Goal: Task Accomplishment & Management: Use online tool/utility

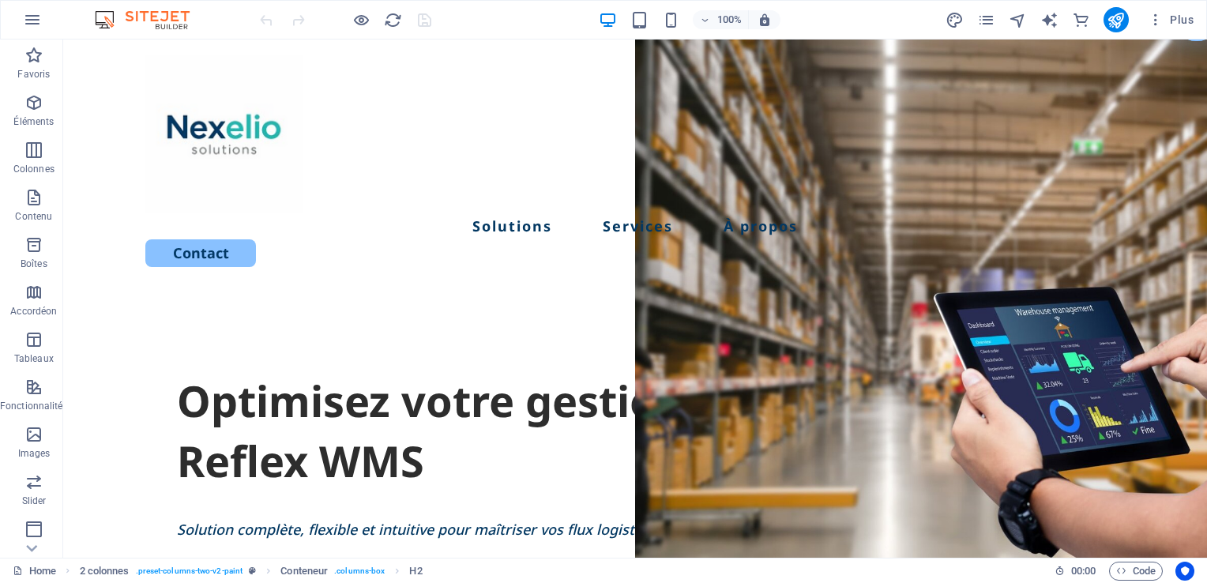
scroll to position [28, 0]
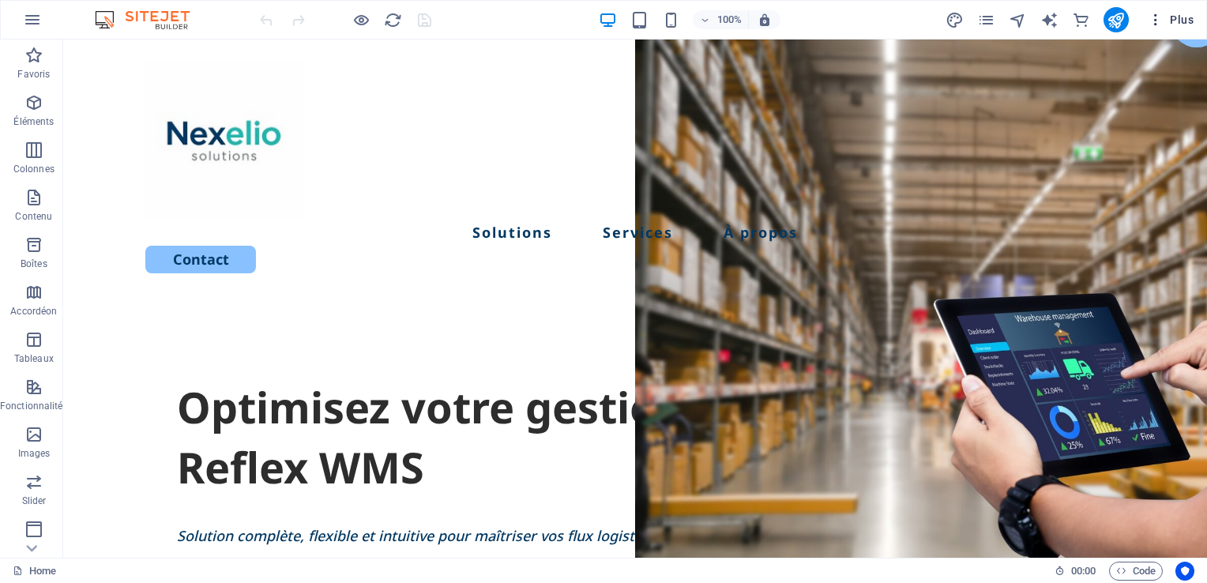
click at [1156, 12] on icon "button" at bounding box center [1156, 20] width 16 height 16
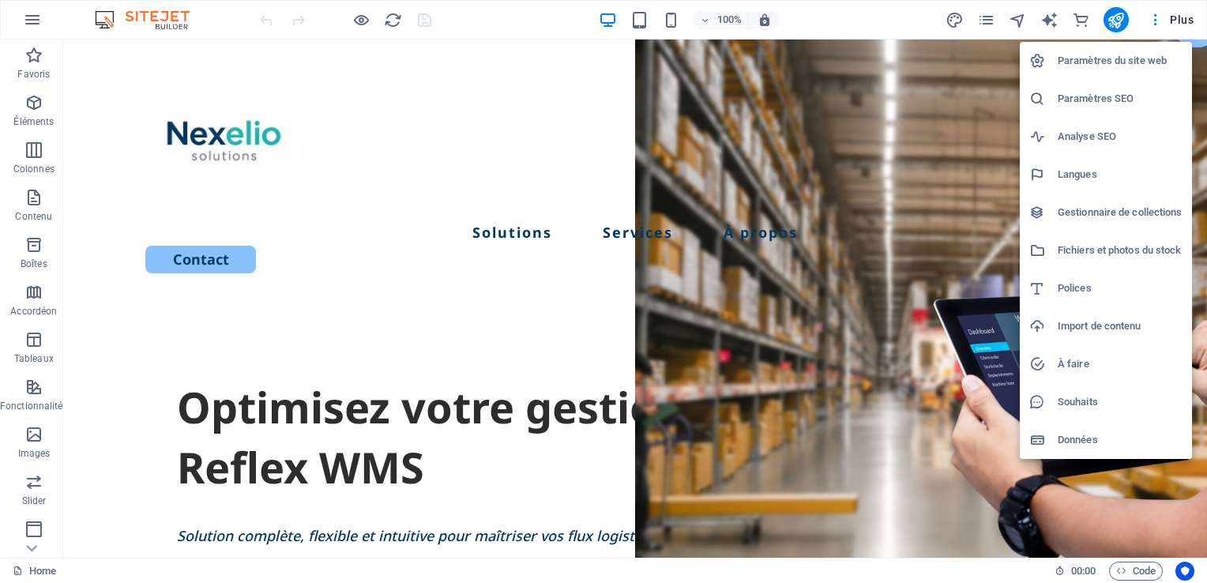
click at [1116, 59] on h6 "Paramètres du site web" at bounding box center [1120, 60] width 125 height 19
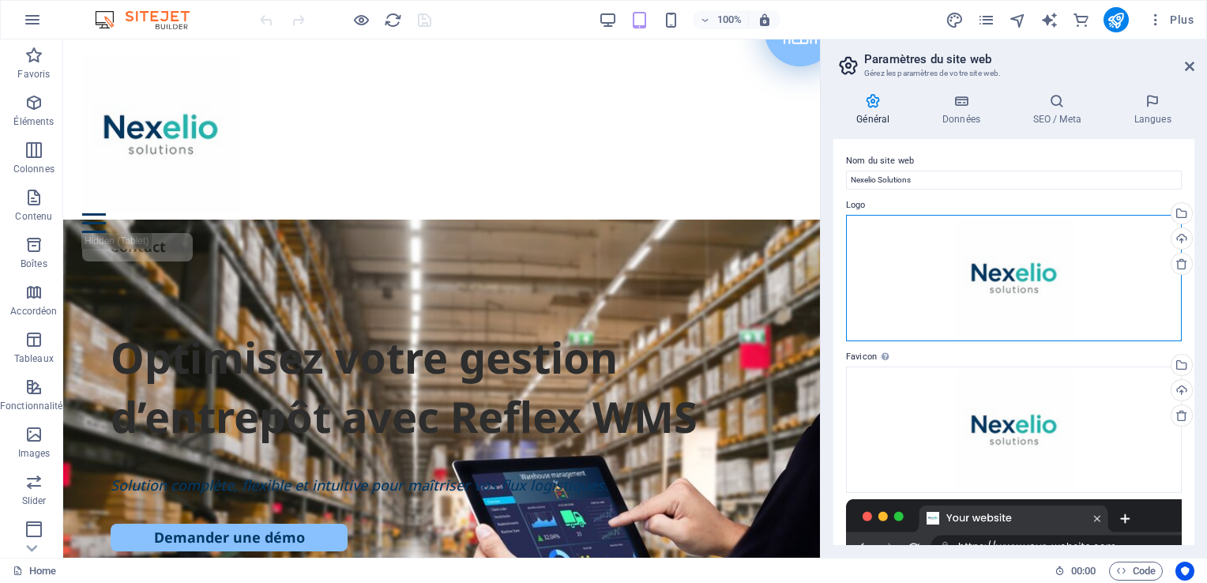
click at [1106, 254] on div "Glissez les fichiers ici, cliquez pour choisir les fichiers ou sélectionnez les…" at bounding box center [1014, 278] width 336 height 126
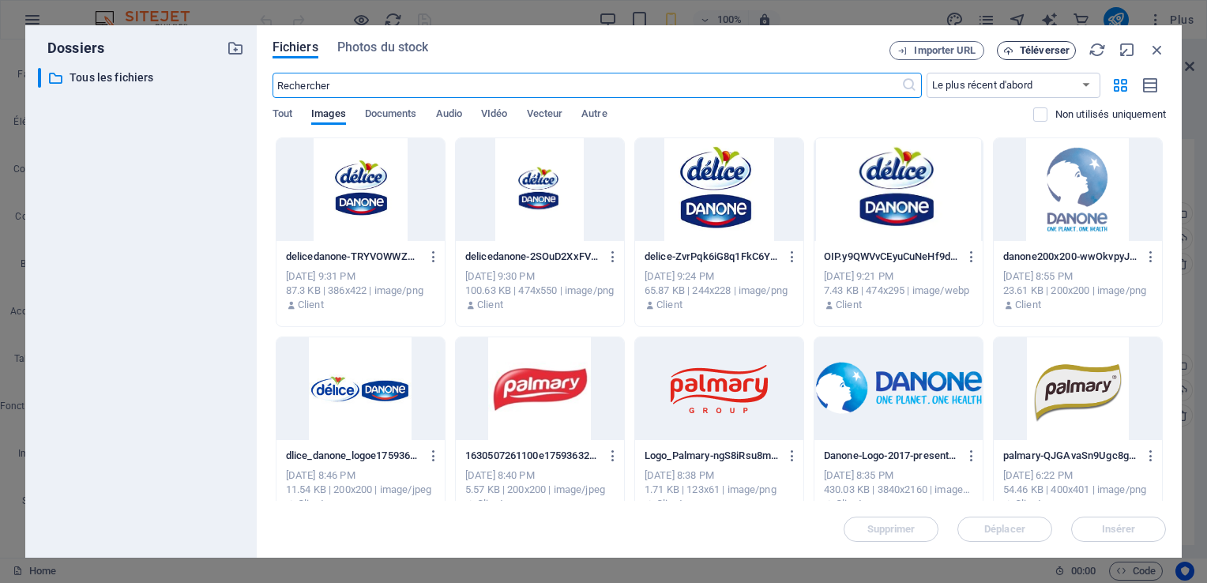
click at [1031, 49] on span "Téléverser" at bounding box center [1045, 50] width 50 height 9
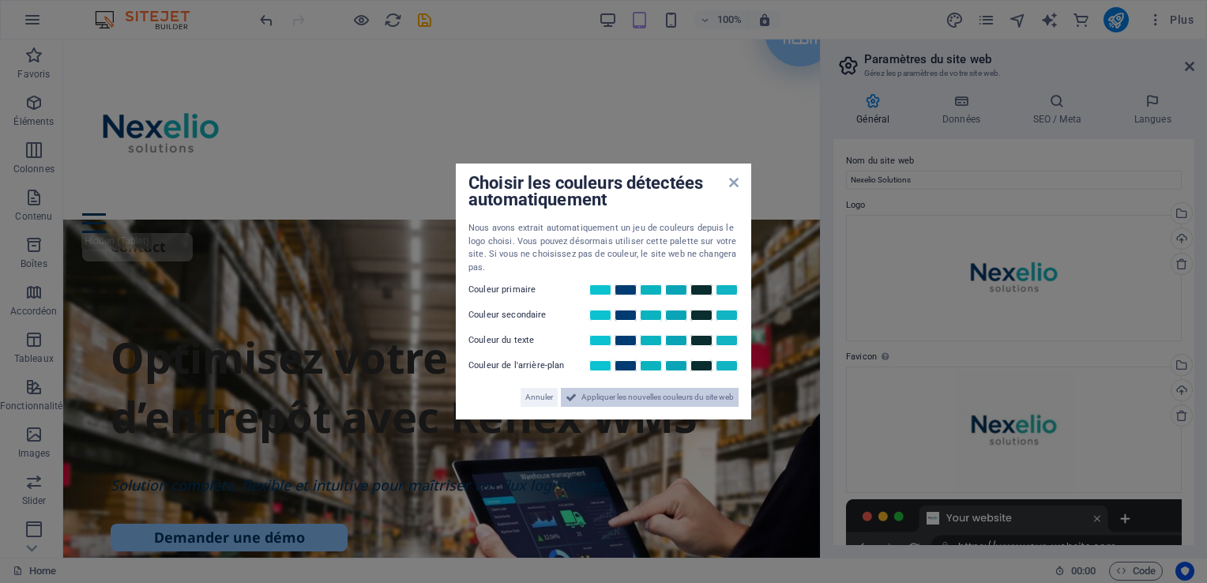
click at [635, 404] on span "Appliquer les nouvelles couleurs du site web" at bounding box center [657, 397] width 152 height 19
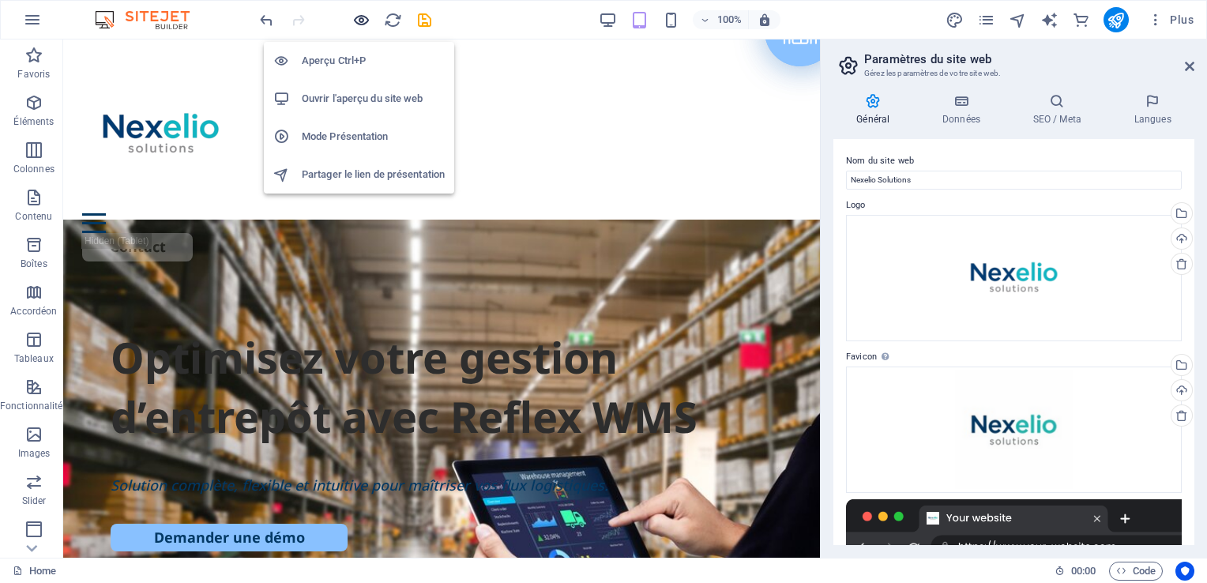
click at [363, 17] on icon "button" at bounding box center [361, 20] width 18 height 18
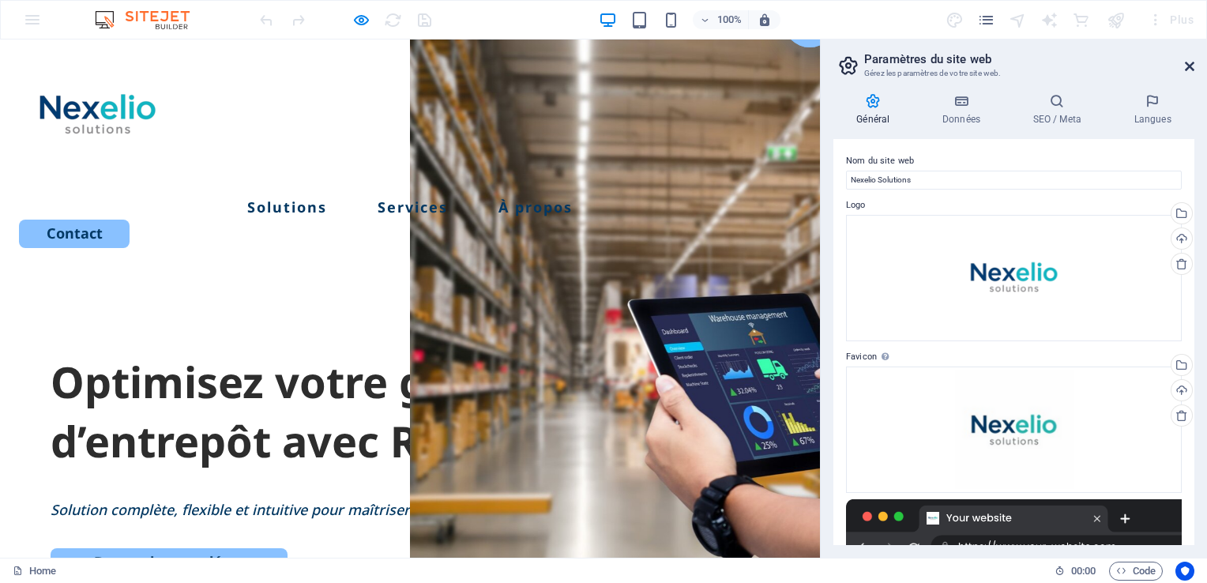
click at [1190, 65] on icon at bounding box center [1189, 66] width 9 height 13
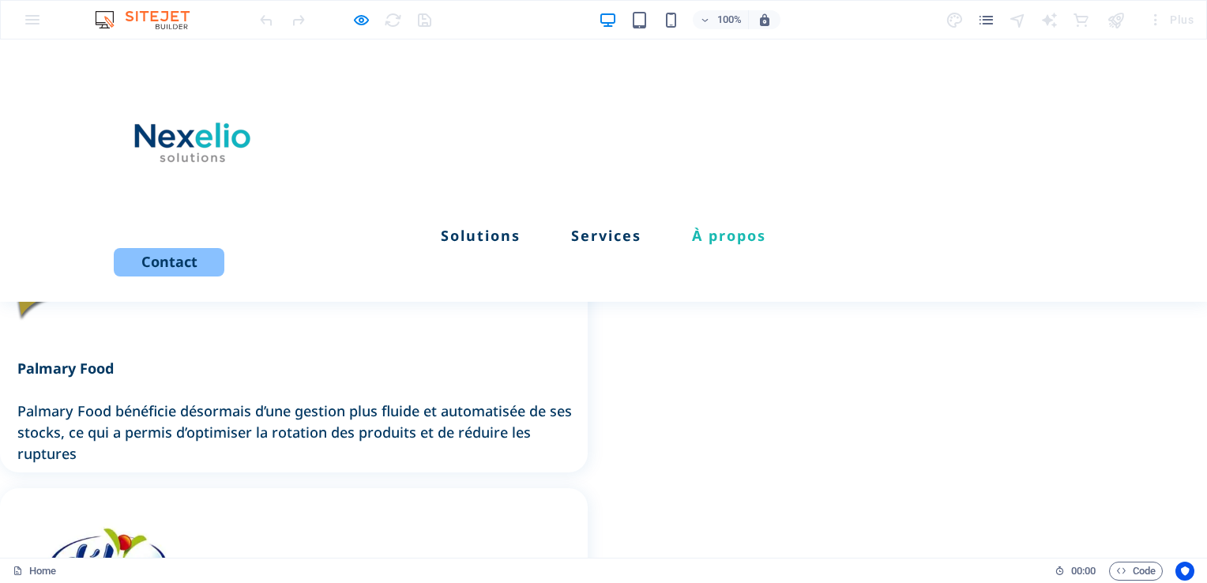
scroll to position [3358, 0]
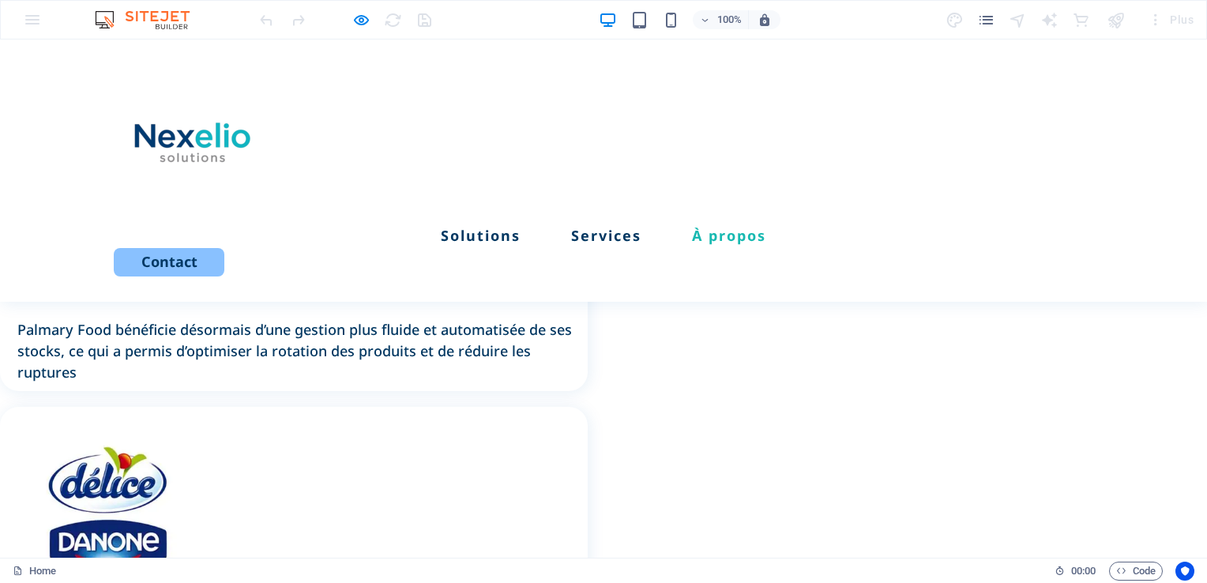
drag, startPoint x: 1172, startPoint y: 40, endPoint x: 163, endPoint y: 423, distance: 1079.8
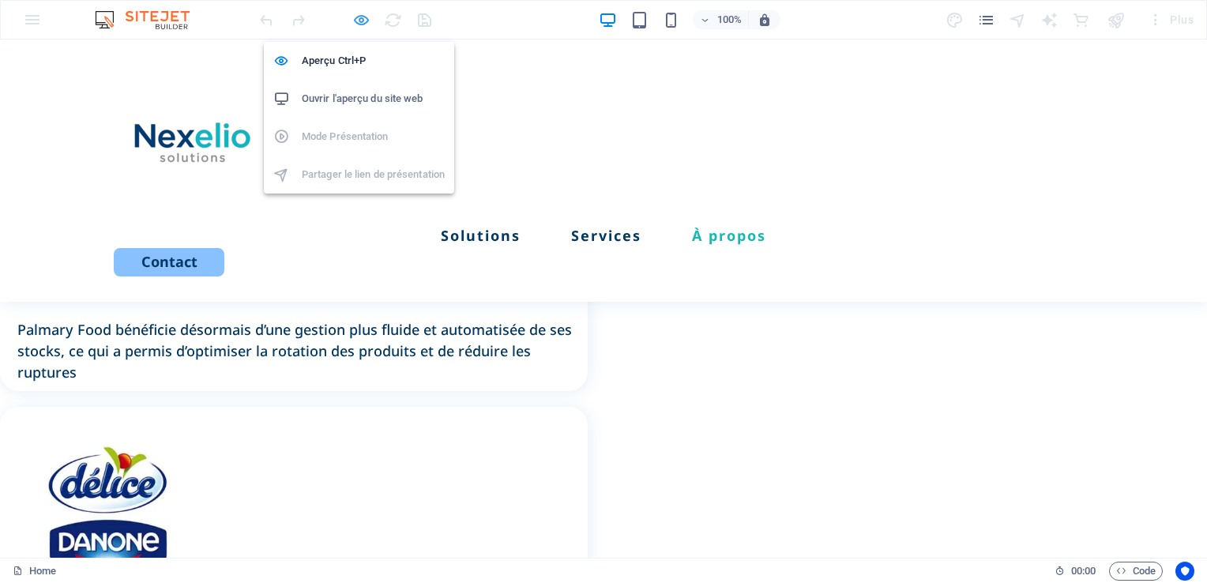
click at [365, 11] on icon "button" at bounding box center [361, 20] width 18 height 18
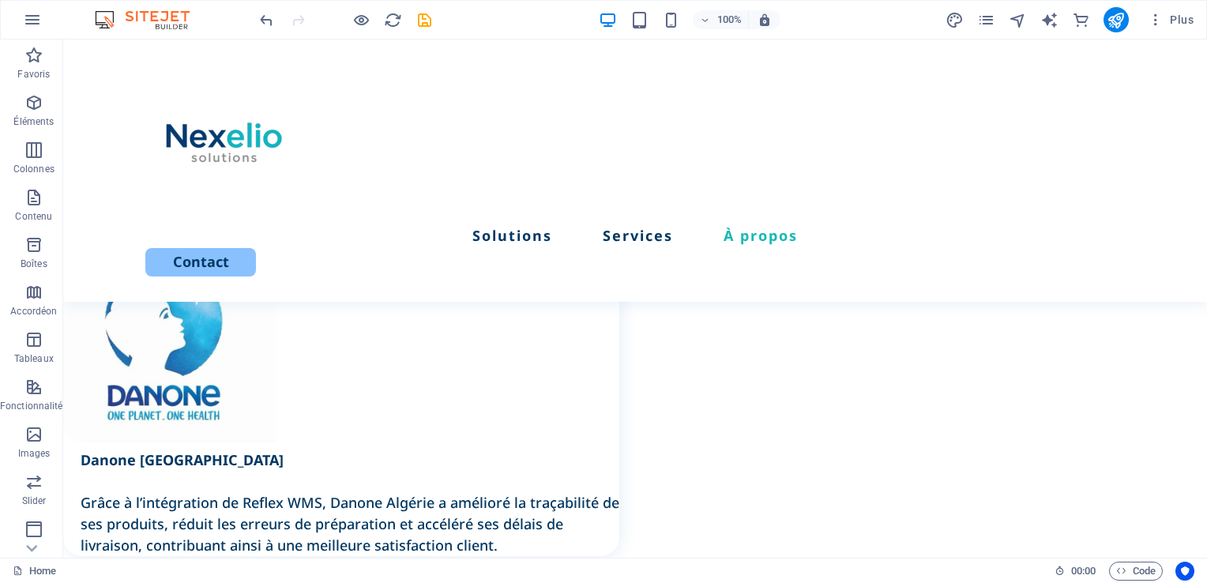
scroll to position [3669, 0]
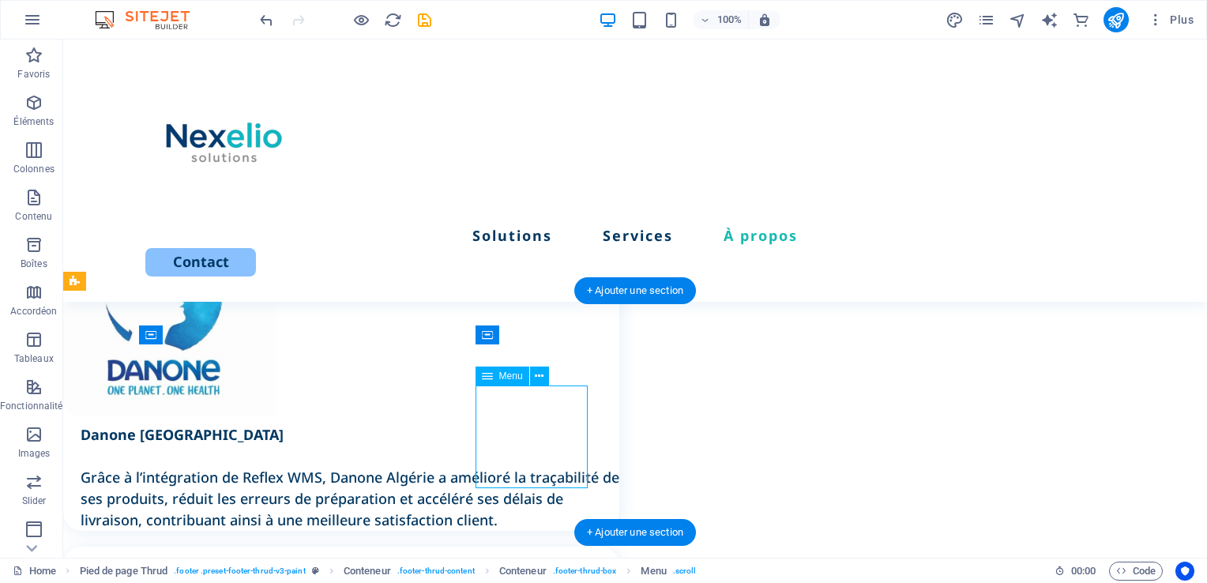
select select
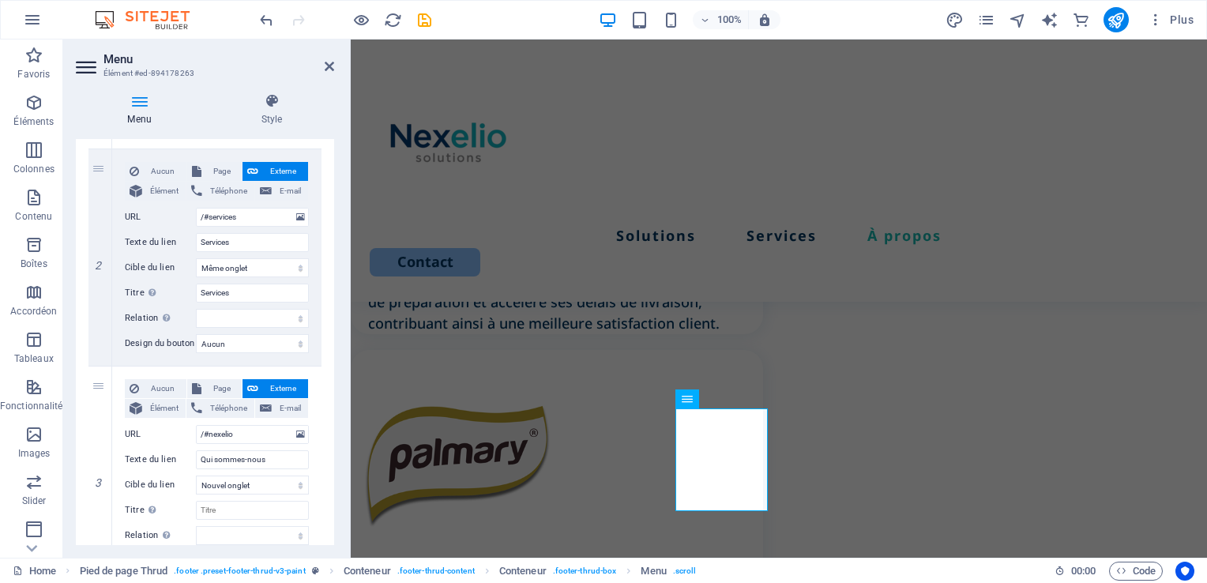
scroll to position [389, 0]
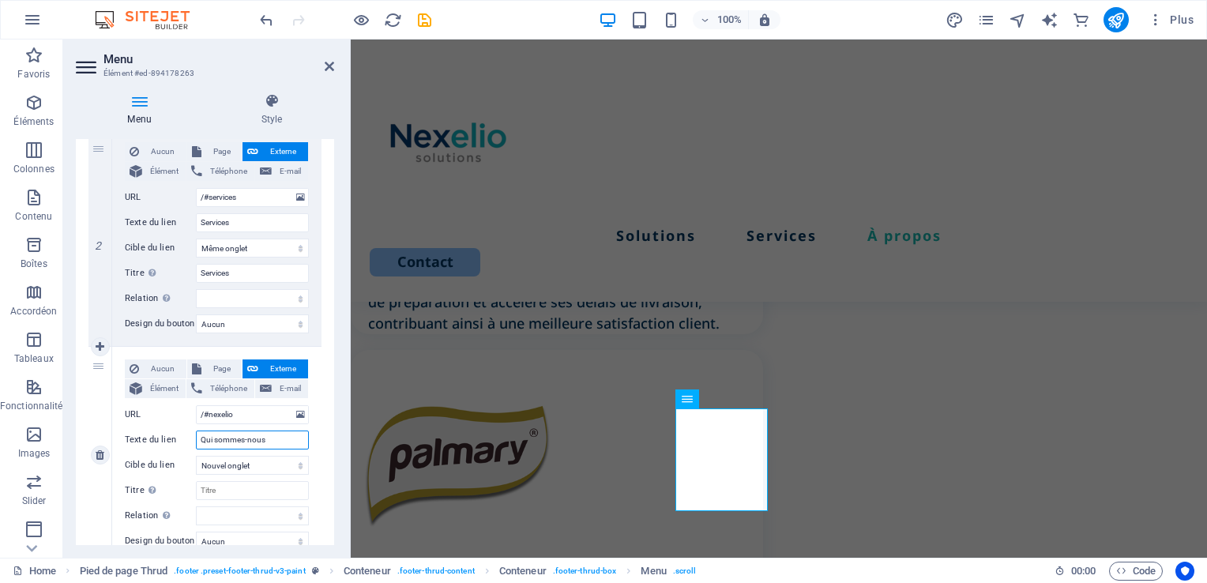
drag, startPoint x: 270, startPoint y: 440, endPoint x: 118, endPoint y: 427, distance: 153.1
click at [118, 427] on div "Aucun Page Externe Élément Téléphone E-mail Page Home Legal Notice Élément URL …" at bounding box center [216, 455] width 209 height 216
type input "É"
select select
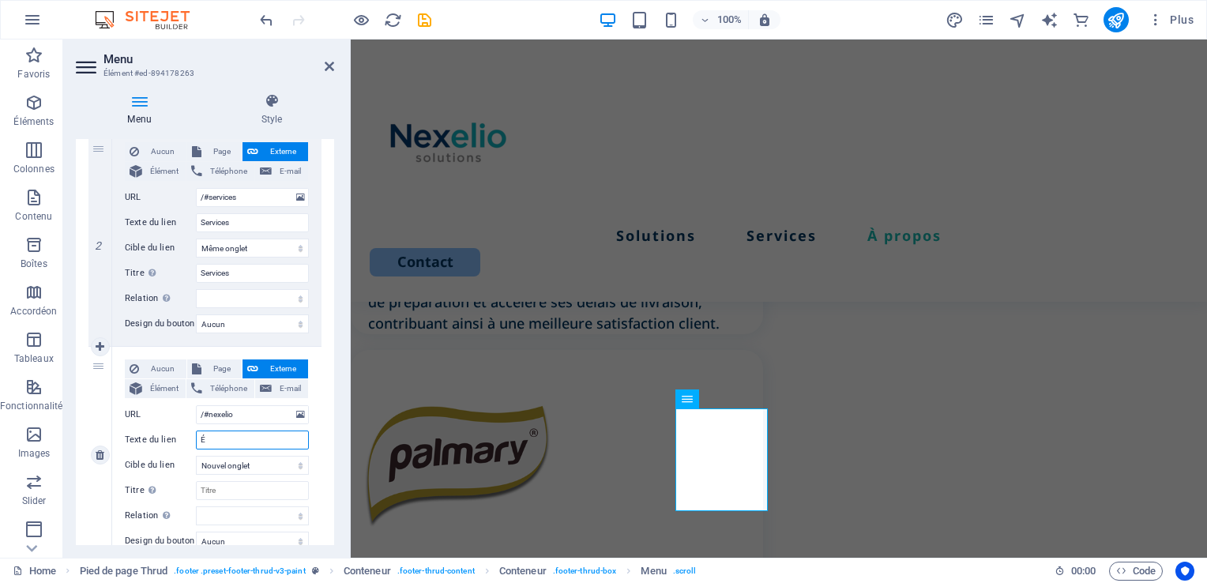
select select
type input "."
select select
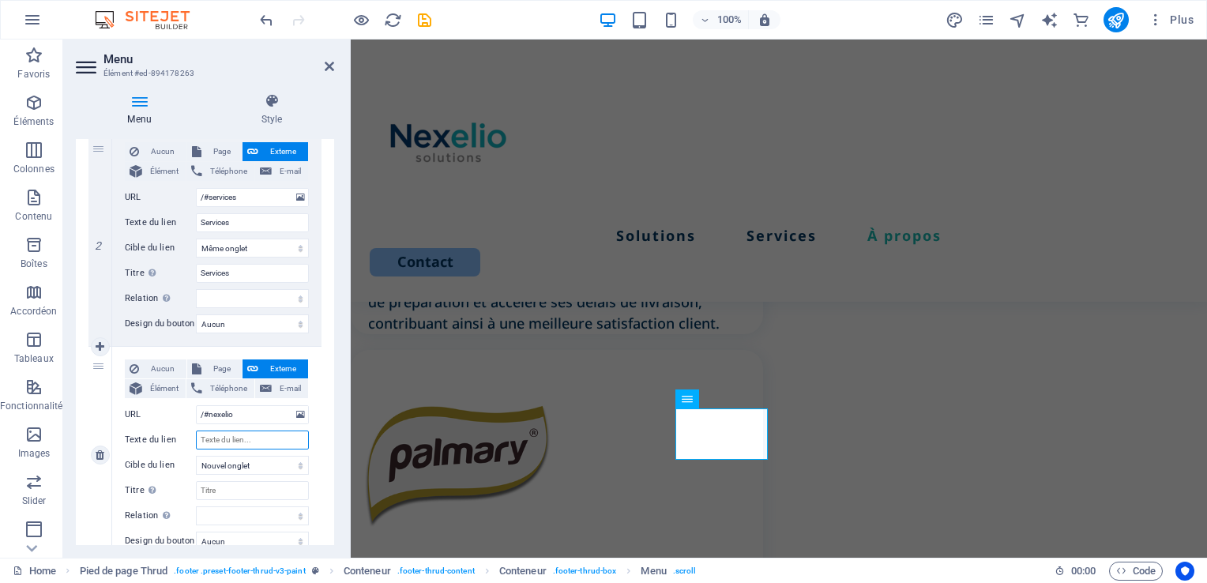
select select
type input "À"
select select
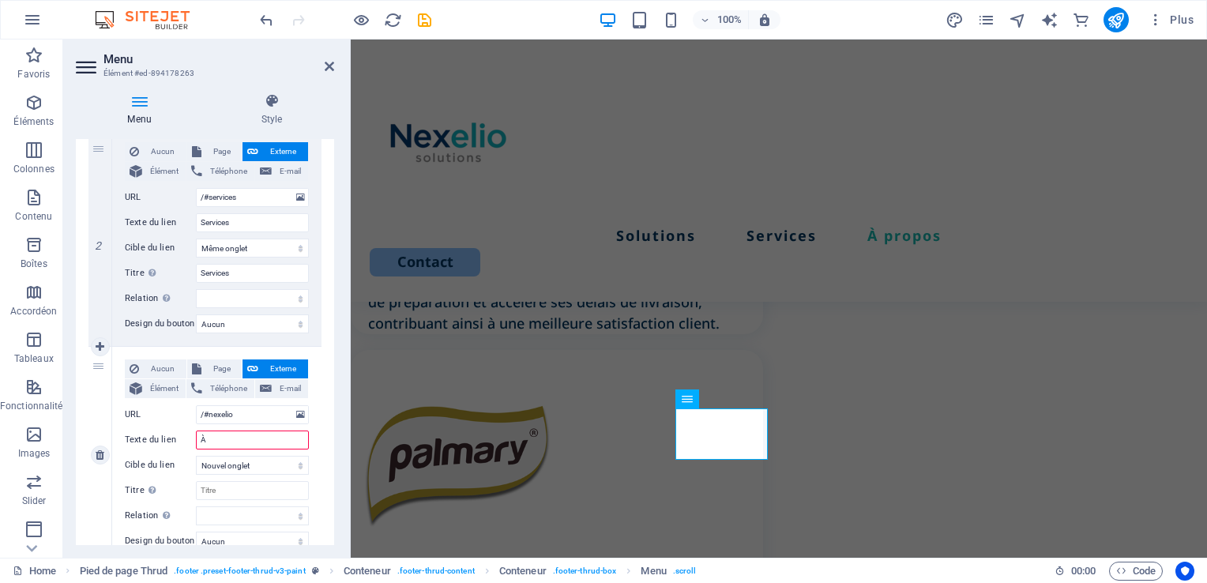
select select
type input "À propos"
select select
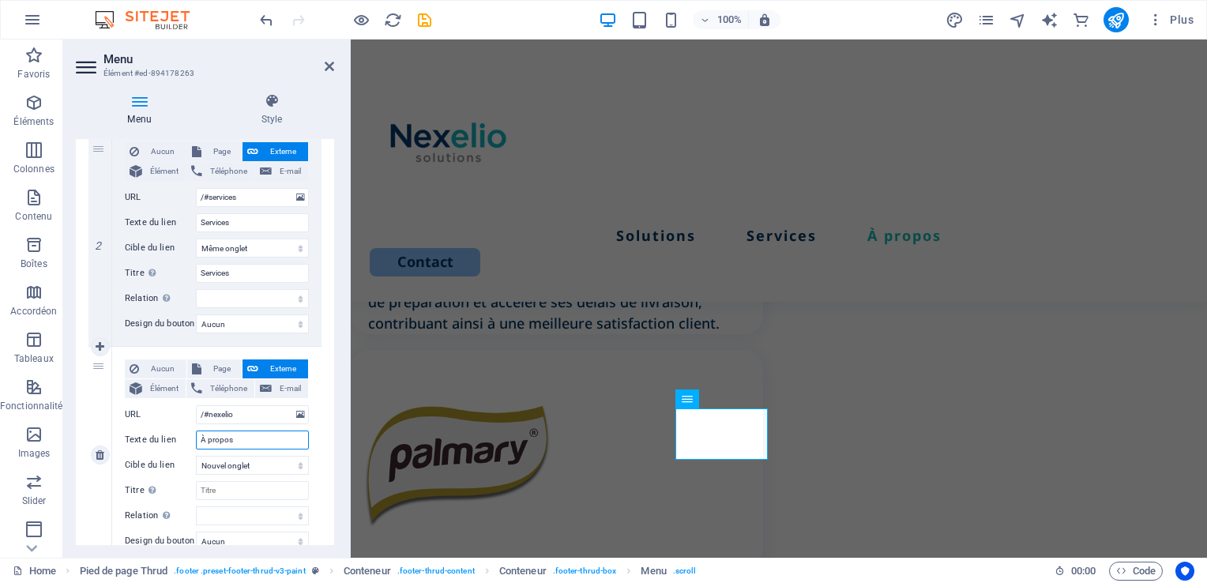
select select
type input "À propos"
click at [260, 463] on select "Nouvel onglet Même onglet Superposition" at bounding box center [252, 465] width 113 height 19
select select
click at [196, 456] on select "Nouvel onglet Même onglet Superposition" at bounding box center [252, 465] width 113 height 19
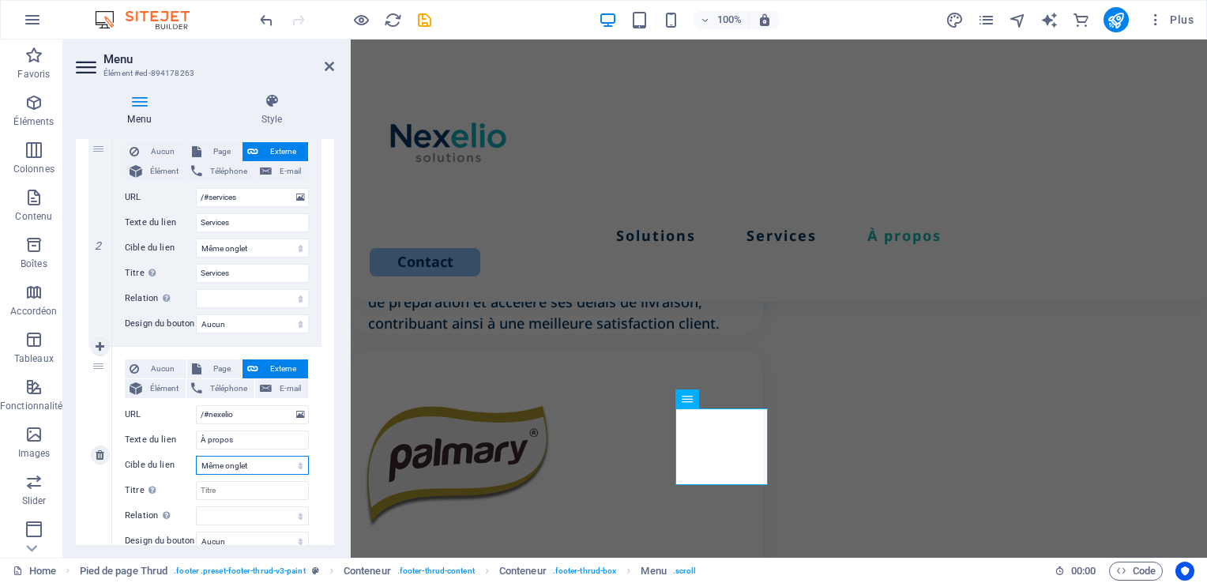
select select
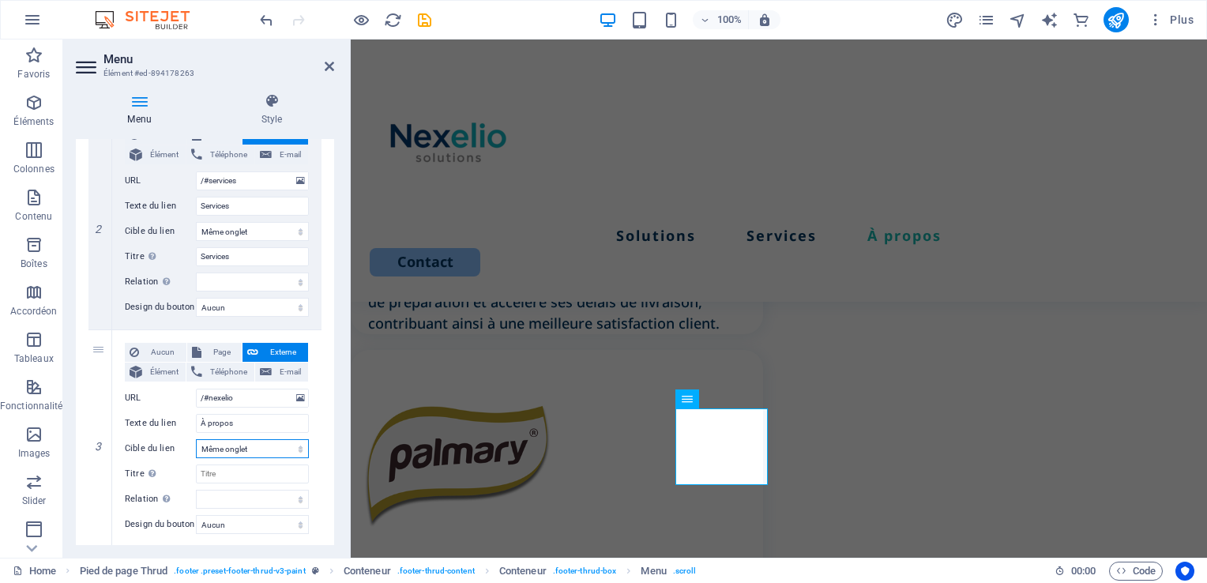
scroll to position [463, 0]
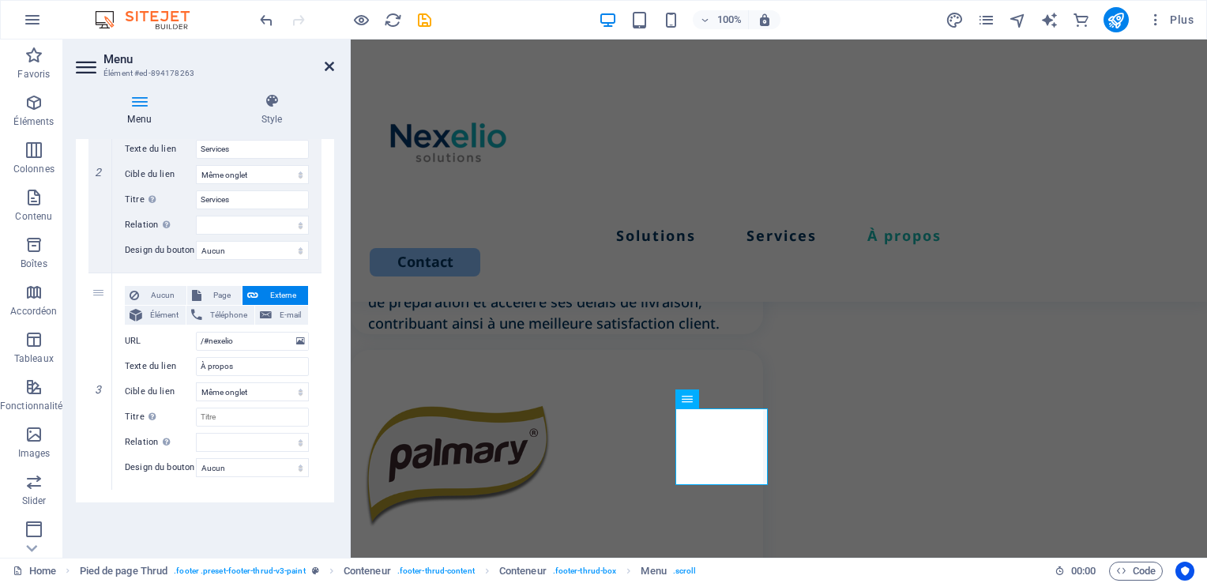
click at [329, 61] on icon at bounding box center [329, 66] width 9 height 13
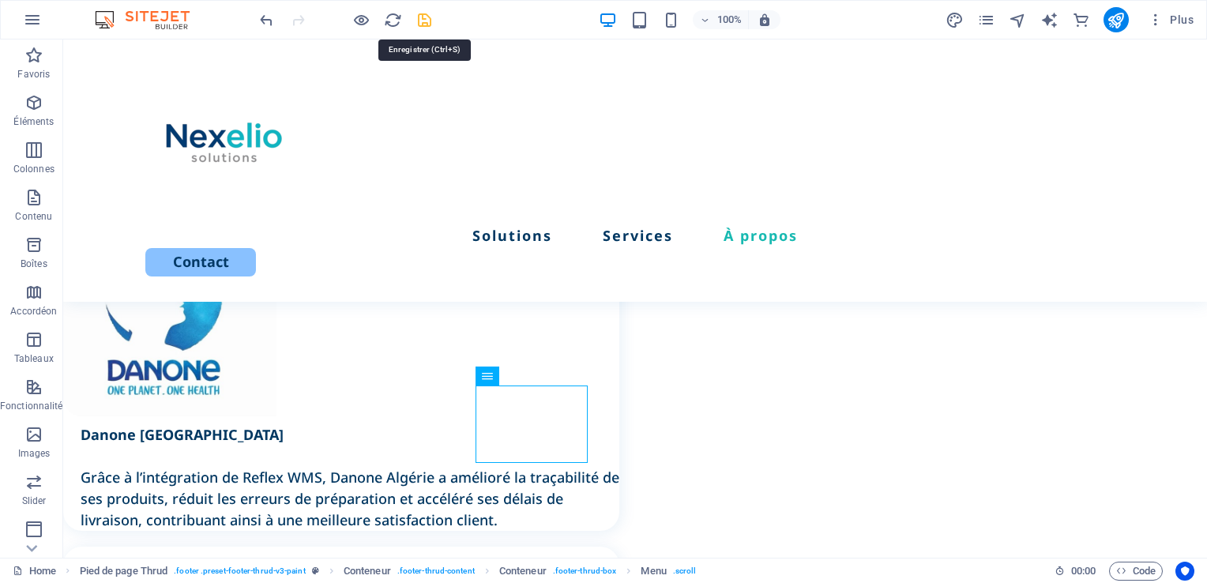
click at [418, 14] on icon "save" at bounding box center [425, 20] width 18 height 18
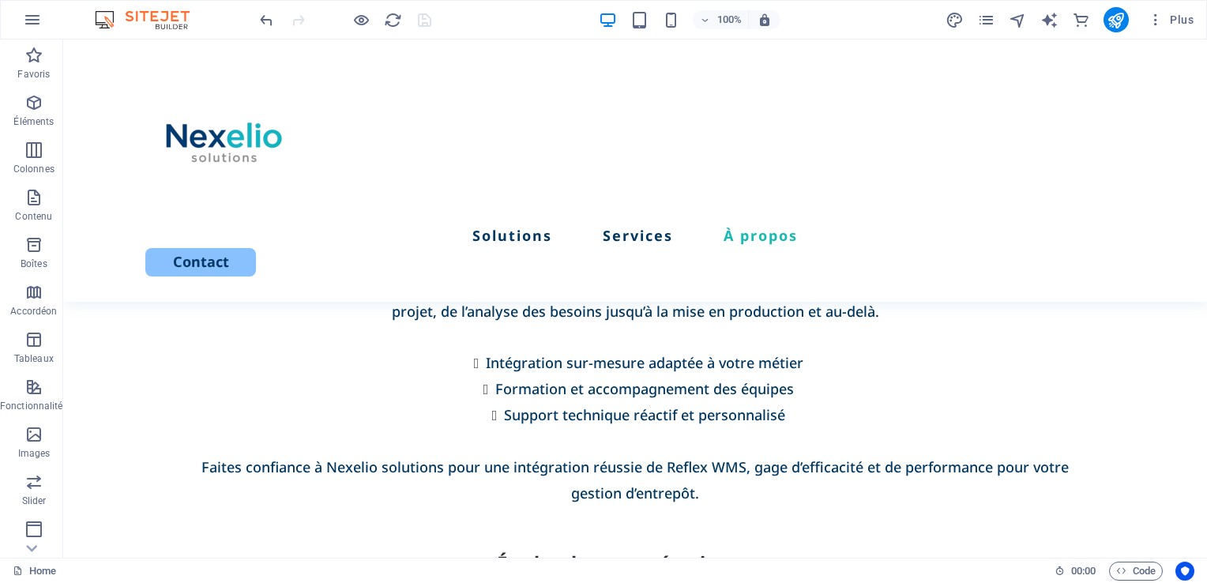
scroll to position [3133, 0]
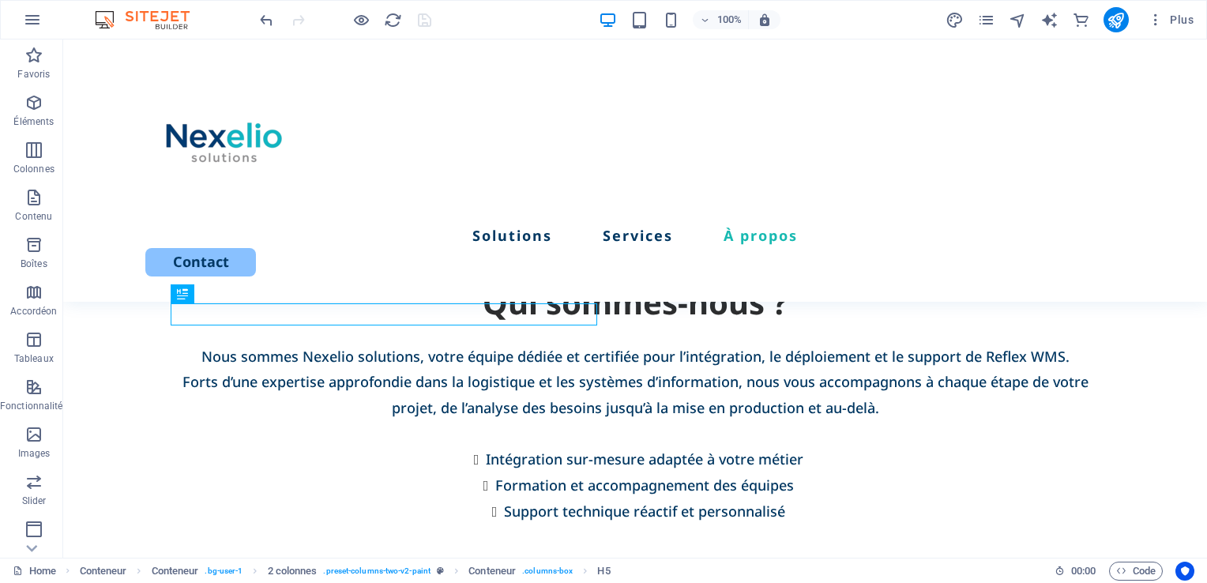
scroll to position [3021, 0]
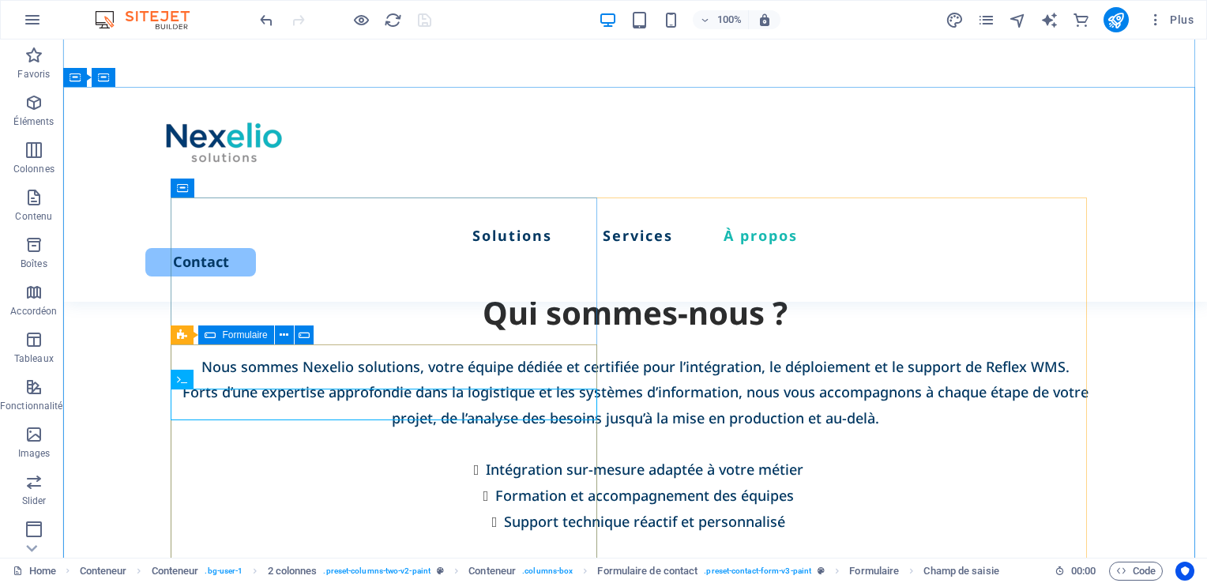
click at [219, 336] on div "Formulaire" at bounding box center [235, 334] width 75 height 19
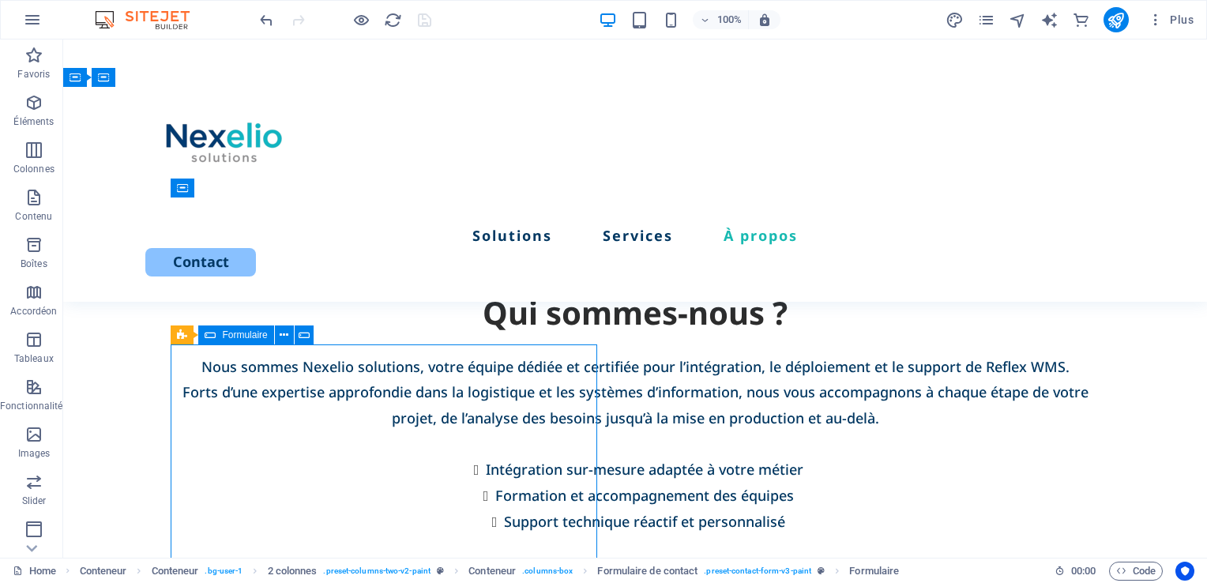
click at [219, 336] on div "Formulaire" at bounding box center [235, 334] width 75 height 19
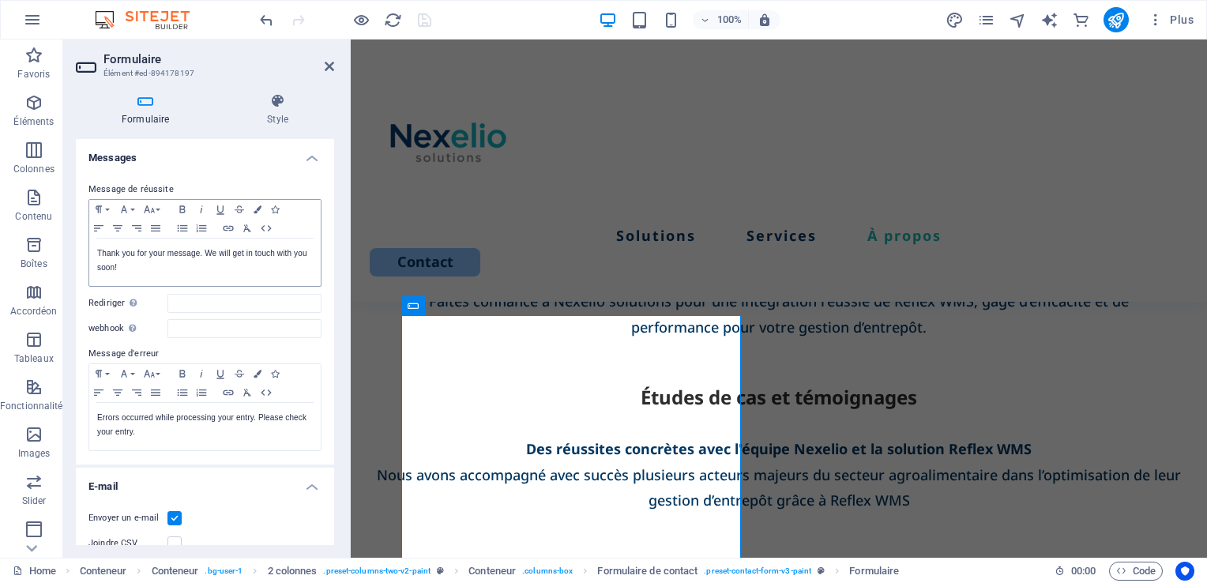
scroll to position [54, 0]
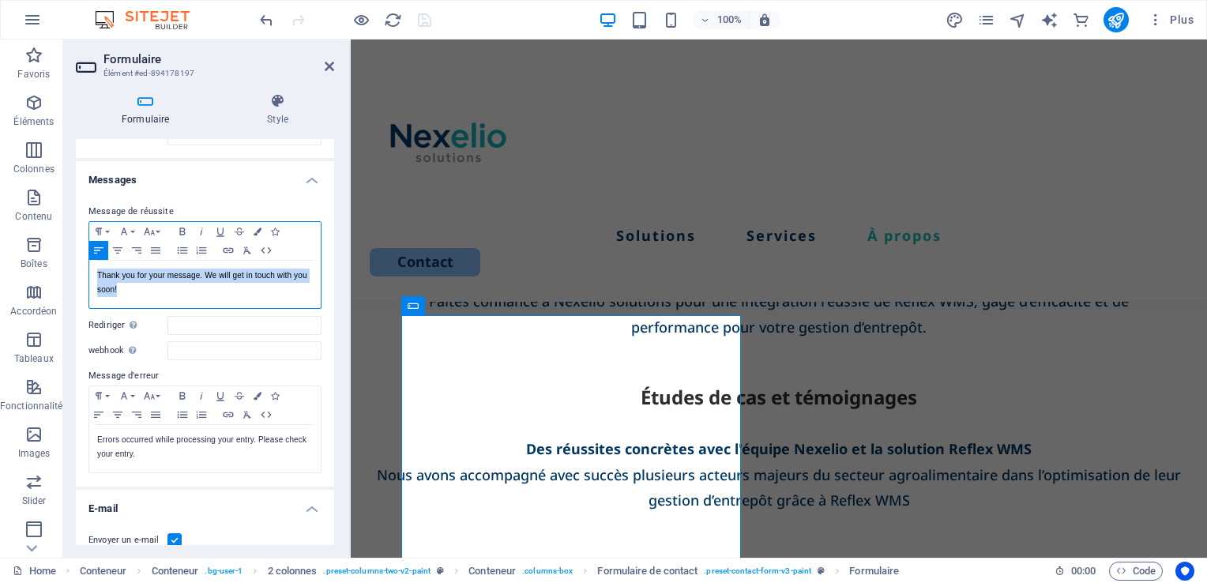
drag, startPoint x: 143, startPoint y: 287, endPoint x: 70, endPoint y: 261, distance: 78.0
click at [70, 261] on div "Formulaire Style Général Titre Donnez un nom au formulaire. General form Messag…" at bounding box center [205, 319] width 284 height 477
copy p "Thank you for your message. We will get in touch with you soon!"
click at [130, 289] on p "Thank you for your message. We will get in touch with you soon!" at bounding box center [205, 283] width 216 height 28
drag, startPoint x: 130, startPoint y: 289, endPoint x: 98, endPoint y: 276, distance: 34.3
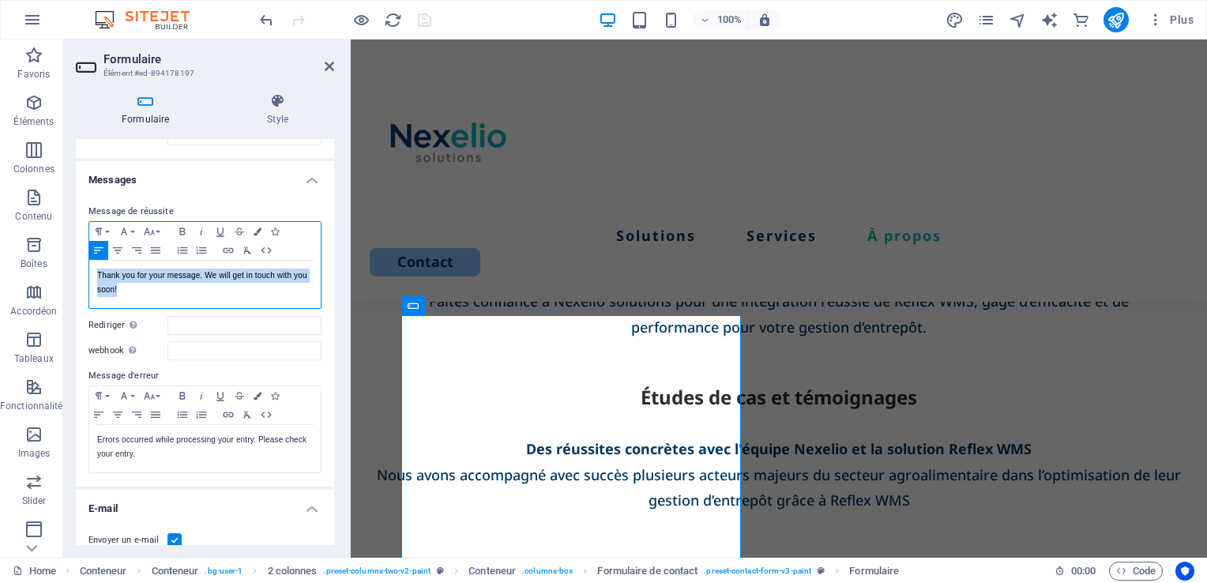
click at [98, 276] on p "Thank you for your message. We will get in touch with you soon!" at bounding box center [205, 283] width 216 height 28
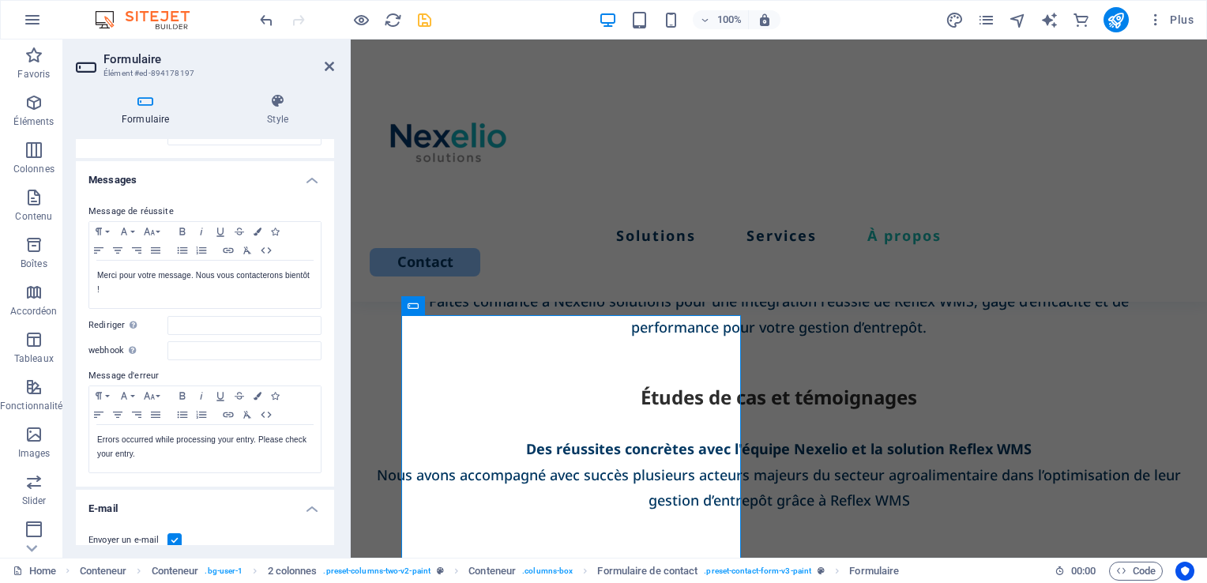
drag, startPoint x: 335, startPoint y: 254, endPoint x: 334, endPoint y: 283, distance: 28.4
click at [334, 283] on div "Formulaire Style Général Titre Donnez un nom au formulaire. General form Messag…" at bounding box center [205, 319] width 284 height 477
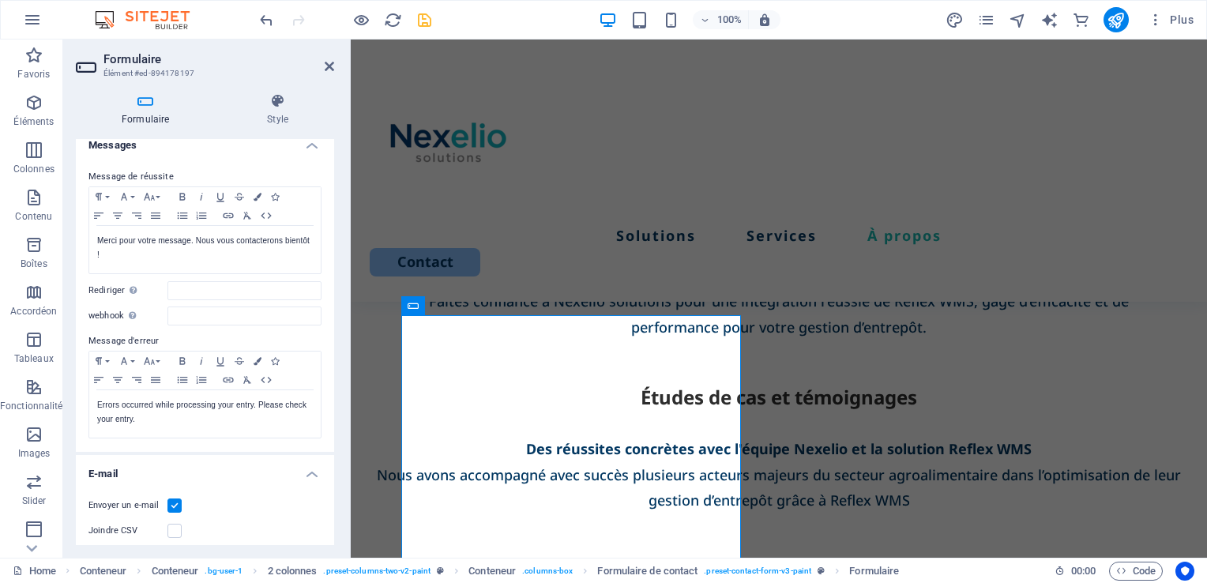
scroll to position [96, 0]
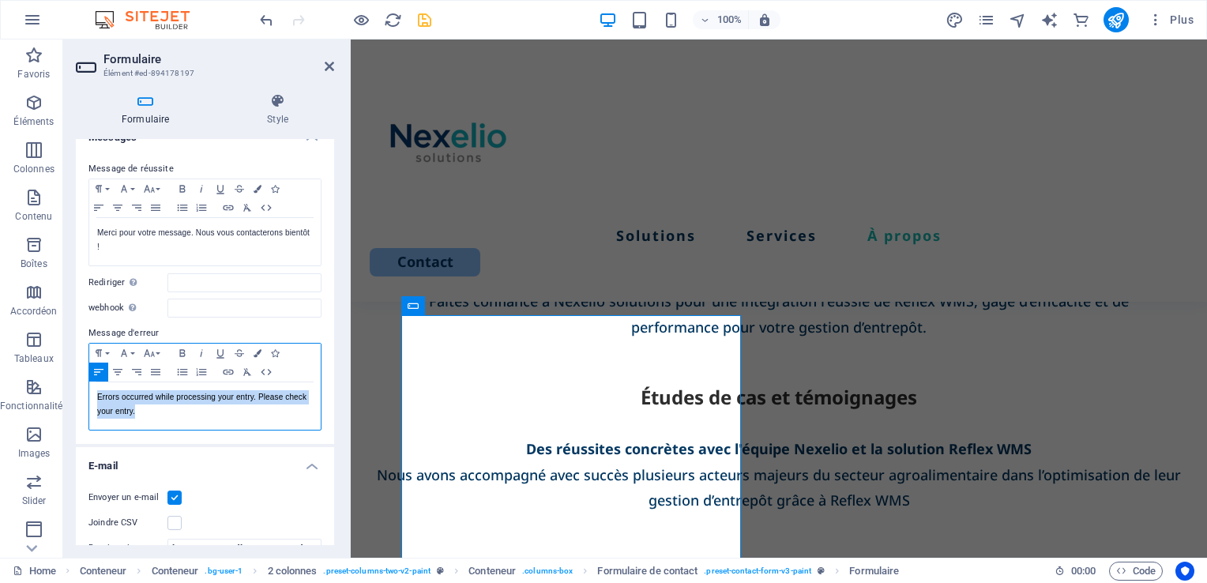
drag, startPoint x: 156, startPoint y: 409, endPoint x: 92, endPoint y: 397, distance: 64.3
click at [92, 397] on div "Errors occurred while processing your entry. Please check your entry." at bounding box center [204, 405] width 231 height 47
copy p "Errors occurred while processing your entry. Please check your entry."
click at [124, 399] on p "es erreurs se sont produites lors du traitement de votre saisie. Veuillez vérif…" at bounding box center [205, 404] width 216 height 28
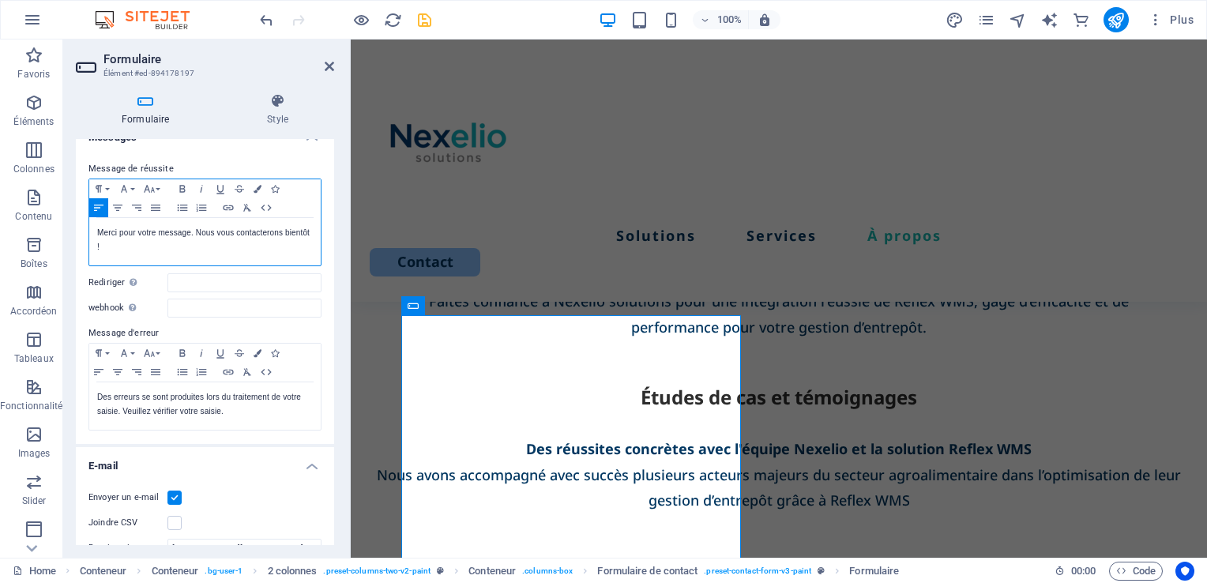
click at [100, 245] on p "Merci pour votre message. Nous vous contacterons bientôt !" at bounding box center [205, 240] width 216 height 28
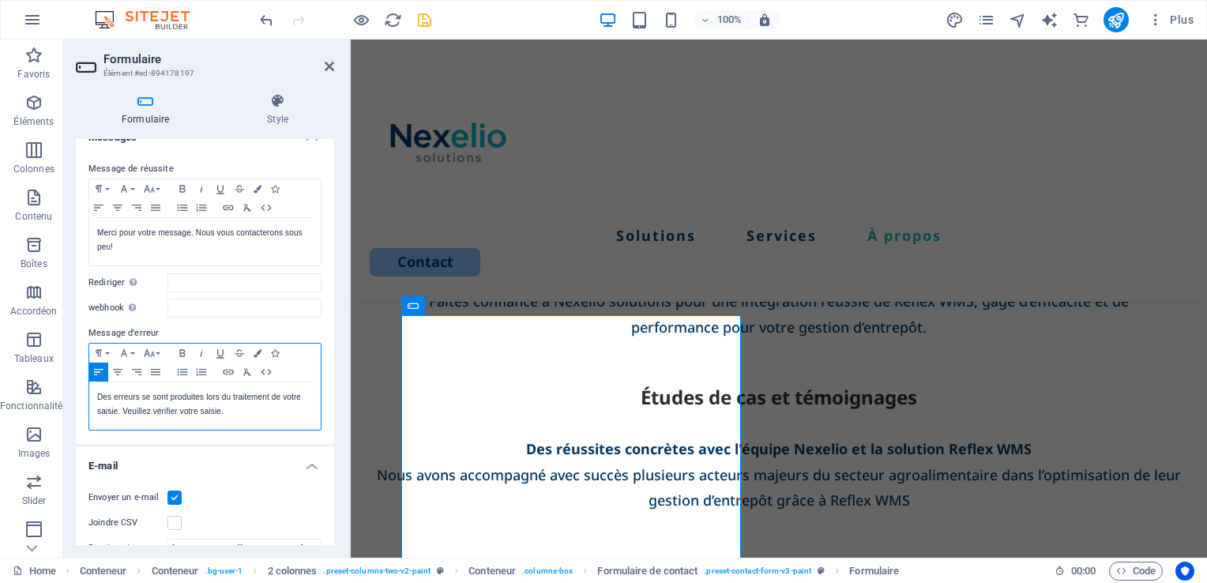
click at [238, 420] on div "Des erreurs se sont produites lors du traitement de votre saisie. Veuillez véri…" at bounding box center [204, 405] width 231 height 47
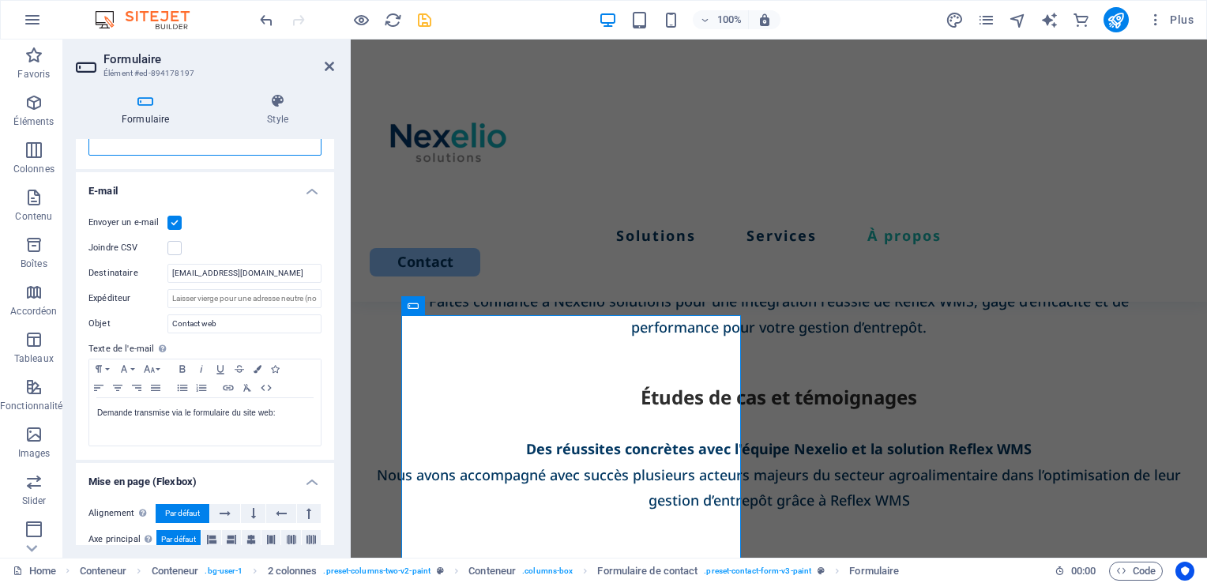
scroll to position [373, 0]
click at [204, 293] on input "Expéditeur" at bounding box center [244, 297] width 154 height 19
paste input "[EMAIL_ADDRESS][DOMAIN_NAME]"
type input "[EMAIL_ADDRESS][DOMAIN_NAME]"
drag, startPoint x: 334, startPoint y: 386, endPoint x: 332, endPoint y: 438, distance: 51.4
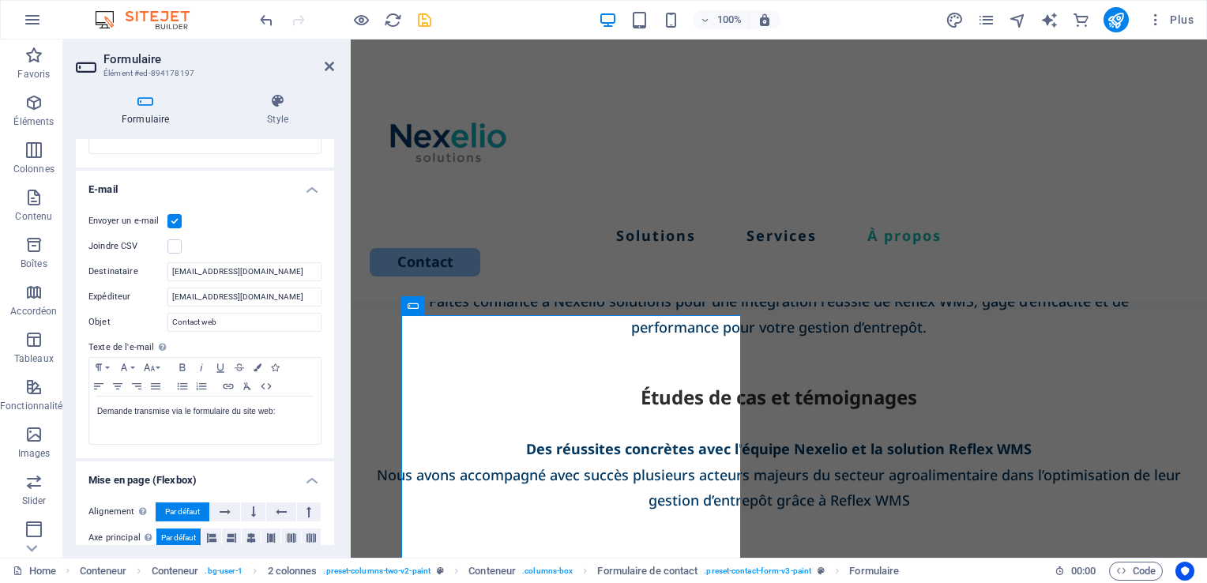
click at [332, 438] on div "Formulaire Style Général Titre Donnez un nom au formulaire. General form Messag…" at bounding box center [205, 319] width 284 height 477
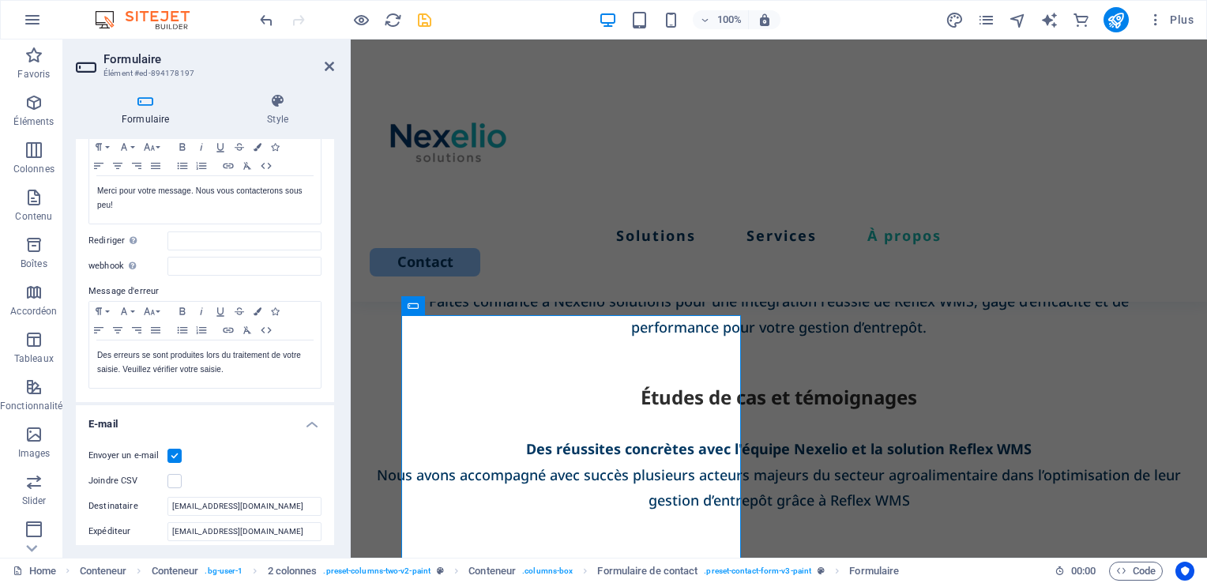
scroll to position [0, 0]
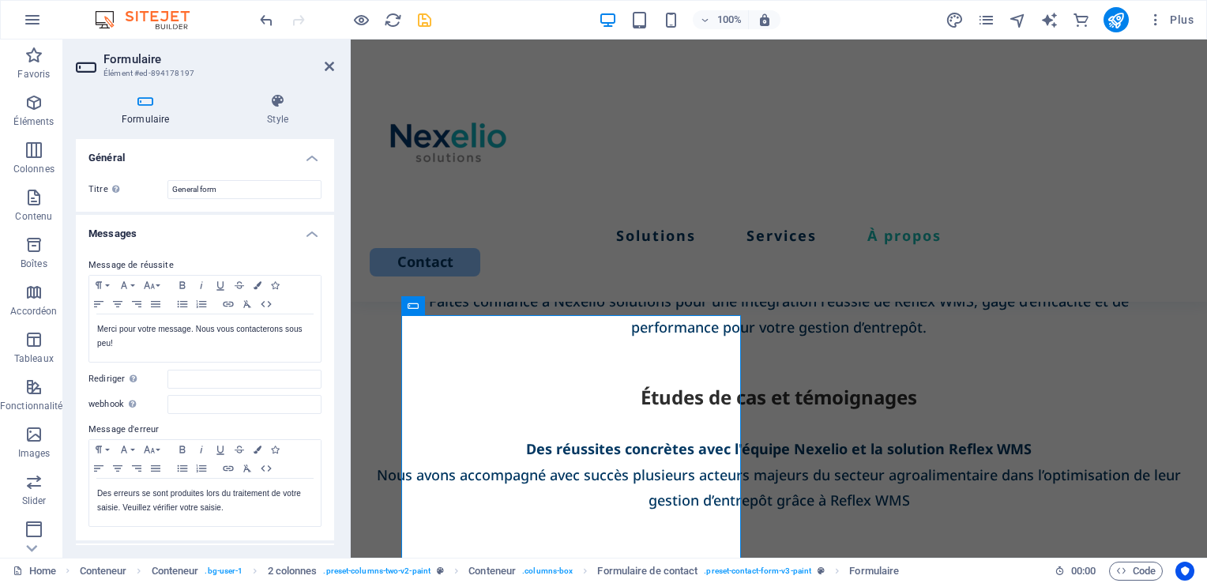
drag, startPoint x: 332, startPoint y: 438, endPoint x: 6, endPoint y: 202, distance: 402.3
click at [419, 17] on icon "save" at bounding box center [425, 20] width 18 height 18
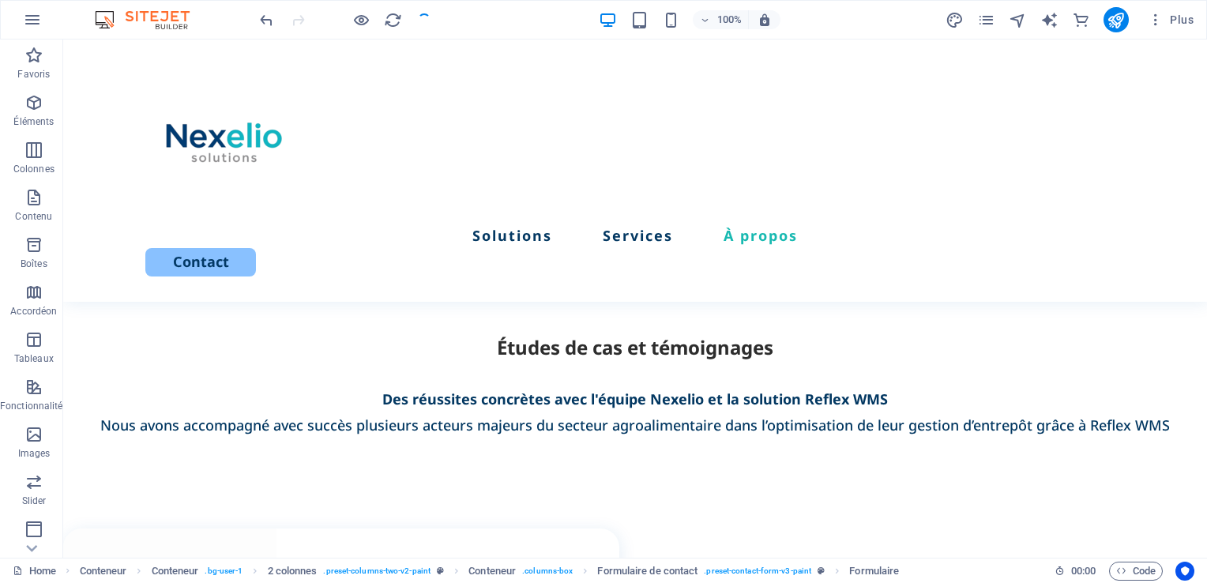
scroll to position [3021, 0]
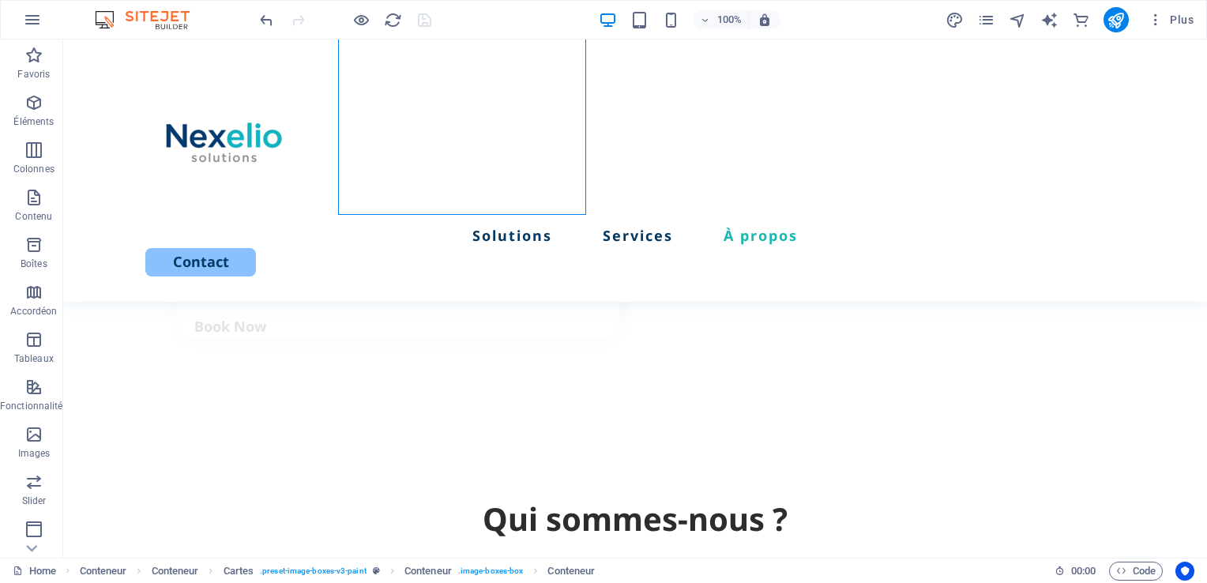
scroll to position [2897, 0]
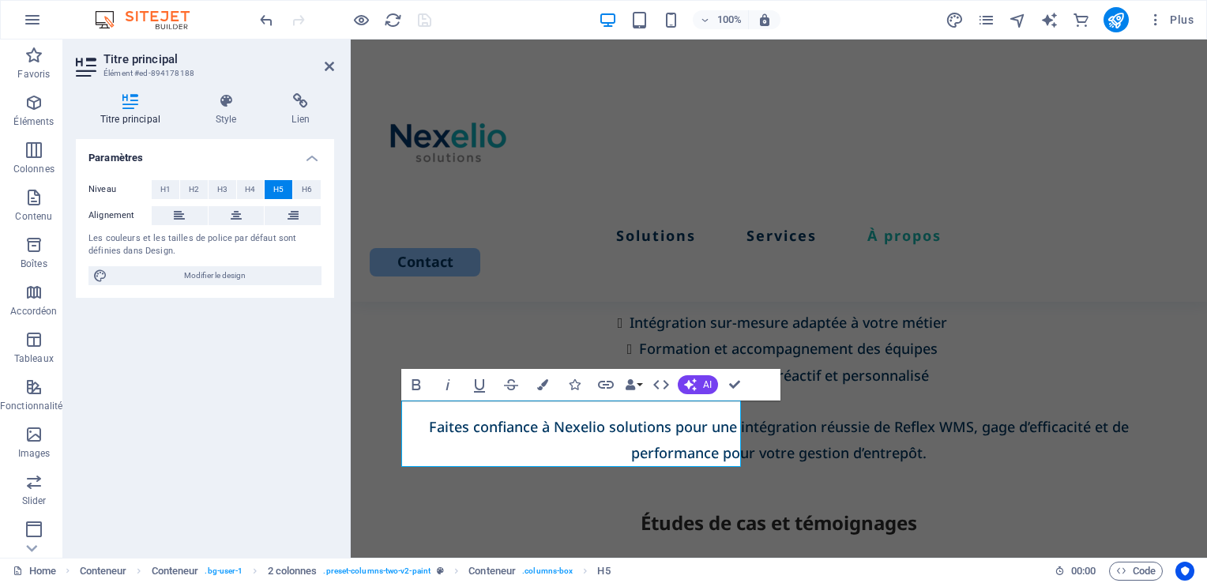
scroll to position [3223, 0]
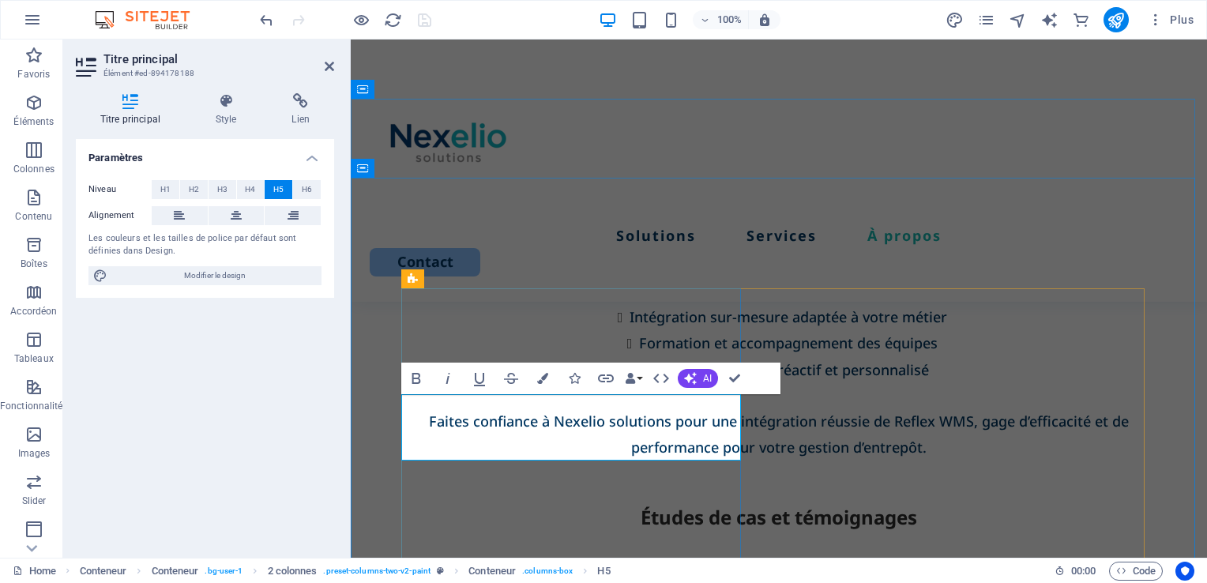
click at [497, 449] on div "Espaceur" at bounding box center [451, 452] width 100 height 20
click at [501, 452] on div "Espaceur" at bounding box center [451, 452] width 100 height 20
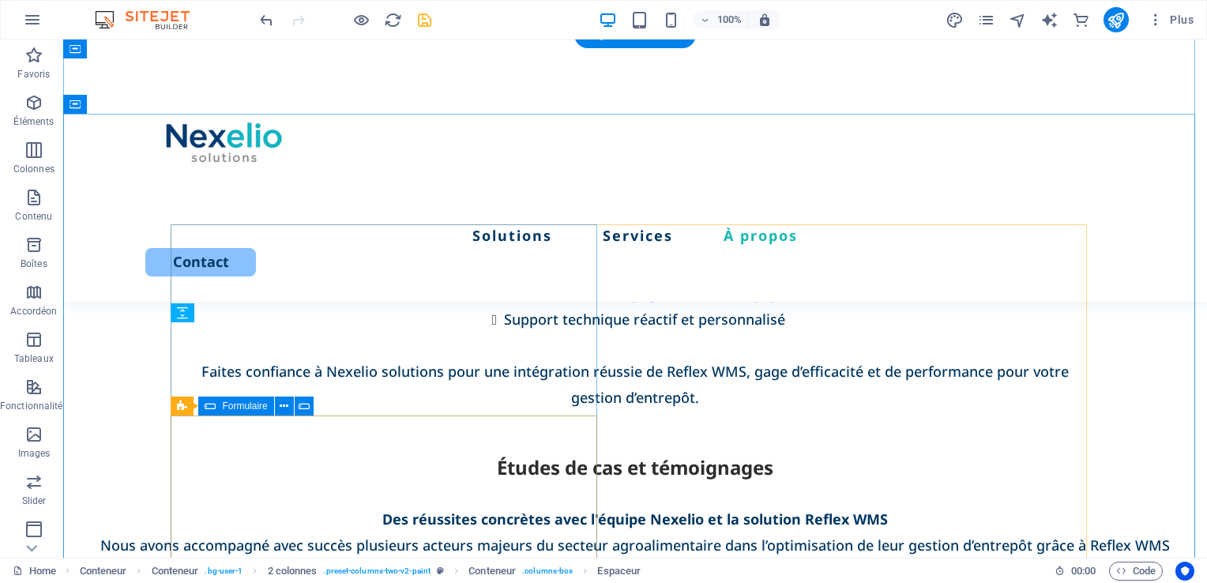
scroll to position [2994, 0]
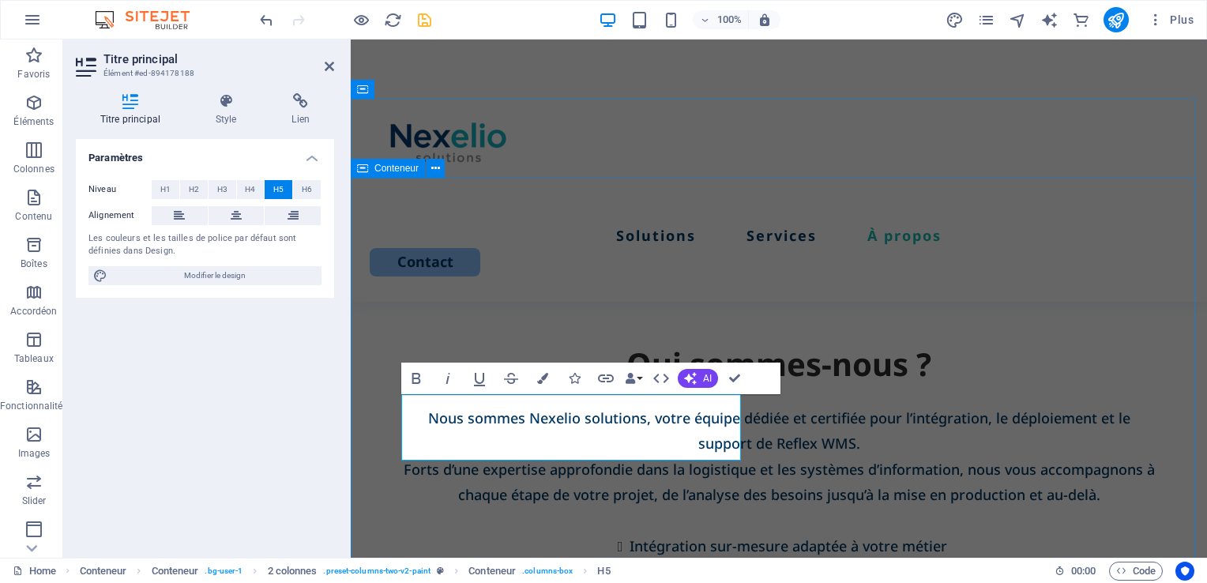
scroll to position [3223, 0]
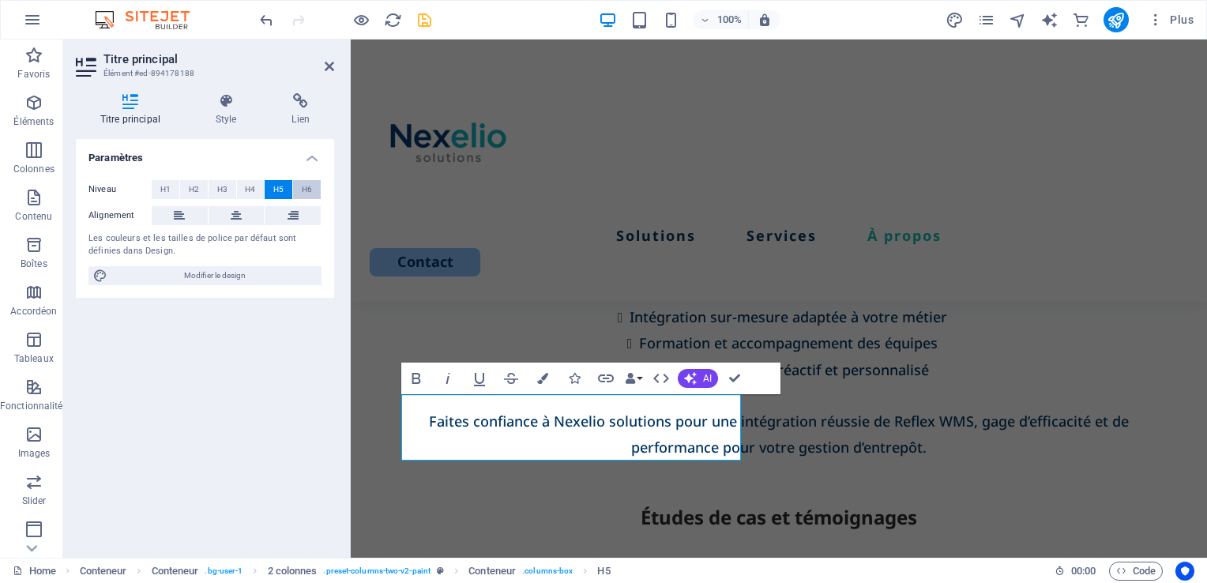
click at [313, 191] on button "H6" at bounding box center [307, 189] width 28 height 19
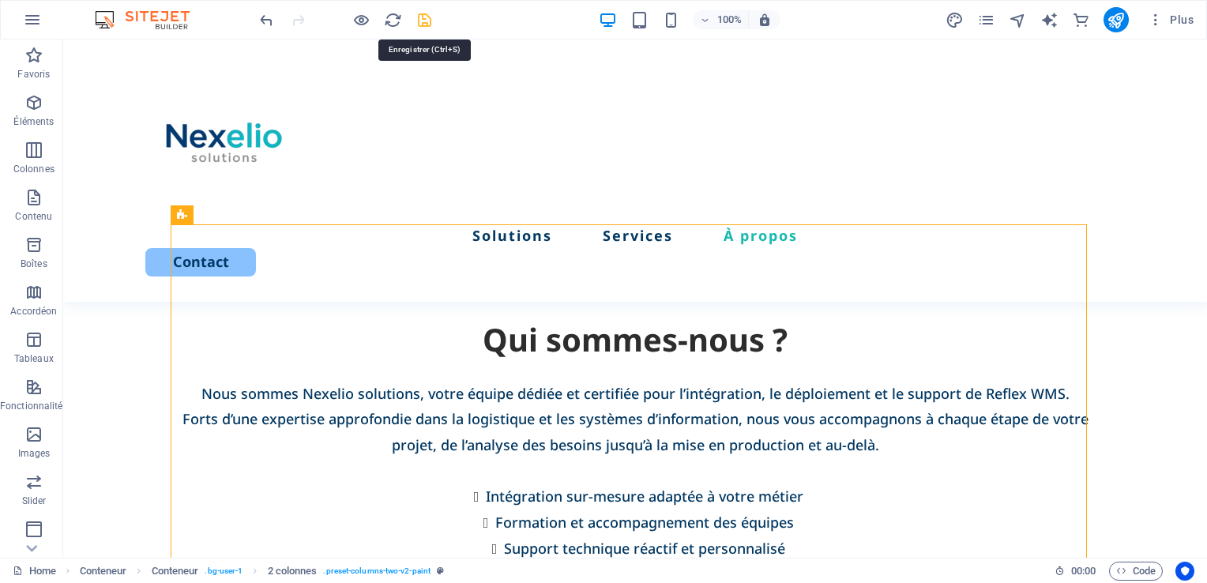
click at [427, 18] on icon "save" at bounding box center [425, 20] width 18 height 18
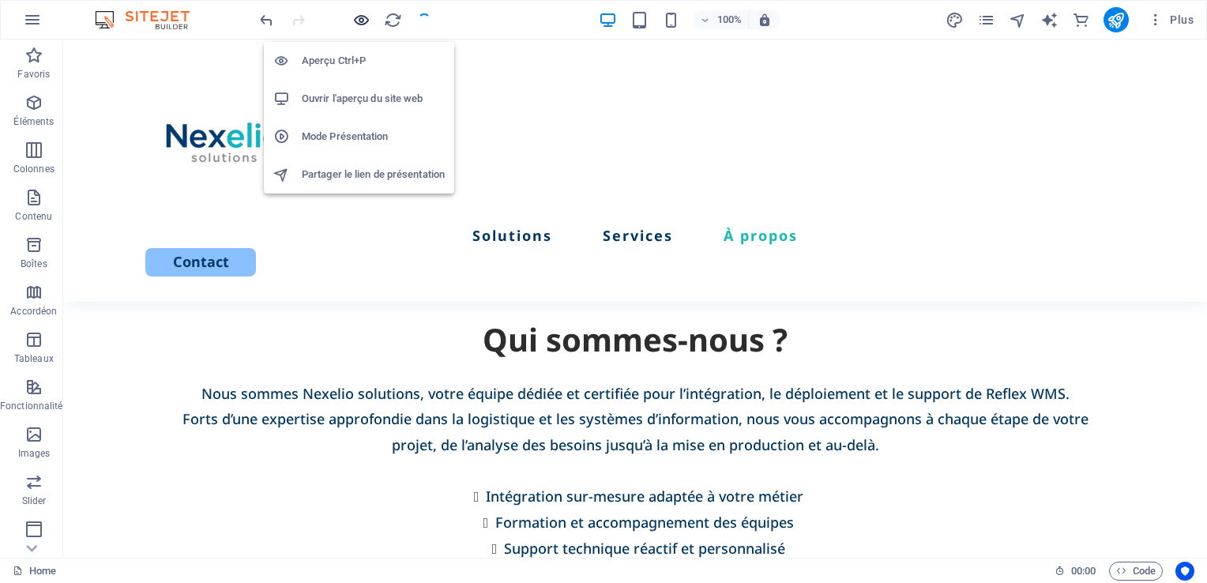
click at [360, 18] on icon "button" at bounding box center [361, 20] width 18 height 18
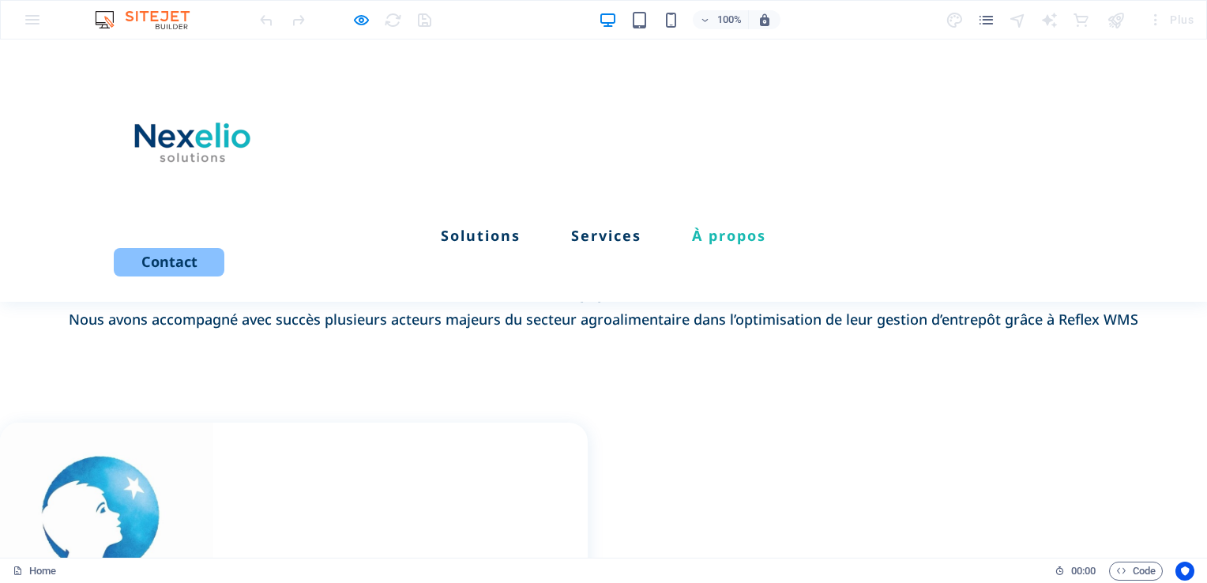
scroll to position [2661, 0]
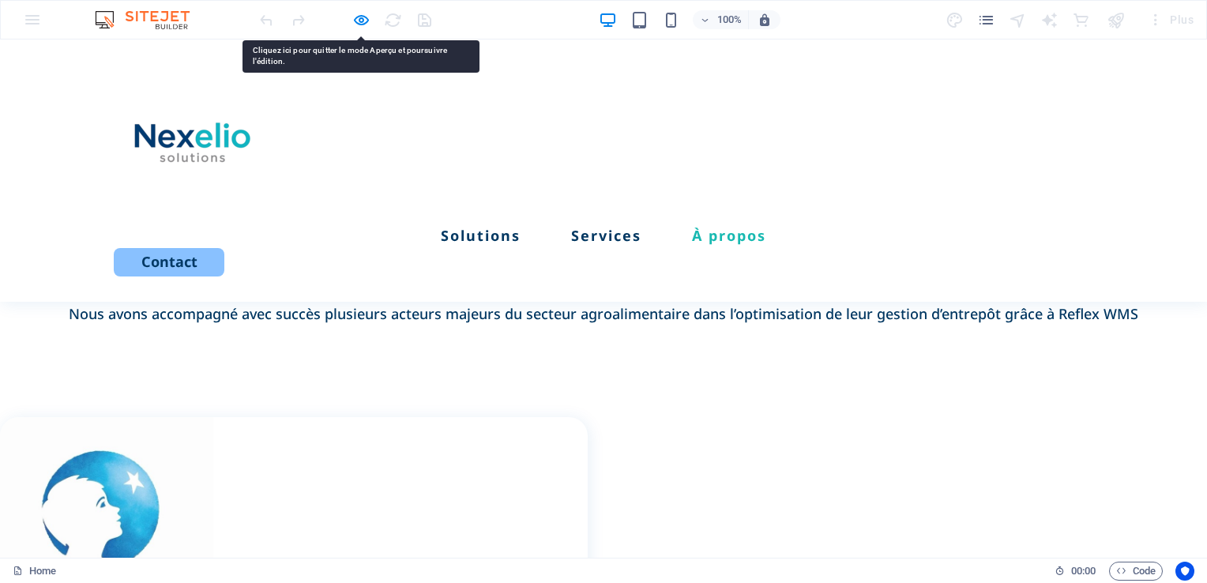
drag, startPoint x: 288, startPoint y: 401, endPoint x: 259, endPoint y: 384, distance: 33.3
click at [365, 17] on icon "button" at bounding box center [361, 20] width 18 height 18
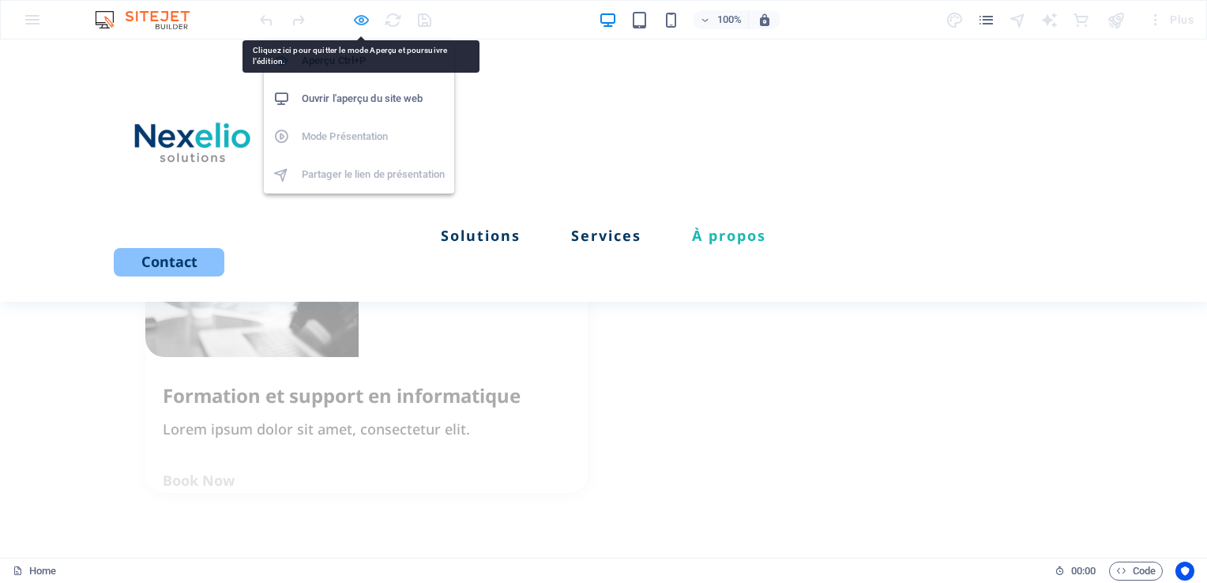
scroll to position [2970, 0]
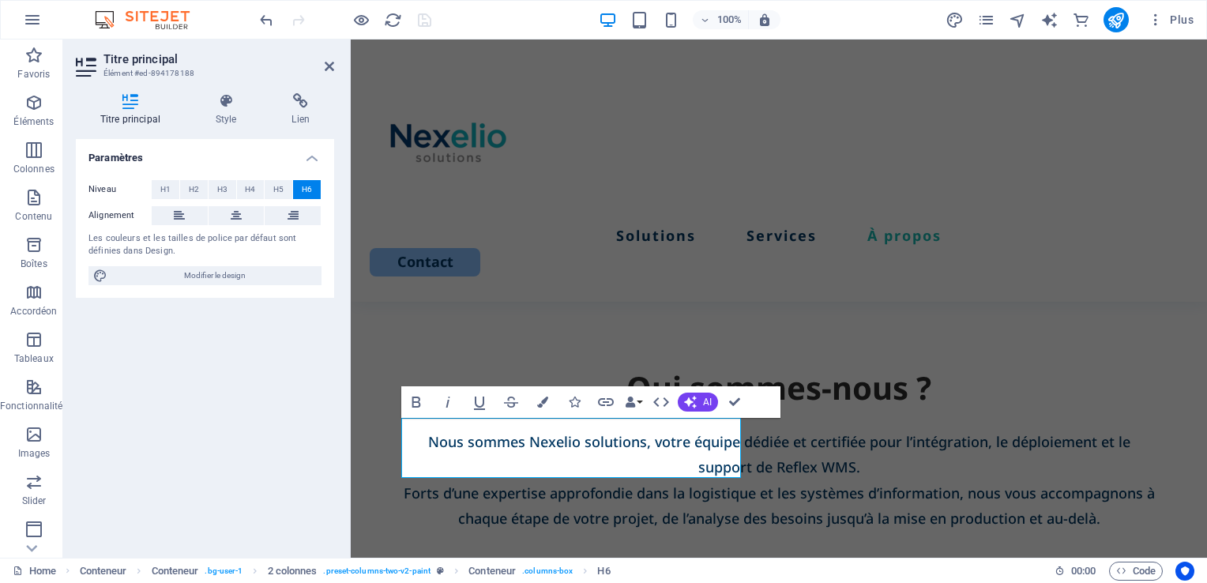
scroll to position [3200, 0]
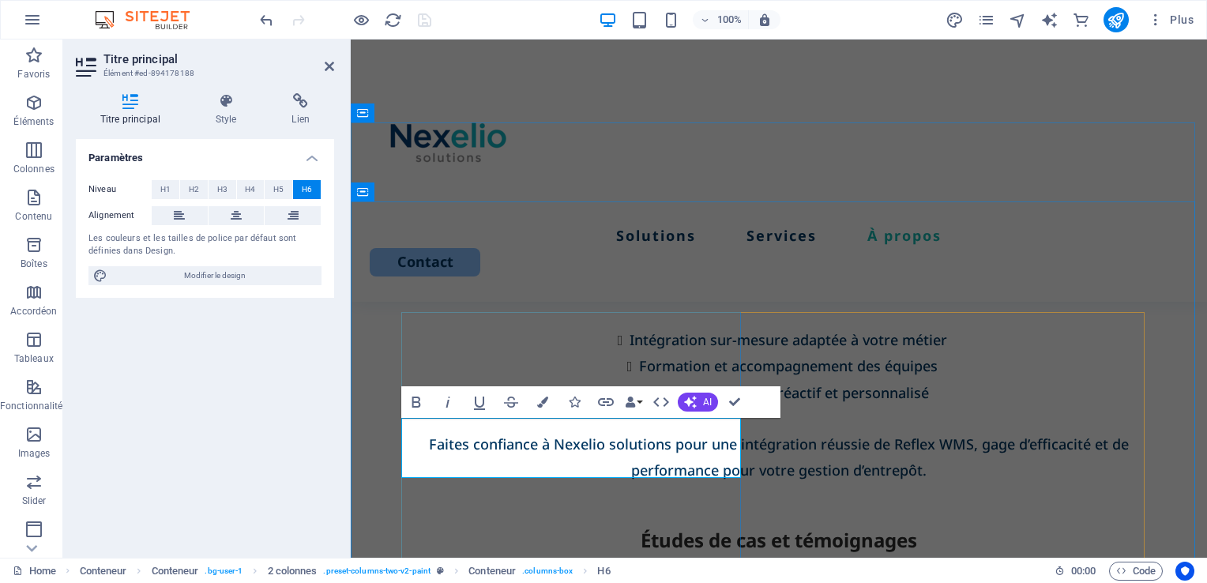
drag, startPoint x: 671, startPoint y: 463, endPoint x: 370, endPoint y: 428, distance: 303.8
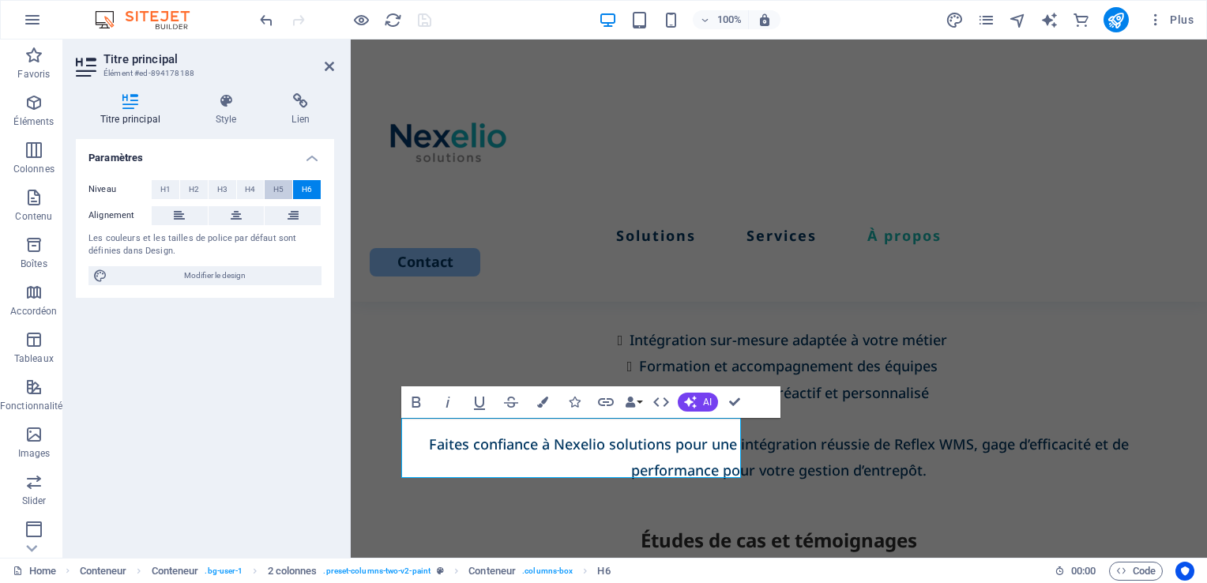
click at [283, 188] on span "H5" at bounding box center [278, 189] width 10 height 19
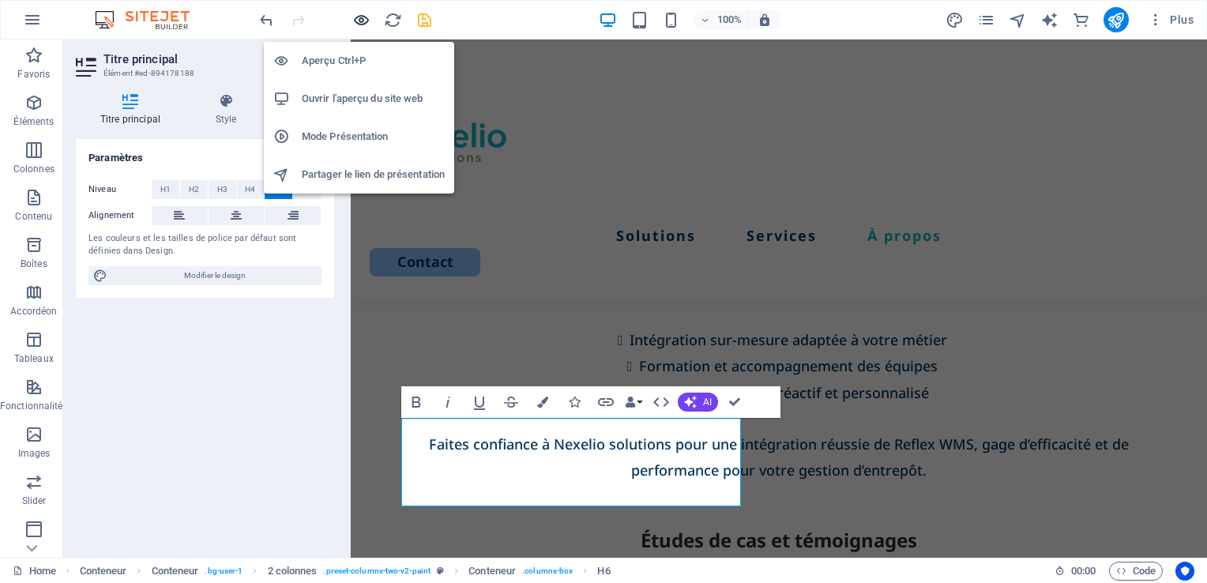
click at [359, 21] on icon "button" at bounding box center [361, 20] width 18 height 18
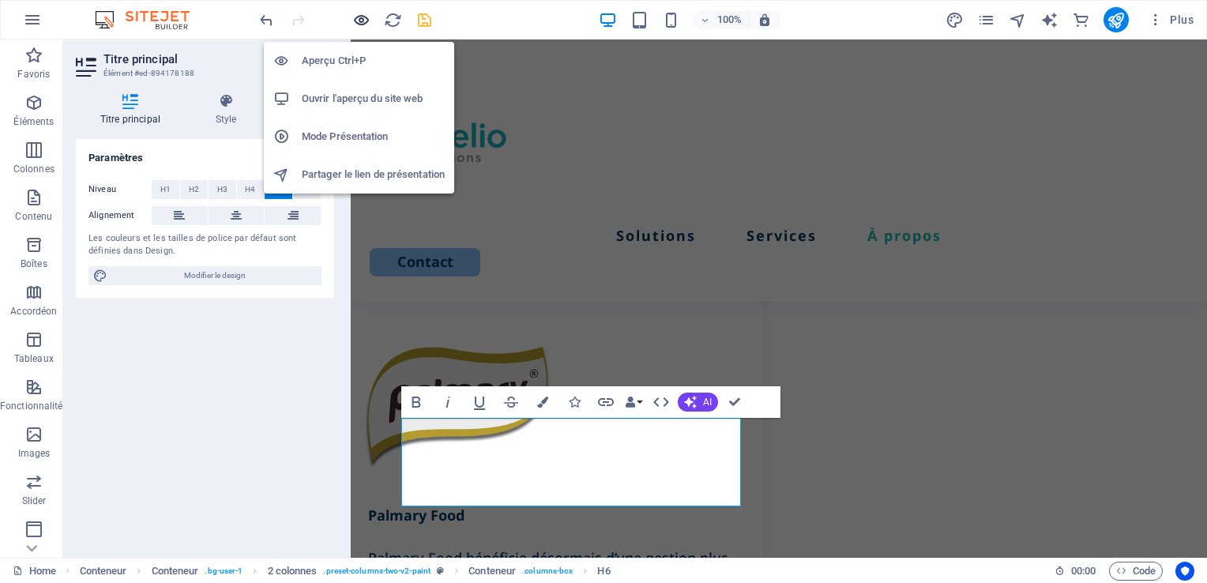
scroll to position [2661, 0]
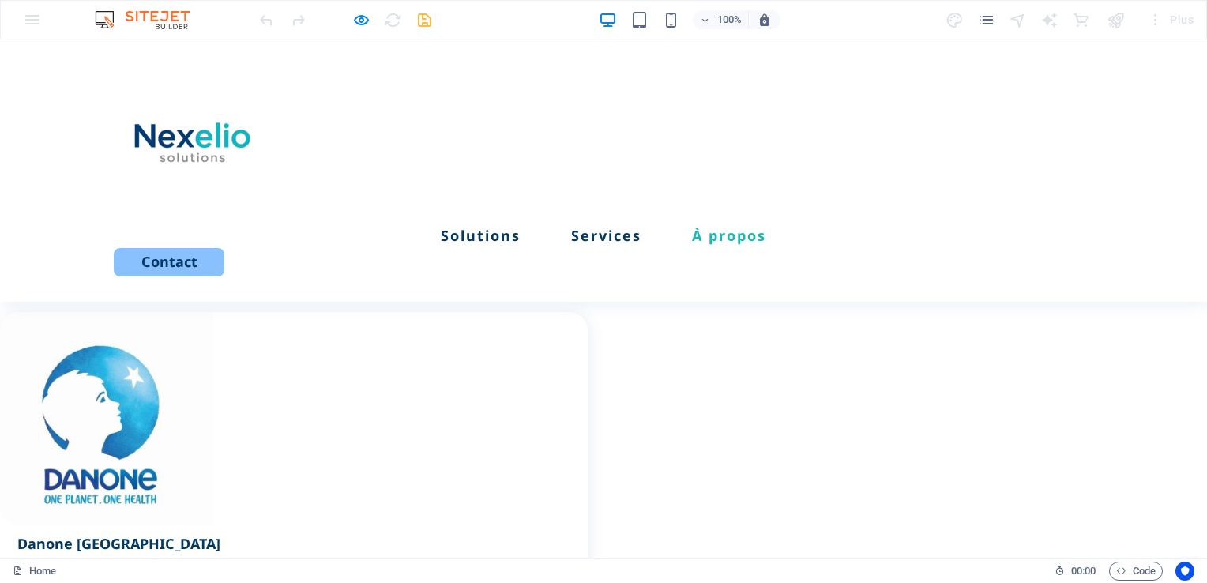
scroll to position [2771, 0]
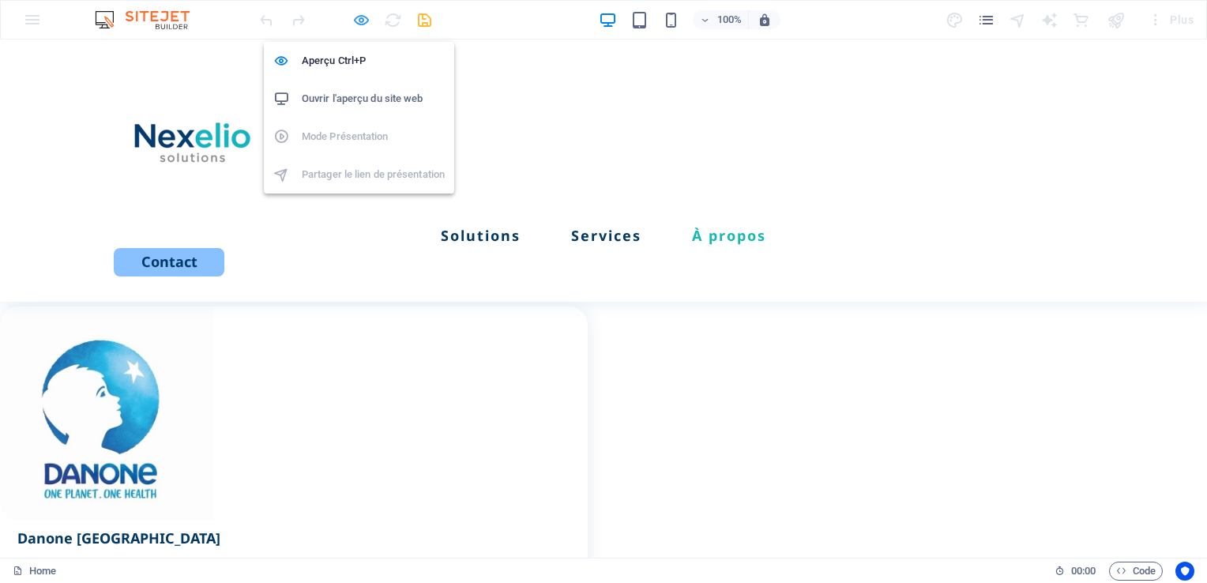
click at [365, 19] on icon "button" at bounding box center [361, 20] width 18 height 18
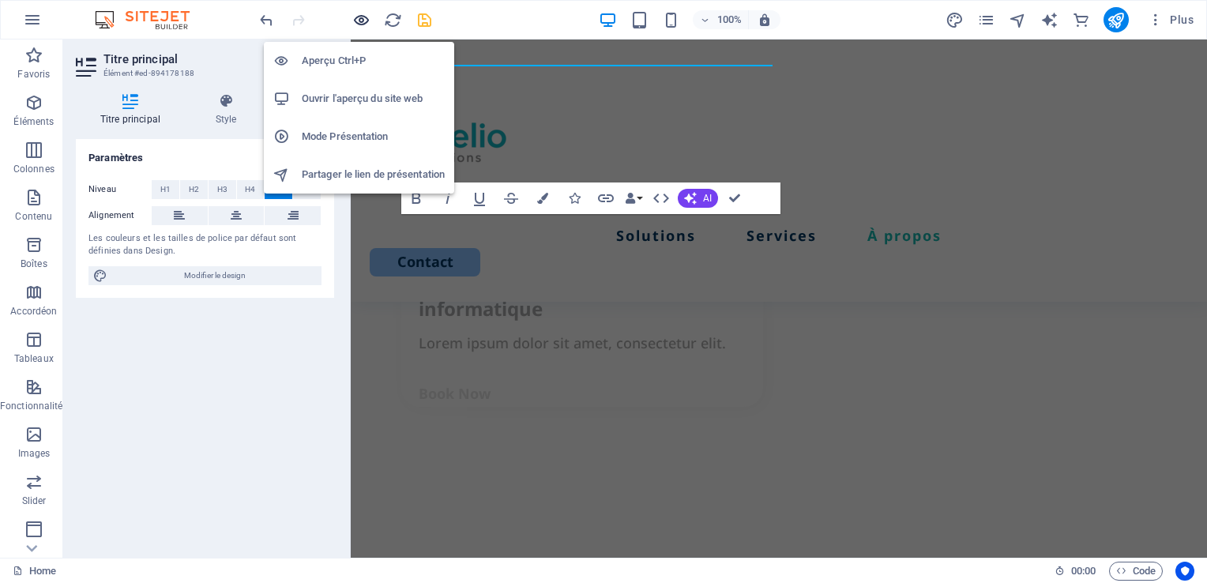
scroll to position [3403, 0]
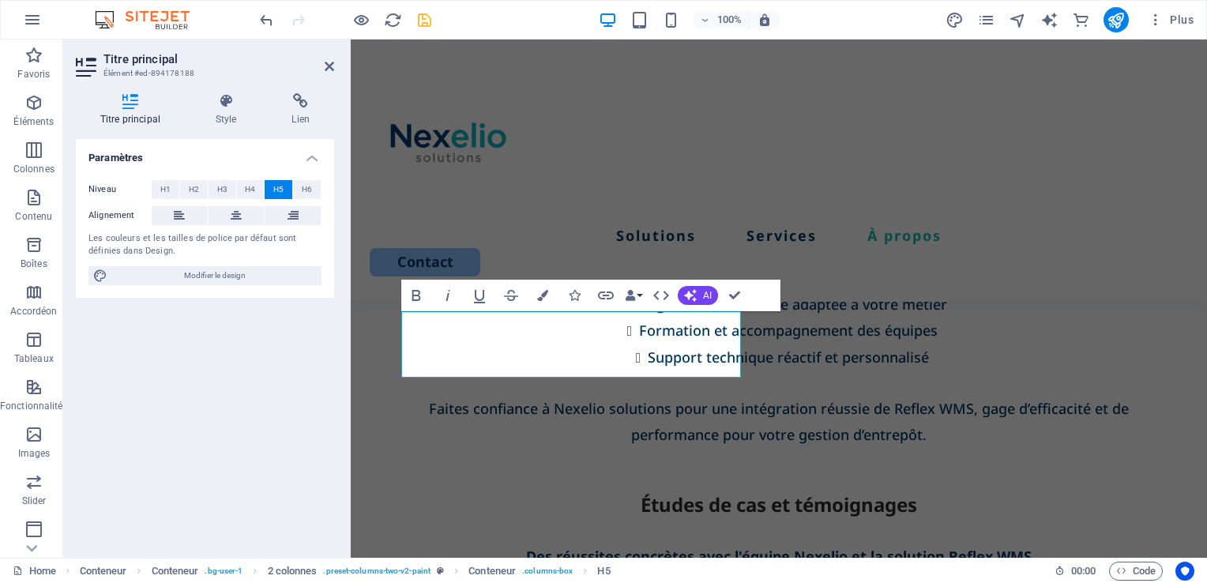
scroll to position [3229, 0]
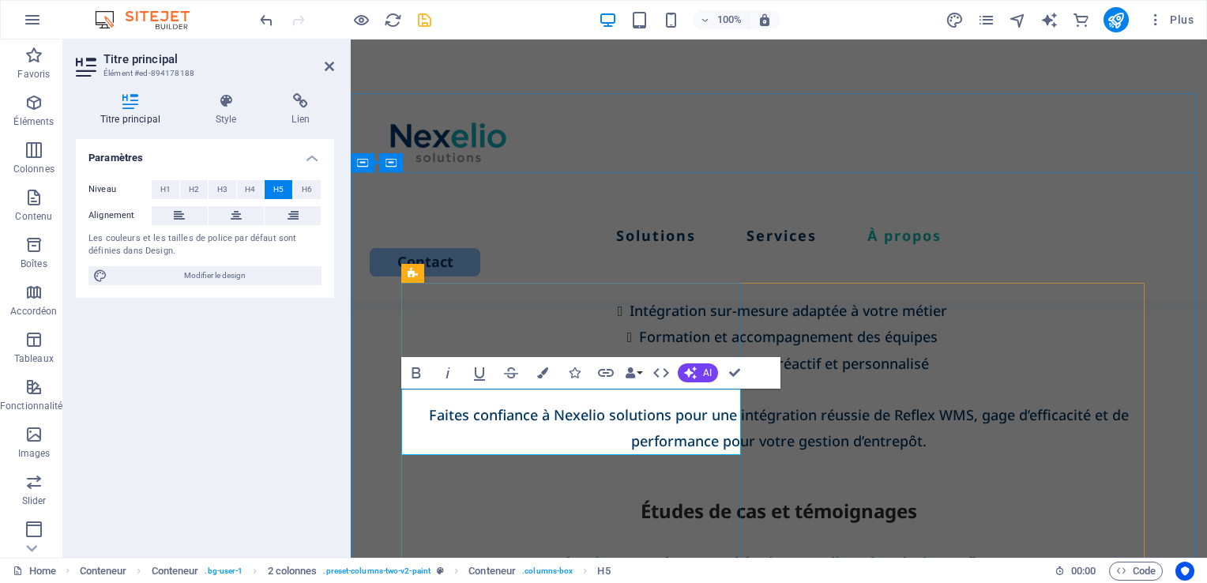
drag, startPoint x: 221, startPoint y: 279, endPoint x: 285, endPoint y: 195, distance: 105.4
click at [221, 279] on span "Modifier le design" at bounding box center [214, 275] width 205 height 19
select select "px"
select select "500"
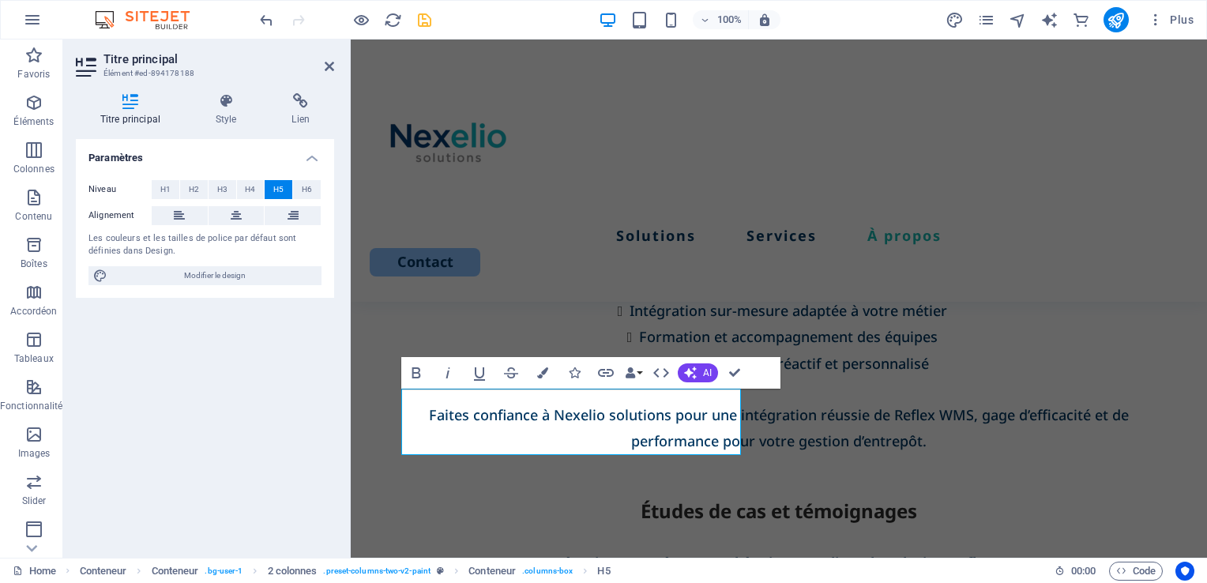
select select "px"
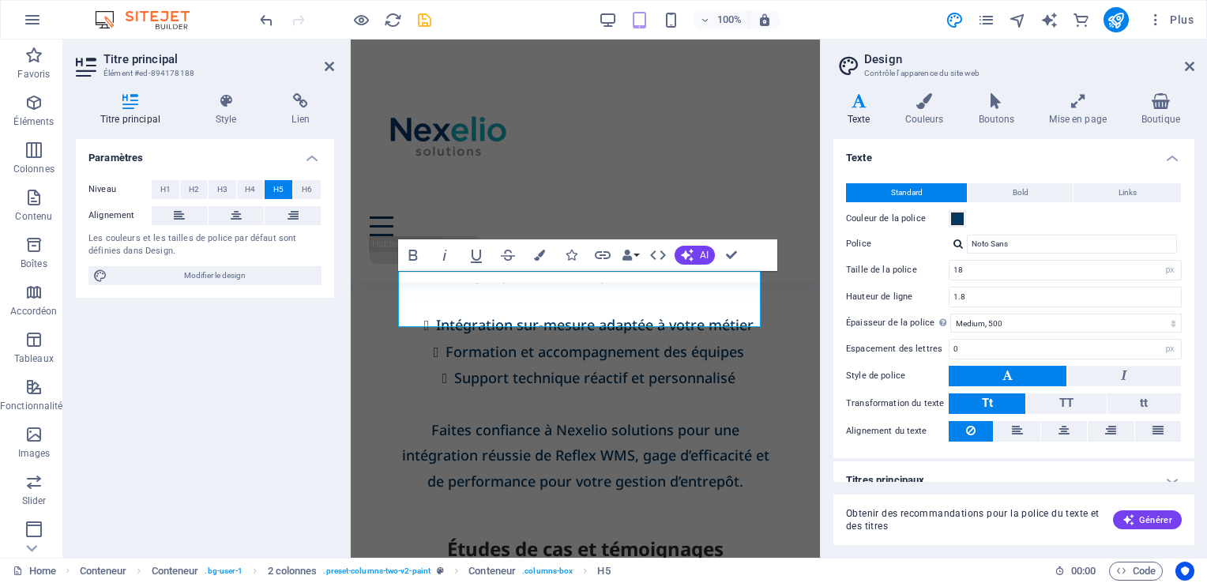
scroll to position [4212, 0]
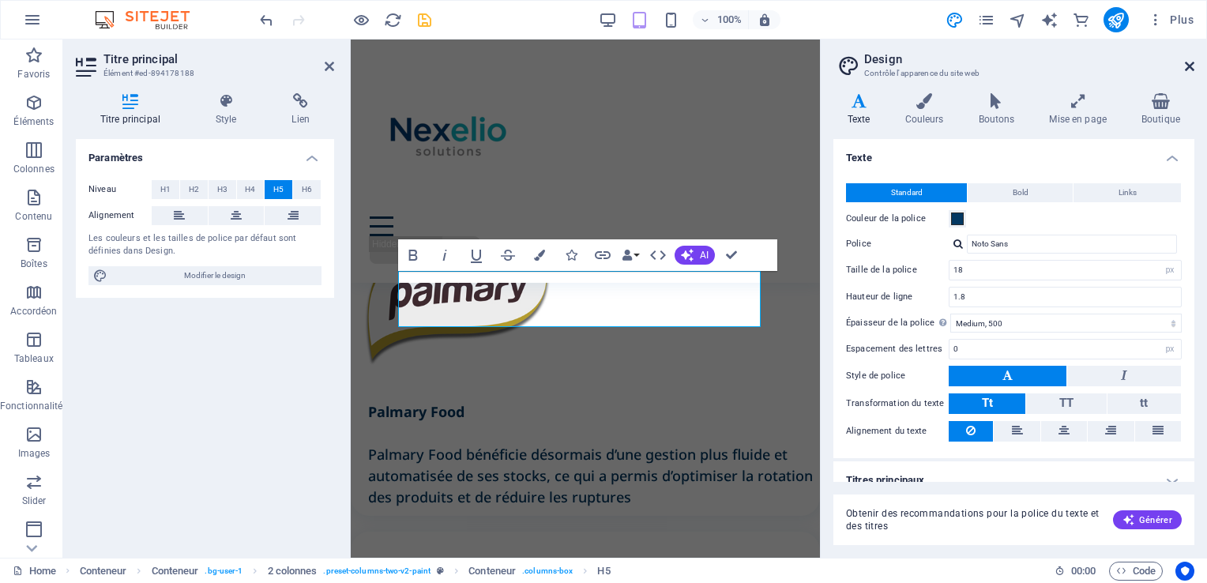
click at [1187, 63] on icon at bounding box center [1189, 66] width 9 height 13
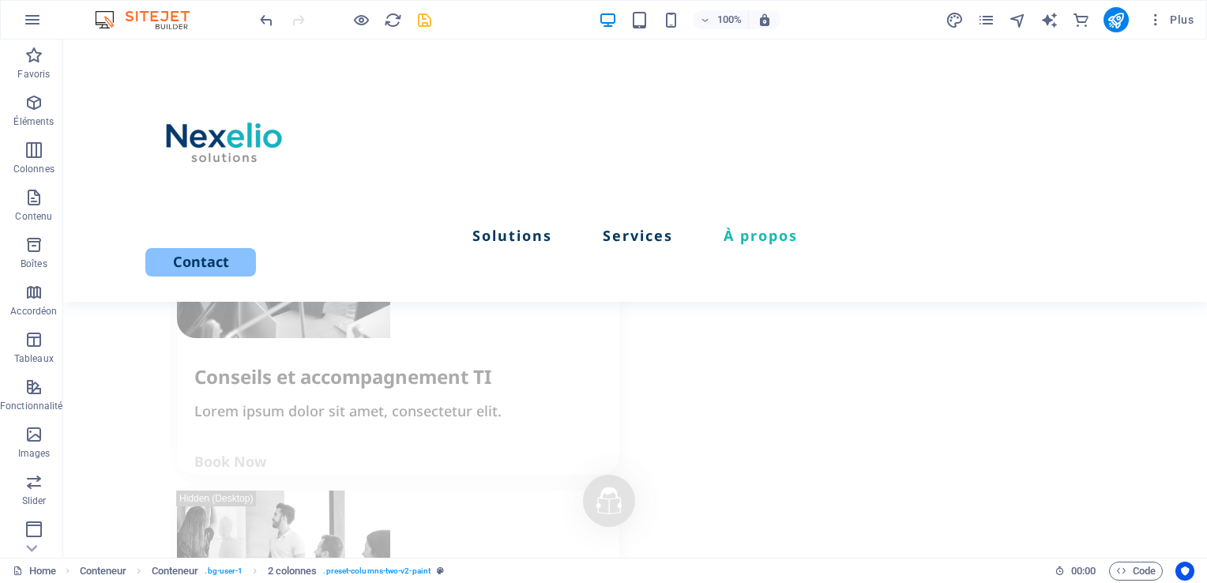
scroll to position [2247, 0]
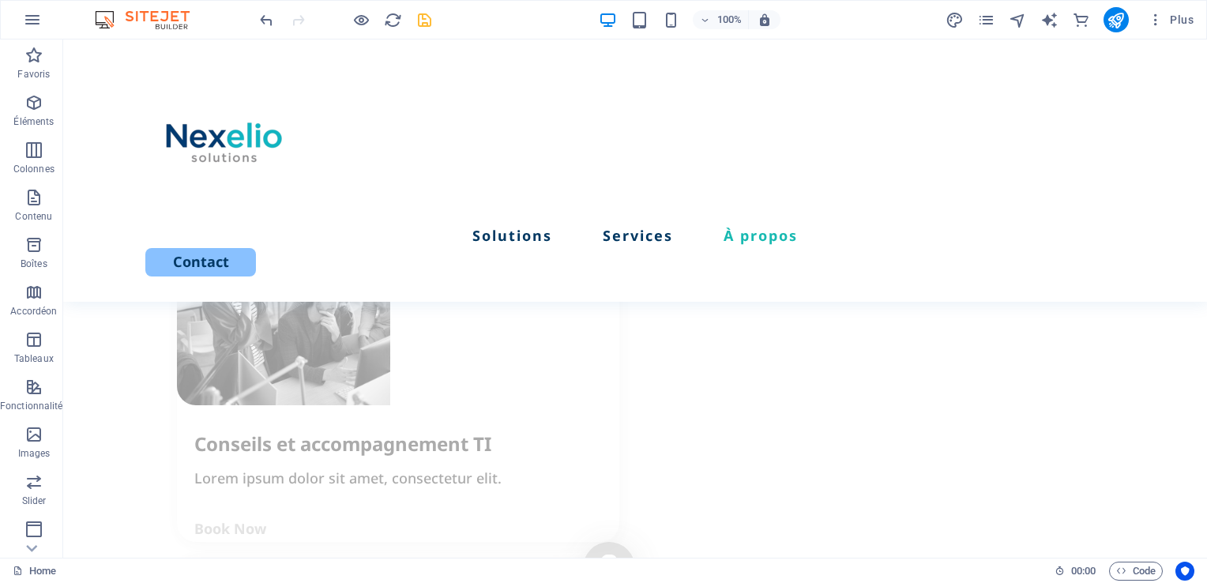
click at [429, 28] on div at bounding box center [345, 19] width 177 height 25
click at [423, 21] on icon "save" at bounding box center [425, 20] width 18 height 18
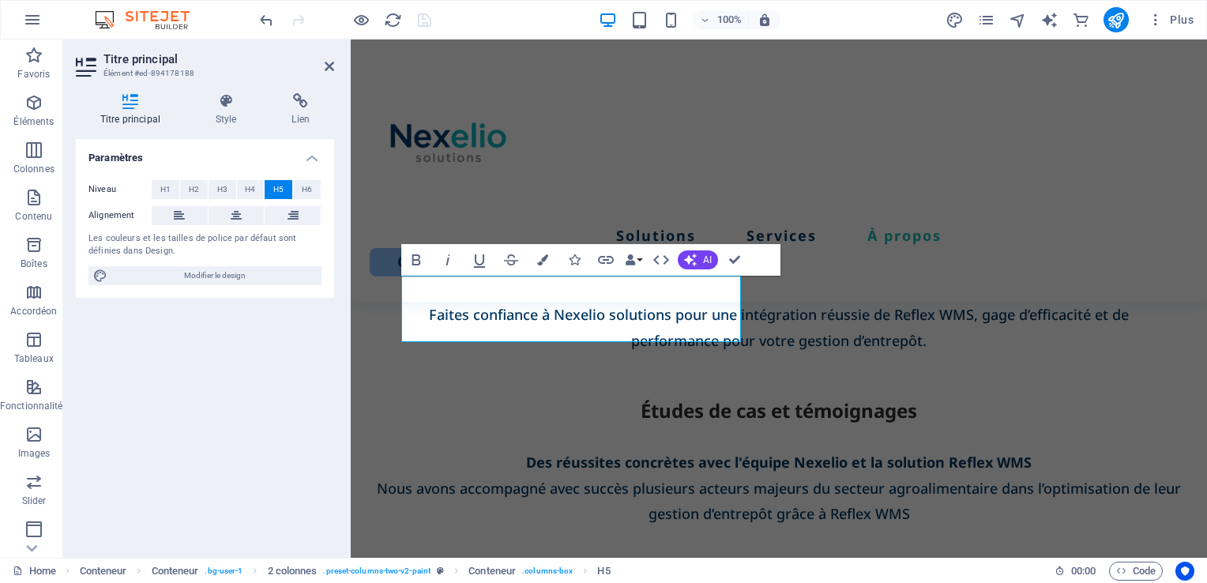
scroll to position [3365, 0]
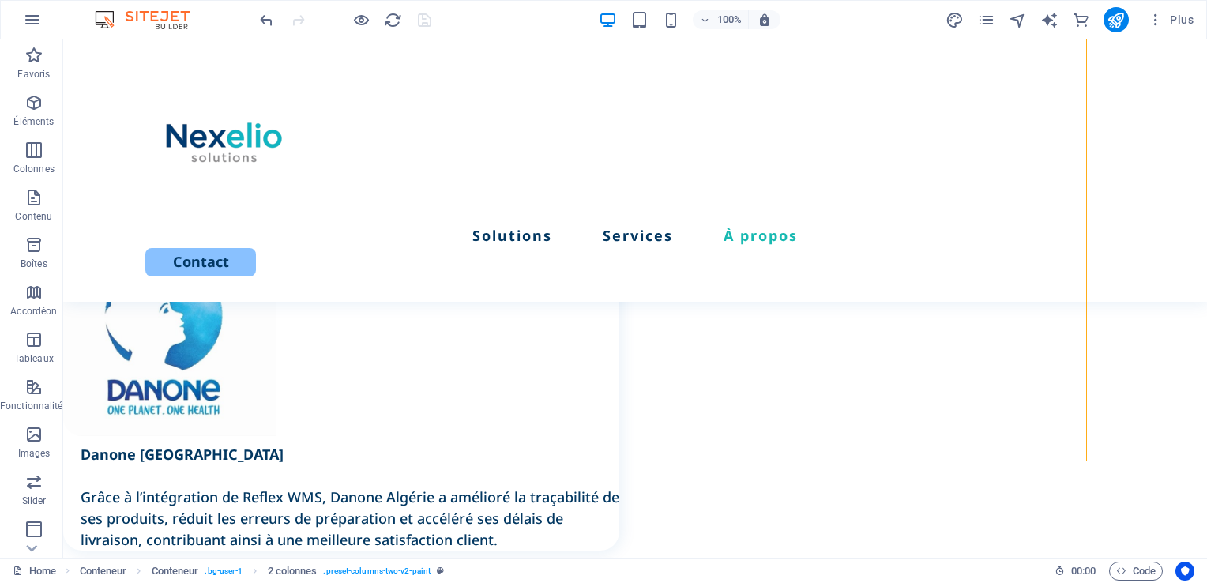
scroll to position [3713, 0]
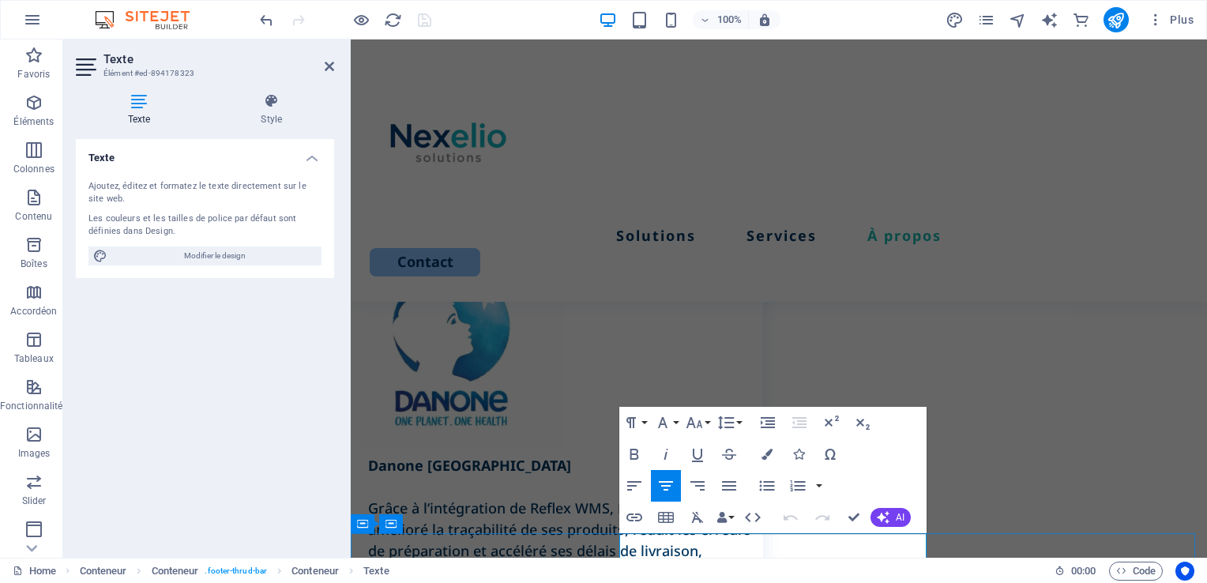
scroll to position [4006, 0]
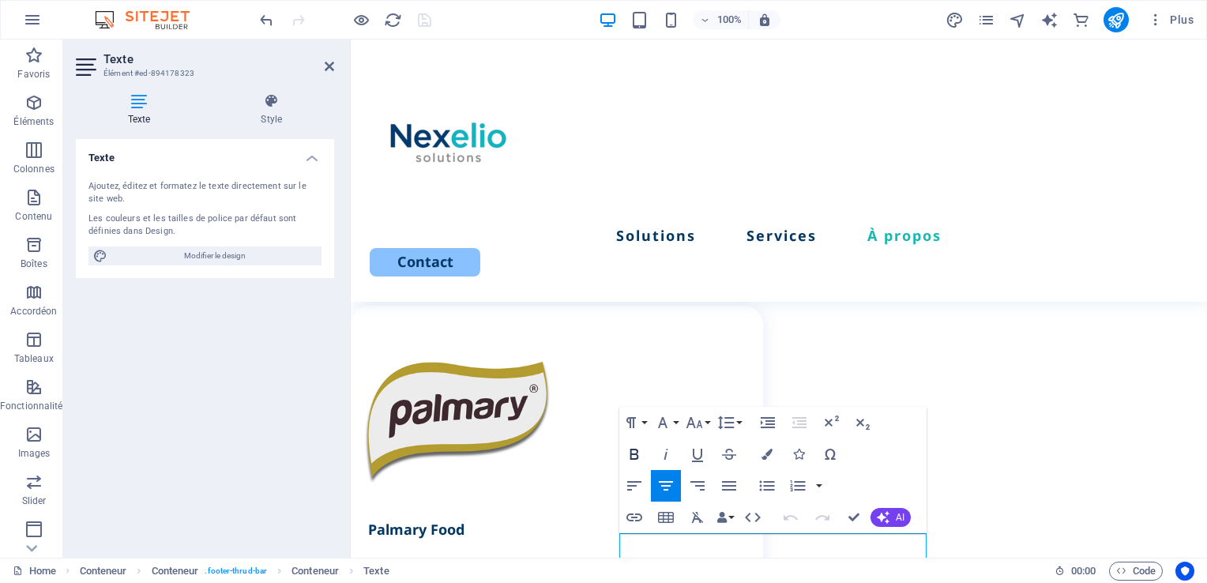
click at [634, 460] on icon "button" at bounding box center [634, 454] width 19 height 19
drag, startPoint x: 801, startPoint y: 545, endPoint x: 1002, endPoint y: 521, distance: 202.1
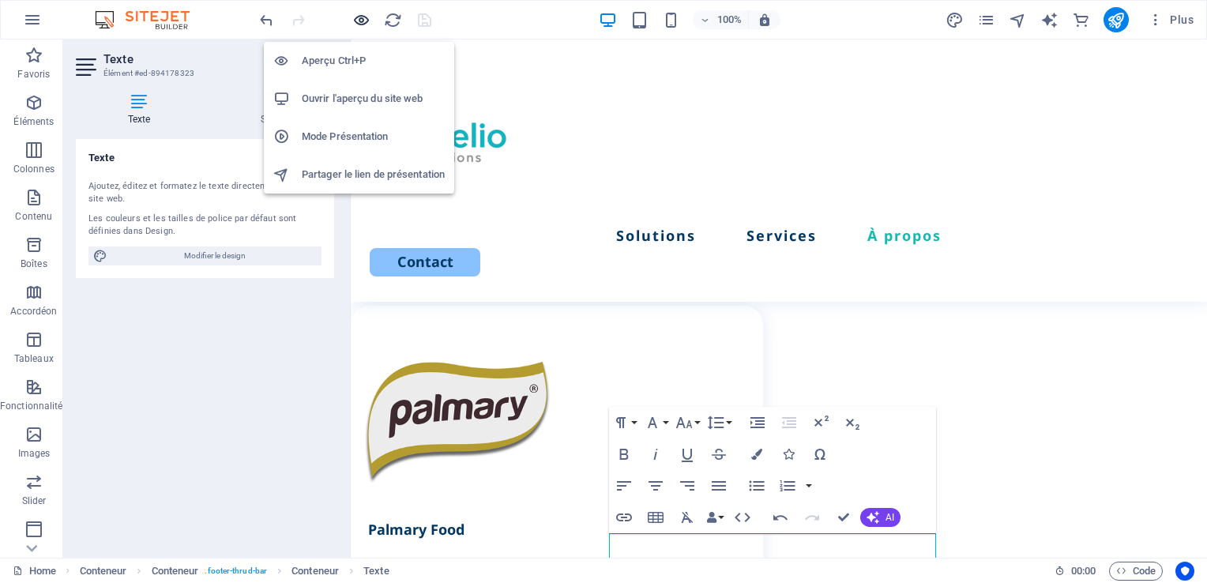
click at [359, 16] on icon "button" at bounding box center [361, 20] width 18 height 18
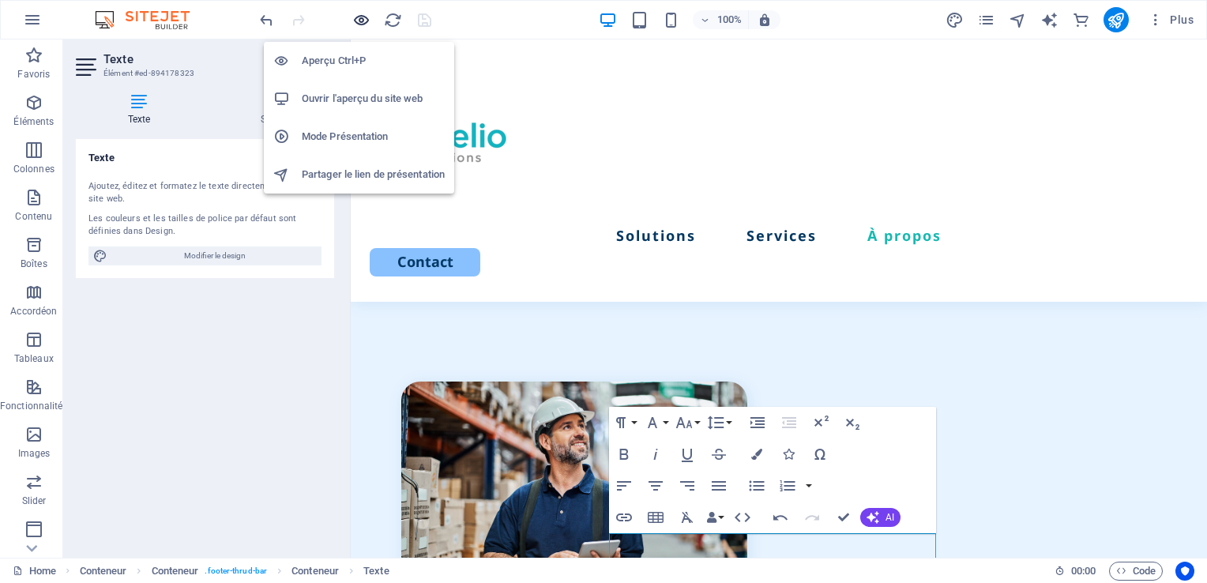
scroll to position [3402, 0]
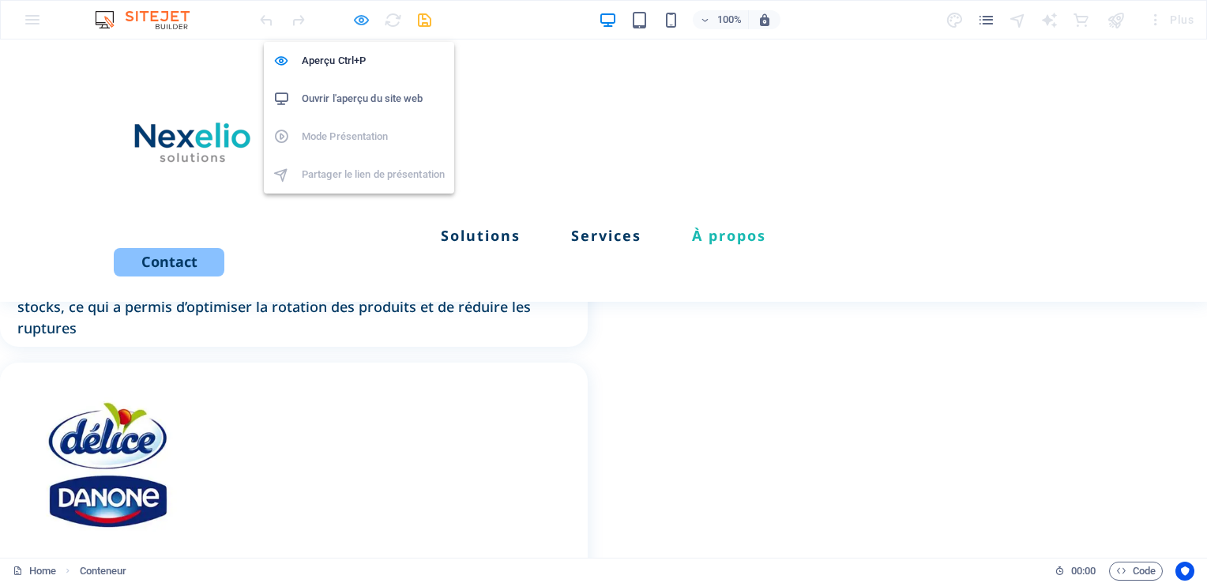
click at [363, 17] on icon "button" at bounding box center [361, 20] width 18 height 18
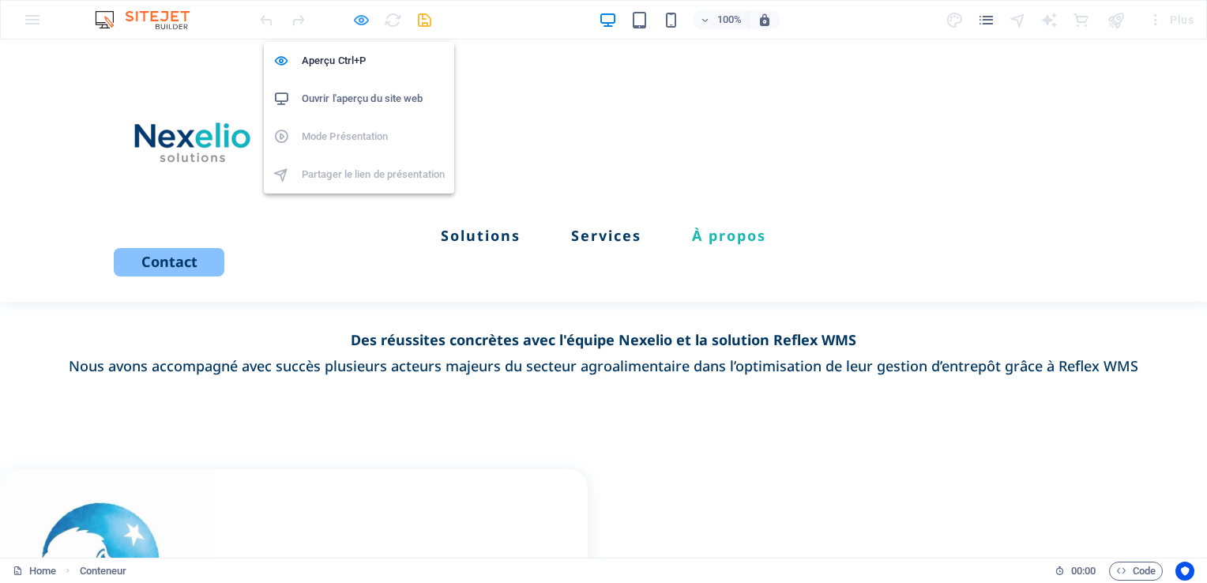
scroll to position [4006, 0]
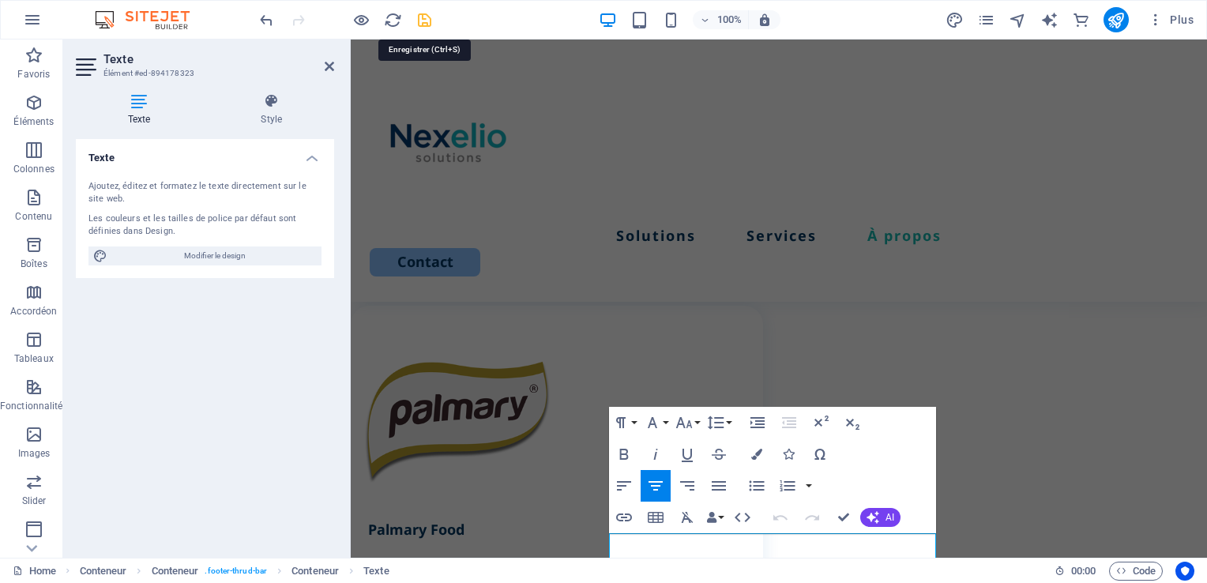
click at [419, 24] on icon "save" at bounding box center [425, 20] width 18 height 18
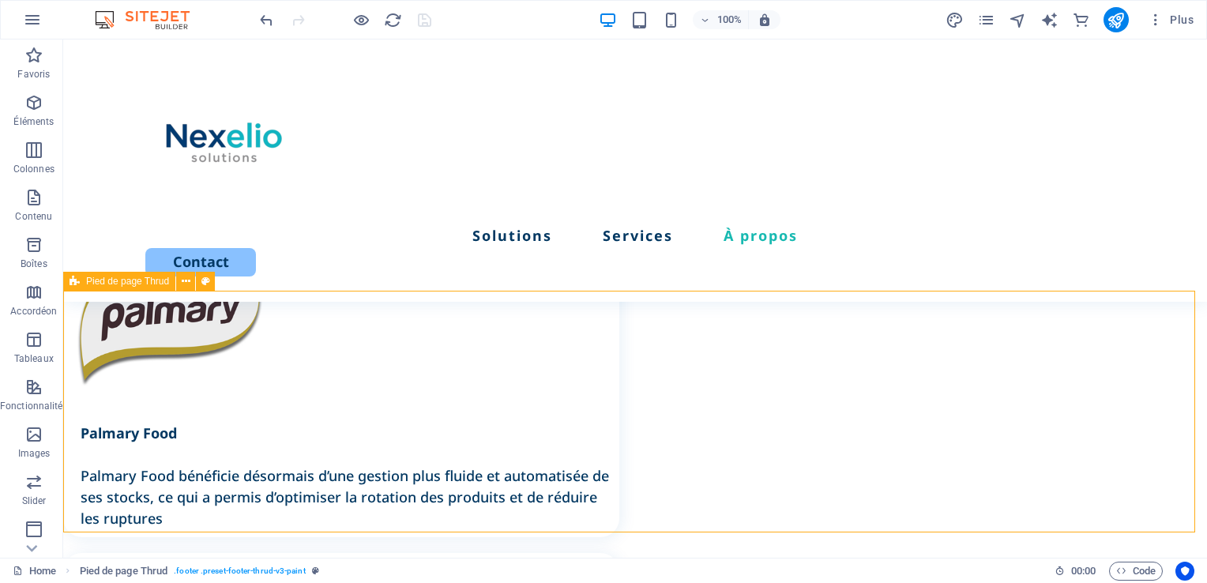
scroll to position [3713, 0]
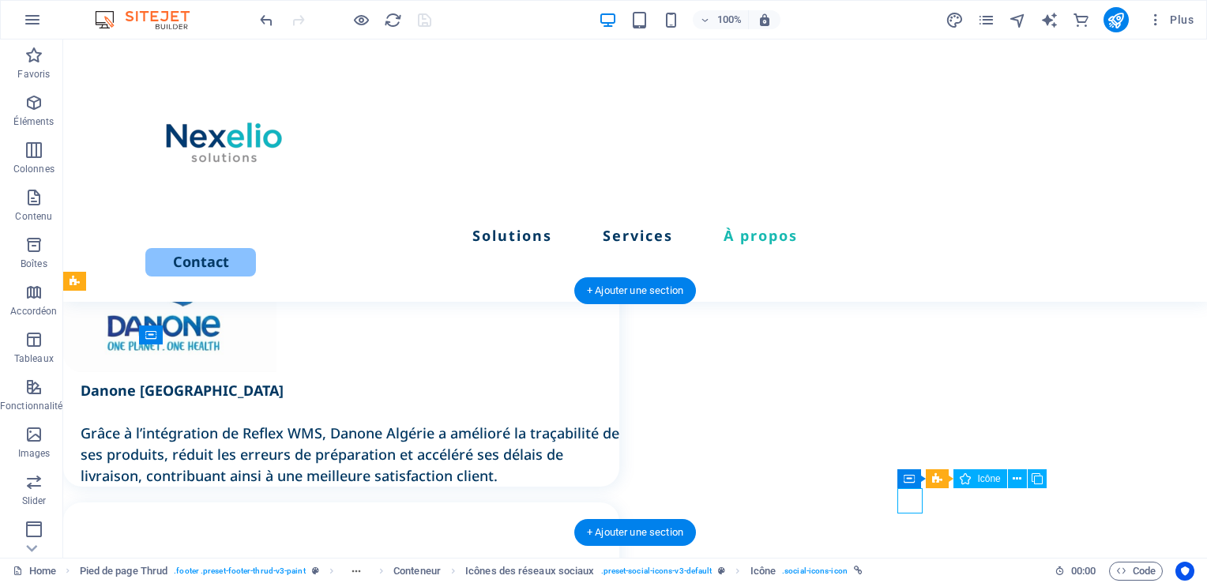
select select "xMidYMid"
select select "px"
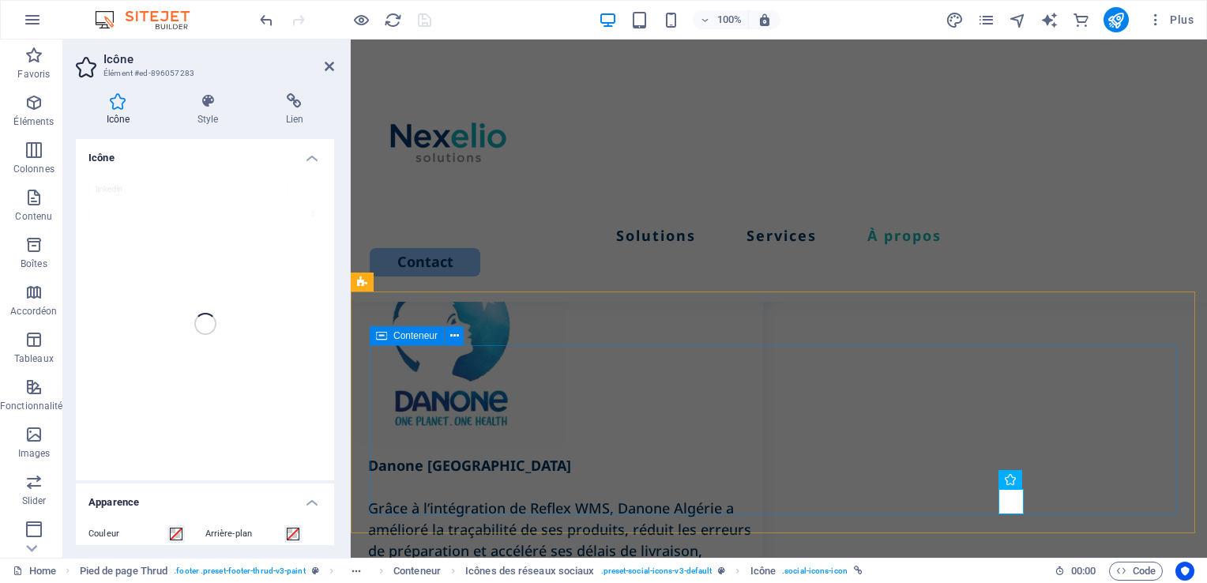
scroll to position [4006, 0]
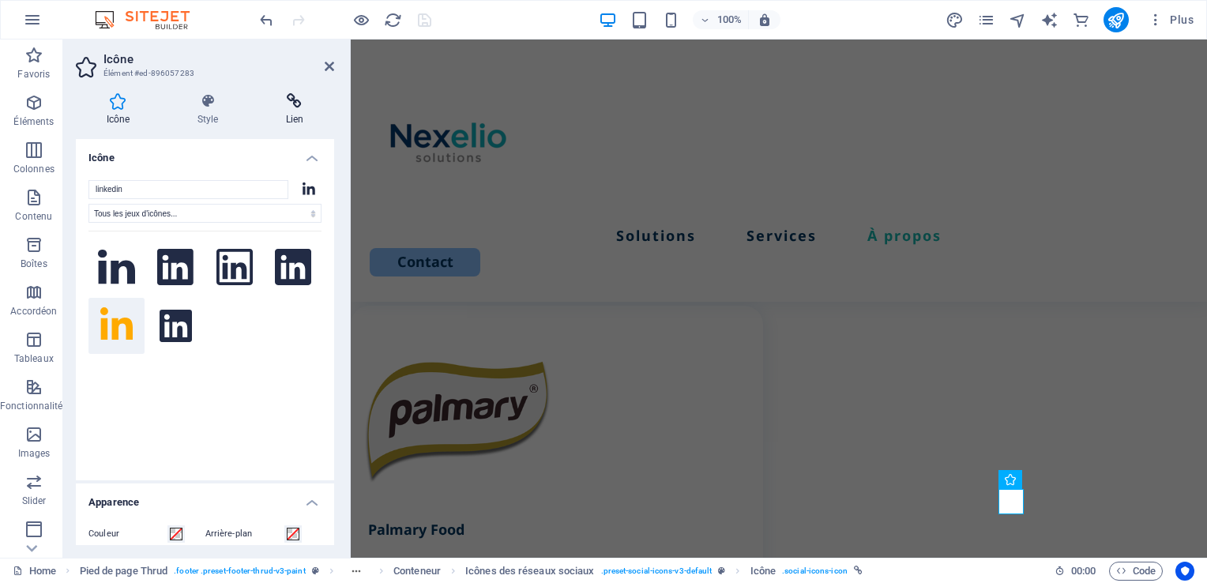
click at [281, 108] on icon at bounding box center [294, 101] width 79 height 16
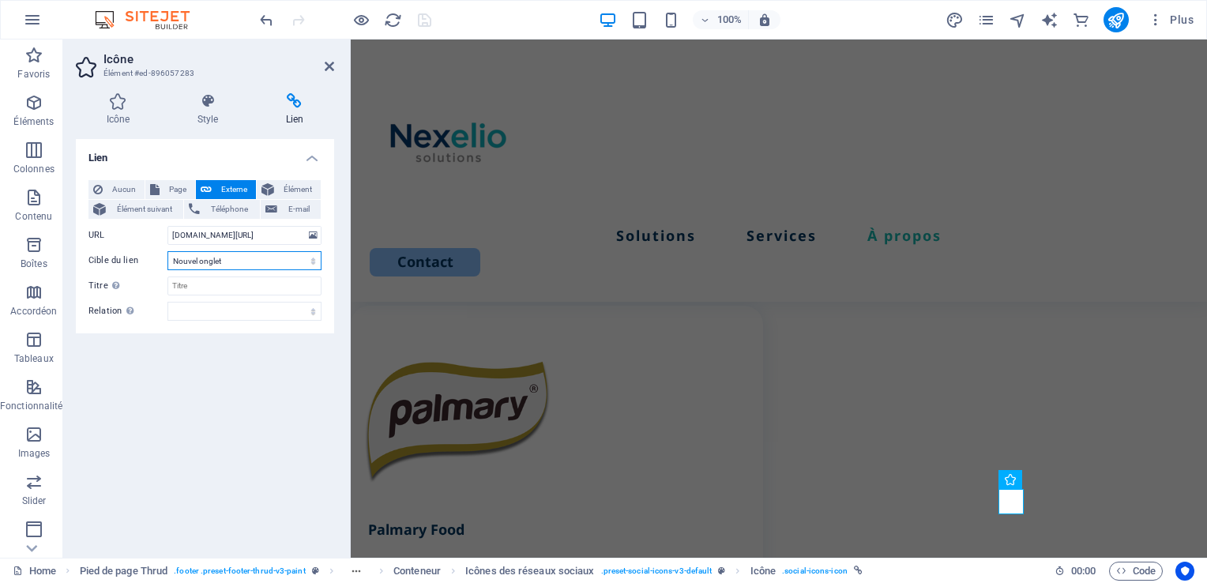
click at [241, 258] on select "Nouvel onglet Même onglet Superposition" at bounding box center [244, 260] width 154 height 19
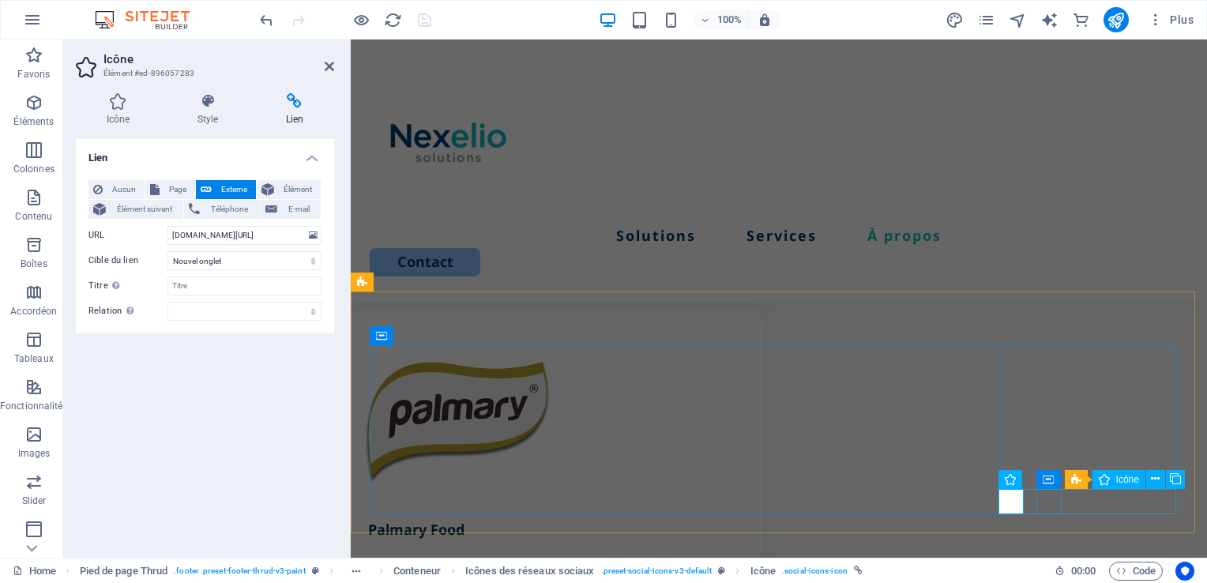
select select "xMidYMid"
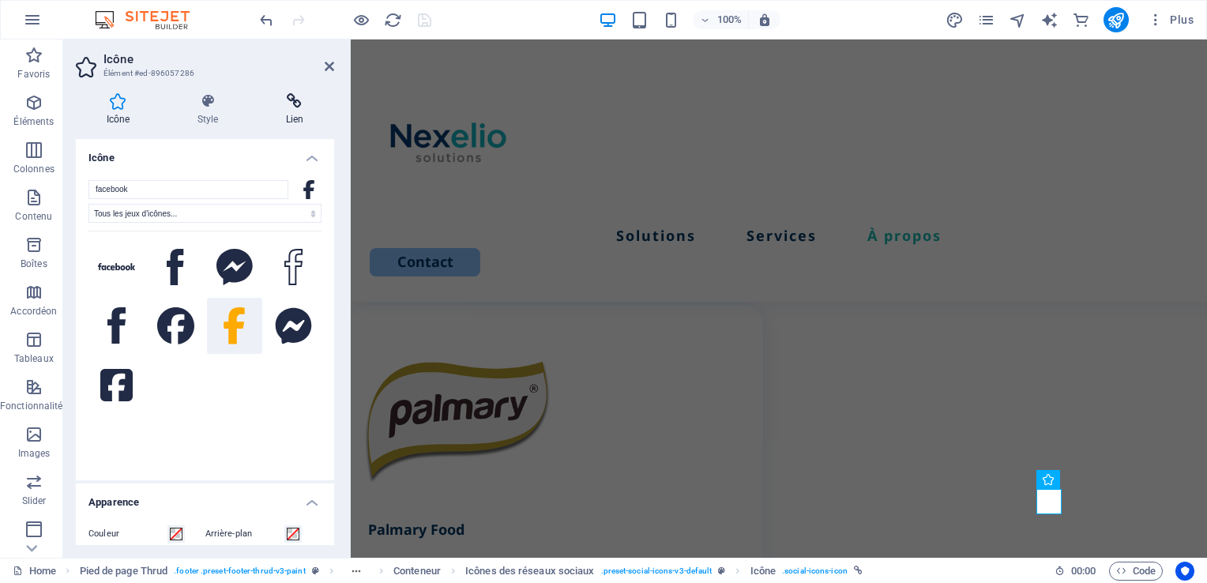
click at [287, 122] on h4 "Lien" at bounding box center [294, 109] width 79 height 33
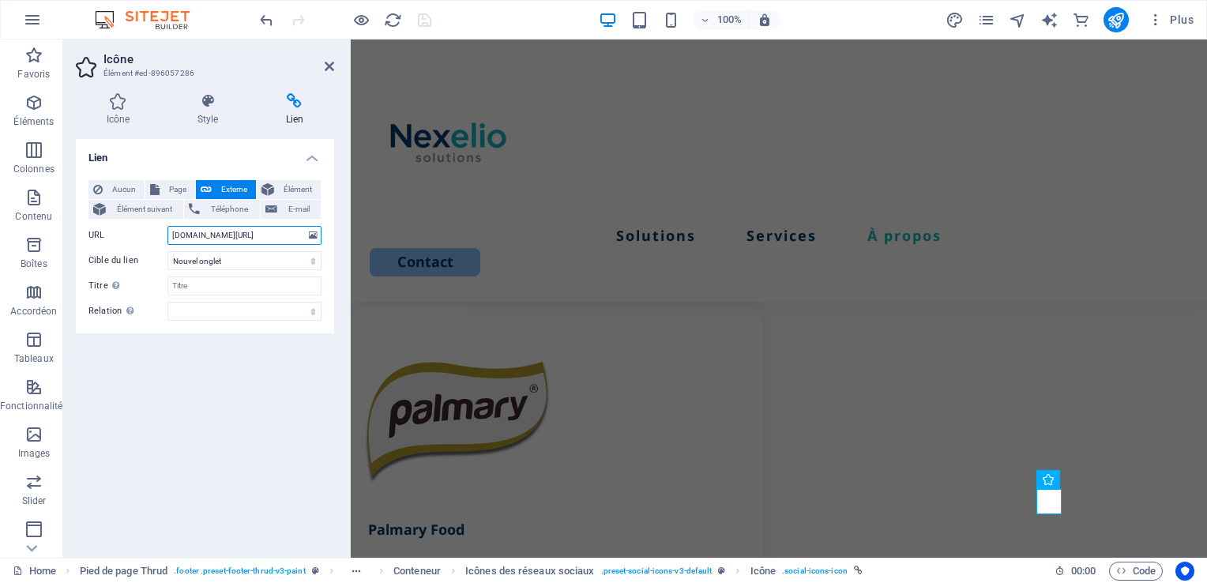
click at [250, 236] on input "facebook.com/nexelio-ca" at bounding box center [244, 235] width 154 height 19
type input "facebook.com/nexelio.ca"
click at [423, 21] on icon "save" at bounding box center [425, 20] width 18 height 18
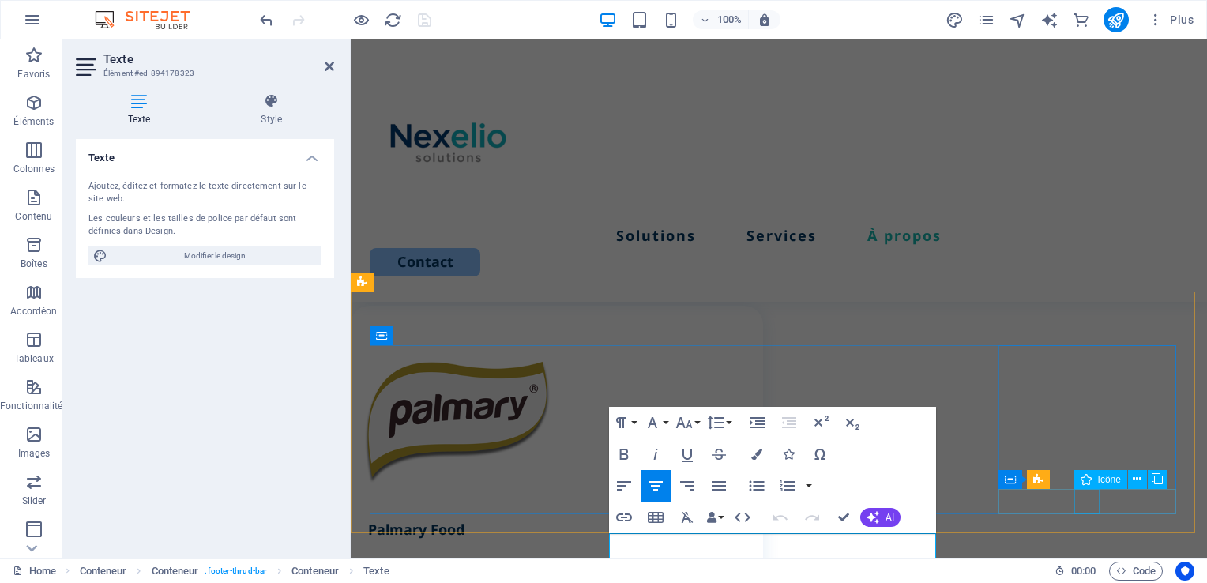
select select "xMidYMid"
select select "px"
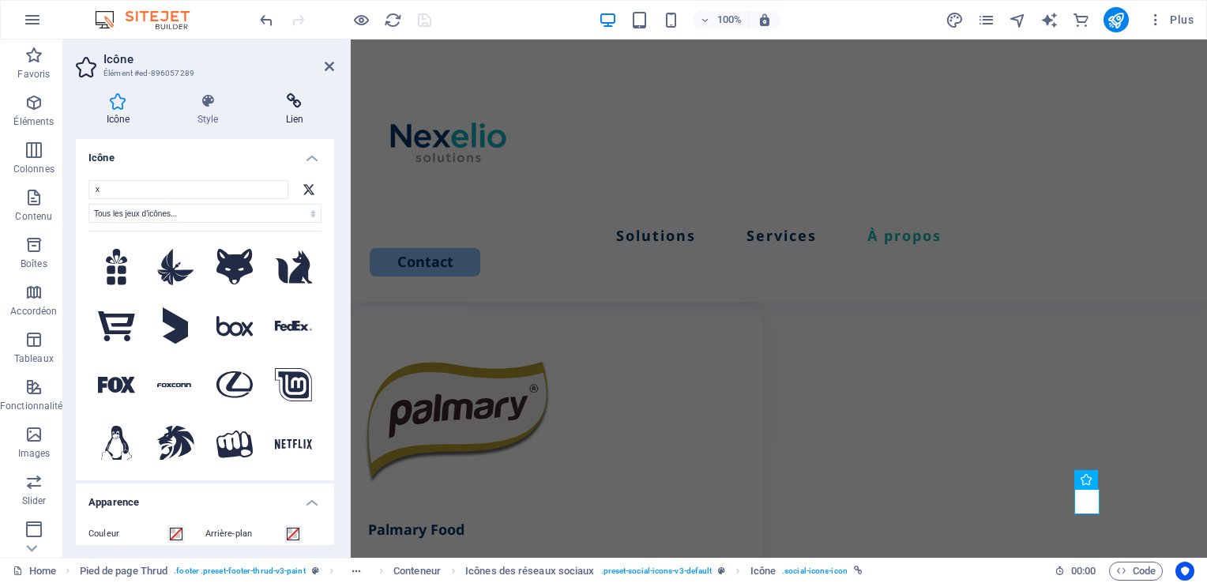
click at [283, 120] on h4 "Lien" at bounding box center [294, 109] width 79 height 33
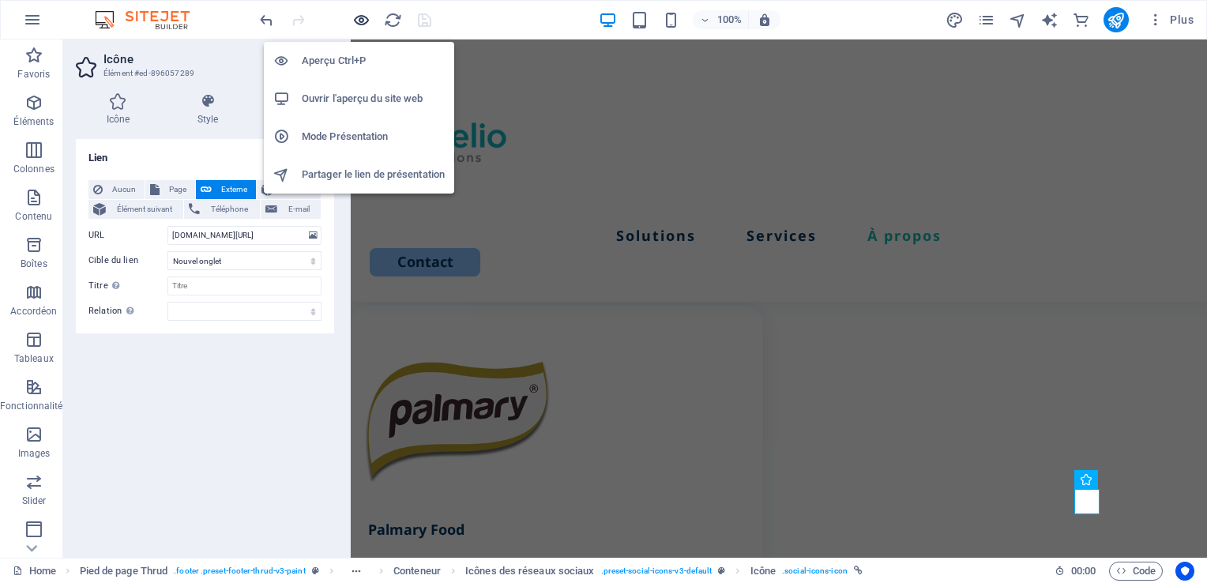
click at [362, 21] on icon "button" at bounding box center [361, 20] width 18 height 18
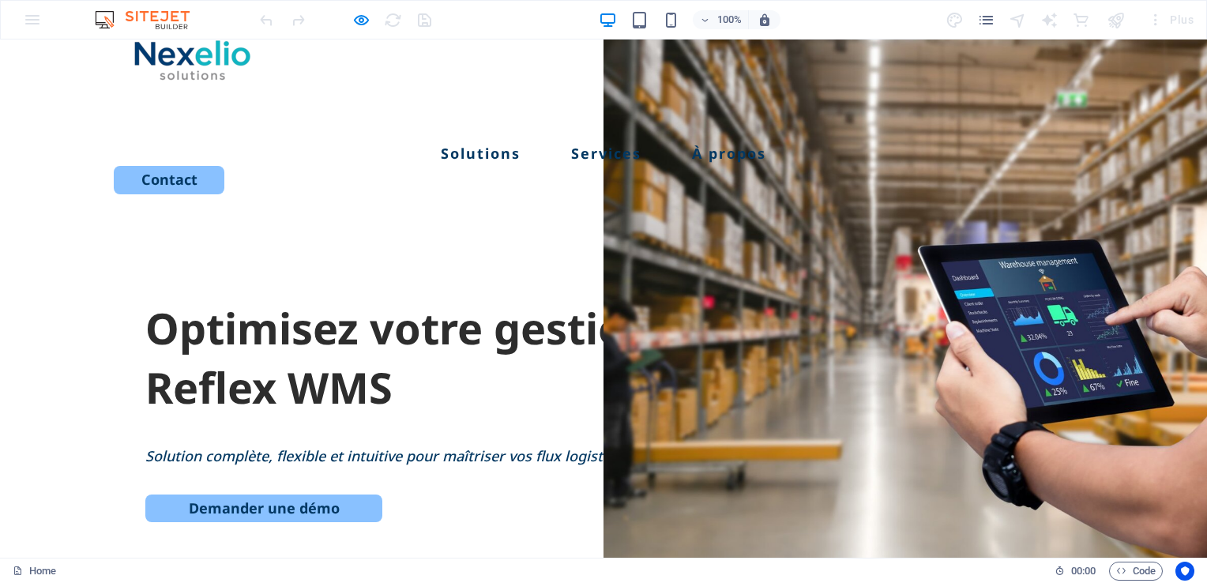
scroll to position [109, 0]
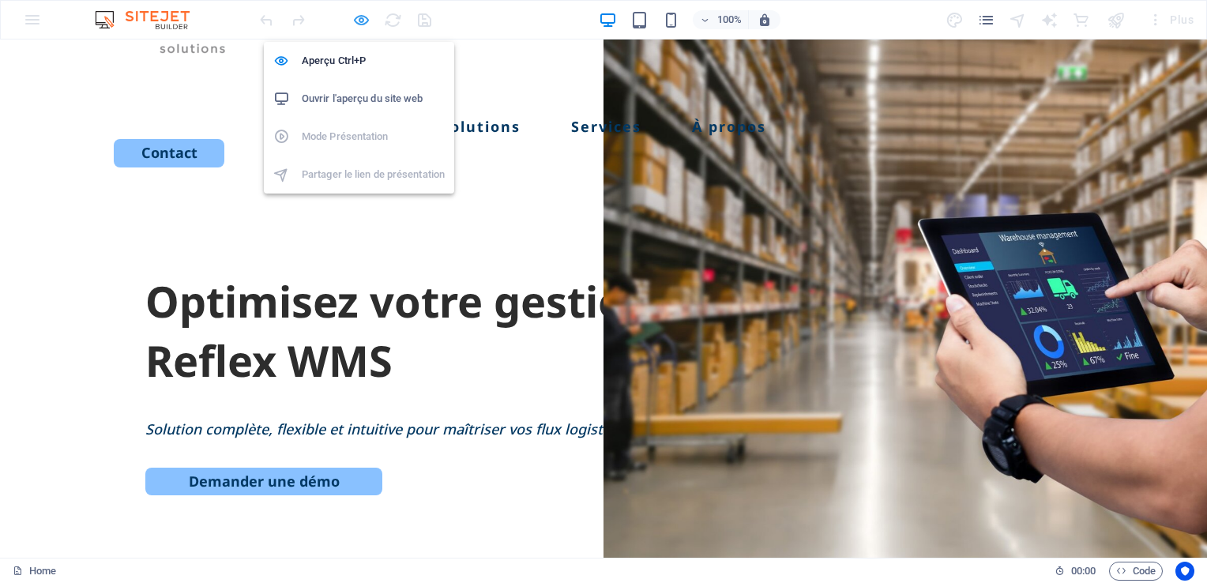
click at [366, 21] on icon "button" at bounding box center [361, 20] width 18 height 18
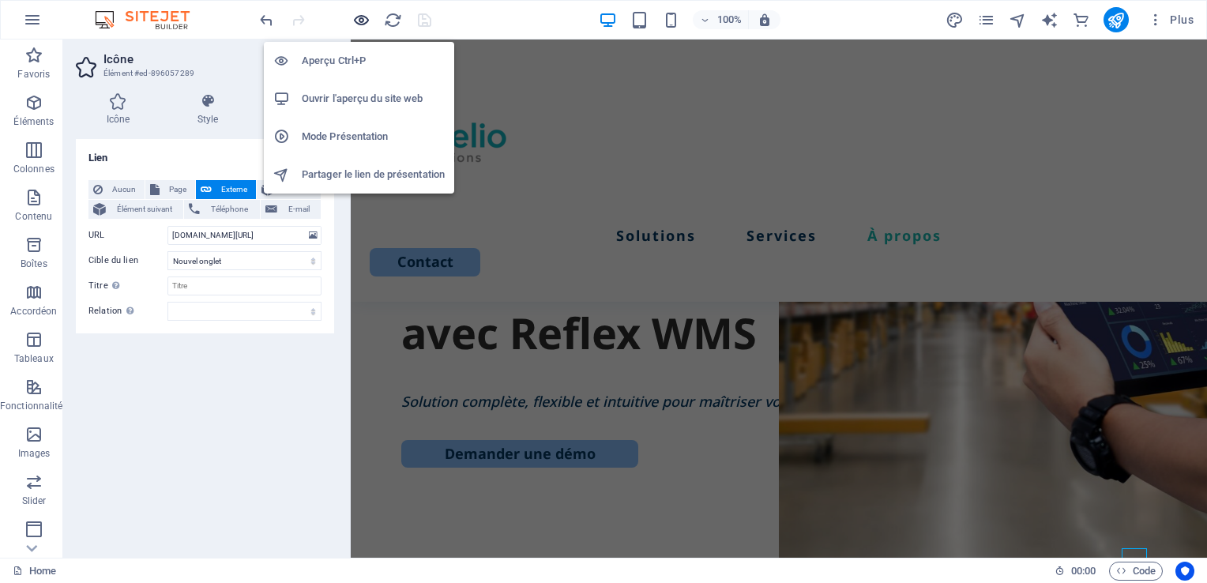
scroll to position [4006, 0]
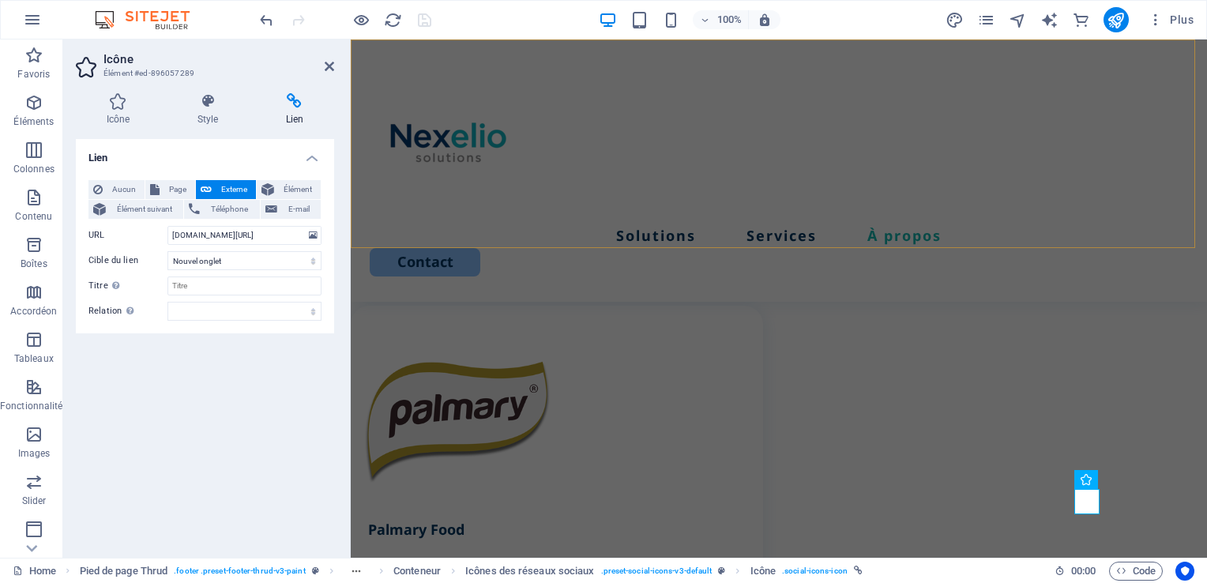
click at [534, 232] on div "Solutions Services À propos Contact" at bounding box center [779, 170] width 856 height 262
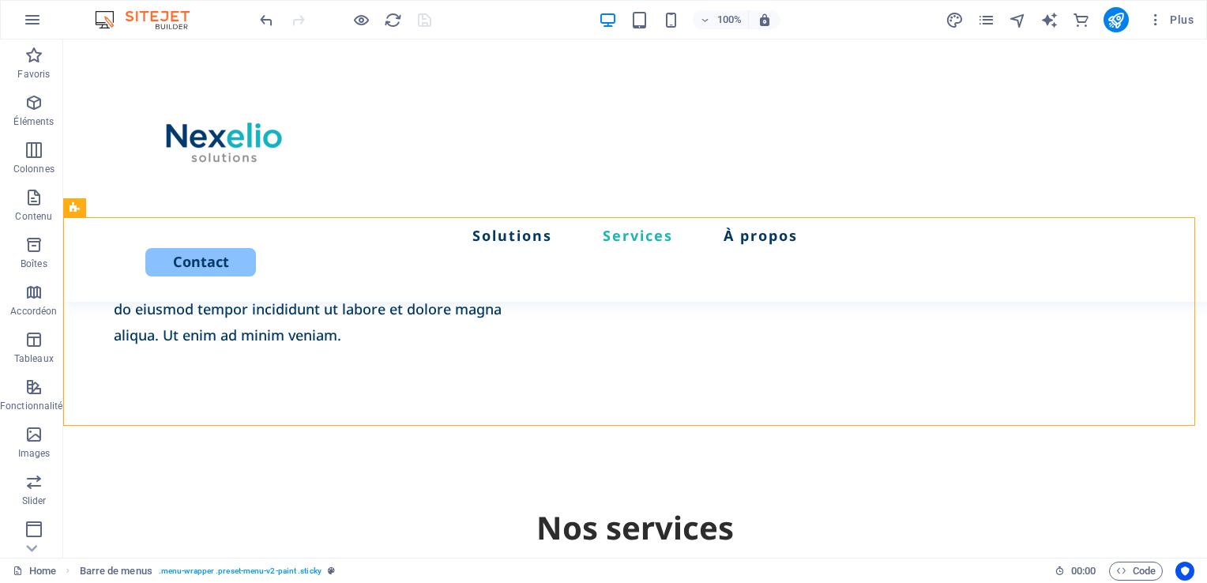
scroll to position [1065, 0]
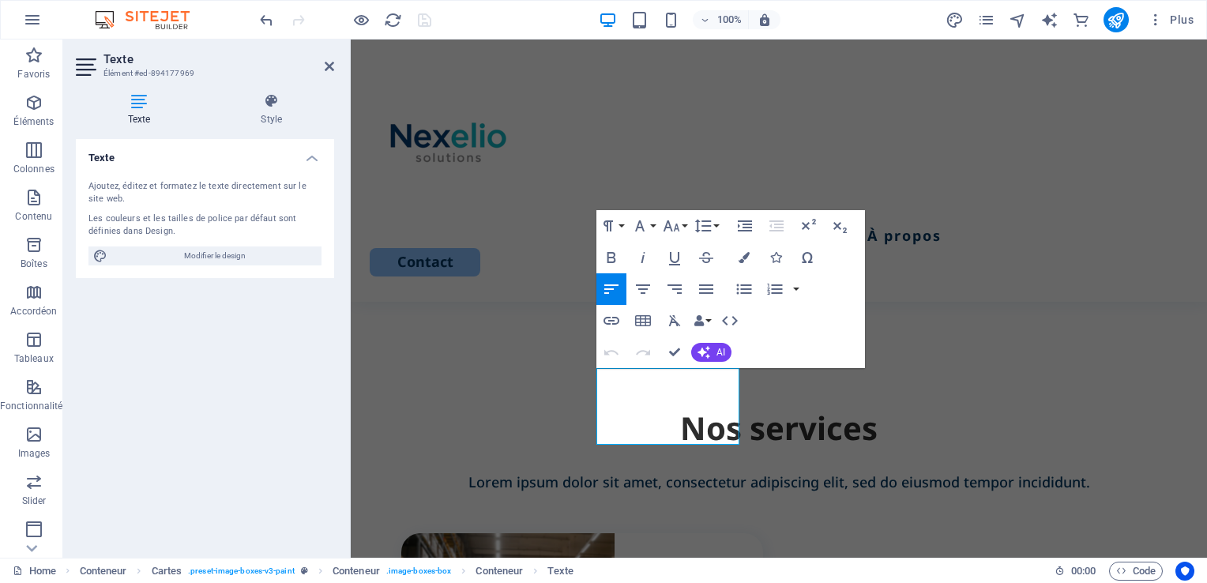
scroll to position [1239, 0]
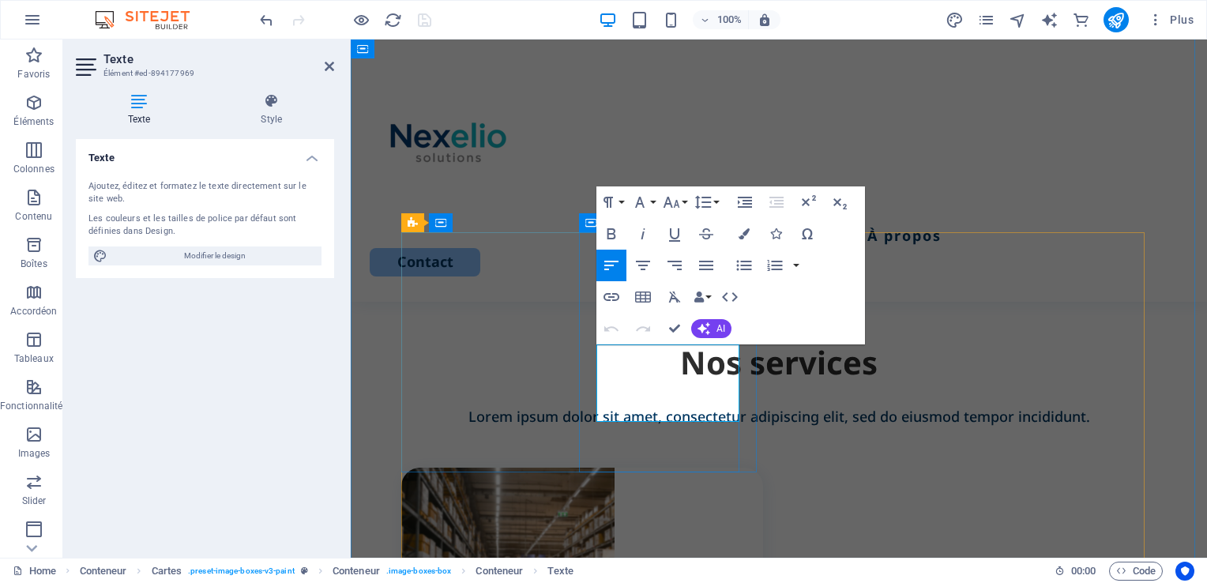
drag, startPoint x: 701, startPoint y: 409, endPoint x: 599, endPoint y: 356, distance: 114.8
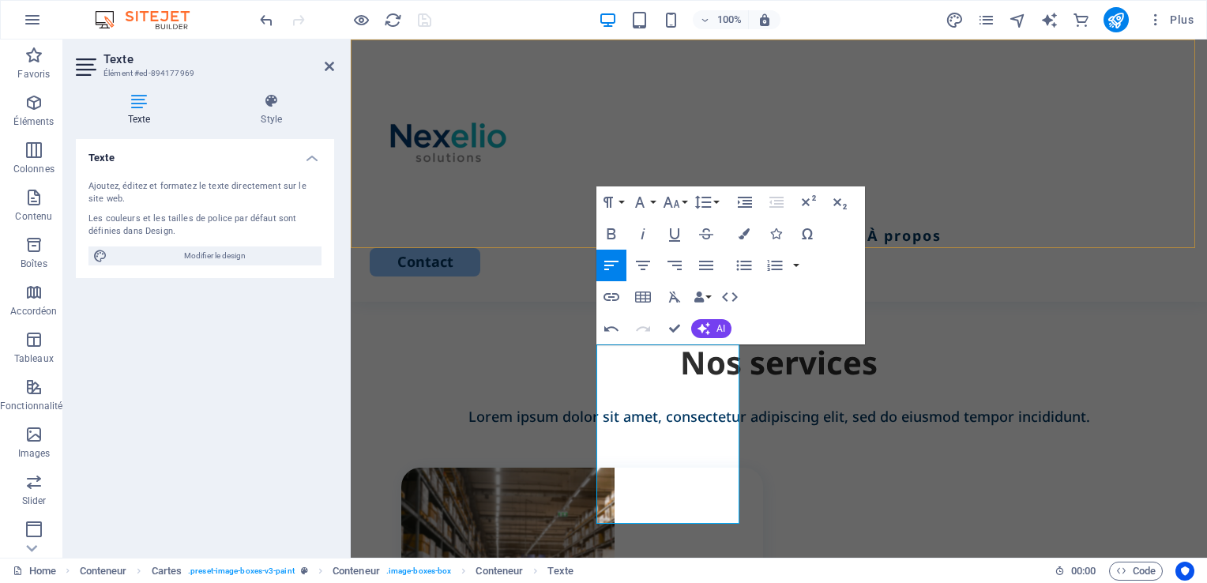
scroll to position [1392, 2]
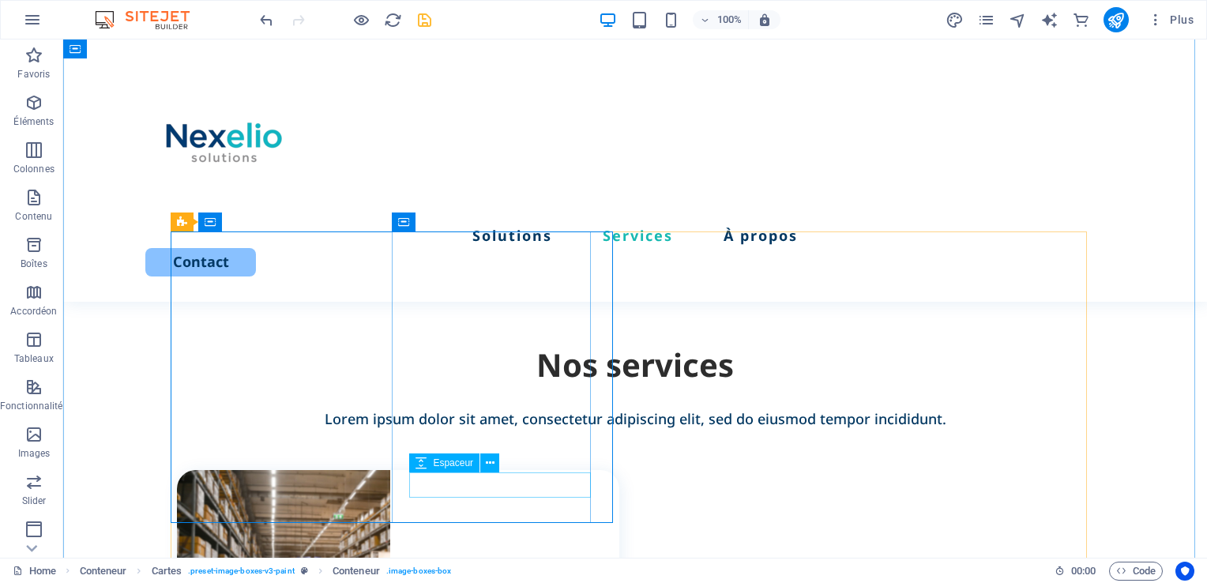
scroll to position [1162, 0]
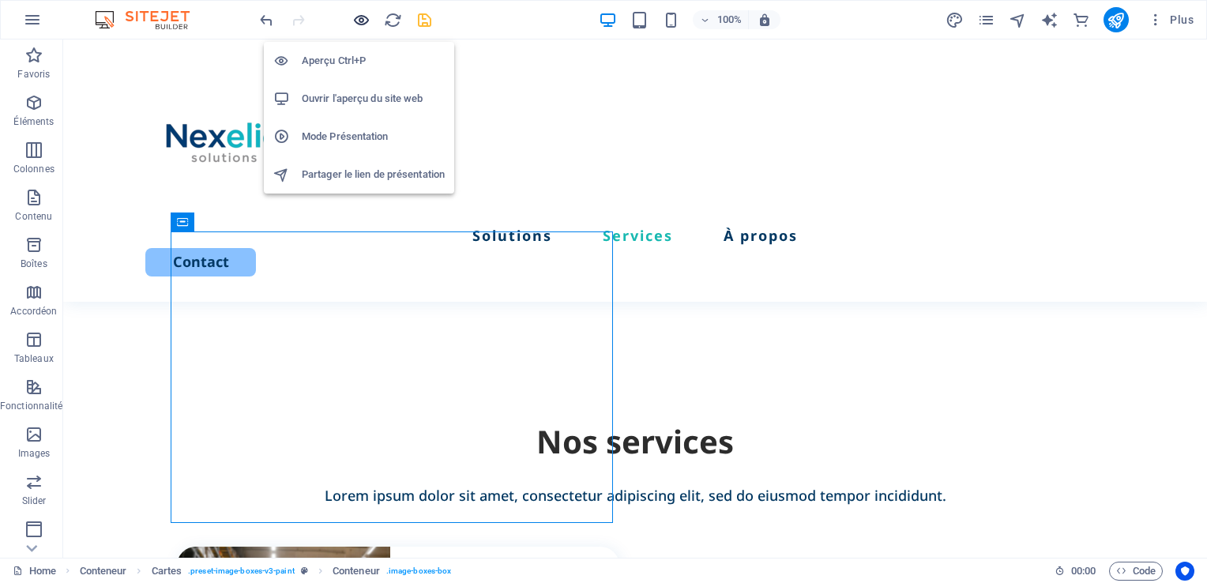
click at [367, 21] on icon "button" at bounding box center [361, 20] width 18 height 18
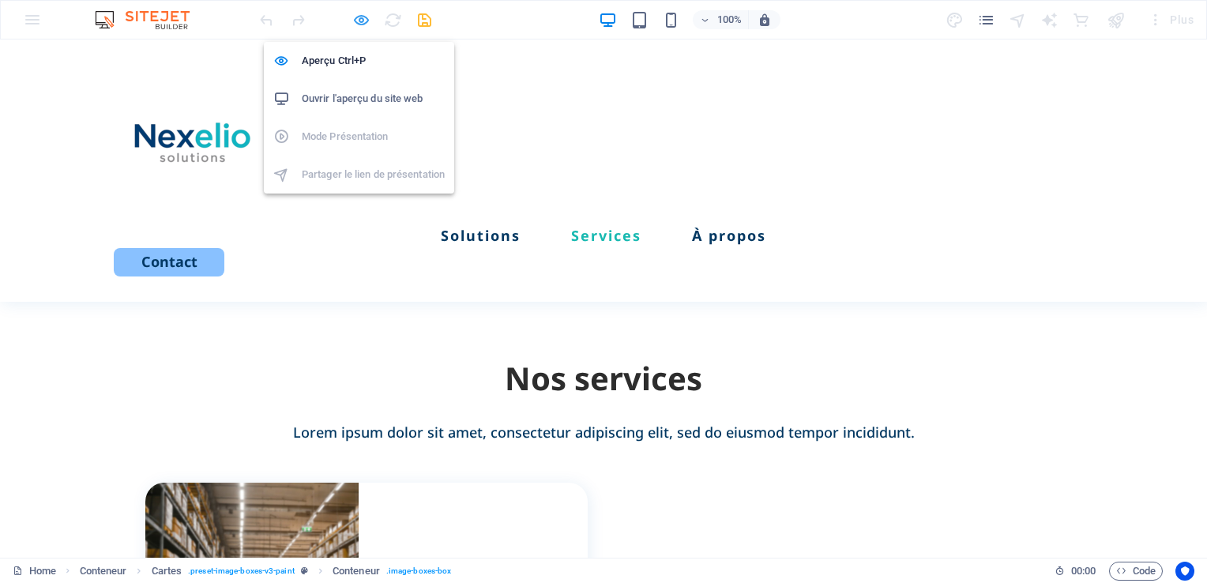
scroll to position [1099, 0]
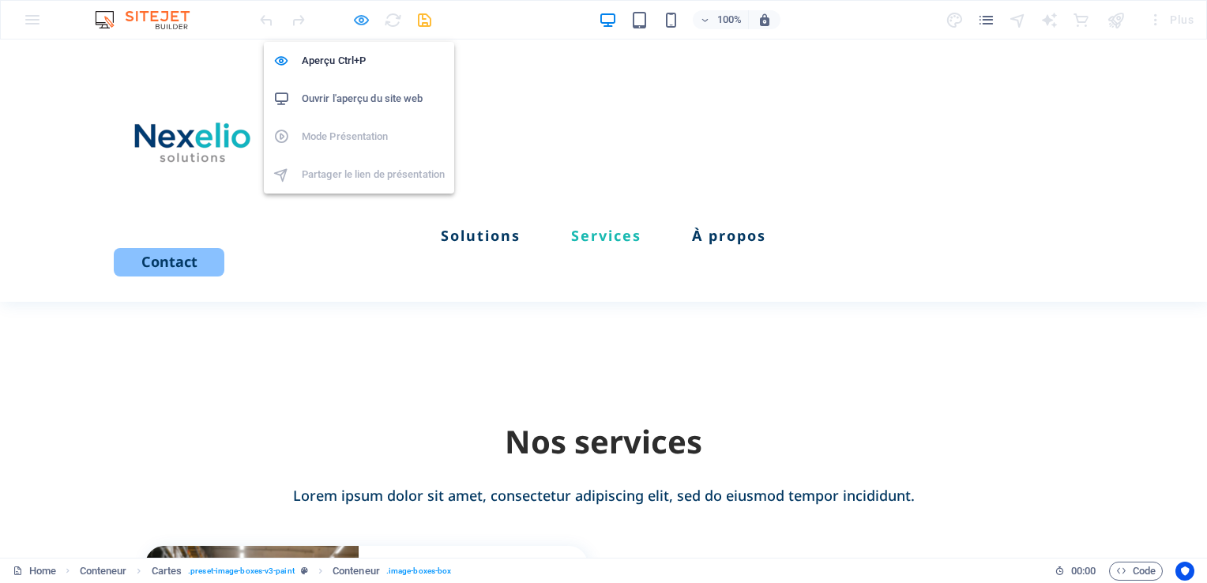
click at [361, 17] on icon "button" at bounding box center [361, 20] width 18 height 18
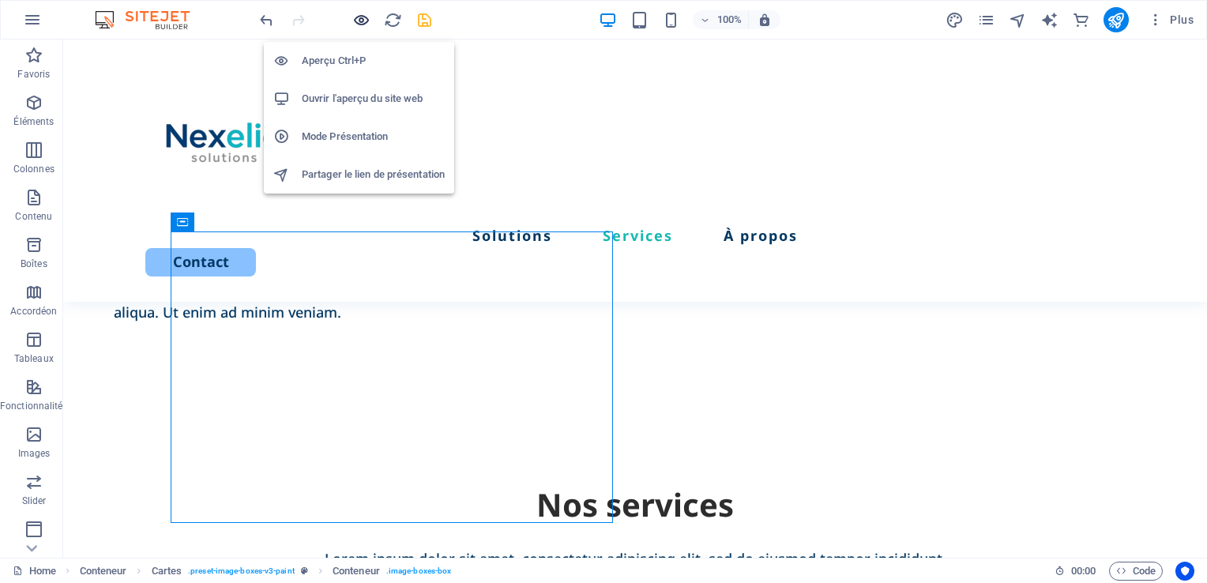
scroll to position [1162, 0]
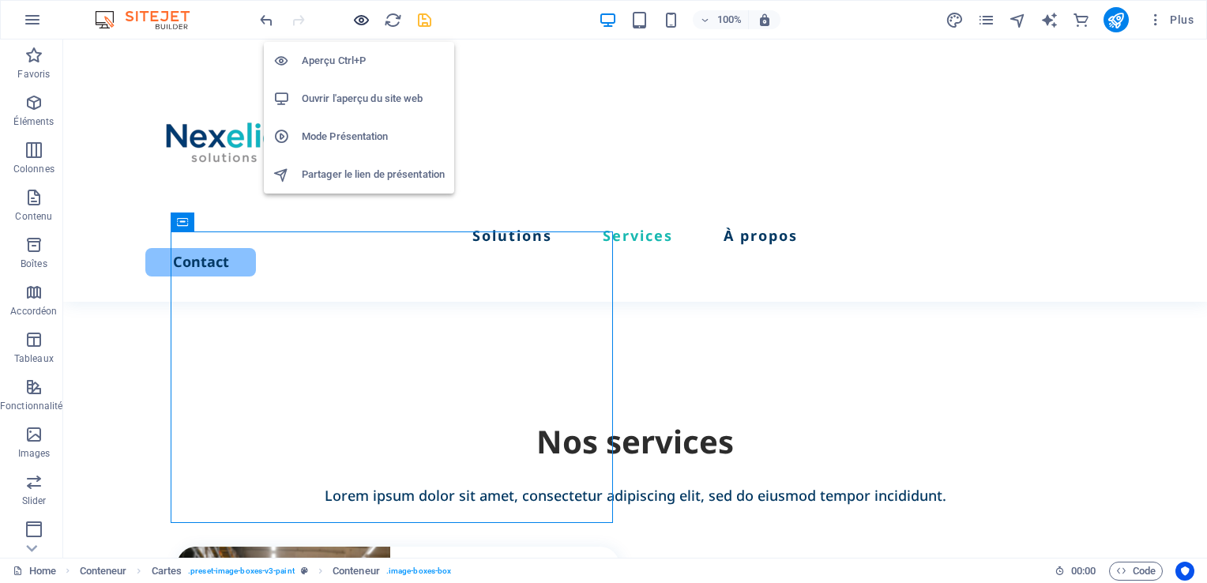
click at [361, 17] on icon "button" at bounding box center [361, 20] width 18 height 18
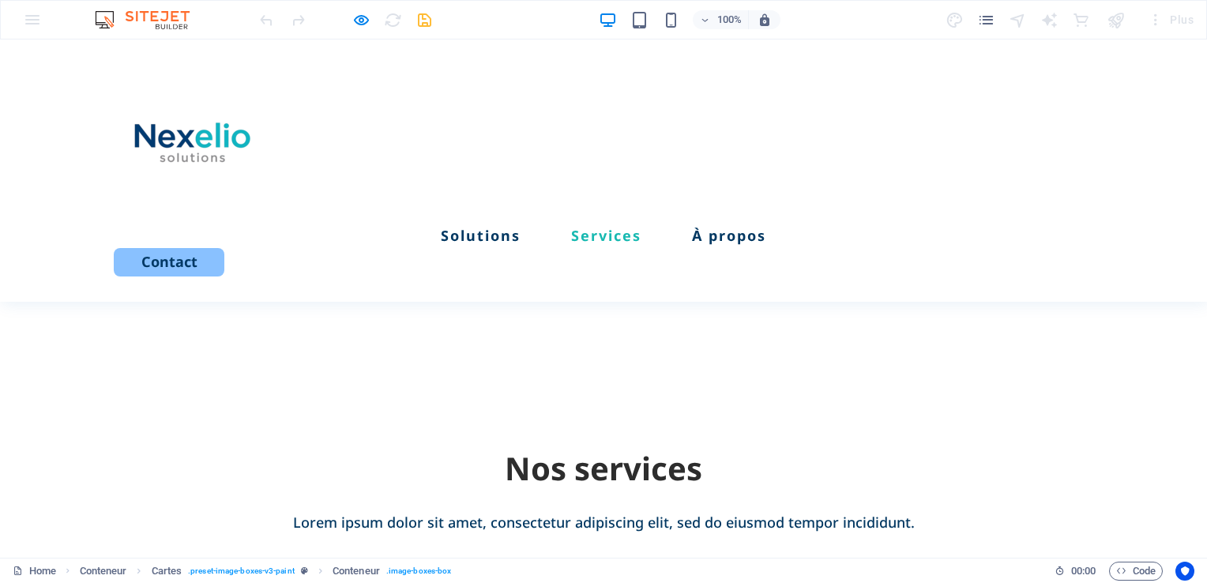
scroll to position [1062, 0]
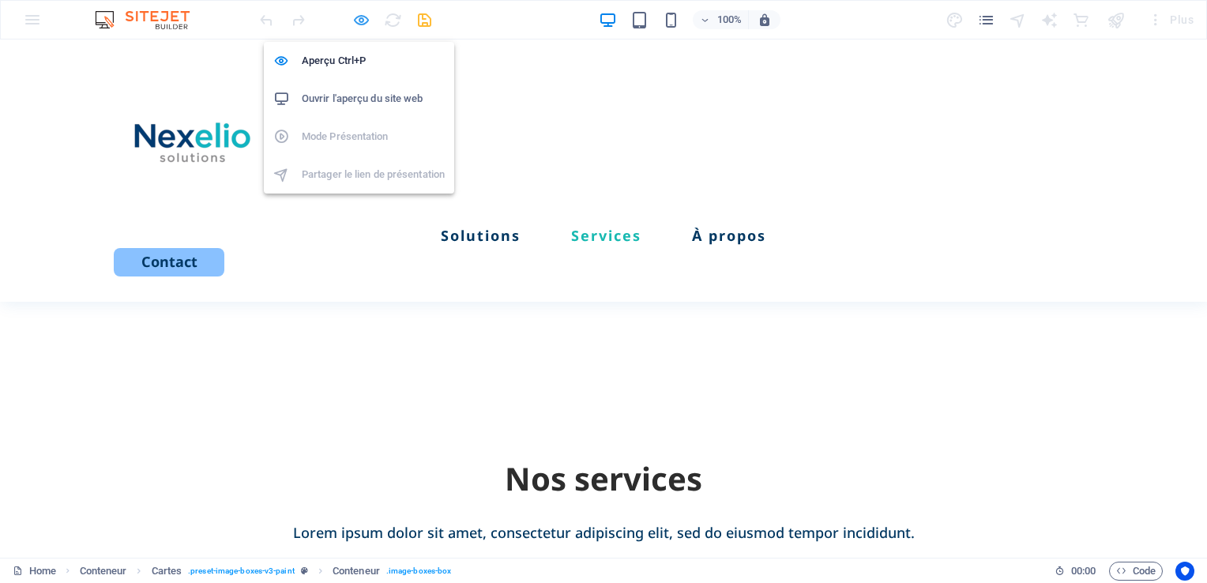
click at [365, 11] on icon "button" at bounding box center [361, 20] width 18 height 18
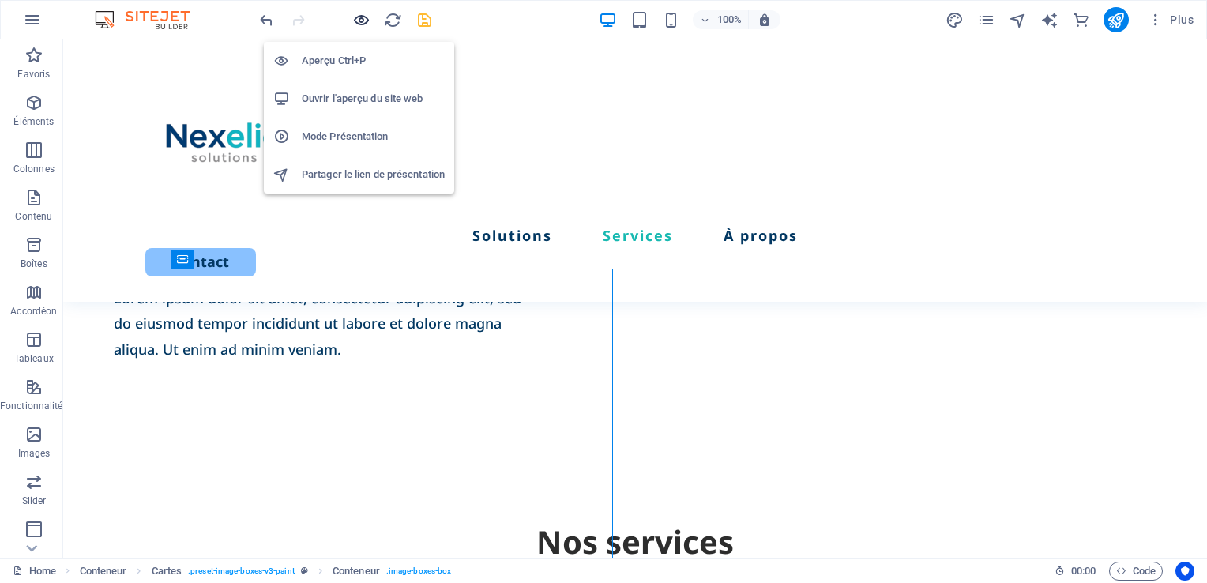
scroll to position [1125, 0]
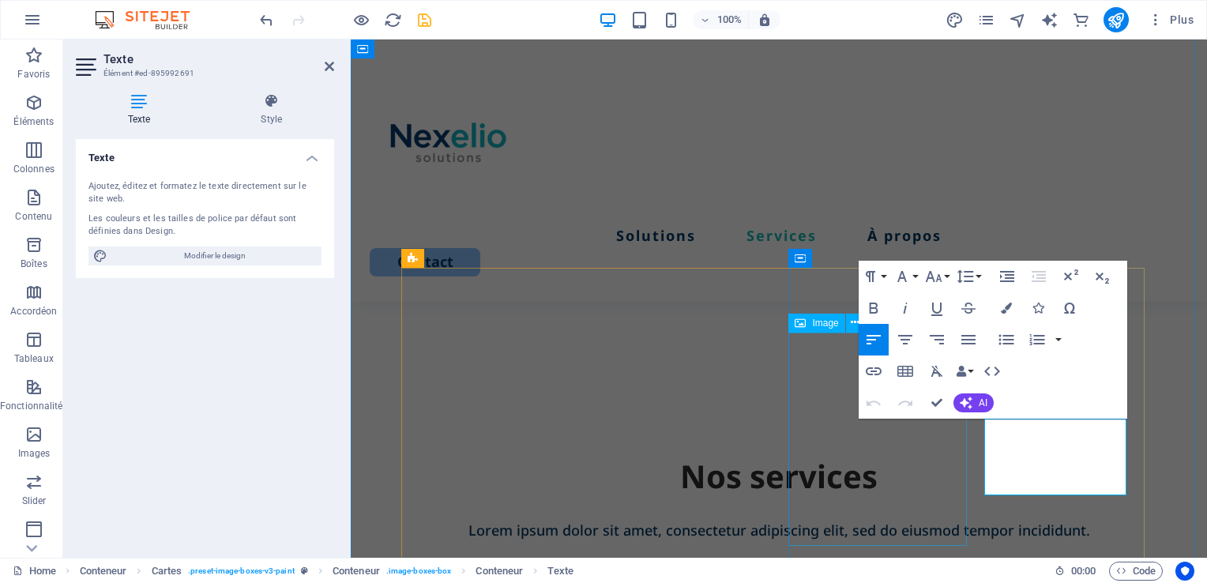
scroll to position [1202, 0]
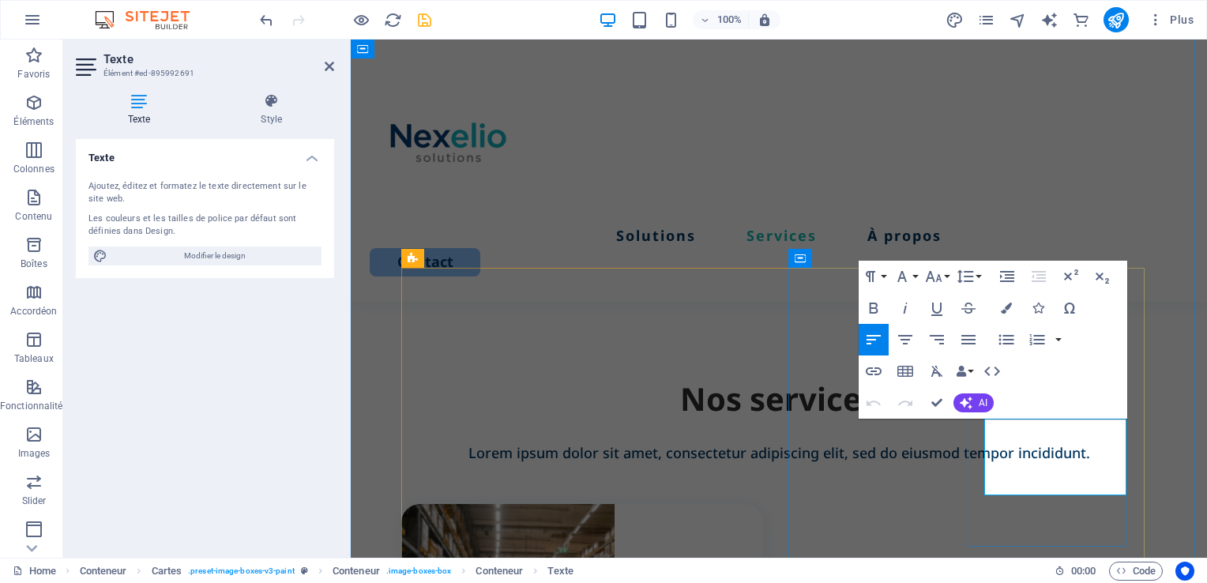
drag, startPoint x: 1093, startPoint y: 483, endPoint x: 985, endPoint y: 427, distance: 121.2
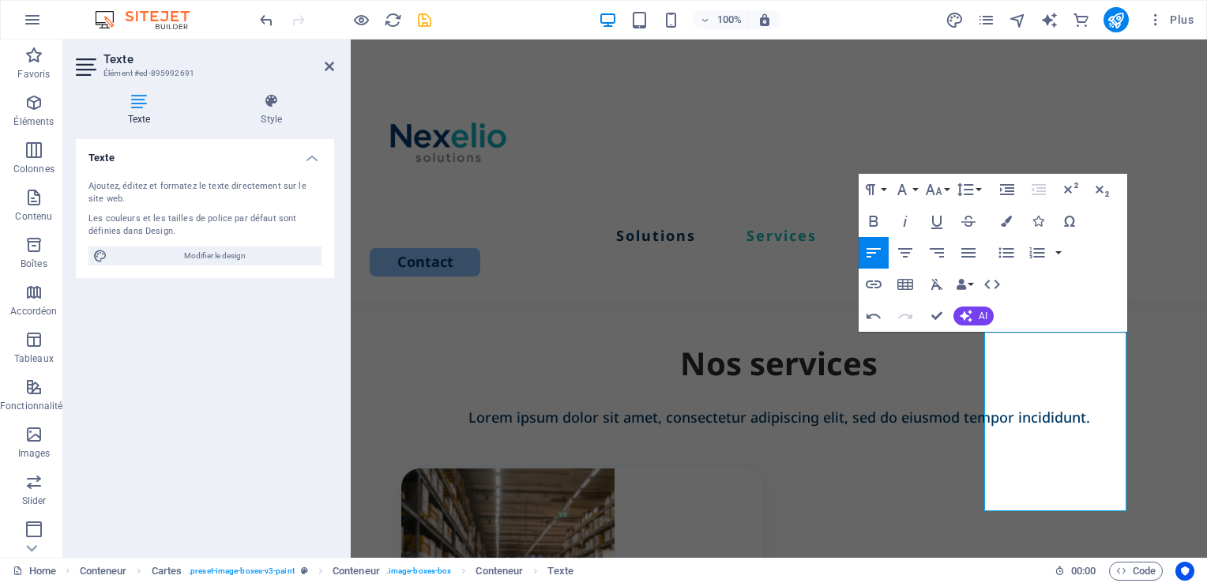
scroll to position [1256, 0]
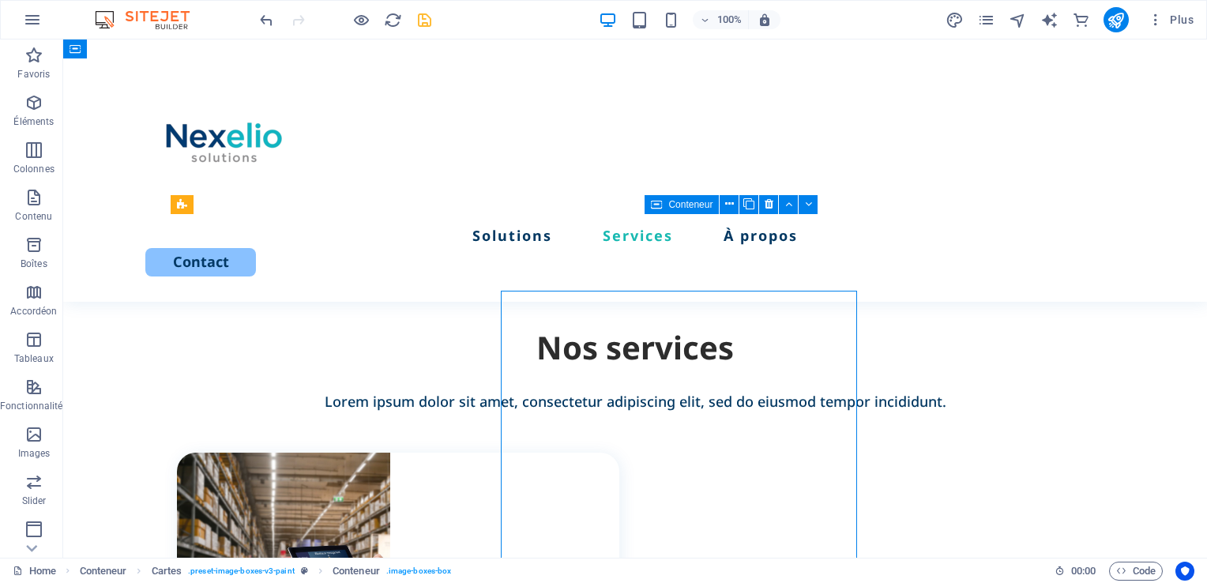
scroll to position [1179, 0]
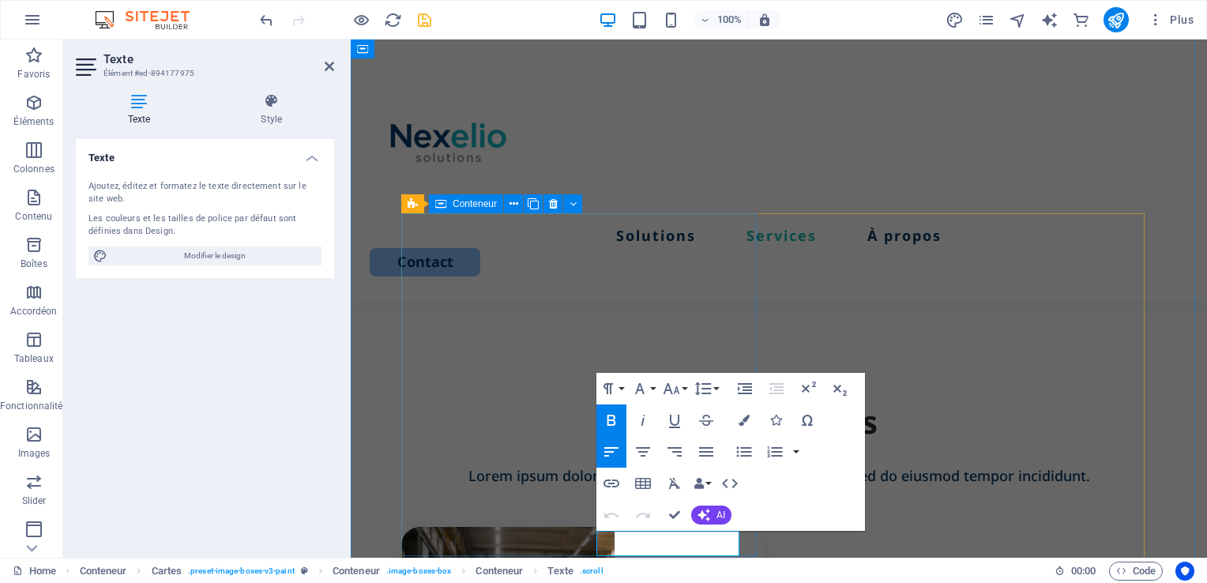
scroll to position [1257, 0]
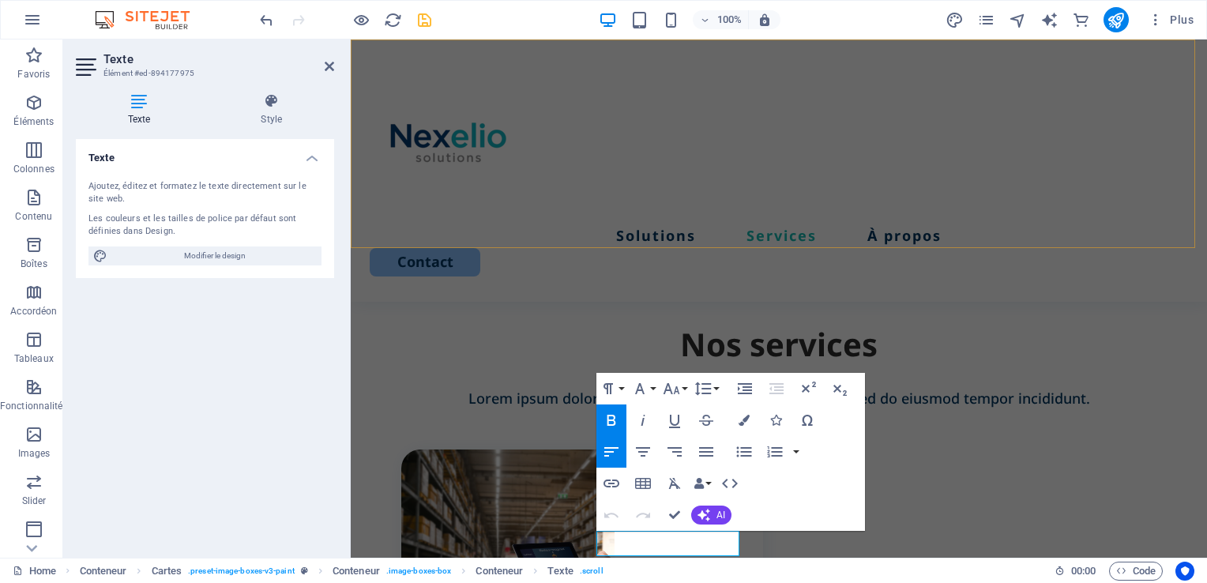
click at [765, 218] on div "Solutions Services À propos Contact" at bounding box center [779, 170] width 856 height 262
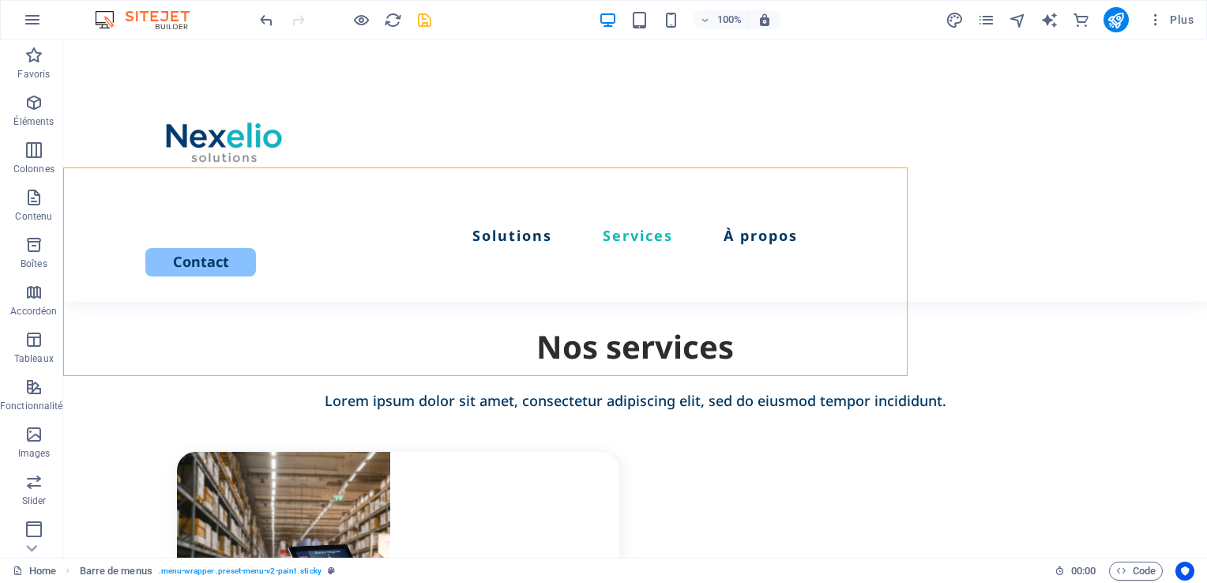
scroll to position [1128, 0]
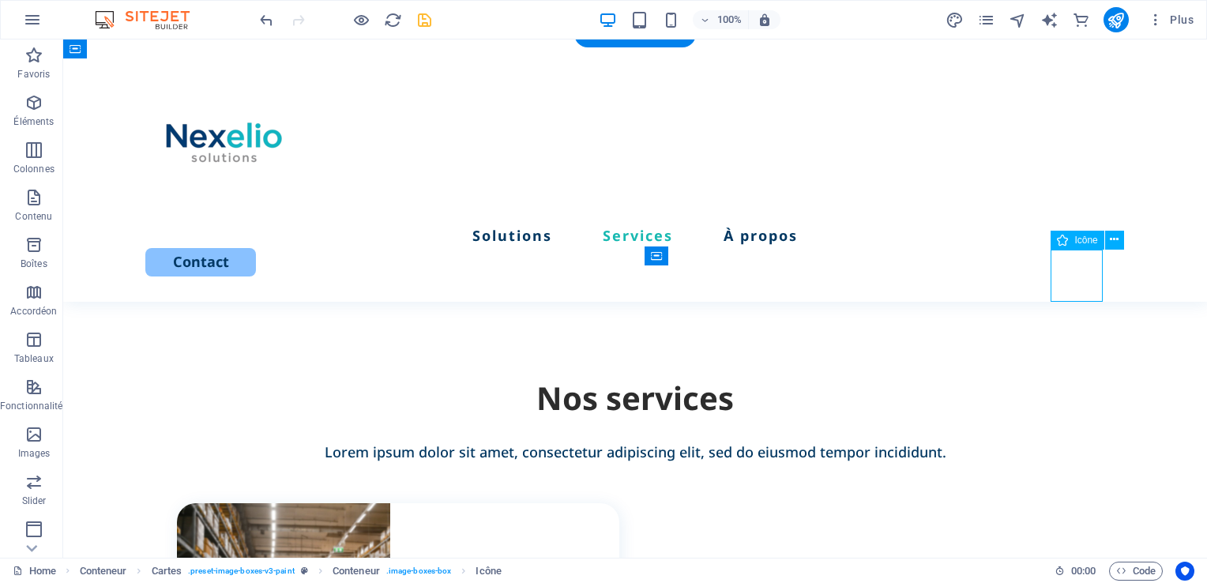
select select "xMidYMid"
select select "px"
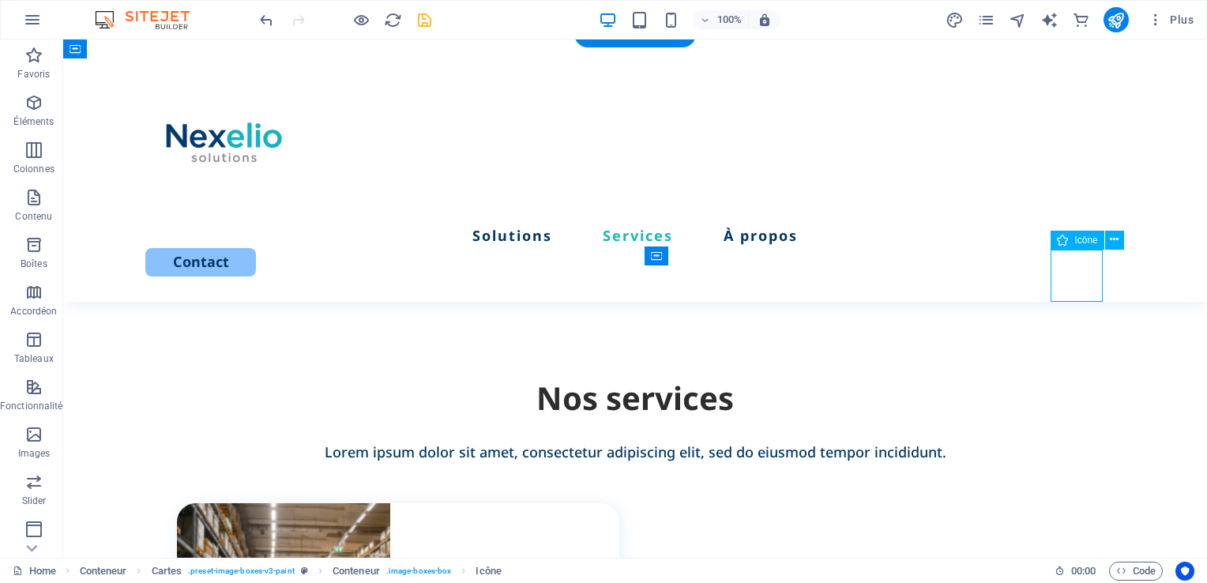
select select "px"
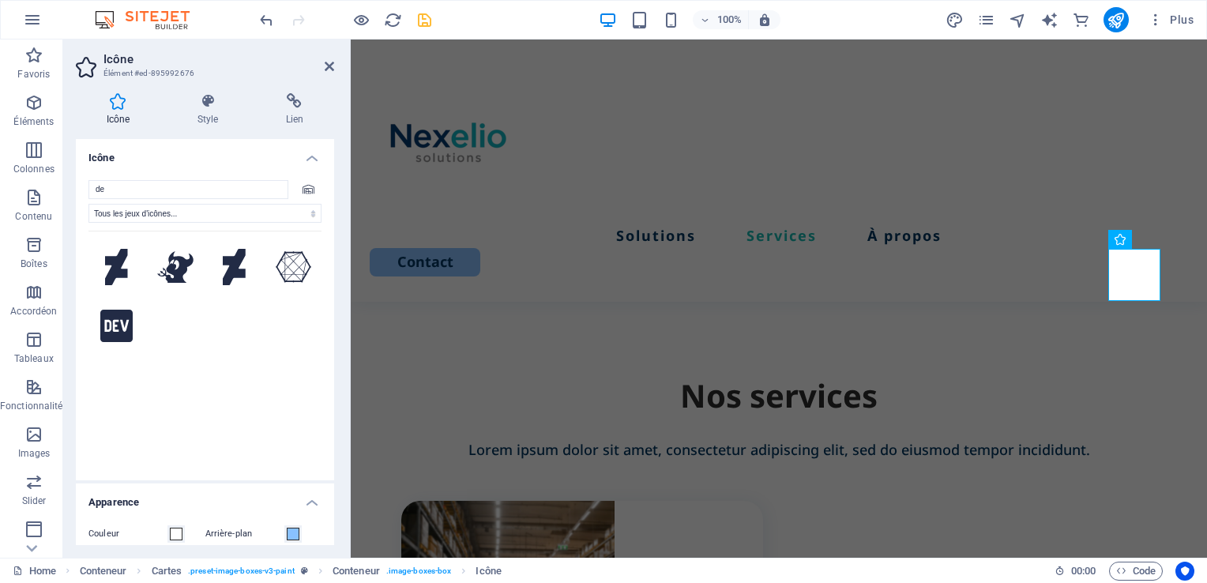
type input "d"
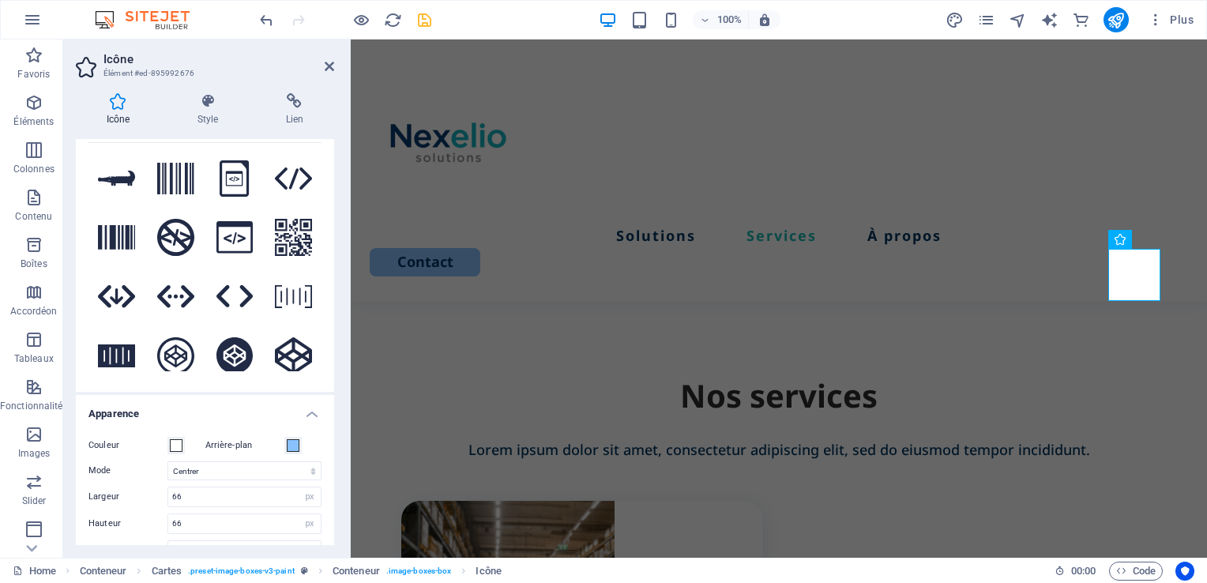
scroll to position [0, 0]
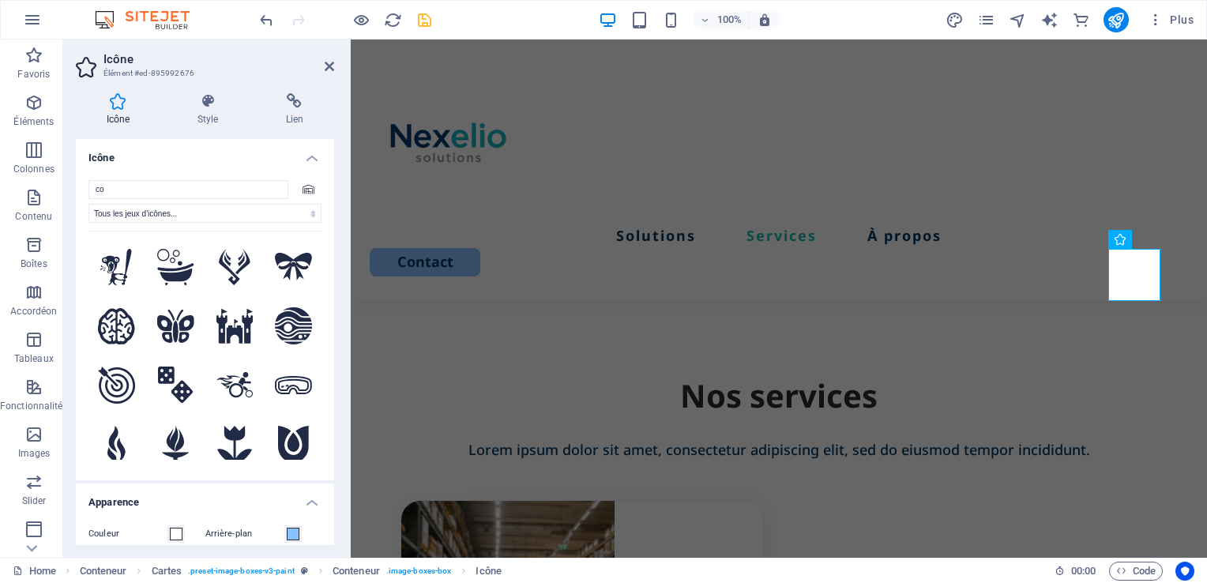
type input "c"
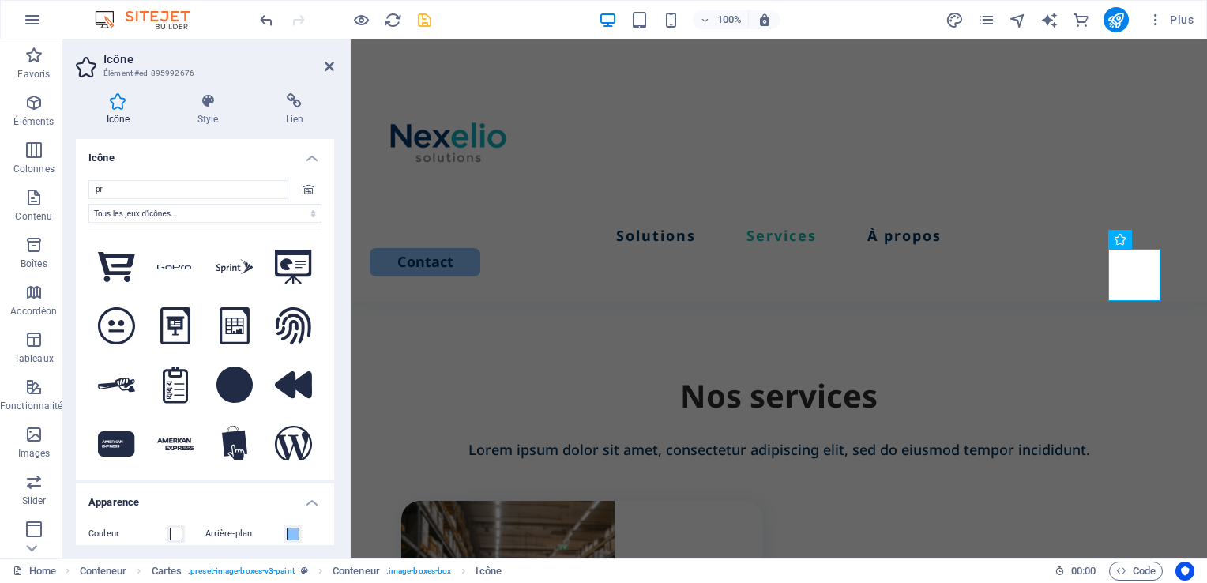
type input "p"
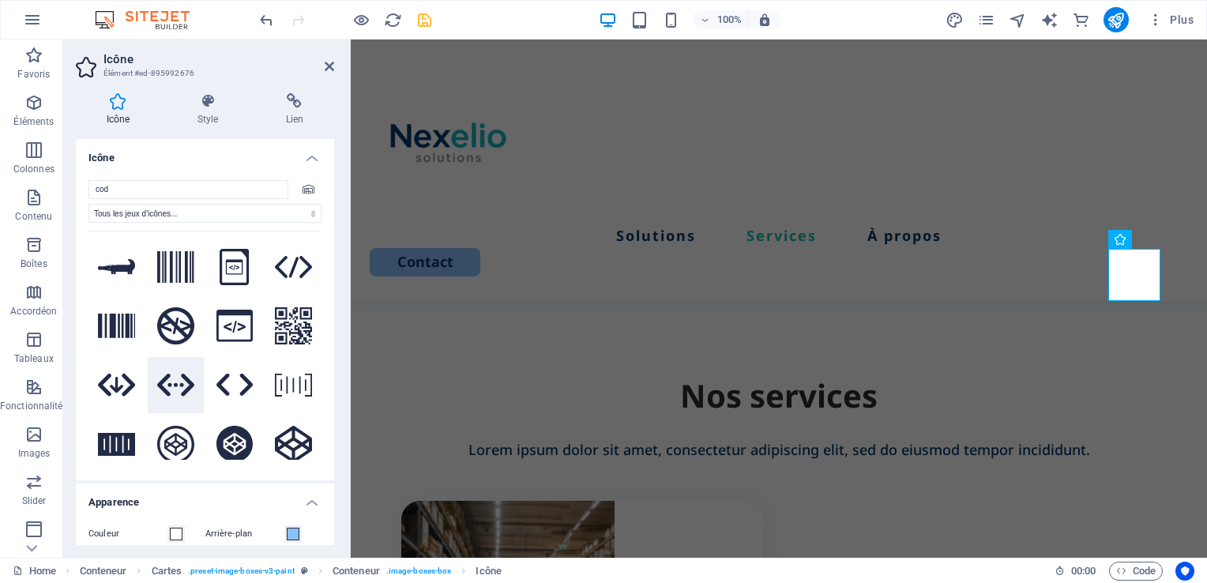
type input "cod"
click at [183, 381] on icon at bounding box center [175, 385] width 37 height 22
click at [611, 227] on div "Solutions Services À propos Contact" at bounding box center [779, 170] width 856 height 262
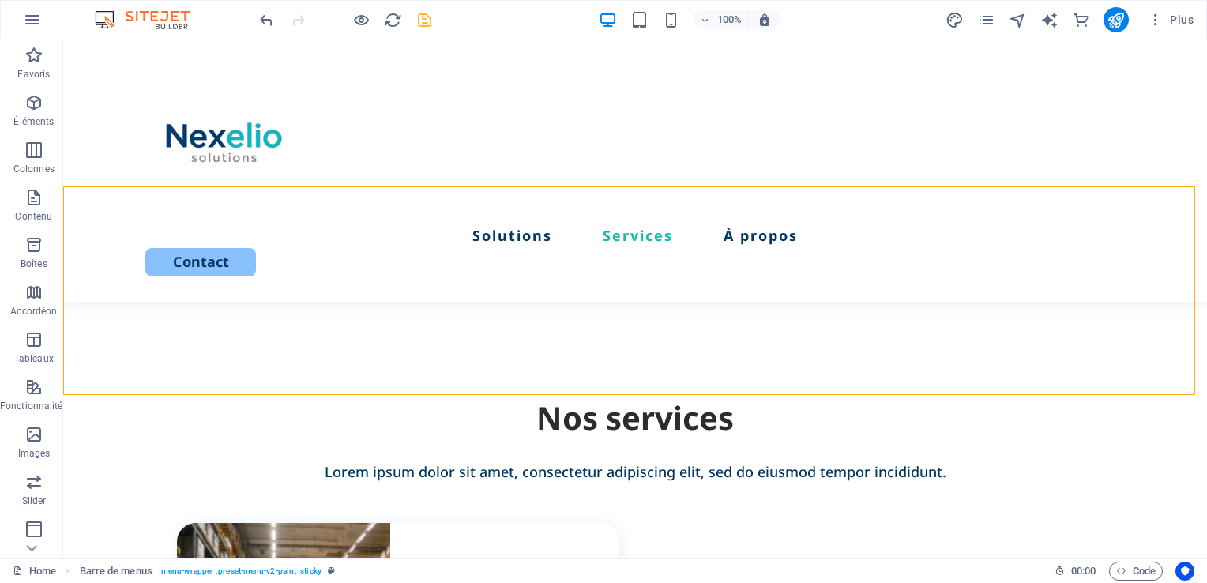
scroll to position [1198, 0]
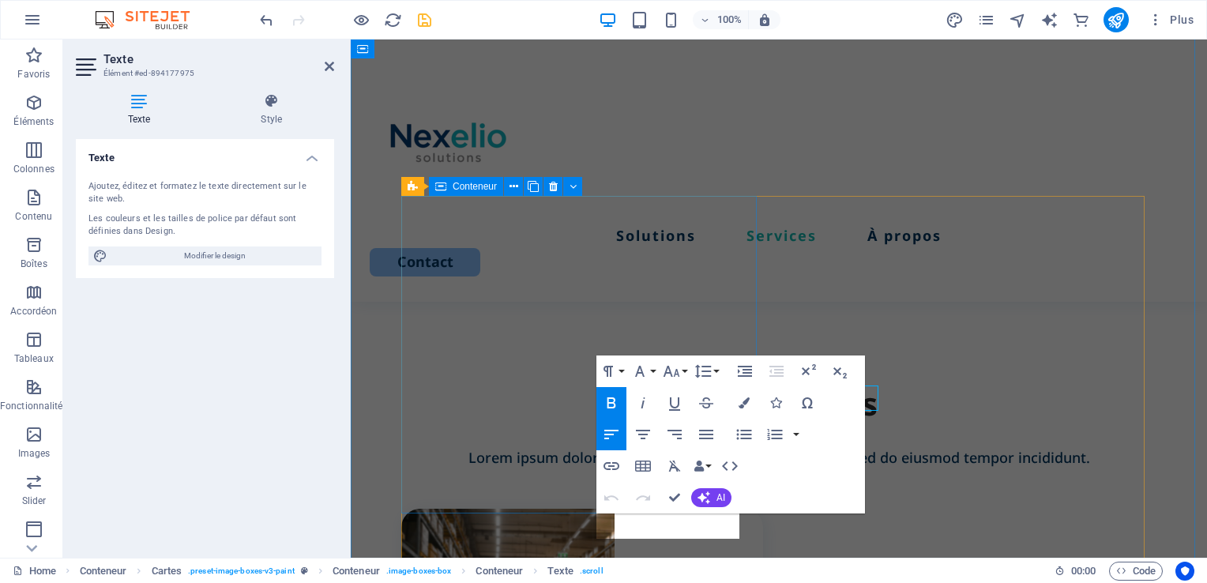
scroll to position [1274, 0]
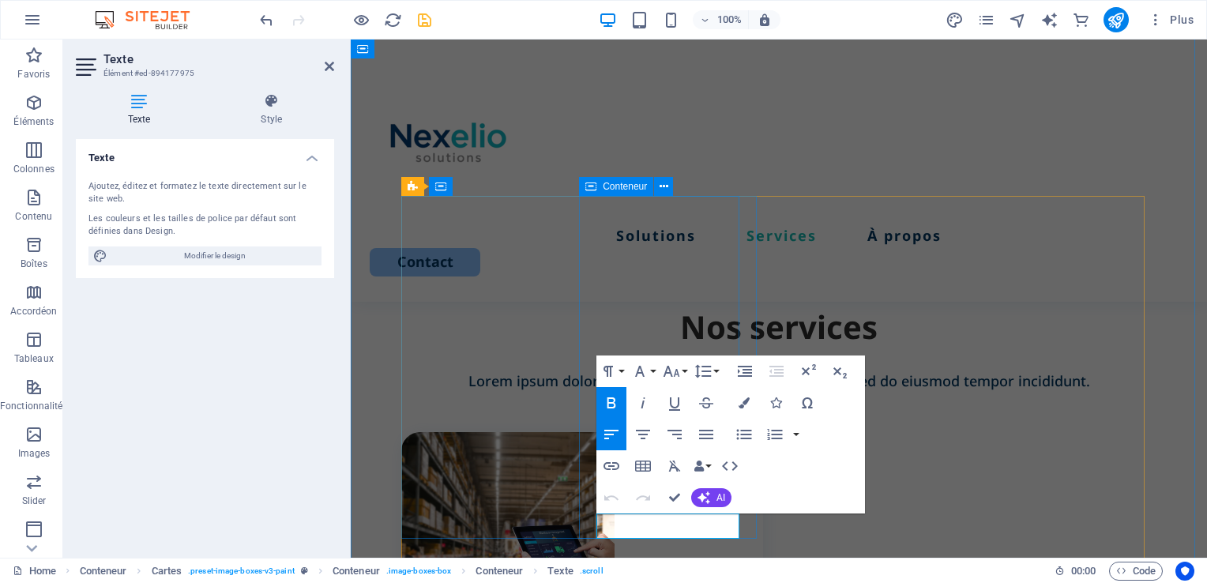
drag, startPoint x: 668, startPoint y: 526, endPoint x: 581, endPoint y: 517, distance: 86.6
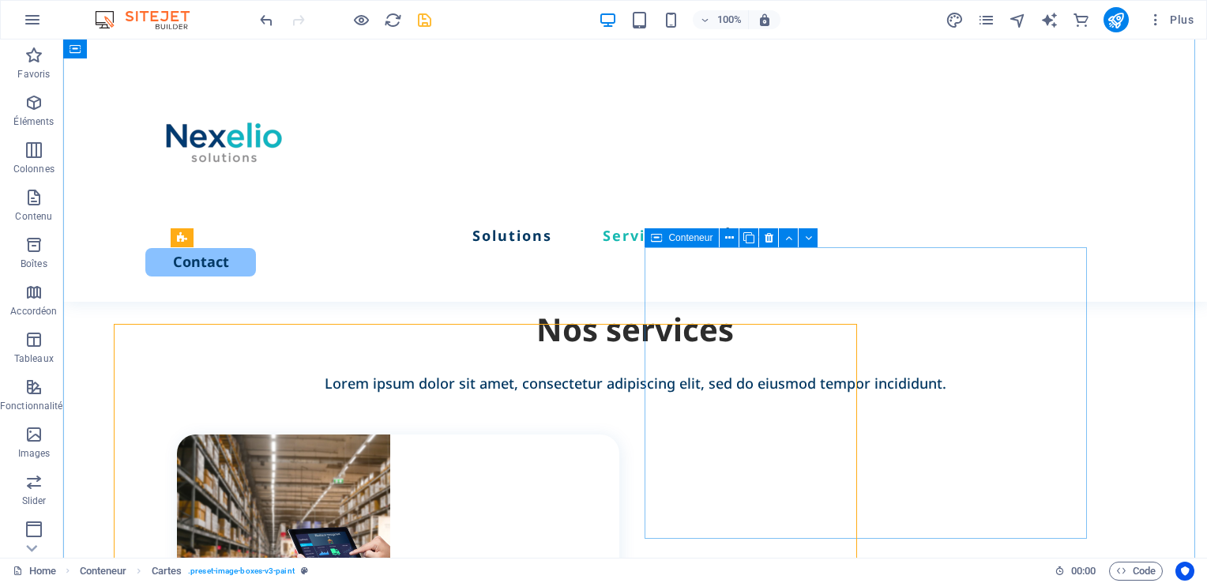
scroll to position [1146, 0]
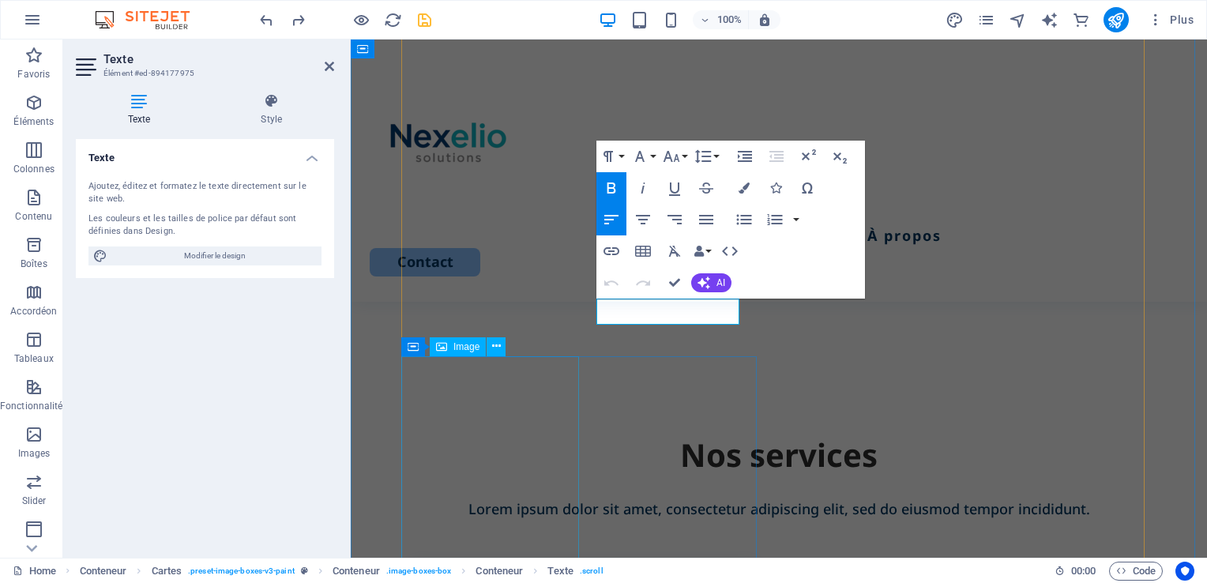
scroll to position [1488, 0]
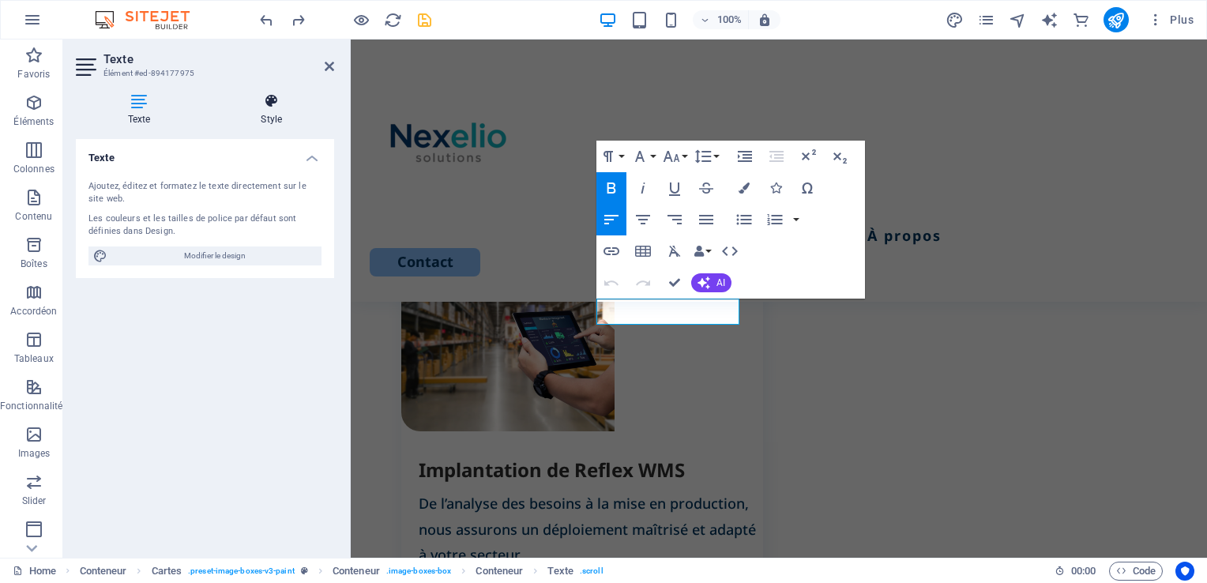
click at [272, 113] on h4 "Style" at bounding box center [272, 109] width 126 height 33
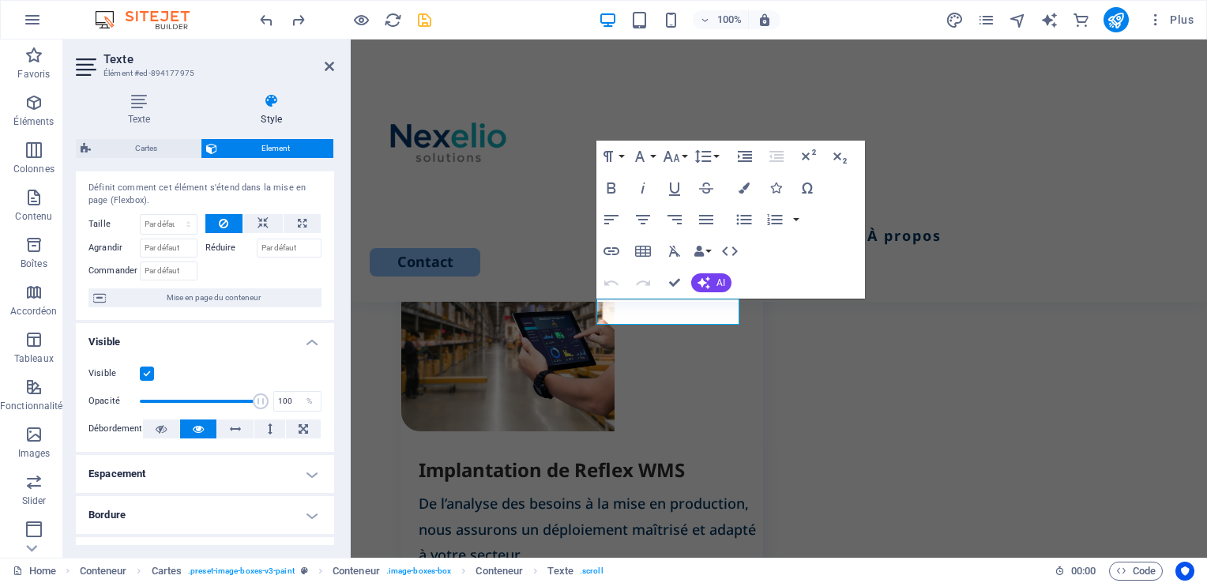
scroll to position [0, 0]
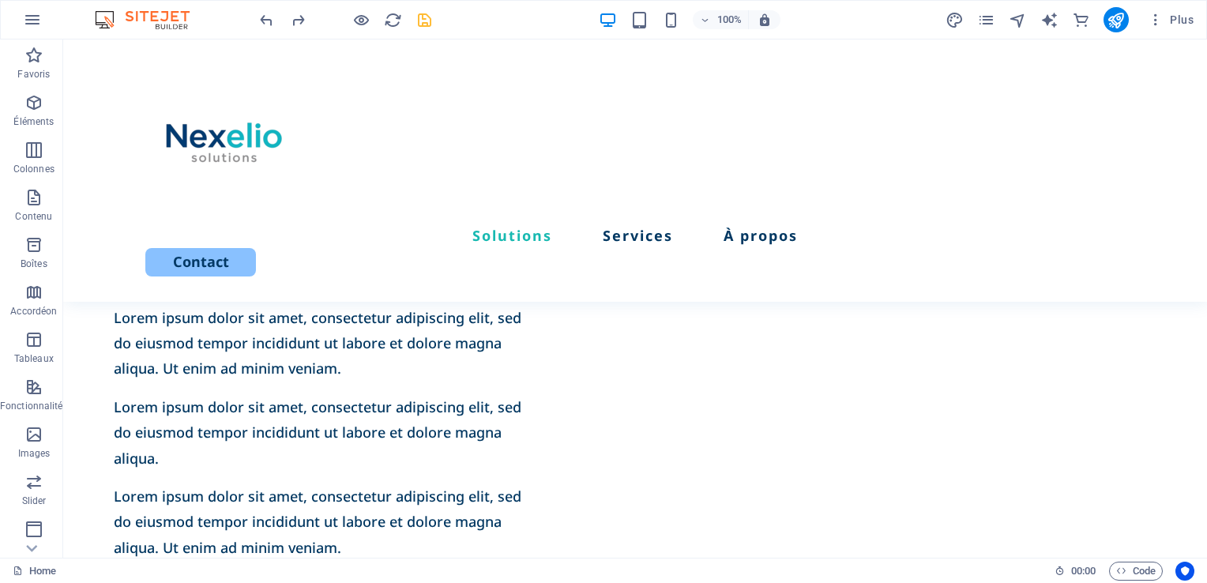
scroll to position [869, 0]
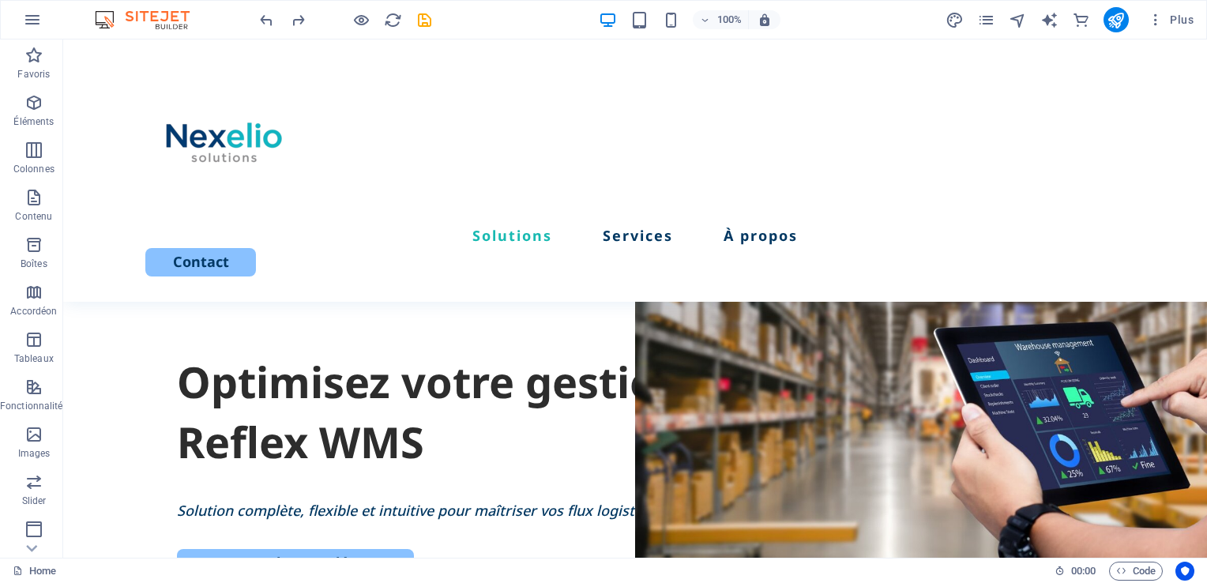
scroll to position [869, 0]
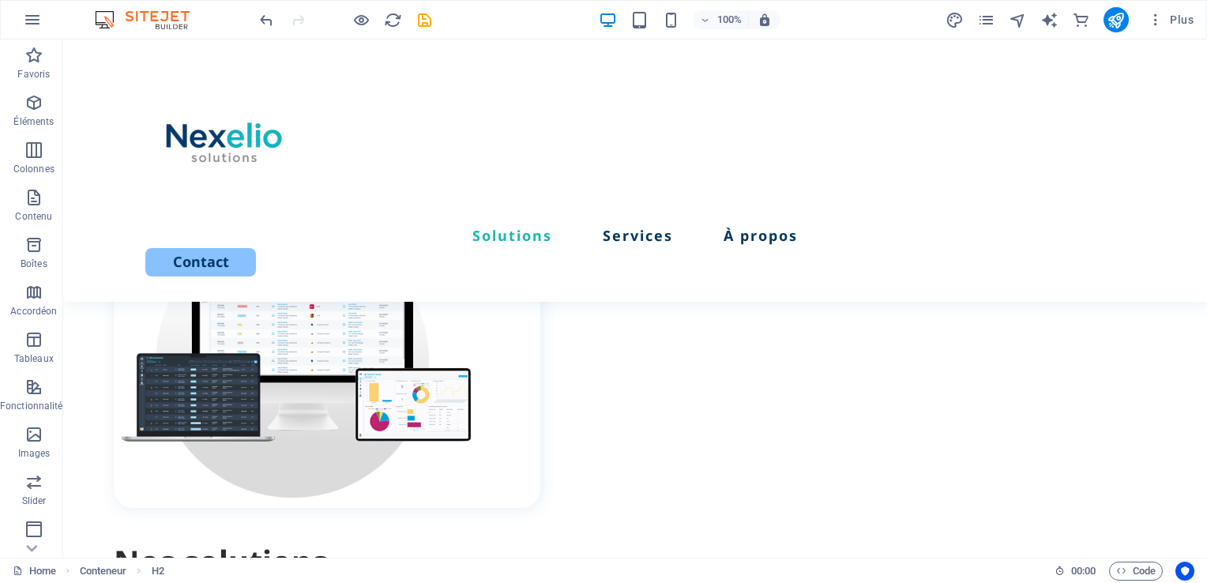
scroll to position [550, 0]
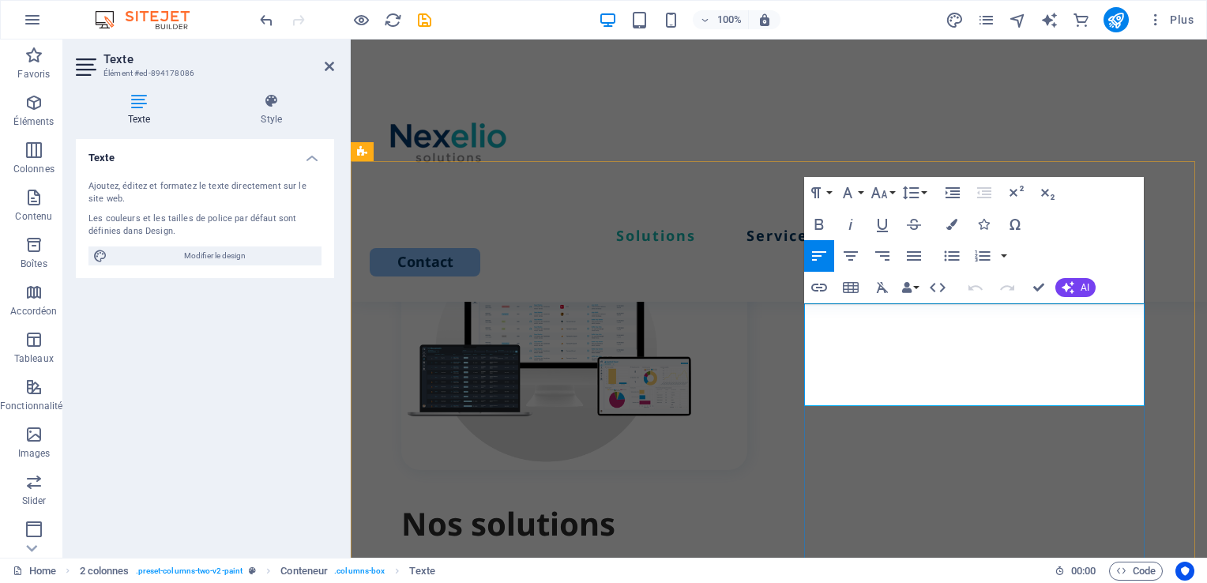
drag, startPoint x: 901, startPoint y: 393, endPoint x: 807, endPoint y: 317, distance: 121.3
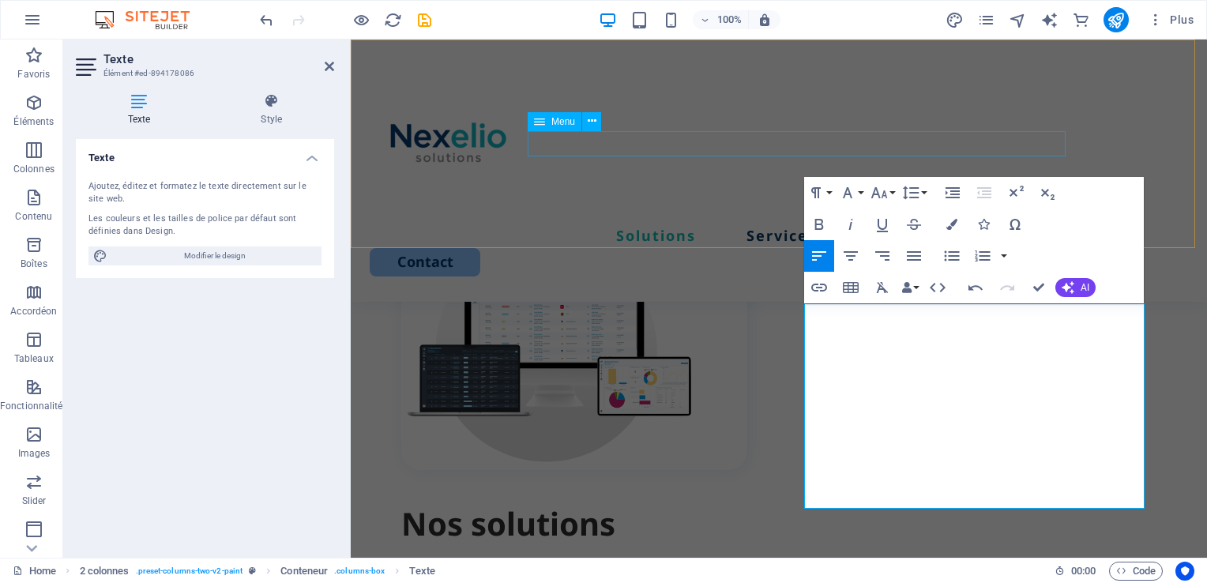
scroll to position [4538, 6]
drag, startPoint x: 916, startPoint y: 340, endPoint x: 990, endPoint y: 343, distance: 73.5
click at [820, 227] on icon "button" at bounding box center [819, 224] width 19 height 19
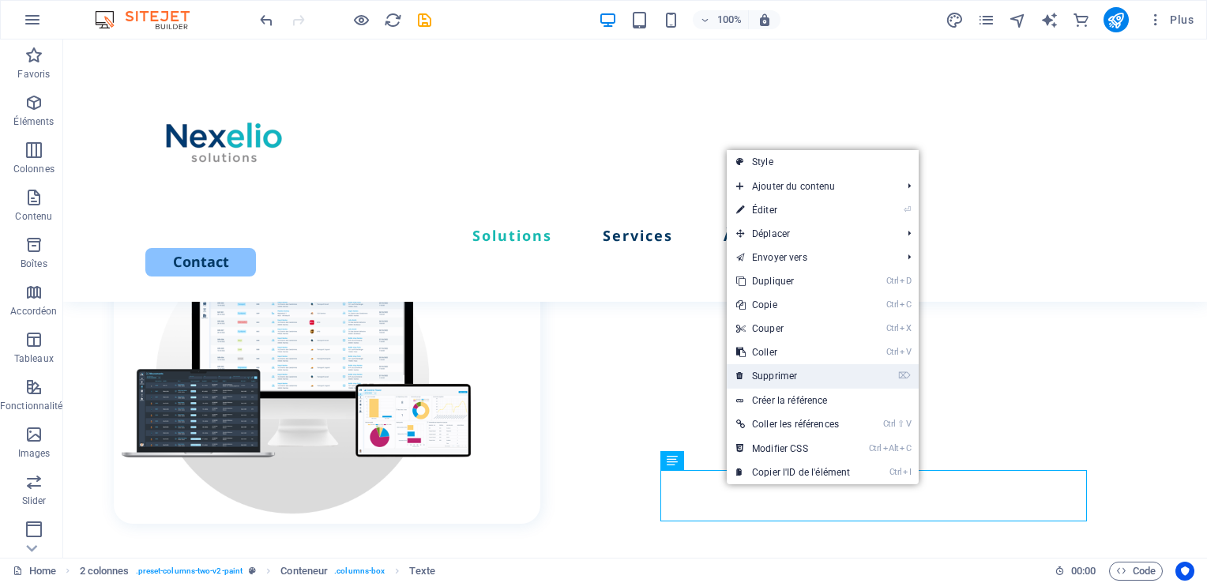
click at [767, 381] on link "⌦ Supprimer" at bounding box center [793, 376] width 133 height 24
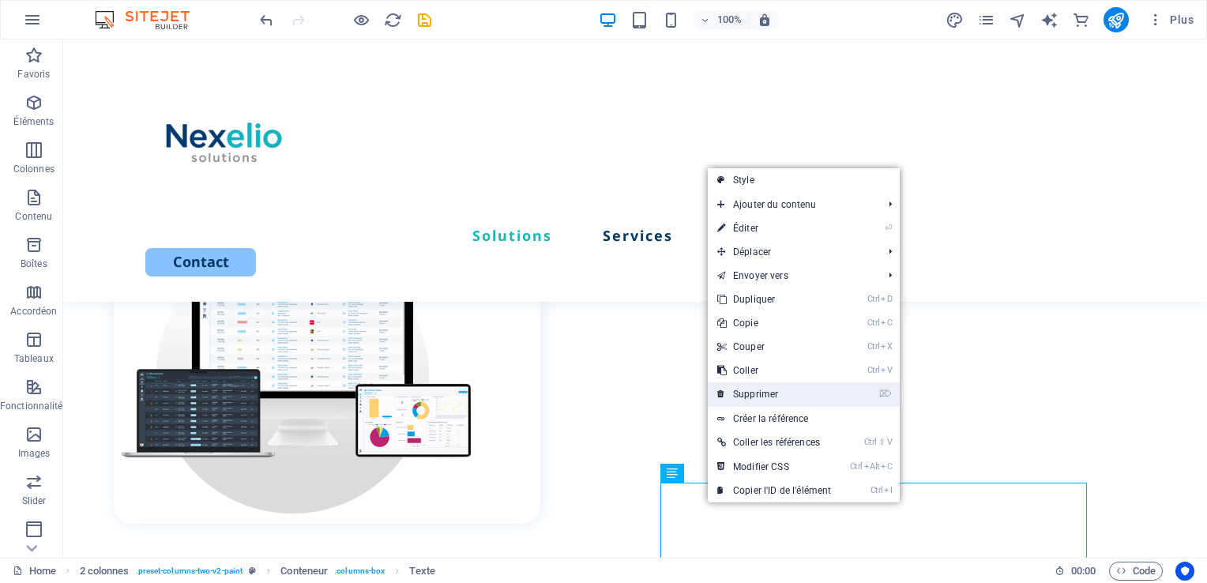
click at [745, 401] on link "⌦ Supprimer" at bounding box center [774, 394] width 133 height 24
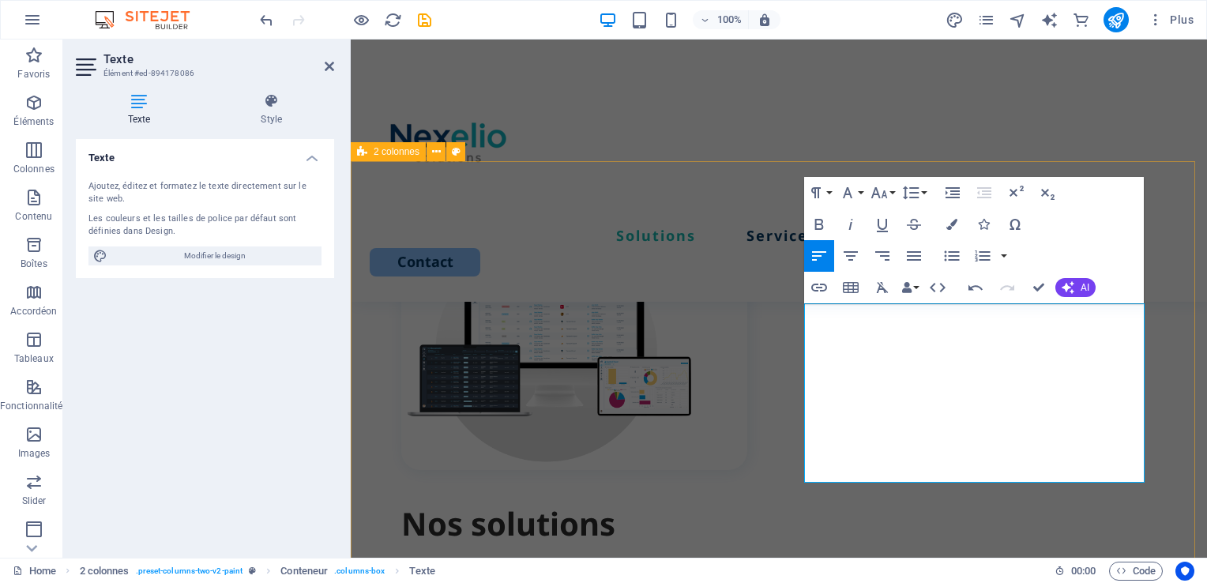
click at [769, 519] on div "Nos solutions Des solutions logistiques adaptées à vos besoins Nous intégrons R…" at bounding box center [779, 504] width 856 height 686
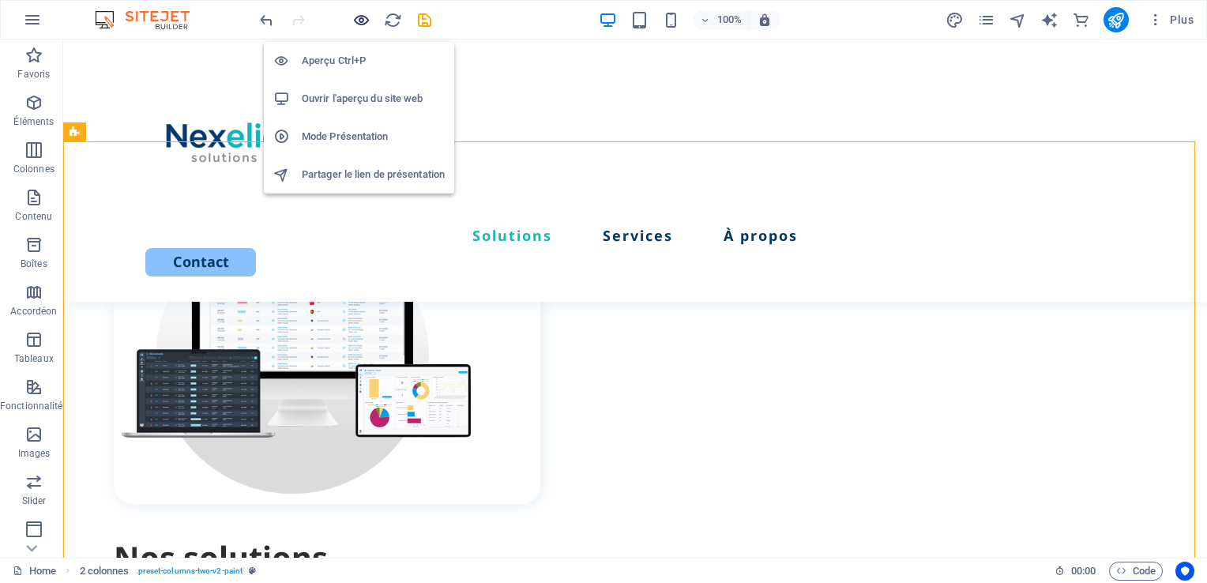
click at [364, 24] on icon "button" at bounding box center [361, 20] width 18 height 18
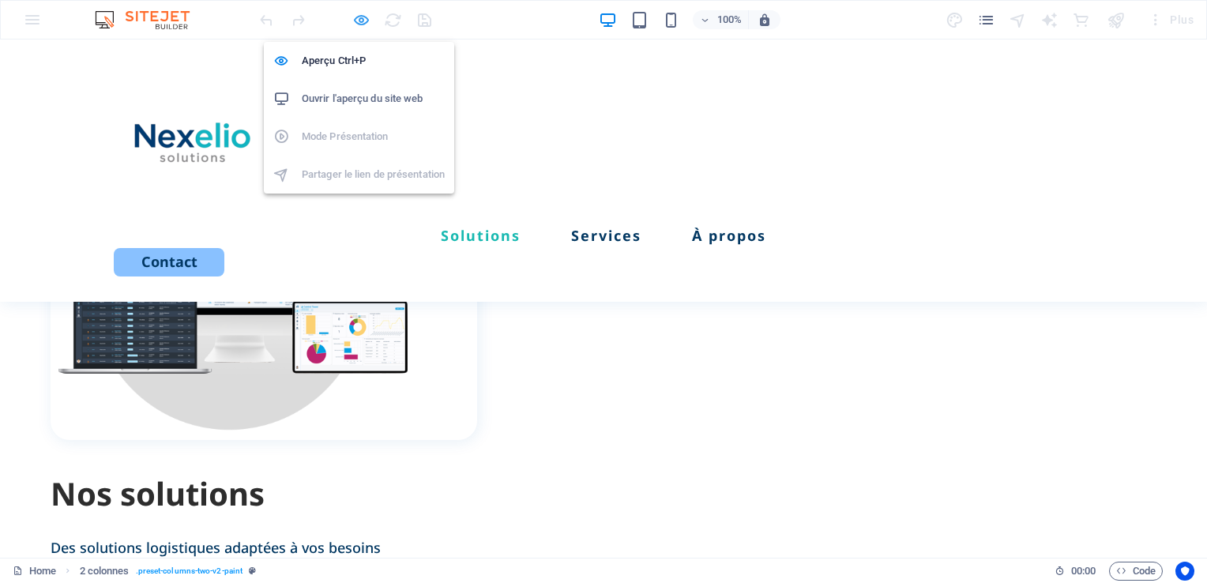
scroll to position [544, 0]
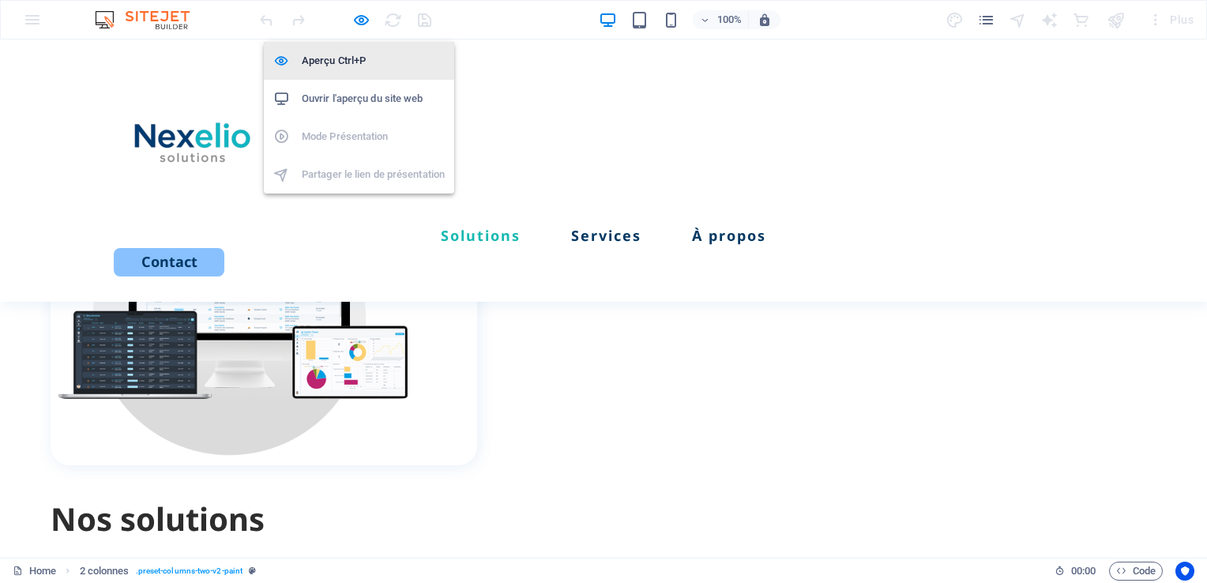
click at [340, 51] on h6 "Aperçu Ctrl+P" at bounding box center [373, 60] width 143 height 19
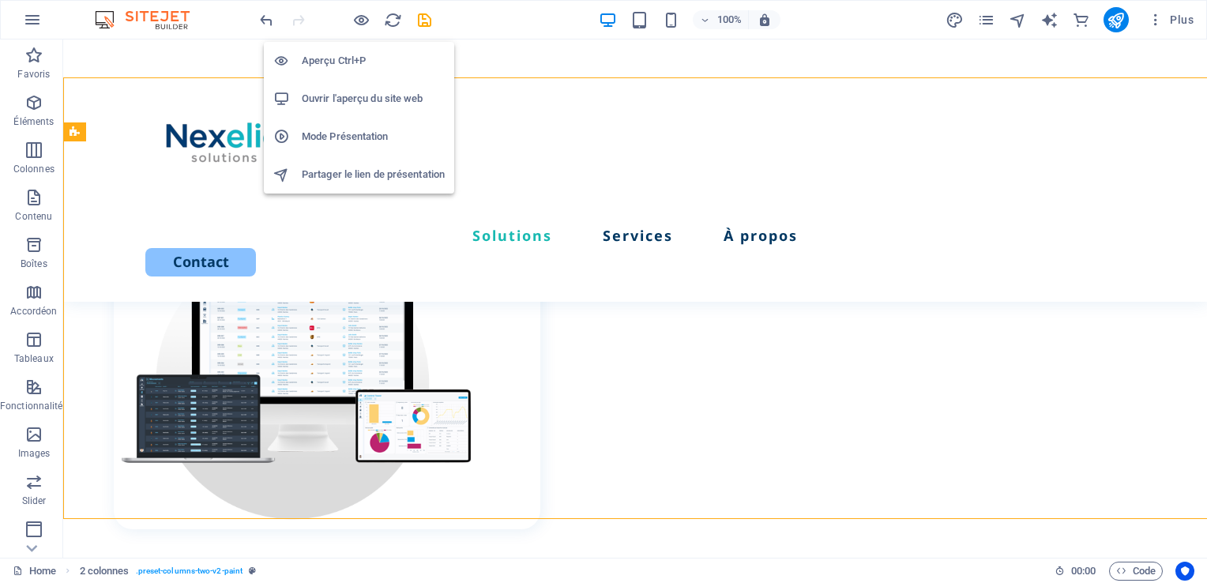
scroll to position [570, 0]
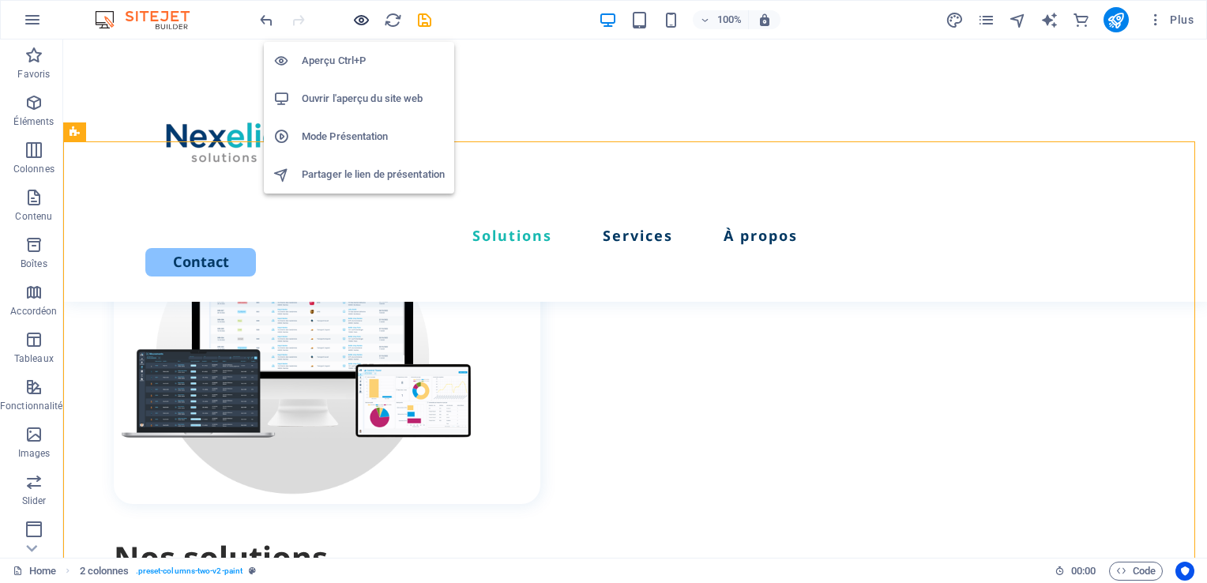
click at [357, 11] on icon "button" at bounding box center [361, 20] width 18 height 18
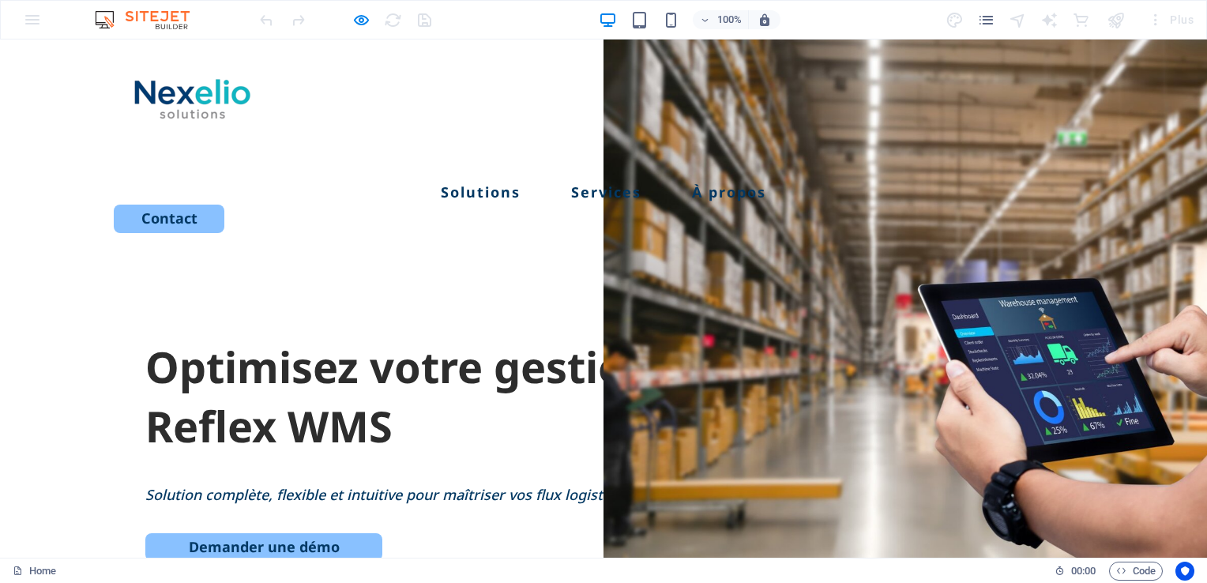
scroll to position [98, 0]
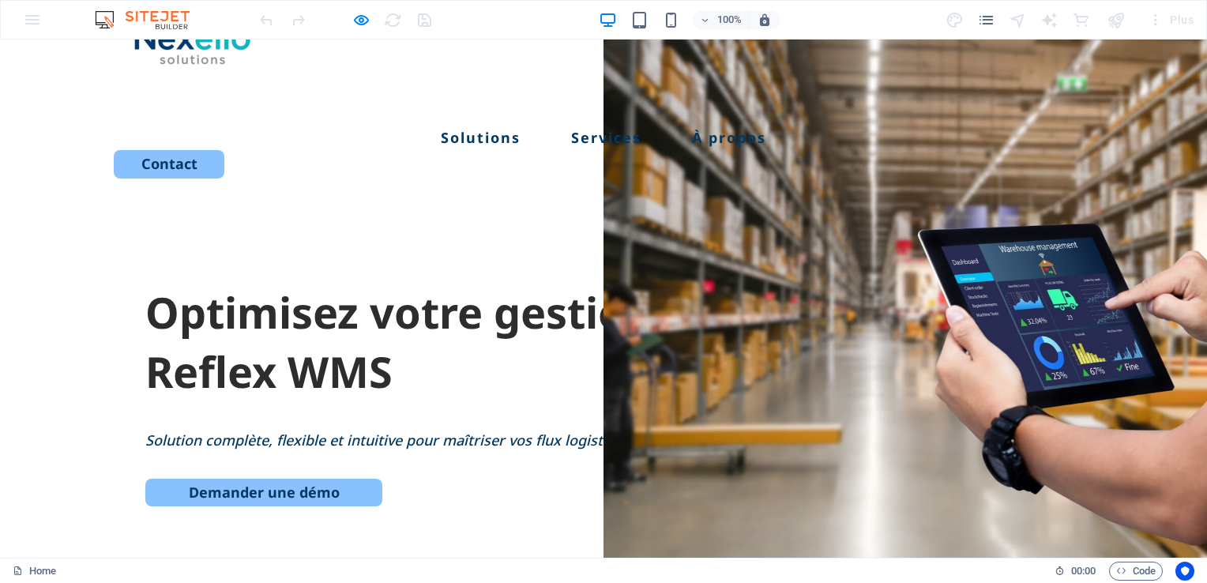
click at [331, 295] on h1 "Optimisez votre gestion d’entrepôt avec Reflex WMS" at bounding box center [603, 342] width 916 height 119
click at [297, 297] on h1 "Optimisez votre gestion d’entrepôt avec Reflex WMS" at bounding box center [603, 342] width 916 height 119
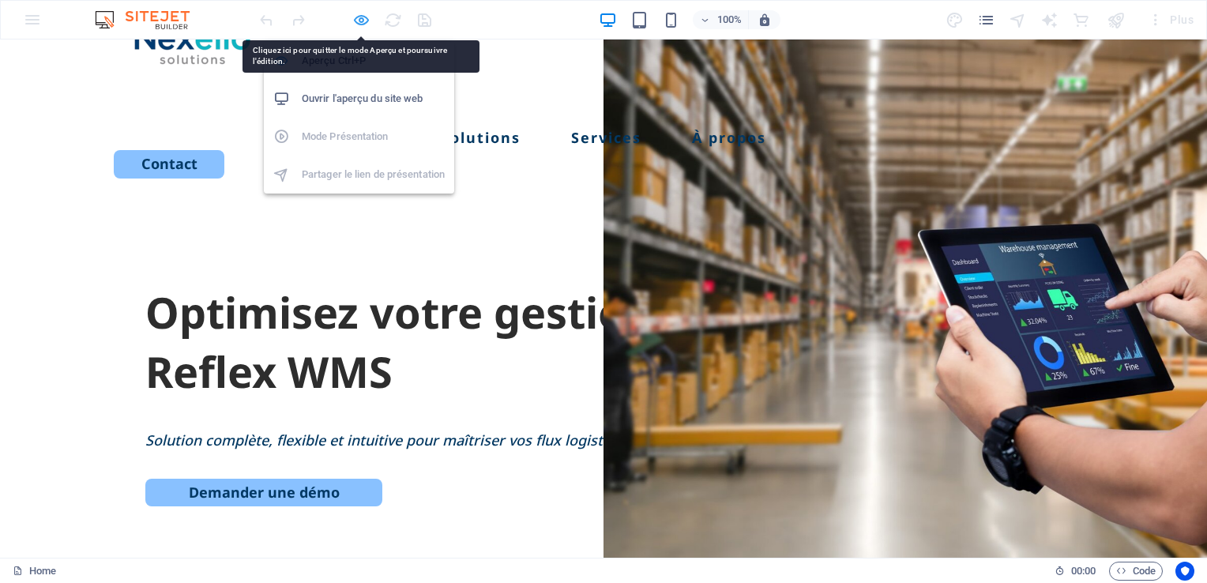
click at [363, 21] on icon "button" at bounding box center [361, 20] width 18 height 18
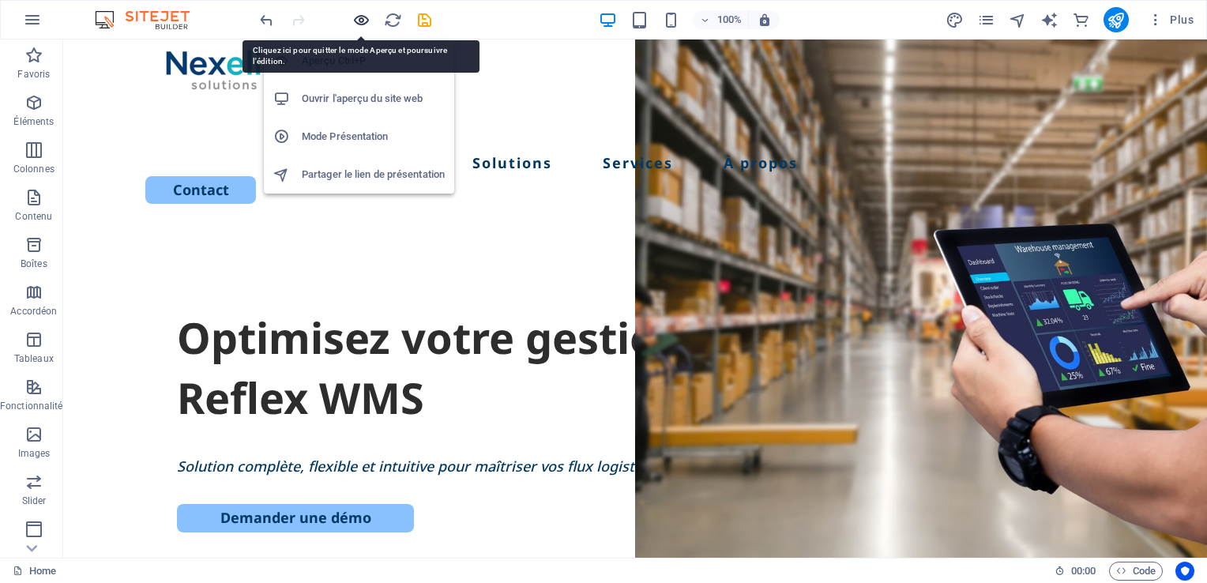
scroll to position [124, 0]
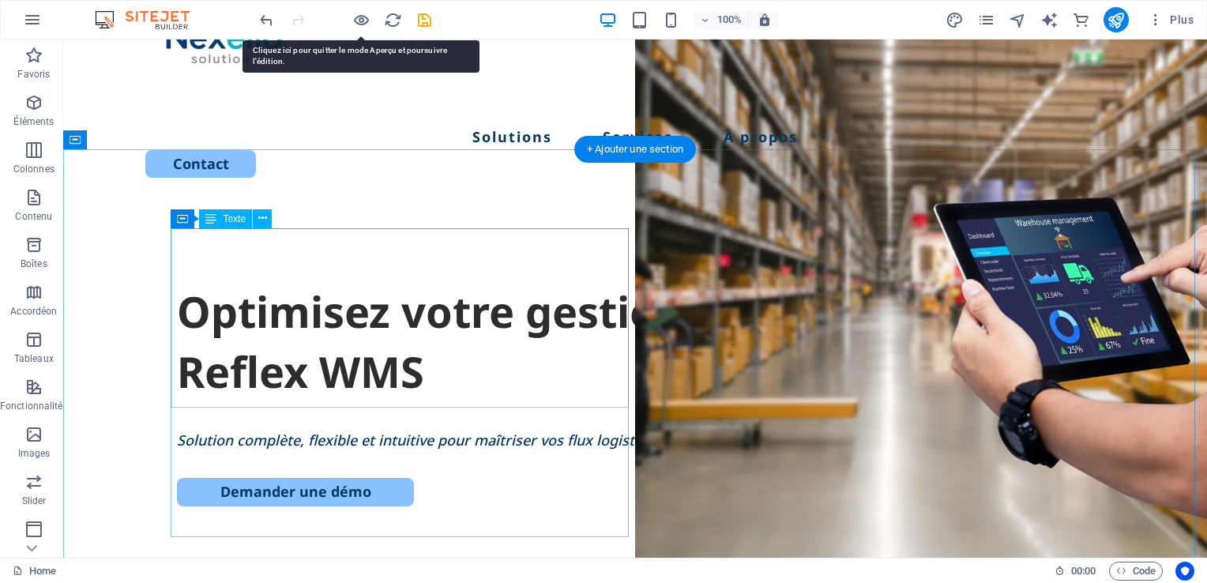
click at [345, 298] on div "Optimisez votre gestion d’entrepôt avec Reflex WMS" at bounding box center [635, 341] width 916 height 119
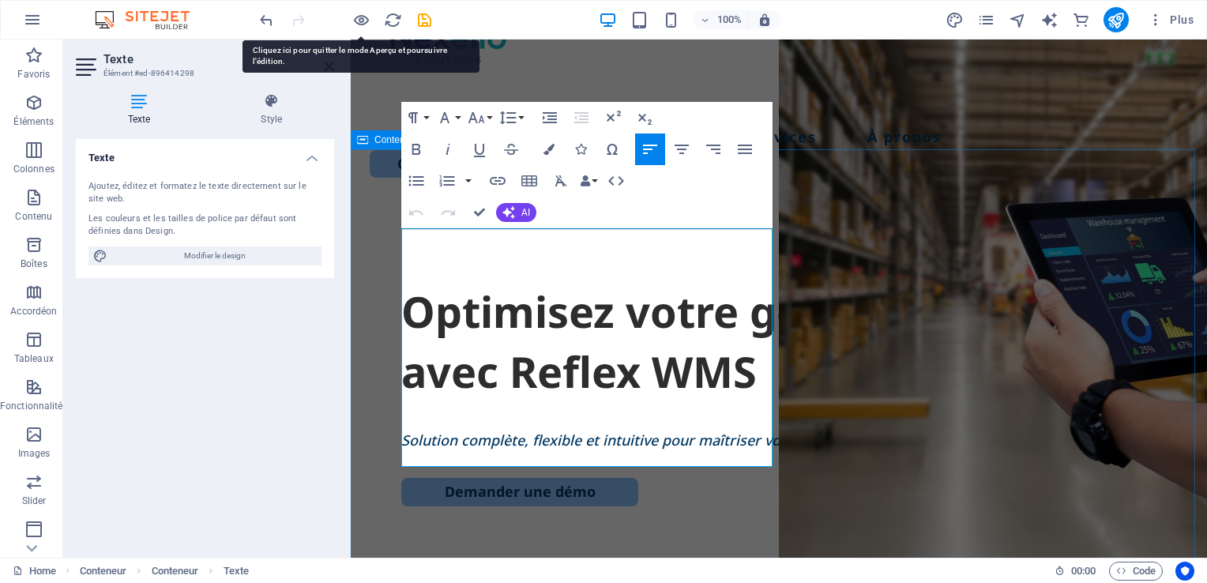
click at [361, 309] on div "Optimisez votre gestion d’entrepôt avec Reflex WMS Solution complète, flexible …" at bounding box center [779, 507] width 856 height 608
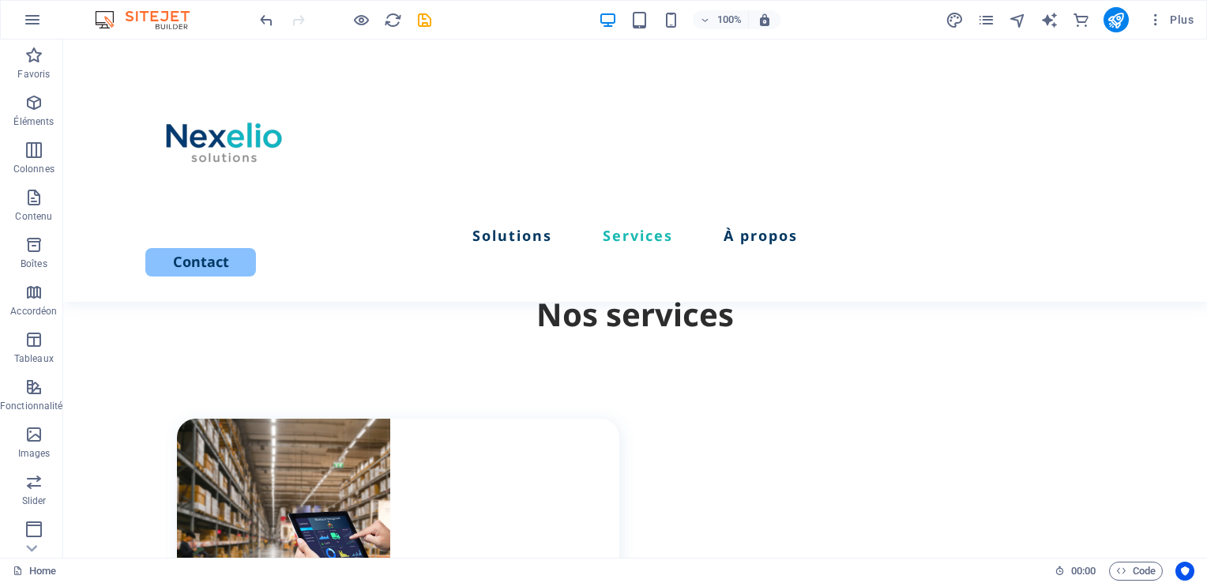
scroll to position [1254, 0]
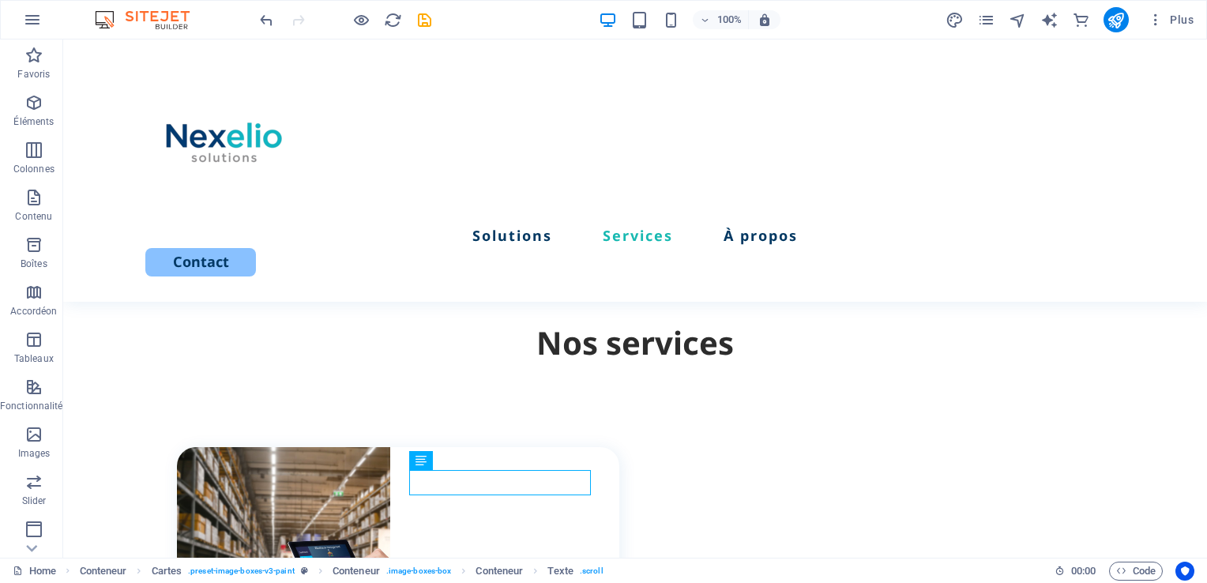
scroll to position [1153, 0]
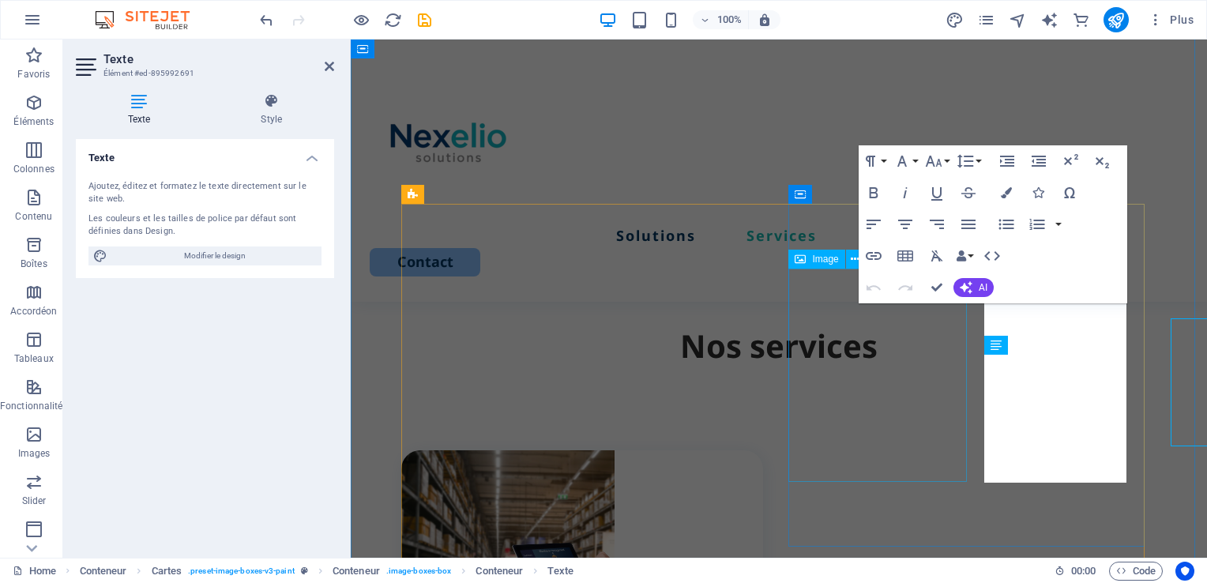
scroll to position [1138, 0]
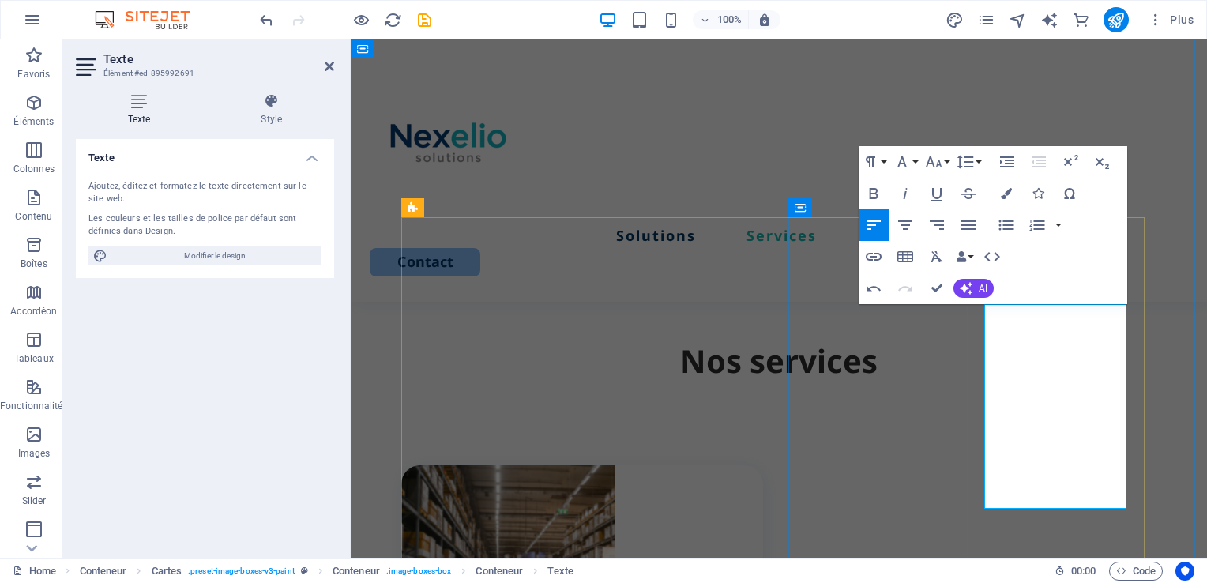
scroll to position [1125, 0]
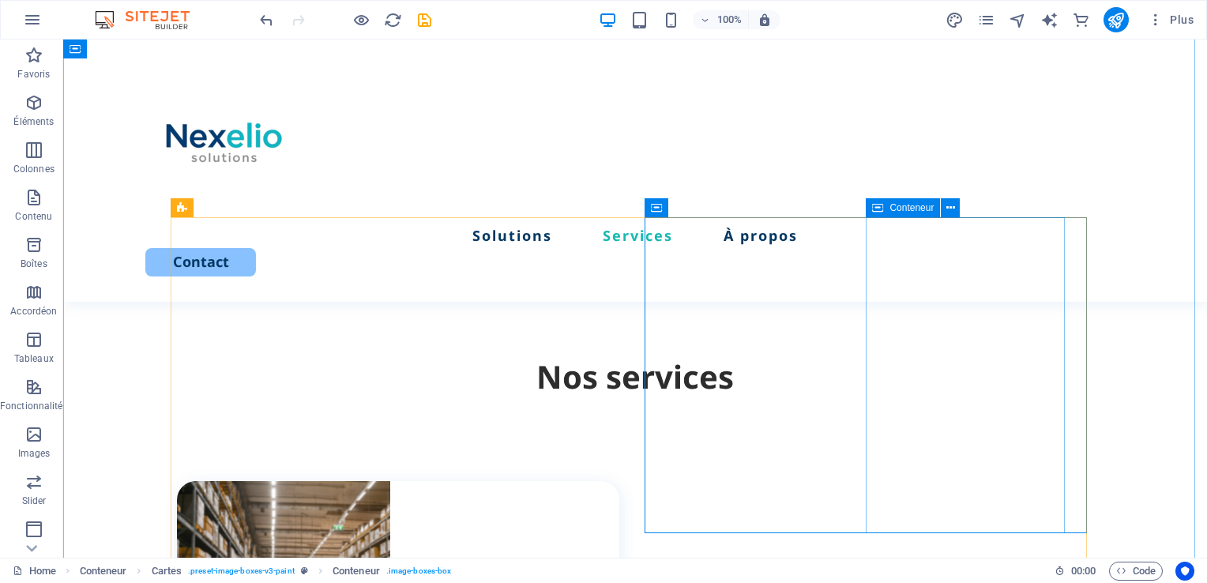
scroll to position [1141, 0]
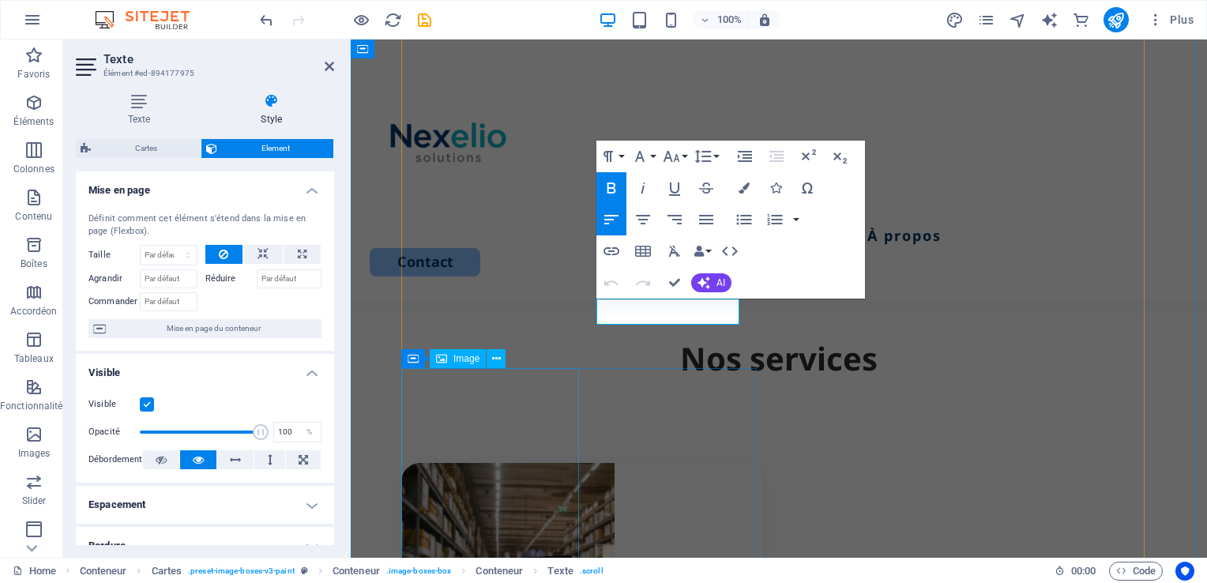
scroll to position [1373, 0]
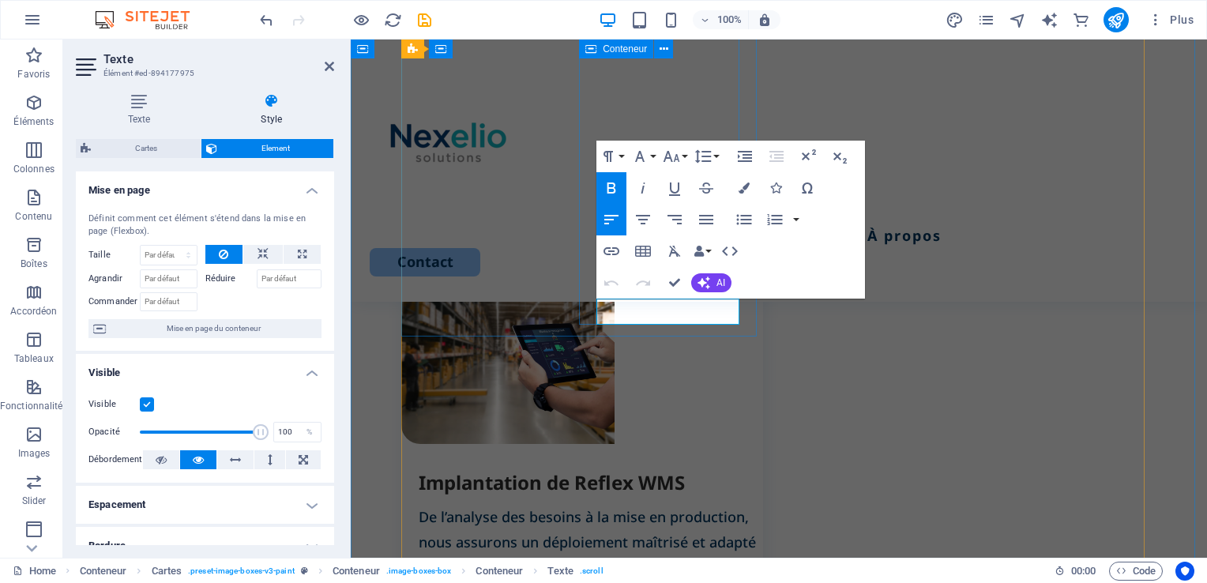
drag, startPoint x: 671, startPoint y: 312, endPoint x: 583, endPoint y: 308, distance: 88.6
click at [583, 444] on div "Implantation de Reflex WMS De l’analyse des besoins à la mise en production, no…" at bounding box center [582, 537] width 362 height 187
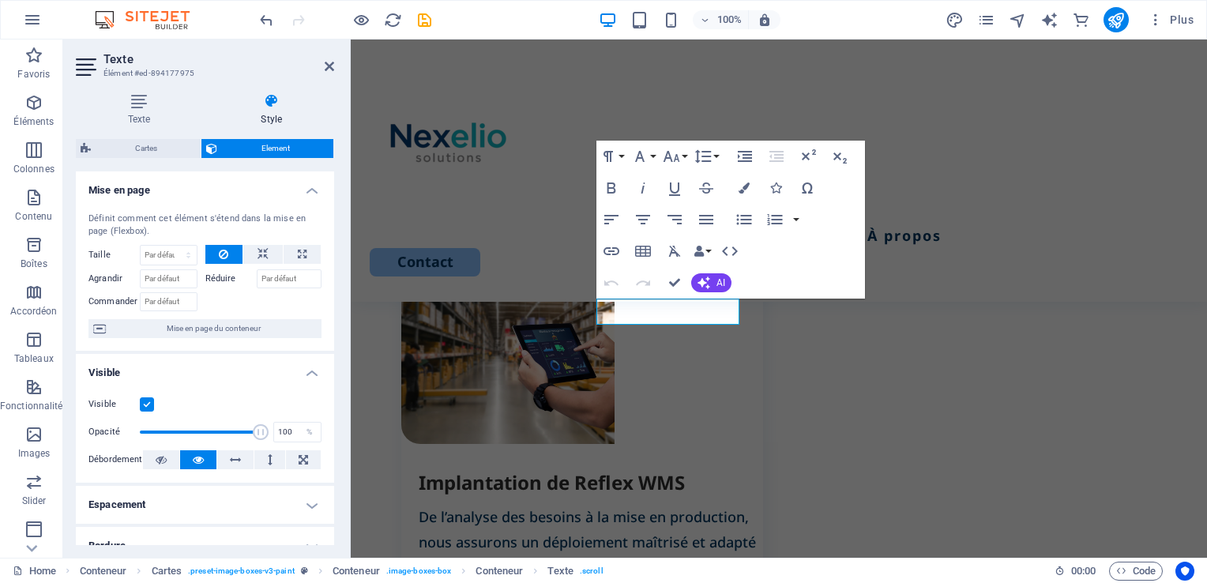
click at [140, 403] on label at bounding box center [147, 404] width 14 height 14
click at [0, 0] on input "Visible" at bounding box center [0, 0] width 0 height 0
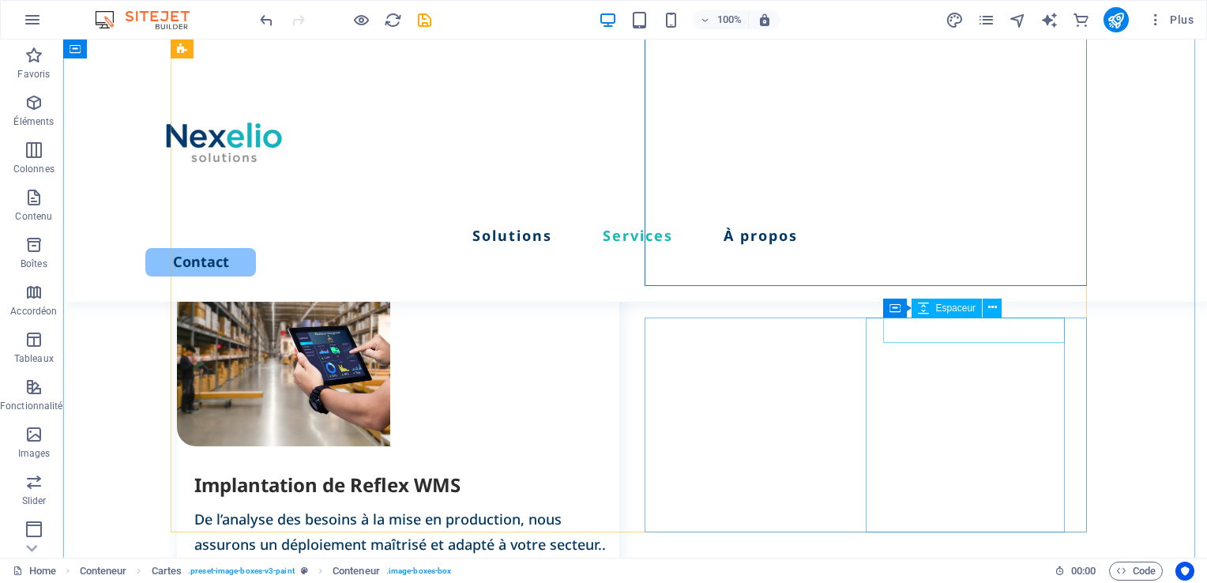
scroll to position [1388, 0]
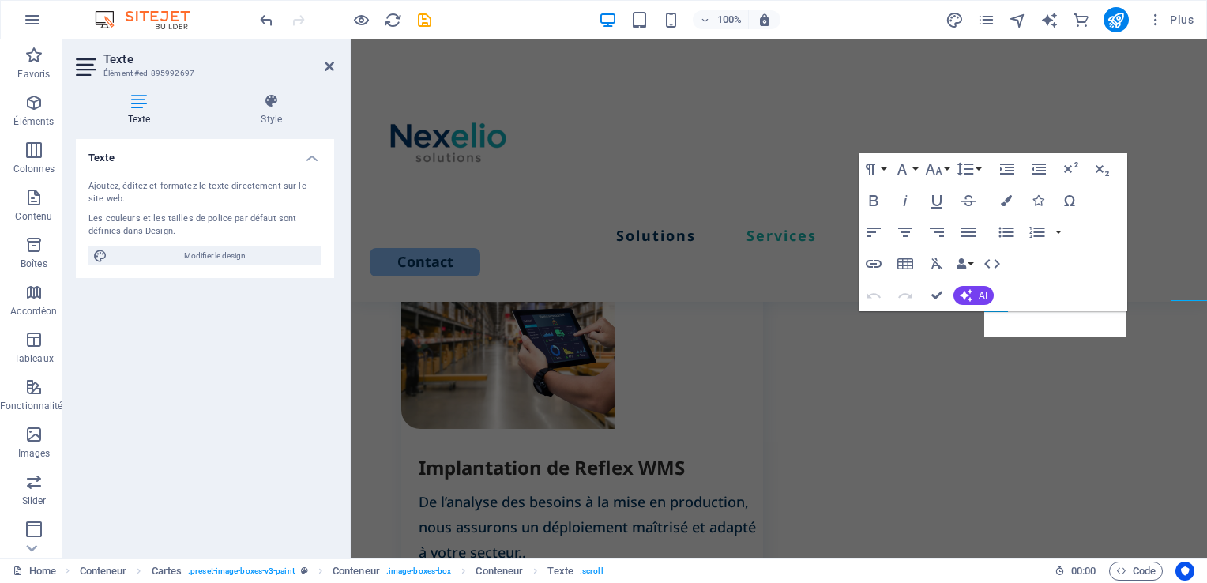
scroll to position [1373, 0]
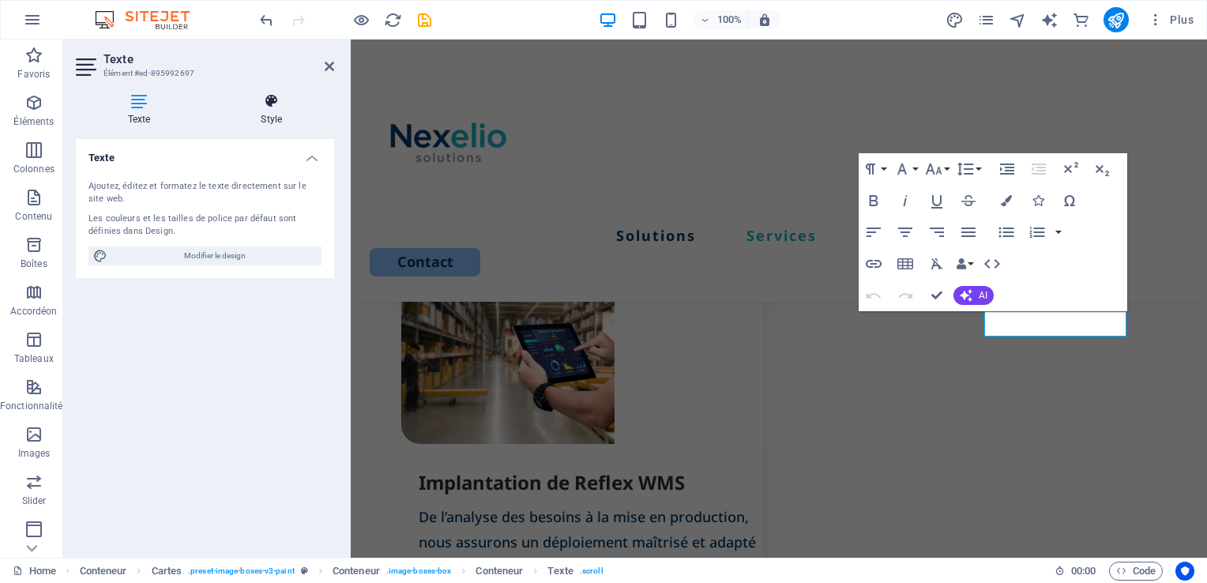
click at [275, 112] on h4 "Style" at bounding box center [272, 109] width 126 height 33
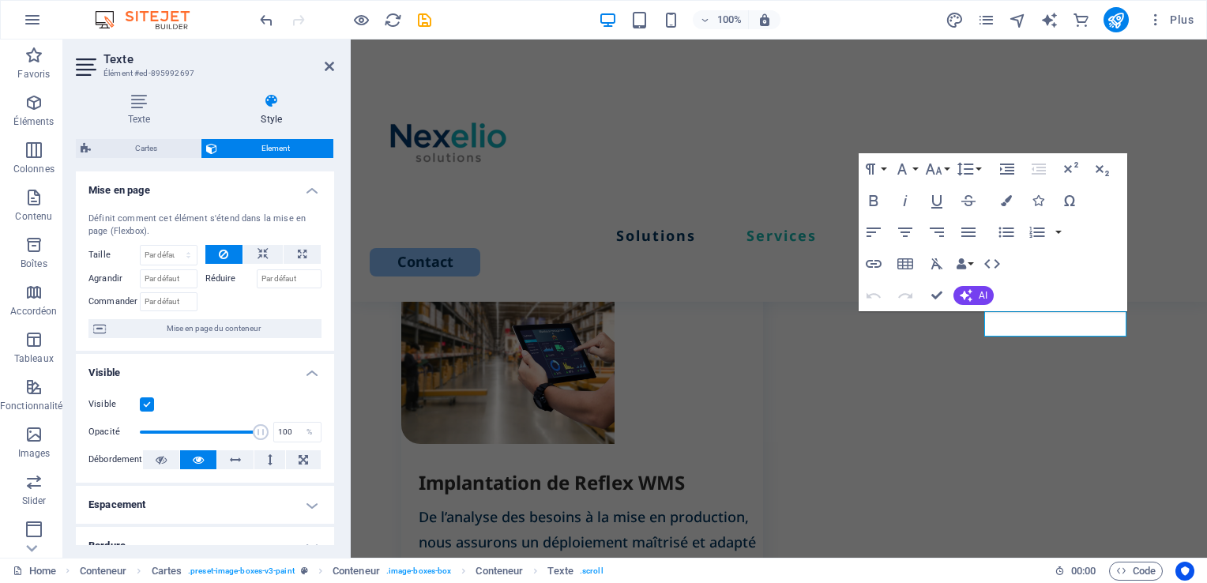
click at [146, 401] on label at bounding box center [147, 404] width 14 height 14
click at [0, 0] on input "Visible" at bounding box center [0, 0] width 0 height 0
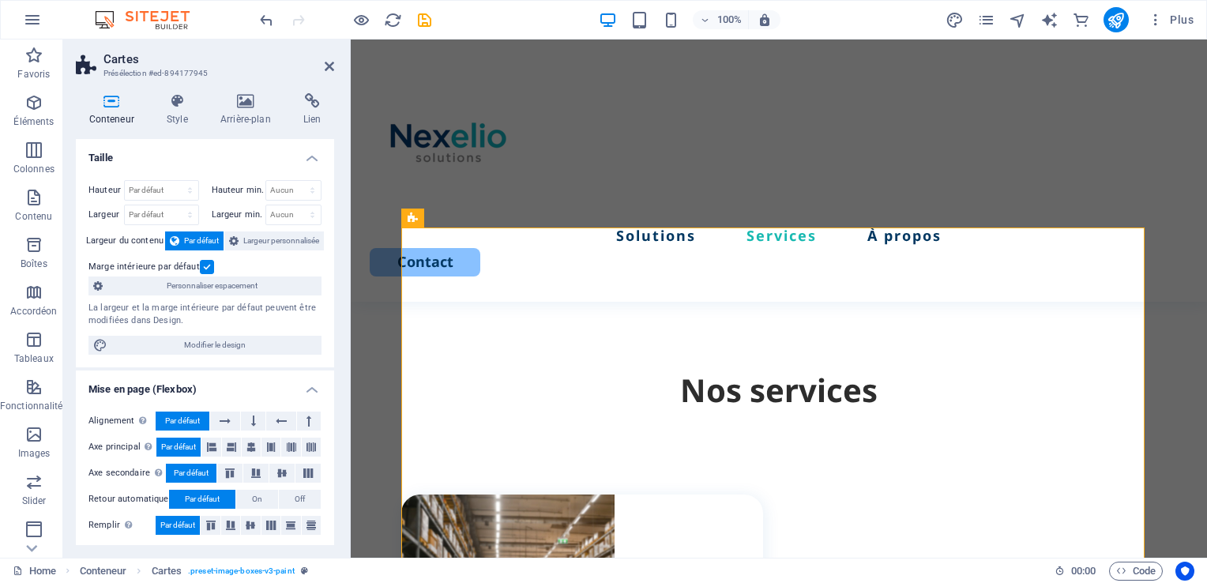
scroll to position [1115, 0]
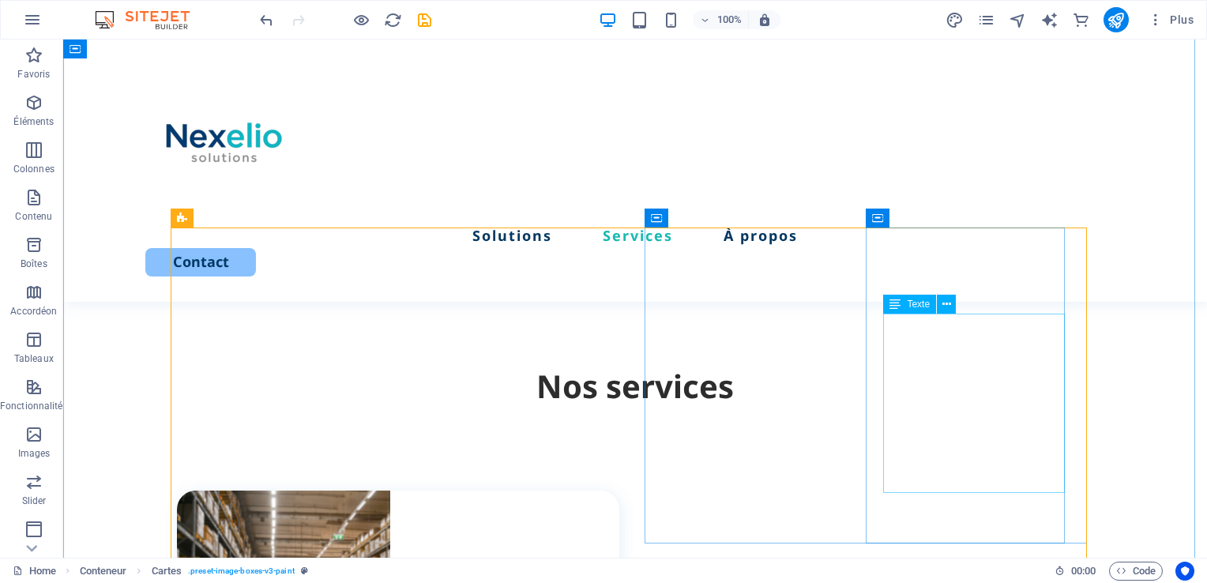
scroll to position [1130, 0]
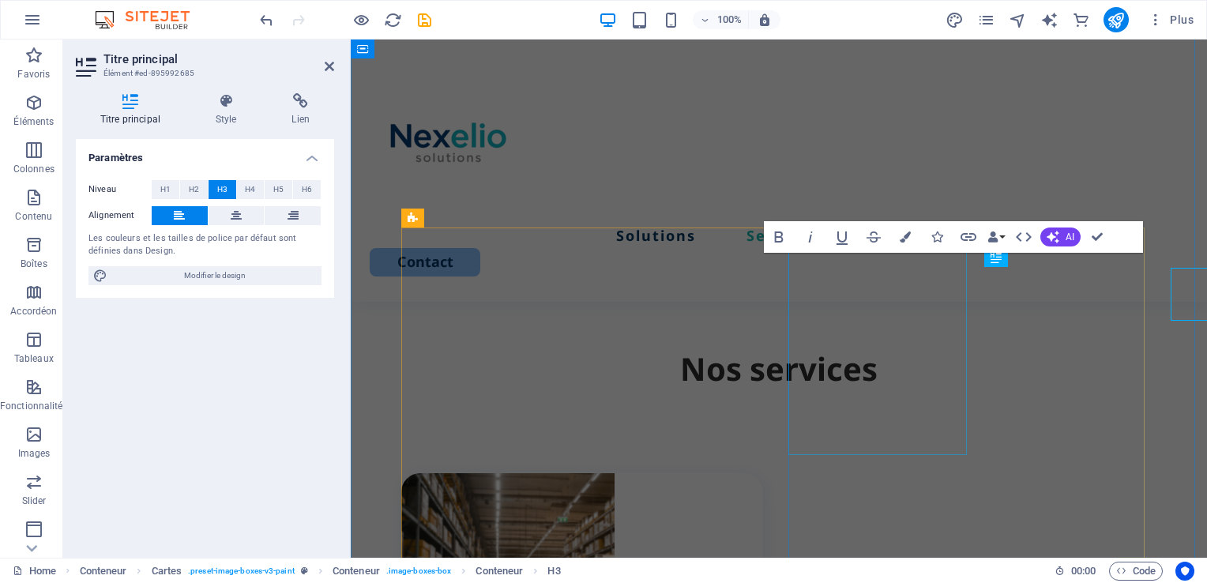
scroll to position [1115, 0]
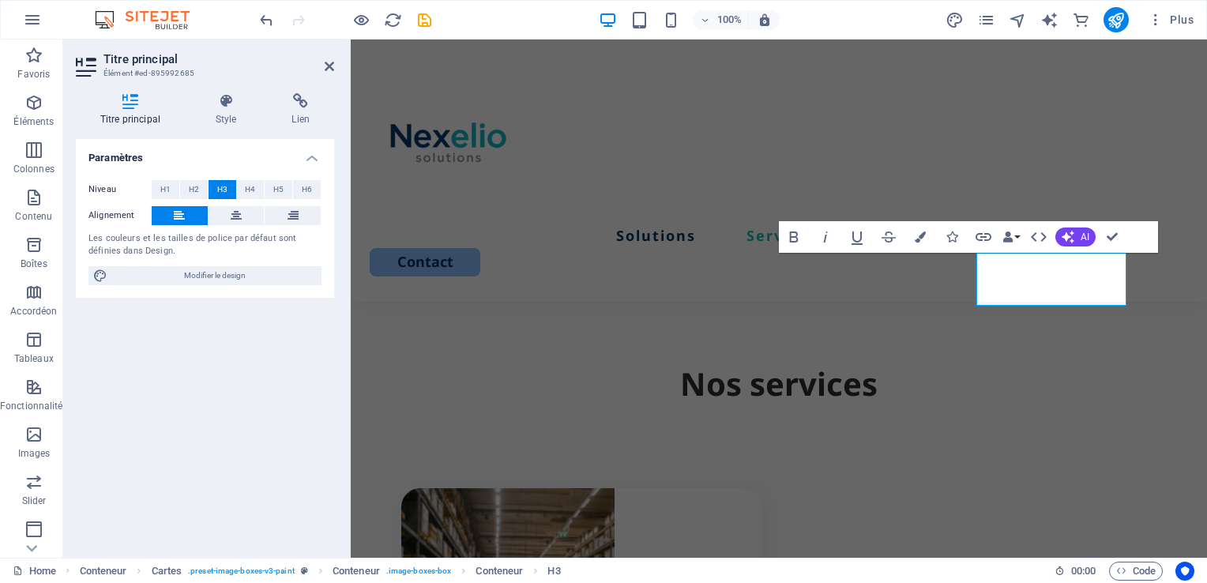
scroll to position [0, 7]
click at [929, 204] on div "Solutions Services À propos Contact" at bounding box center [779, 170] width 856 height 262
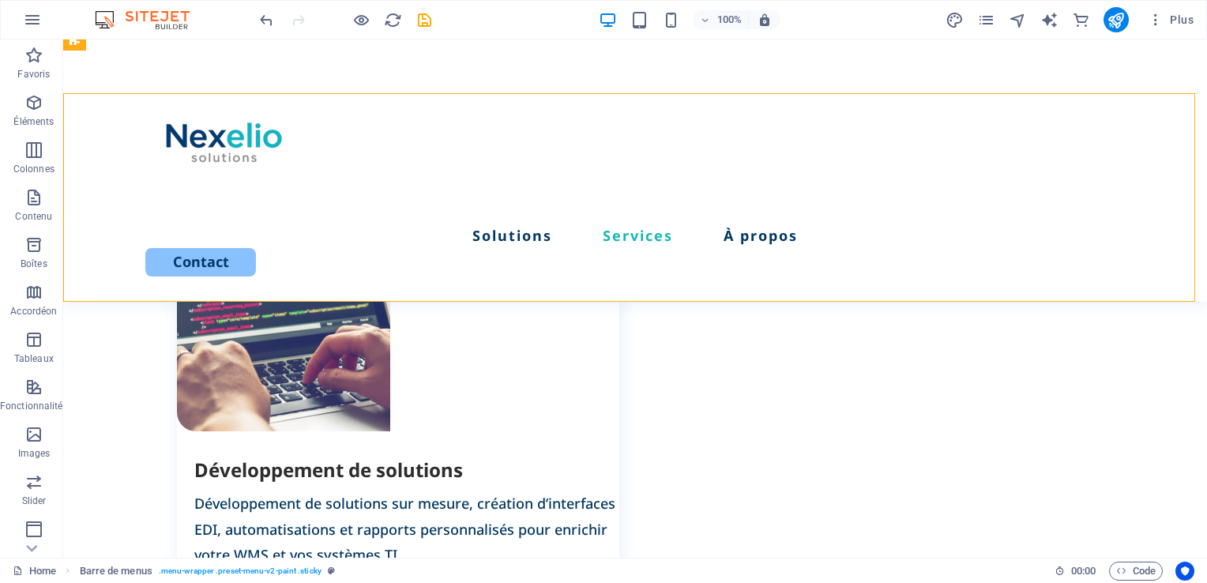
scroll to position [1779, 0]
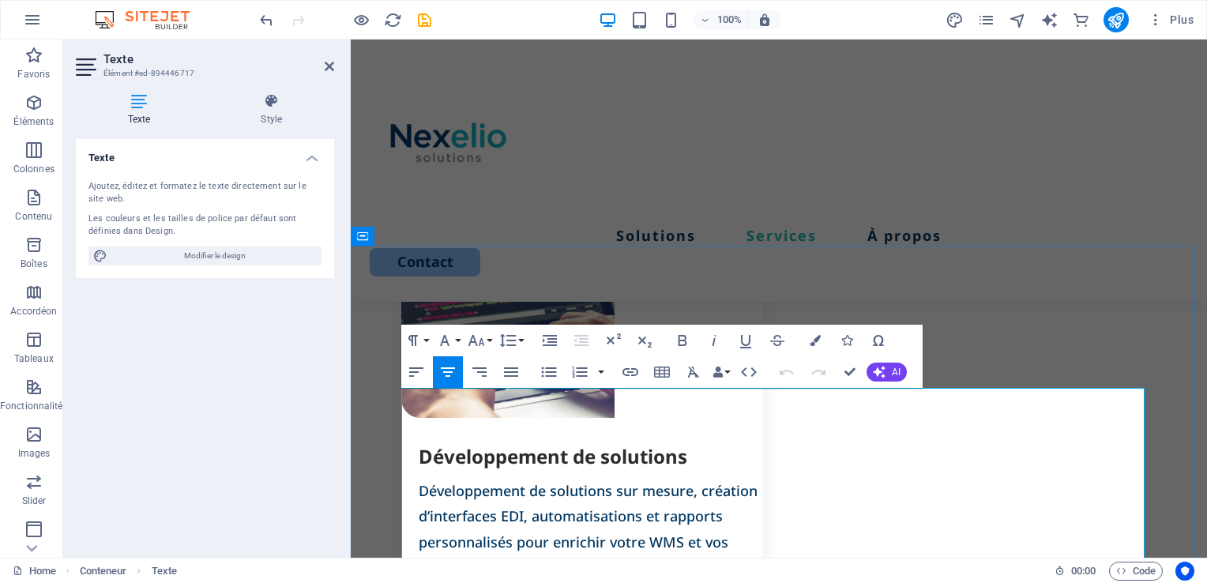
drag, startPoint x: 638, startPoint y: 404, endPoint x: 525, endPoint y: 403, distance: 113.8
click at [681, 338] on icon "button" at bounding box center [682, 340] width 19 height 19
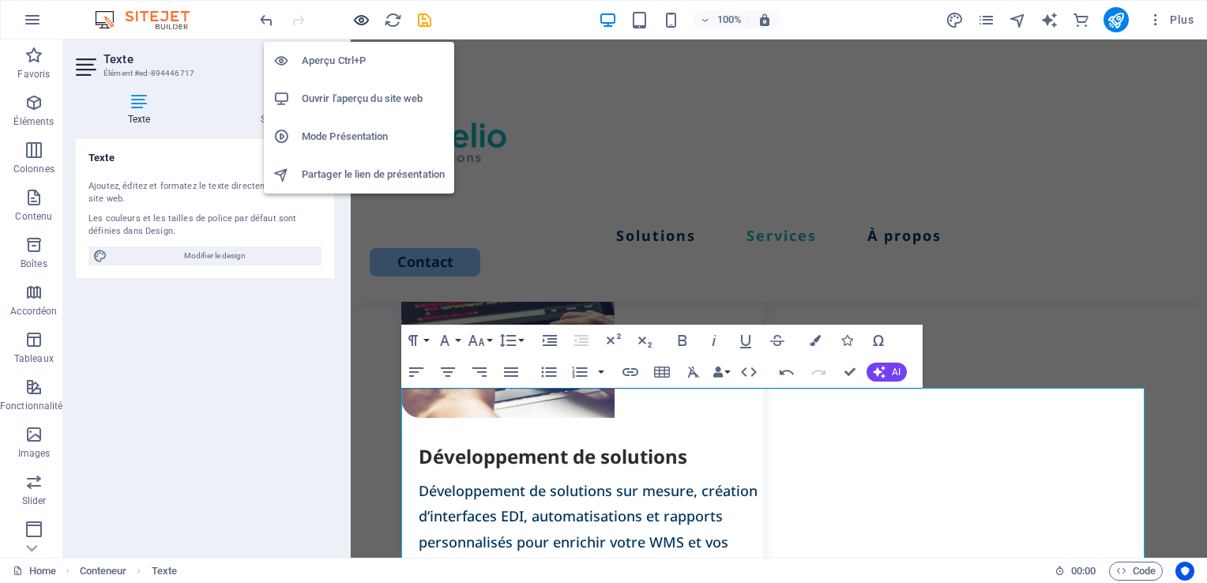
click at [367, 21] on icon "button" at bounding box center [361, 20] width 18 height 18
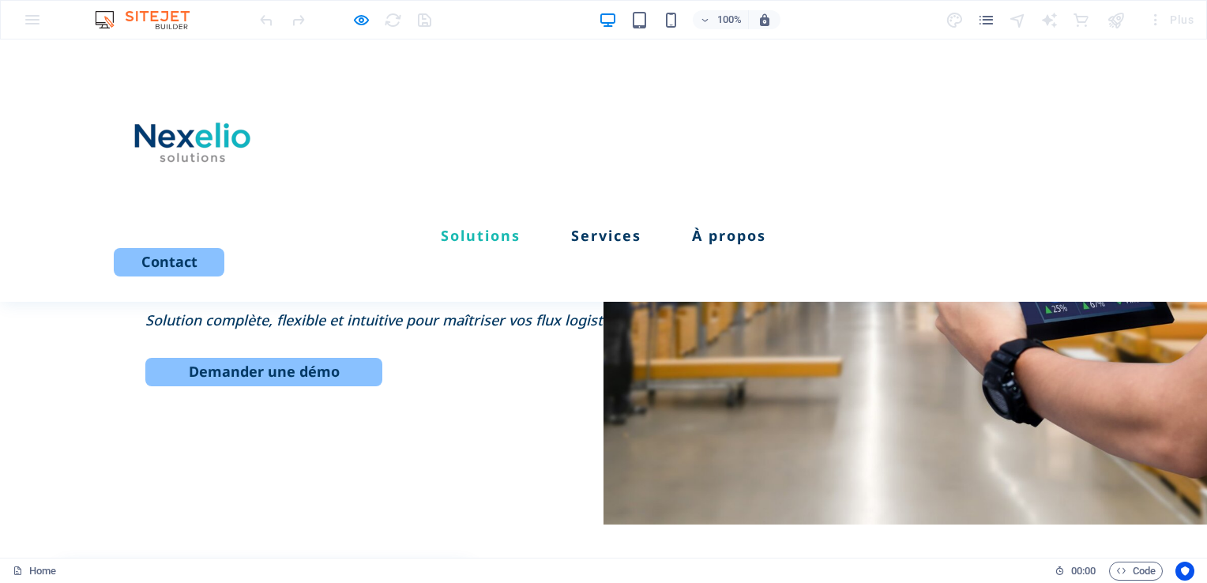
scroll to position [0, 0]
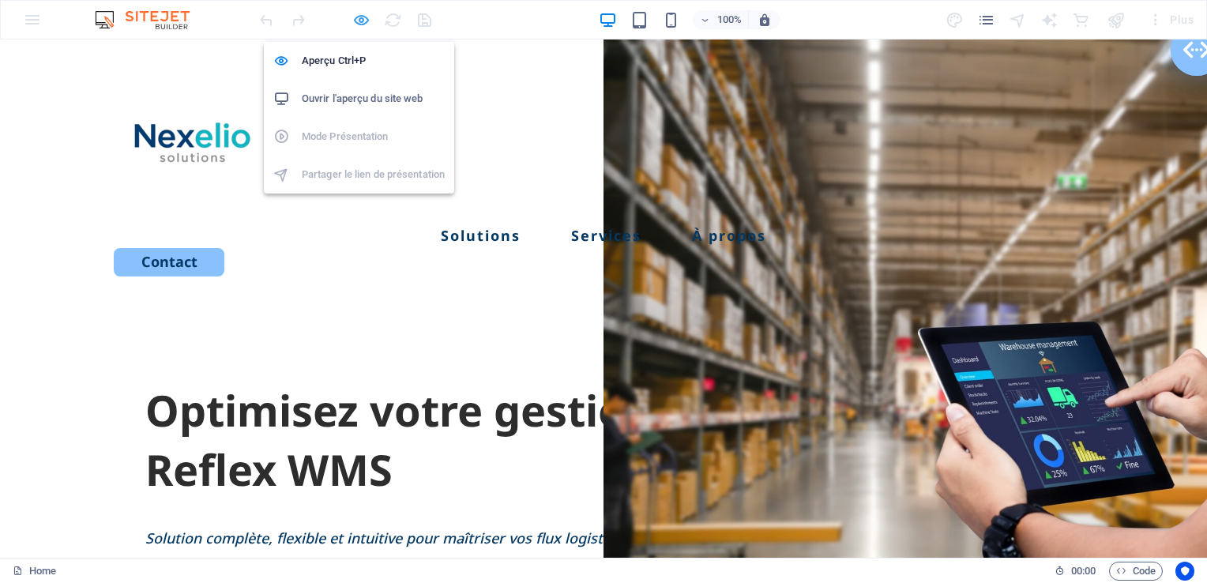
click at [367, 18] on icon "button" at bounding box center [361, 20] width 18 height 18
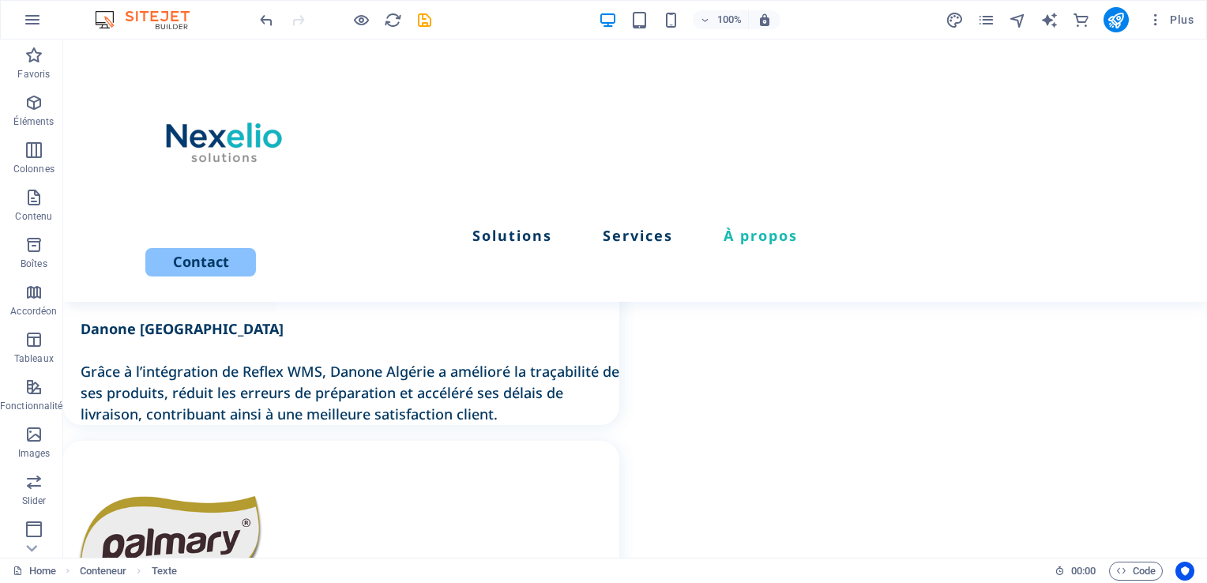
scroll to position [3778, 0]
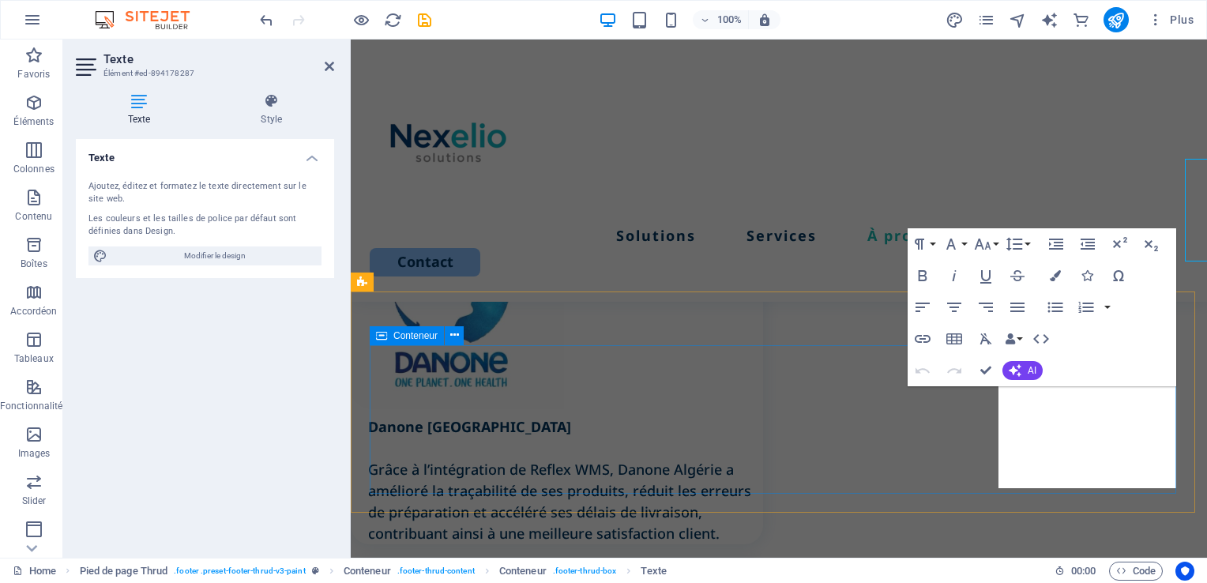
scroll to position [4005, 0]
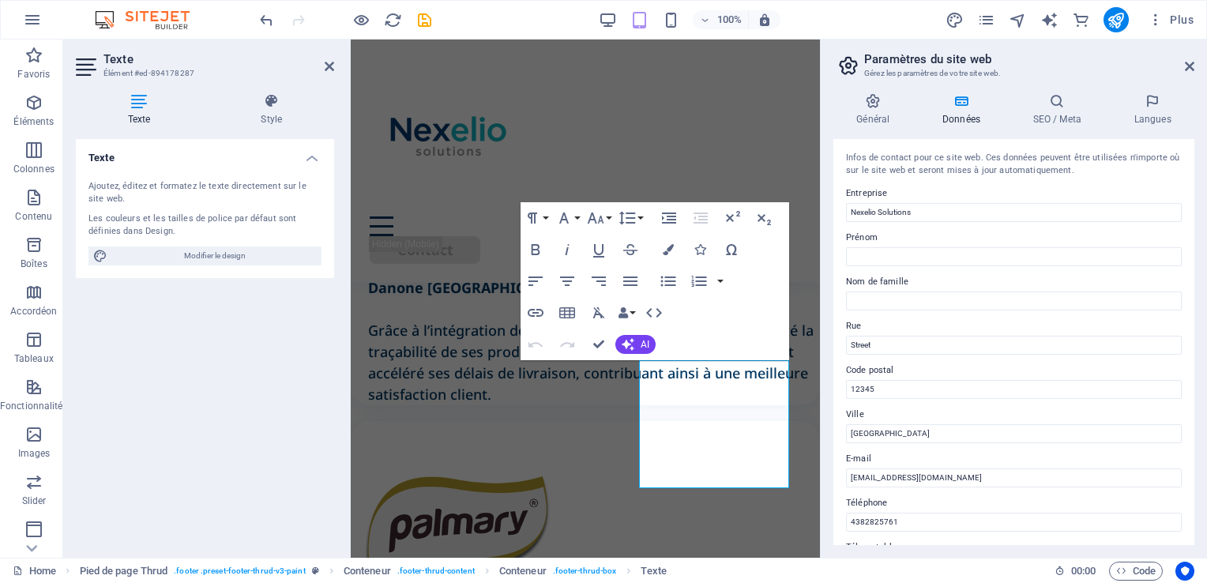
click at [1025, 447] on div "Infos de contact pour ce site web. Ces données peuvent être utilisées n'importe…" at bounding box center [1013, 342] width 361 height 406
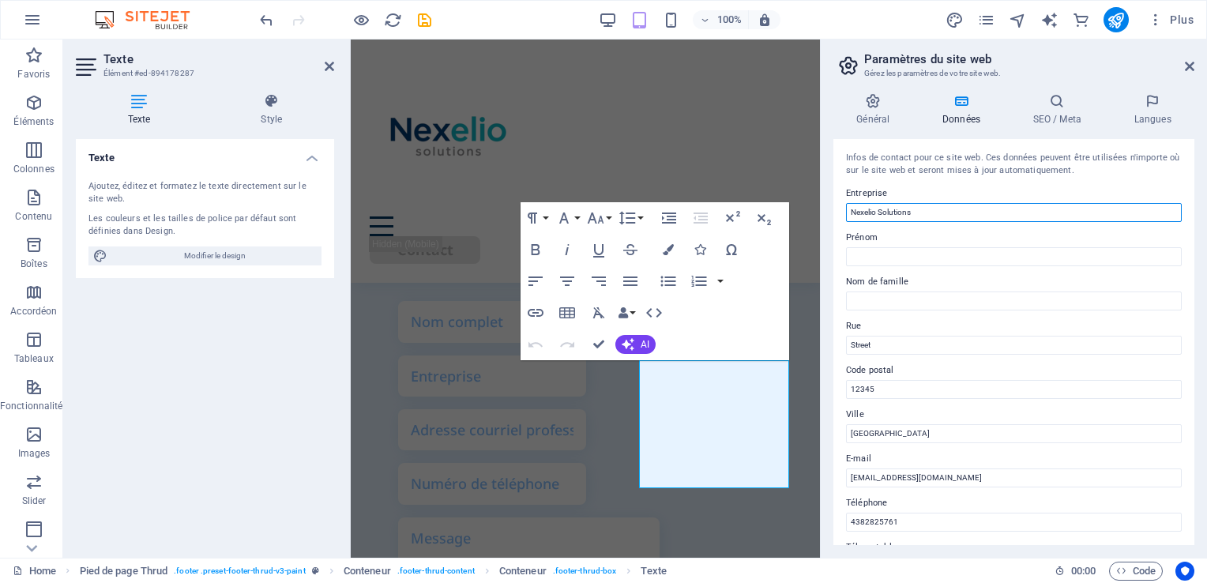
click at [925, 216] on input "Nexelio Solutions" at bounding box center [1014, 212] width 336 height 19
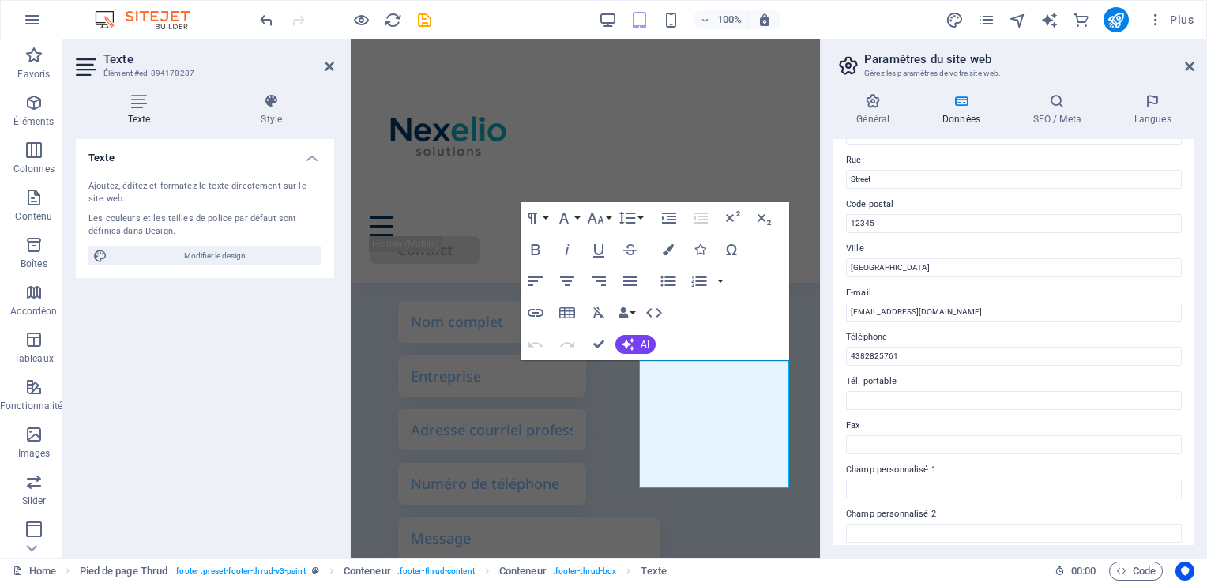
scroll to position [167, 0]
drag, startPoint x: 901, startPoint y: 358, endPoint x: 838, endPoint y: 350, distance: 62.9
click at [838, 350] on div "Infos de contact pour ce site web. Ces données peuvent être utilisées n'importe…" at bounding box center [1013, 342] width 361 height 406
click at [870, 403] on input "Tél. portable" at bounding box center [1014, 398] width 336 height 19
paste input "4382825761"
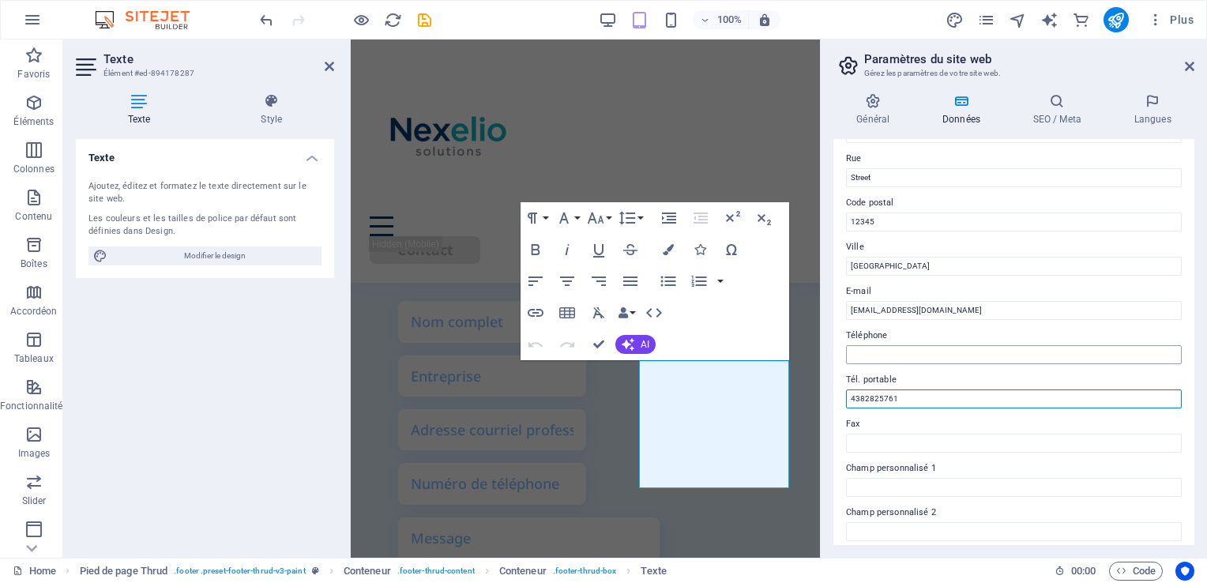
type input "4382825761"
click at [863, 352] on input "Téléphone" at bounding box center [1014, 354] width 336 height 19
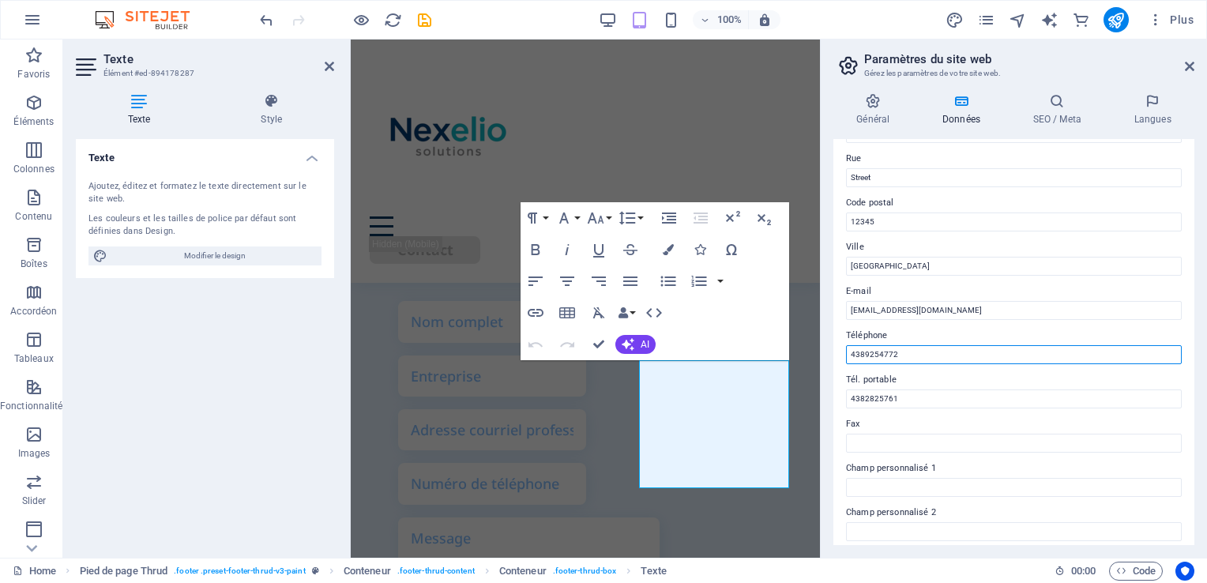
click at [853, 354] on input "4389254772" at bounding box center [1014, 354] width 336 height 19
click at [860, 349] on input "+1(438) 925-4772" at bounding box center [1014, 354] width 336 height 19
type input "[PHONE_NUMBER]"
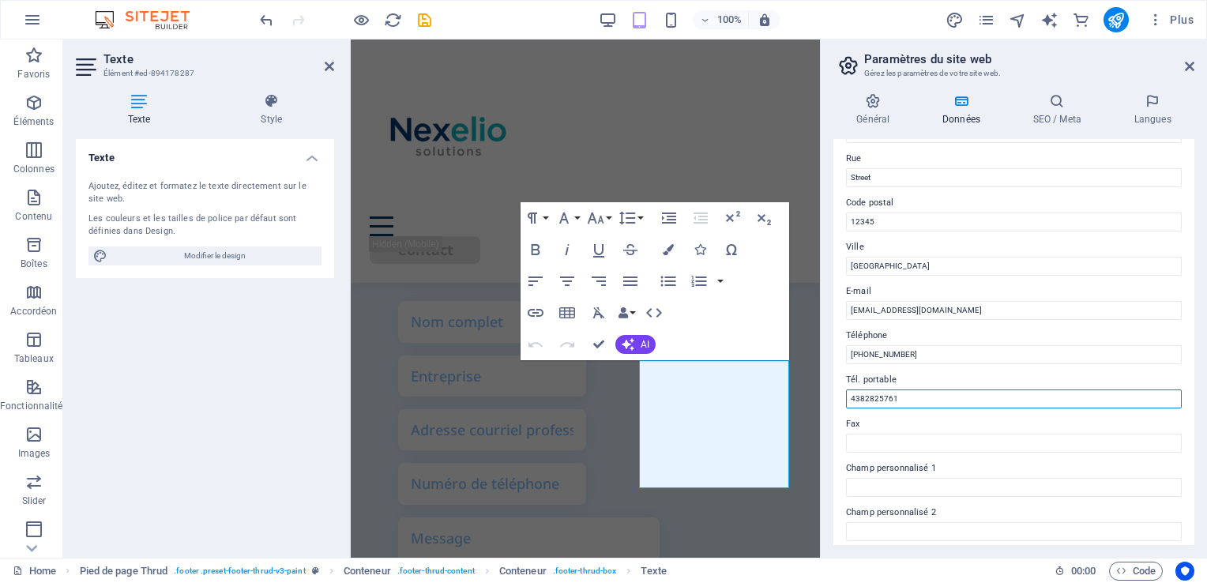
click at [908, 395] on input "4382825761" at bounding box center [1014, 398] width 336 height 19
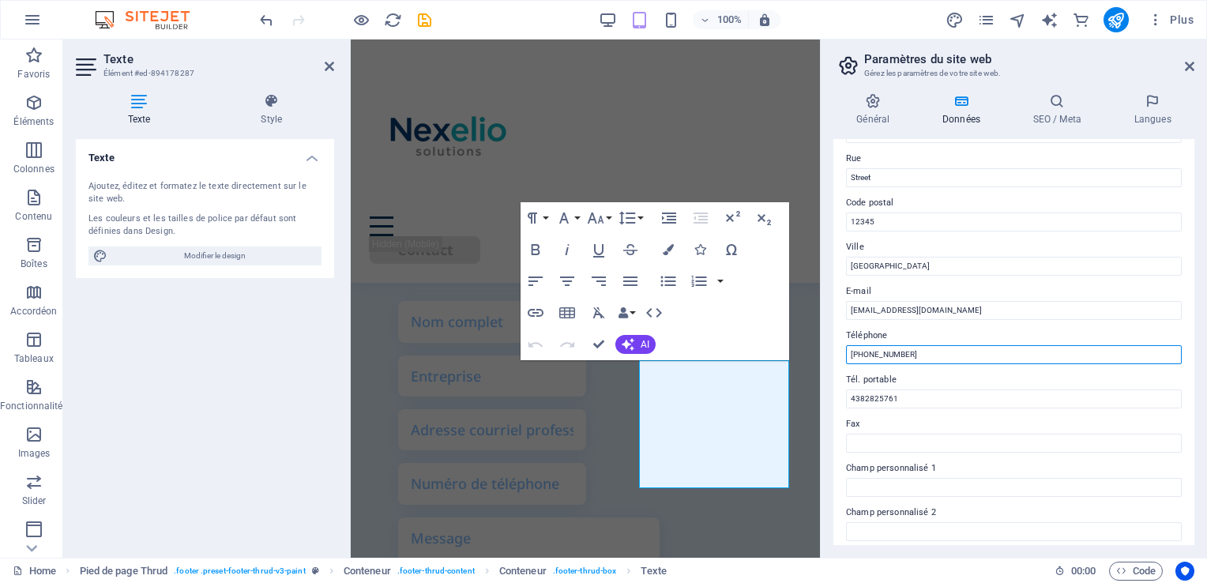
drag, startPoint x: 1234, startPoint y: 389, endPoint x: 796, endPoint y: 354, distance: 439.0
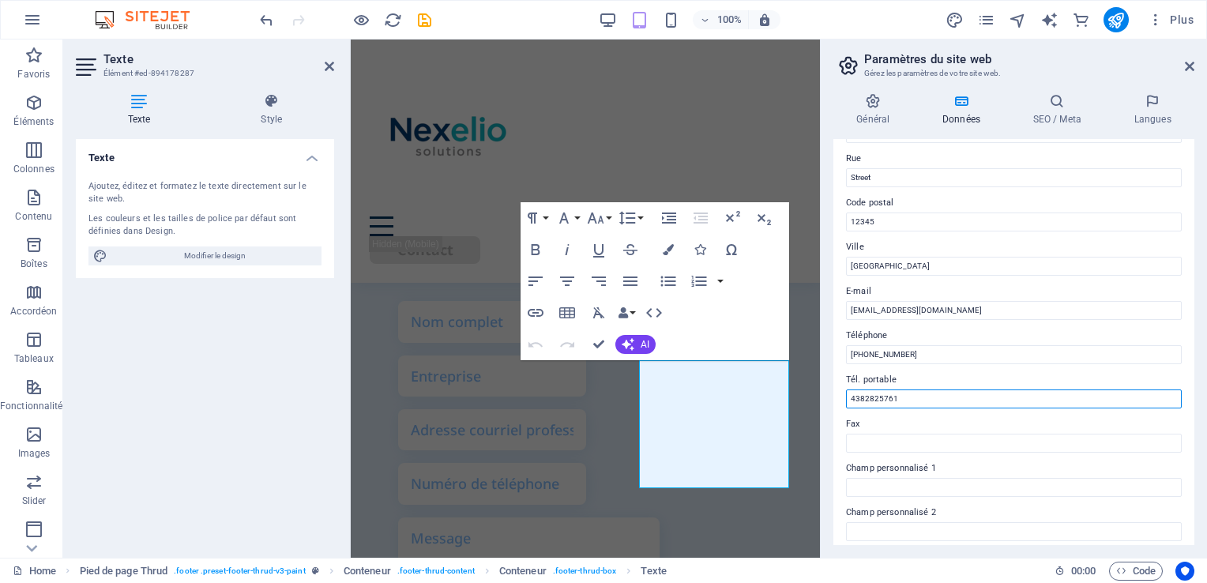
click at [863, 397] on input "4382825761" at bounding box center [1014, 398] width 336 height 19
paste input "+1 (438)"
type input "+1 (438) 282-5761"
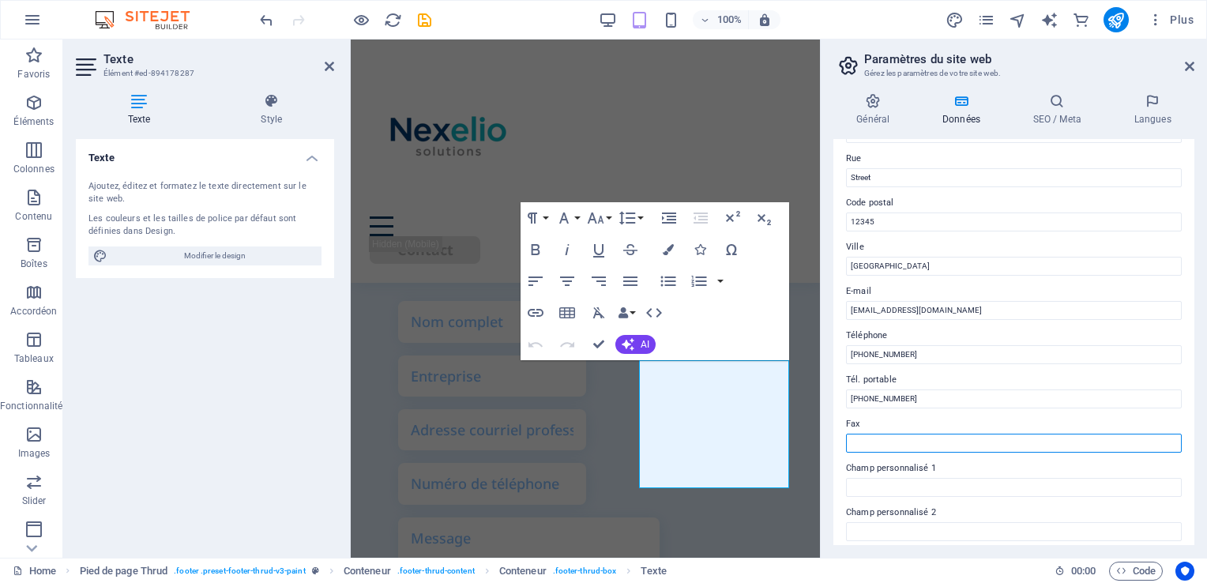
click at [874, 435] on input "Fax" at bounding box center [1014, 443] width 336 height 19
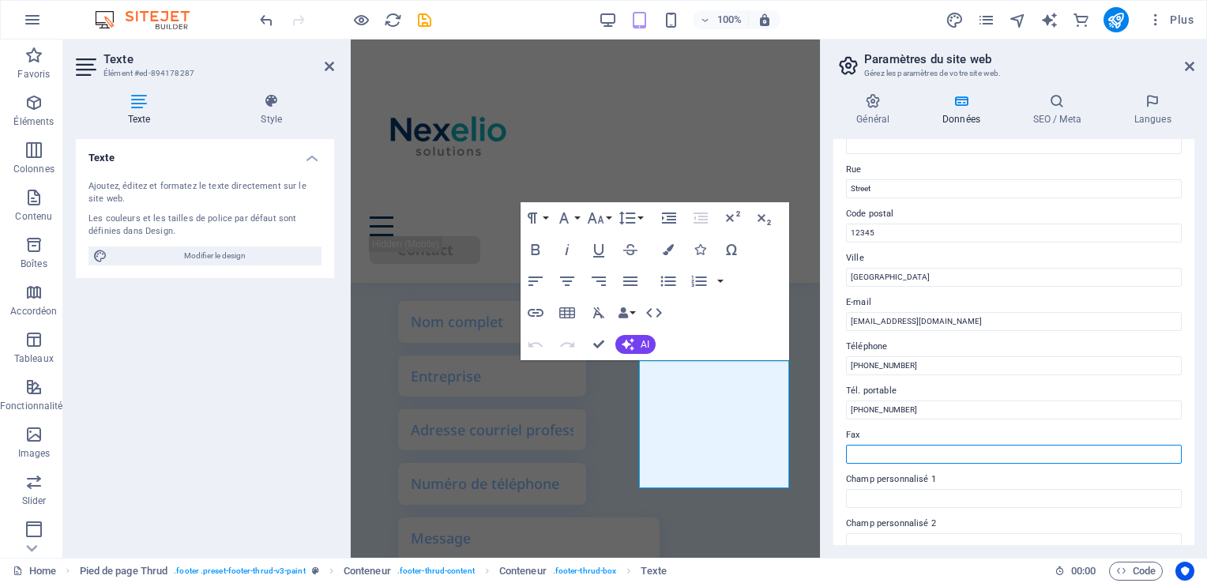
scroll to position [153, 0]
paste input "+1 (438)"
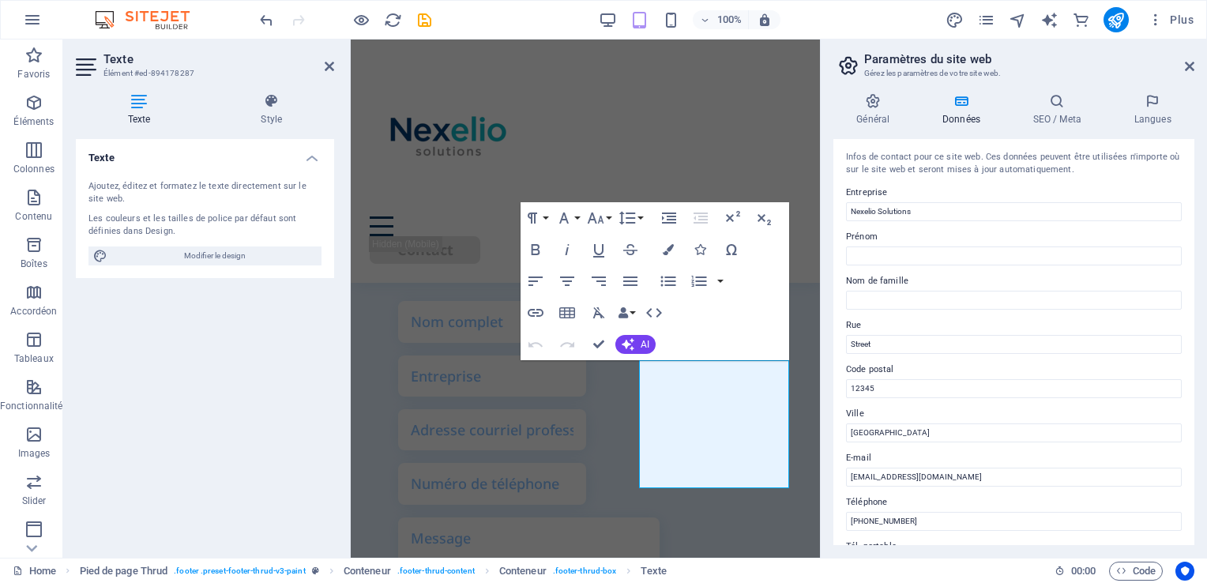
scroll to position [0, 0]
type input "+1 (514) 919-3315"
drag, startPoint x: 880, startPoint y: 343, endPoint x: 826, endPoint y: 343, distance: 54.5
click at [826, 343] on div "Général Données SEO / Meta Langues Nom du site web Nexelio Solutions Logo Gliss…" at bounding box center [1014, 319] width 386 height 477
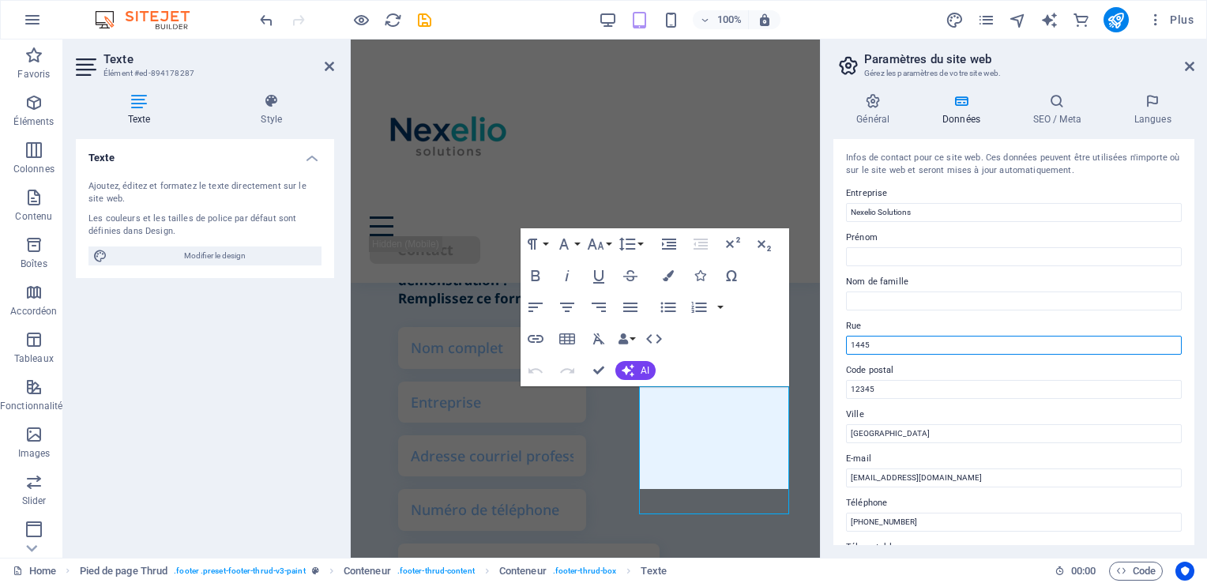
scroll to position [5383, 0]
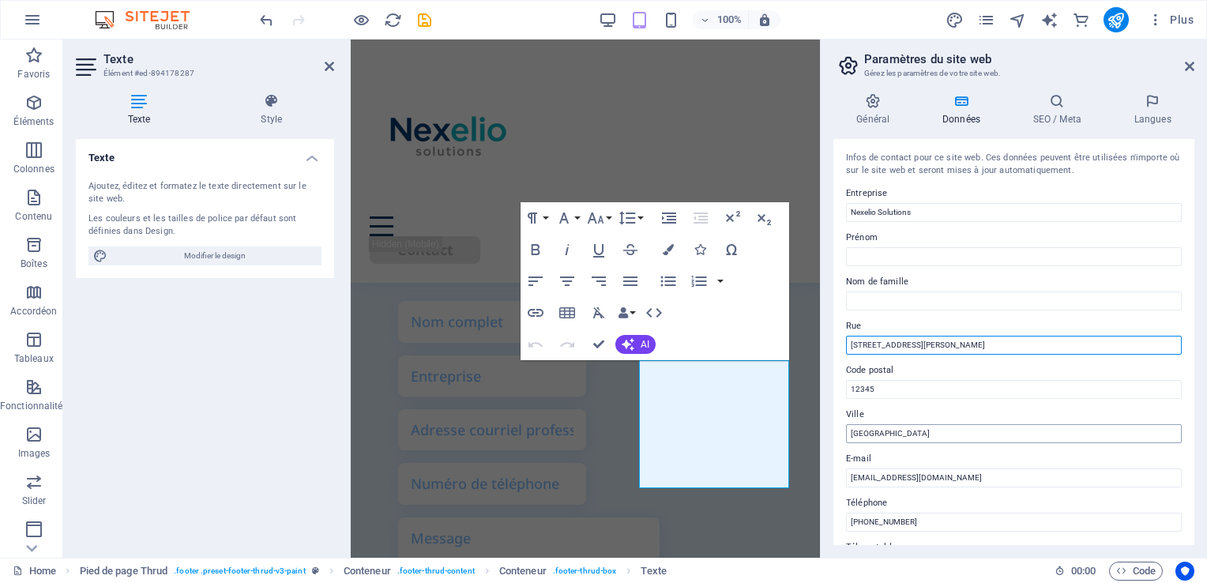
type input "1445 Boulevard Le Corbusier"
drag, startPoint x: 893, startPoint y: 441, endPoint x: 828, endPoint y: 445, distance: 64.9
click at [828, 445] on div "Général Données SEO / Meta Langues Nom du site web Nexelio Solutions Logo Gliss…" at bounding box center [1014, 319] width 386 height 477
type input "Laval"
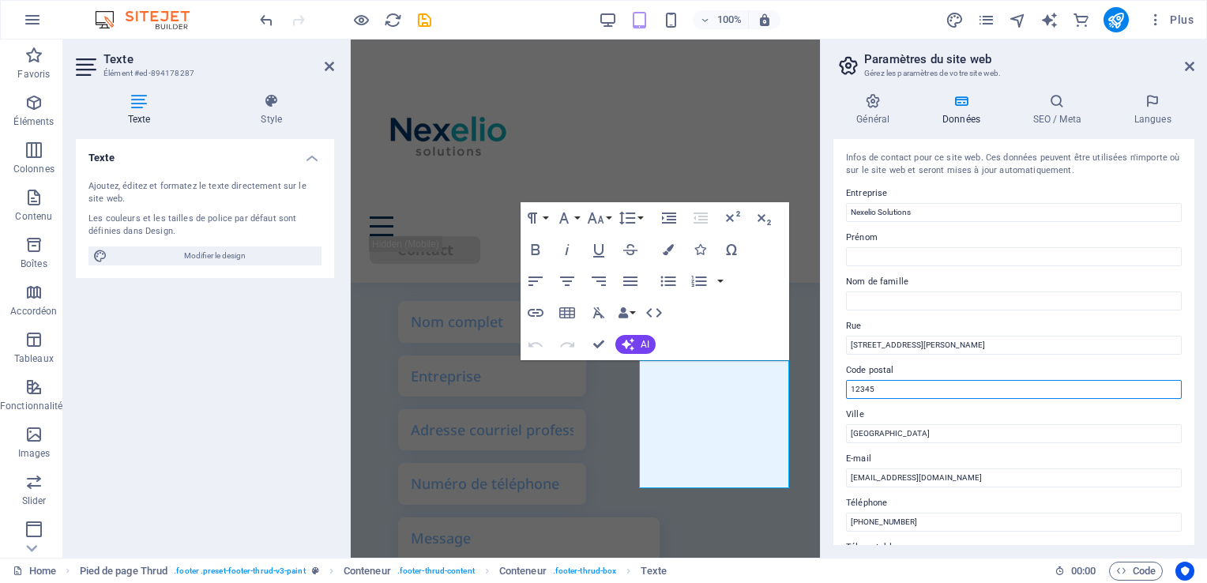
drag, startPoint x: 1229, startPoint y: 422, endPoint x: 800, endPoint y: 386, distance: 430.4
type input "H7N 6L1"
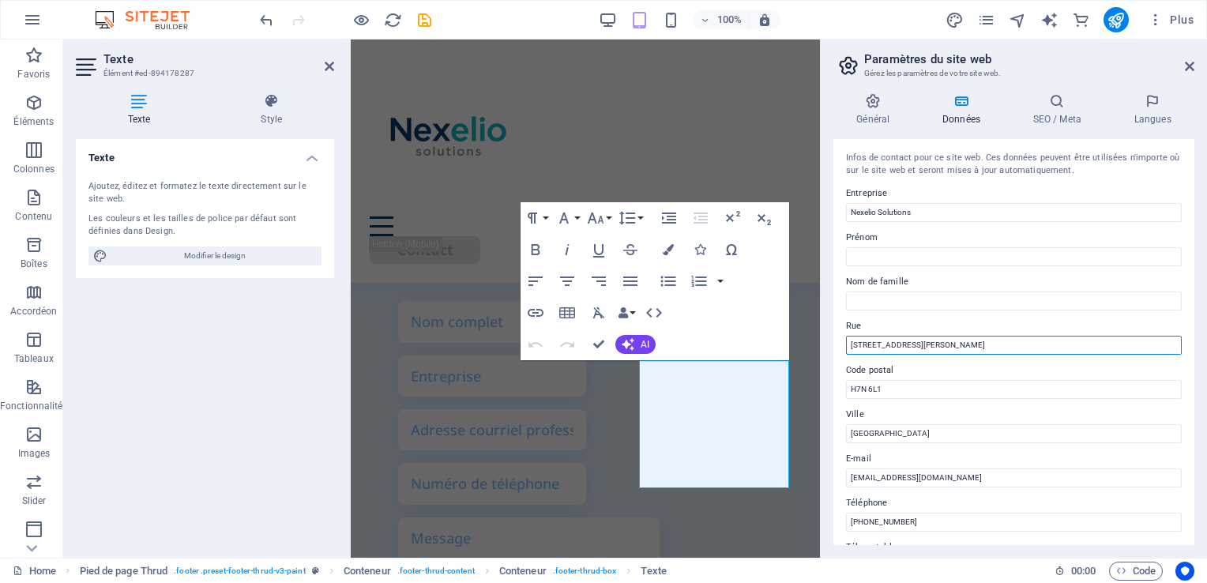
click at [957, 349] on input "1445 Boulevard Le Corbusier" at bounding box center [1014, 345] width 336 height 19
click at [993, 343] on input "C1445 Boulevard Le Corbusier, Laval, Qc" at bounding box center [1014, 345] width 336 height 19
click at [856, 345] on input "C1445 Boulevard Le Corbusier, Laval, QC" at bounding box center [1014, 345] width 336 height 19
click at [965, 340] on input "1445 Boulevard Le Corbusier, Laval, QC" at bounding box center [1014, 345] width 336 height 19
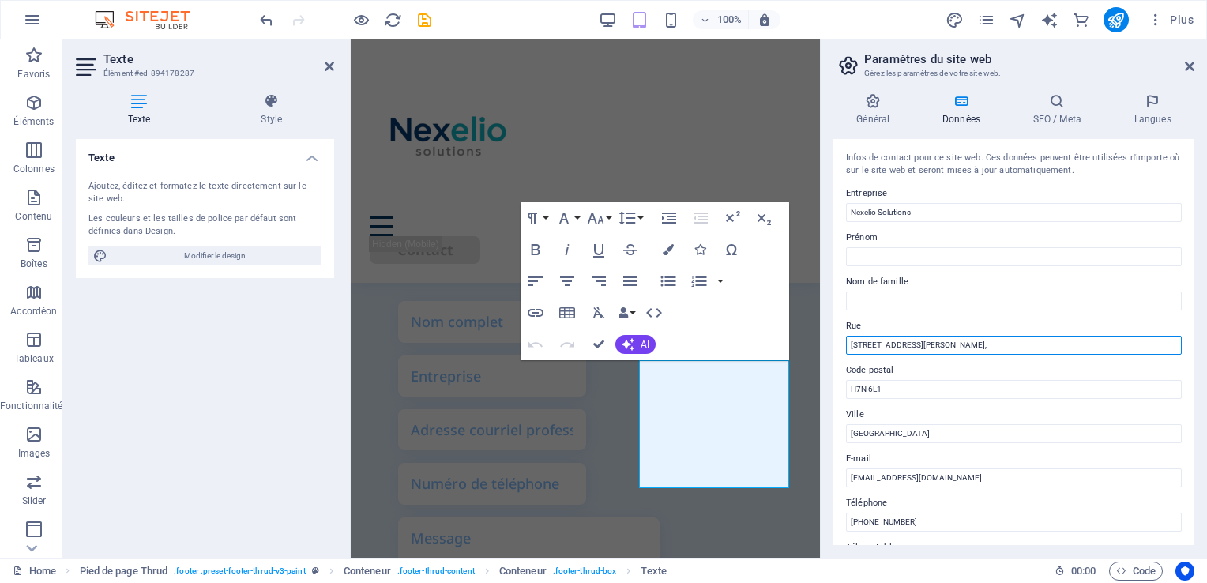
type input "1445 Boulevard Le Corbusier"
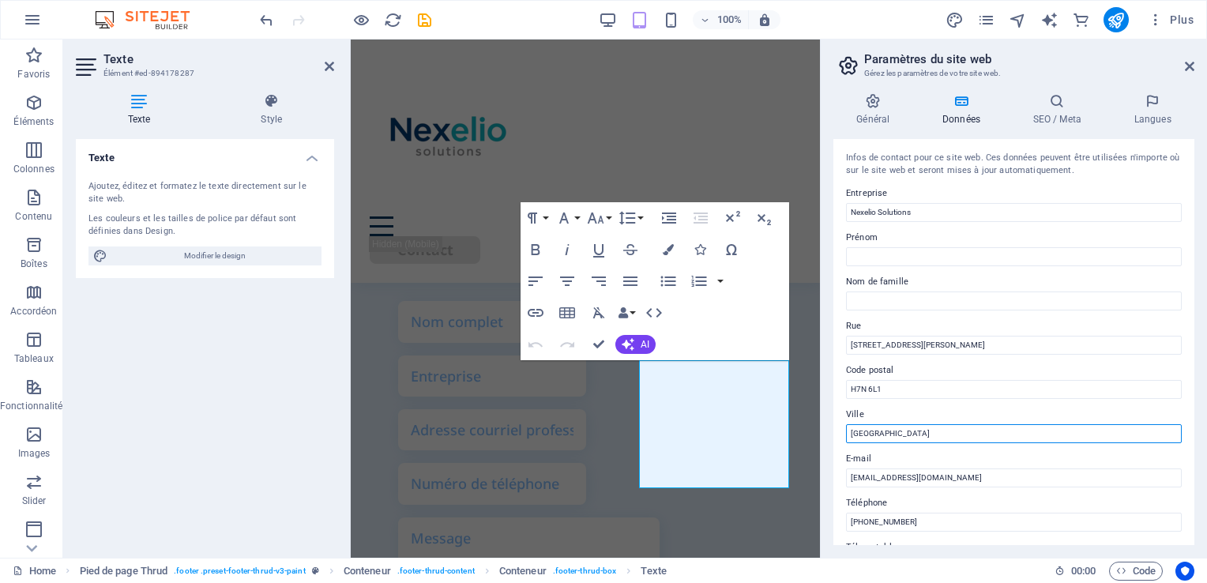
drag, startPoint x: 1253, startPoint y: 469, endPoint x: 780, endPoint y: 436, distance: 473.6
paste input ", QC"
type input "[GEOGRAPHIC_DATA], [GEOGRAPHIC_DATA]"
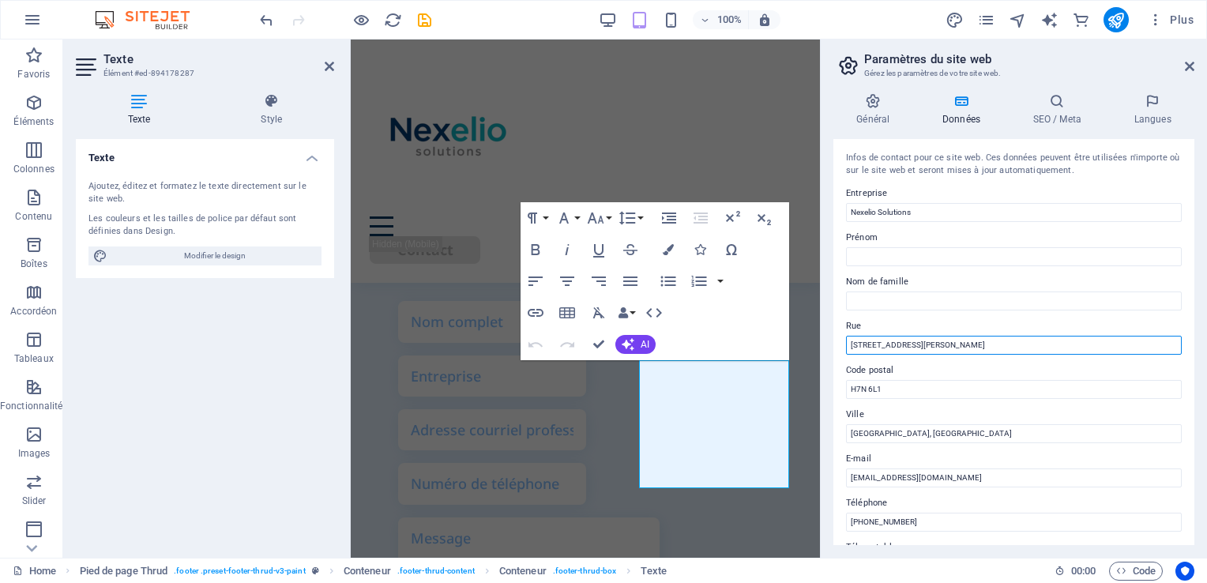
click at [958, 349] on input "1445 Boulevard Le Corbusier" at bounding box center [1014, 345] width 336 height 19
type input "[STREET_ADDRESS][PERSON_NAME],"
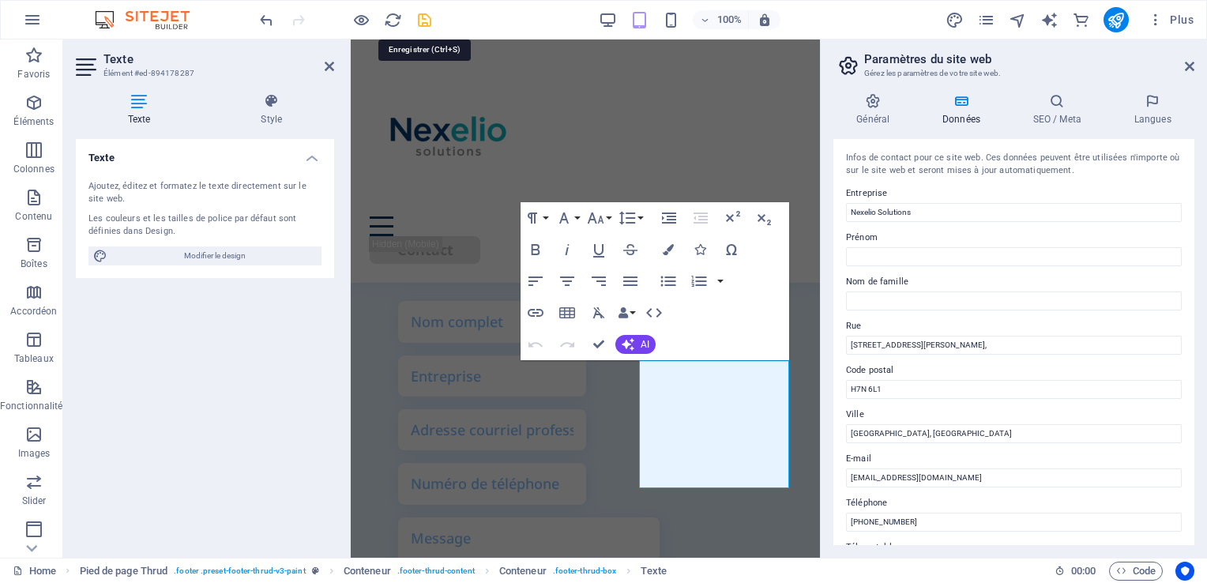
click at [427, 17] on icon "save" at bounding box center [425, 20] width 18 height 18
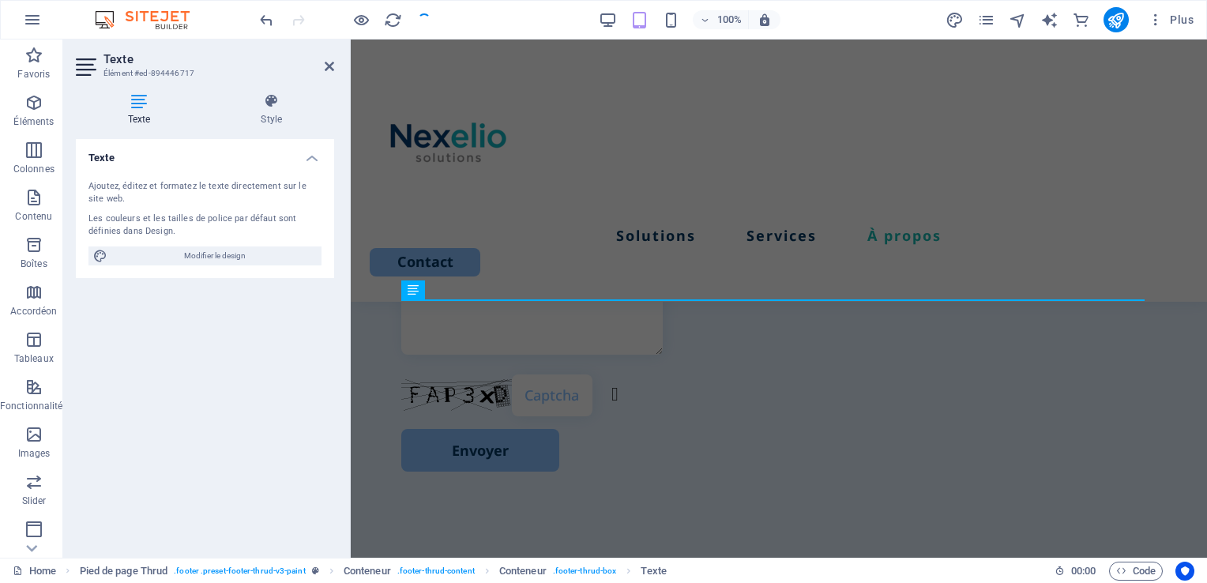
scroll to position [1904, 0]
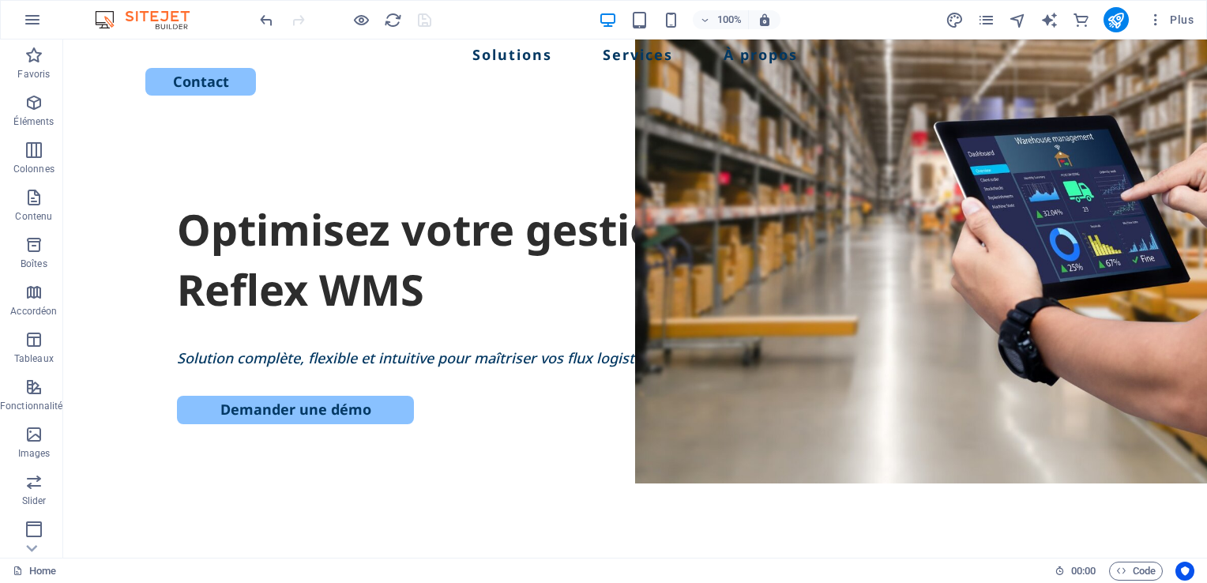
scroll to position [0, 0]
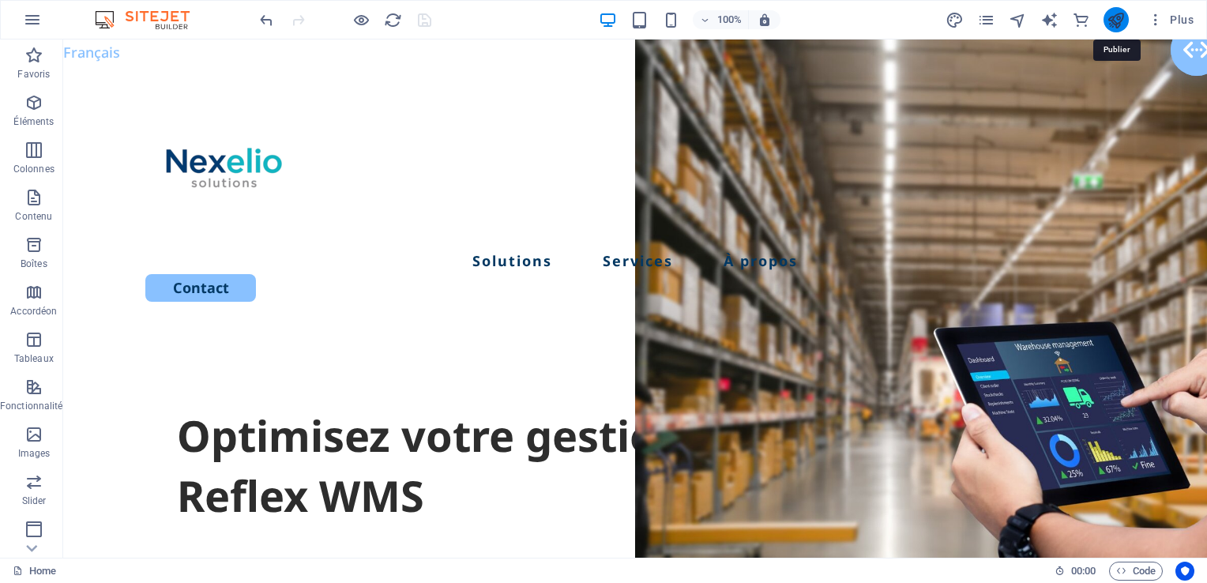
click at [1108, 18] on icon "publish" at bounding box center [1116, 20] width 18 height 18
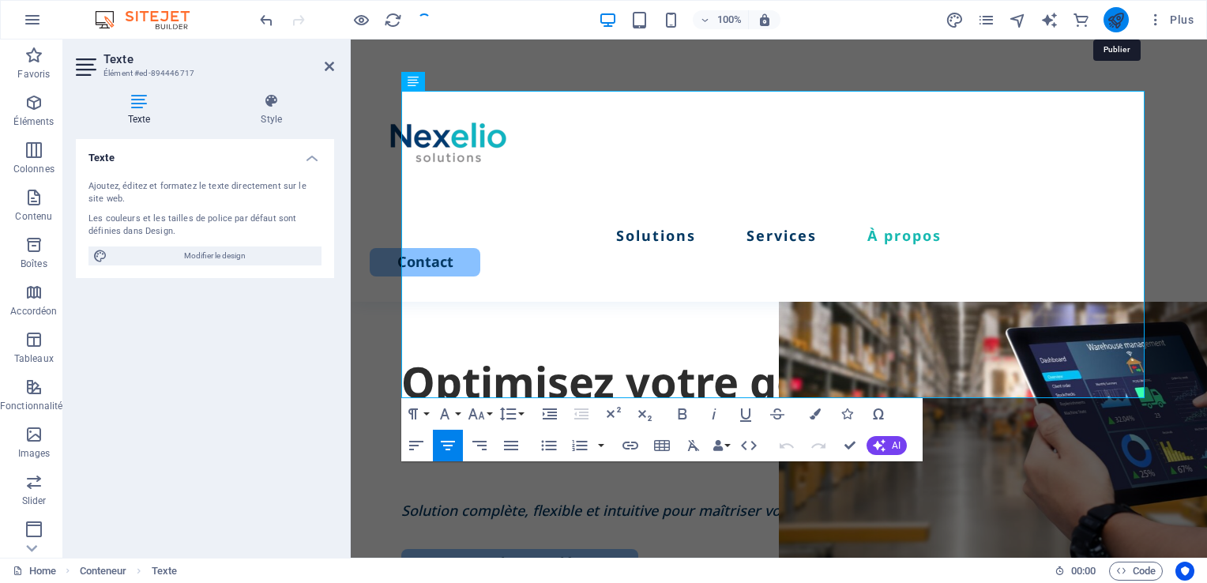
scroll to position [2112, 0]
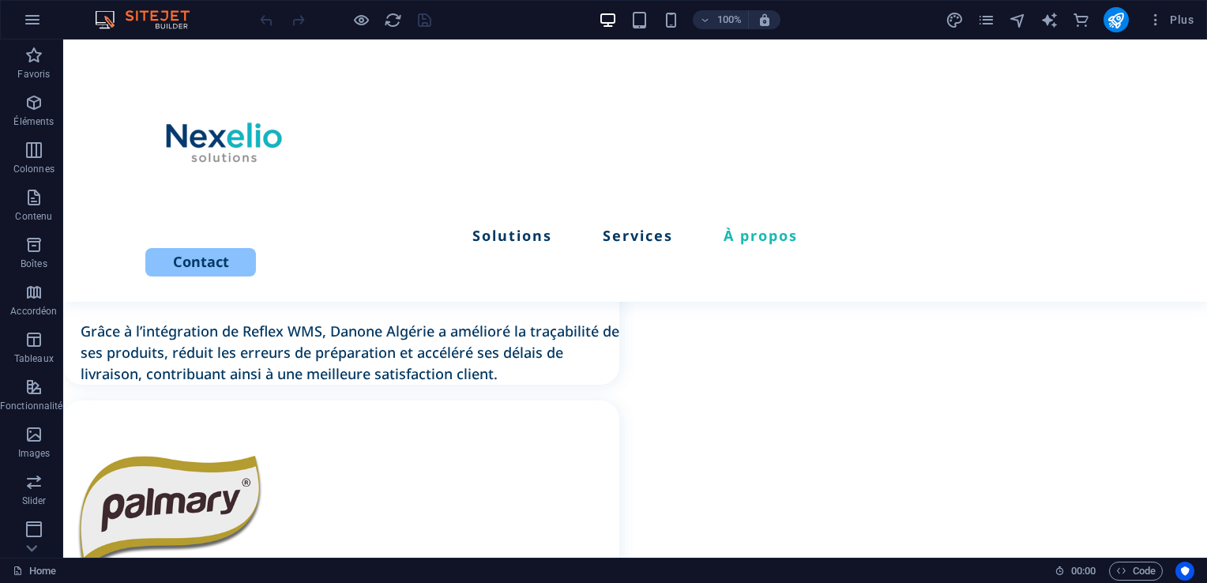
scroll to position [3804, 0]
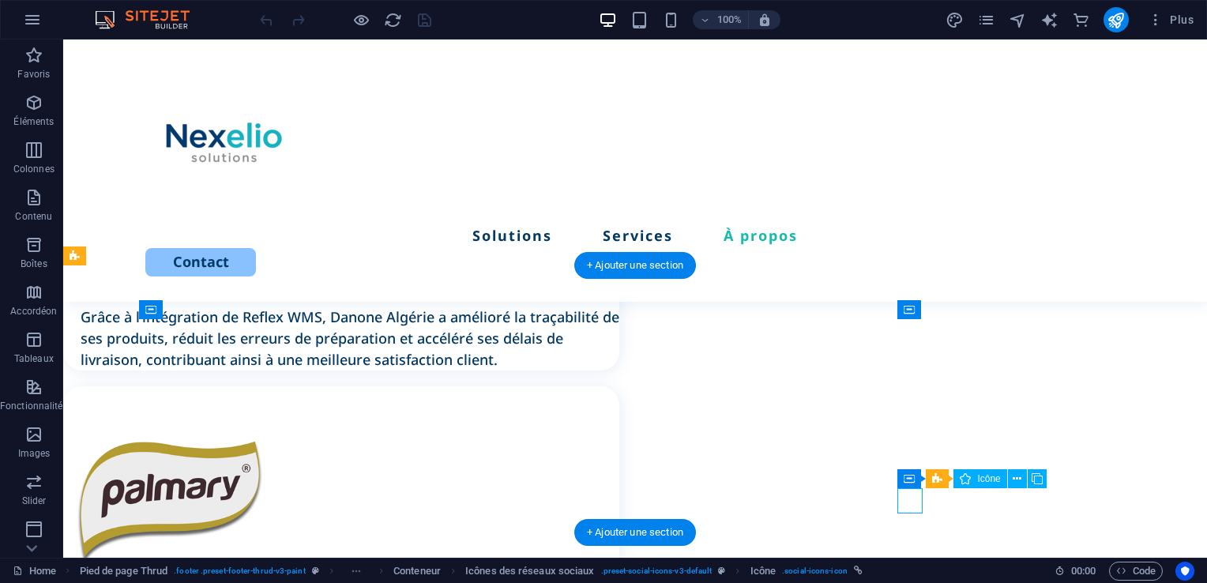
select select "xMidYMid"
select select "px"
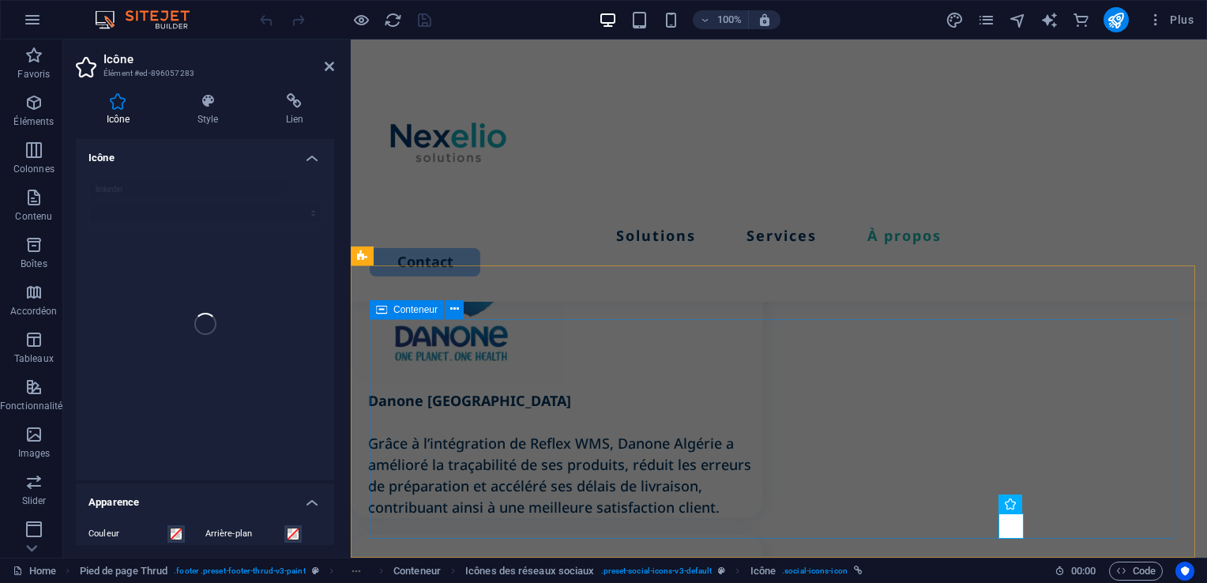
scroll to position [4031, 0]
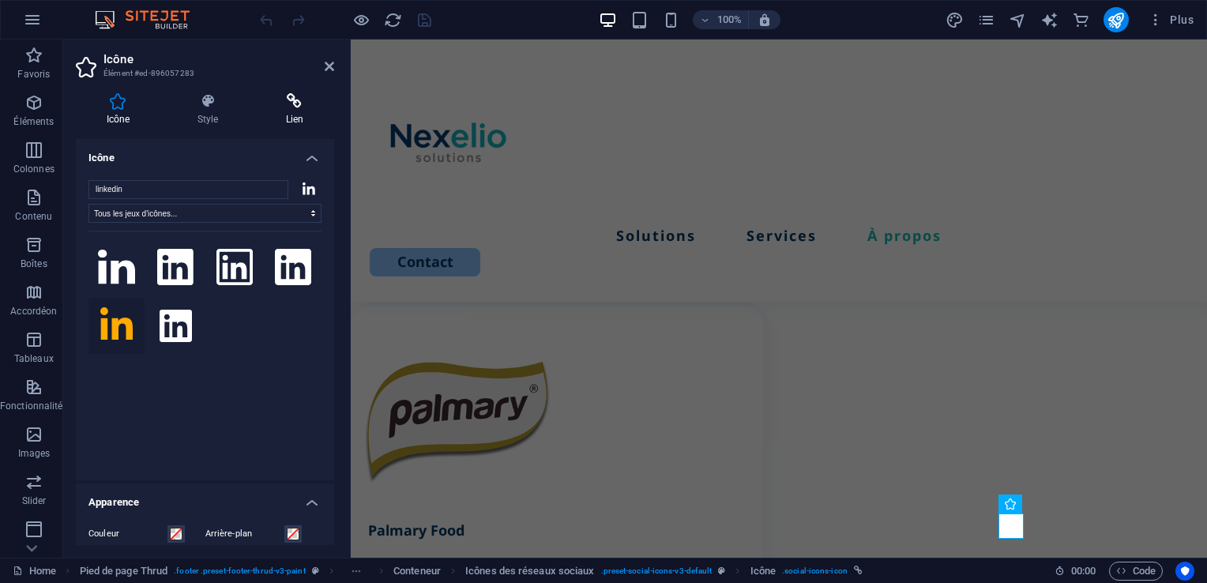
click at [301, 105] on icon at bounding box center [294, 101] width 79 height 16
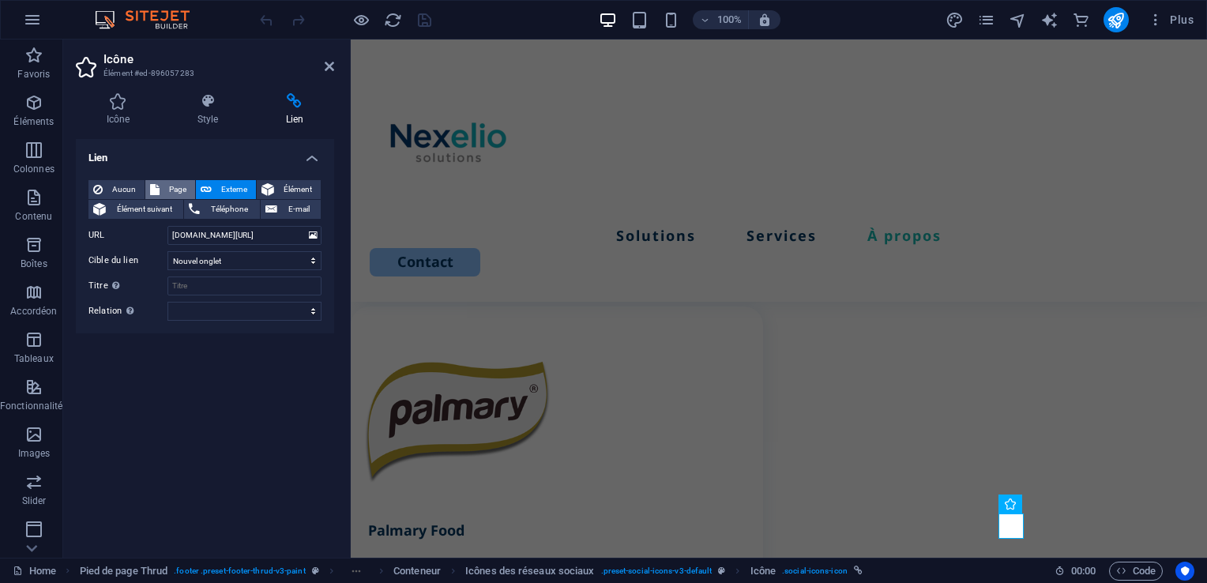
click at [175, 185] on span "Page" at bounding box center [177, 189] width 26 height 19
select select
click at [294, 235] on select "Home Legal Notice" at bounding box center [244, 235] width 154 height 19
click at [211, 190] on button "Externe" at bounding box center [226, 189] width 60 height 19
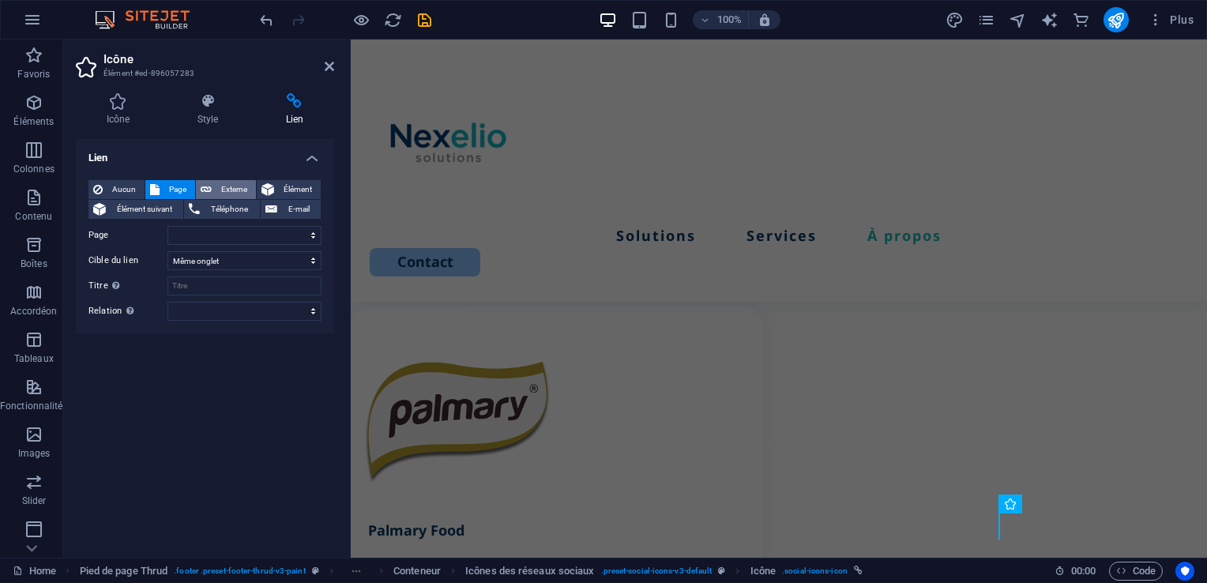
select select "blank"
click at [283, 399] on div "Lien Aucun Page Externe Élément Élément suivant Téléphone E-mail Page Home Lega…" at bounding box center [205, 342] width 258 height 406
click at [258, 315] on select "alternate author bookmark external help license next nofollow noreferrer noopen…" at bounding box center [244, 311] width 154 height 19
click at [239, 382] on div "Lien Aucun Page Externe Élément Élément suivant Téléphone E-mail Page Home Lega…" at bounding box center [205, 342] width 258 height 406
click at [281, 256] on select "Nouvel onglet Même onglet Superposition" at bounding box center [244, 260] width 154 height 19
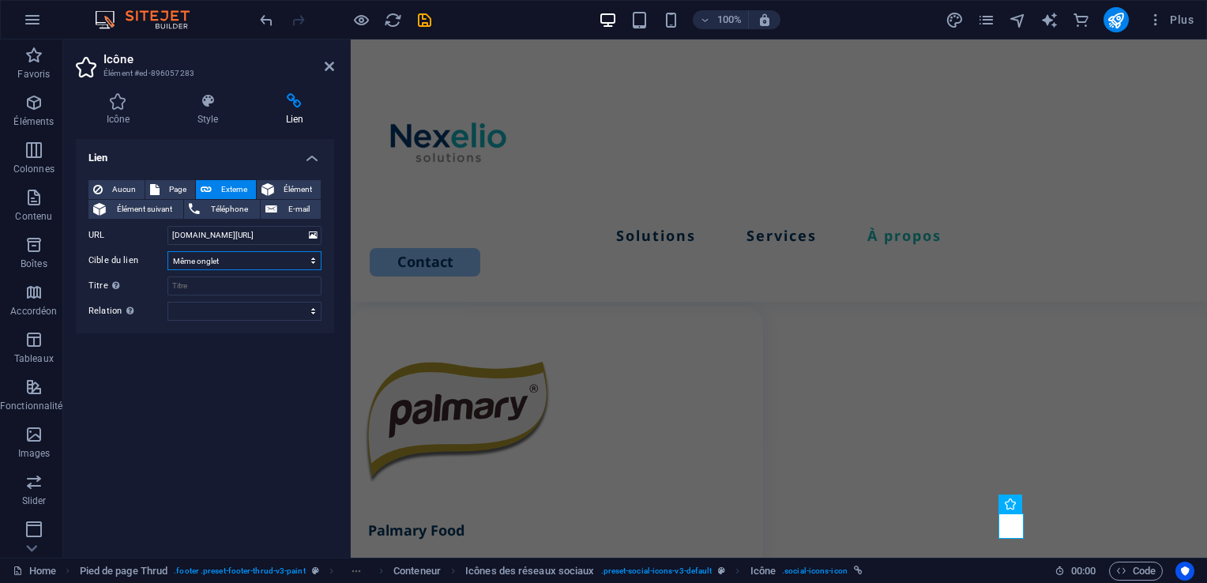
click at [167, 251] on select "Nouvel onglet Même onglet Superposition" at bounding box center [244, 260] width 154 height 19
click at [213, 258] on select "Nouvel onglet Même onglet Superposition" at bounding box center [244, 260] width 154 height 19
select select "overlay"
click at [167, 251] on select "Nouvel onglet Même onglet Superposition" at bounding box center [244, 260] width 154 height 19
click at [218, 264] on select "Nouvel onglet Même onglet Superposition" at bounding box center [244, 260] width 154 height 19
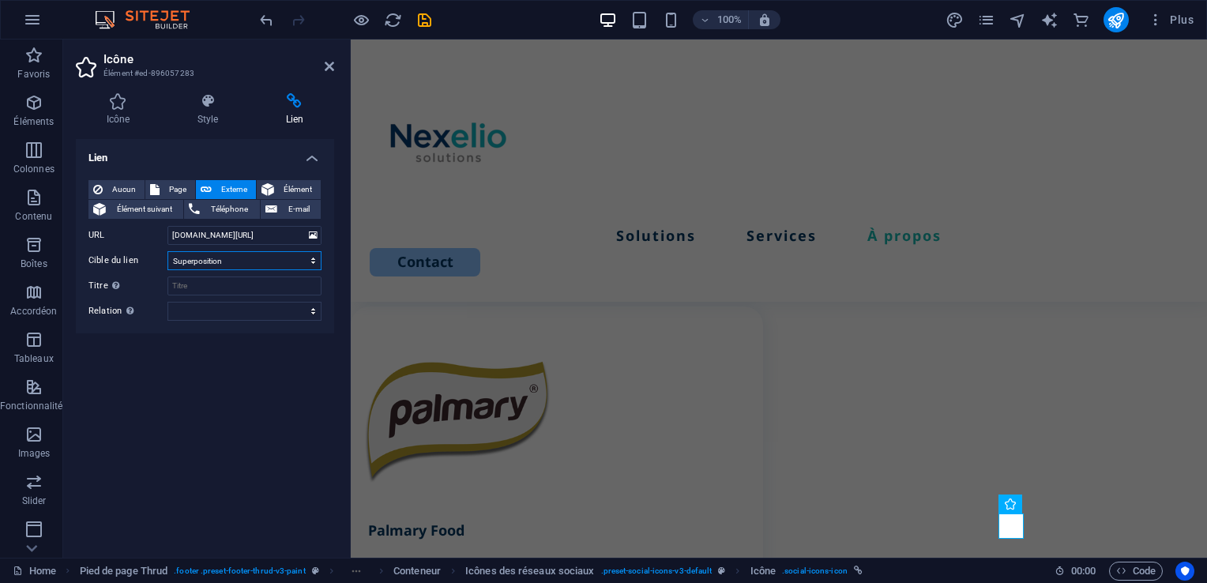
select select
click at [167, 251] on select "Nouvel onglet Même onglet Superposition" at bounding box center [244, 260] width 154 height 19
click at [193, 383] on div "Lien Aucun Page Externe Élément Élément suivant Téléphone E-mail Page Home Lega…" at bounding box center [205, 342] width 258 height 406
click at [418, 21] on icon "save" at bounding box center [425, 20] width 18 height 18
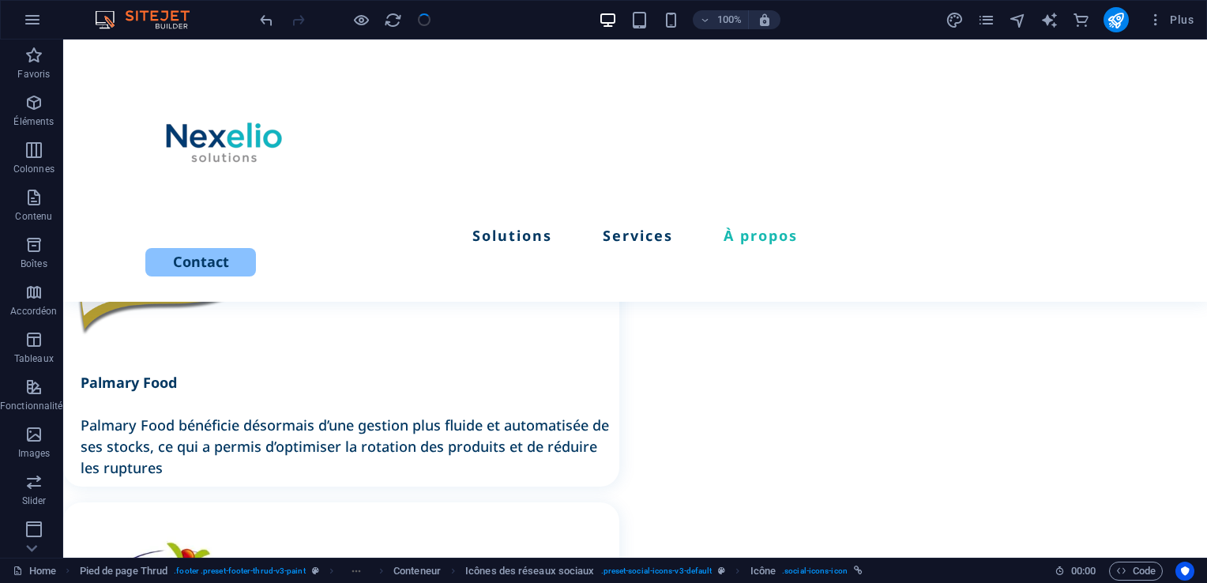
scroll to position [3804, 0]
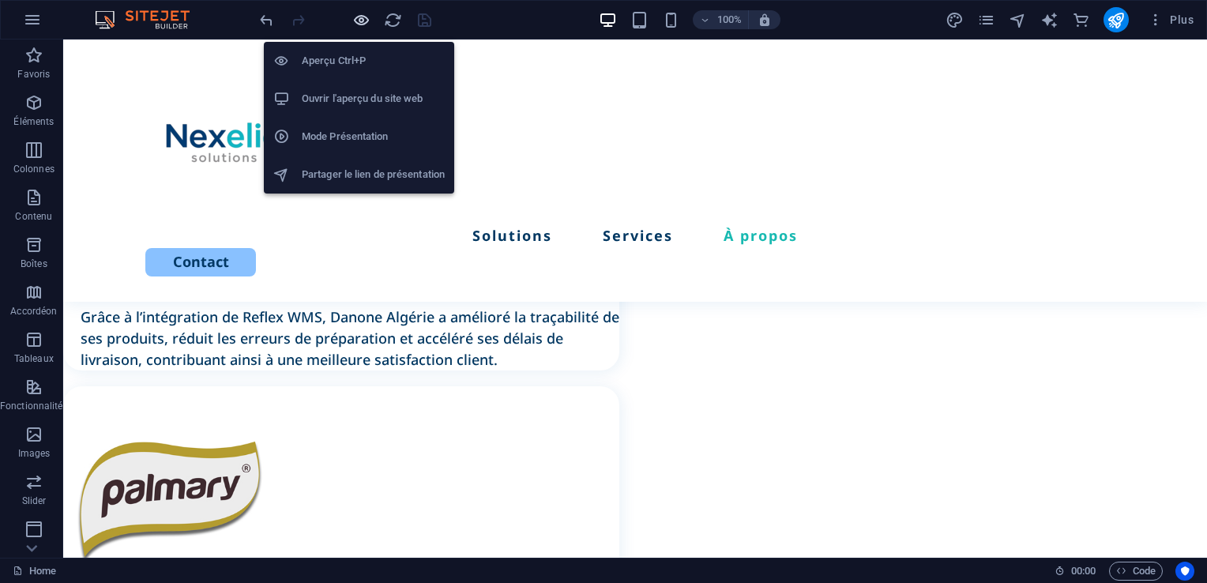
click at [360, 22] on icon "button" at bounding box center [361, 20] width 18 height 18
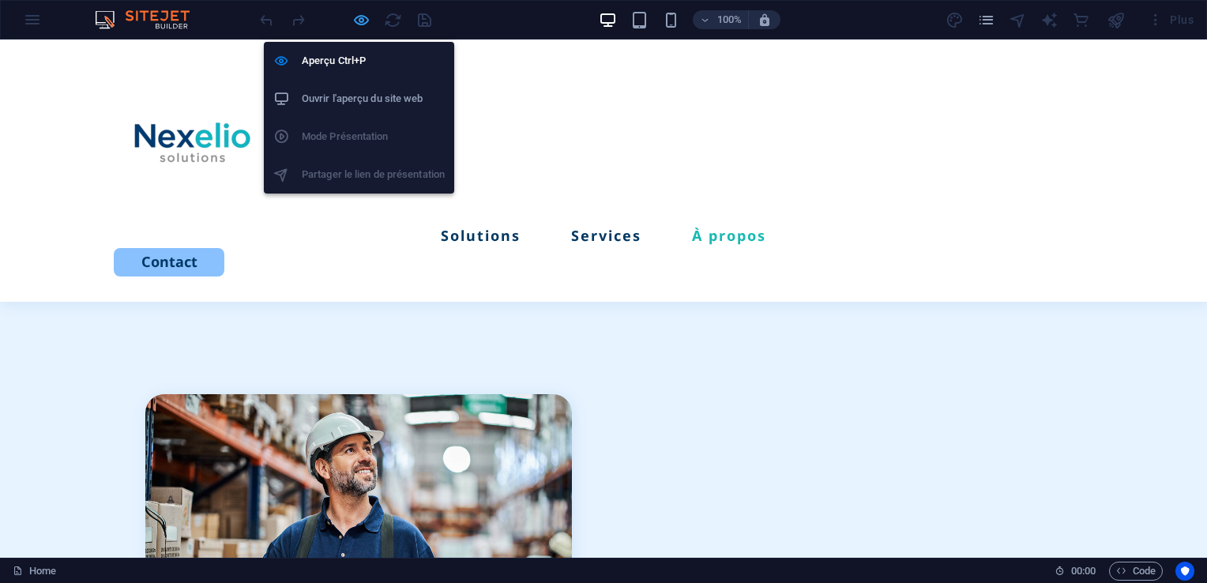
scroll to position [3468, 0]
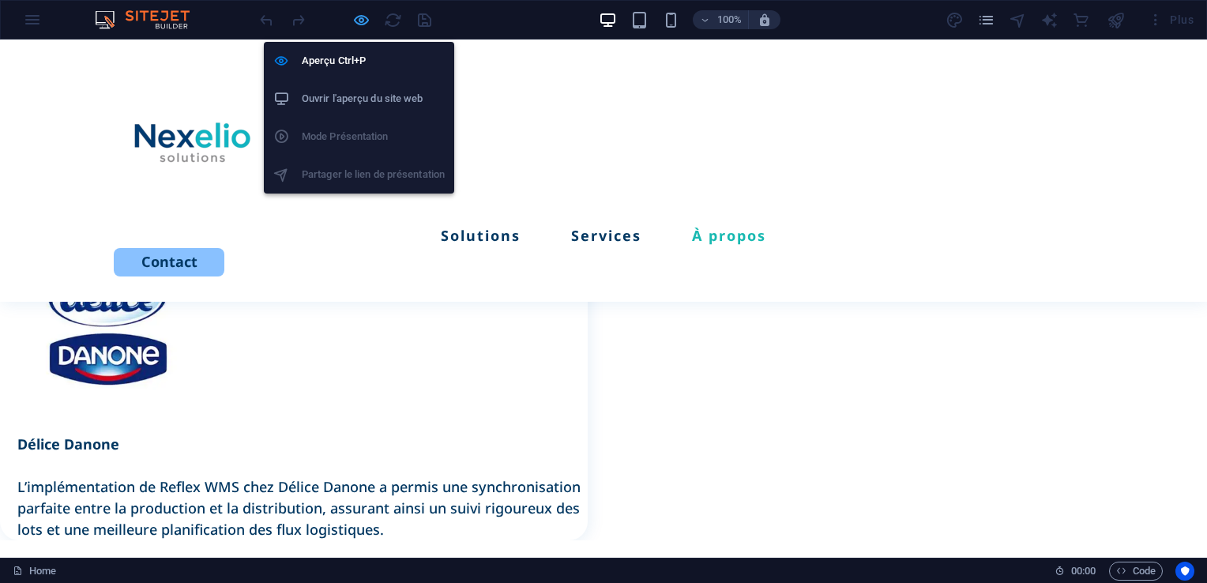
click at [369, 24] on icon "button" at bounding box center [361, 20] width 18 height 18
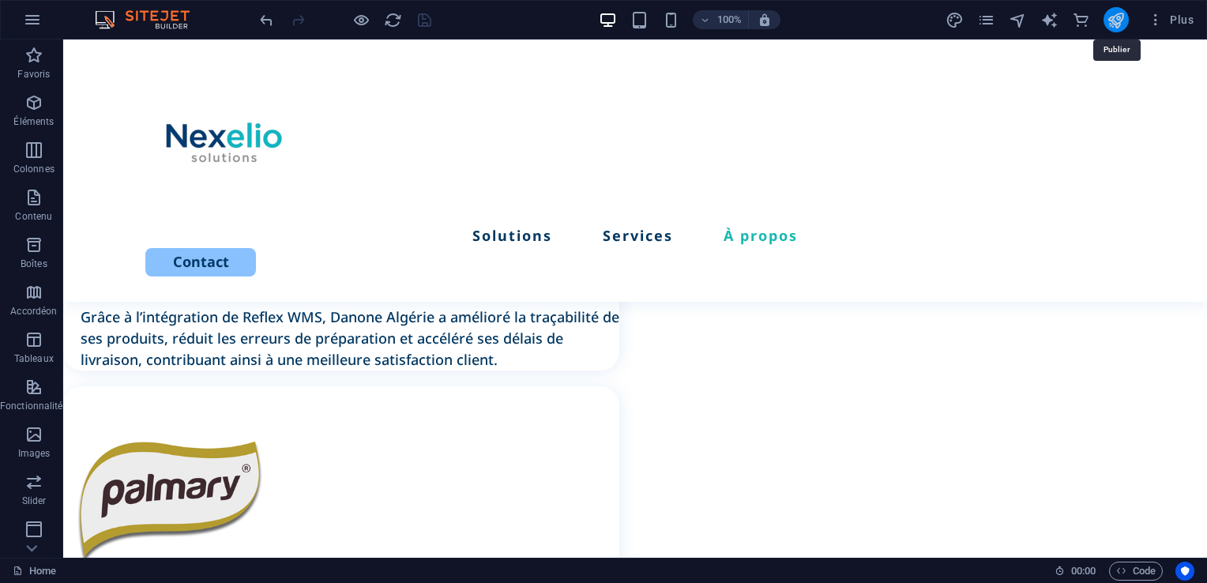
click at [1108, 19] on icon "publish" at bounding box center [1116, 20] width 18 height 18
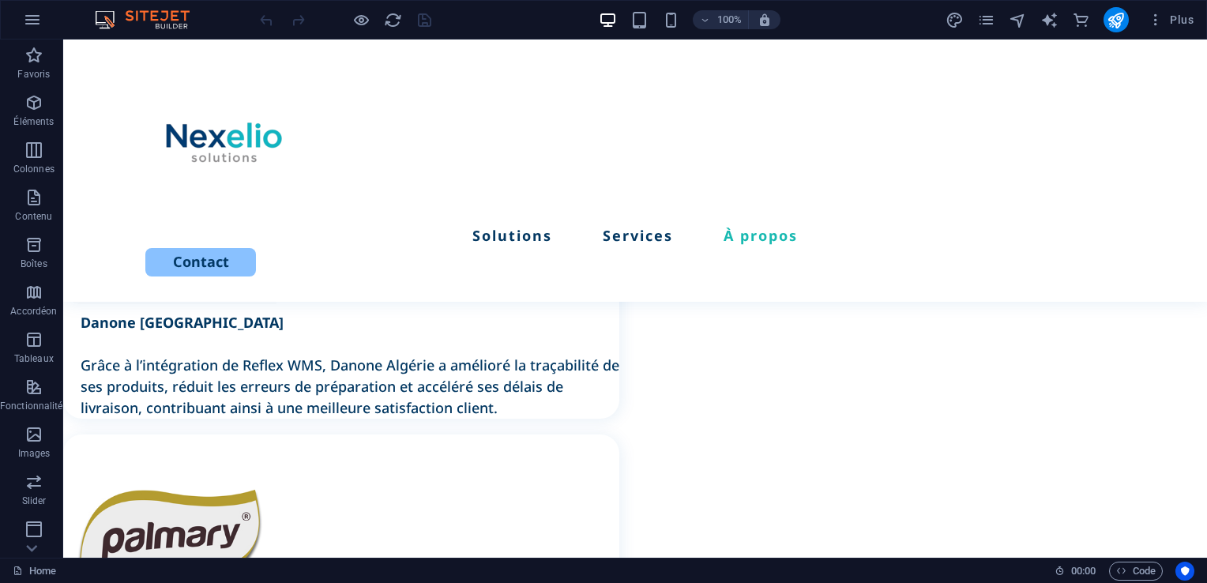
scroll to position [3804, 0]
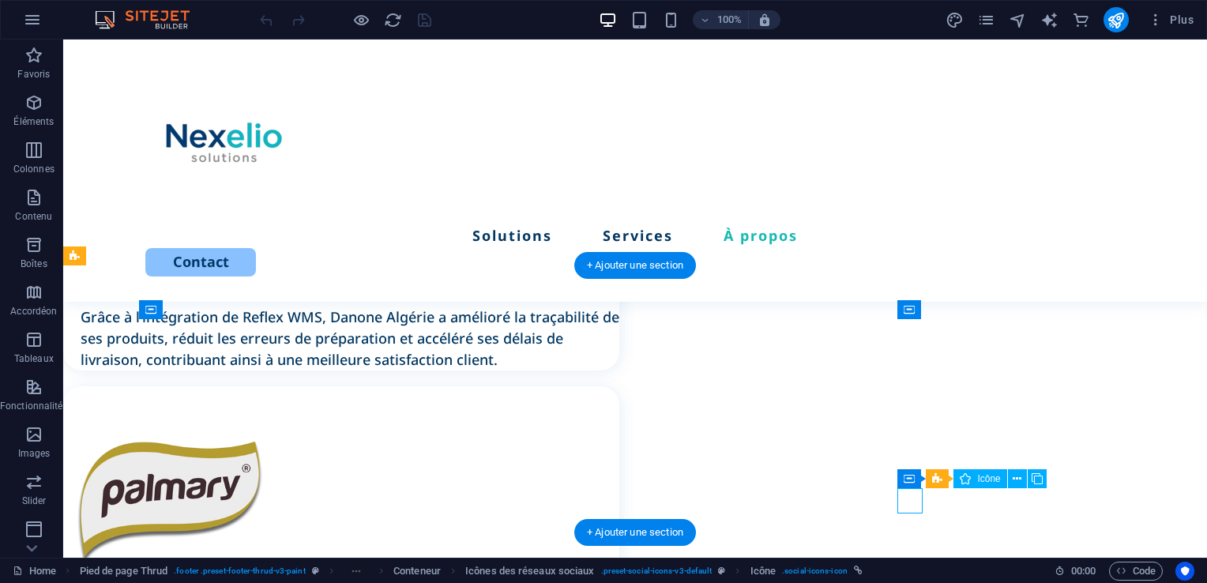
select select "xMidYMid"
select select "px"
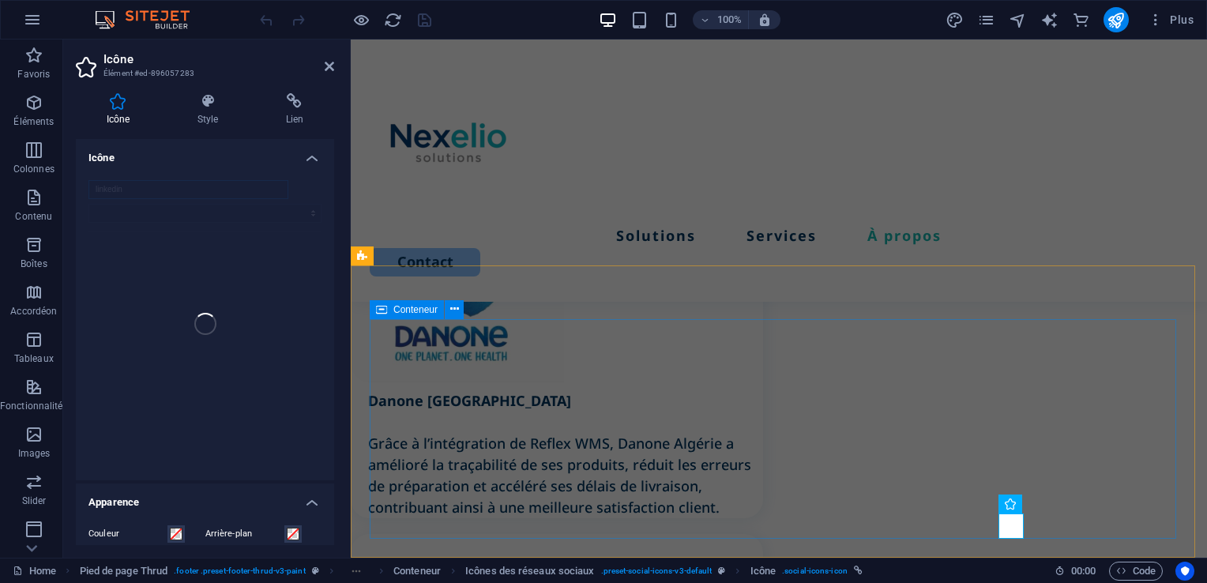
scroll to position [4031, 0]
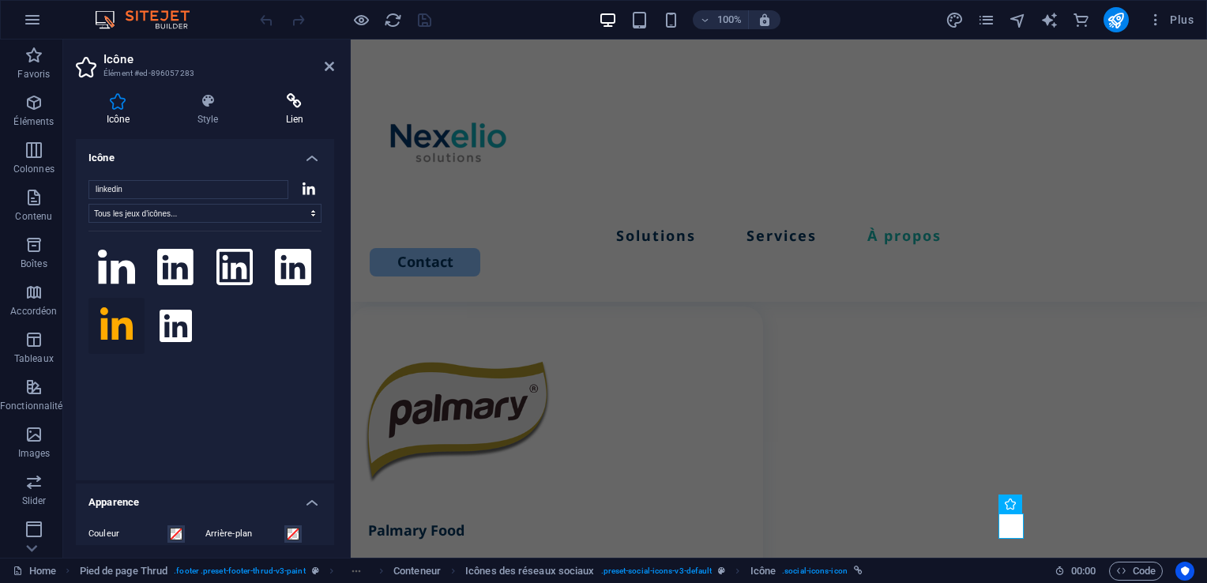
click at [294, 112] on h4 "Lien" at bounding box center [294, 109] width 79 height 33
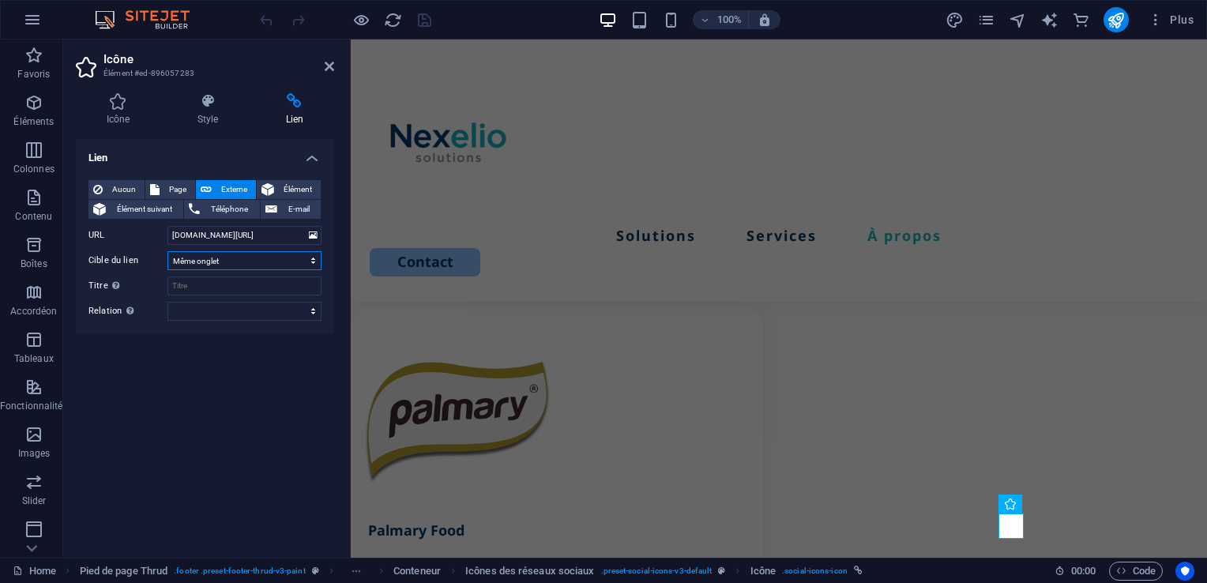
click at [250, 261] on select "Nouvel onglet Même onglet Superposition" at bounding box center [244, 260] width 154 height 19
select select "overlay"
click at [167, 251] on select "Nouvel onglet Même onglet Superposition" at bounding box center [244, 260] width 154 height 19
click at [416, 23] on icon "save" at bounding box center [425, 20] width 18 height 18
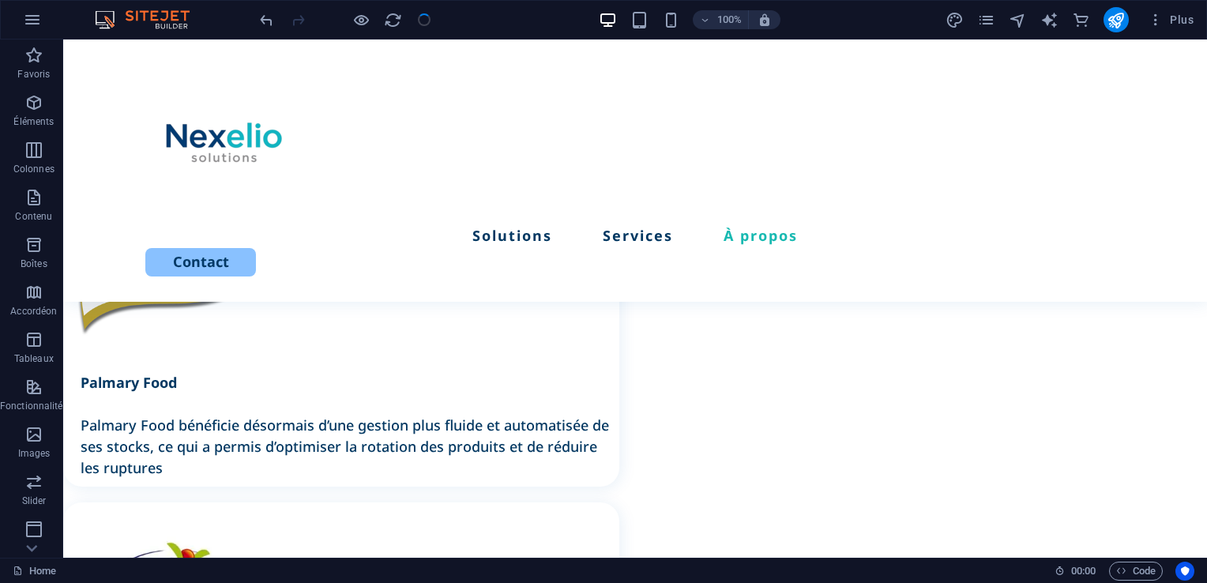
scroll to position [3804, 0]
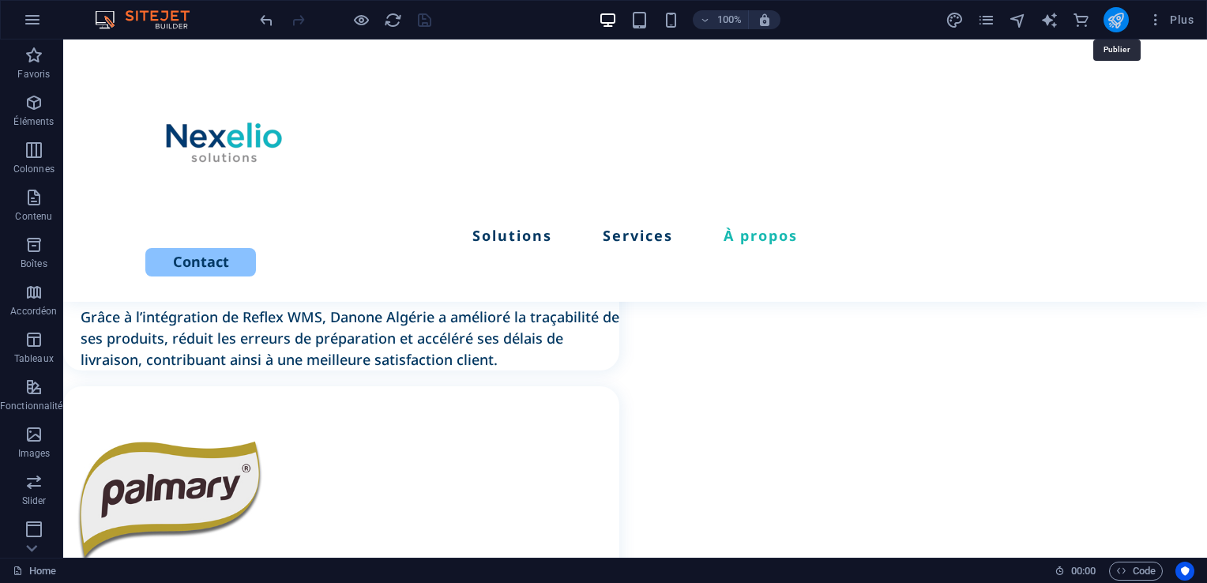
click at [1111, 20] on icon "publish" at bounding box center [1116, 20] width 18 height 18
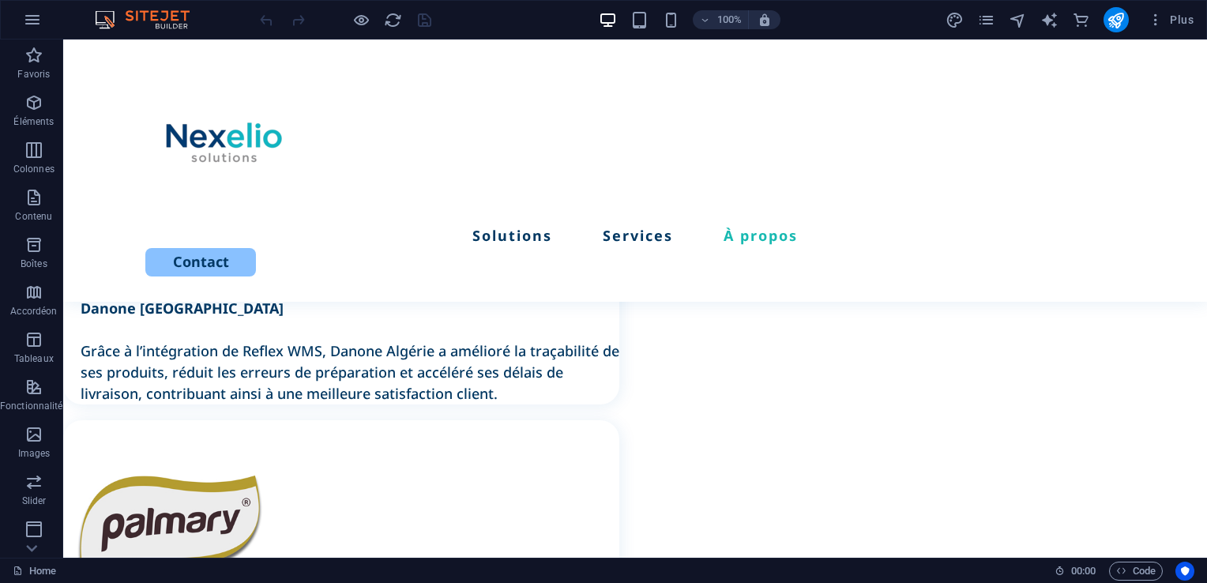
scroll to position [3804, 0]
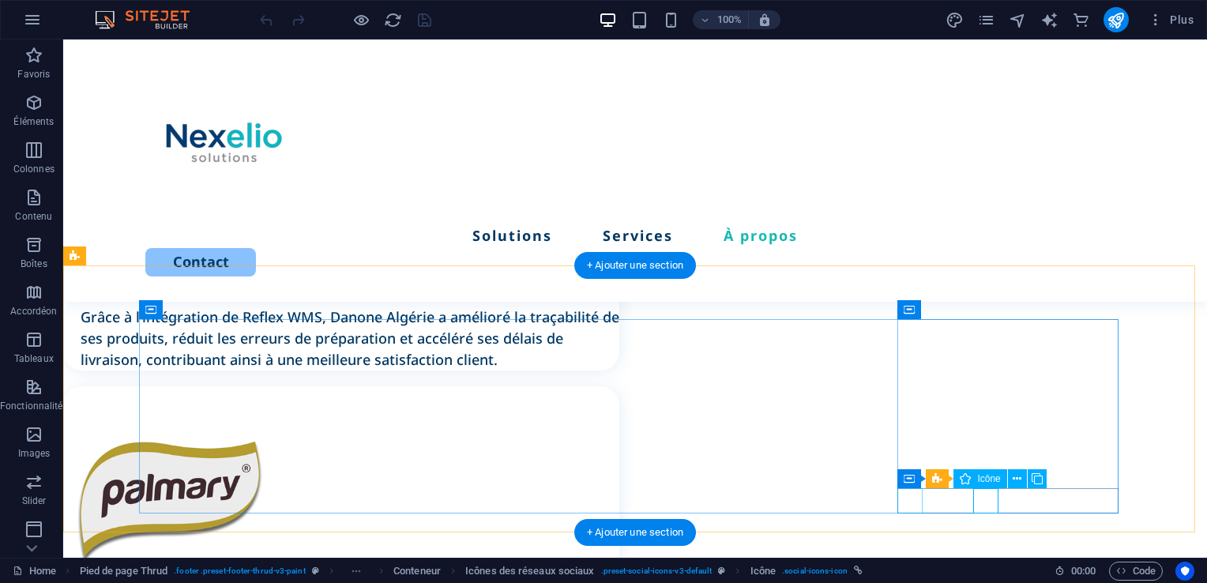
select select "xMidYMid"
select select "px"
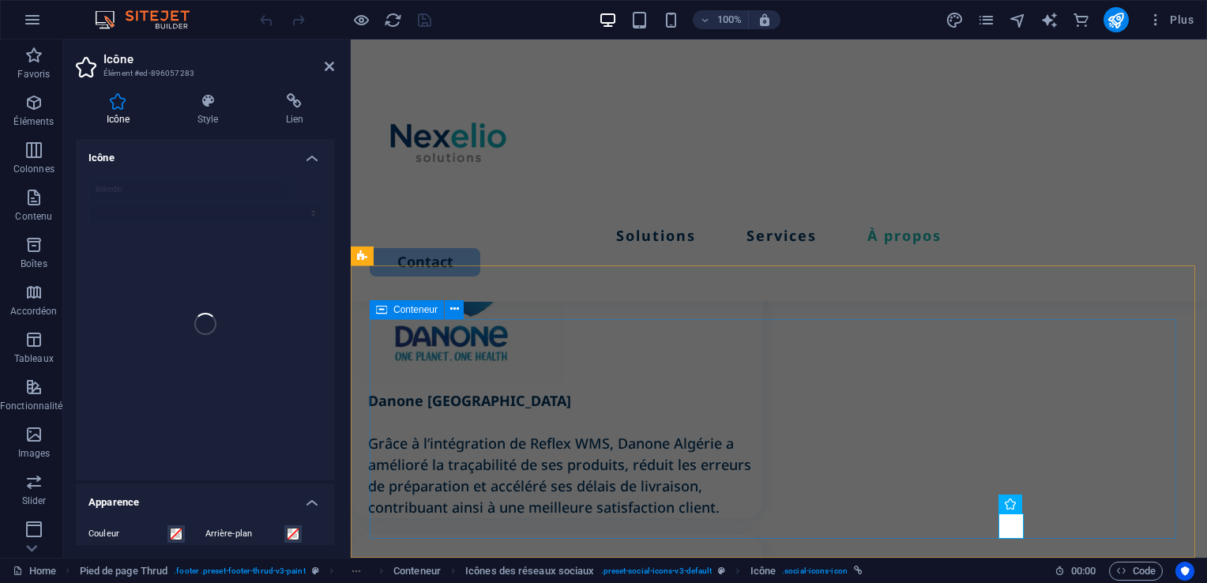
scroll to position [4031, 0]
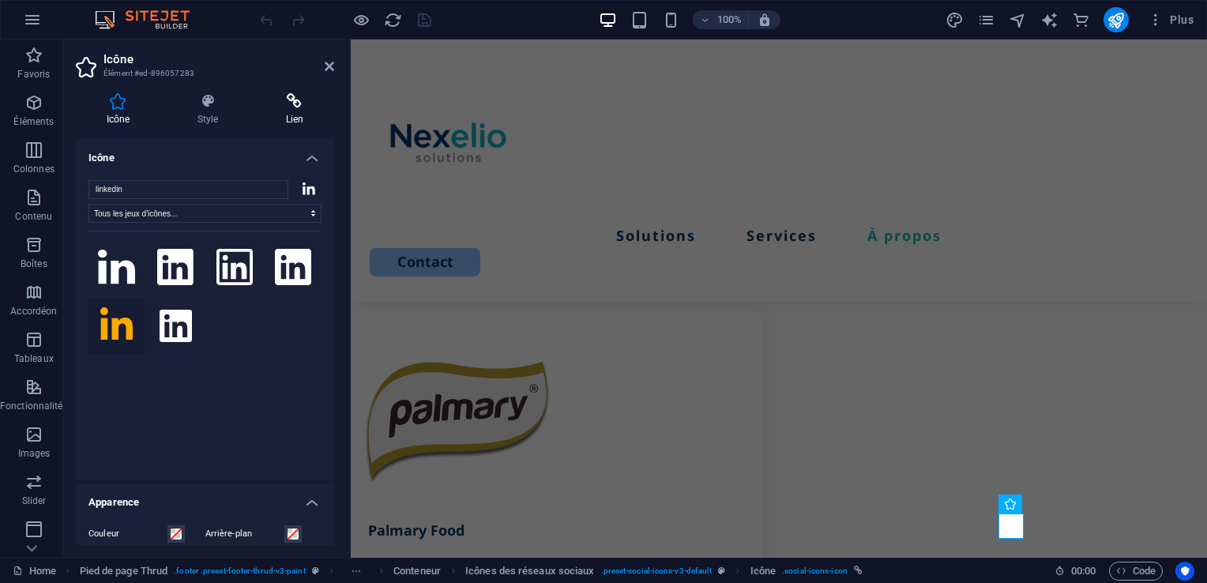
click at [294, 94] on icon at bounding box center [294, 101] width 79 height 16
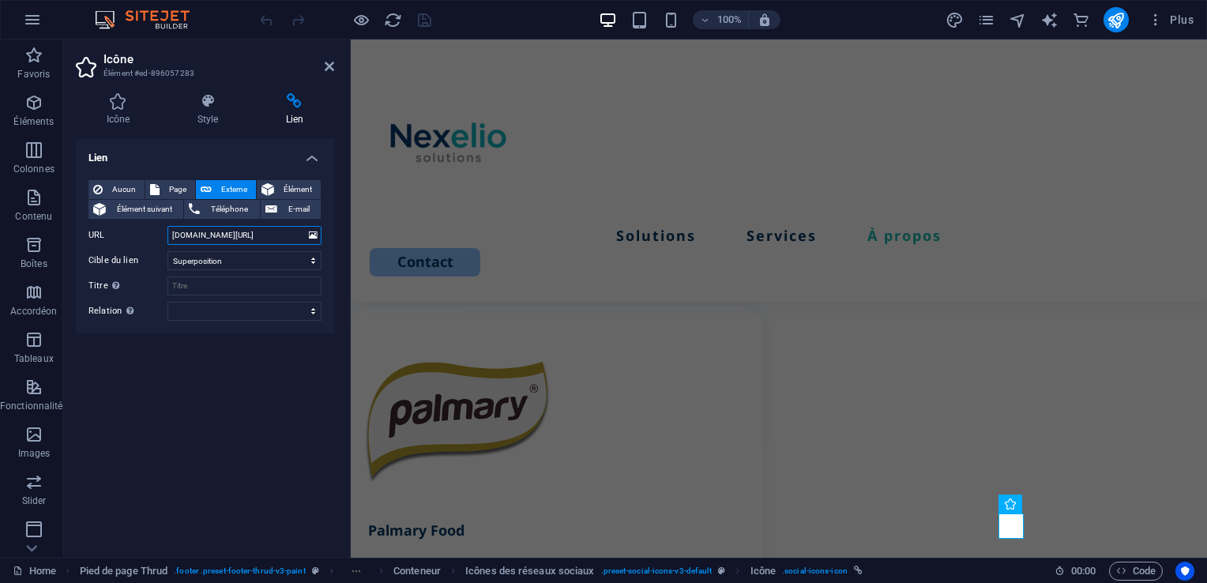
click at [172, 239] on input "[DOMAIN_NAME][URL]" at bounding box center [244, 235] width 154 height 19
paste input "https://"
type input "[URL][DOMAIN_NAME]"
click at [272, 261] on select "Nouvel onglet Même onglet Superposition" at bounding box center [244, 260] width 154 height 19
select select "blank"
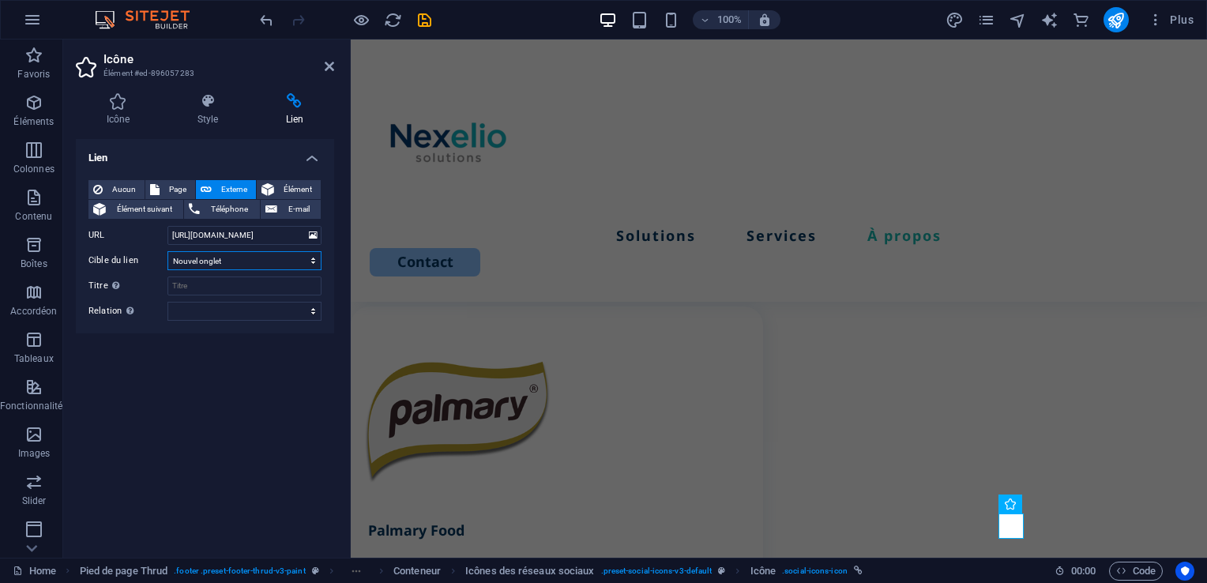
click at [167, 251] on select "Nouvel onglet Même onglet Superposition" at bounding box center [244, 260] width 154 height 19
click at [423, 12] on icon "save" at bounding box center [425, 20] width 18 height 18
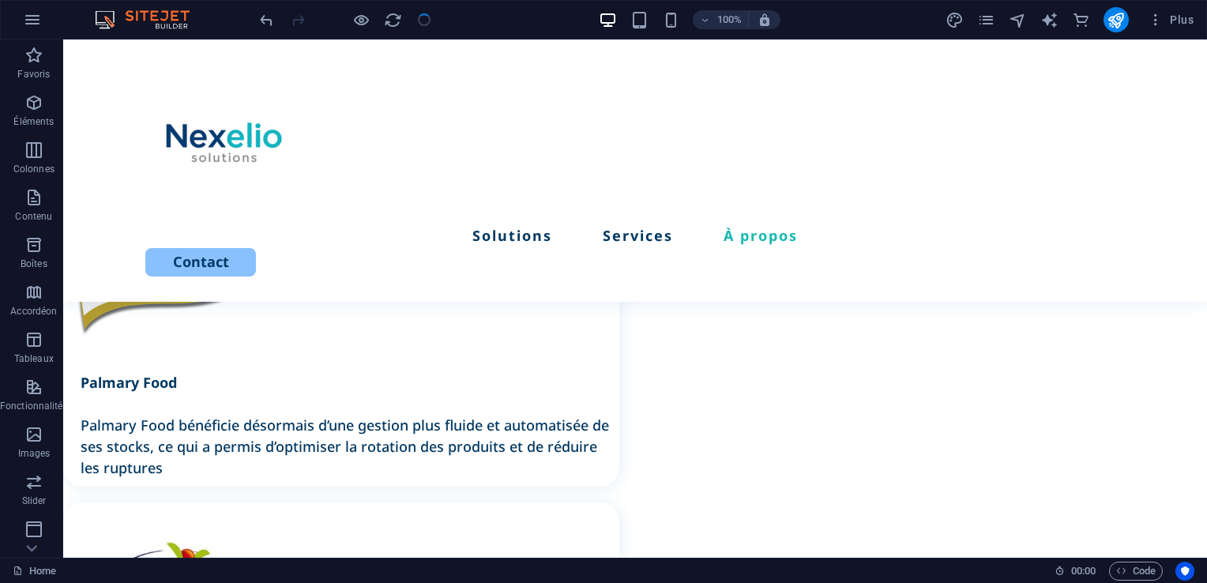
scroll to position [3804, 0]
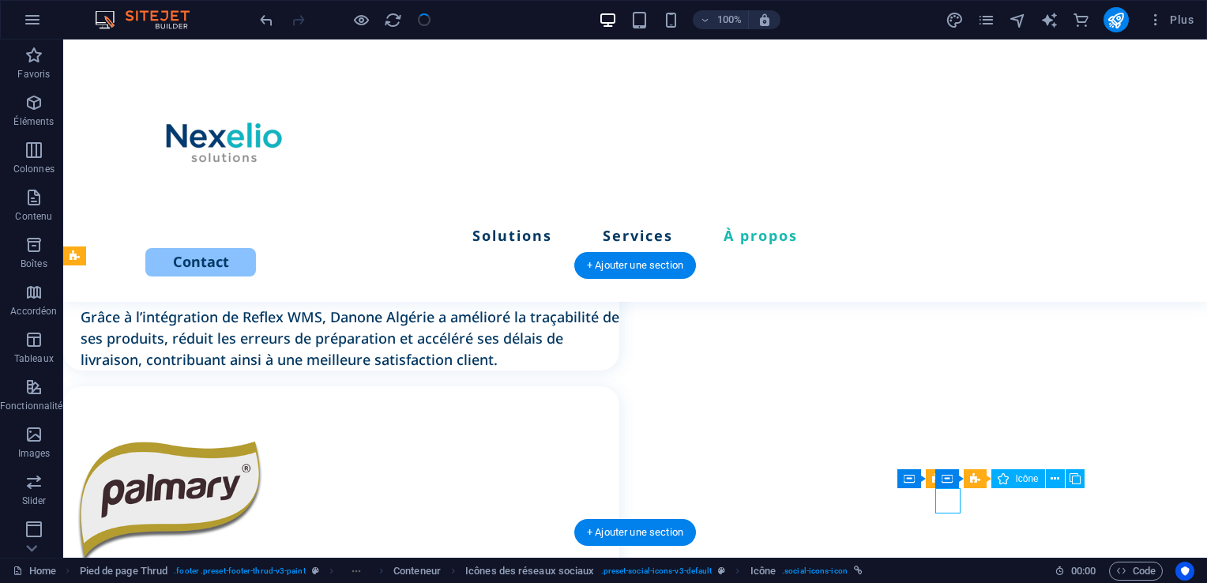
select select "xMidYMid"
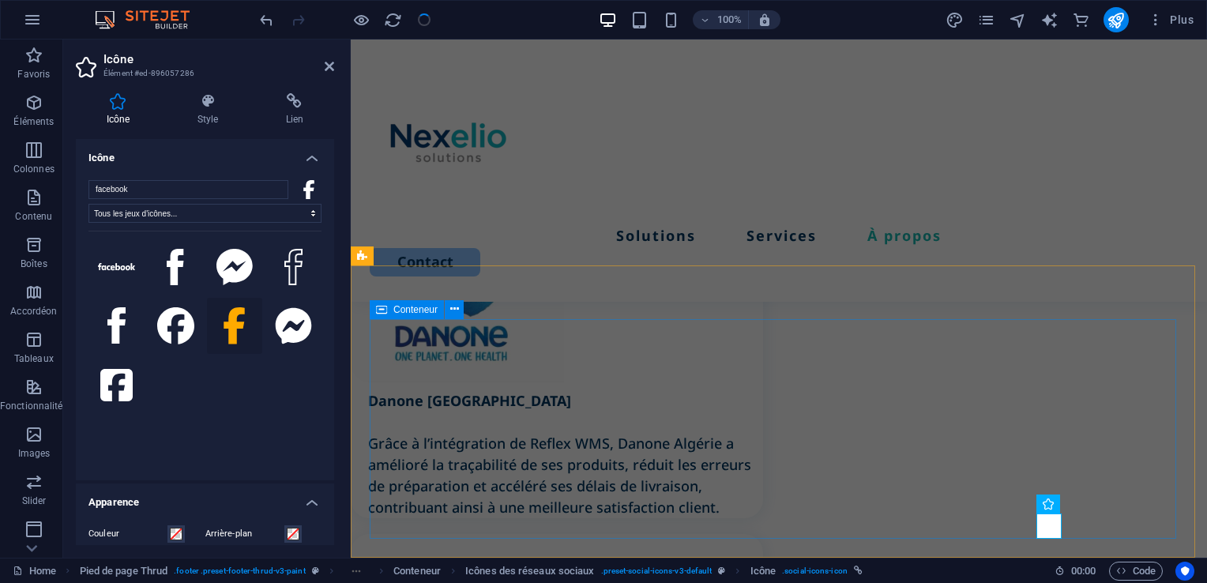
scroll to position [4031, 0]
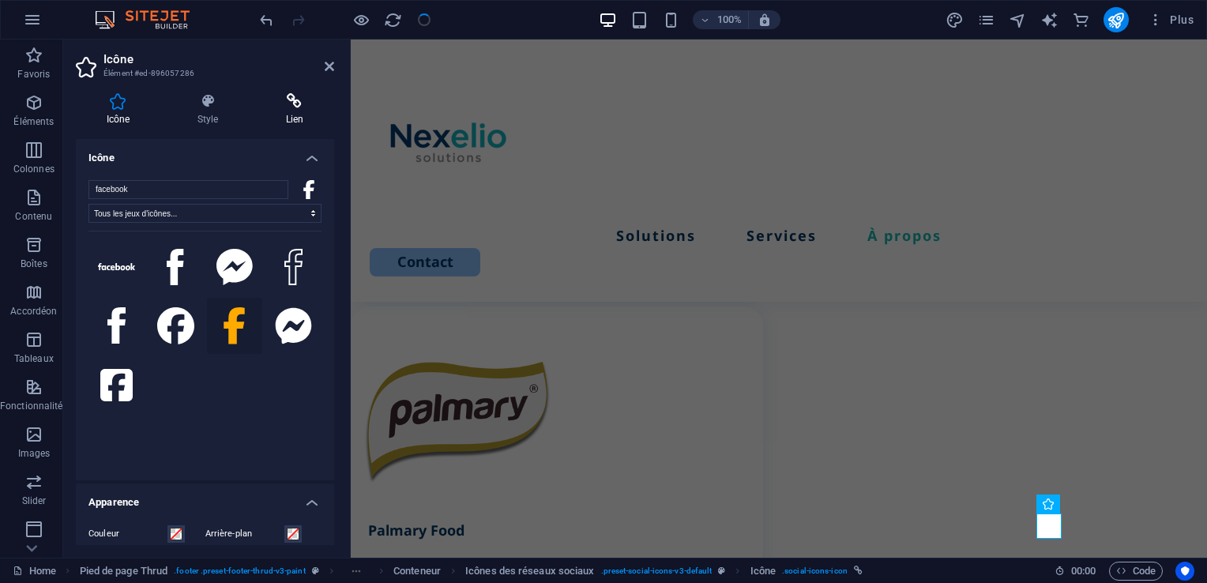
click at [296, 110] on h4 "Lien" at bounding box center [294, 109] width 79 height 33
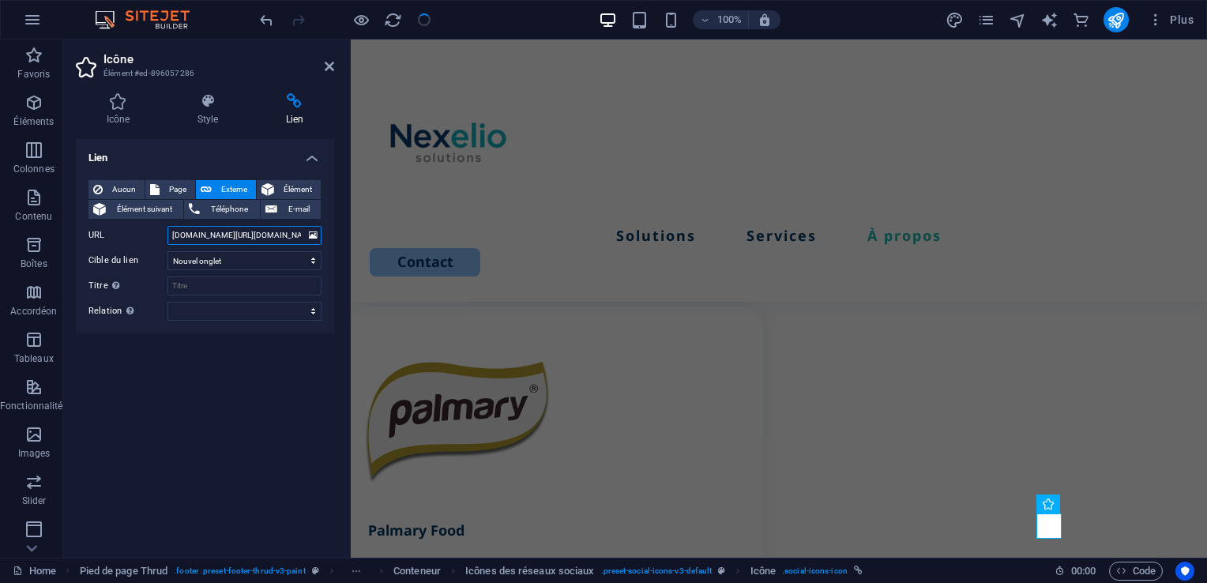
click at [175, 232] on input "[DOMAIN_NAME][URL][DOMAIN_NAME]" at bounding box center [244, 235] width 154 height 19
paste input "[URL]."
type input "[URL][DOMAIN_NAME][DOMAIN_NAME]"
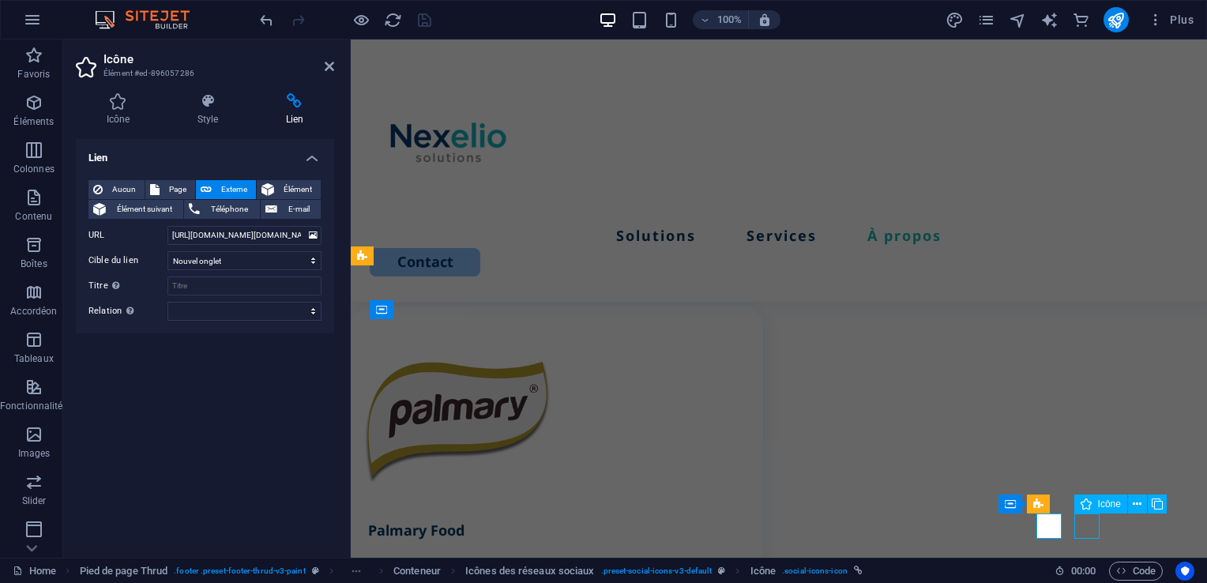
select select "xMidYMid"
select select "px"
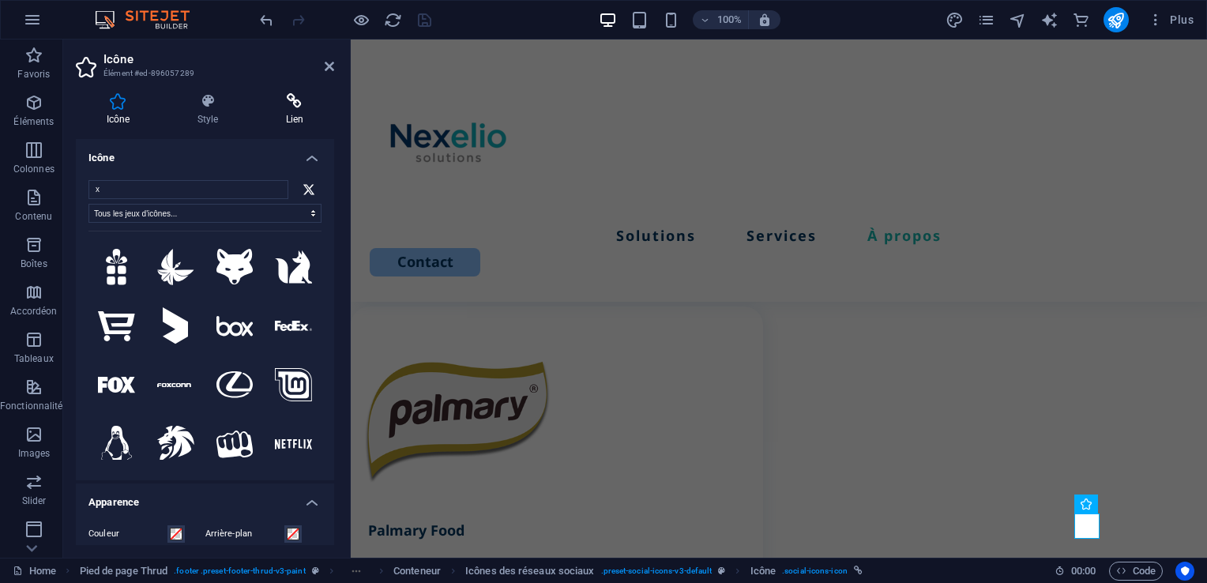
click at [291, 112] on h4 "Lien" at bounding box center [294, 109] width 79 height 33
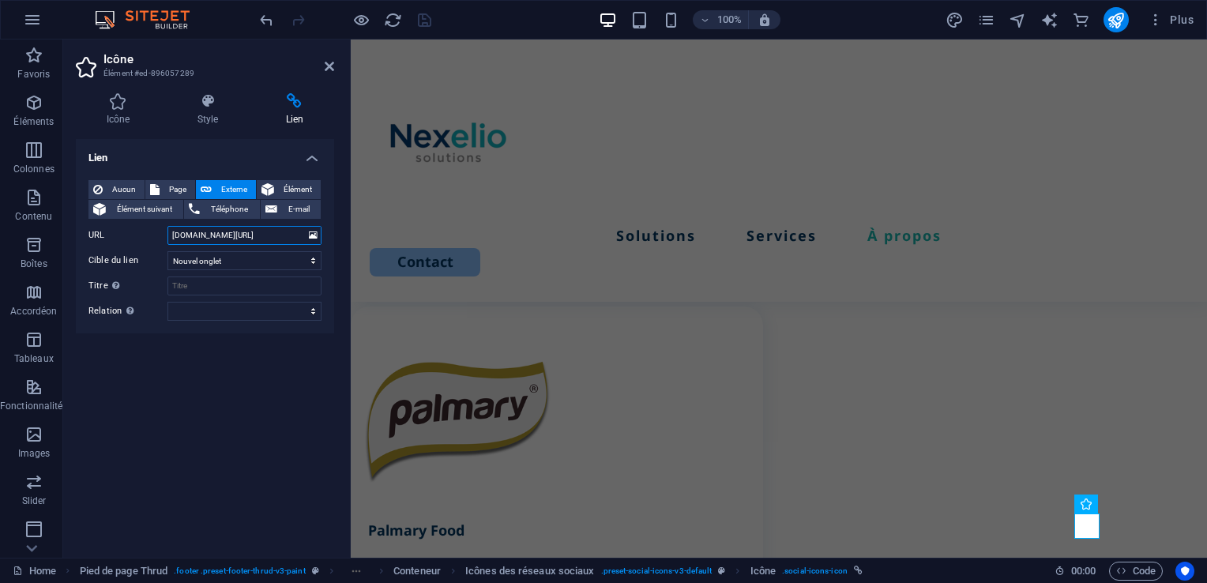
click at [169, 237] on input "[DOMAIN_NAME][URL]" at bounding box center [244, 235] width 154 height 19
paste input "[URL]."
type input "[URL][DOMAIN_NAME]"
click at [1111, 20] on icon "publish" at bounding box center [1116, 20] width 18 height 18
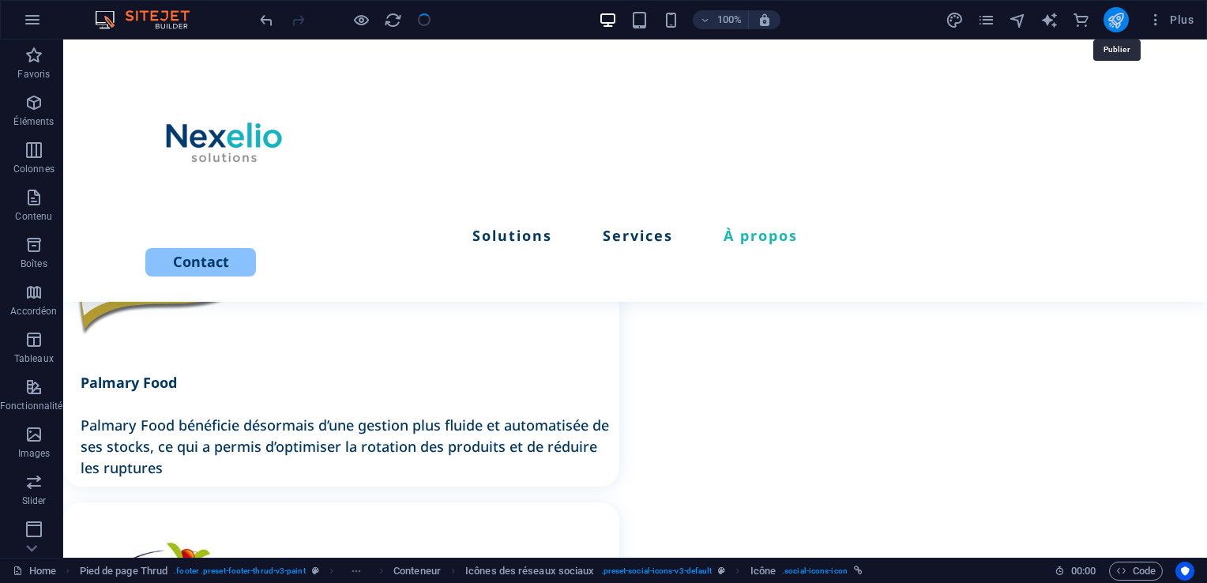
scroll to position [3804, 0]
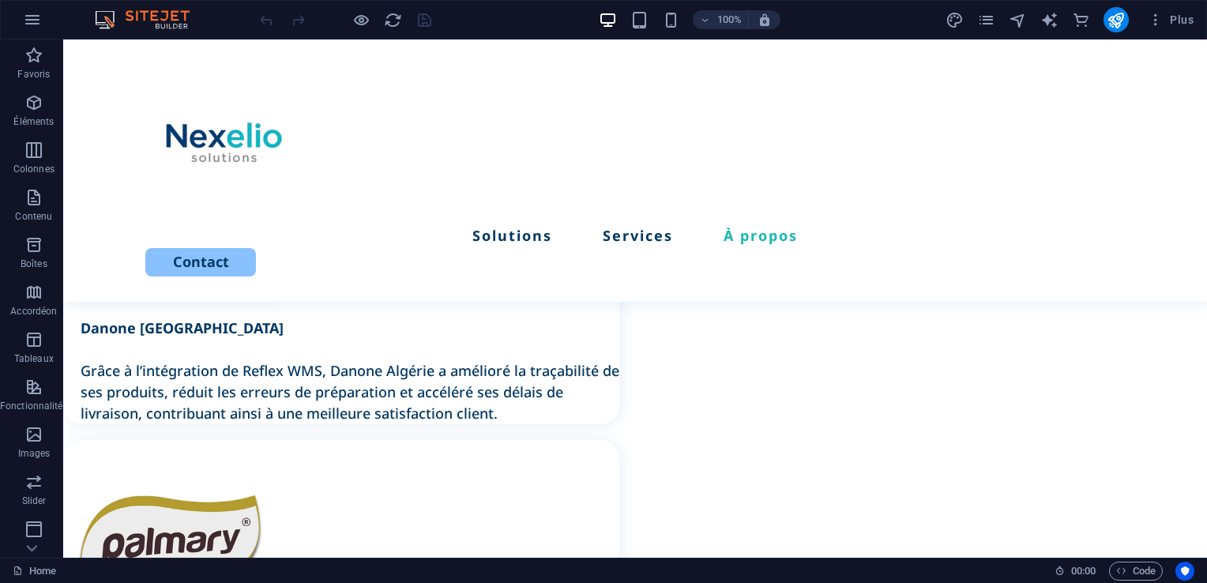
scroll to position [3761, 0]
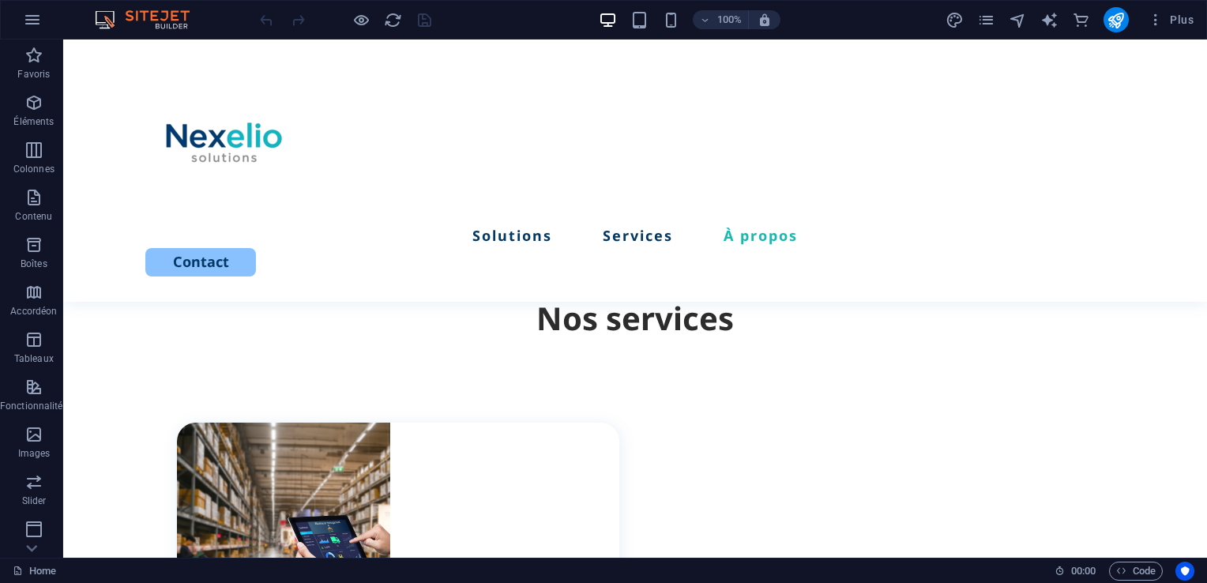
scroll to position [1958, 0]
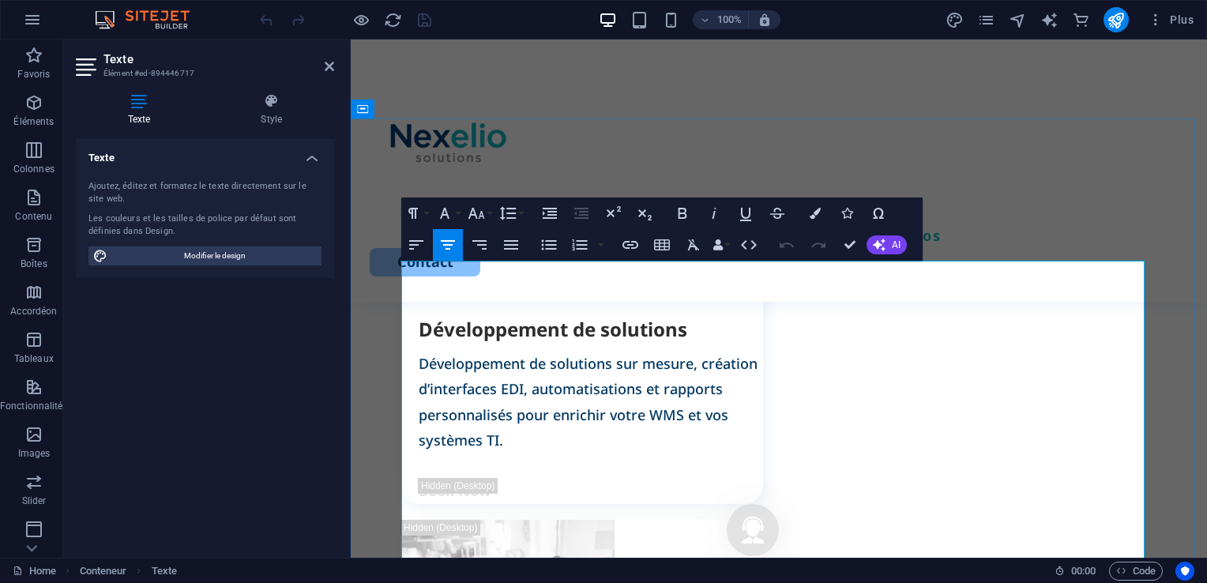
click at [999, 215] on div "Solutions Services À propos Contact" at bounding box center [779, 170] width 856 height 262
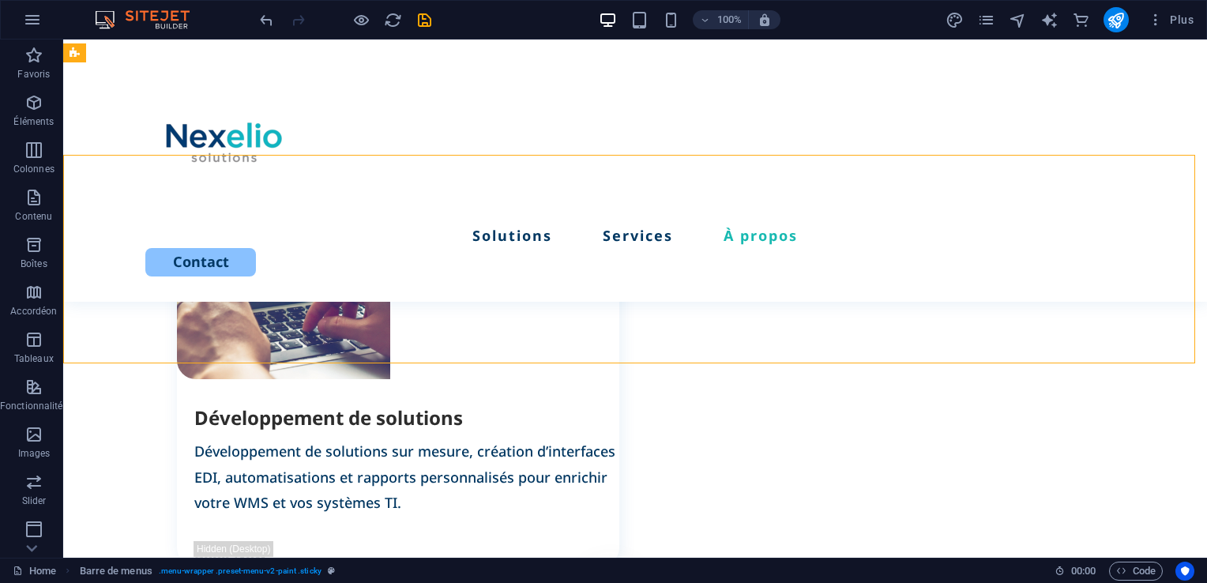
scroll to position [1820, 0]
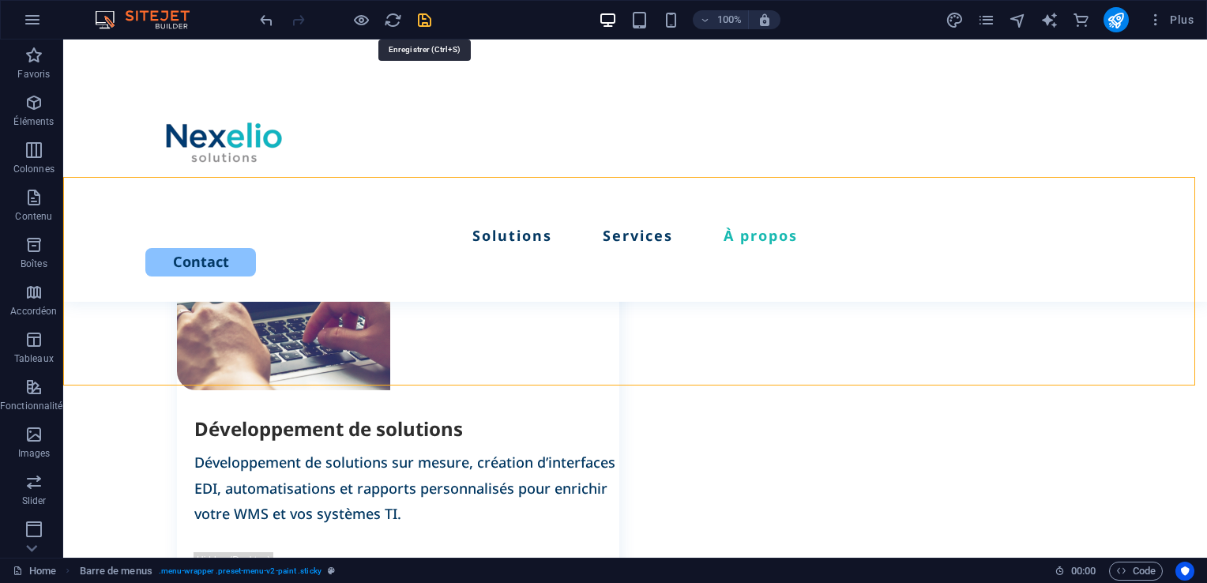
click at [431, 20] on icon "save" at bounding box center [425, 20] width 18 height 18
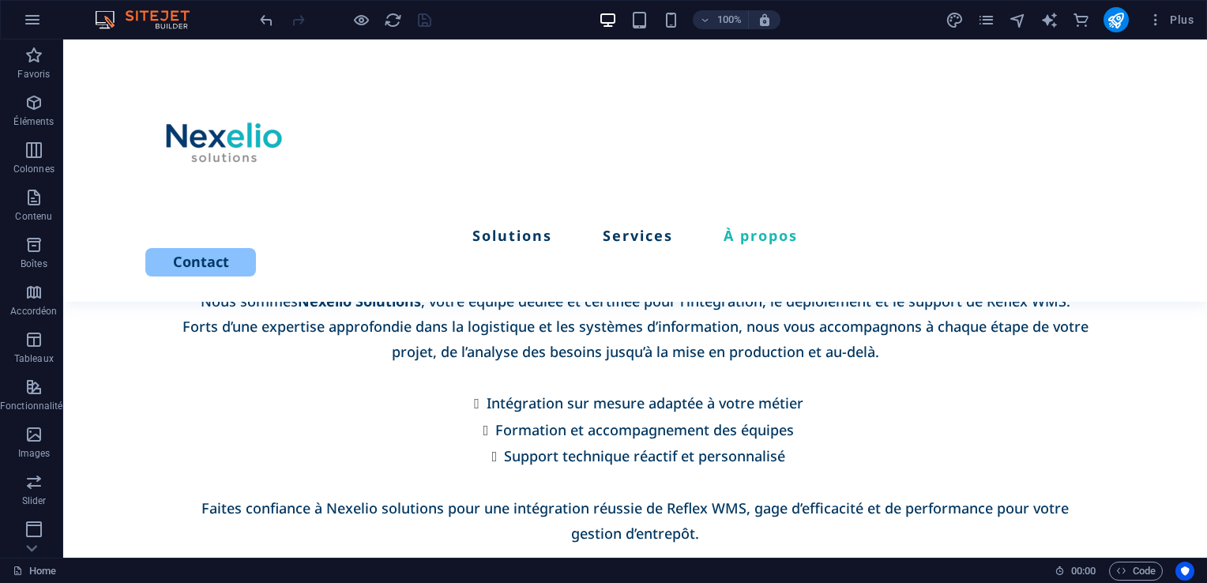
scroll to position [3084, 0]
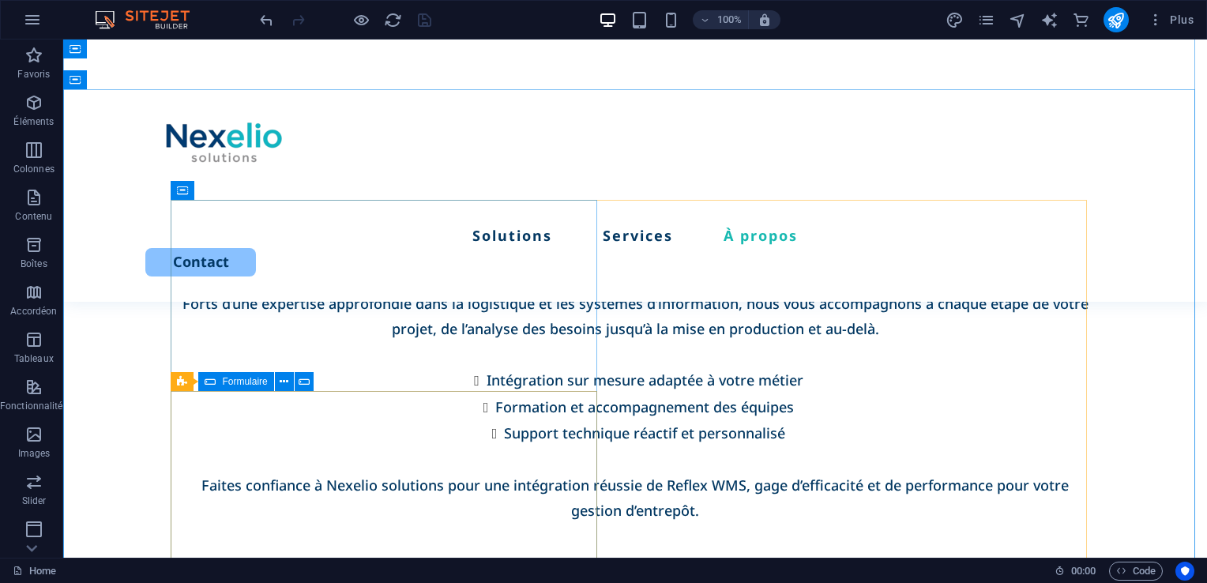
click at [226, 384] on span "Formulaire" at bounding box center [244, 381] width 45 height 9
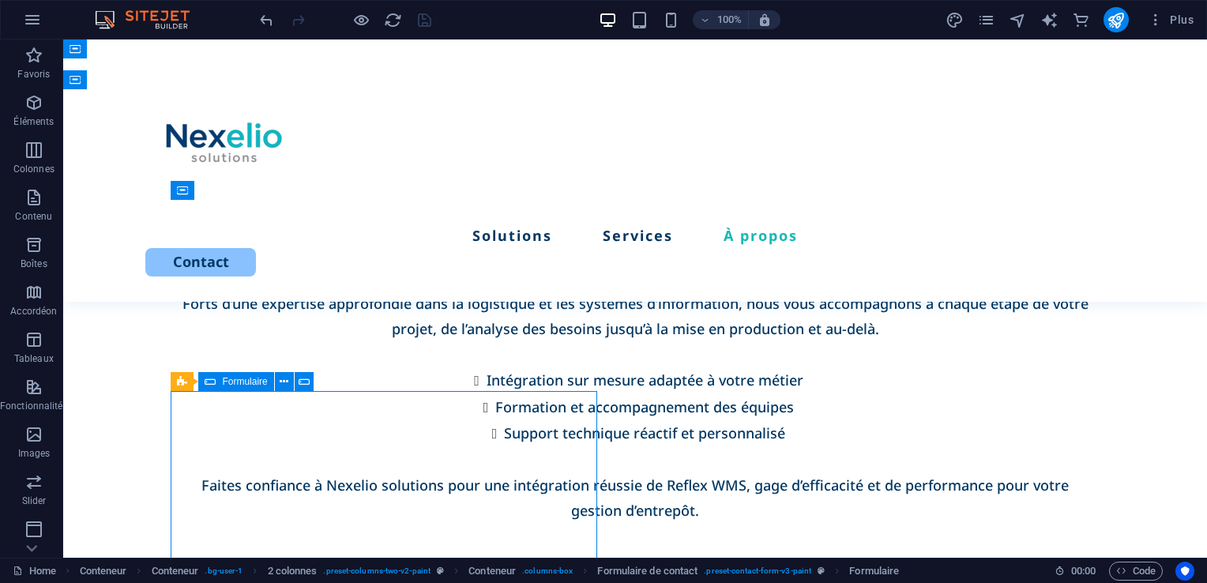
click at [226, 384] on span "Formulaire" at bounding box center [244, 381] width 45 height 9
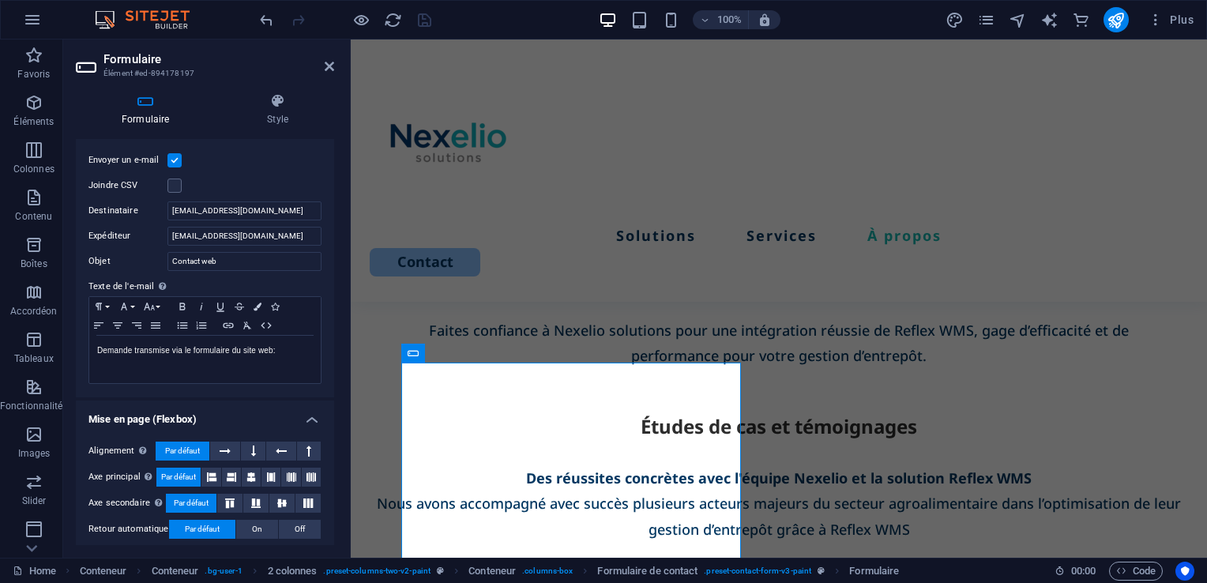
scroll to position [464, 0]
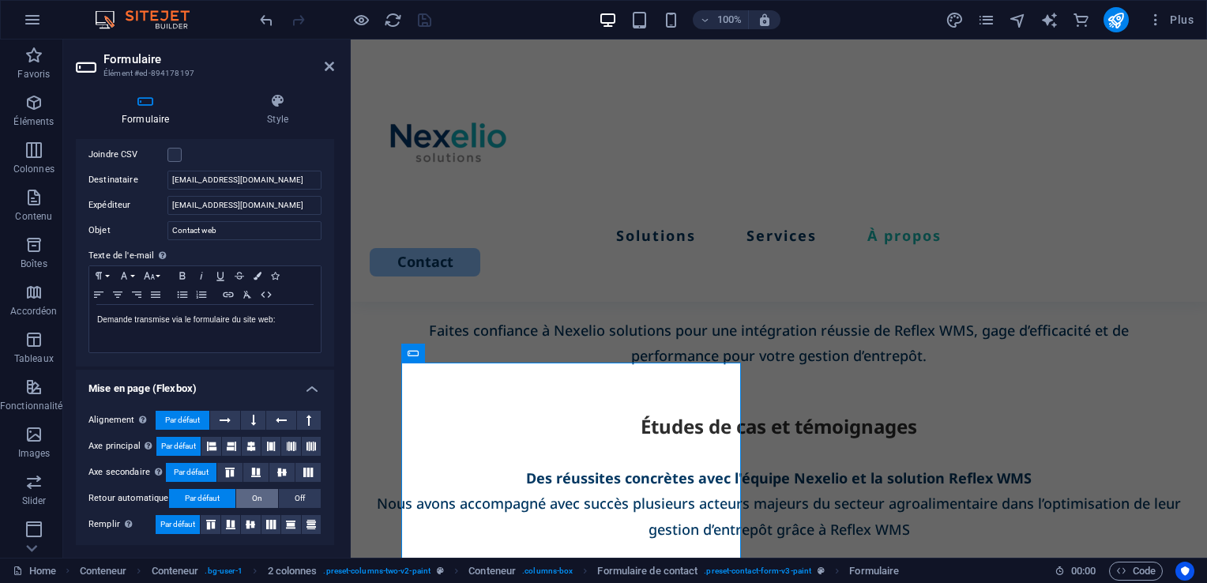
click at [248, 495] on button "On" at bounding box center [257, 498] width 42 height 19
click at [272, 115] on h4 "Style" at bounding box center [277, 109] width 113 height 33
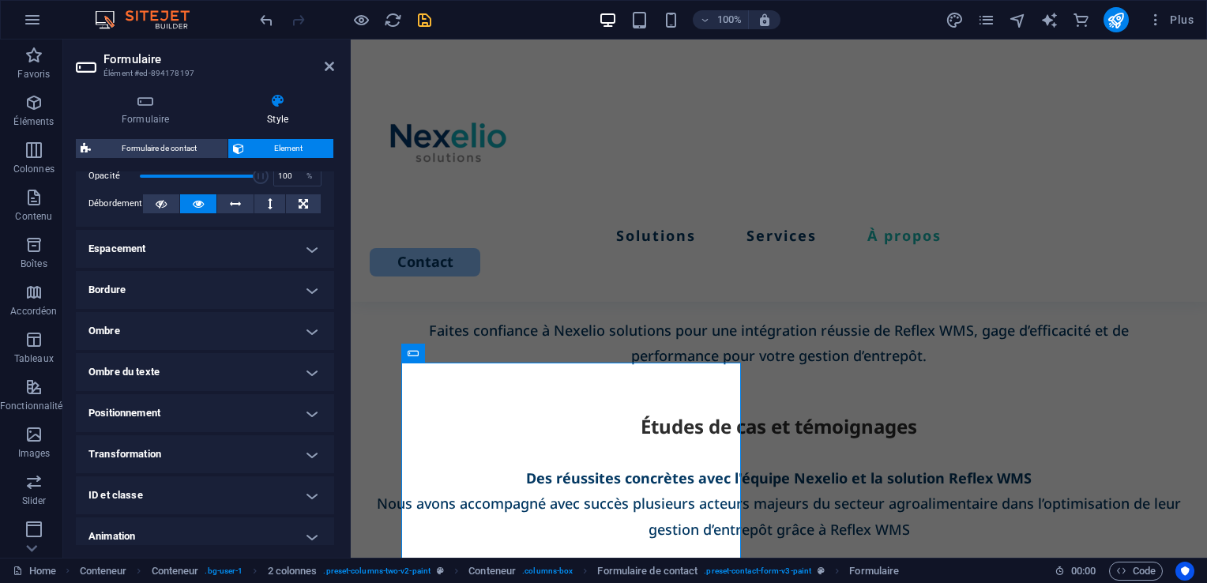
scroll to position [307, 0]
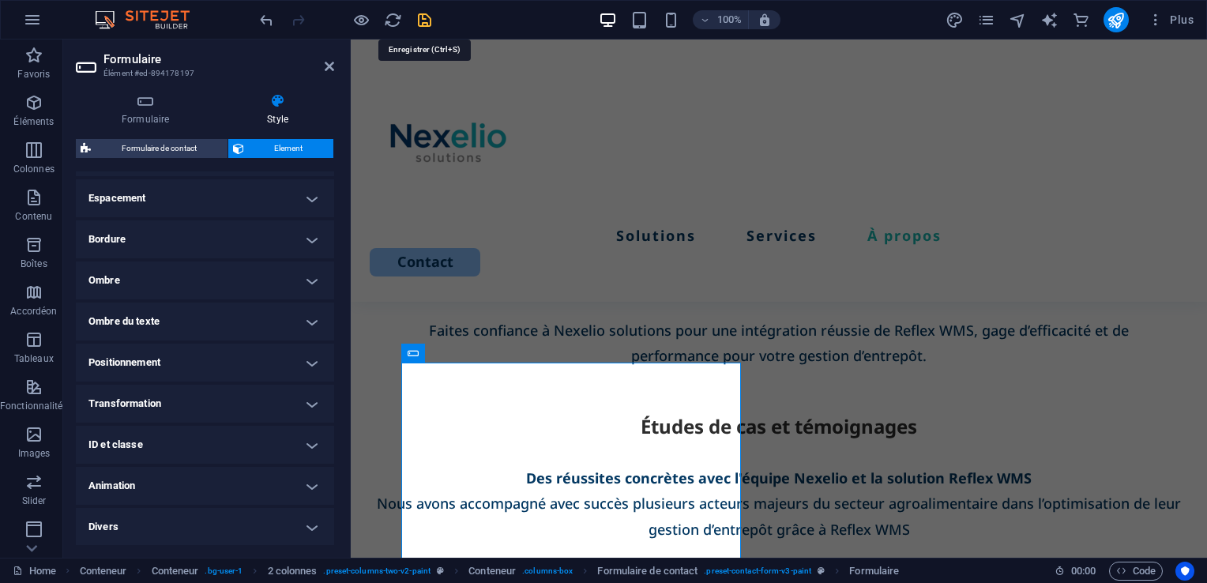
click at [428, 18] on icon "save" at bounding box center [425, 20] width 18 height 18
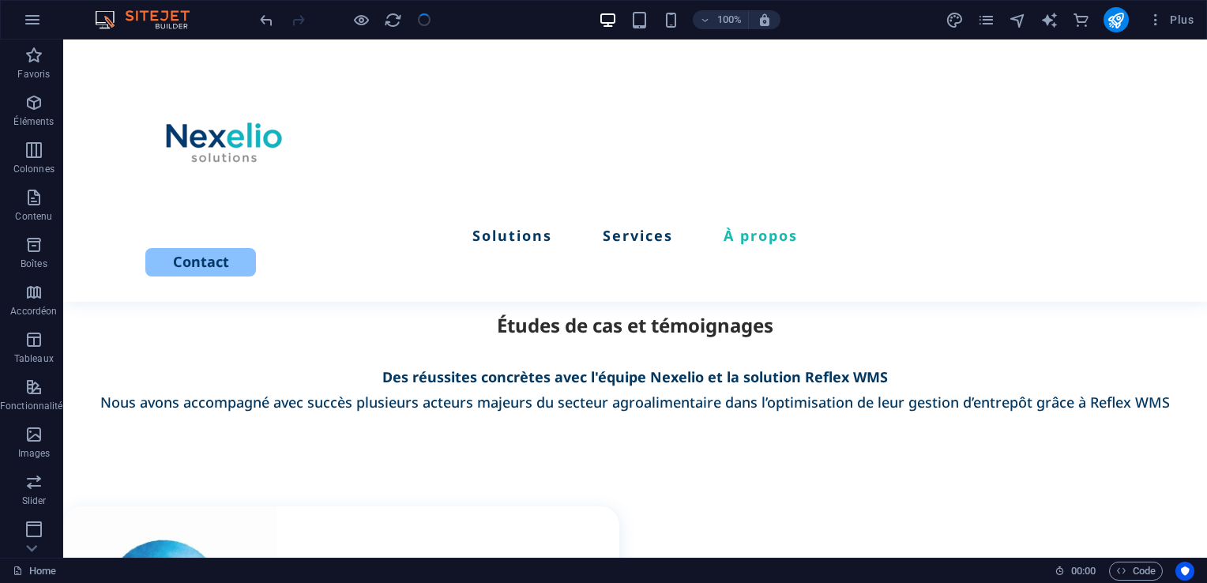
scroll to position [3084, 0]
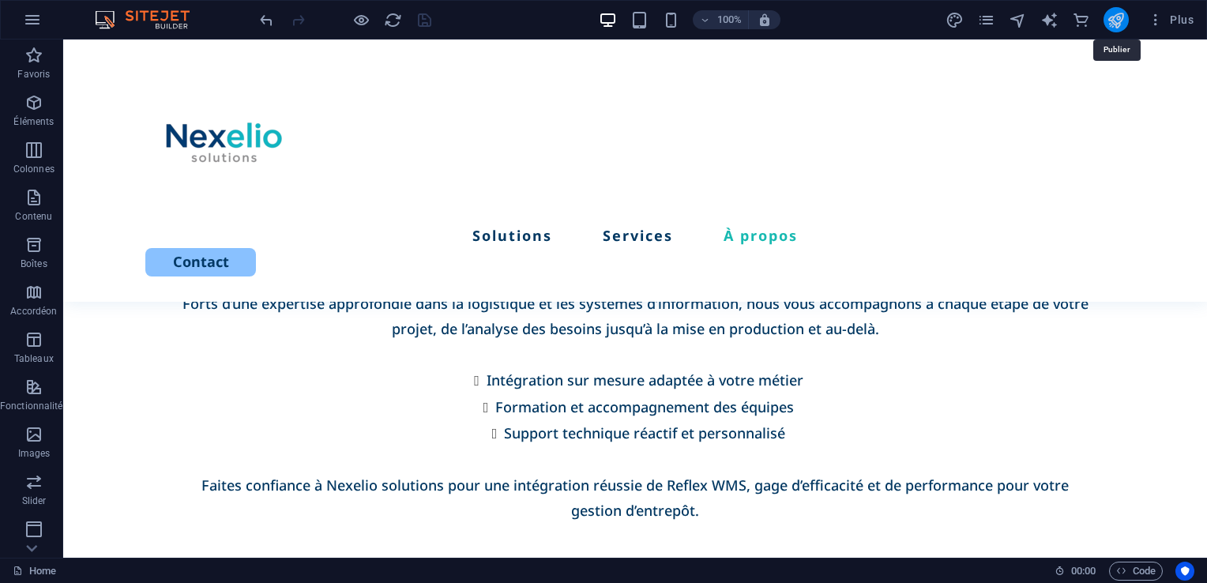
click at [1115, 23] on icon "publish" at bounding box center [1116, 20] width 18 height 18
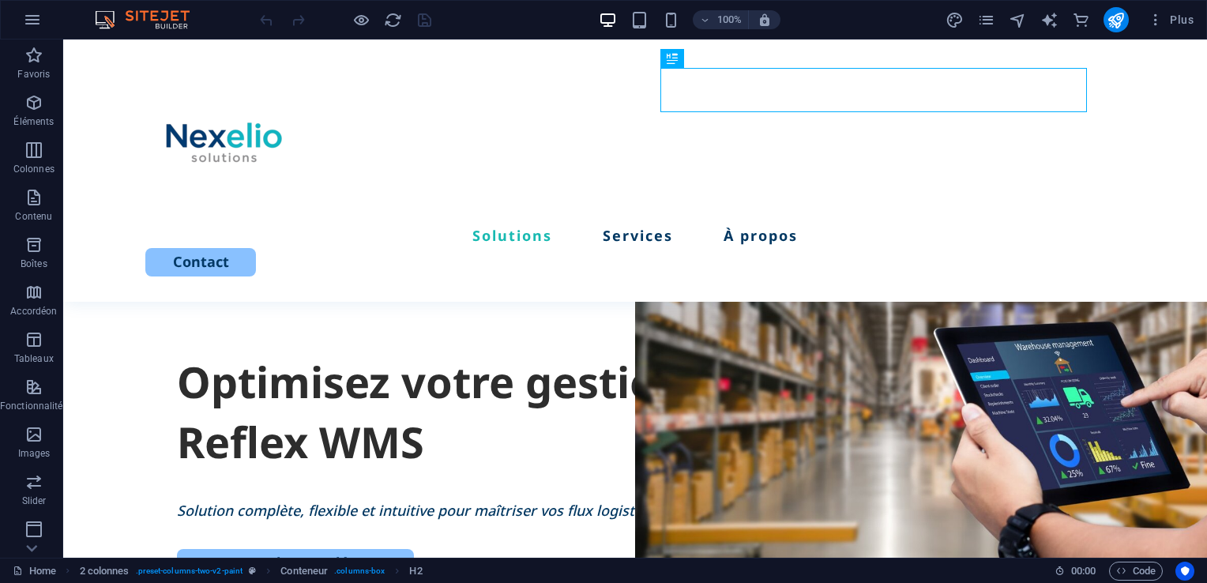
scroll to position [743, 0]
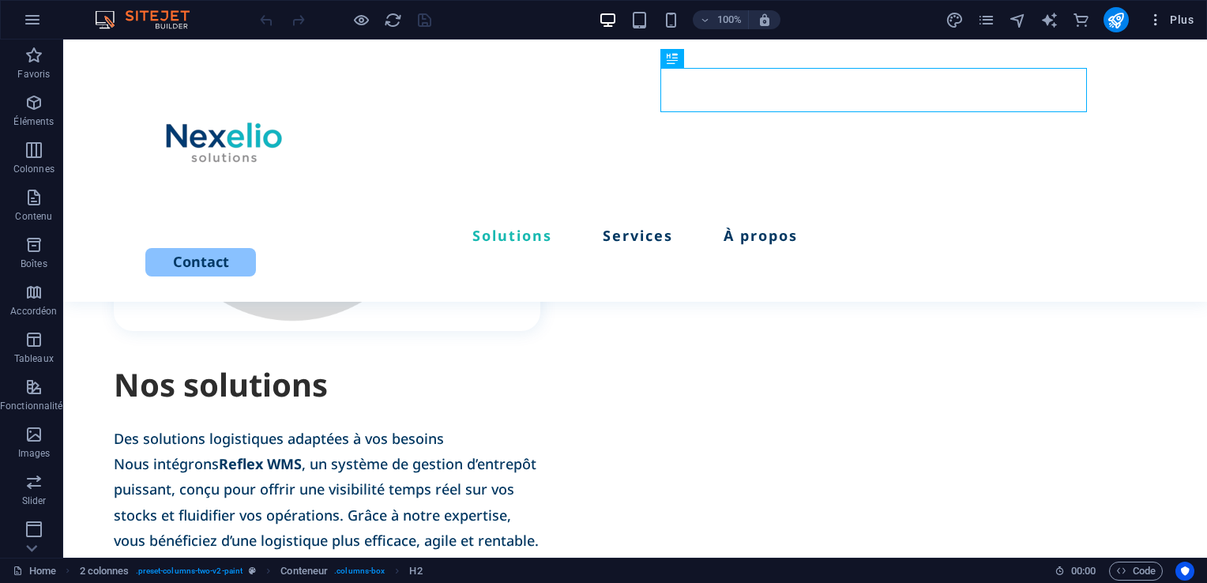
click at [1150, 16] on icon "button" at bounding box center [1156, 20] width 16 height 16
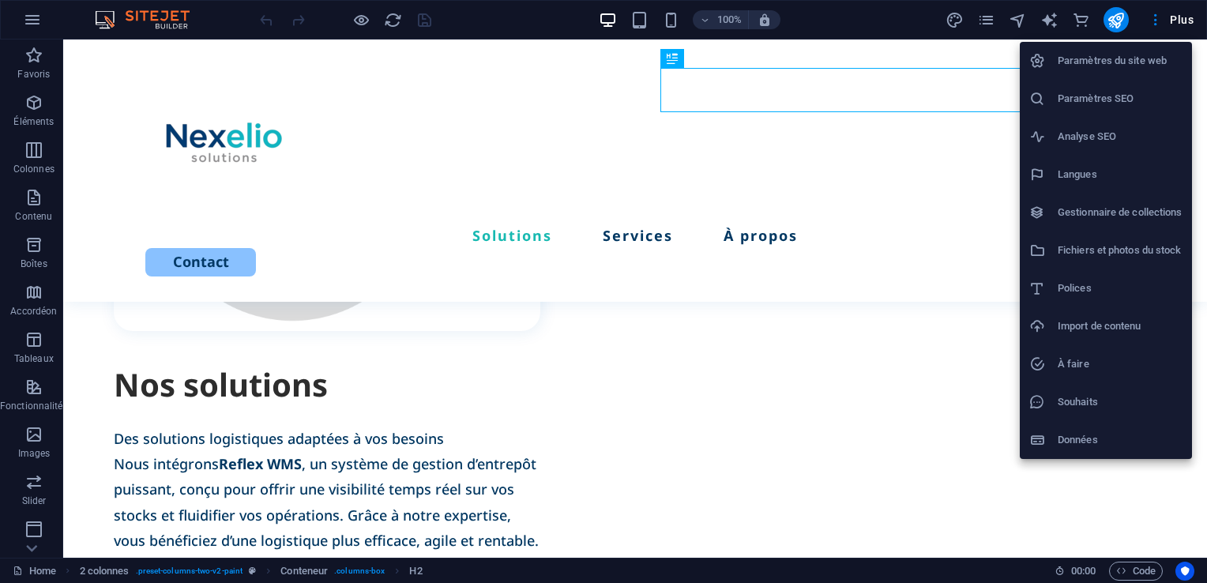
click at [1089, 103] on h6 "Paramètres SEO" at bounding box center [1120, 98] width 125 height 19
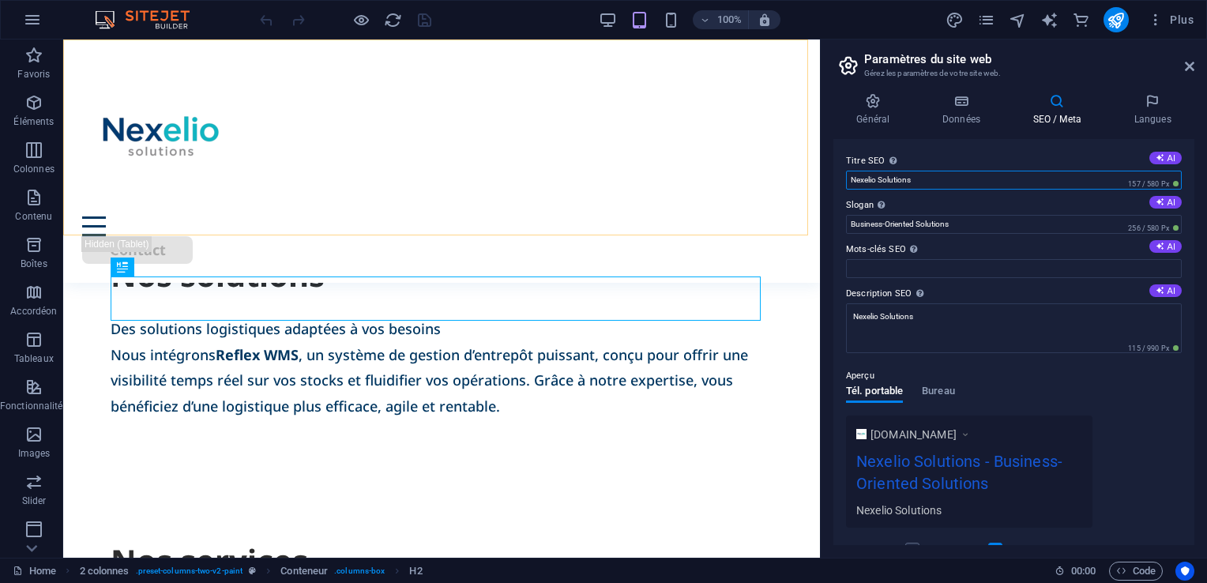
drag, startPoint x: 989, startPoint y: 220, endPoint x: 783, endPoint y: 175, distance: 211.0
drag, startPoint x: 1034, startPoint y: 266, endPoint x: 793, endPoint y: 223, distance: 244.8
paste input "Nexelio Solutions | Experts Reflex WMS au [GEOGRAPHIC_DATA]"
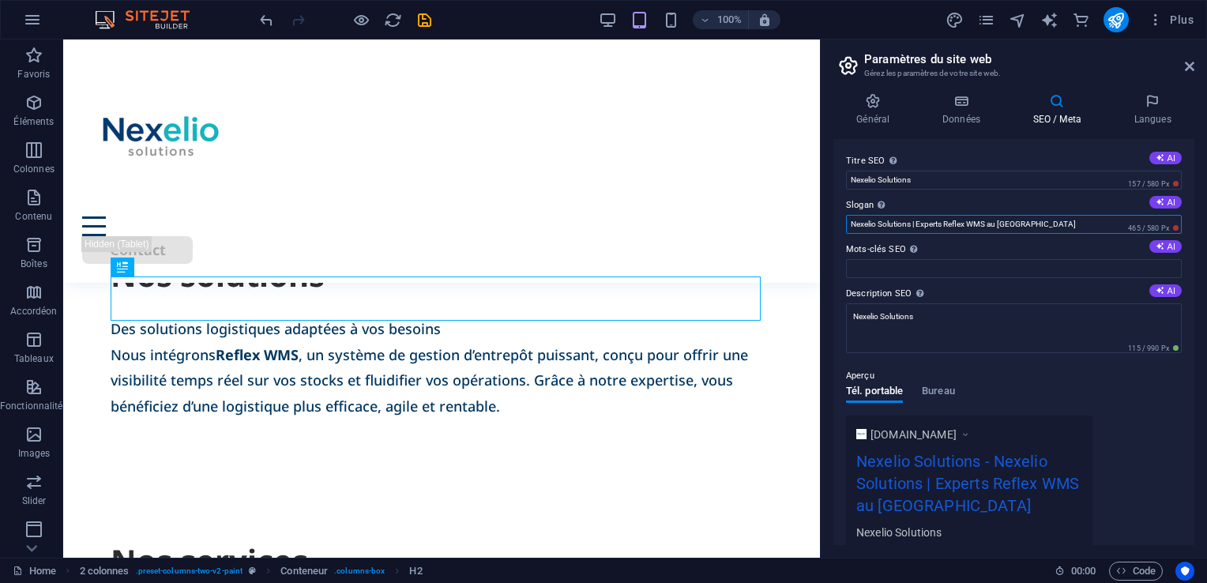
click at [916, 224] on input "Nexelio Solutions | Experts Reflex WMS au [GEOGRAPHIC_DATA]" at bounding box center [1014, 224] width 336 height 19
click at [943, 223] on input "Experts Reflex WMS au Québec" at bounding box center [1014, 224] width 336 height 19
type input "Experts Reflex WMS au [GEOGRAPHIC_DATA]"
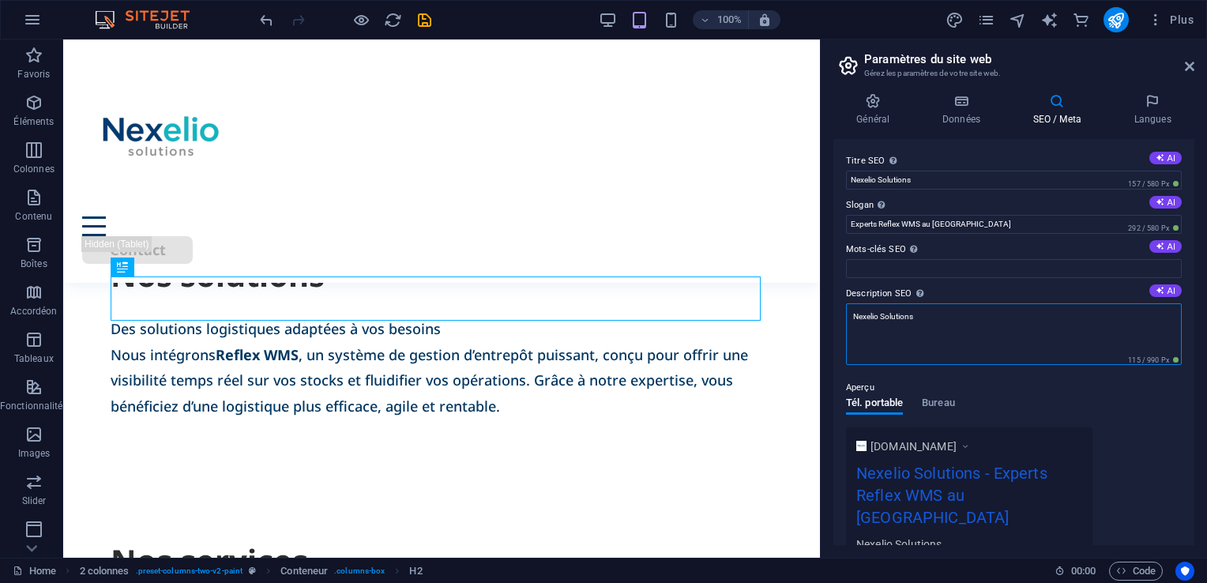
drag, startPoint x: 987, startPoint y: 359, endPoint x: 747, endPoint y: 295, distance: 248.7
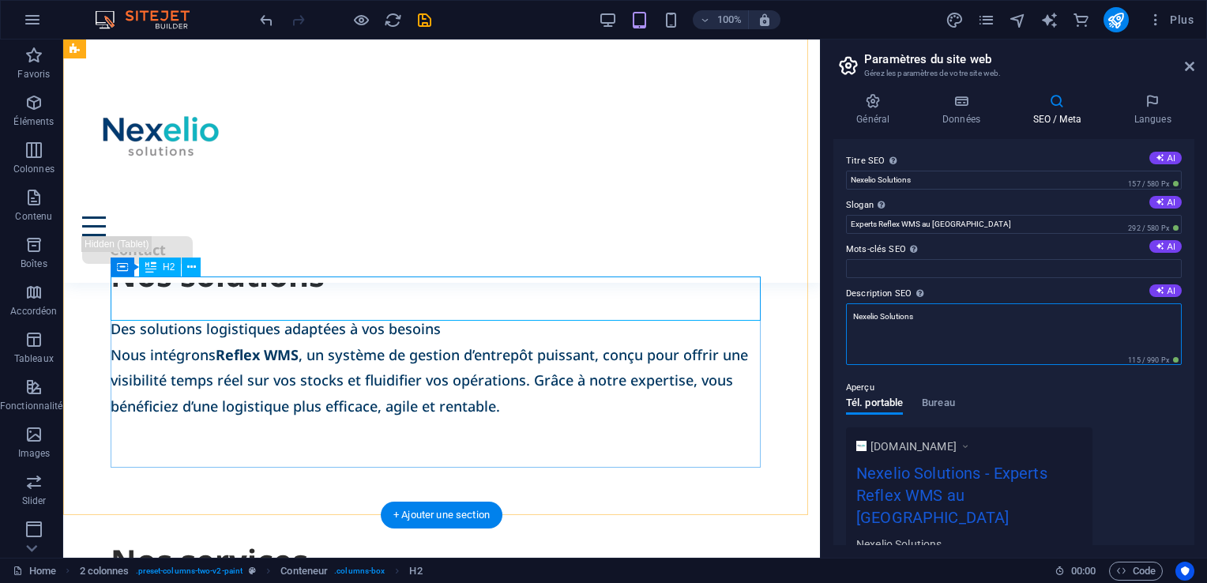
paste textarea "optimise votre logistique avec Reflex WMS : intégration, développement, formati…"
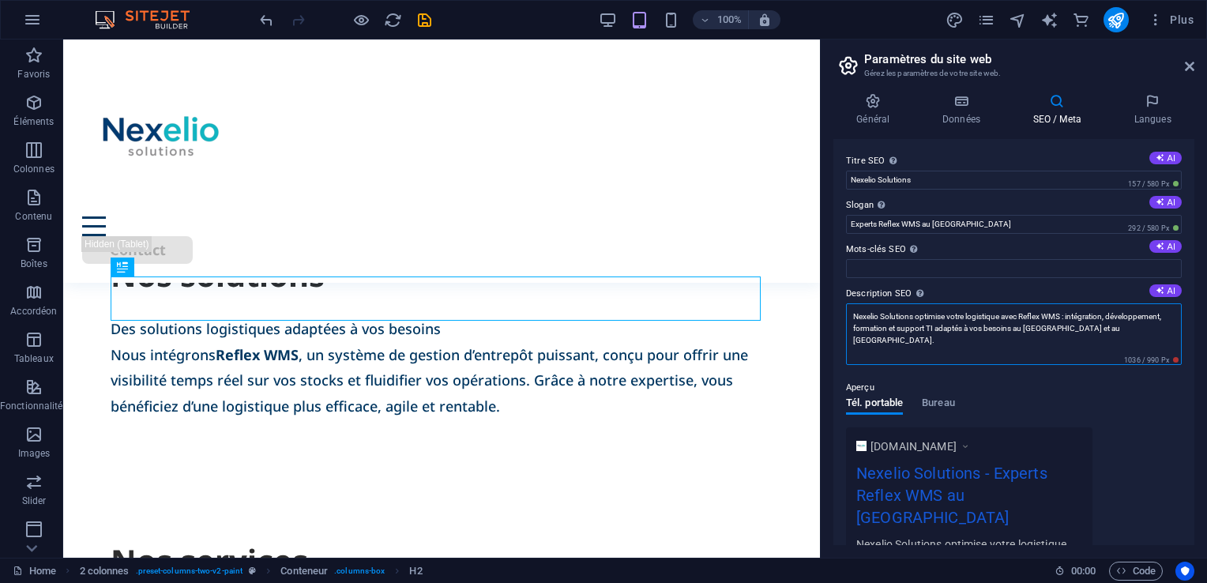
drag, startPoint x: 916, startPoint y: 314, endPoint x: 843, endPoint y: 312, distance: 73.5
click at [843, 312] on div "Titre SEO Titre du site web. Optez pour un titre qui se démarque dans les résul…" at bounding box center [1013, 342] width 361 height 406
click at [938, 327] on textarea "Nexelio Solutions optimise votre logistique avec Reflex WMS : intégration, déve…" at bounding box center [1014, 334] width 336 height 62
type textarea "Nexelio Solutions optimise votre logistique avec Reflex WMS : intégration, déve…"
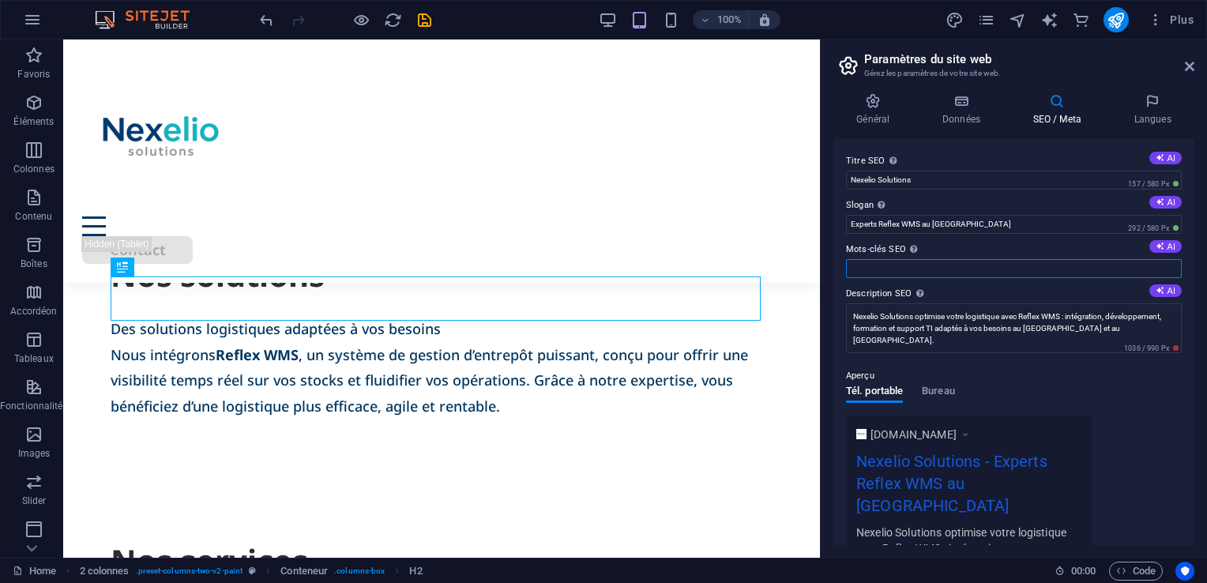
click at [923, 271] on input "Mots-clés SEO Liste de mots-clés séparés par des virgules et représentant votre…" at bounding box center [1014, 268] width 336 height 19
paste input "intégration Reflex WMS », « logistique/entrepôt », « Québec/Canada"
click at [887, 269] on input "intégration Reflex WMS », « logistique/entrepôt », « Québec/Canada" at bounding box center [1014, 268] width 336 height 19
type input "intégration, Reflex WMS, logistique, entrepôt, [GEOGRAPHIC_DATA], [GEOGRAPHIC_D…"
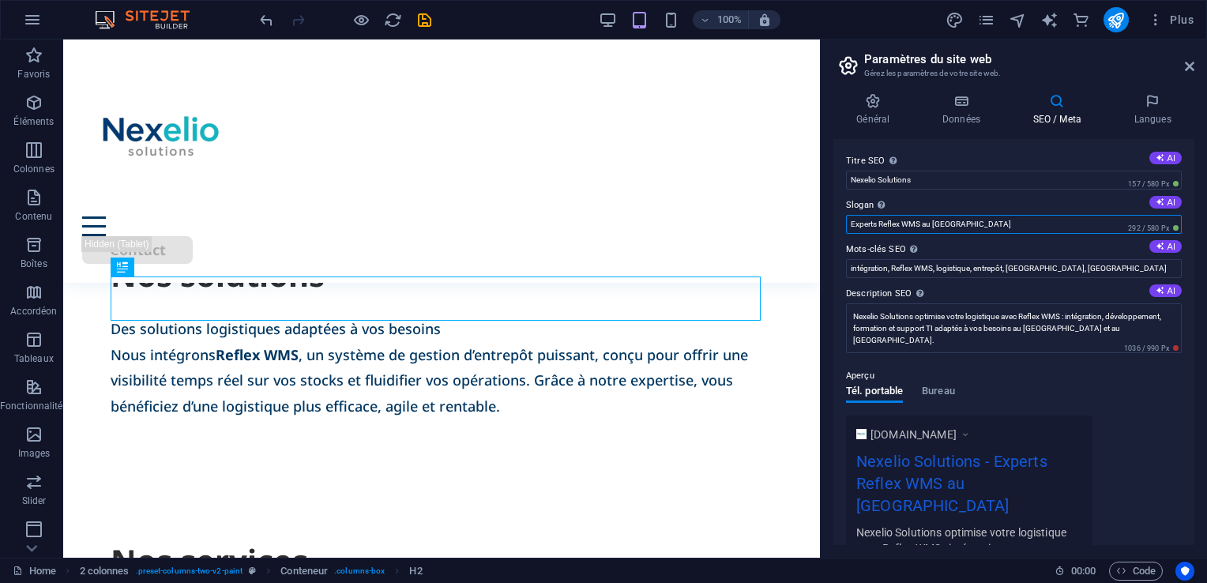
click at [883, 223] on input "Experts Reflex WMS au [GEOGRAPHIC_DATA]" at bounding box center [1014, 224] width 336 height 19
drag, startPoint x: 1194, startPoint y: 350, endPoint x: 1191, endPoint y: 375, distance: 25.5
click at [1191, 375] on div "Général Données SEO / Meta Langues Nom du site web Nexelio Solutions Logo Gliss…" at bounding box center [1014, 319] width 386 height 477
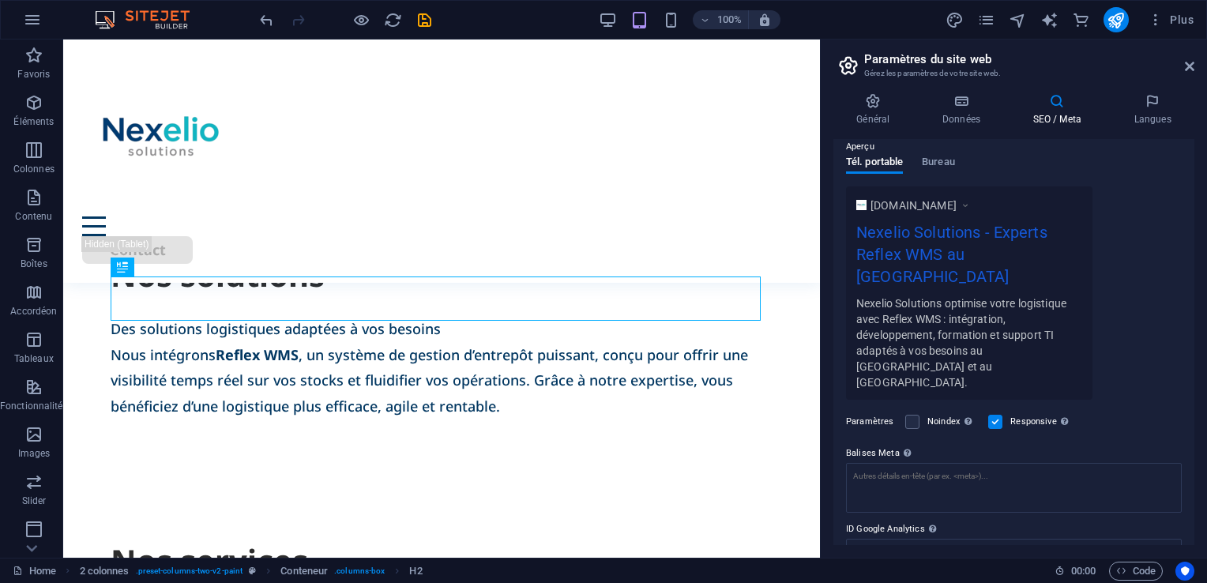
scroll to position [259, 0]
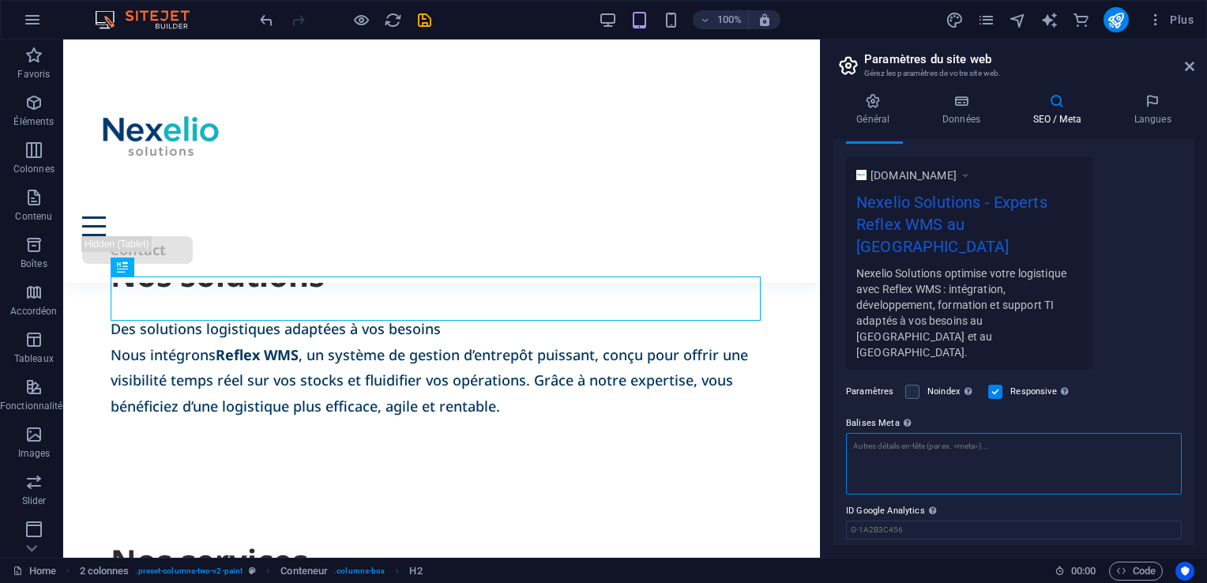
click at [893, 433] on textarea "Balises Meta Saisissez ici le code HTML qui sera placé dans les balises de votr…" at bounding box center [1014, 464] width 336 height 62
paste textarea "<title>Nexelio Solutions | Experts Reflex WMS au [GEOGRAPHIC_DATA]</title> <met…"
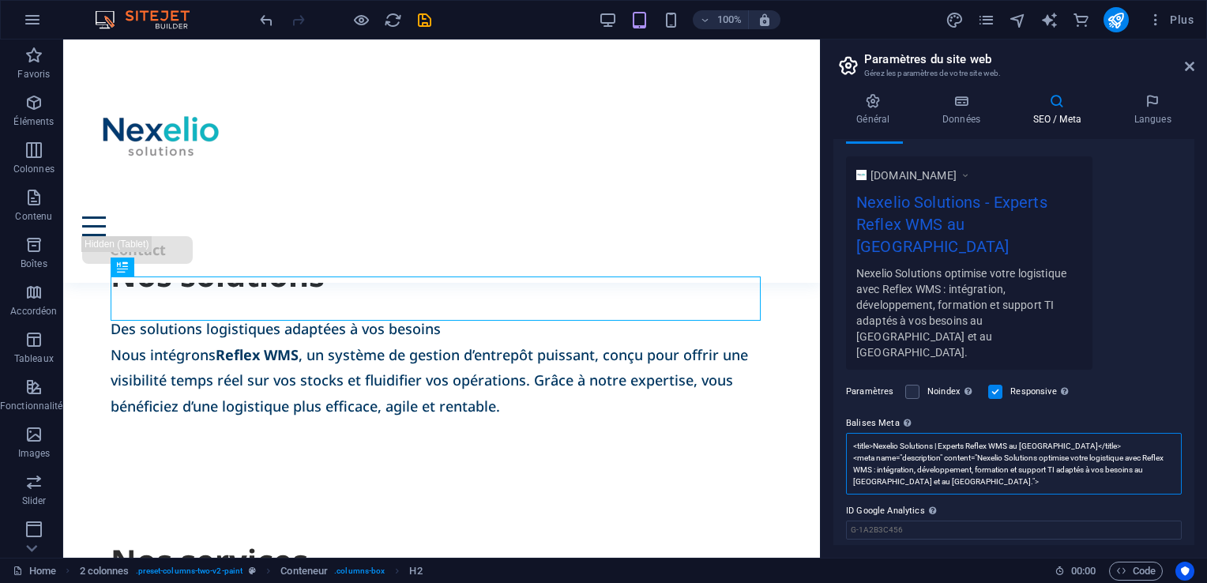
scroll to position [0, 0]
type textarea "<title>Nexelio Solutions | Experts Reflex WMS au [GEOGRAPHIC_DATA]</title> <met…"
drag, startPoint x: 1189, startPoint y: 371, endPoint x: 1194, endPoint y: 404, distance: 32.9
click at [1194, 404] on div "Général Données SEO / Meta Langues Nom du site web Nexelio Solutions Logo Gliss…" at bounding box center [1014, 319] width 386 height 477
drag, startPoint x: 1194, startPoint y: 390, endPoint x: 1197, endPoint y: 447, distance: 57.0
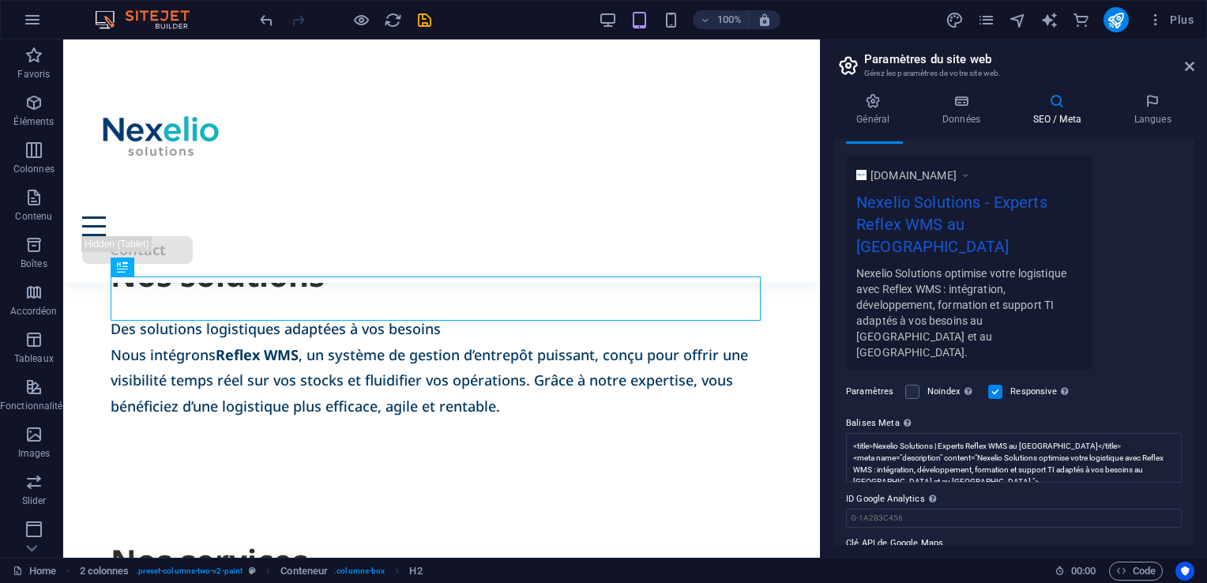
click at [1197, 447] on div "Général Données SEO / Meta Langues Nom du site web Nexelio Solutions Logo Gliss…" at bounding box center [1014, 319] width 386 height 477
drag, startPoint x: 1194, startPoint y: 481, endPoint x: 1206, endPoint y: 326, distance: 155.3
click at [1206, 326] on html "Nexelio Solutions Home (fr) Favoris Éléments Colonnes Contenu Boîtes Accordéon …" at bounding box center [603, 291] width 1207 height 583
drag, startPoint x: 1194, startPoint y: 333, endPoint x: 1166, endPoint y: 187, distance: 148.7
click at [1166, 187] on div "Titre SEO Titre du site web. Optez pour un titre qui se démarque dans les résul…" at bounding box center [1013, 342] width 361 height 406
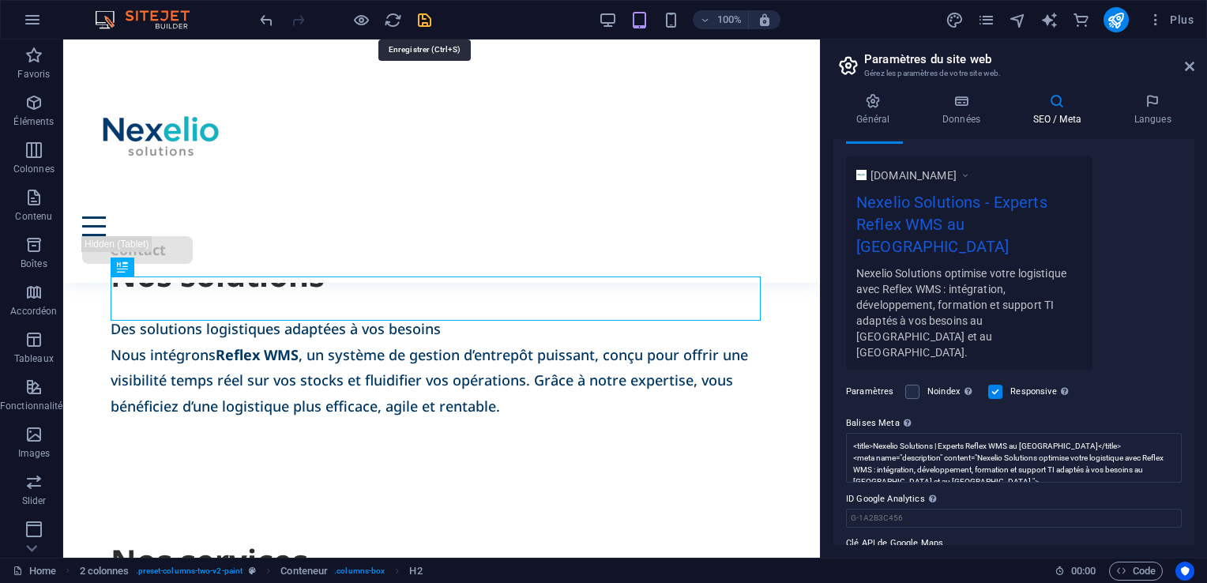
click at [431, 21] on icon "save" at bounding box center [425, 20] width 18 height 18
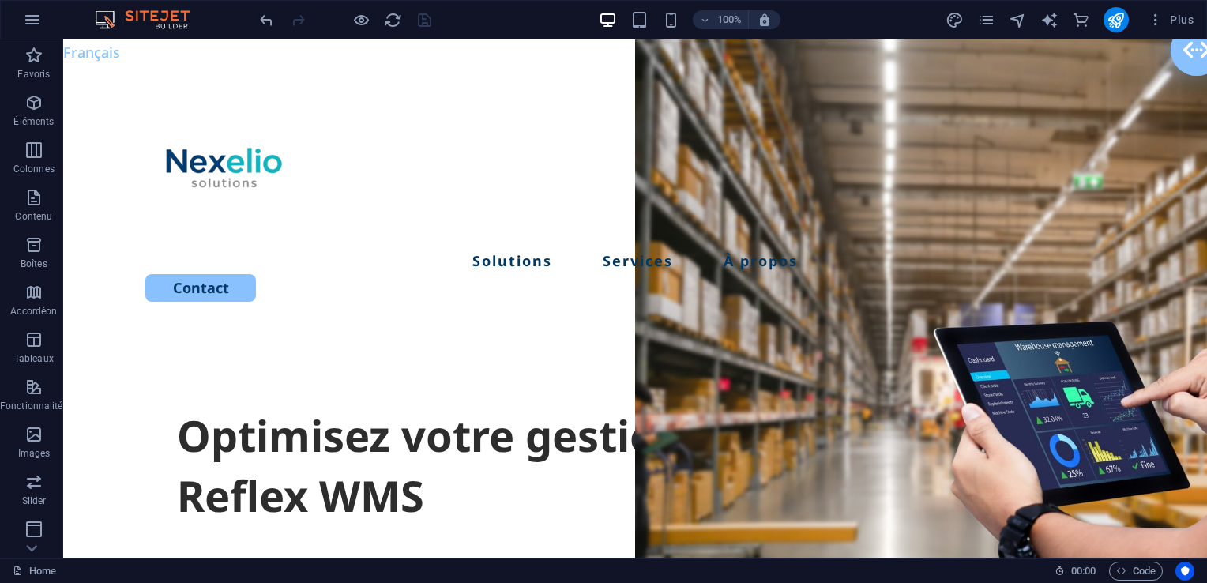
drag, startPoint x: 1204, startPoint y: 191, endPoint x: 1262, endPoint y: 71, distance: 133.5
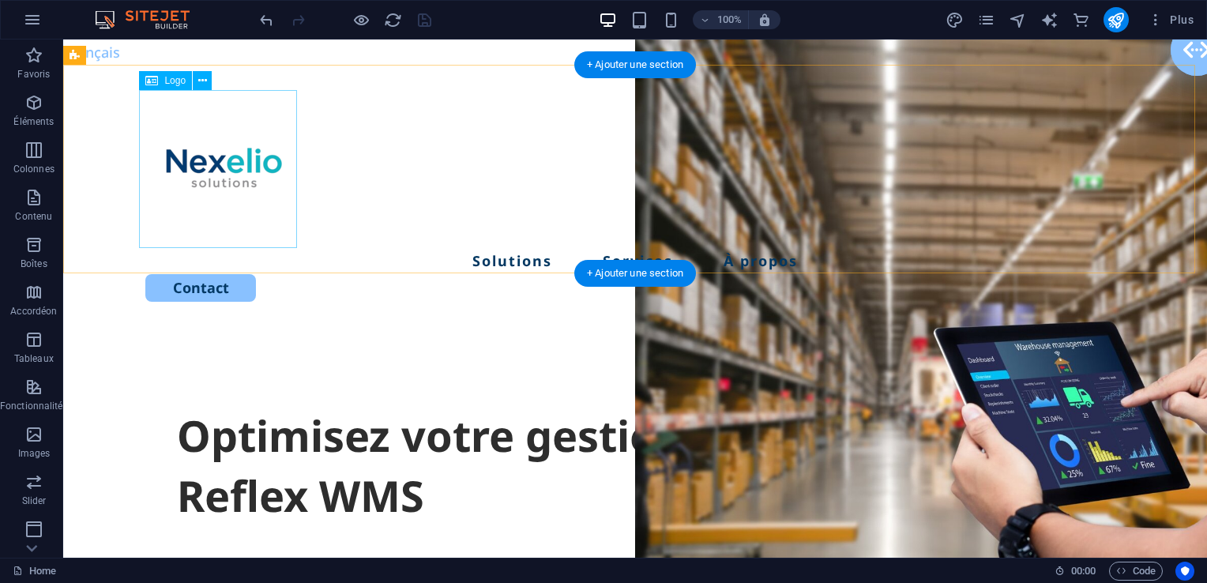
click at [207, 165] on div at bounding box center [635, 169] width 980 height 158
select select "px"
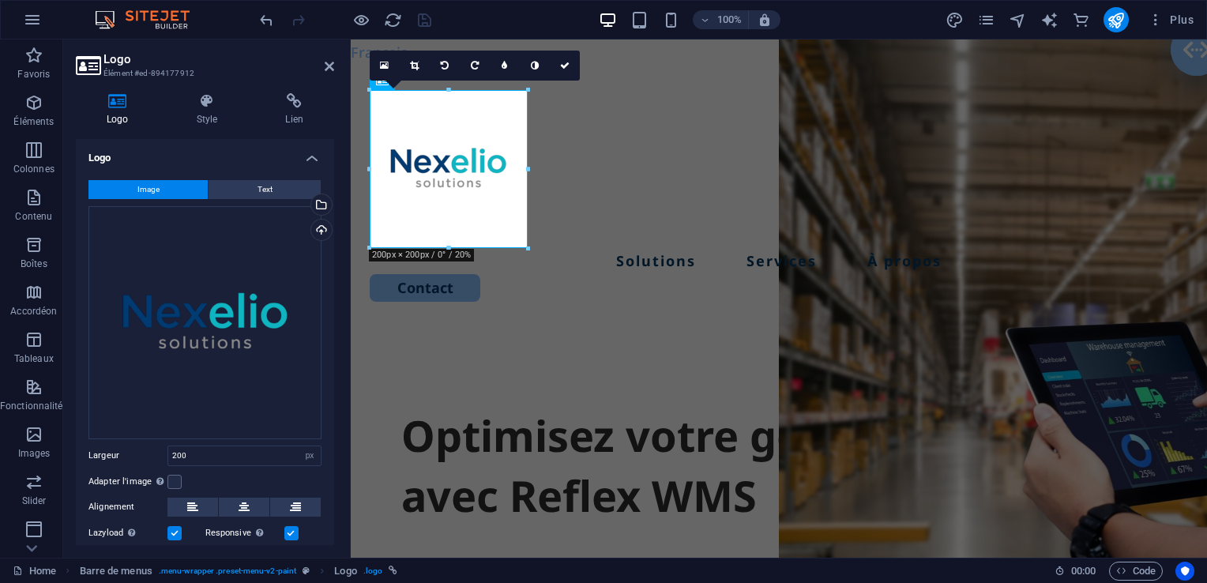
drag, startPoint x: 329, startPoint y: 374, endPoint x: 330, endPoint y: 398, distance: 23.7
click at [330, 398] on div "Image Text Glissez les fichiers ici, cliquez pour choisir les fichiers ou sélec…" at bounding box center [205, 386] width 258 height 438
drag, startPoint x: 330, startPoint y: 398, endPoint x: 334, endPoint y: 445, distance: 46.8
click at [334, 445] on div "Logo Style Lien Logo Image Text Glissez les fichiers ici, cliquez pour choisir …" at bounding box center [205, 319] width 284 height 477
drag, startPoint x: 334, startPoint y: 445, endPoint x: 332, endPoint y: 454, distance: 9.8
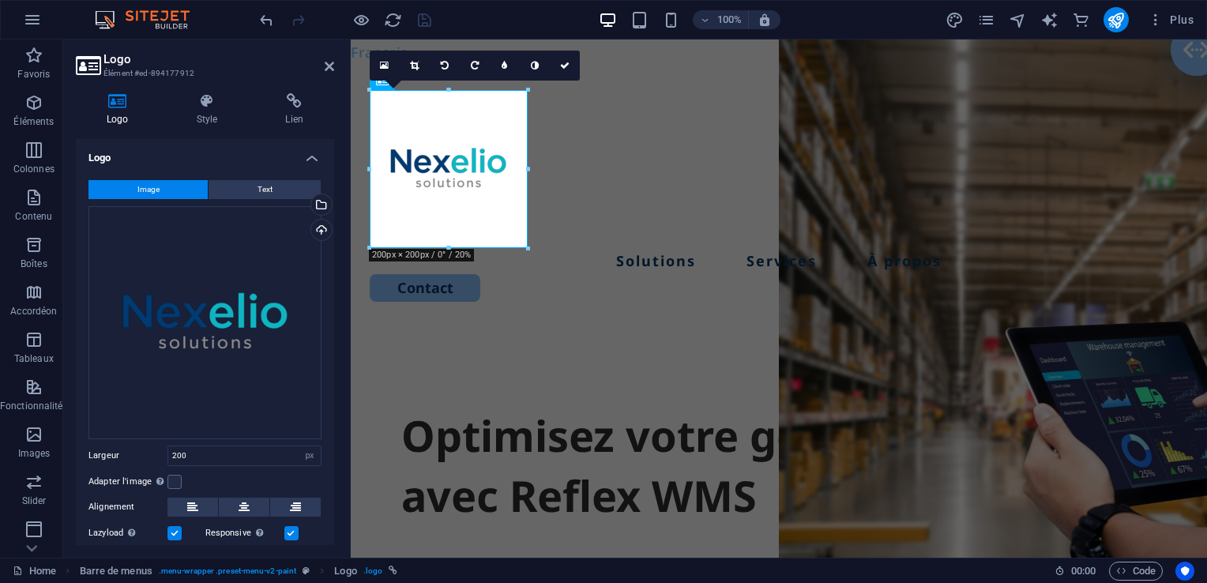
click at [332, 454] on div "Logo Style Lien Logo Image Text Glissez les fichiers ici, cliquez pour choisir …" at bounding box center [205, 319] width 284 height 477
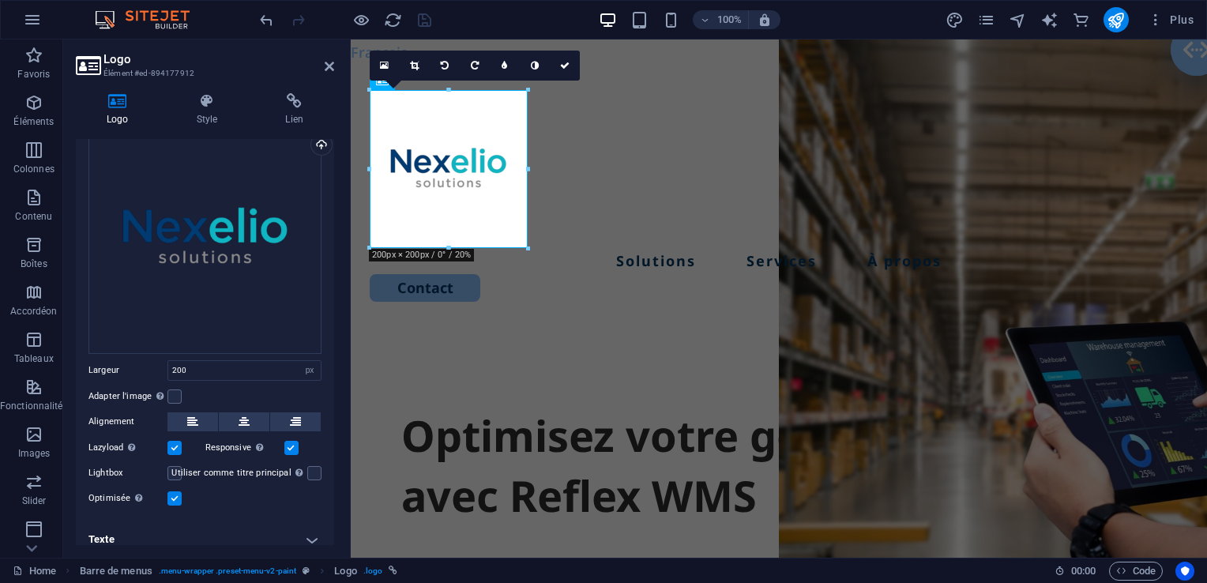
scroll to position [95, 0]
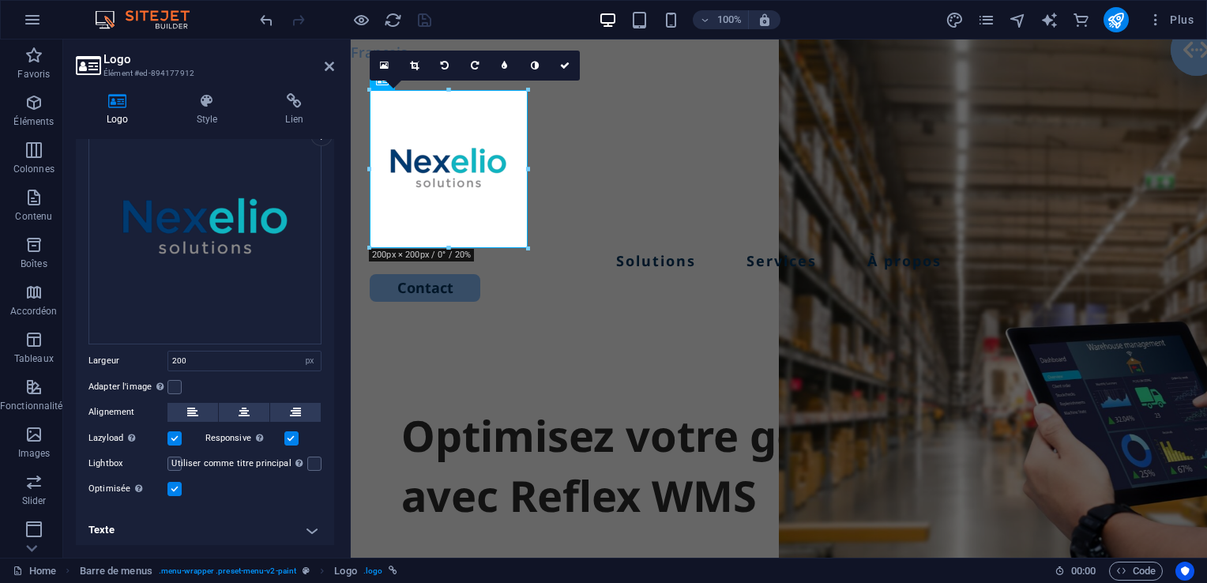
click at [312, 532] on h4 "Texte" at bounding box center [205, 530] width 258 height 38
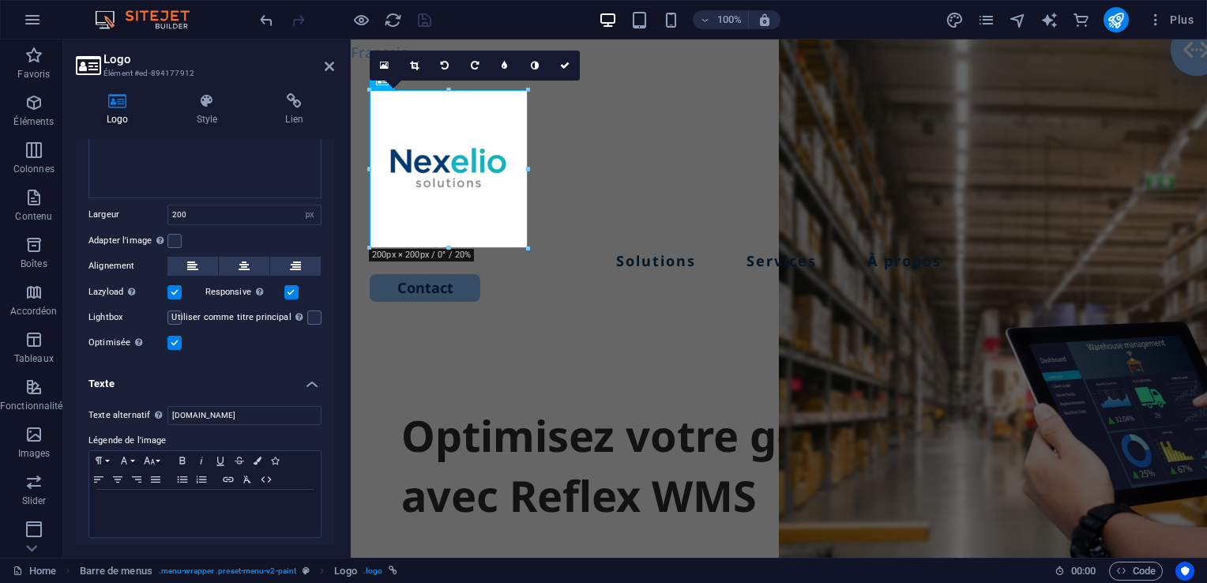
scroll to position [243, 0]
drag, startPoint x: 214, startPoint y: 414, endPoint x: 113, endPoint y: 401, distance: 102.0
click at [113, 404] on div "Texte alternatif Le texte alternatif est utilisé par les appareils qui ne peuve…" at bounding box center [204, 413] width 233 height 19
paste input "Logo Nexelio Solutions - Experts Reflex WMS"
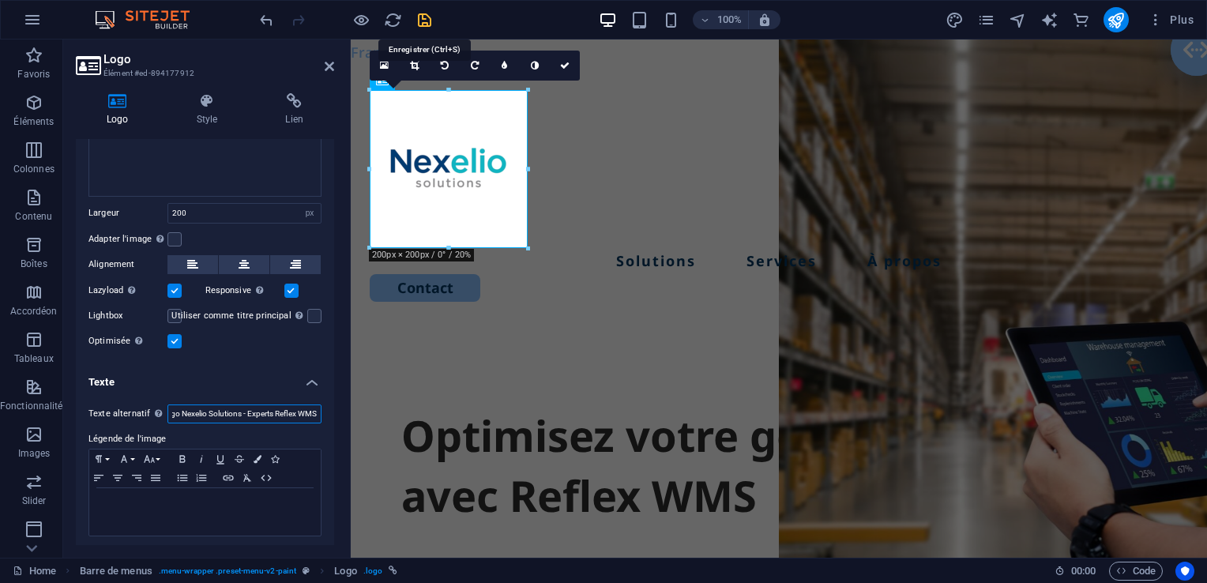
type input "Logo Nexelio Solutions - Experts Reflex WMS"
click at [424, 21] on icon "save" at bounding box center [425, 20] width 18 height 18
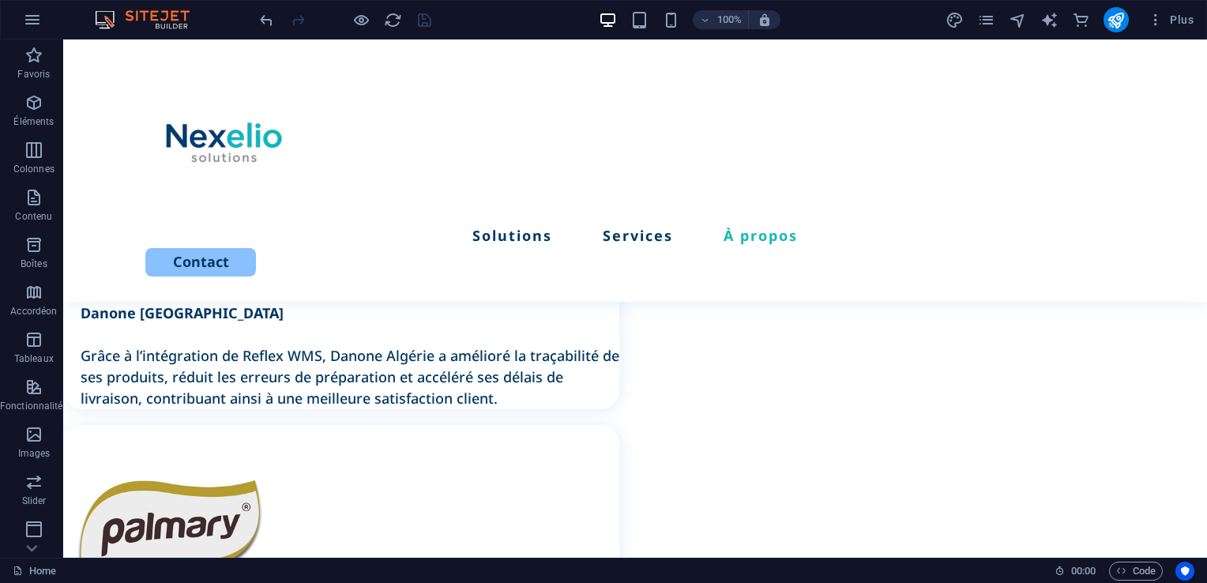
scroll to position [3804, 0]
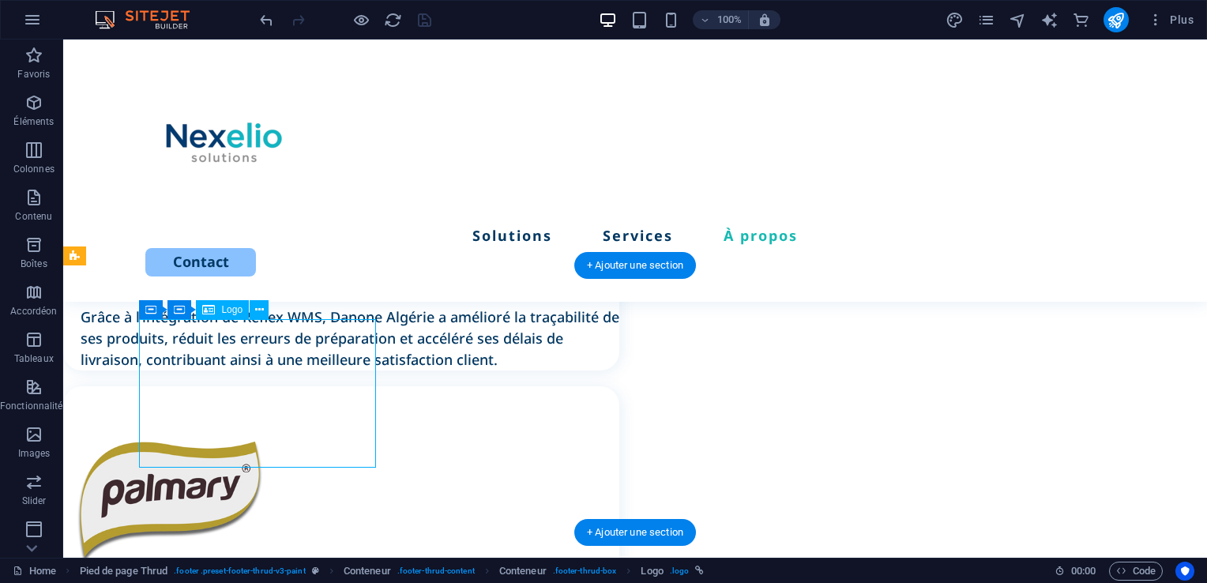
select select "px"
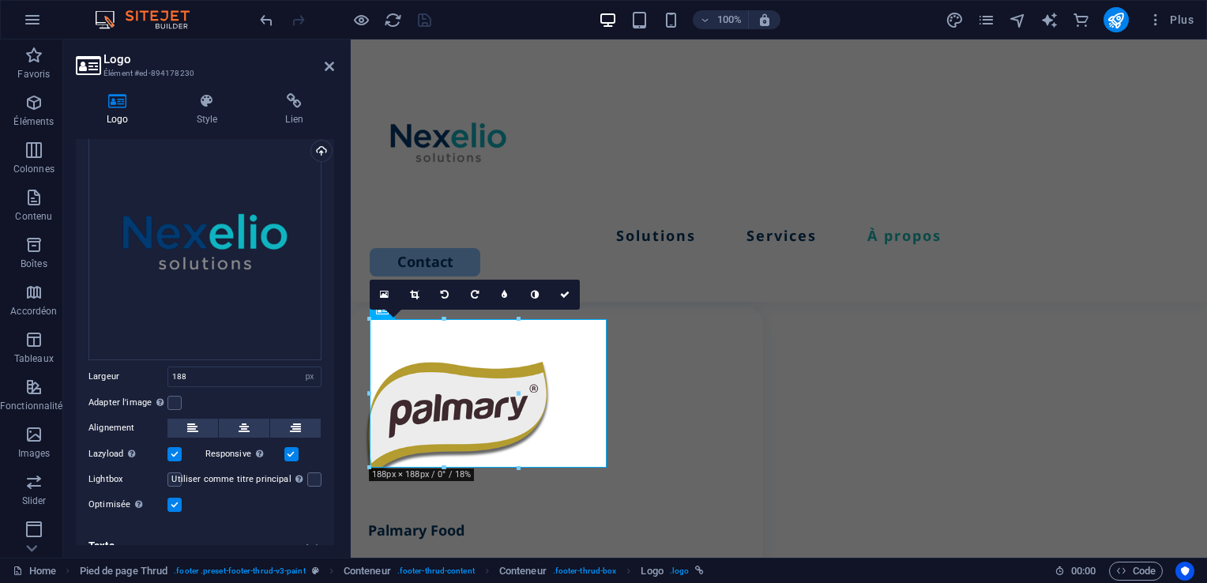
scroll to position [95, 0]
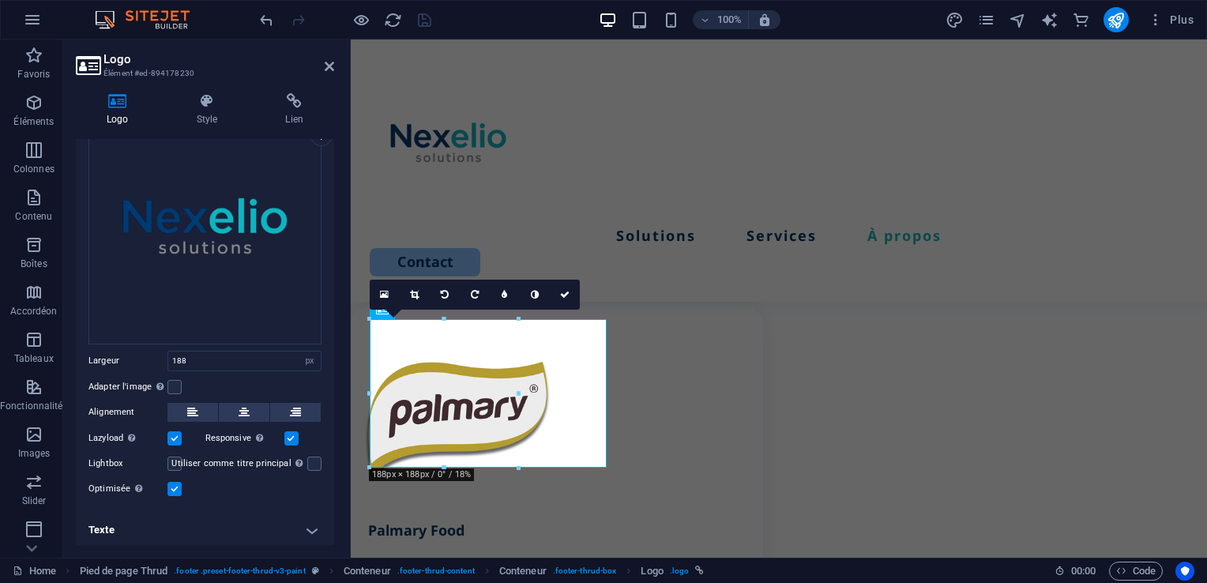
click at [305, 529] on h4 "Texte" at bounding box center [205, 530] width 258 height 38
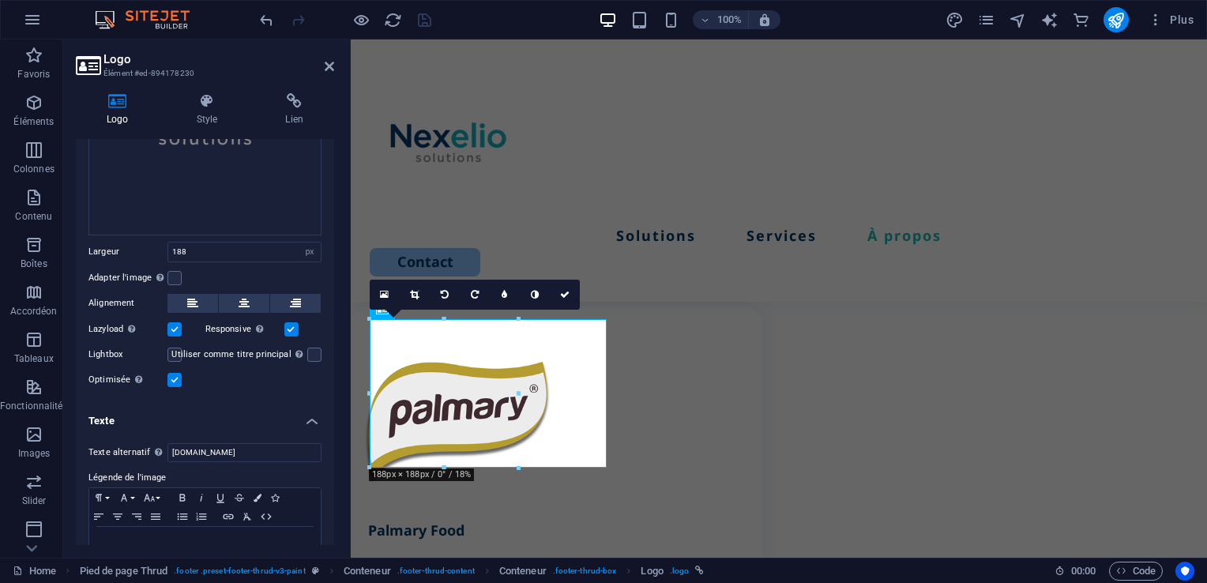
scroll to position [243, 0]
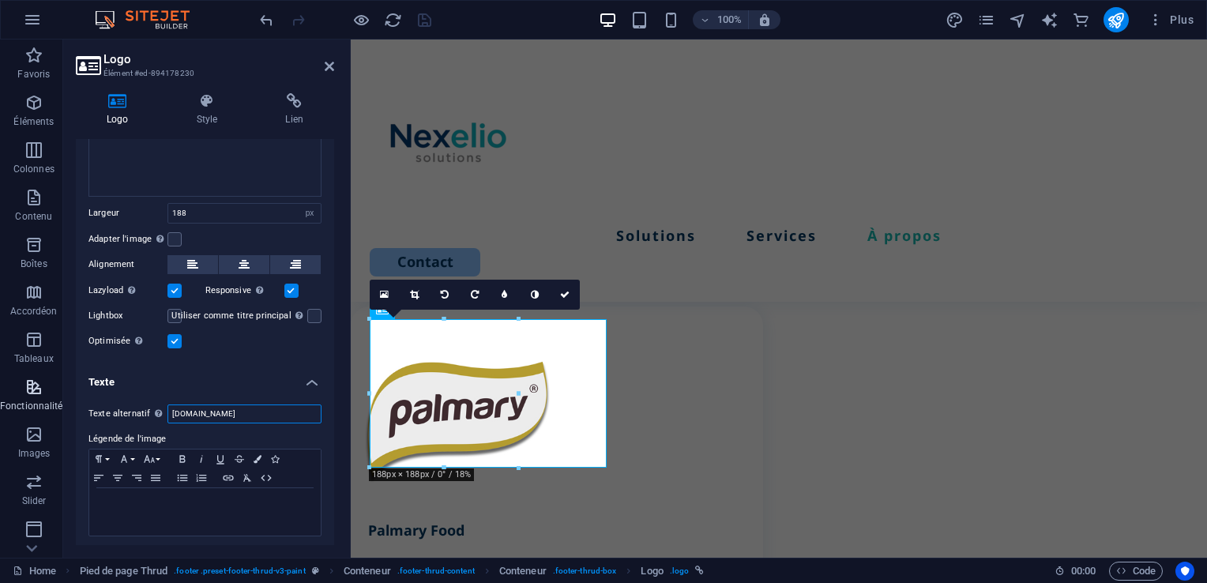
drag, startPoint x: 210, startPoint y: 412, endPoint x: 60, endPoint y: 392, distance: 151.4
click at [60, 392] on section "Favoris Éléments Colonnes Contenu Boîtes Accordéon Tableaux Fonctionnalités Ima…" at bounding box center [603, 298] width 1207 height 518
paste input "Logo Nexelio Solutions - Experts Reflex WMS"
type input "Logo Nexelio Solutions - Experts Reflex WMS"
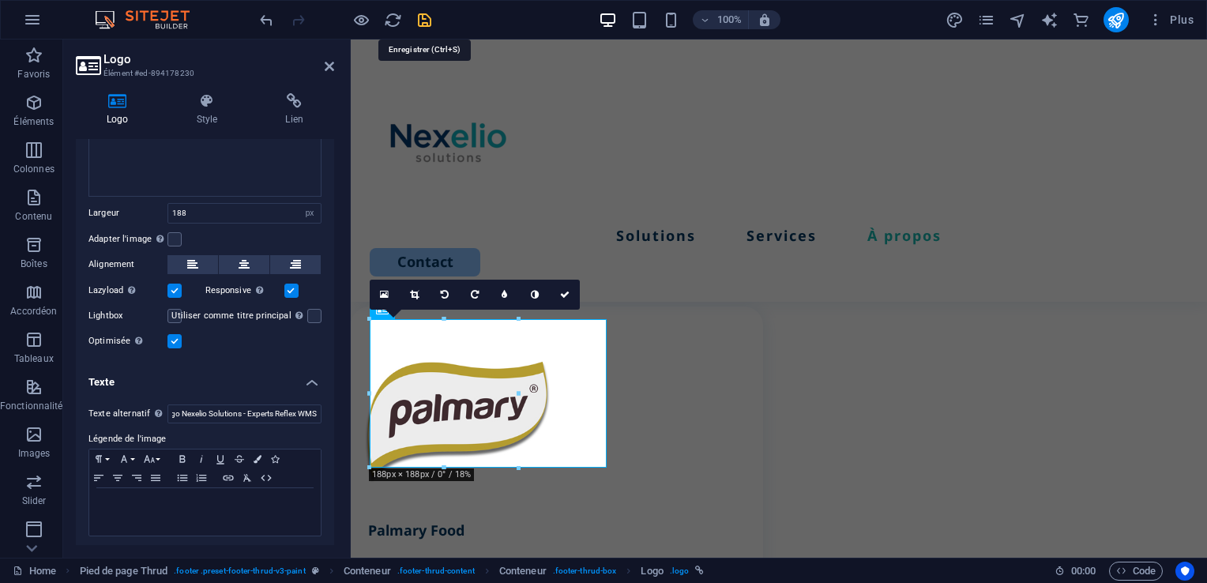
scroll to position [0, 0]
click at [424, 17] on icon "save" at bounding box center [425, 20] width 18 height 18
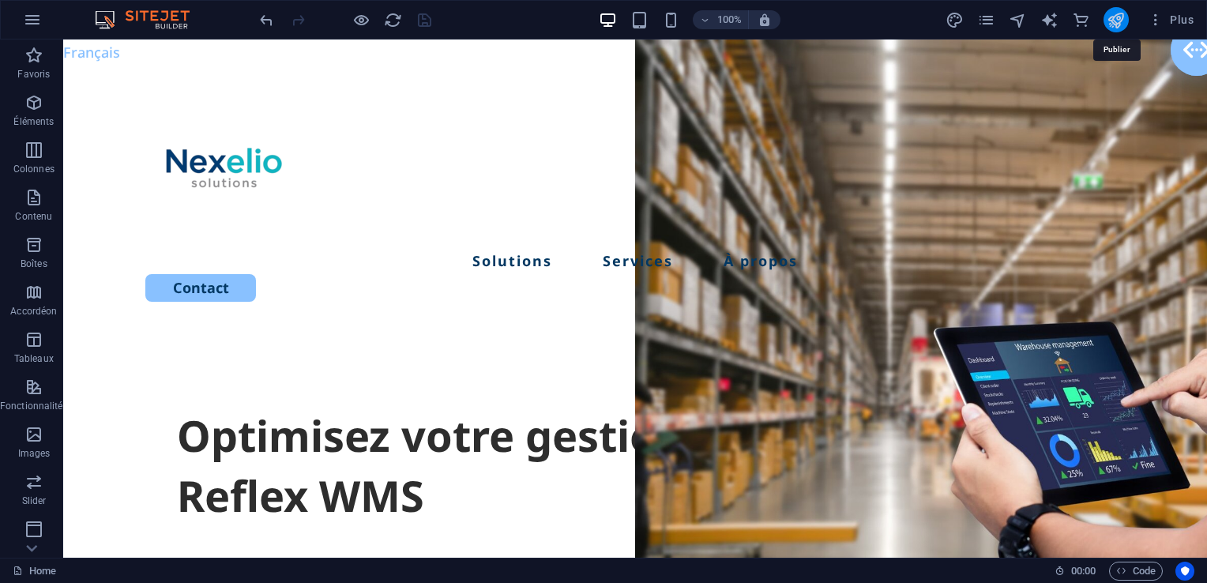
click at [1111, 23] on icon "publish" at bounding box center [1116, 20] width 18 height 18
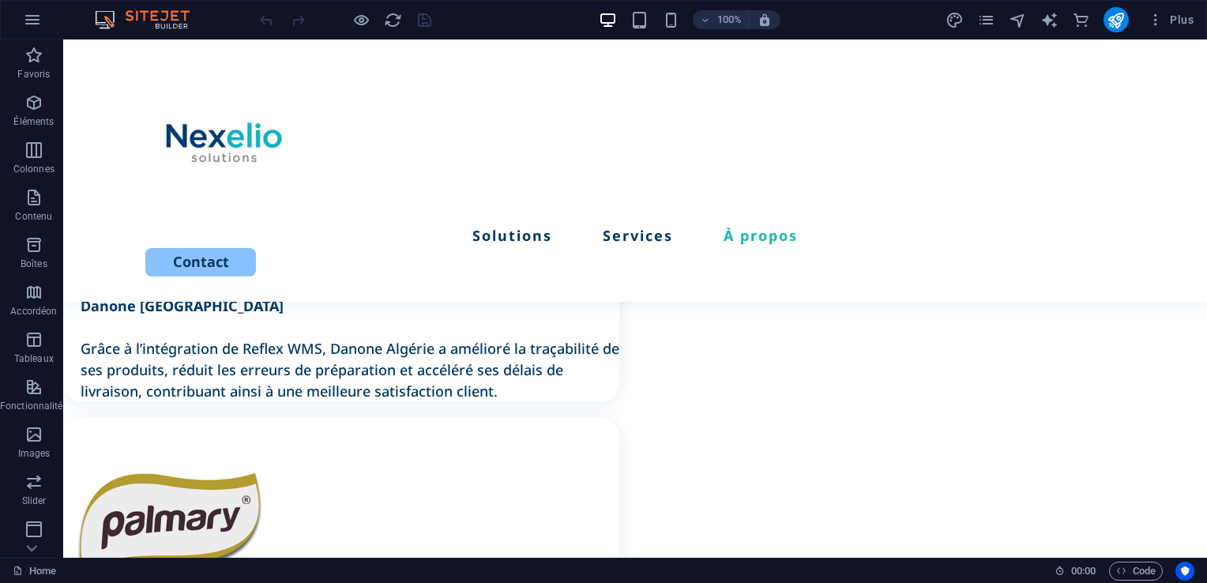
scroll to position [3804, 0]
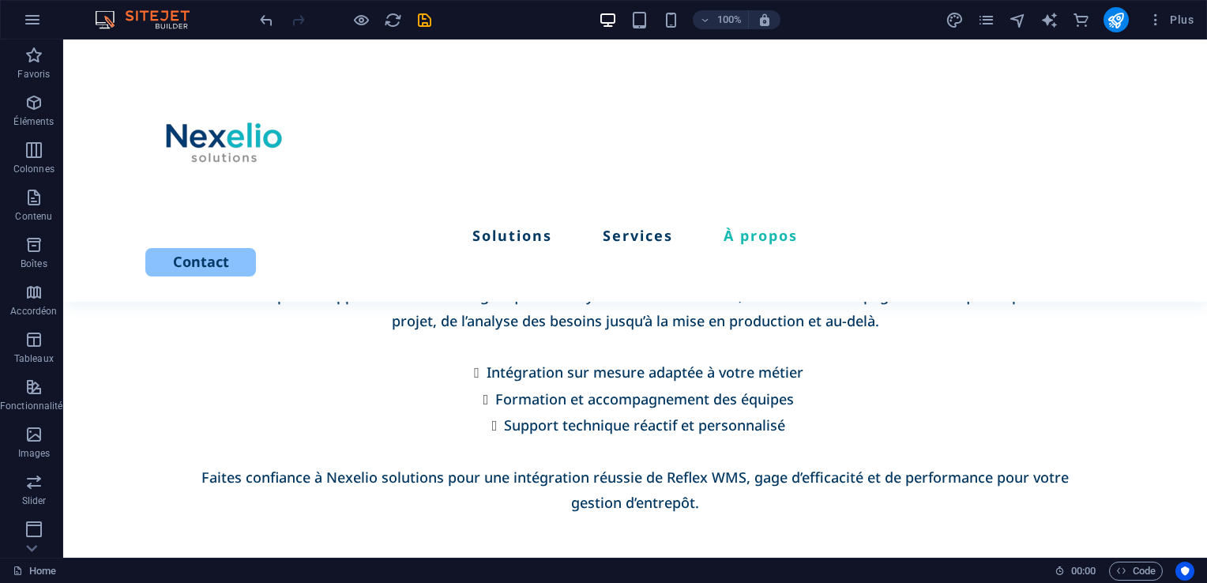
scroll to position [3081, 0]
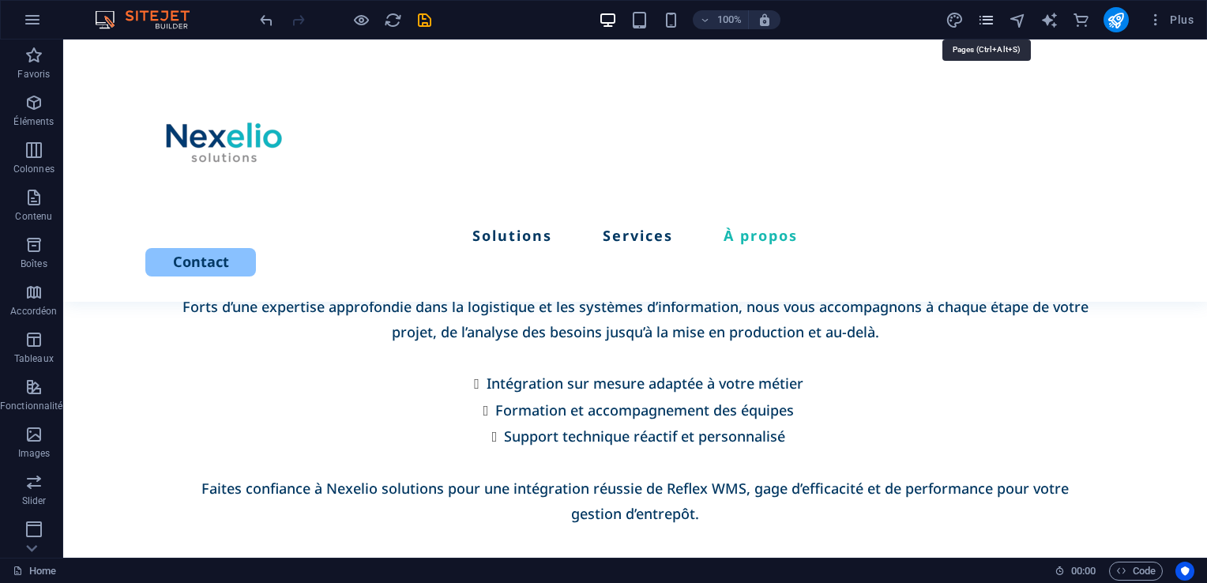
click at [990, 21] on icon "pages" at bounding box center [986, 20] width 18 height 18
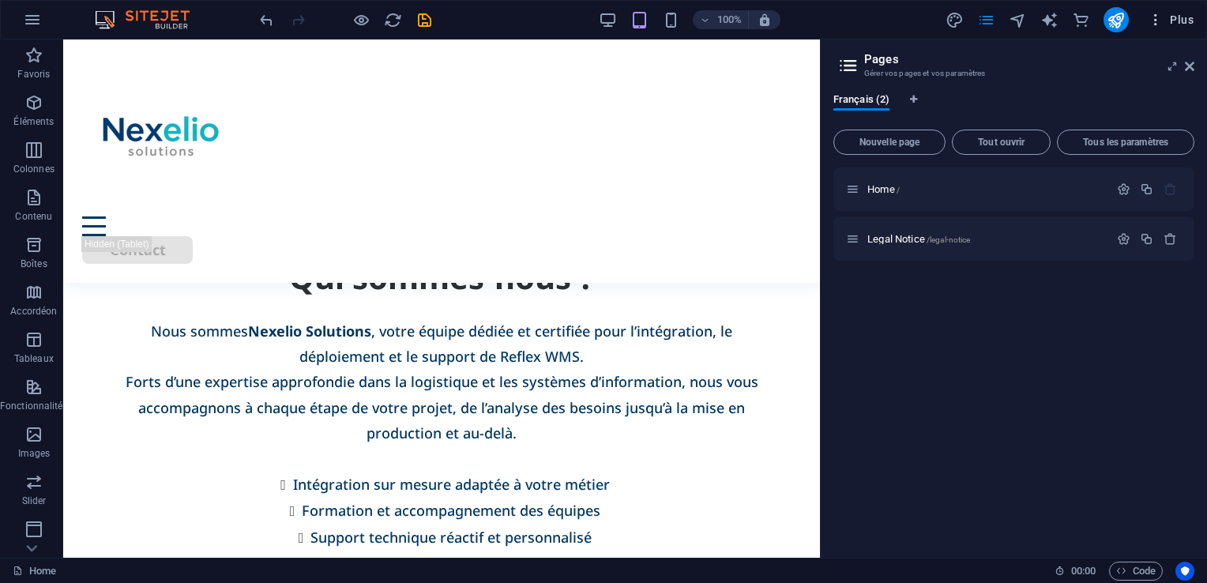
click at [1158, 20] on icon "button" at bounding box center [1156, 20] width 16 height 16
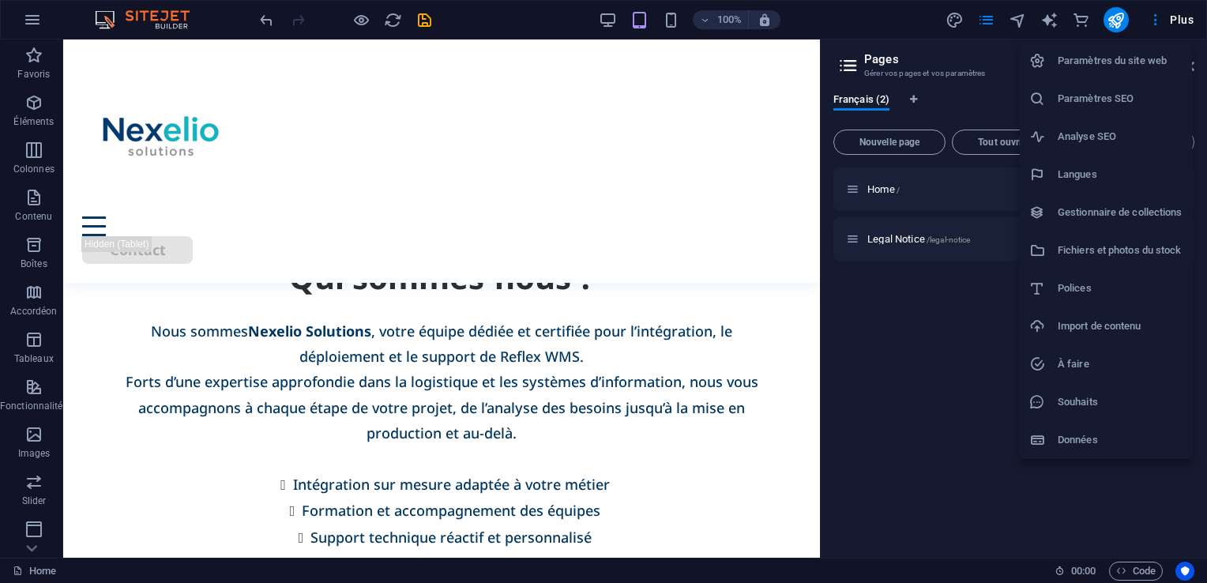
click at [1076, 180] on h6 "Langues" at bounding box center [1120, 174] width 125 height 19
select select "50"
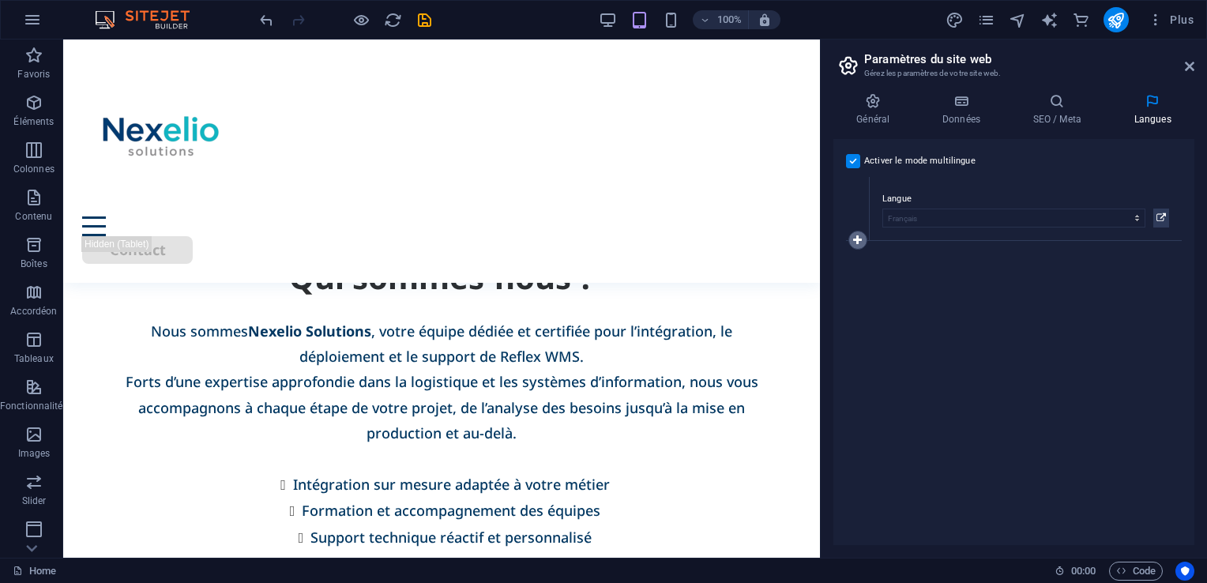
click at [856, 235] on icon at bounding box center [857, 240] width 9 height 11
click at [1099, 280] on select "Abkhazian Afar Afrikaans Akan Albanais Allemand Amharic Anglais Arabe Aragonese…" at bounding box center [1013, 282] width 263 height 19
select select "7"
click at [882, 273] on select "Abkhazian Afar Afrikaans Akan Albanais Allemand Amharic Anglais Arabe Aragonese…" at bounding box center [1013, 282] width 263 height 19
click at [931, 360] on div "Activer le mode multilingue Pour désactiver plusieurs langues, supprimez-les ju…" at bounding box center [1013, 342] width 361 height 406
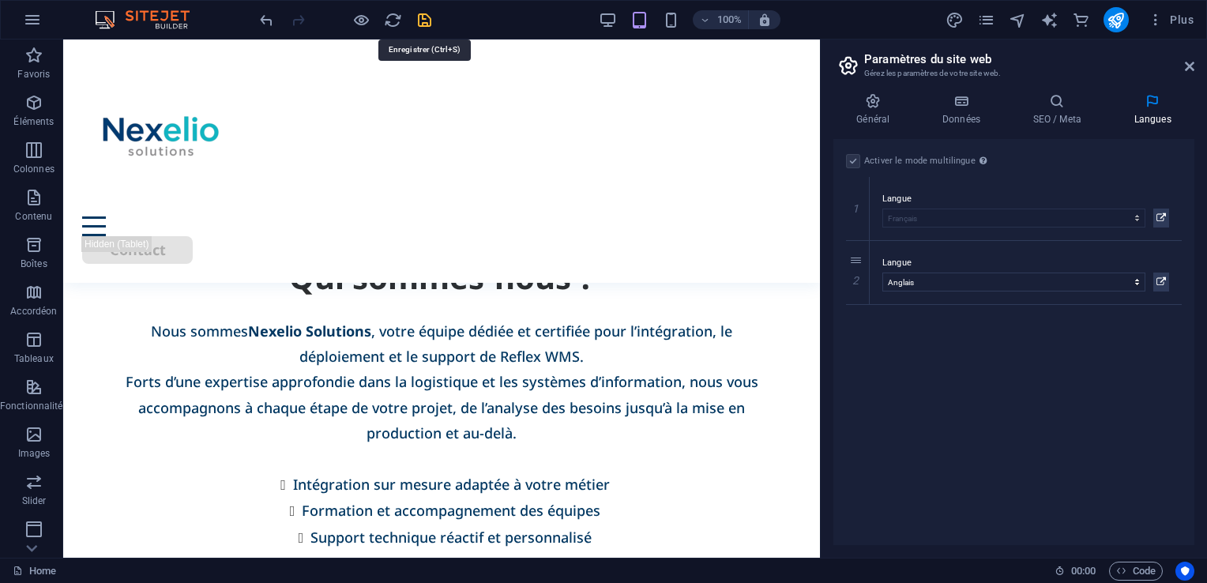
click at [419, 24] on icon "save" at bounding box center [425, 20] width 18 height 18
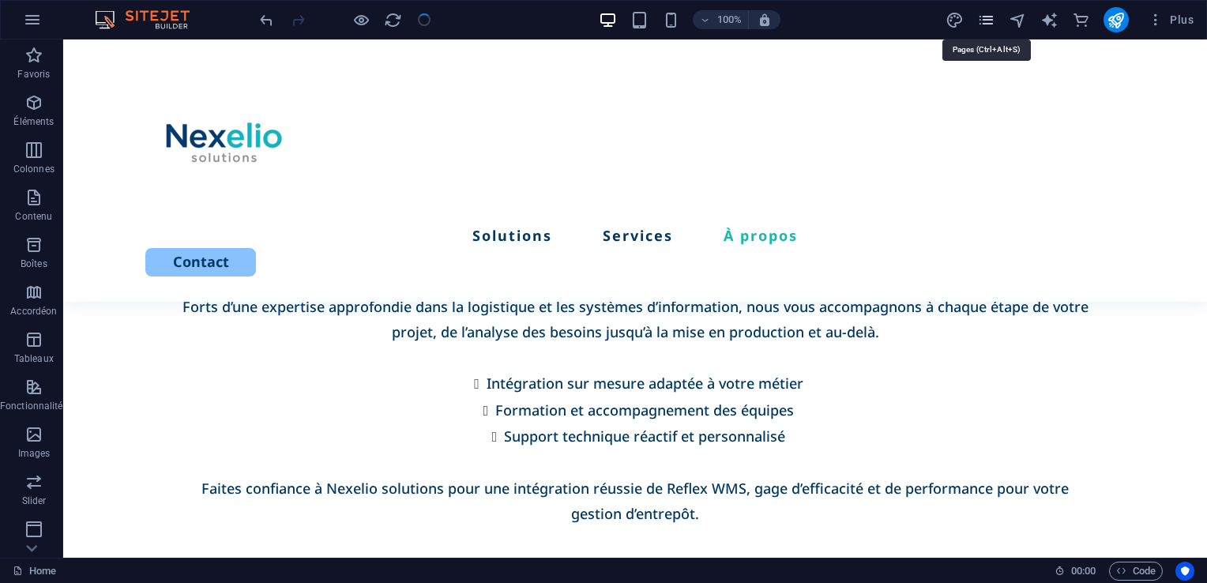
click at [980, 24] on icon "pages" at bounding box center [986, 20] width 18 height 18
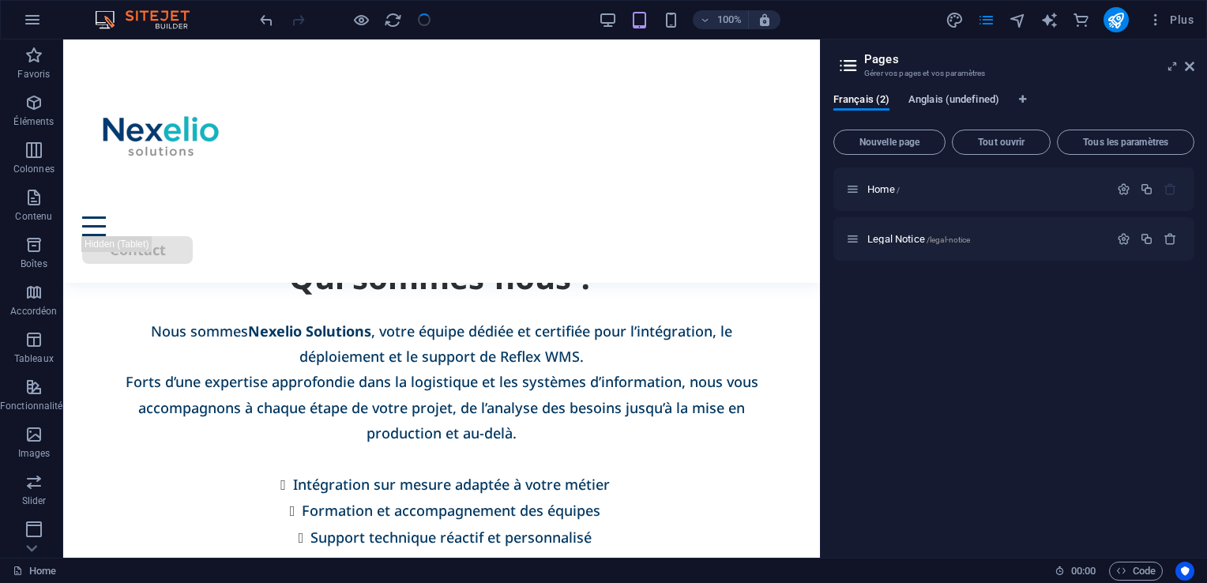
click at [940, 97] on span "Anglais (undefined)" at bounding box center [953, 101] width 91 height 22
click at [1125, 191] on icon "button" at bounding box center [1123, 188] width 13 height 13
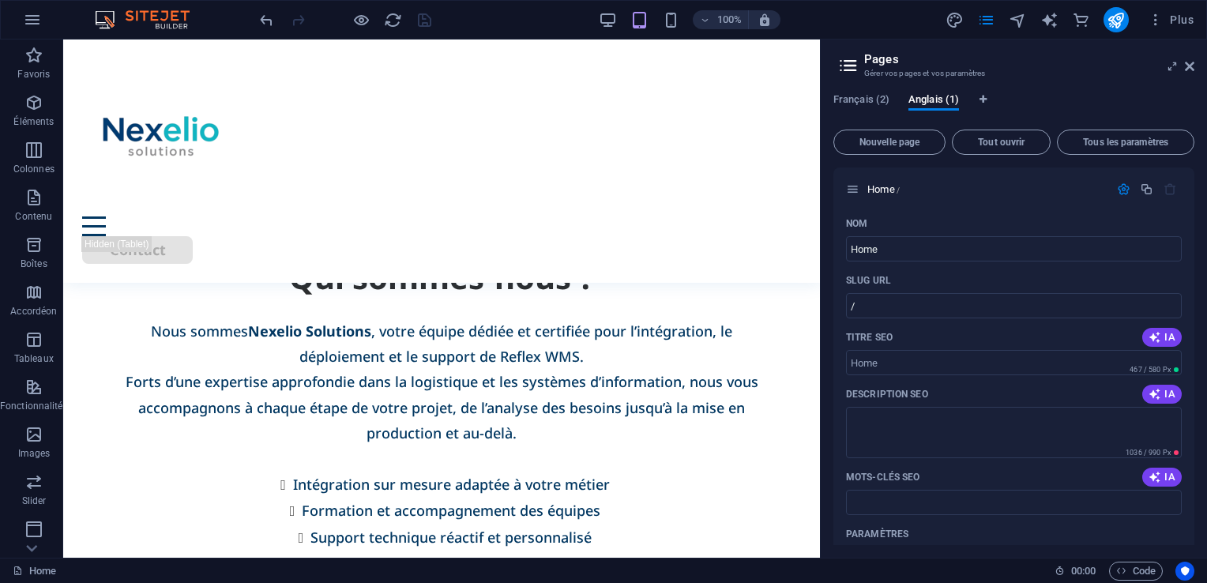
drag, startPoint x: 1194, startPoint y: 250, endPoint x: 1191, endPoint y: 283, distance: 32.5
click at [1191, 283] on div "Français (2) Anglais (1) Nouvelle page Tout ouvrir Tous les paramètres Home / N…" at bounding box center [1014, 319] width 386 height 477
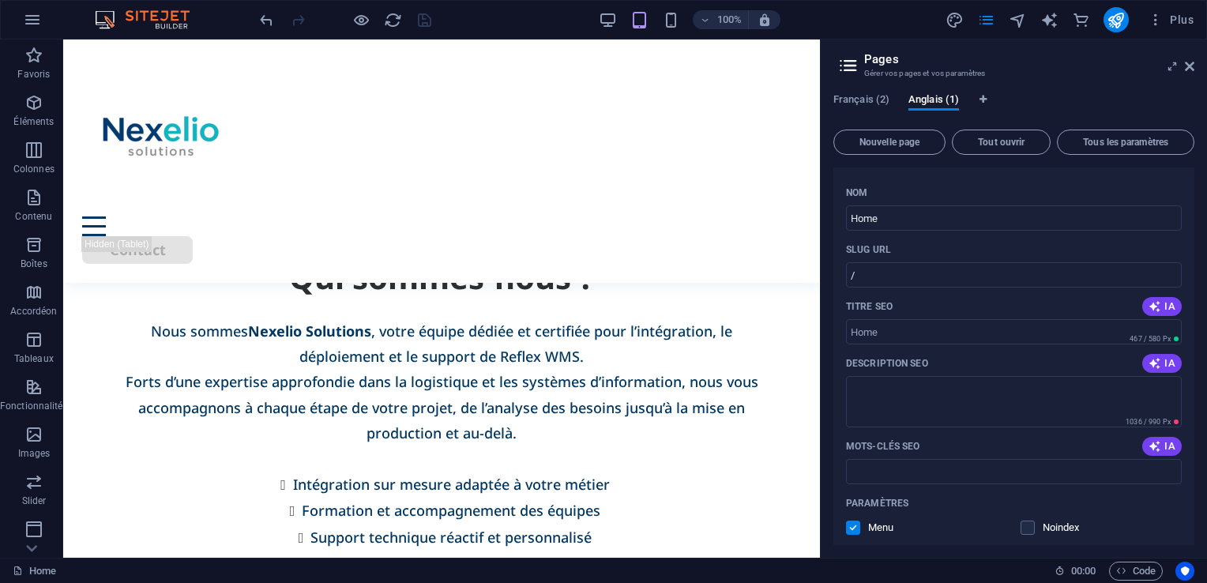
scroll to position [0, 0]
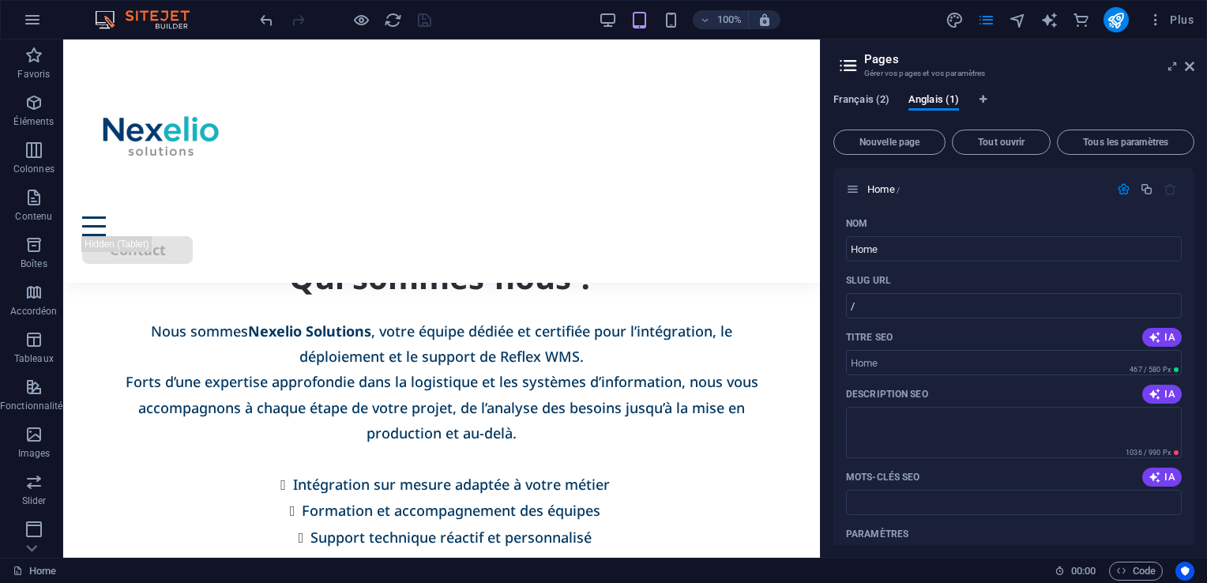
click at [868, 100] on span "Français (2)" at bounding box center [861, 101] width 56 height 22
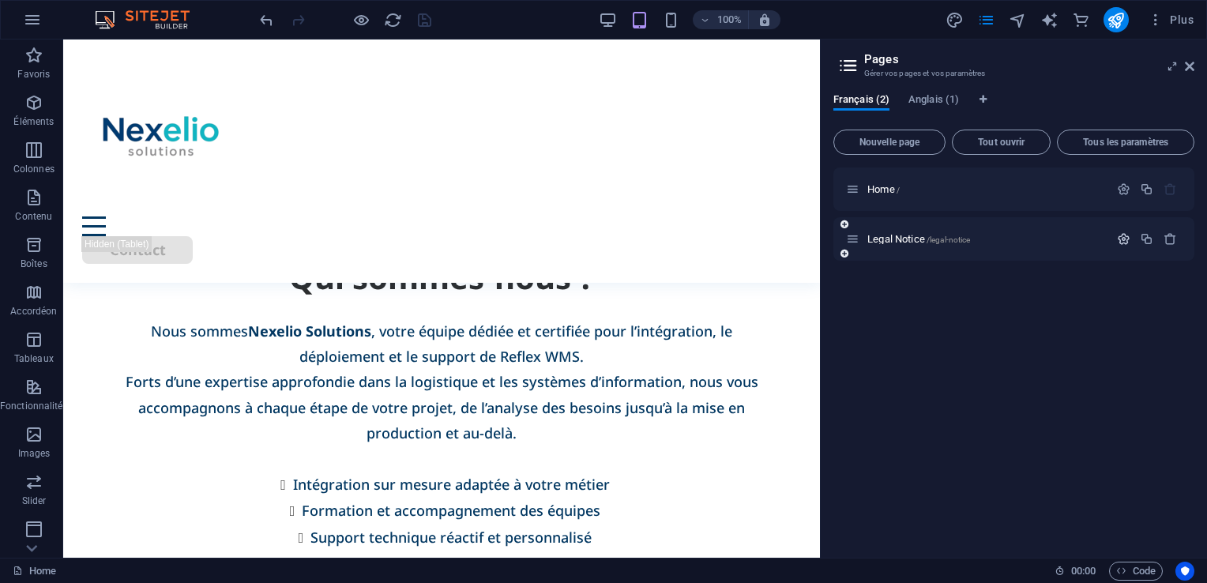
click at [1122, 243] on icon "button" at bounding box center [1123, 238] width 13 height 13
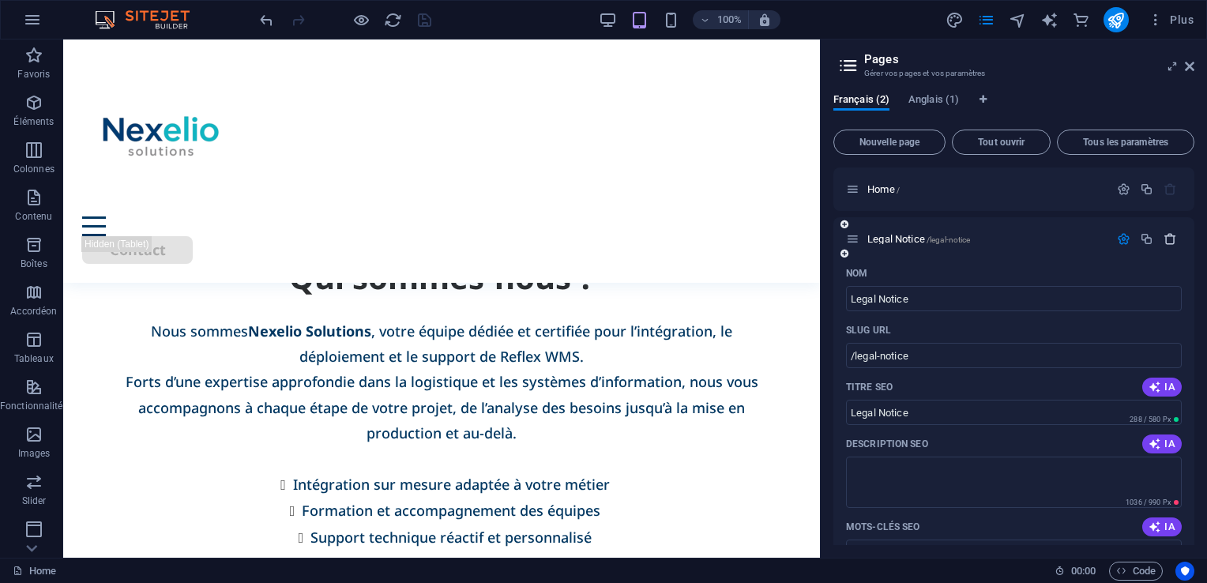
click at [1164, 242] on icon "button" at bounding box center [1170, 238] width 13 height 13
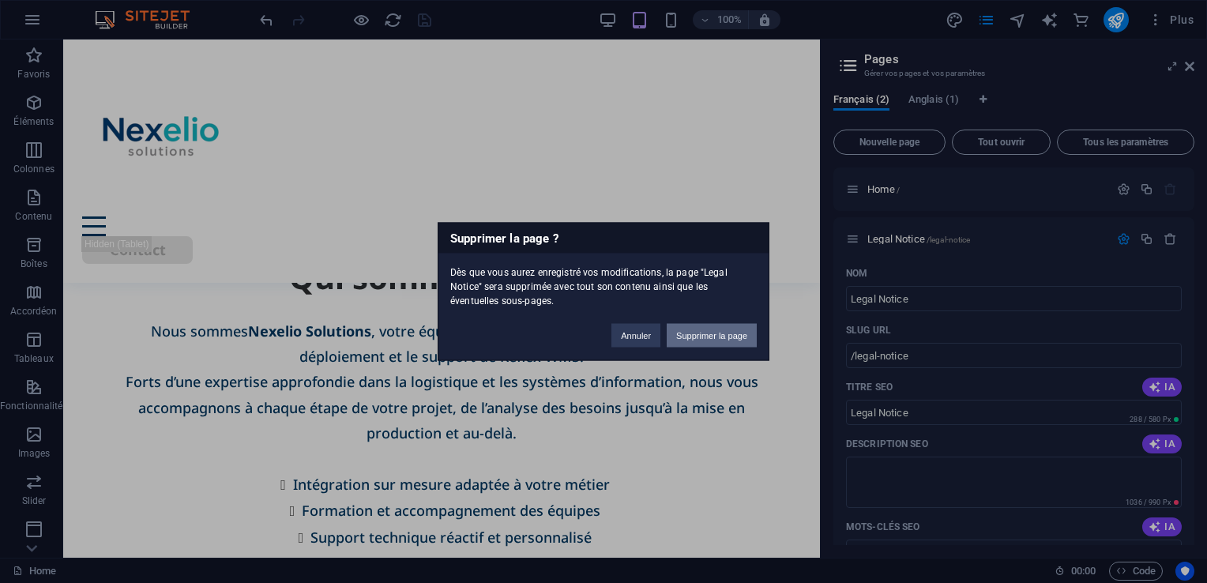
click at [701, 337] on button "Supprimer la page" at bounding box center [712, 336] width 90 height 24
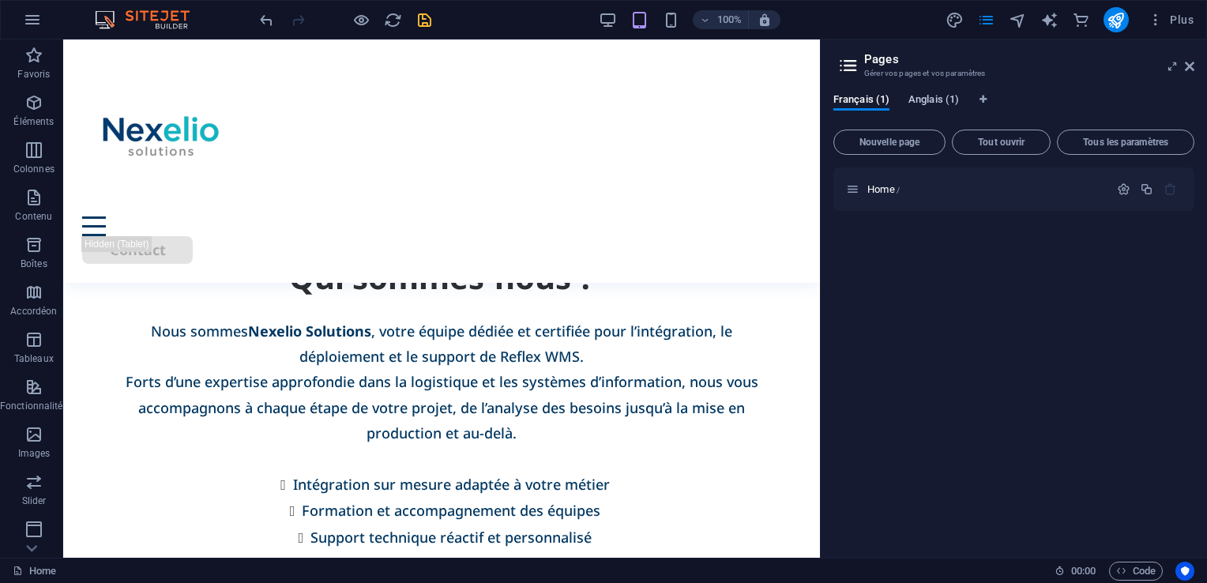
click at [923, 104] on span "Anglais (1)" at bounding box center [933, 101] width 51 height 22
click at [869, 96] on span "Français (1)" at bounding box center [861, 101] width 56 height 22
click at [920, 100] on span "Anglais (1)" at bounding box center [933, 101] width 51 height 22
click at [427, 24] on icon "save" at bounding box center [425, 20] width 18 height 18
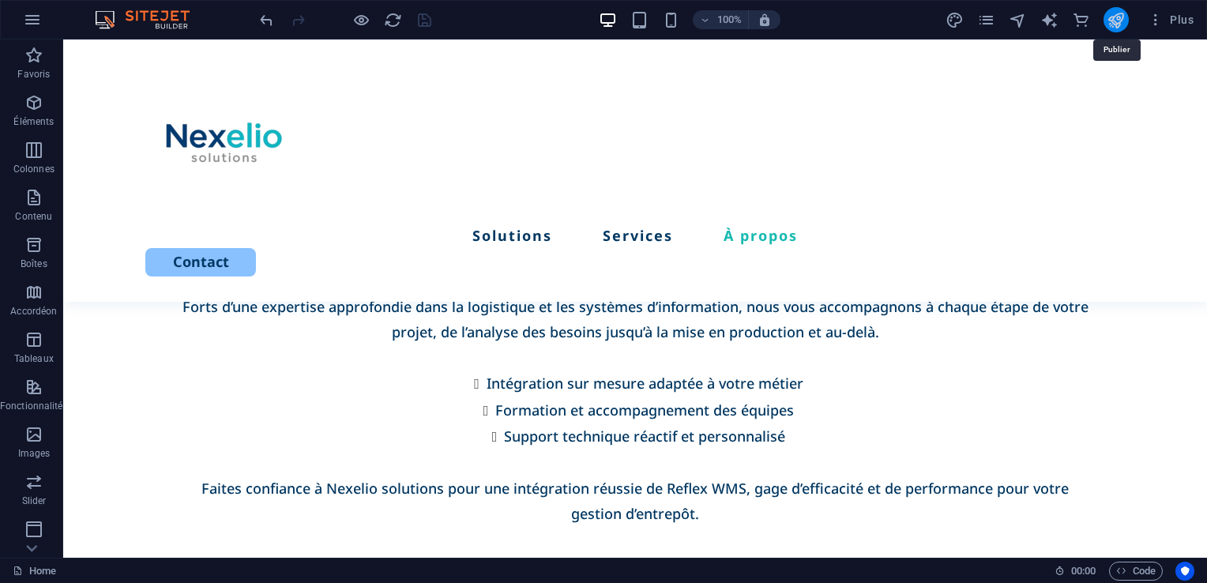
click at [1120, 22] on icon "publish" at bounding box center [1116, 20] width 18 height 18
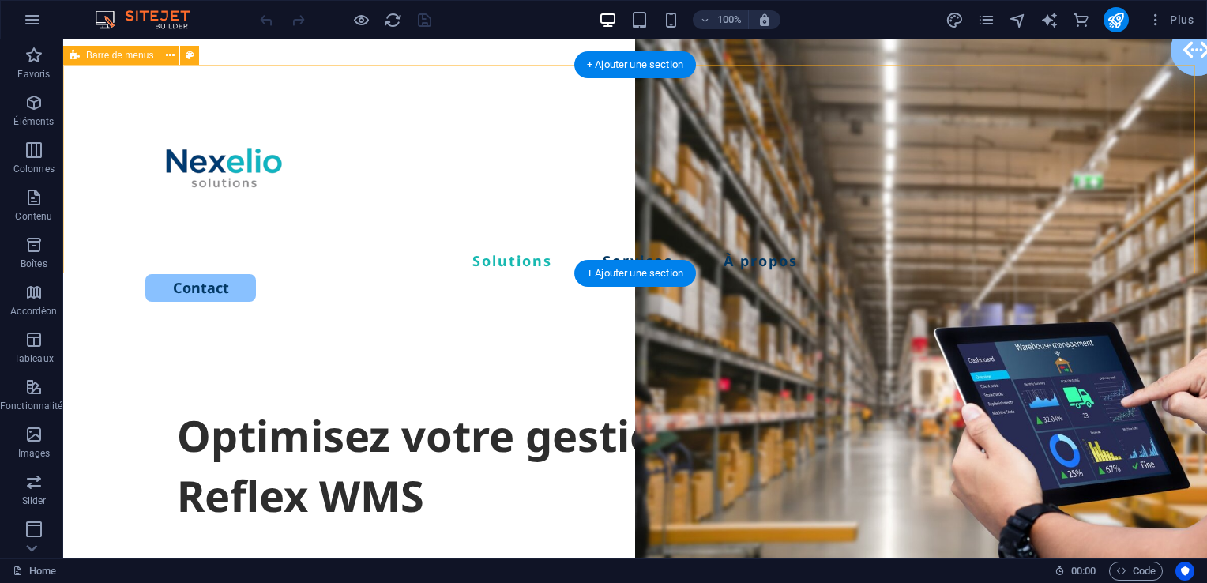
click at [1145, 172] on div "Solutions Services À propos Contact" at bounding box center [635, 196] width 1144 height 262
click at [1140, 171] on div "Solutions Services À propos Contact" at bounding box center [635, 196] width 1144 height 262
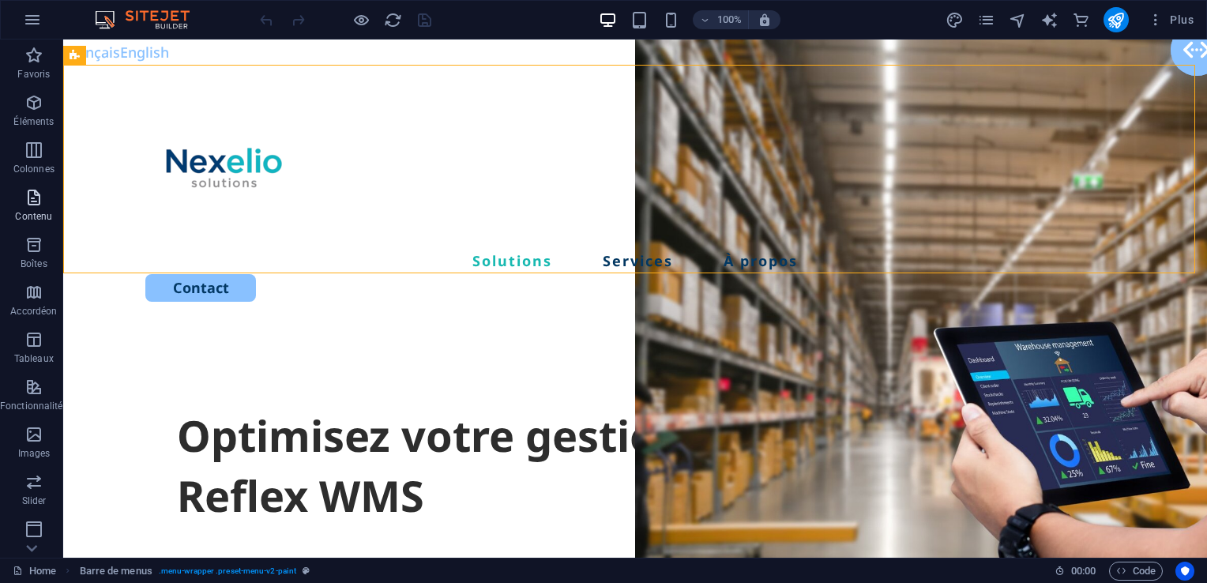
click at [37, 204] on icon "button" at bounding box center [33, 197] width 19 height 19
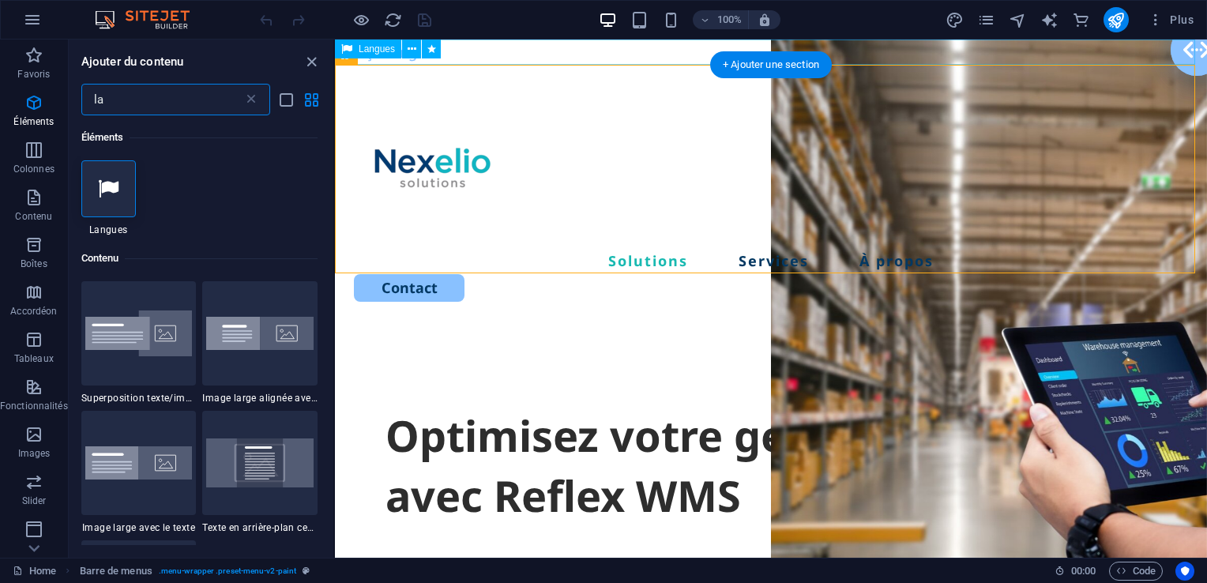
type input "la"
click at [513, 47] on div "Français English" at bounding box center [771, 51] width 872 height 25
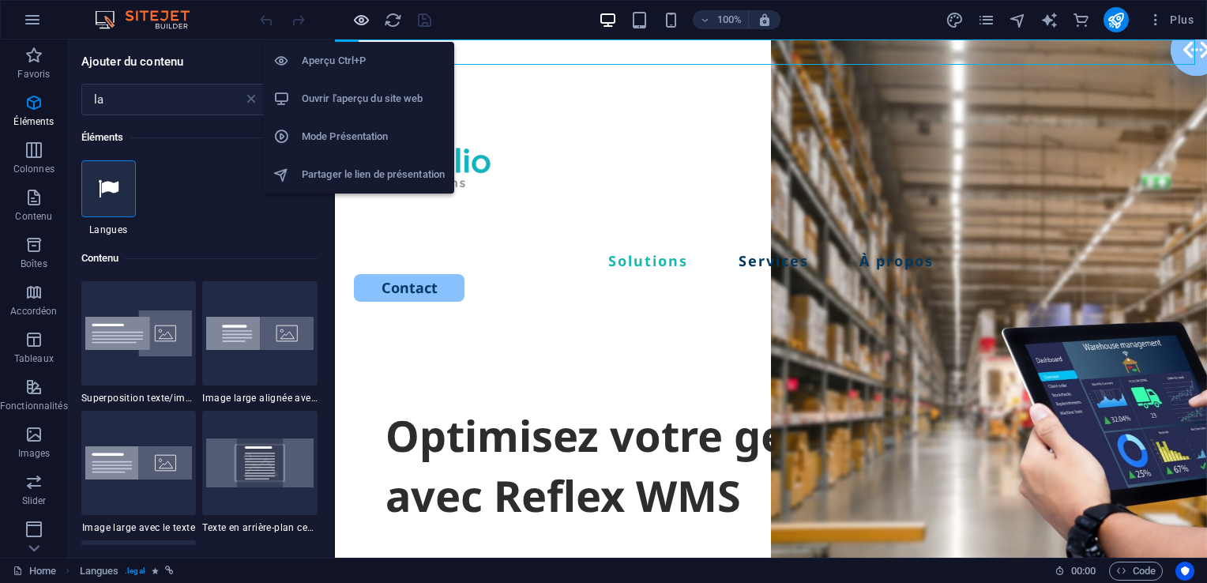
click at [363, 19] on icon "button" at bounding box center [361, 20] width 18 height 18
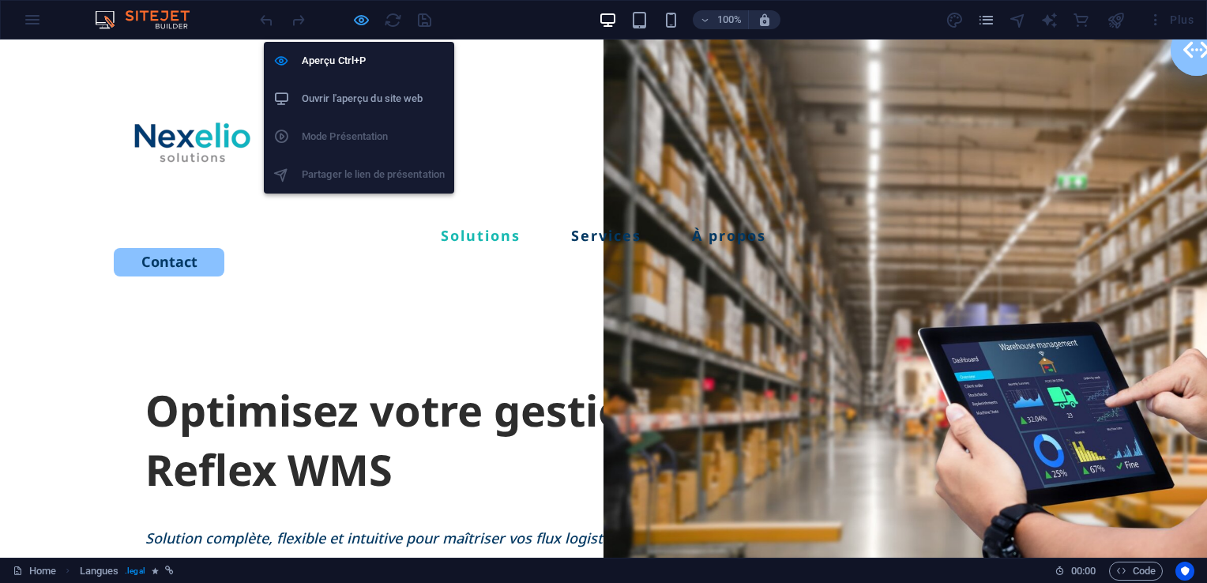
click at [363, 24] on icon "button" at bounding box center [361, 20] width 18 height 18
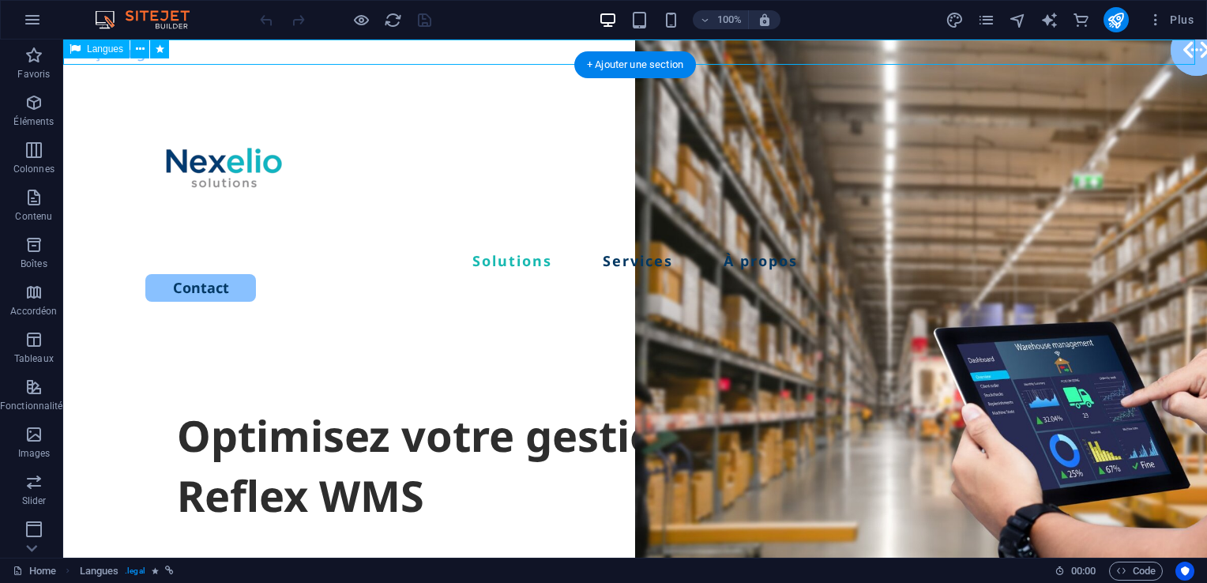
click at [220, 47] on div "Français English" at bounding box center [635, 51] width 1144 height 25
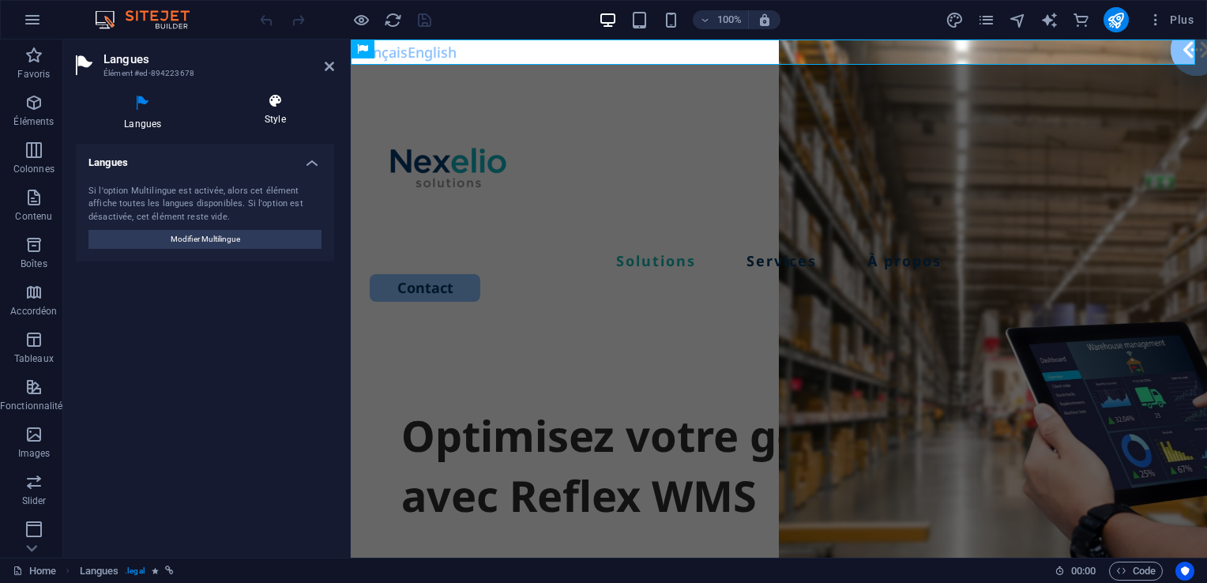
click at [276, 111] on h4 "Style" at bounding box center [275, 109] width 118 height 33
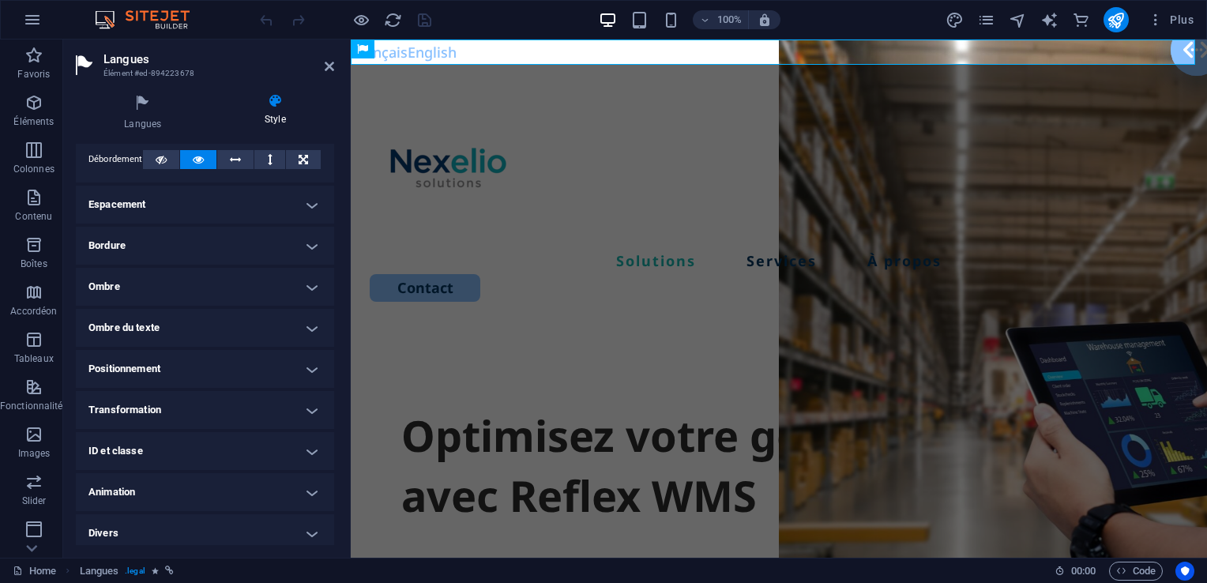
scroll to position [96, 0]
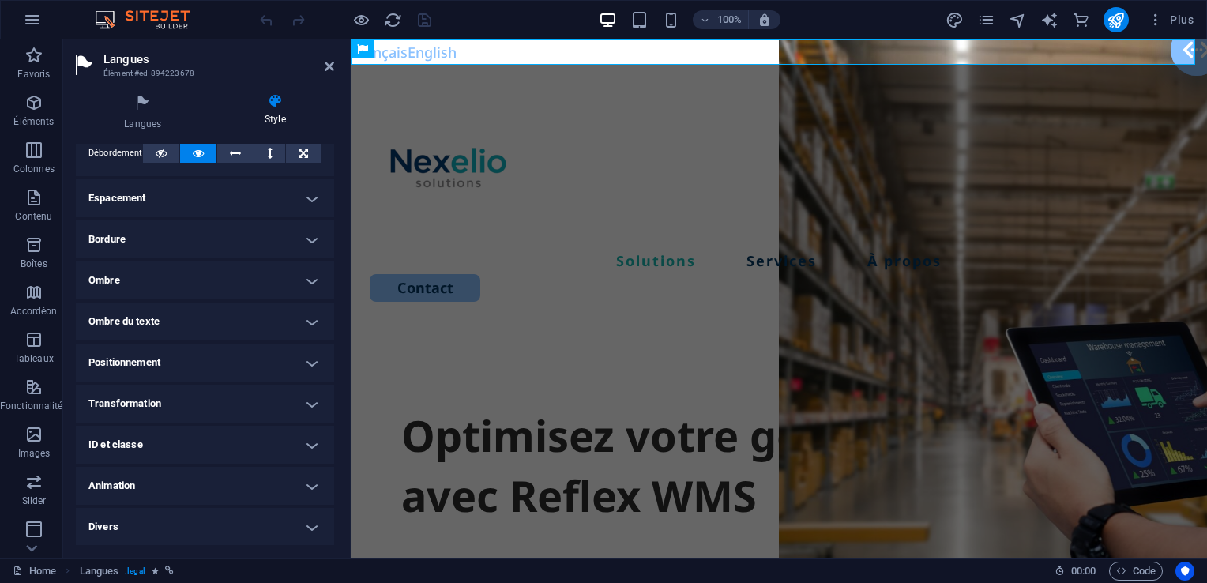
click at [292, 364] on h4 "Positionnement" at bounding box center [205, 363] width 258 height 38
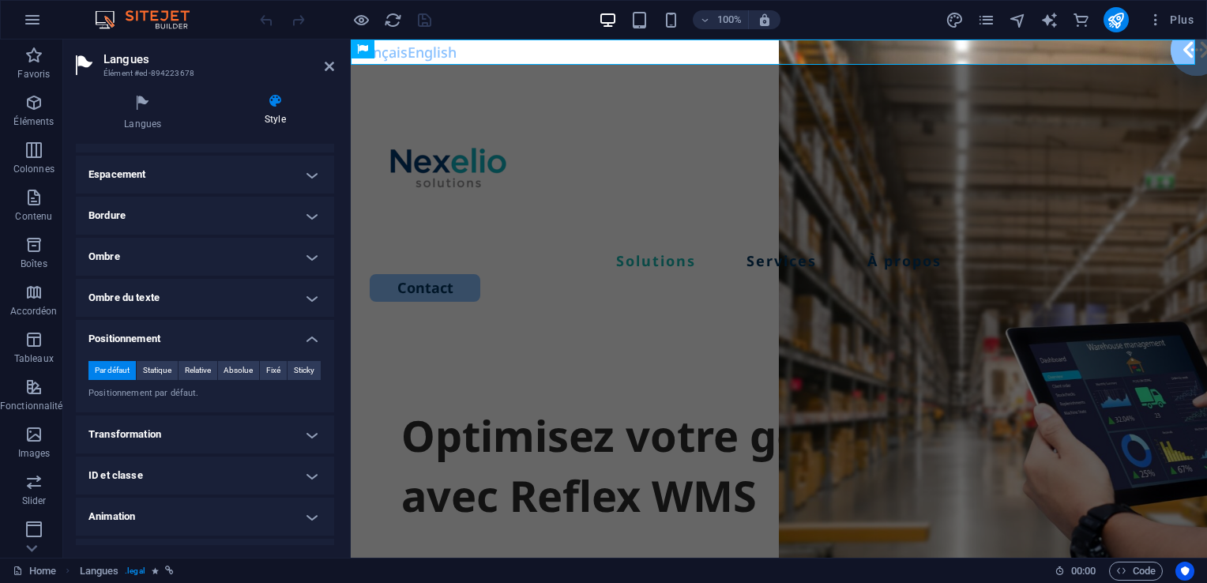
scroll to position [123, 0]
click at [270, 368] on span "Fixé" at bounding box center [273, 367] width 14 height 19
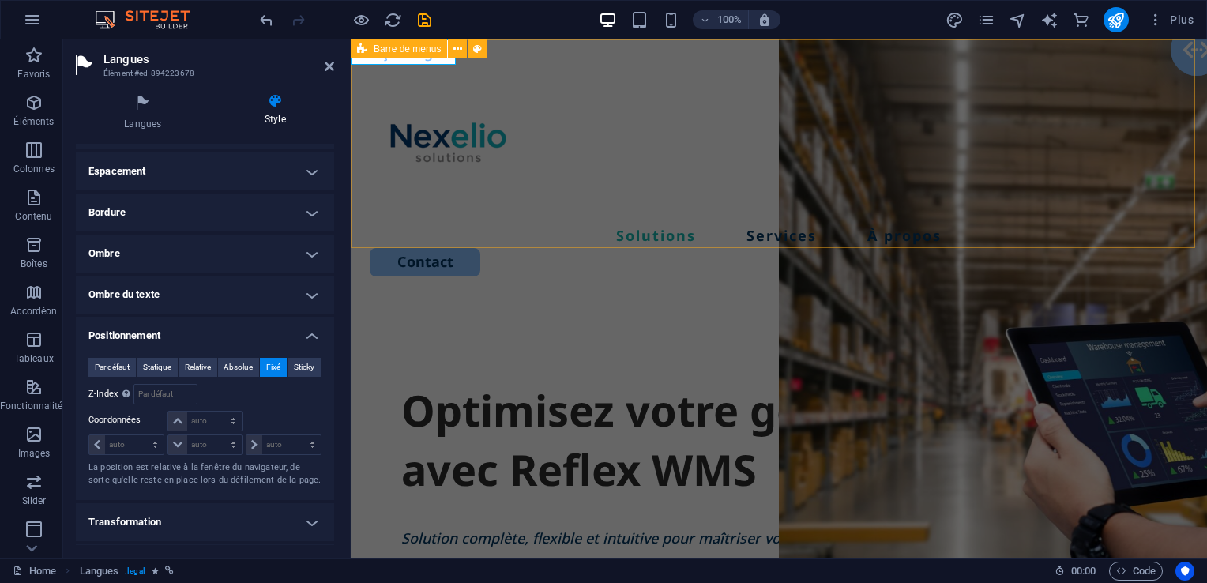
click at [385, 50] on span "Barre de menus" at bounding box center [407, 48] width 67 height 9
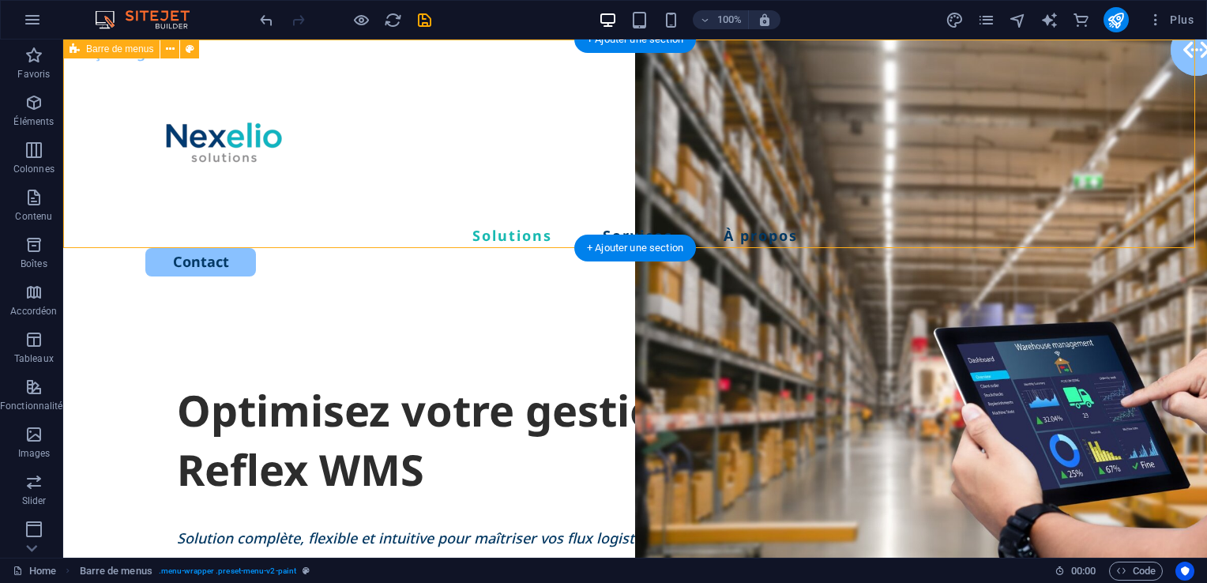
click at [121, 63] on div "Solutions Services À propos Contact" at bounding box center [635, 170] width 1144 height 262
click at [224, 46] on div "Solutions Services À propos Contact" at bounding box center [635, 170] width 1144 height 262
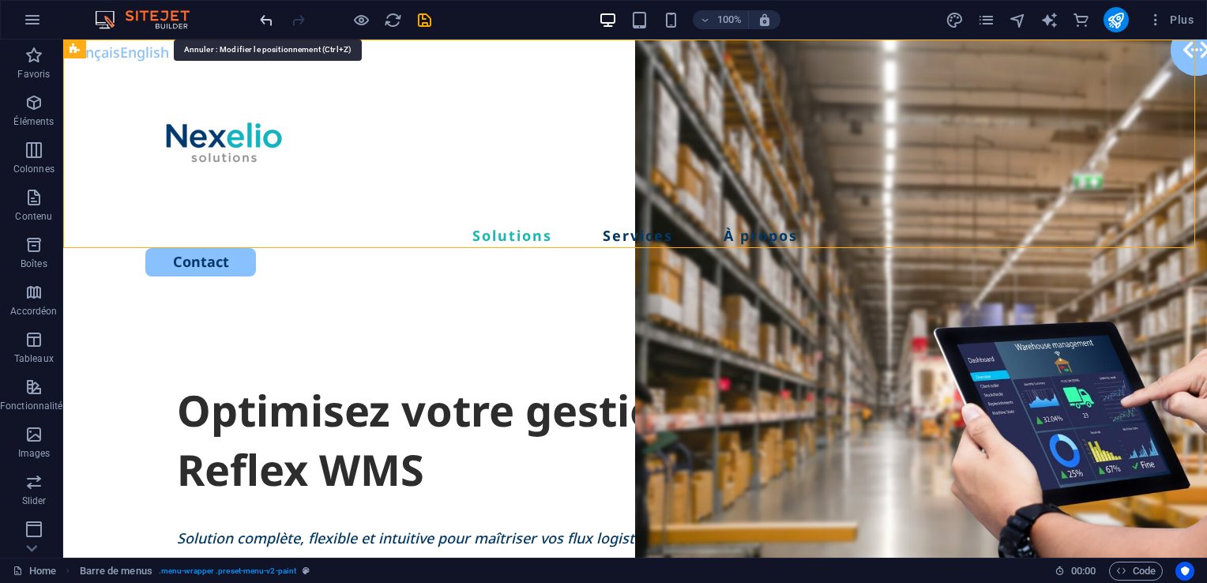
click at [267, 17] on icon "undo" at bounding box center [267, 20] width 18 height 18
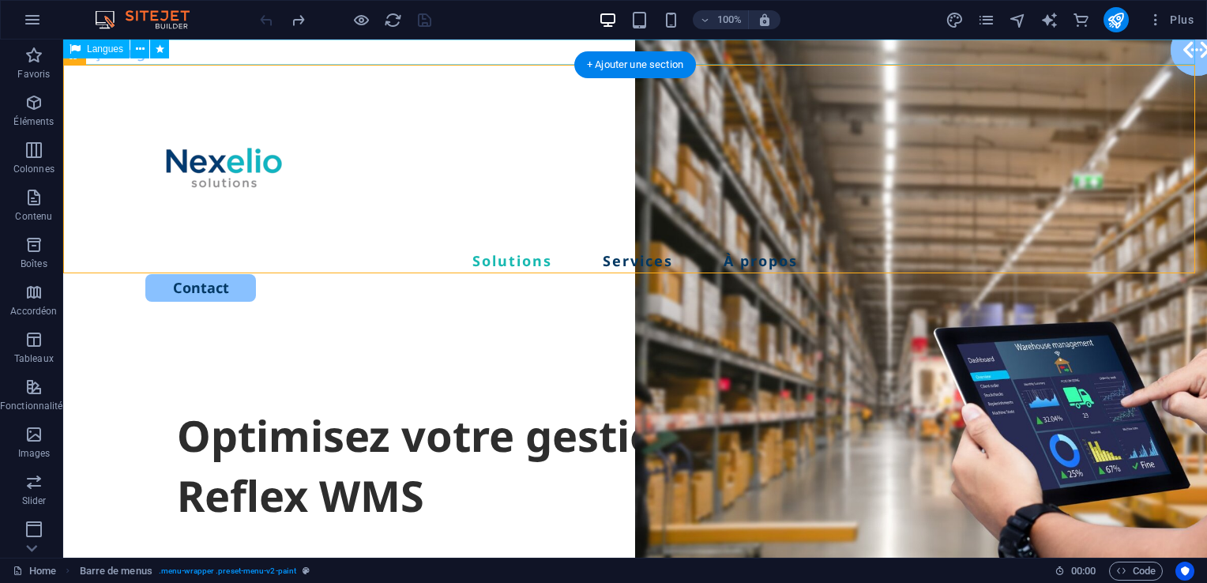
click at [198, 53] on div "Français English" at bounding box center [635, 51] width 1144 height 25
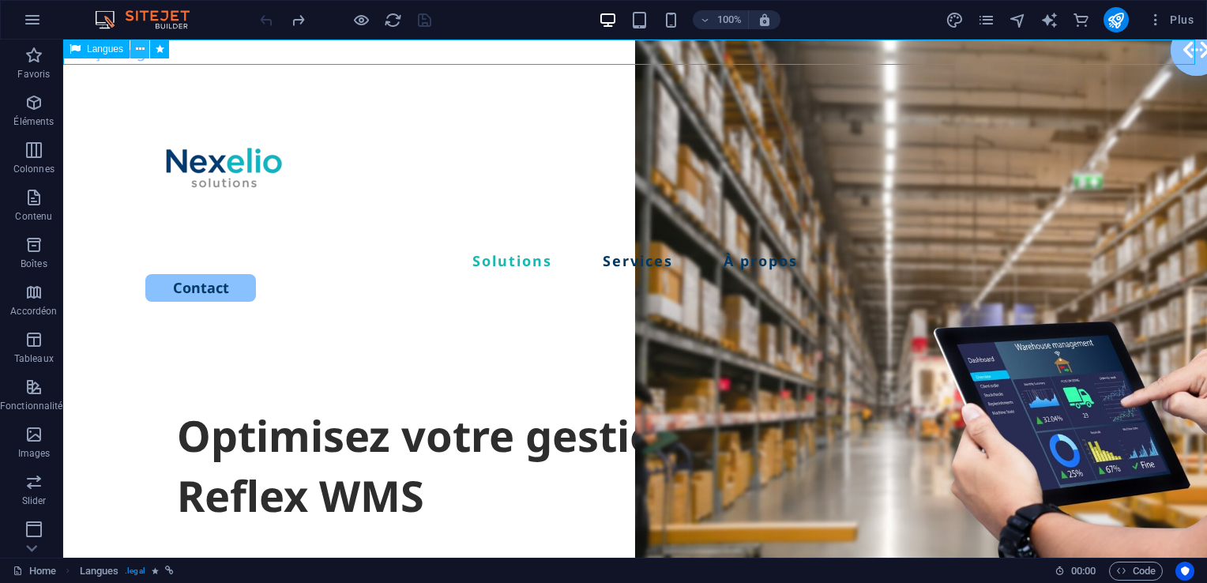
click at [136, 49] on icon at bounding box center [140, 49] width 9 height 17
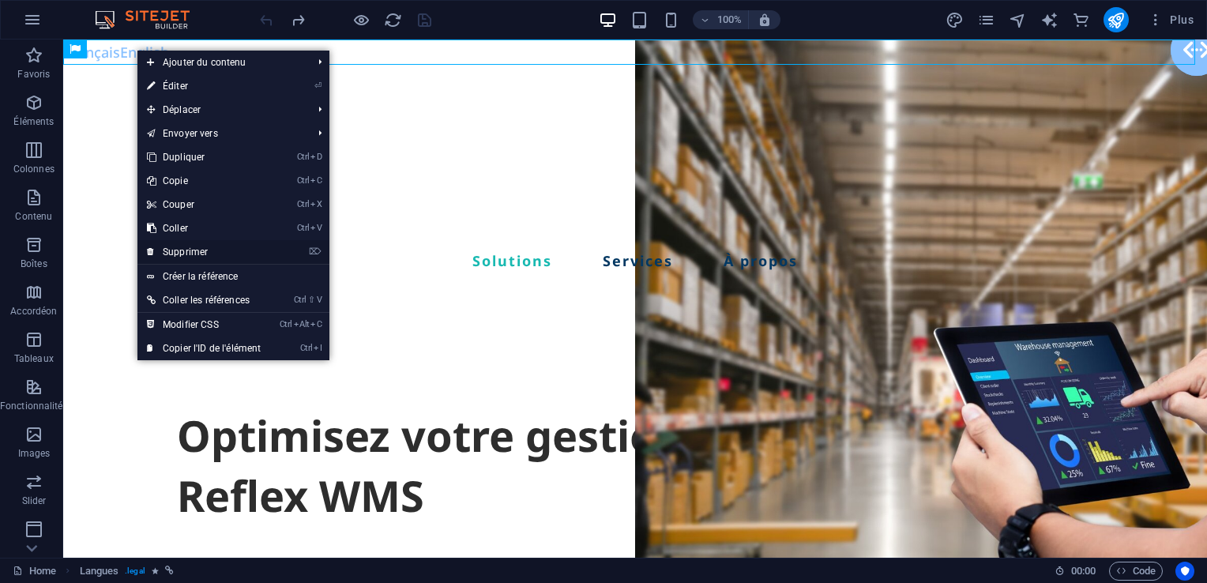
click at [199, 252] on link "⌦ Supprimer" at bounding box center [203, 252] width 133 height 24
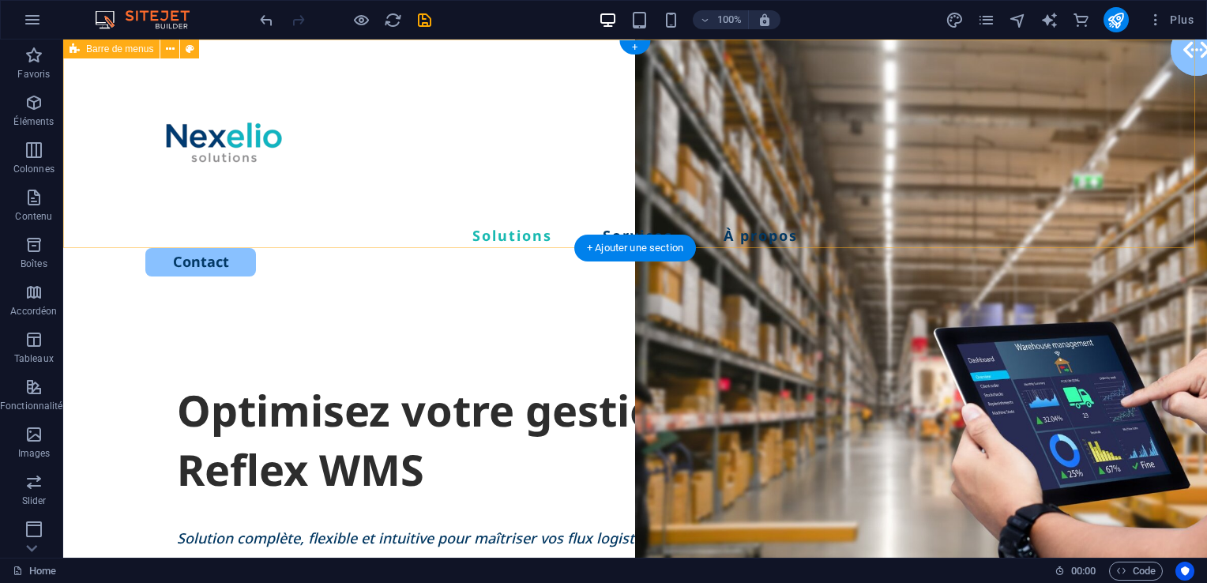
click at [1155, 163] on div "Solutions Services À propos Contact" at bounding box center [635, 170] width 1144 height 262
select select "header"
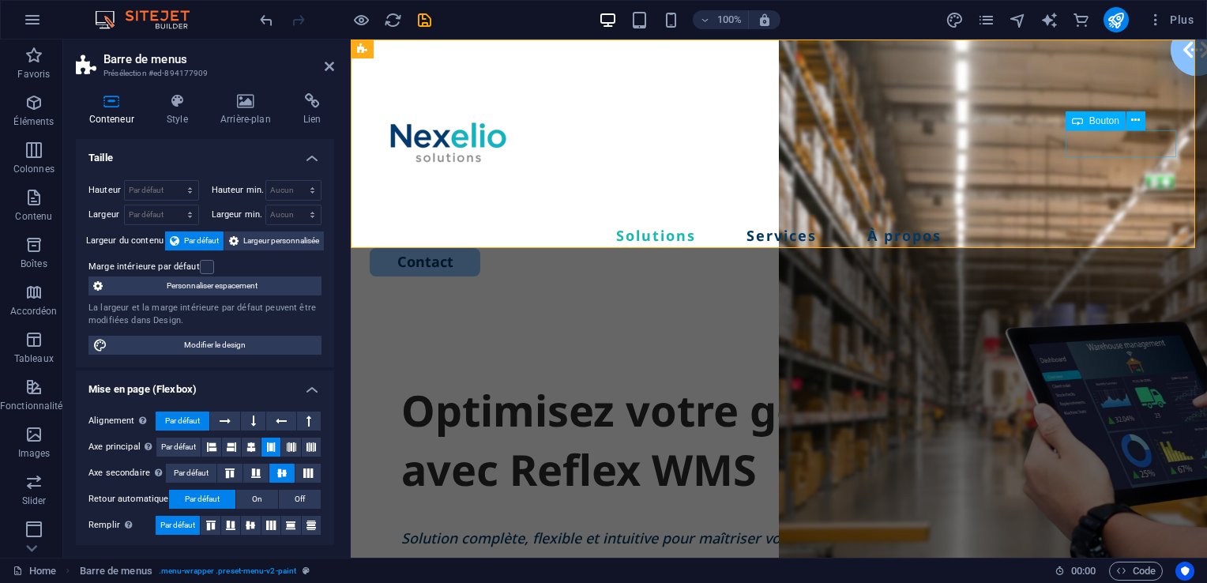
click at [1148, 248] on div "Contact" at bounding box center [779, 262] width 818 height 28
click at [1134, 122] on icon at bounding box center [1135, 120] width 9 height 17
click at [1151, 248] on div "Contact" at bounding box center [779, 262] width 818 height 28
click at [1138, 118] on icon at bounding box center [1135, 120] width 9 height 17
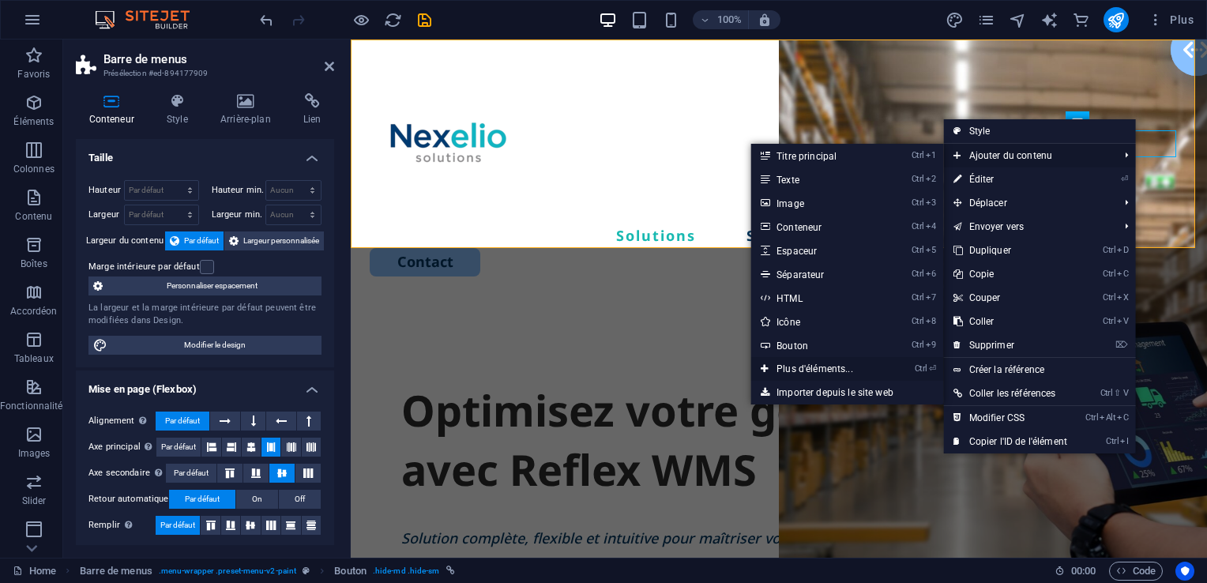
click at [788, 367] on link "Ctrl ⏎ Plus d'éléments..." at bounding box center [818, 369] width 134 height 24
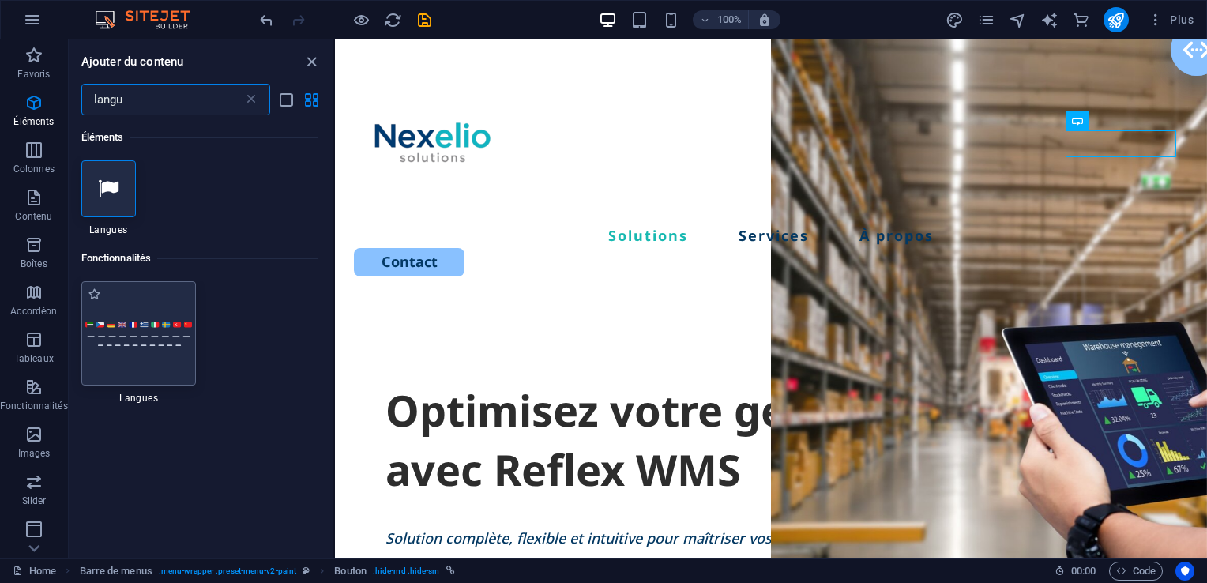
type input "langu"
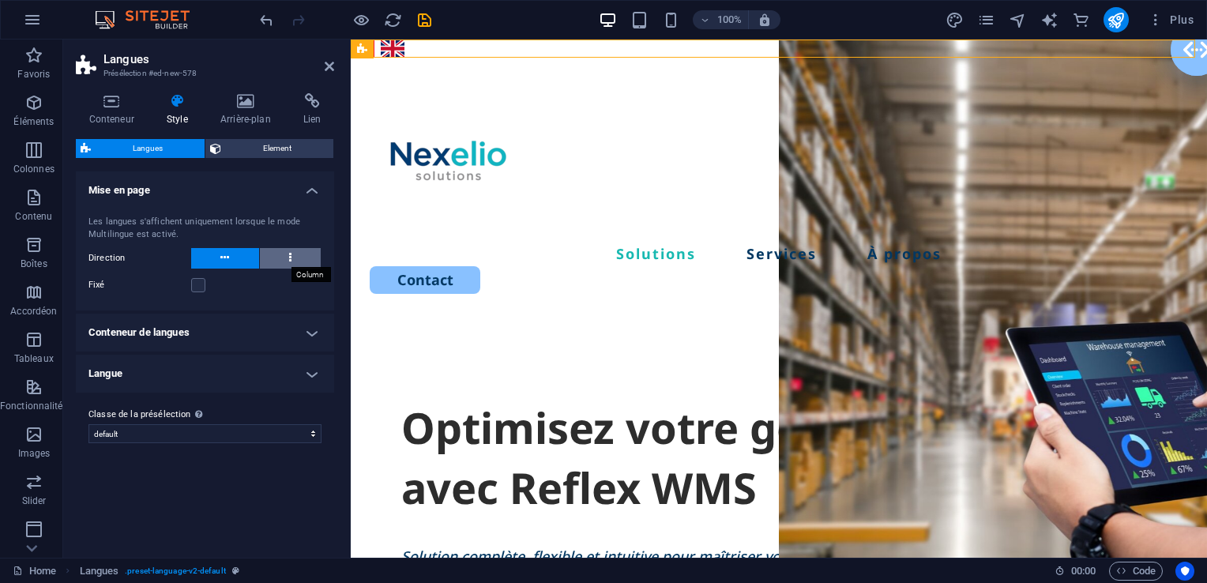
click at [291, 259] on icon at bounding box center [290, 257] width 2 height 19
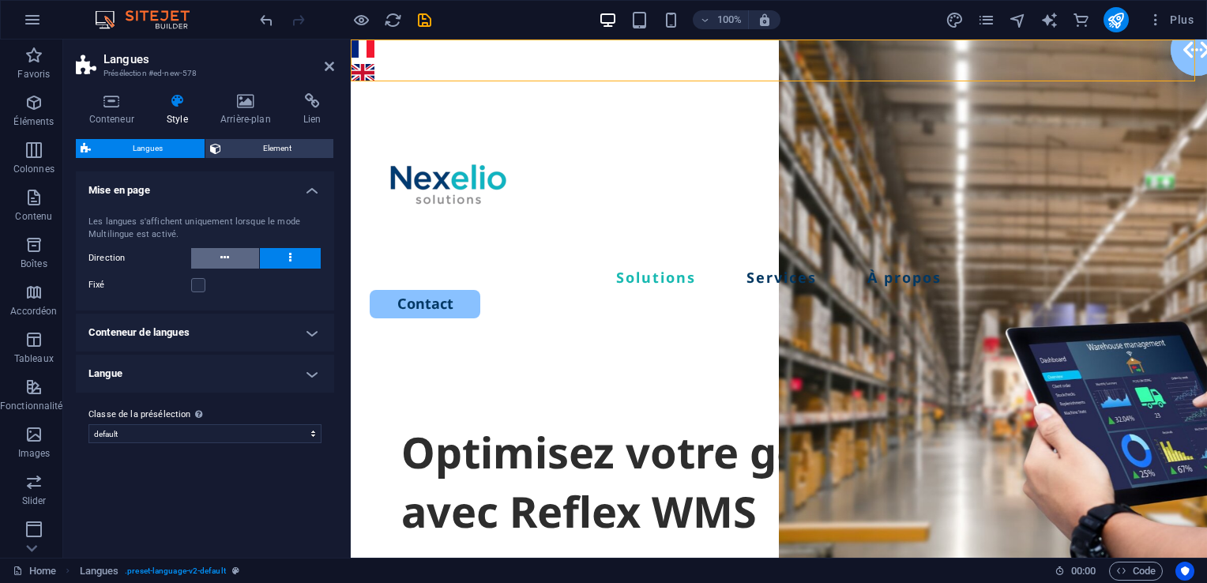
click at [215, 258] on button at bounding box center [225, 258] width 68 height 21
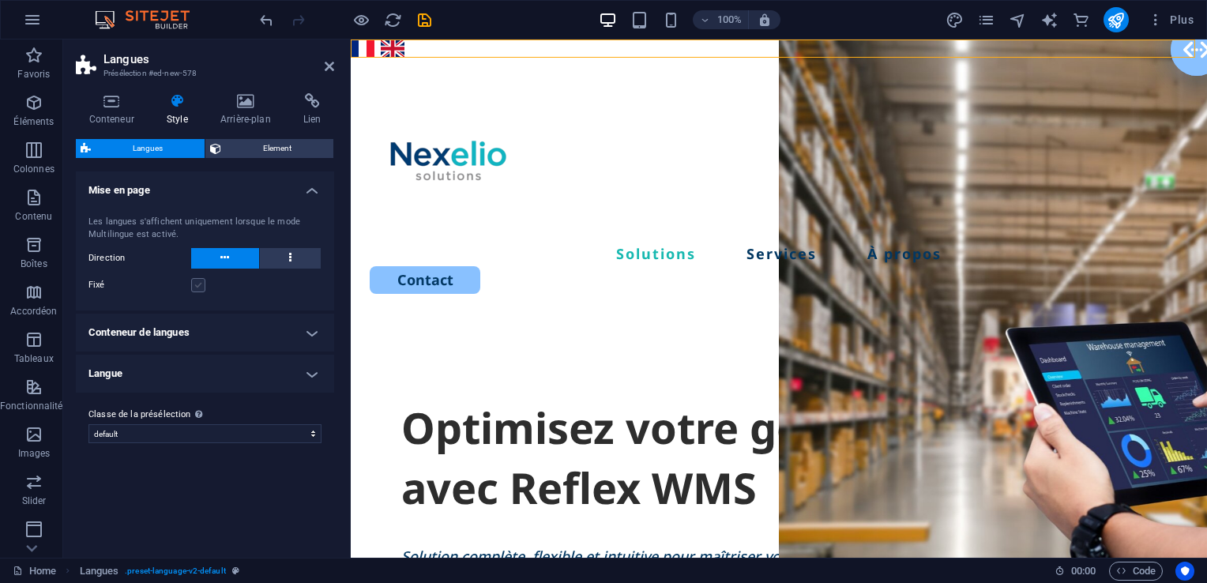
click at [197, 286] on label at bounding box center [198, 285] width 14 height 14
click at [0, 0] on input "Fixé" at bounding box center [0, 0] width 0 height 0
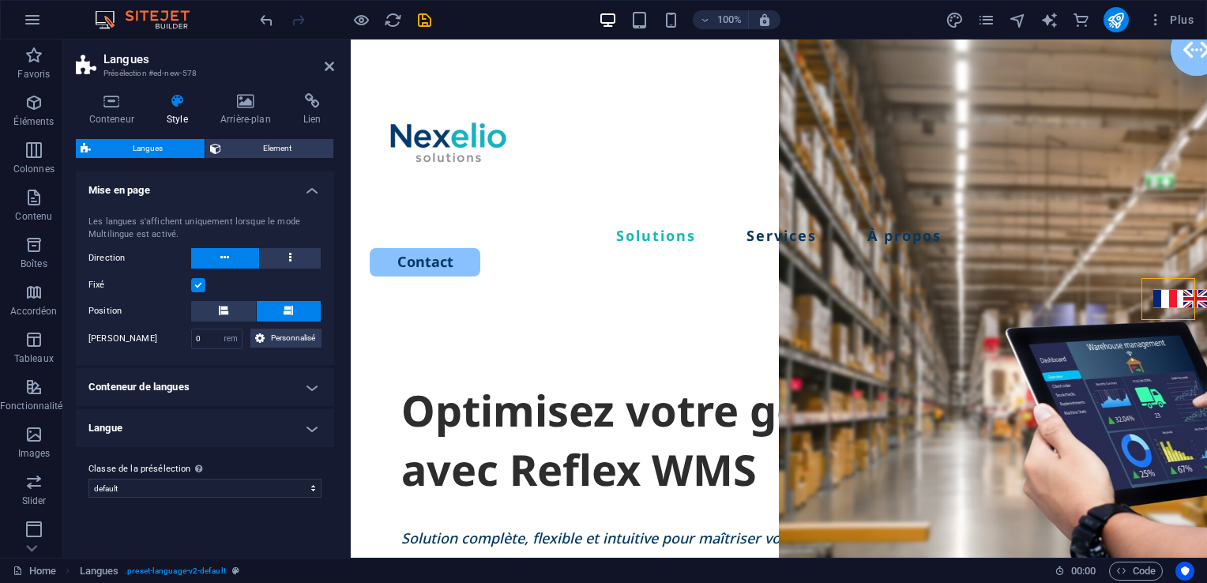
click at [197, 286] on label at bounding box center [198, 285] width 14 height 14
click at [0, 0] on input "Fixé" at bounding box center [0, 0] width 0 height 0
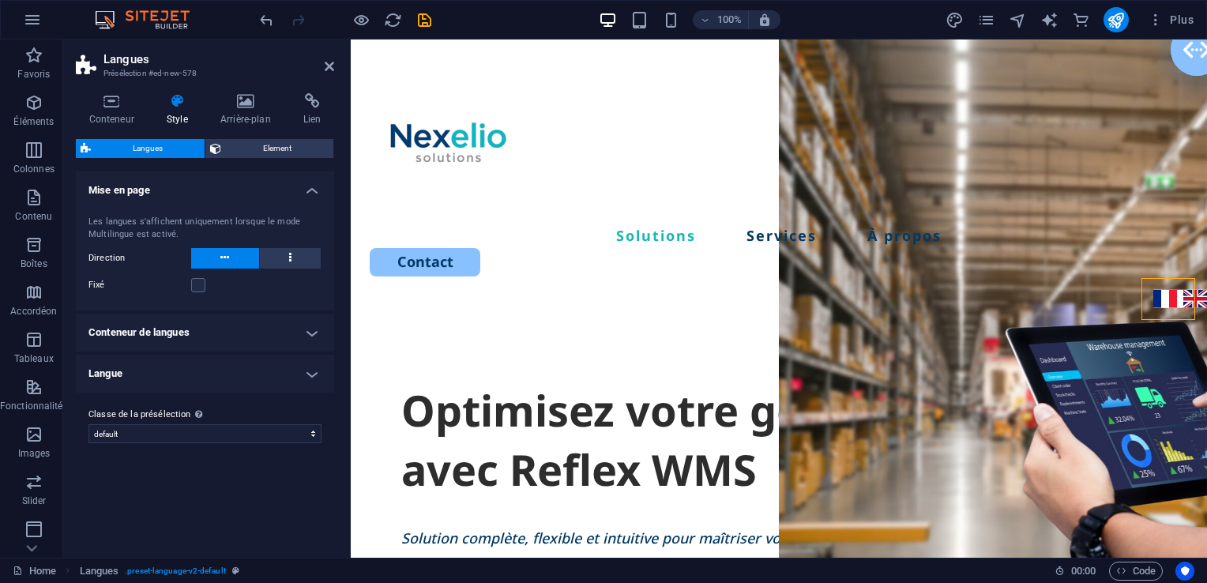
click at [219, 325] on h4 "Conteneur de langues" at bounding box center [205, 333] width 258 height 38
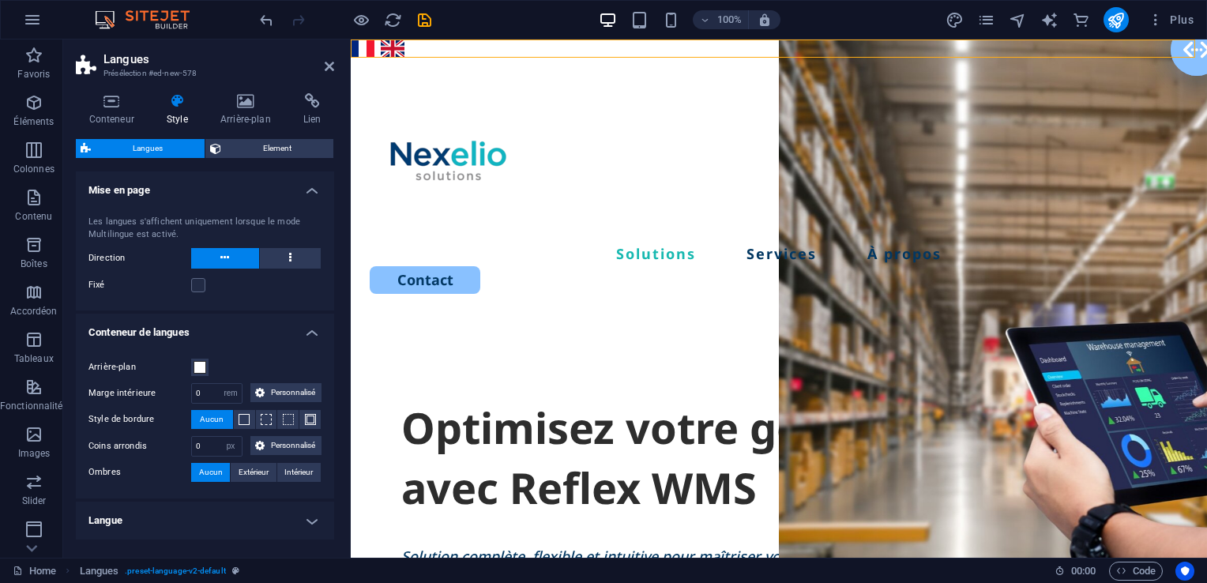
click at [287, 526] on h4 "Langue" at bounding box center [205, 521] width 258 height 38
drag, startPoint x: 330, startPoint y: 343, endPoint x: 332, endPoint y: 381, distance: 38.0
click at [332, 381] on div "Variantes Par défaut Mise en page Les langues s'affichent uniquement lorsque le…" at bounding box center [205, 358] width 258 height 374
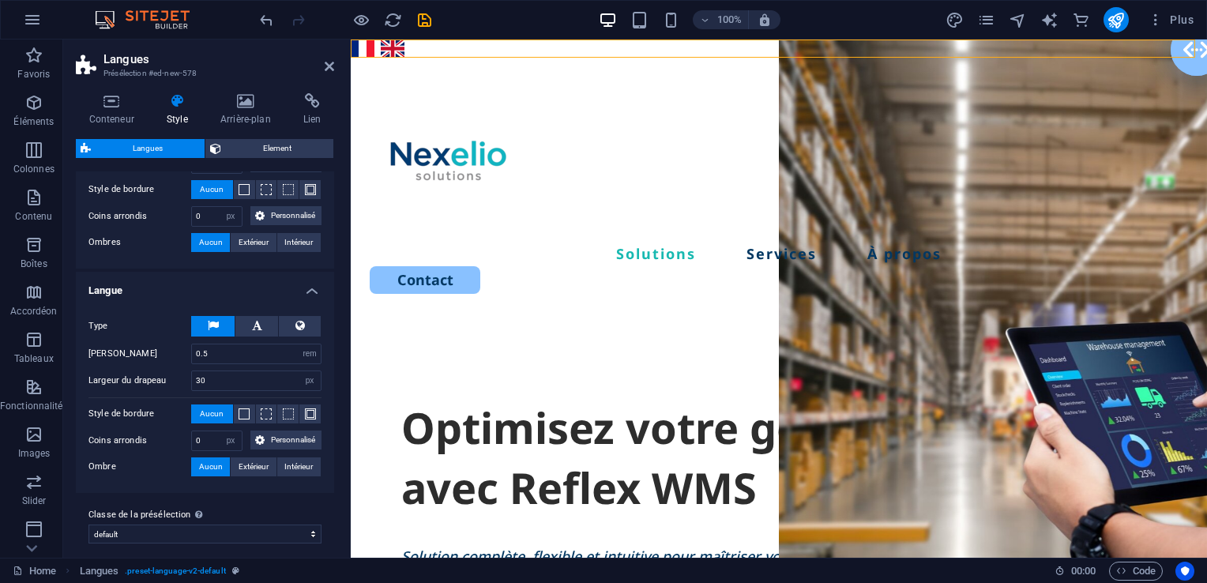
scroll to position [238, 0]
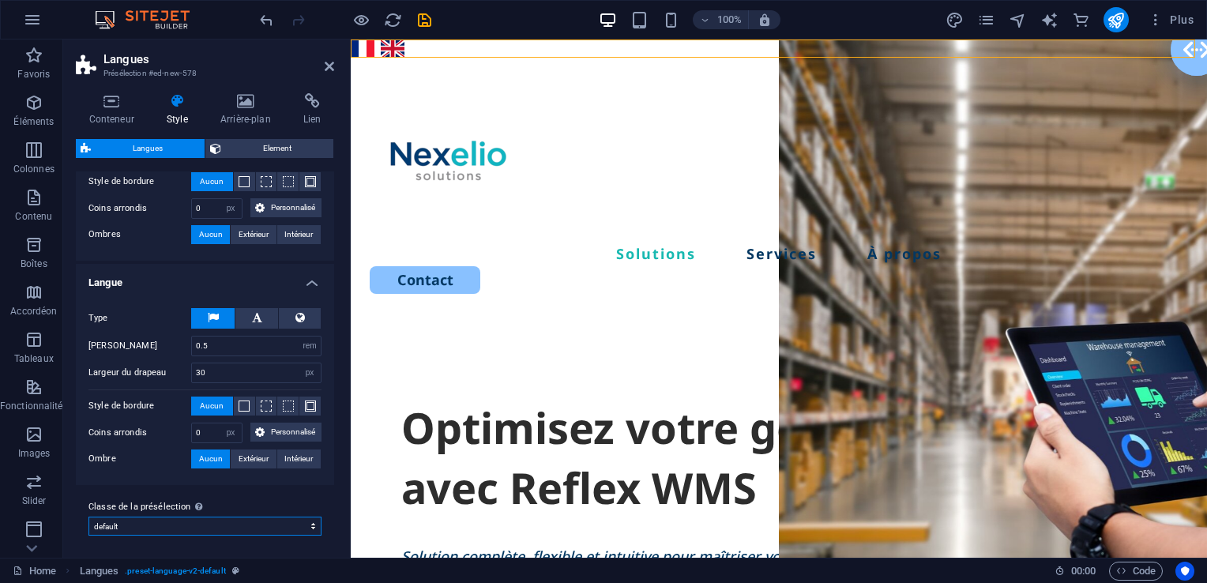
click at [293, 524] on select "default Ajouter la classe de la présélection" at bounding box center [204, 526] width 233 height 19
click at [422, 47] on span "Langues" at bounding box center [420, 48] width 36 height 9
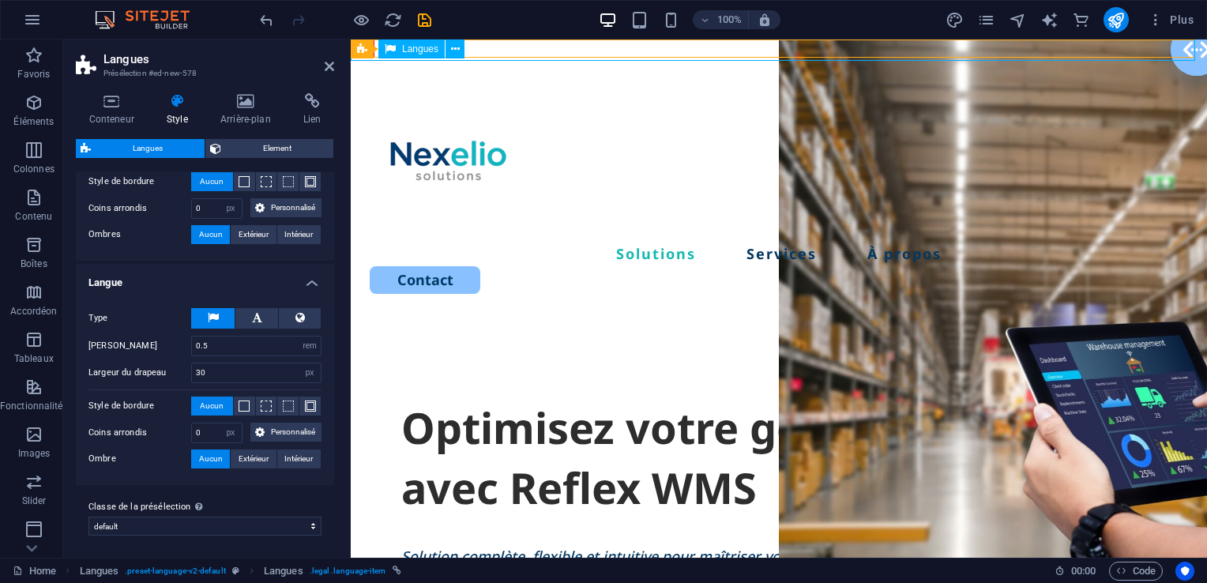
click at [422, 47] on span "Langues" at bounding box center [420, 48] width 36 height 9
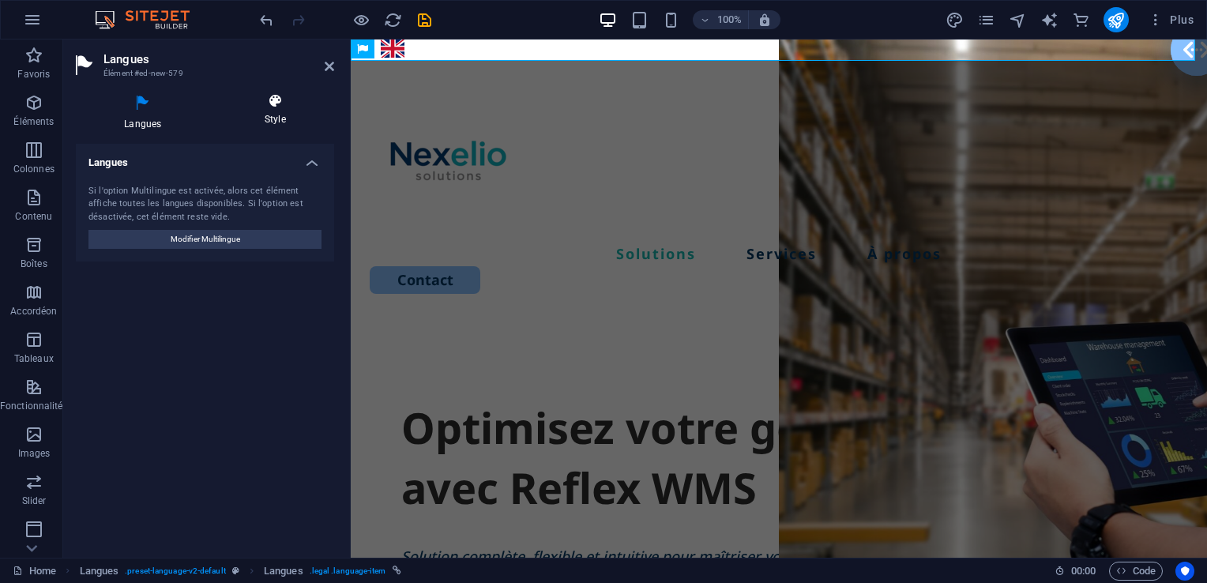
click at [283, 115] on h4 "Style" at bounding box center [275, 109] width 118 height 33
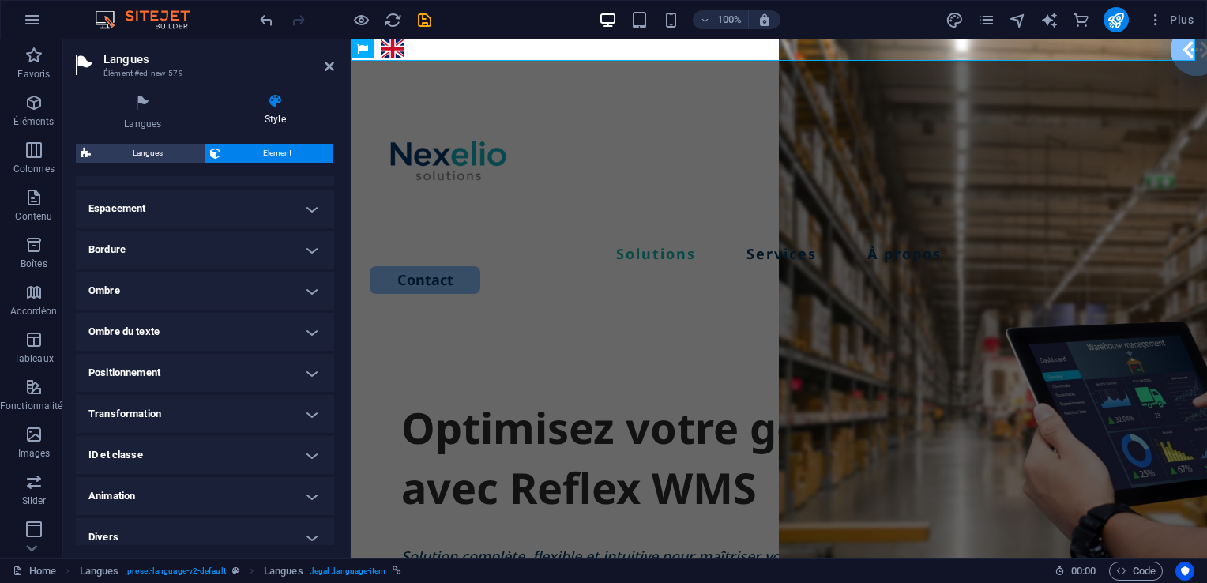
scroll to position [310, 0]
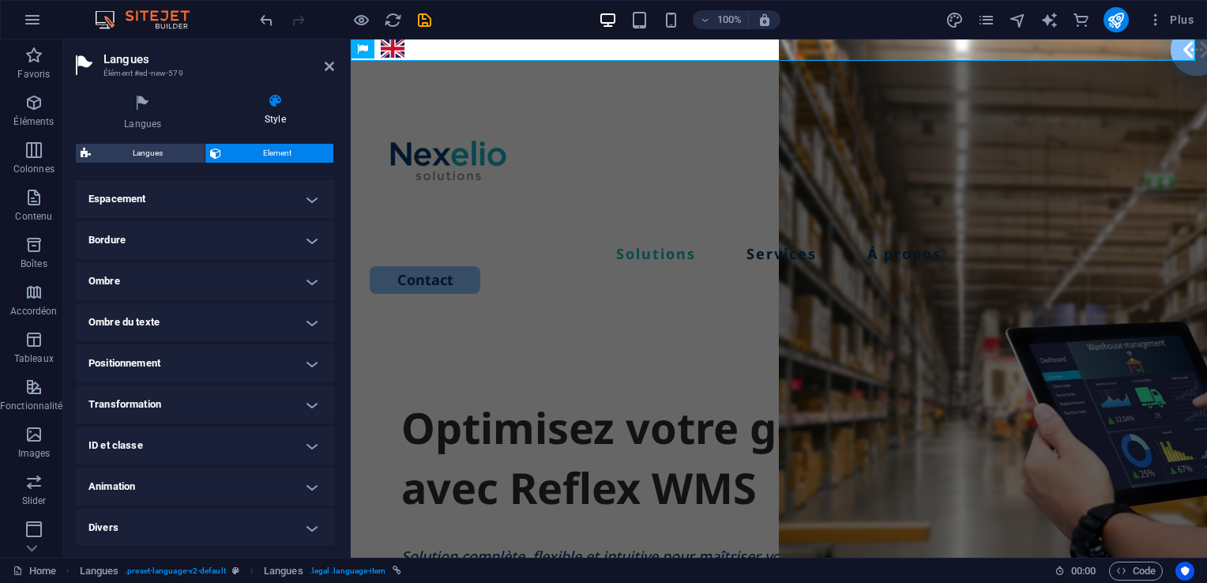
drag, startPoint x: 333, startPoint y: 286, endPoint x: 4, endPoint y: 427, distance: 357.8
click at [491, 39] on div "Barre de menus" at bounding box center [424, 49] width 146 height 20
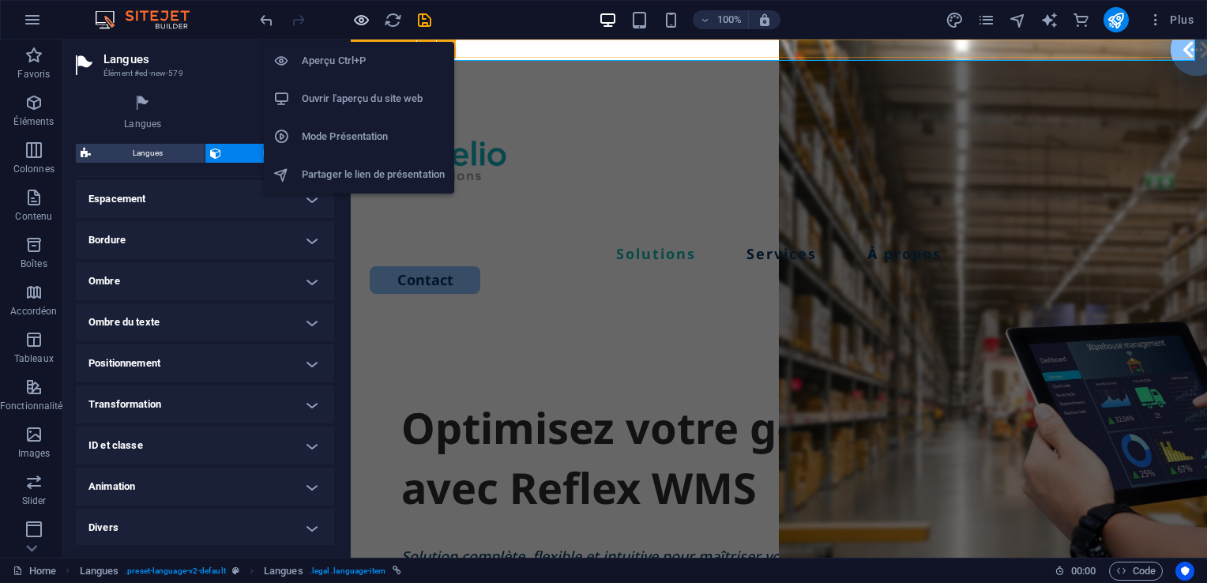
click at [358, 21] on icon "button" at bounding box center [361, 20] width 18 height 18
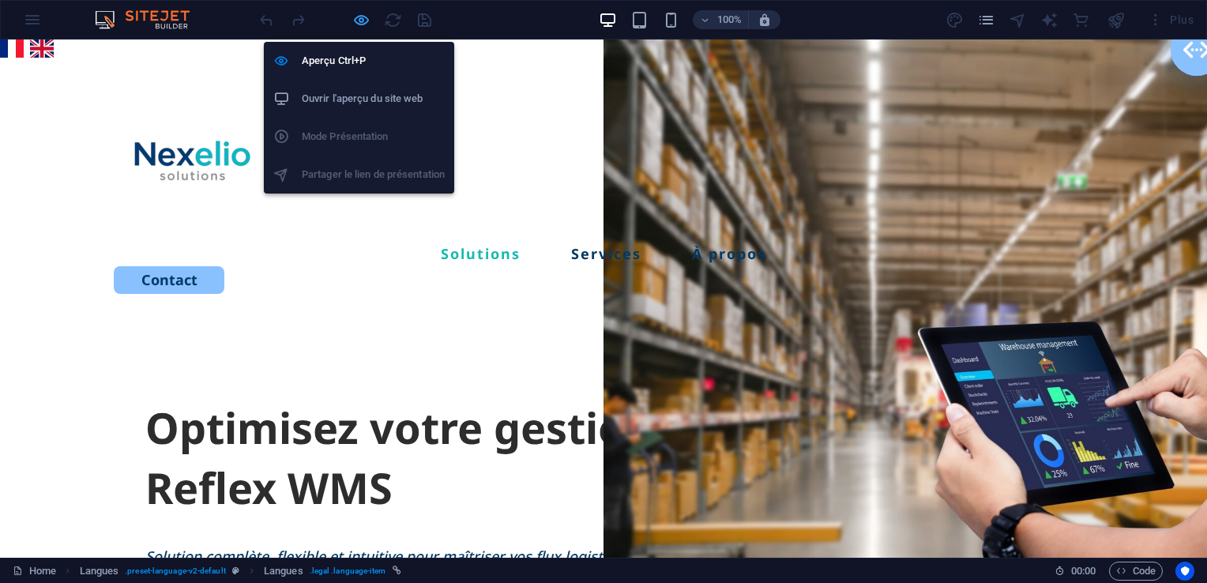
click at [363, 21] on icon "button" at bounding box center [361, 20] width 18 height 18
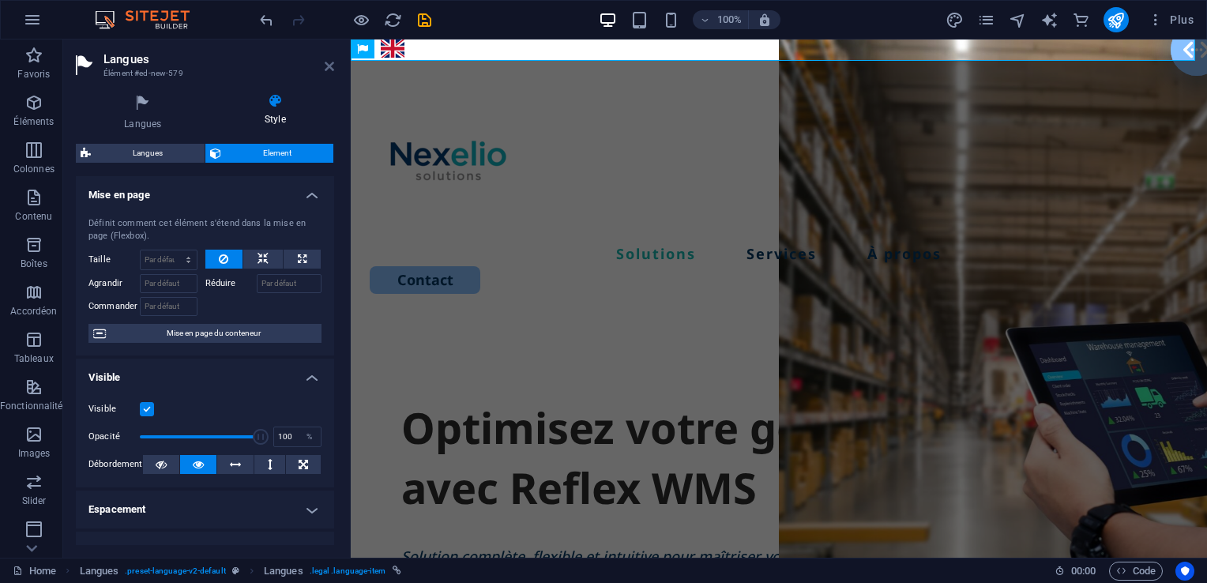
click at [329, 70] on icon at bounding box center [329, 66] width 9 height 13
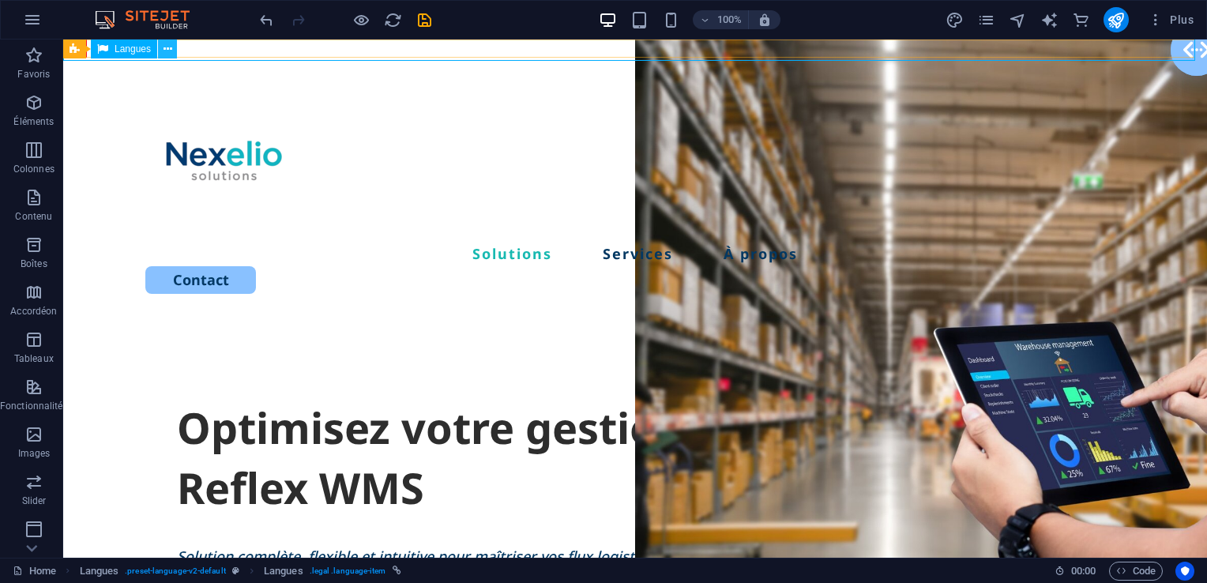
click at [175, 52] on button at bounding box center [167, 48] width 19 height 19
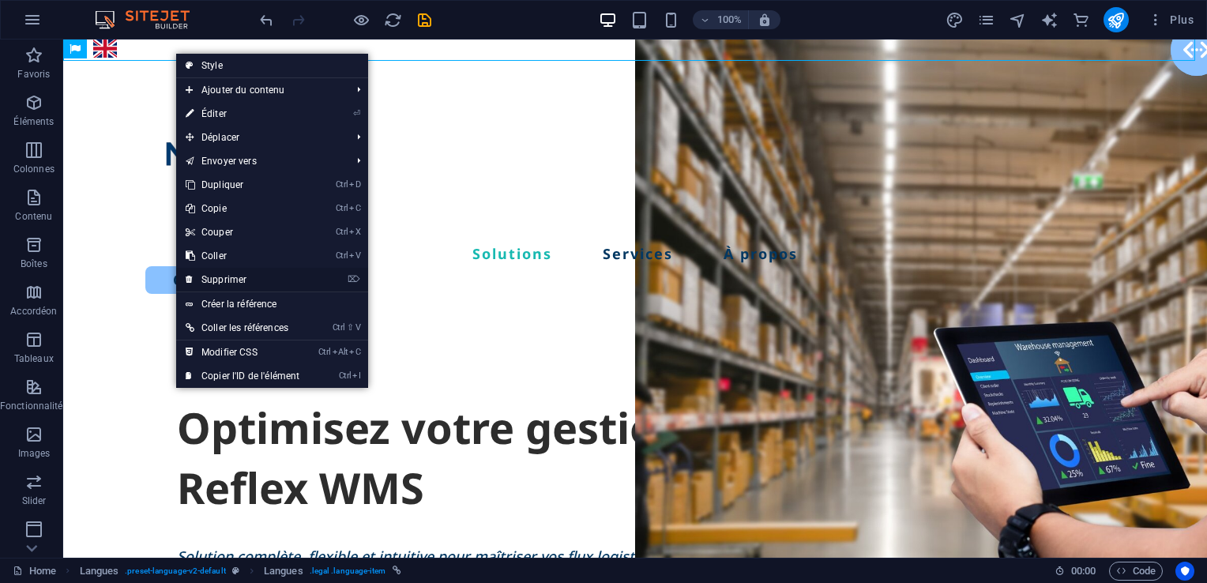
click at [239, 280] on link "⌦ Supprimer" at bounding box center [242, 280] width 133 height 24
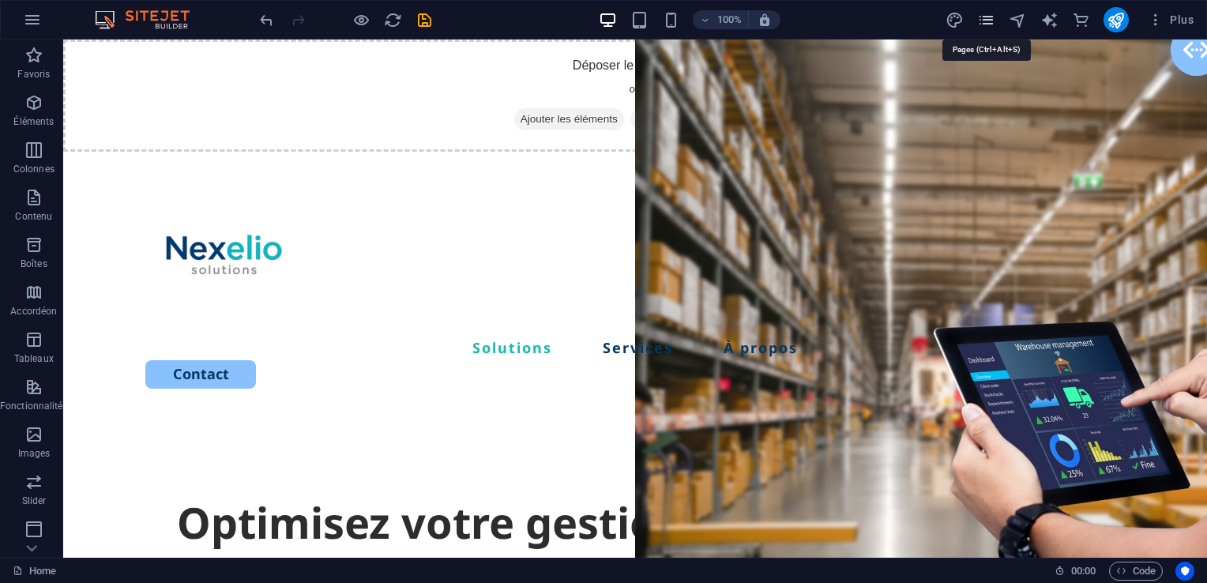
click at [987, 24] on icon "pages" at bounding box center [986, 20] width 18 height 18
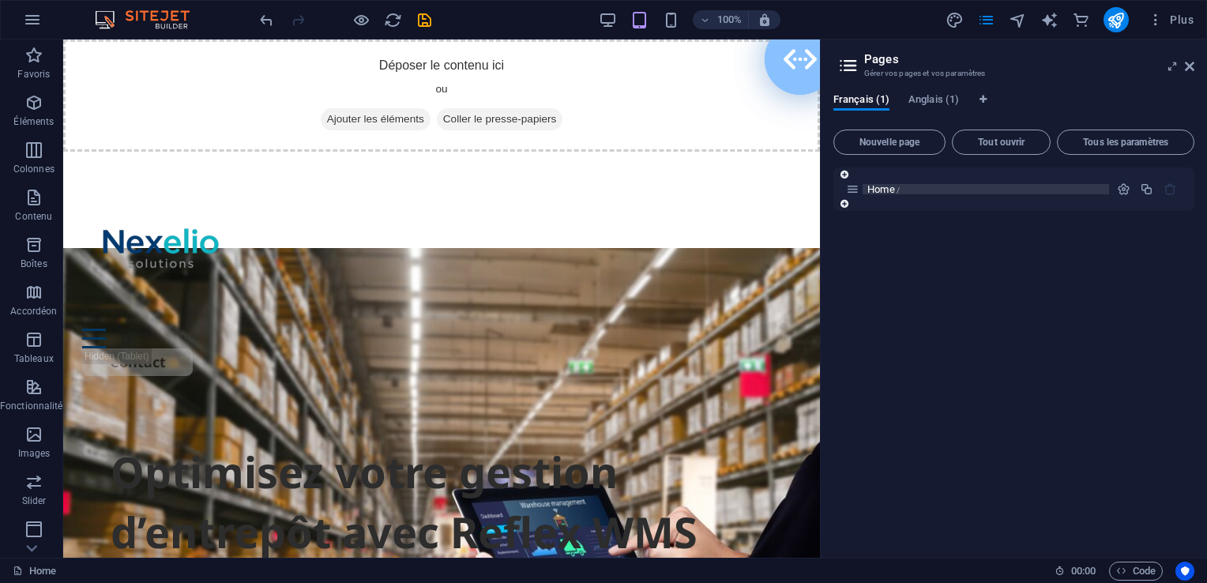
click at [912, 193] on p "Home /" at bounding box center [985, 189] width 237 height 10
click at [946, 104] on span "Anglais (1)" at bounding box center [933, 101] width 51 height 22
click at [893, 191] on span "Home /" at bounding box center [883, 189] width 32 height 12
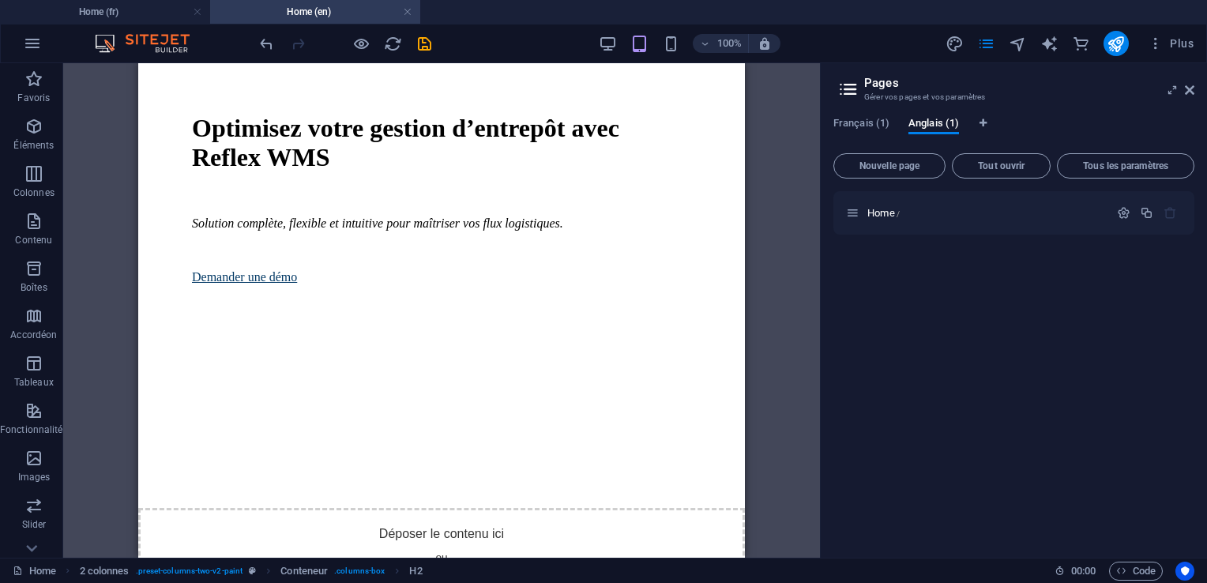
scroll to position [0, 0]
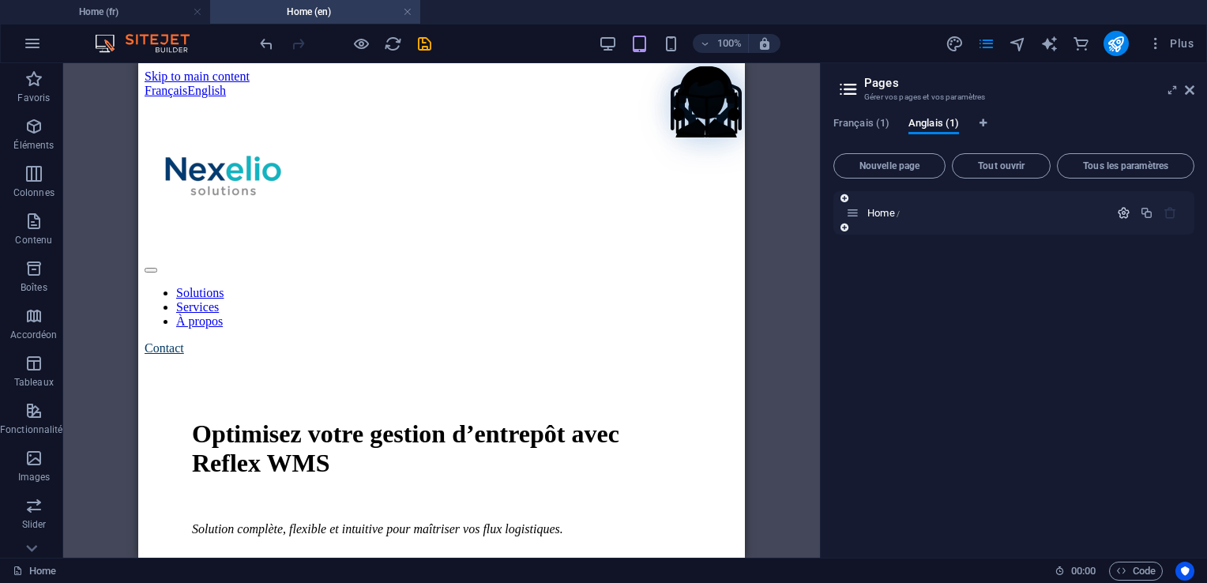
click at [1126, 213] on icon "button" at bounding box center [1123, 212] width 13 height 13
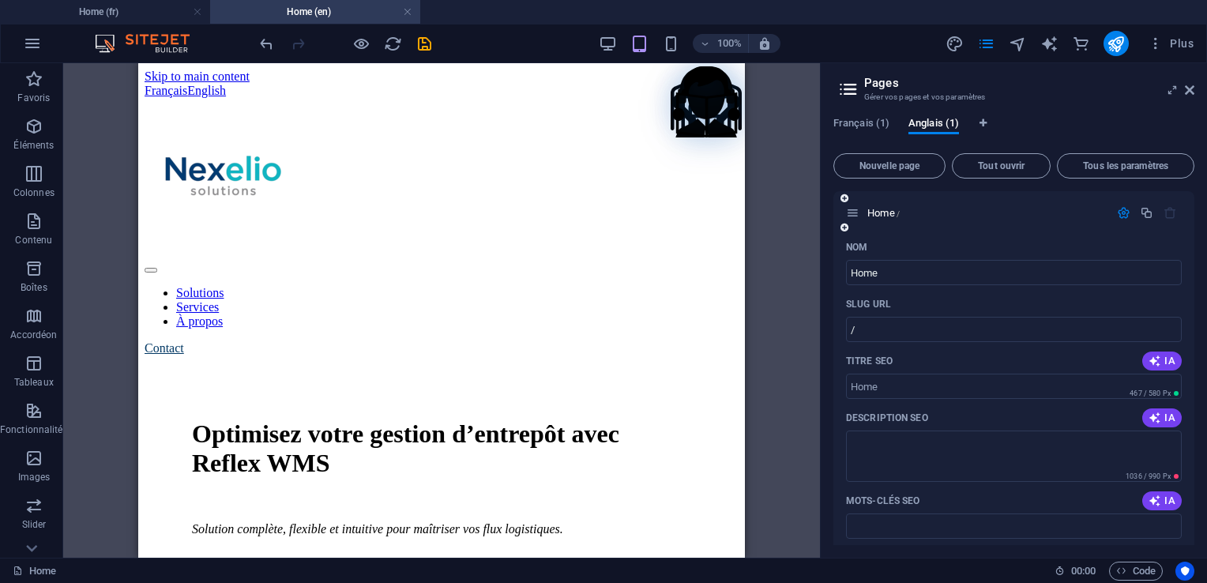
drag, startPoint x: 1194, startPoint y: 265, endPoint x: 1189, endPoint y: 285, distance: 21.3
click at [1189, 285] on div "Français (1) Anglais (1) Nouvelle page Tout ouvrir Tous les paramètres Home / N…" at bounding box center [1014, 330] width 386 height 453
drag, startPoint x: 1189, startPoint y: 285, endPoint x: 1189, endPoint y: 297, distance: 11.8
click at [1189, 297] on div "Nom Home ​ SLUG URL / ​ Titre SEO IA ​ 467 / 580 Px Description SEO IA ​ 1036 /…" at bounding box center [1013, 591] width 361 height 712
drag, startPoint x: 1190, startPoint y: 286, endPoint x: 1193, endPoint y: 318, distance: 31.8
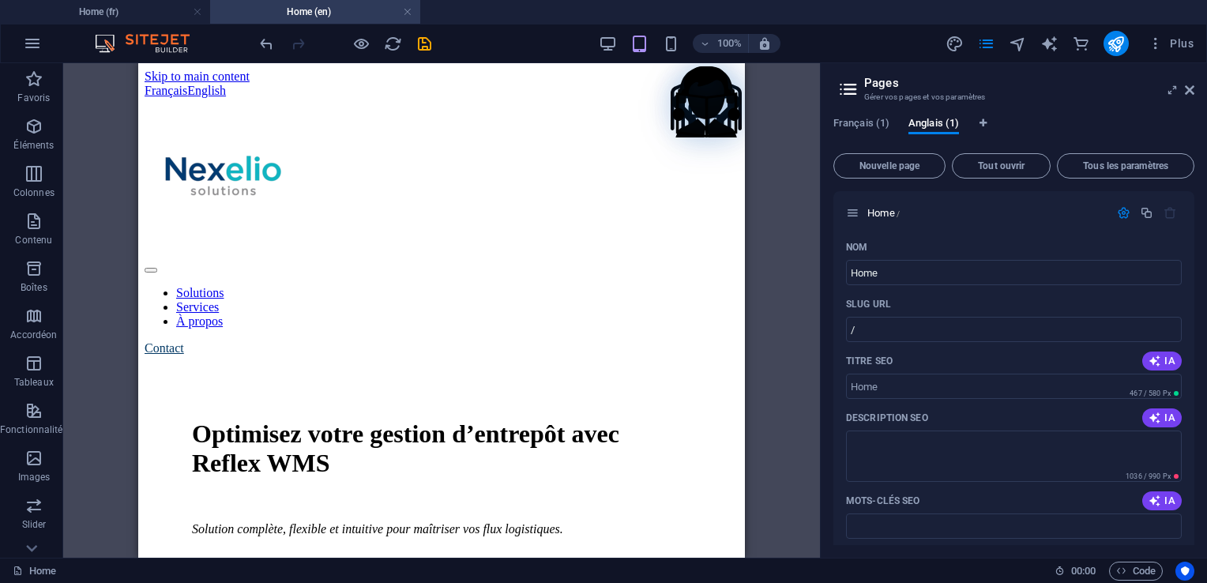
click at [1193, 318] on div "Home / Nom Home ​ SLUG URL / ​ Titre SEO IA ​ 467 / 580 Px Description SEO IA ​…" at bounding box center [1013, 368] width 361 height 354
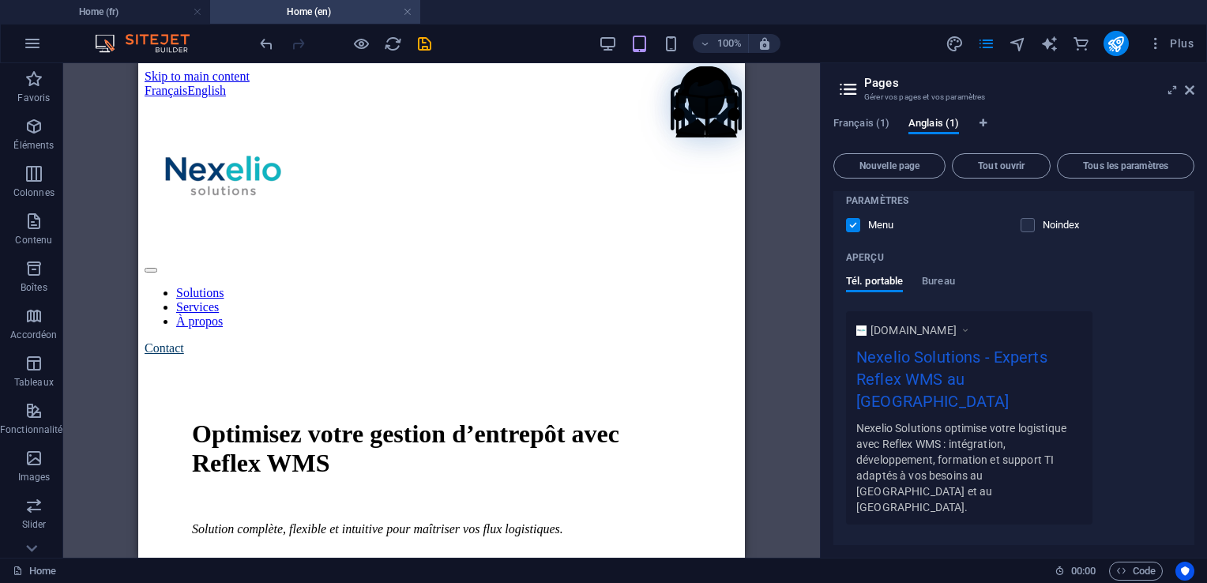
scroll to position [369, 0]
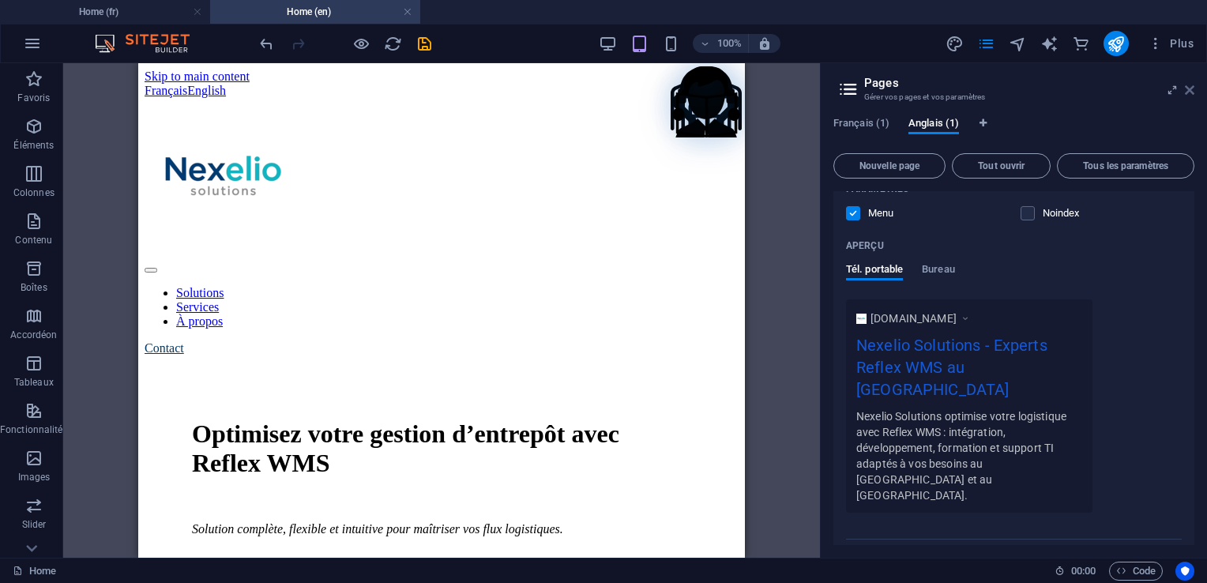
drag, startPoint x: 1194, startPoint y: 462, endPoint x: 1189, endPoint y: 92, distance: 369.7
click at [1189, 92] on aside "Pages Gérer vos pages et vos paramètres Français (1) Anglais (1) Nouvelle page …" at bounding box center [1013, 310] width 387 height 495
click at [1189, 92] on icon at bounding box center [1189, 90] width 9 height 13
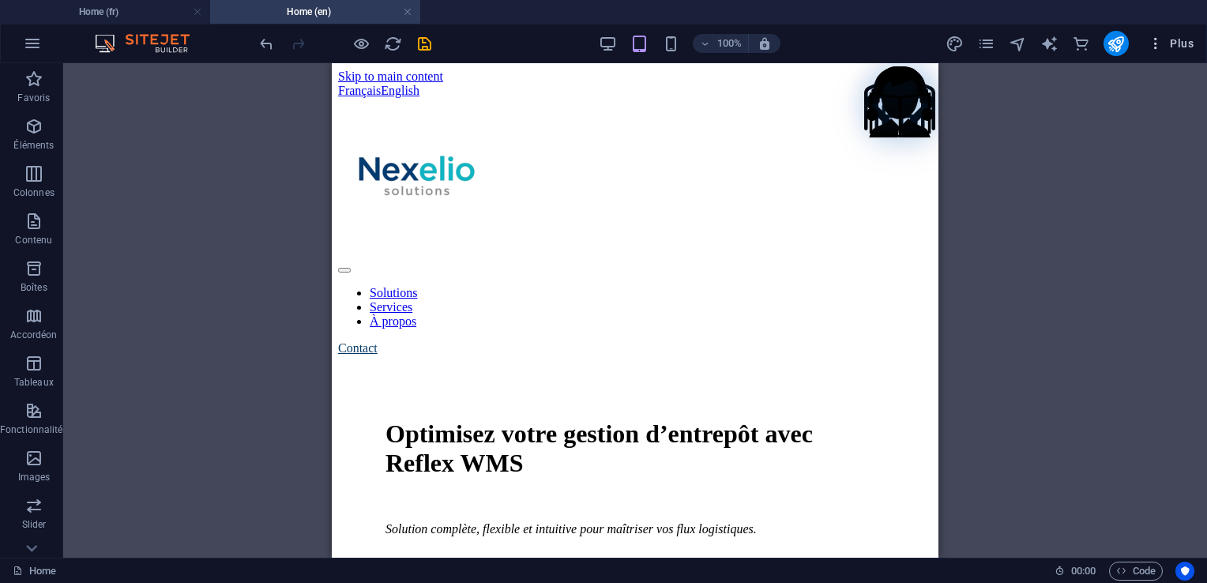
click at [1153, 44] on icon "button" at bounding box center [1156, 44] width 16 height 16
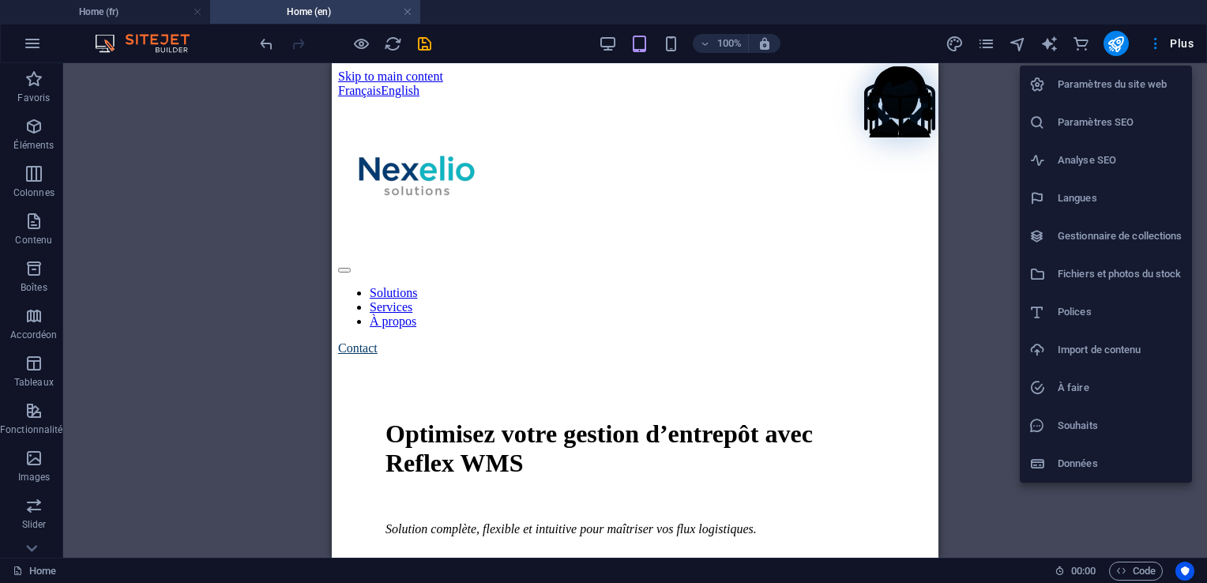
click at [385, 77] on div at bounding box center [603, 291] width 1207 height 583
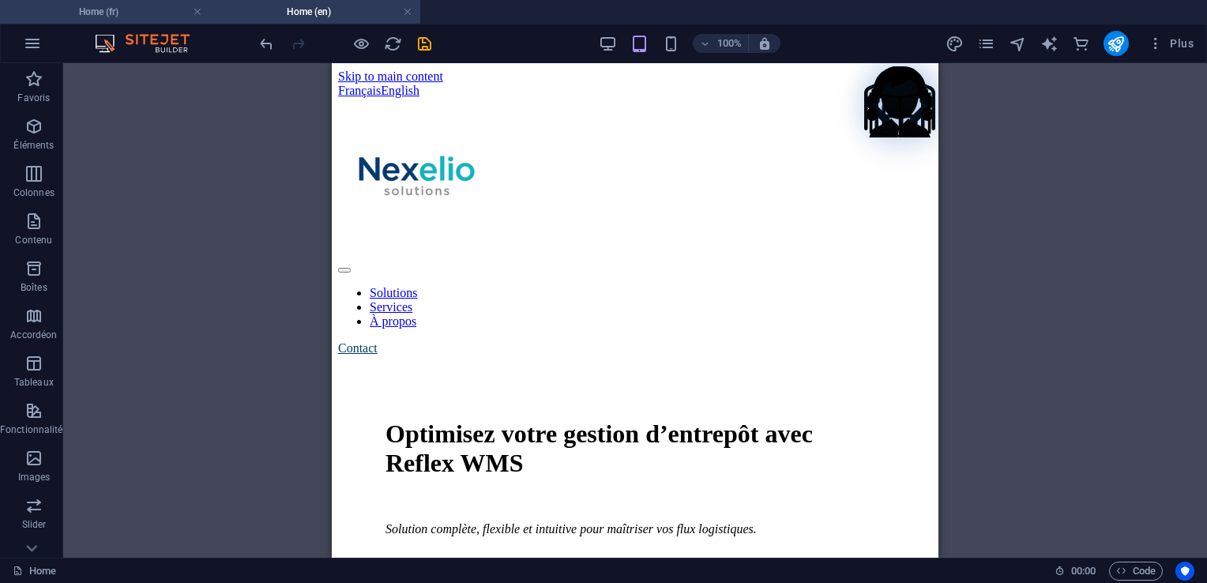
click at [156, 14] on h4 "Home (fr)" at bounding box center [105, 11] width 210 height 17
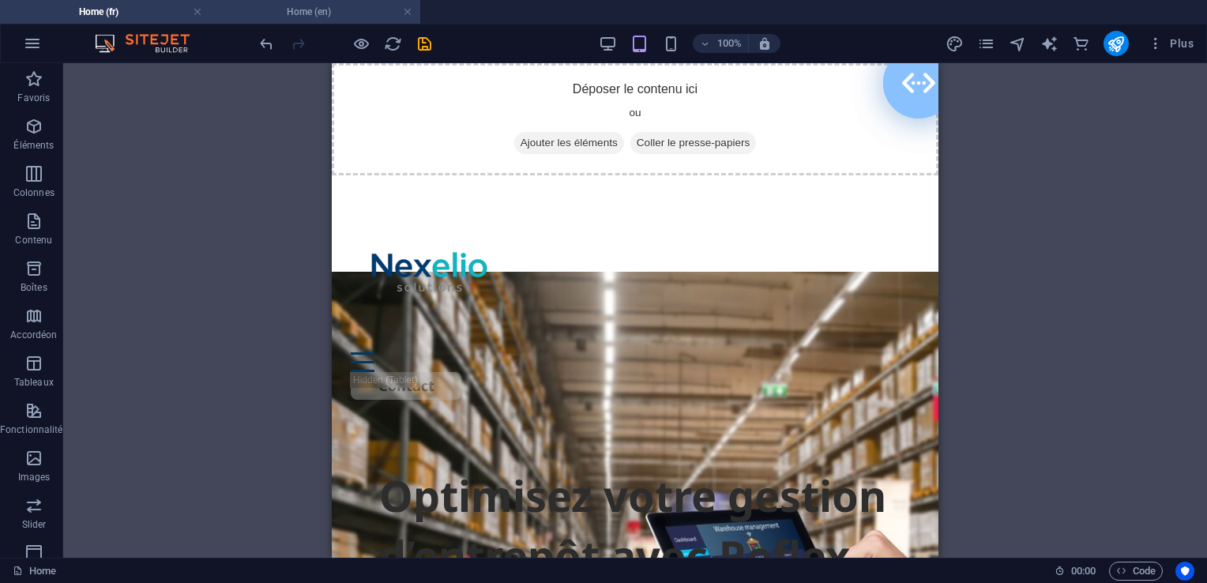
click at [236, 9] on h4 "Home (en)" at bounding box center [315, 11] width 210 height 17
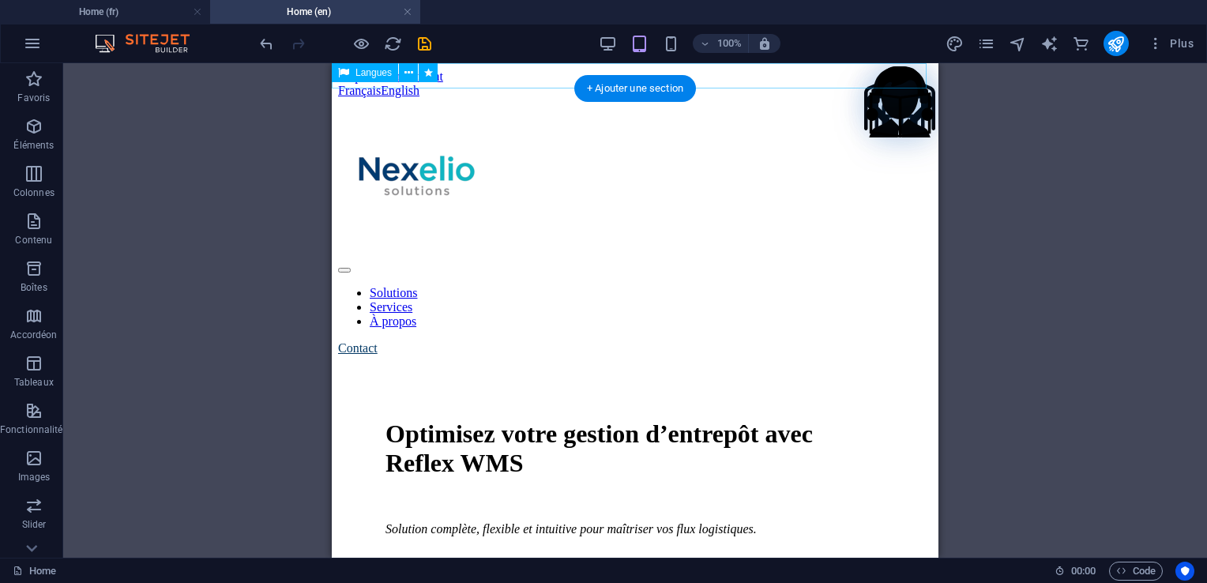
click at [364, 85] on div "Français English" at bounding box center [635, 91] width 594 height 14
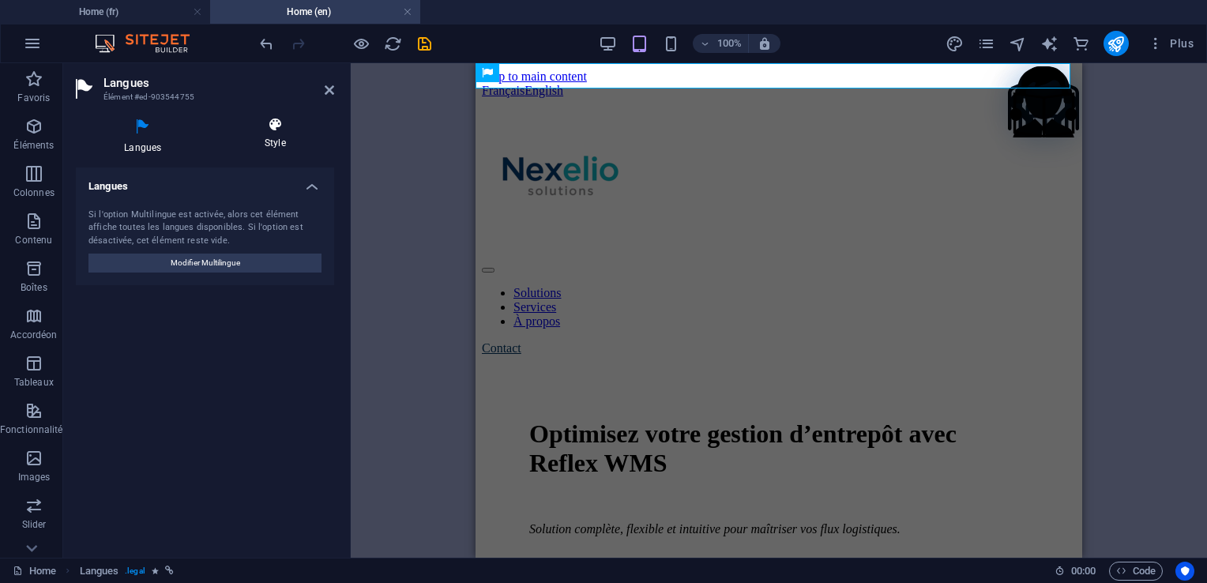
click at [274, 137] on h4 "Style" at bounding box center [275, 133] width 118 height 33
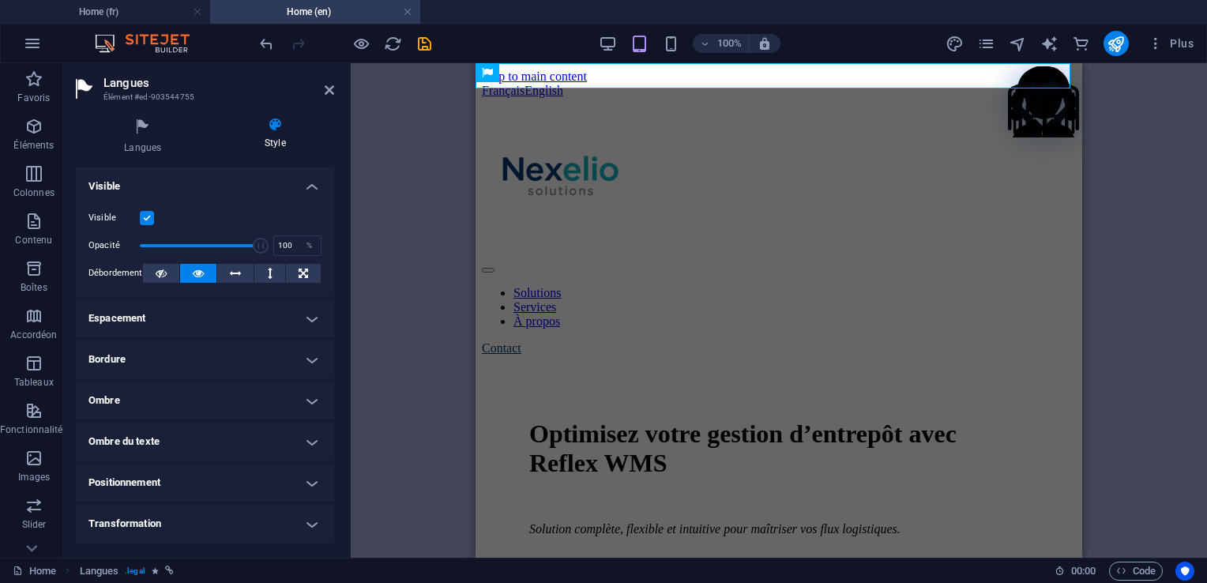
drag, startPoint x: 329, startPoint y: 224, endPoint x: 333, endPoint y: 401, distance: 177.8
click at [333, 401] on div "Mise en page Définit comment cet élément s'étend dans la mise en page (Flexbox)…" at bounding box center [205, 356] width 258 height 378
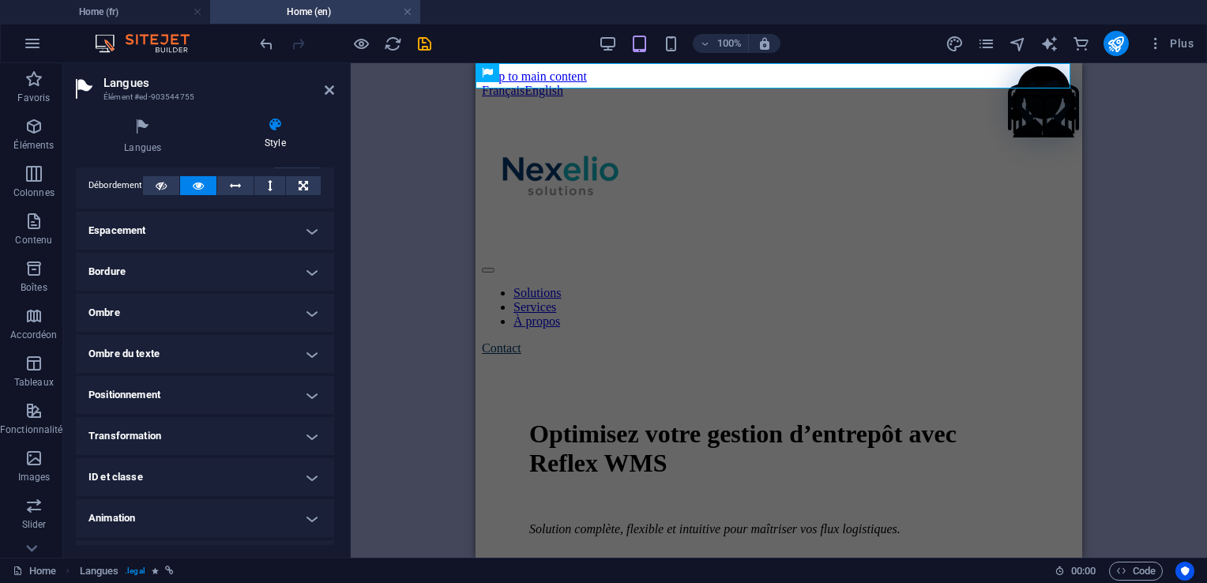
scroll to position [120, 0]
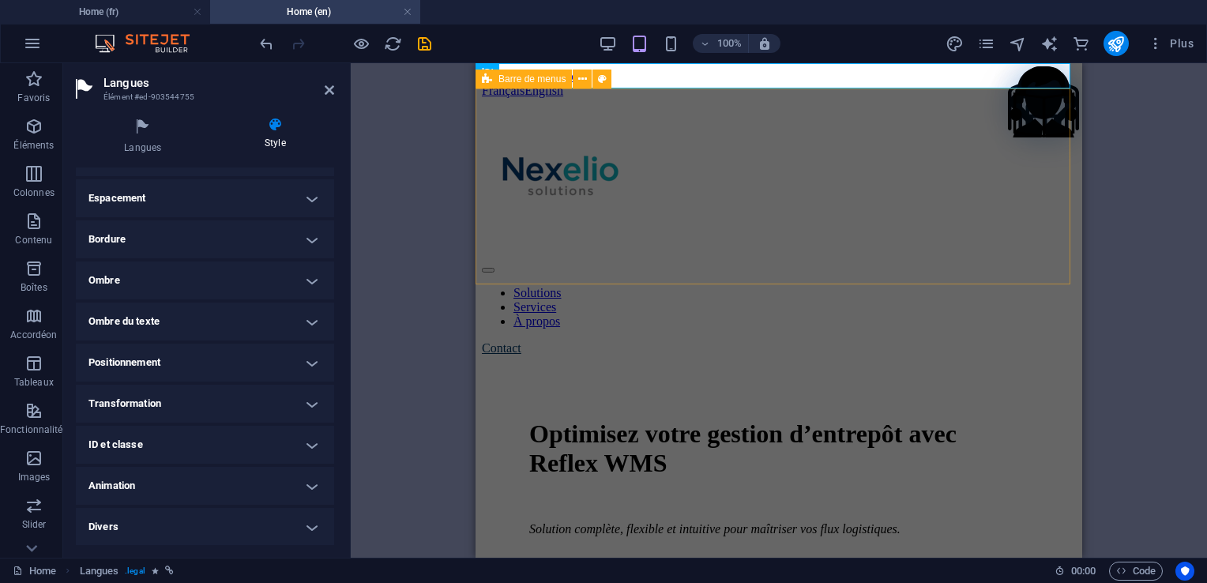
click at [550, 77] on span "Barre de menus" at bounding box center [531, 78] width 67 height 9
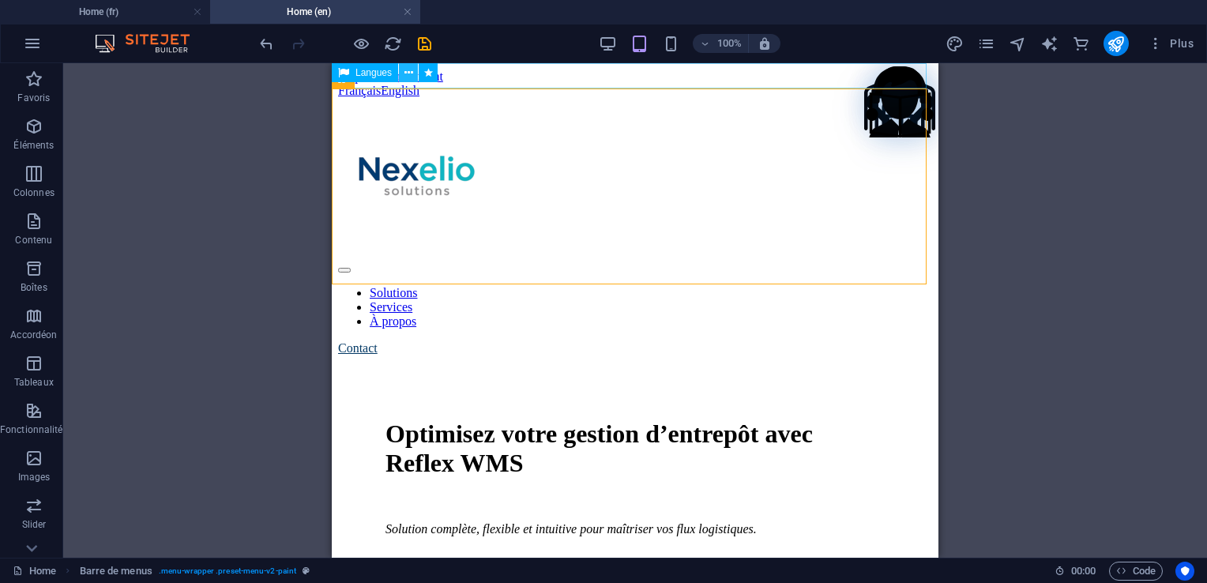
click at [411, 72] on icon at bounding box center [408, 73] width 9 height 17
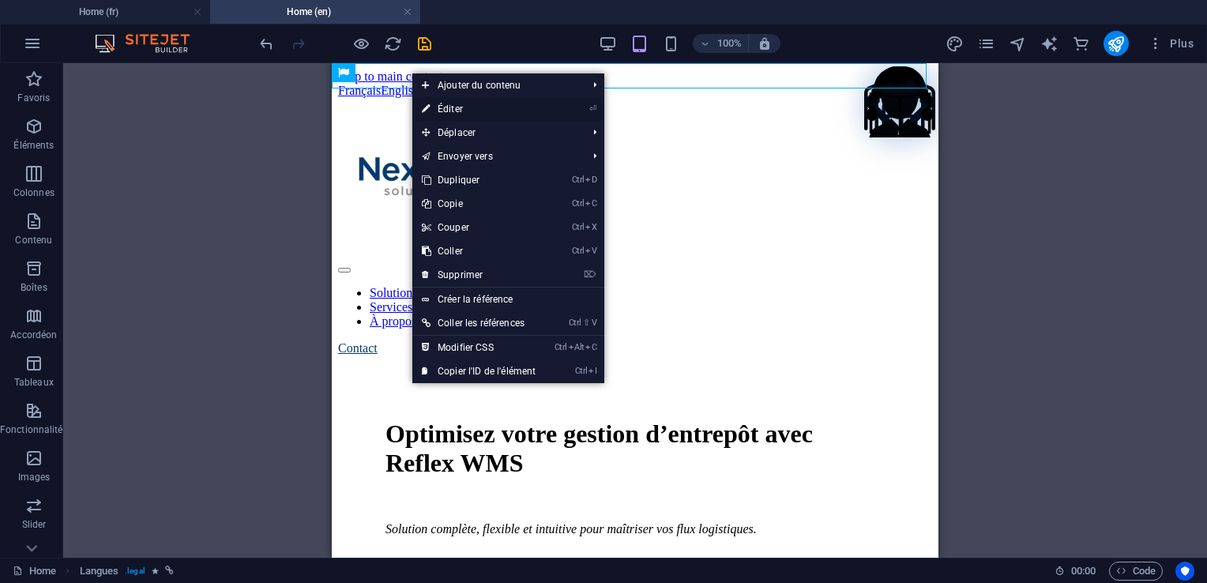
click at [462, 112] on link "⏎ Éditer" at bounding box center [478, 109] width 133 height 24
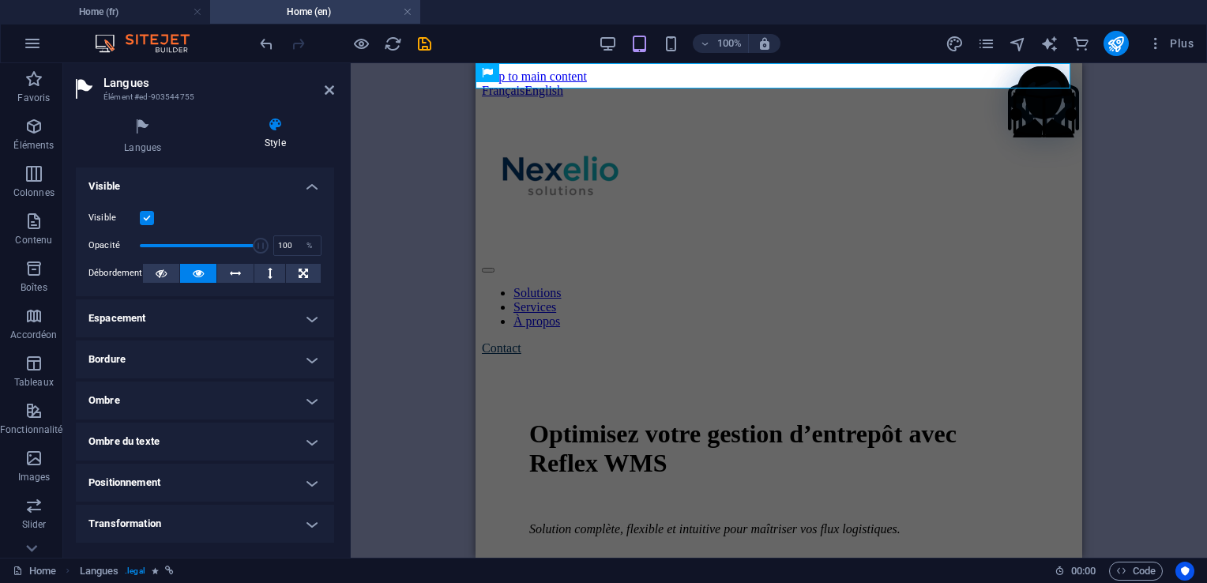
drag, startPoint x: 329, startPoint y: 382, endPoint x: 330, endPoint y: 425, distance: 43.5
click at [330, 425] on ul "Mise en page Définit comment cet élément s'étend dans la mise en page (Flexbox)…" at bounding box center [205, 416] width 258 height 498
click at [331, 431] on div "Mise en page Définit comment cet élément s'étend dans la mise en page (Flexbox)…" at bounding box center [205, 356] width 258 height 378
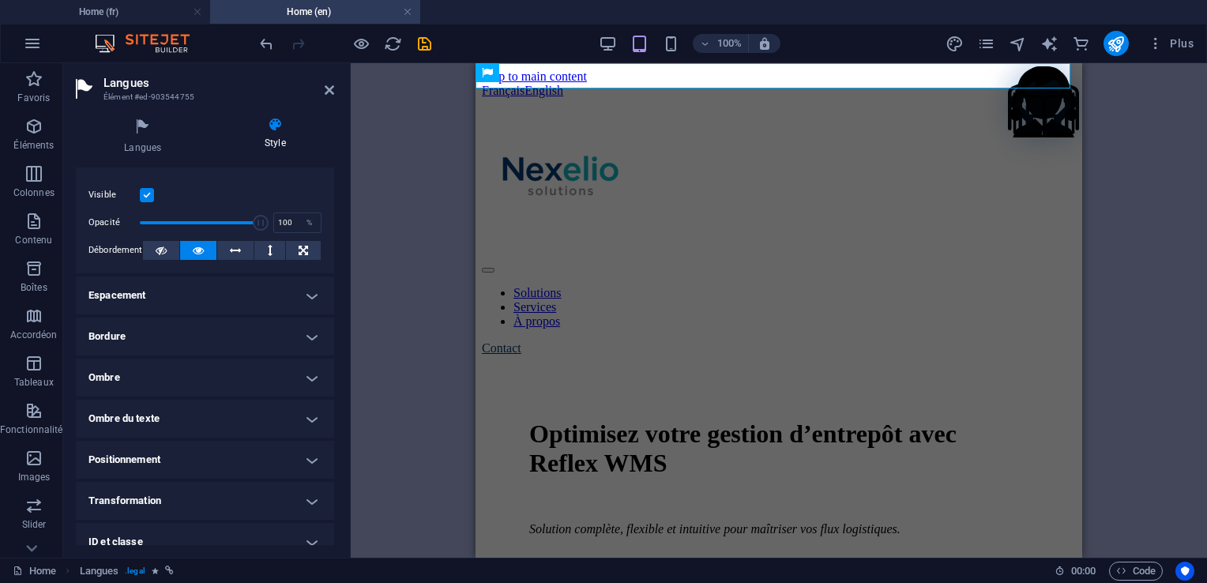
scroll to position [0, 0]
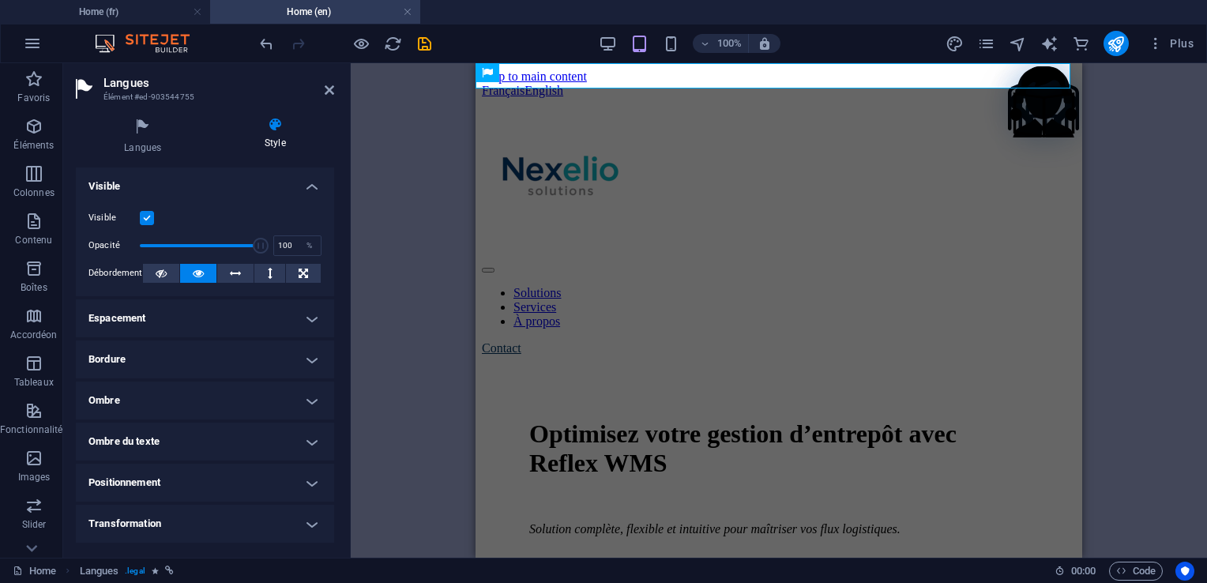
click at [256, 434] on h4 "Ombre du texte" at bounding box center [205, 442] width 258 height 38
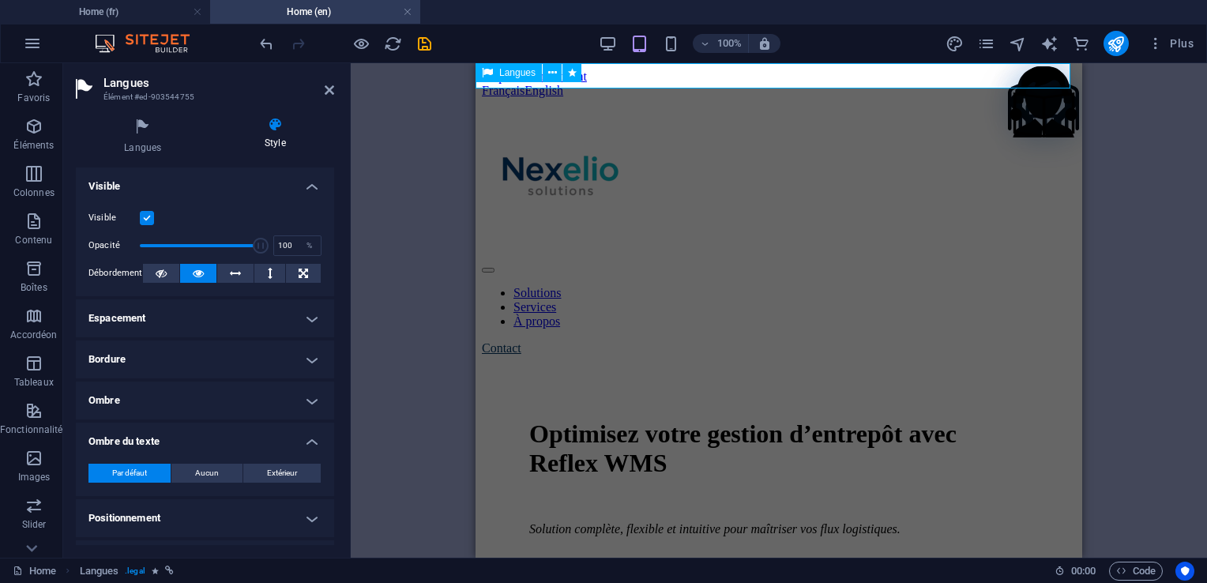
click at [490, 71] on icon at bounding box center [487, 72] width 11 height 19
click at [550, 73] on icon at bounding box center [552, 73] width 9 height 17
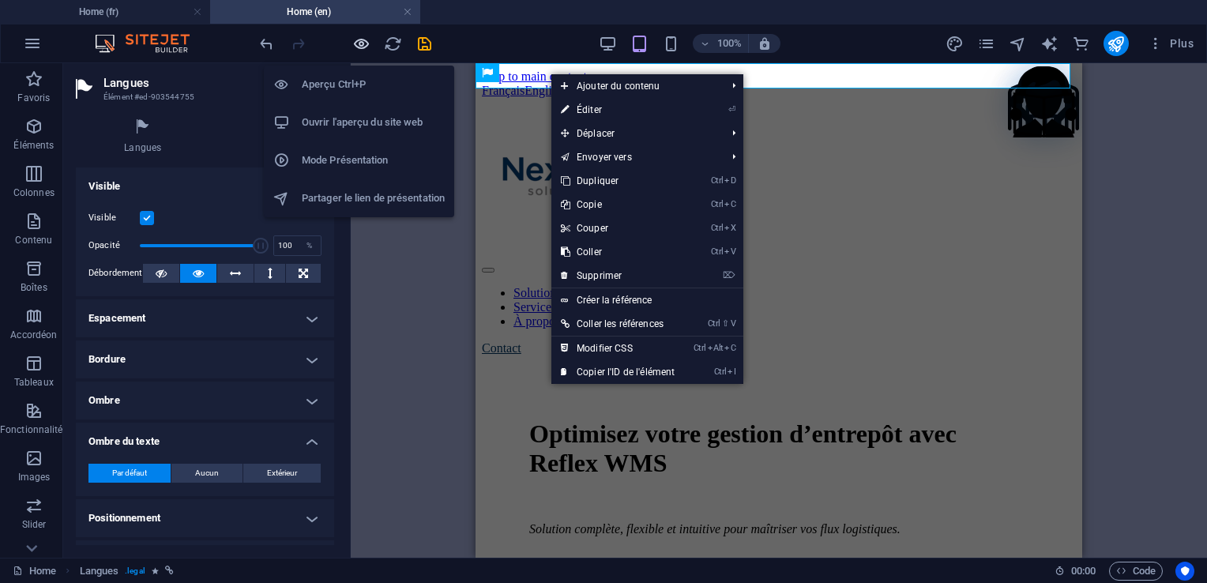
click at [365, 42] on icon "button" at bounding box center [361, 44] width 18 height 18
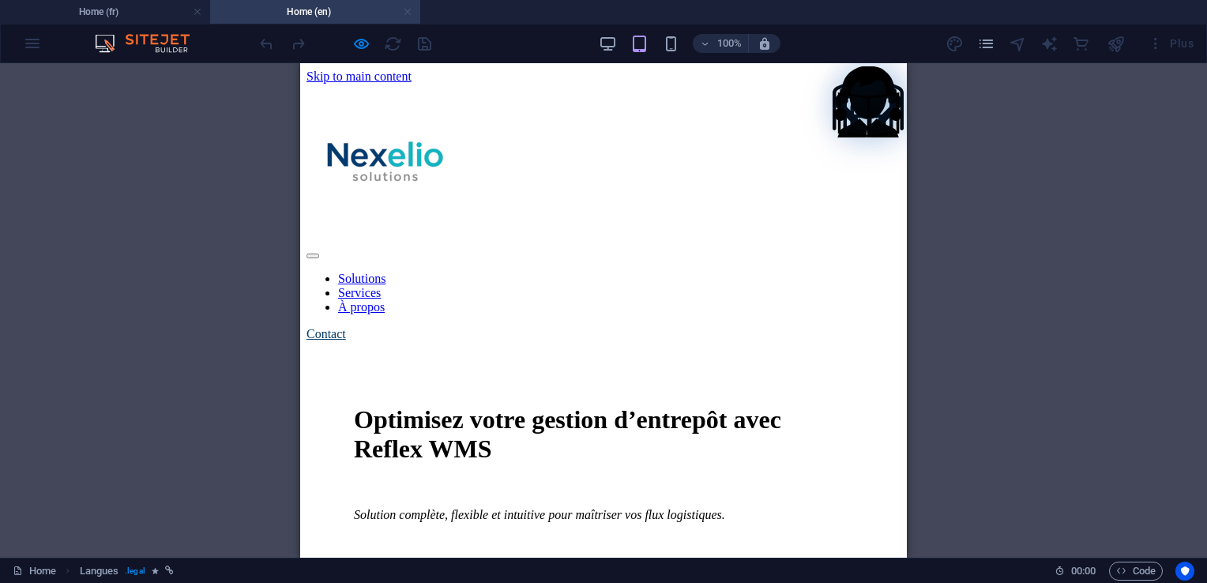
click at [410, 11] on link at bounding box center [407, 12] width 9 height 15
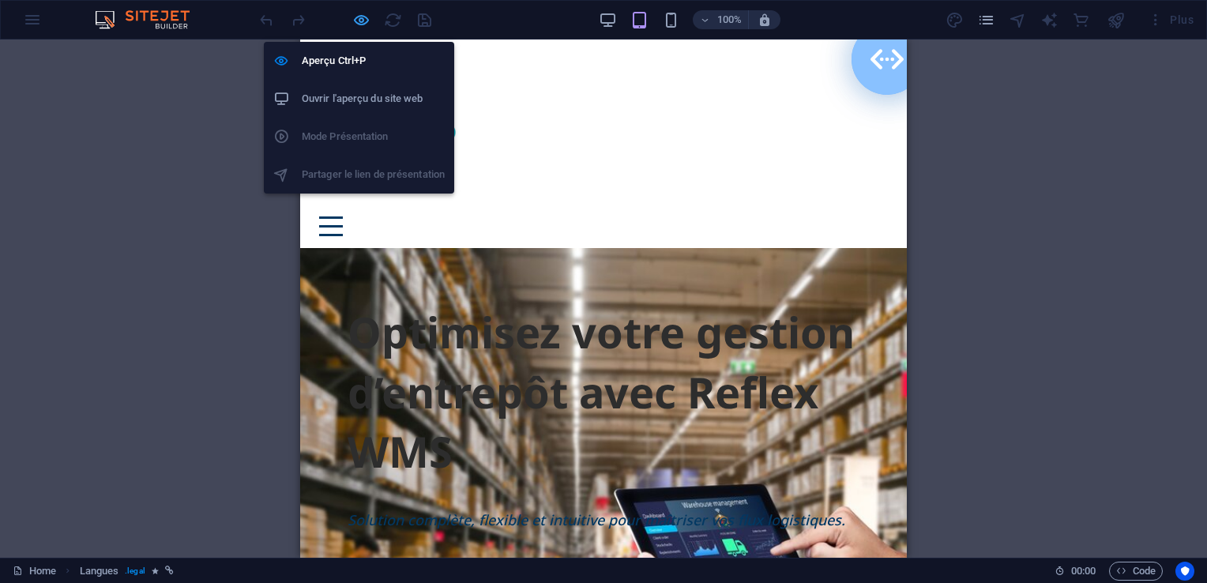
click at [362, 23] on icon "button" at bounding box center [361, 20] width 18 height 18
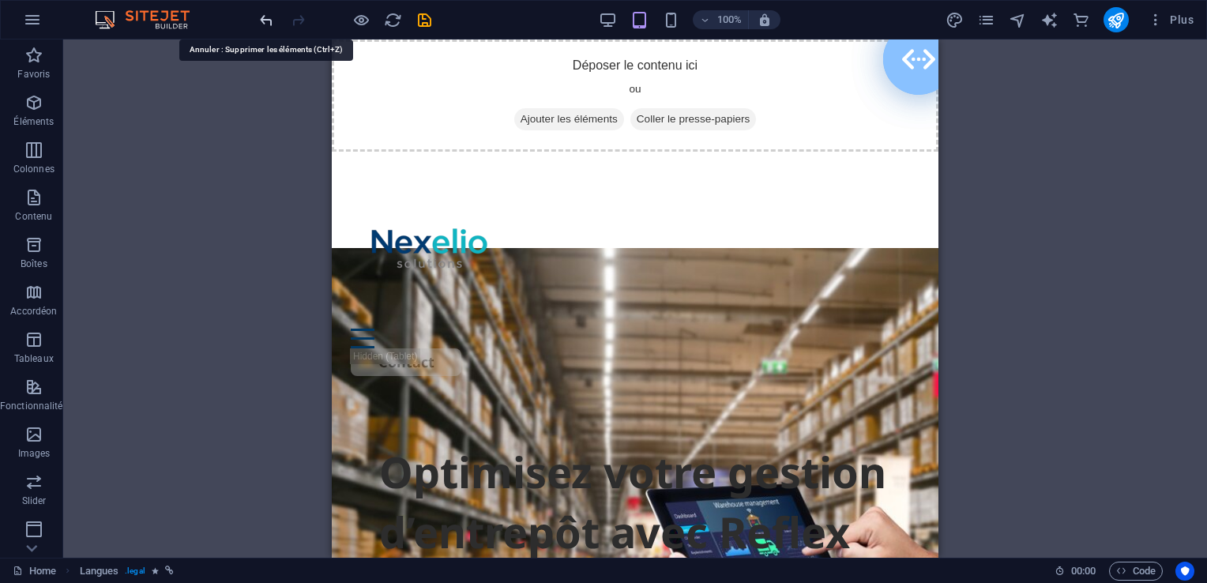
click at [265, 21] on icon "undo" at bounding box center [267, 20] width 18 height 18
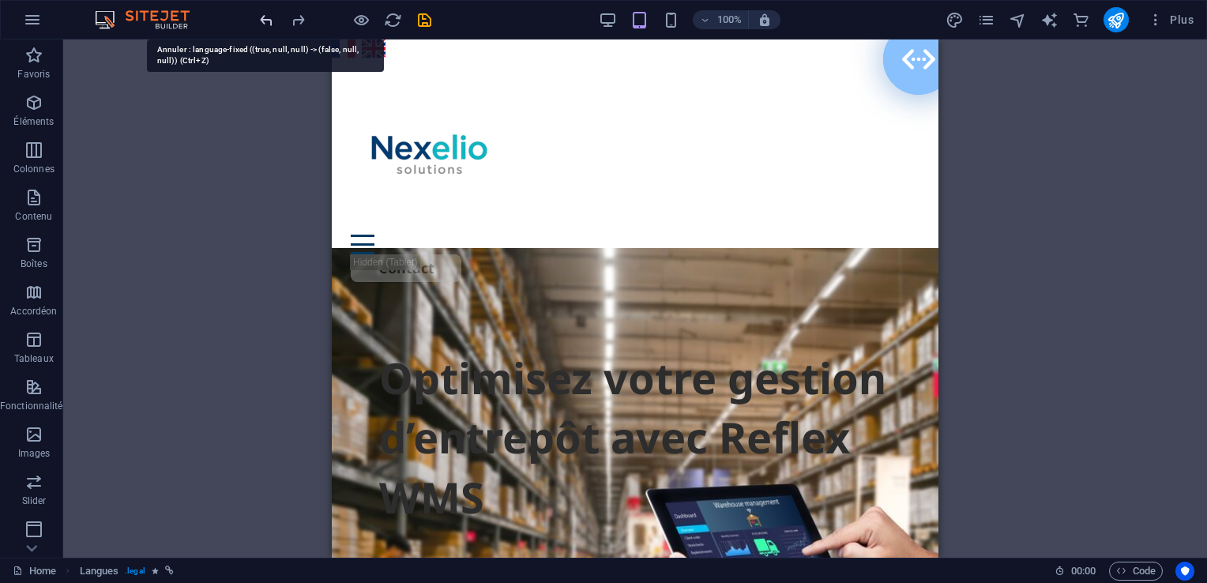
click at [270, 21] on icon "undo" at bounding box center [267, 20] width 18 height 18
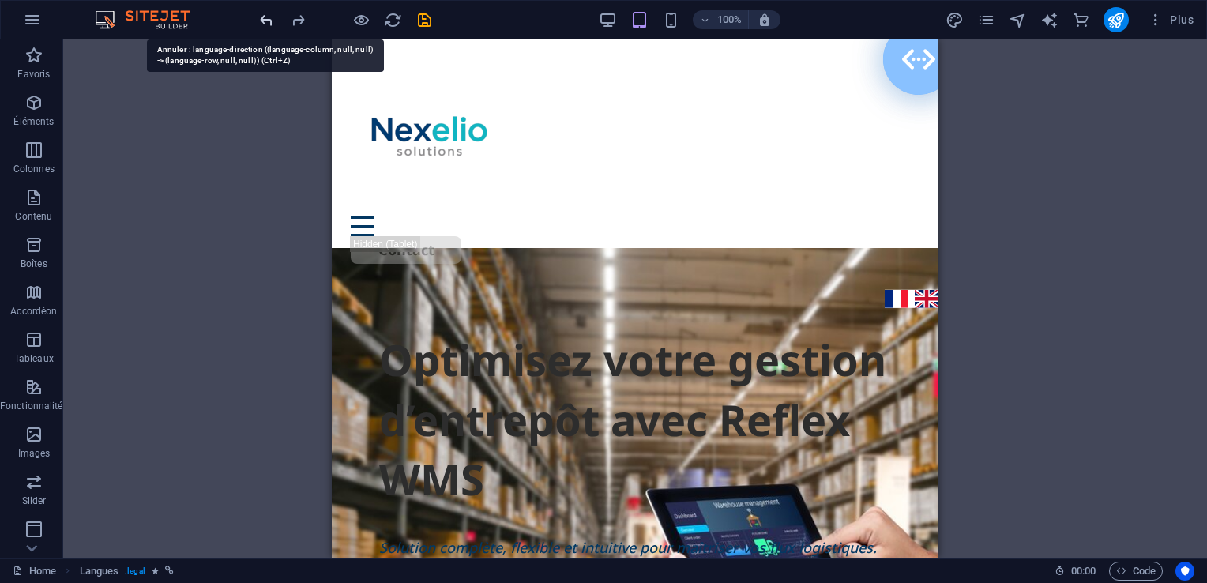
click at [270, 22] on icon "undo" at bounding box center [267, 20] width 18 height 18
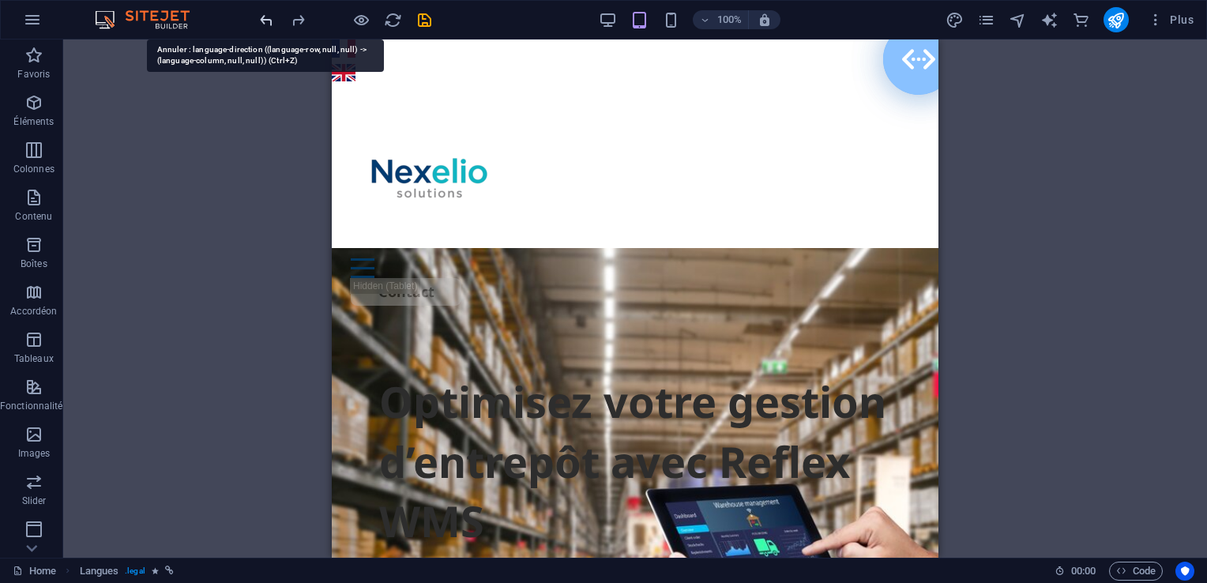
click at [270, 22] on icon "undo" at bounding box center [267, 20] width 18 height 18
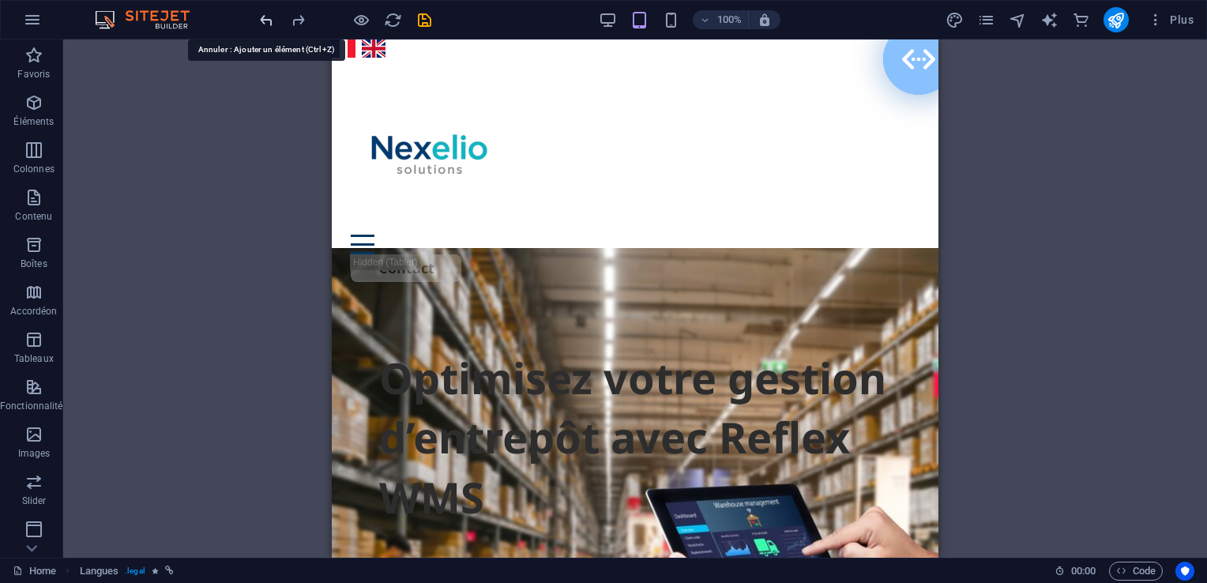
click at [270, 22] on icon "undo" at bounding box center [267, 20] width 18 height 18
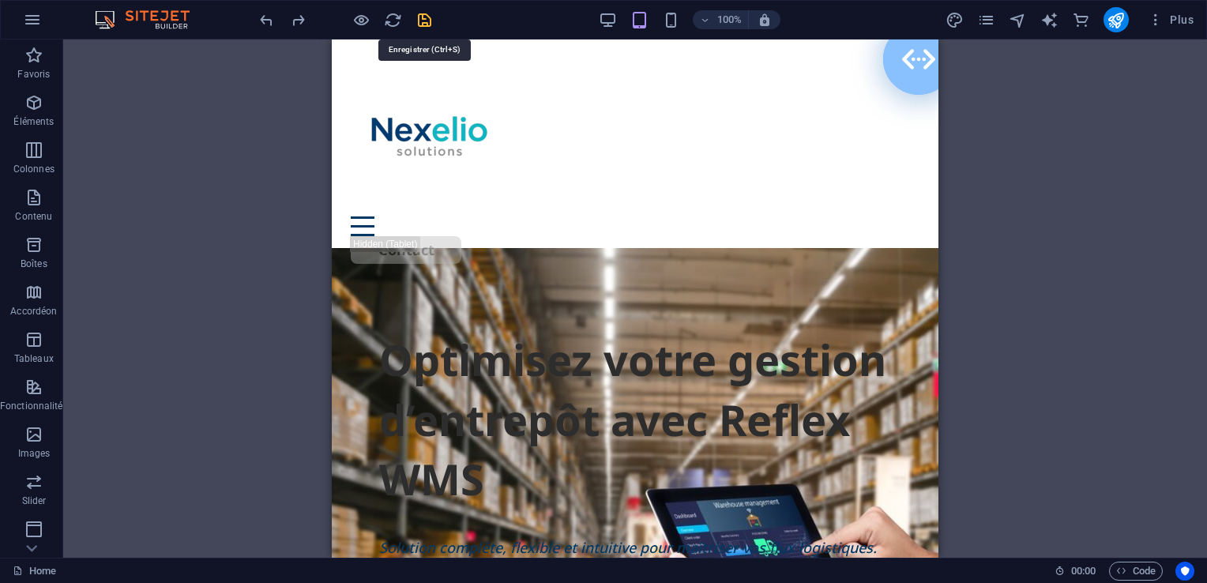
click at [424, 19] on icon "save" at bounding box center [425, 20] width 18 height 18
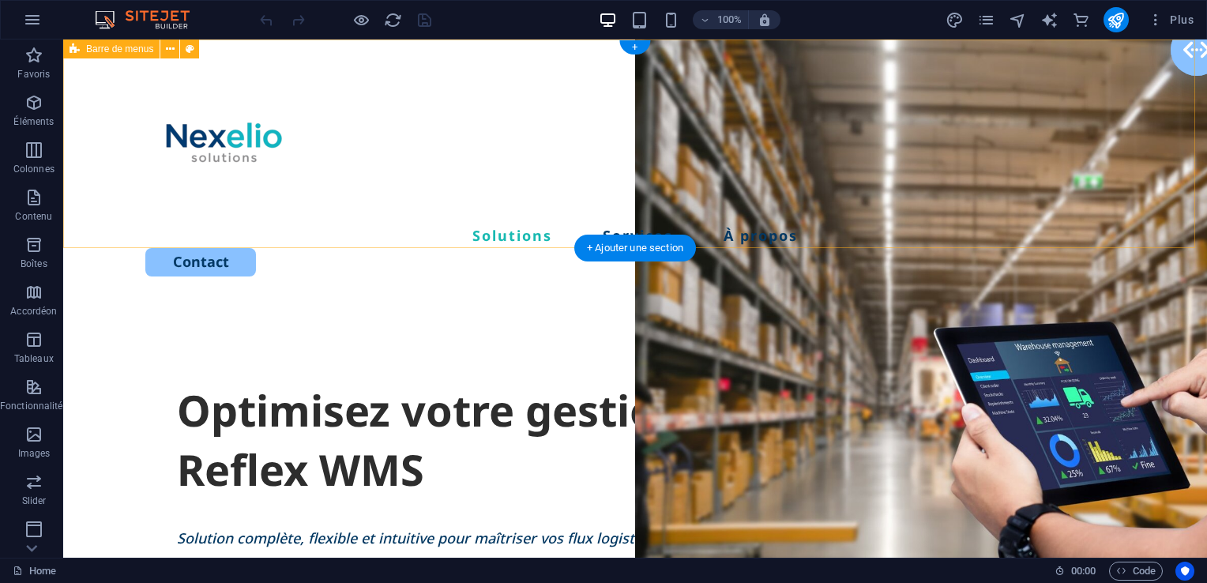
click at [893, 87] on div "Solutions Services À propos Contact" at bounding box center [635, 170] width 1144 height 262
click at [847, 120] on div "Solutions Services À propos Contact" at bounding box center [635, 170] width 1144 height 262
select select "header"
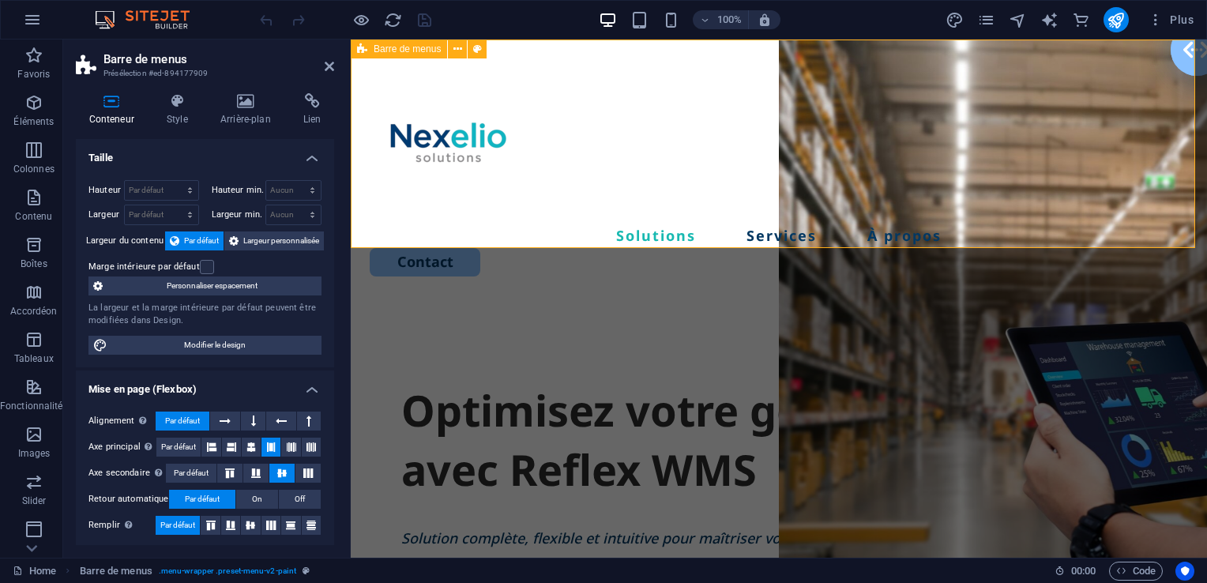
click at [815, 43] on div "Solutions Services À propos Contact" at bounding box center [779, 170] width 856 height 262
click at [177, 111] on h4 "Style" at bounding box center [180, 109] width 54 height 33
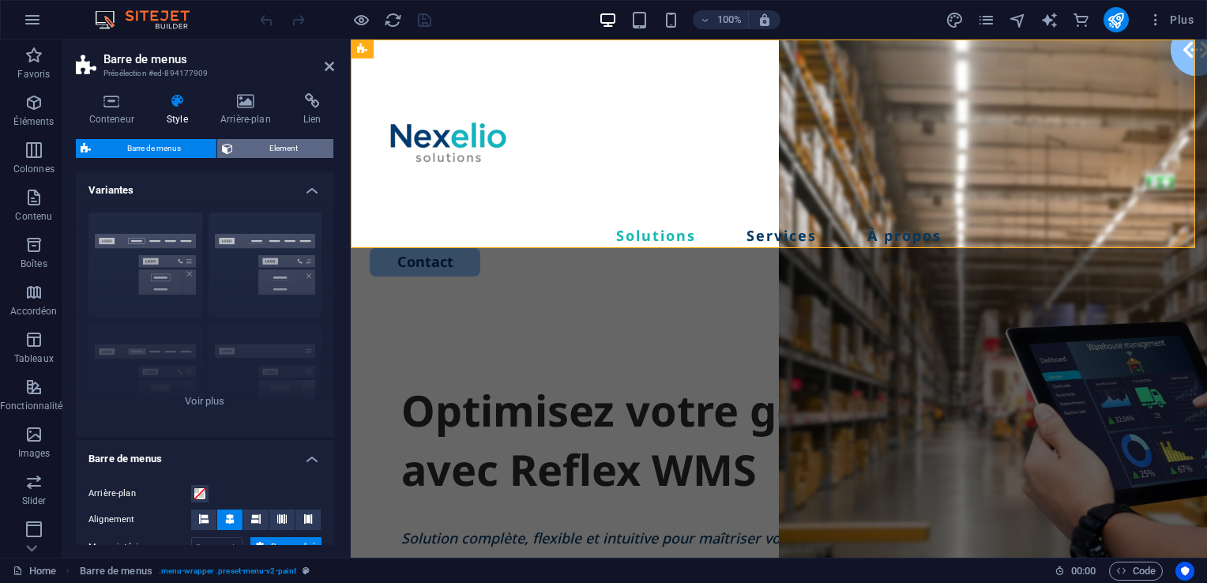
click at [272, 150] on span "Element" at bounding box center [283, 148] width 91 height 19
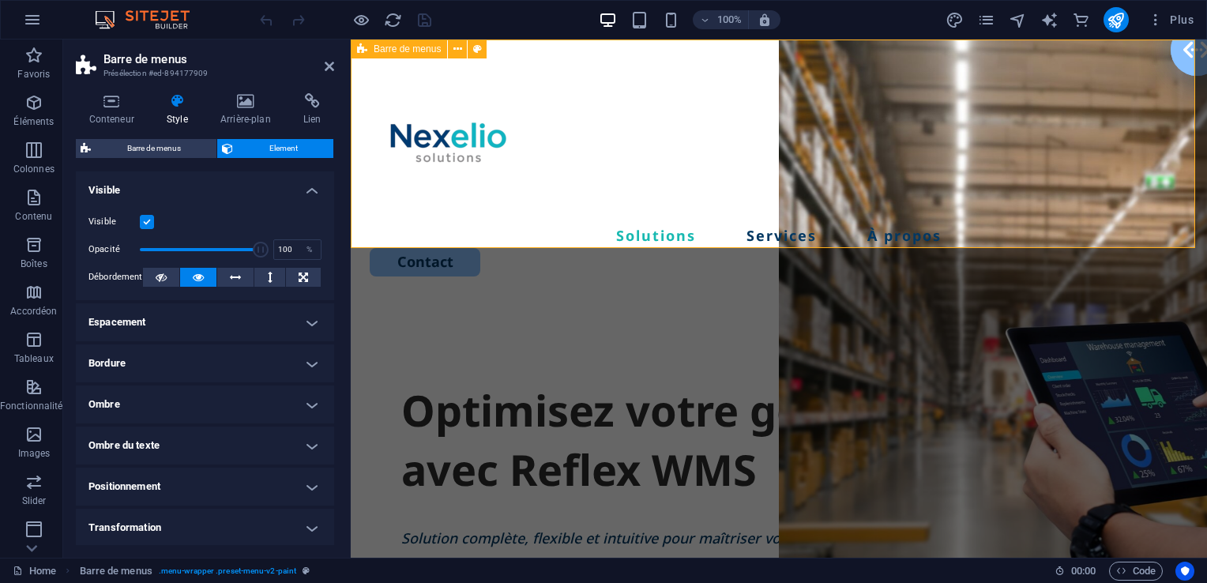
click at [701, 167] on div "Solutions Services À propos Contact" at bounding box center [779, 170] width 856 height 262
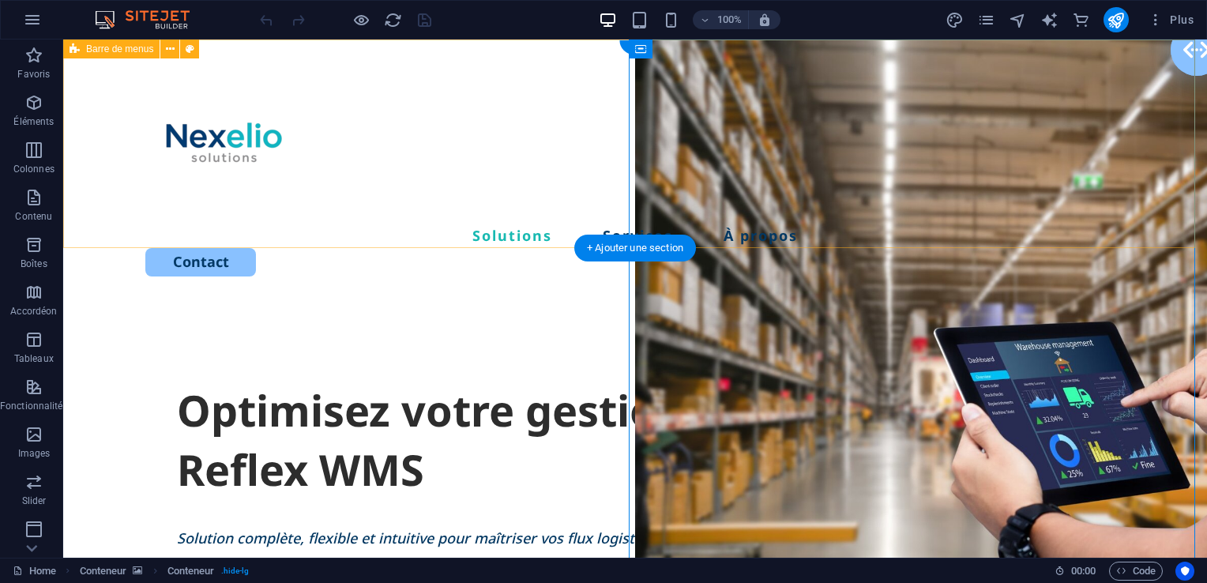
click at [904, 68] on div "Solutions Services À propos Contact" at bounding box center [635, 170] width 1144 height 262
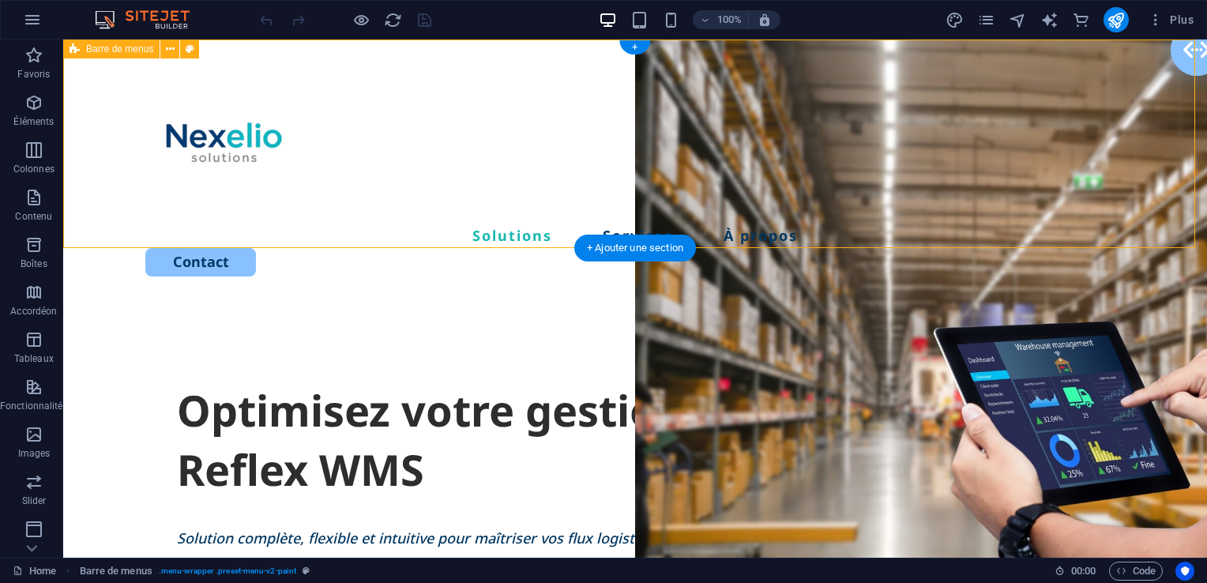
click at [696, 52] on div "Solutions Services À propos Contact" at bounding box center [635, 170] width 1144 height 262
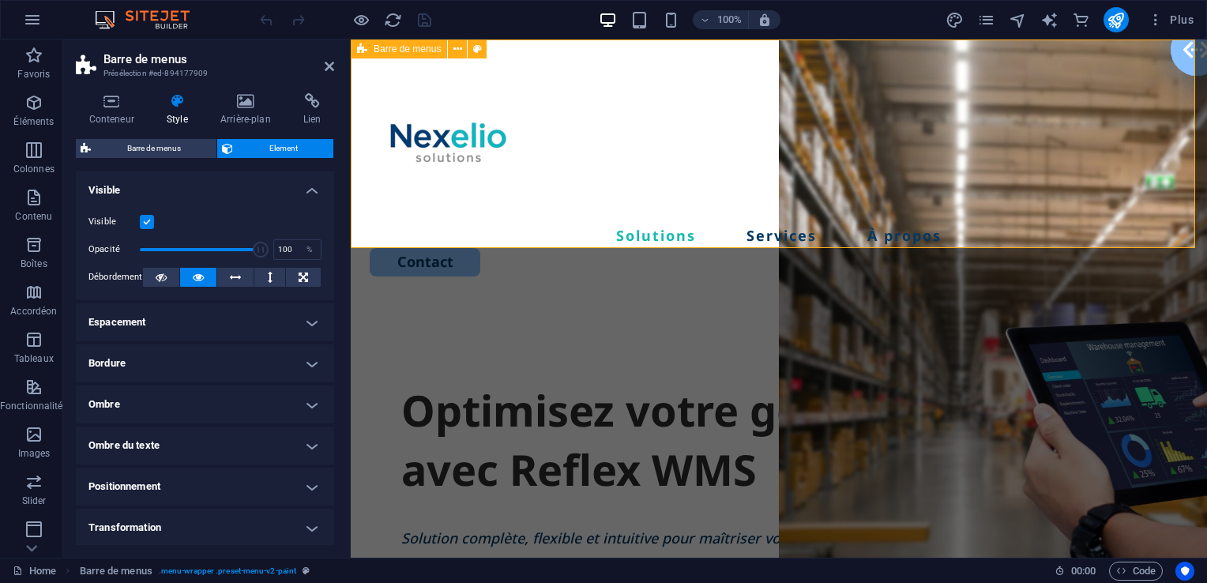
click at [885, 79] on div "Solutions Services À propos Contact" at bounding box center [779, 170] width 856 height 262
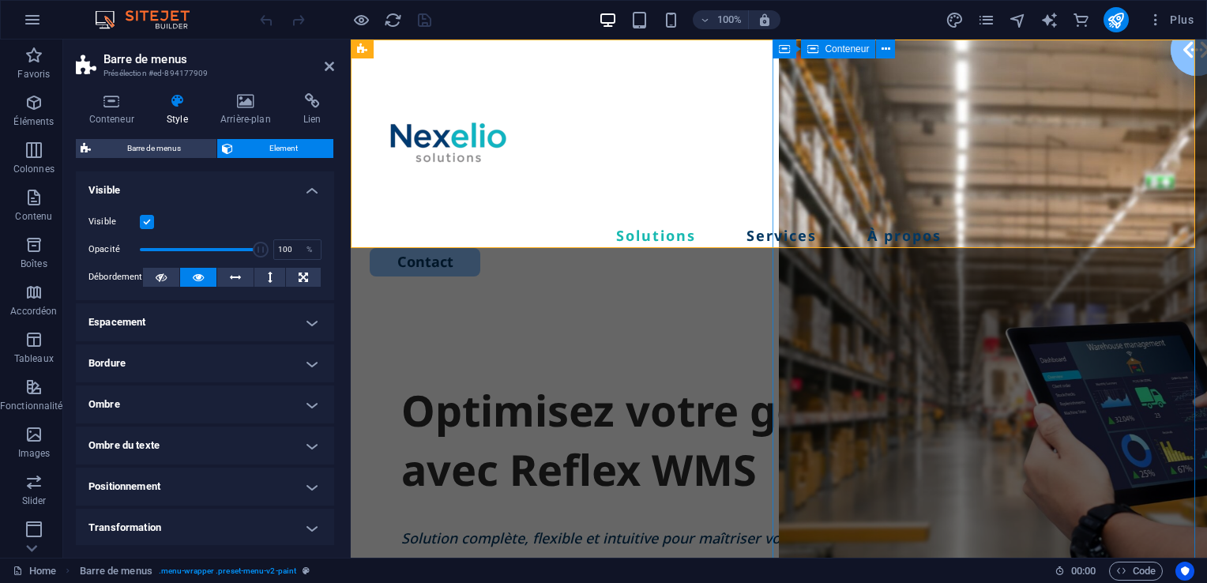
select select "vh"
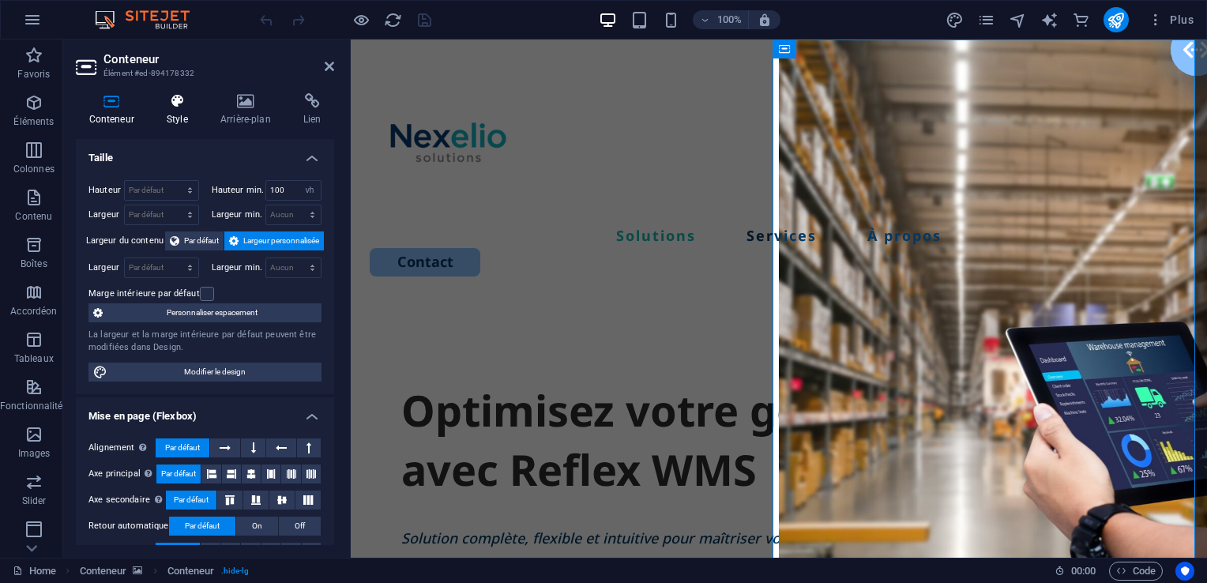
click at [175, 109] on h4 "Style" at bounding box center [180, 109] width 54 height 33
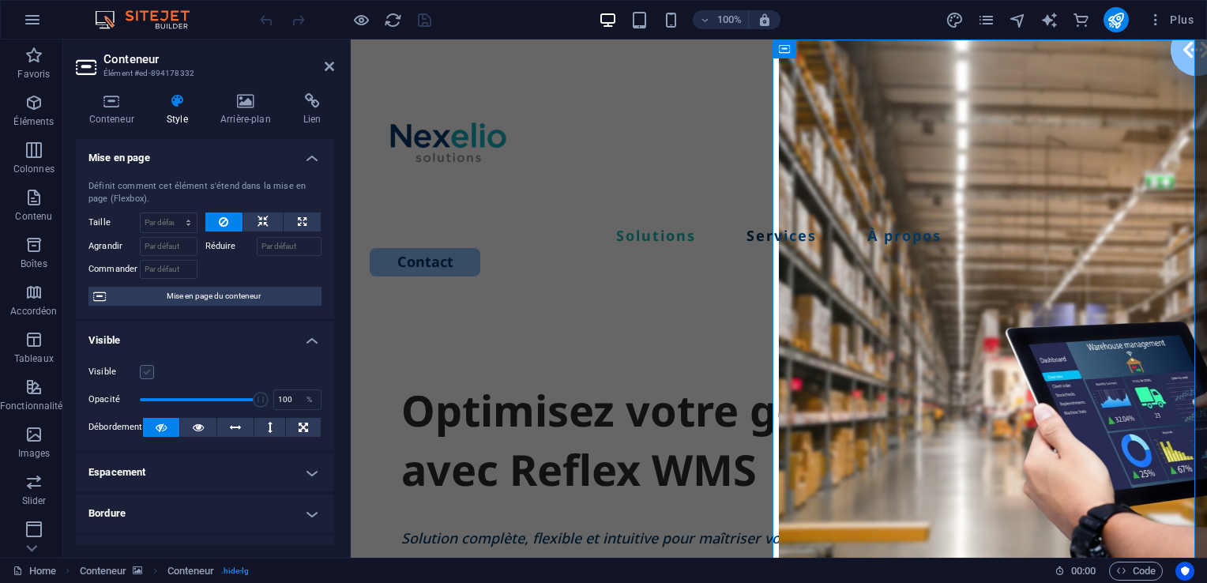
click at [145, 371] on label at bounding box center [147, 372] width 14 height 14
click at [0, 0] on input "Visible" at bounding box center [0, 0] width 0 height 0
click at [145, 371] on label at bounding box center [147, 372] width 14 height 14
click at [0, 0] on input "Visible" at bounding box center [0, 0] width 0 height 0
click at [145, 371] on label at bounding box center [147, 372] width 14 height 14
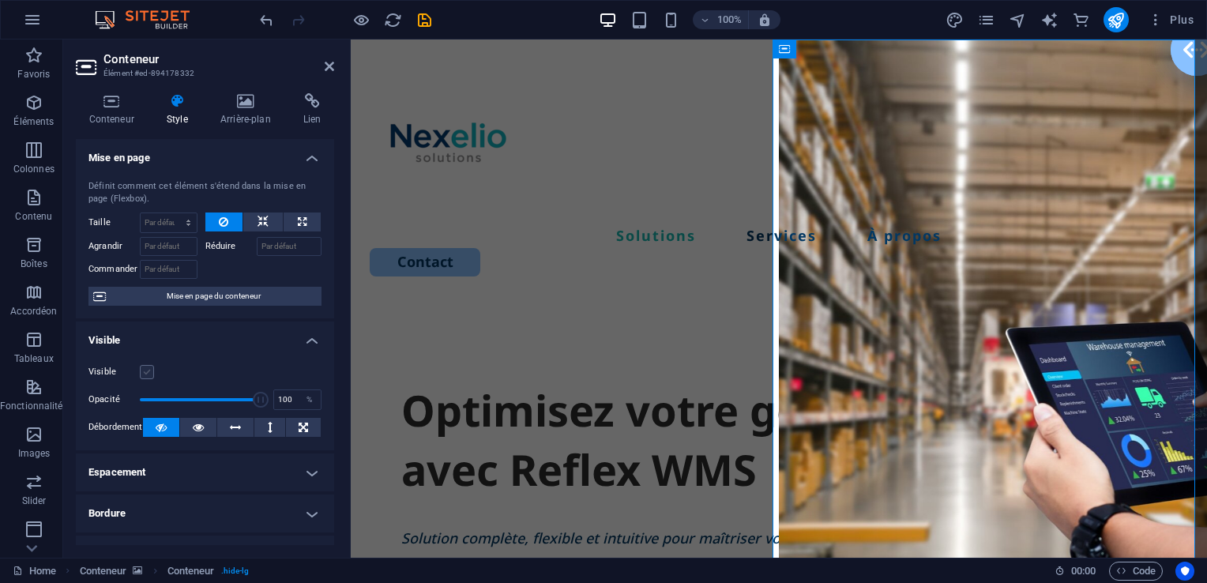
click at [0, 0] on input "Visible" at bounding box center [0, 0] width 0 height 0
click at [145, 371] on label at bounding box center [147, 372] width 14 height 14
click at [0, 0] on input "Visible" at bounding box center [0, 0] width 0 height 0
click at [145, 371] on label at bounding box center [147, 372] width 14 height 14
click at [0, 0] on input "Visible" at bounding box center [0, 0] width 0 height 0
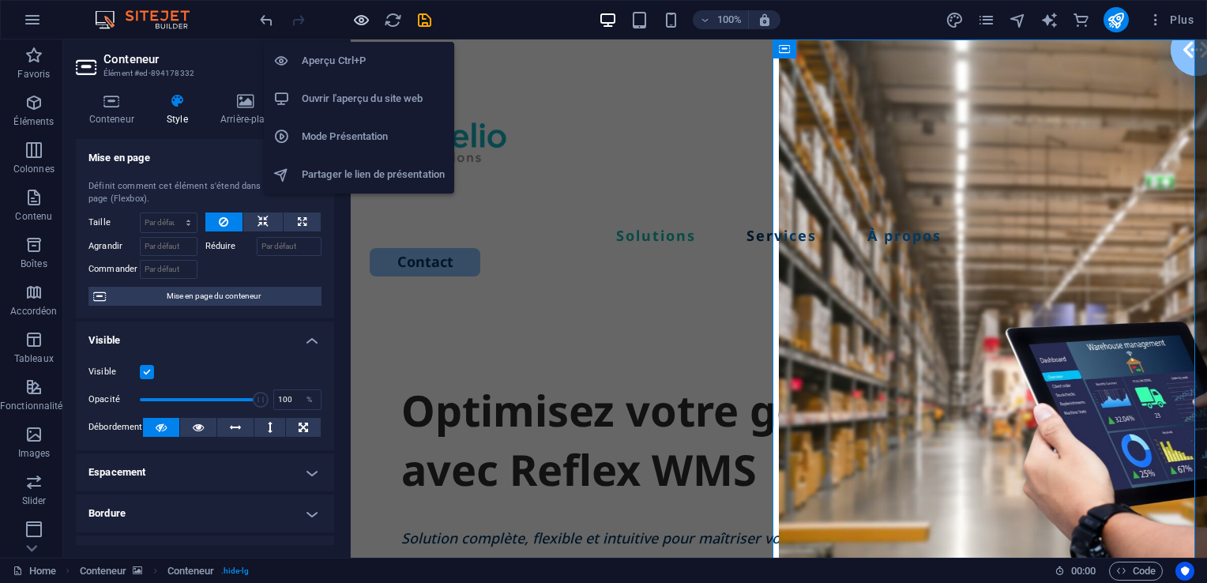
click at [359, 21] on icon "button" at bounding box center [361, 20] width 18 height 18
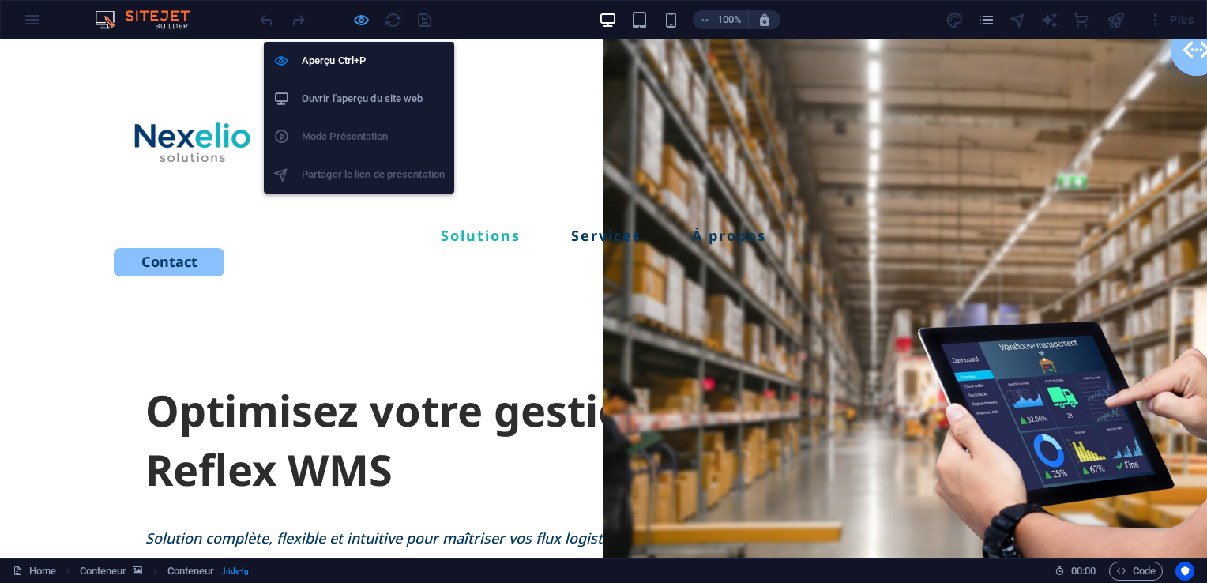
click at [357, 11] on icon "button" at bounding box center [361, 20] width 18 height 18
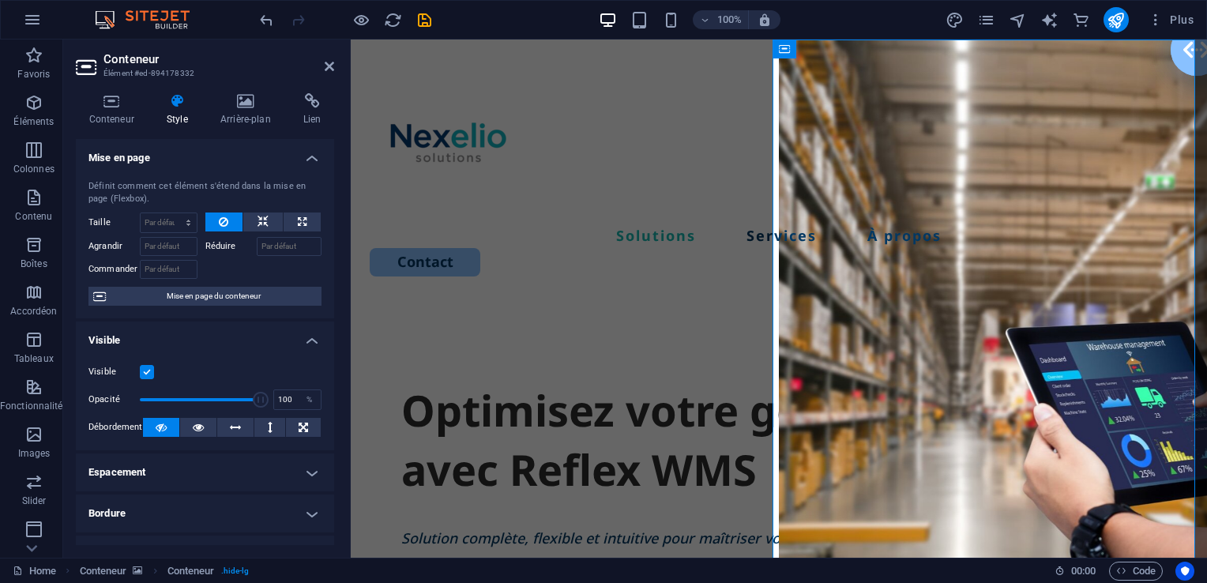
click at [146, 371] on label at bounding box center [147, 372] width 14 height 14
click at [0, 0] on input "Visible" at bounding box center [0, 0] width 0 height 0
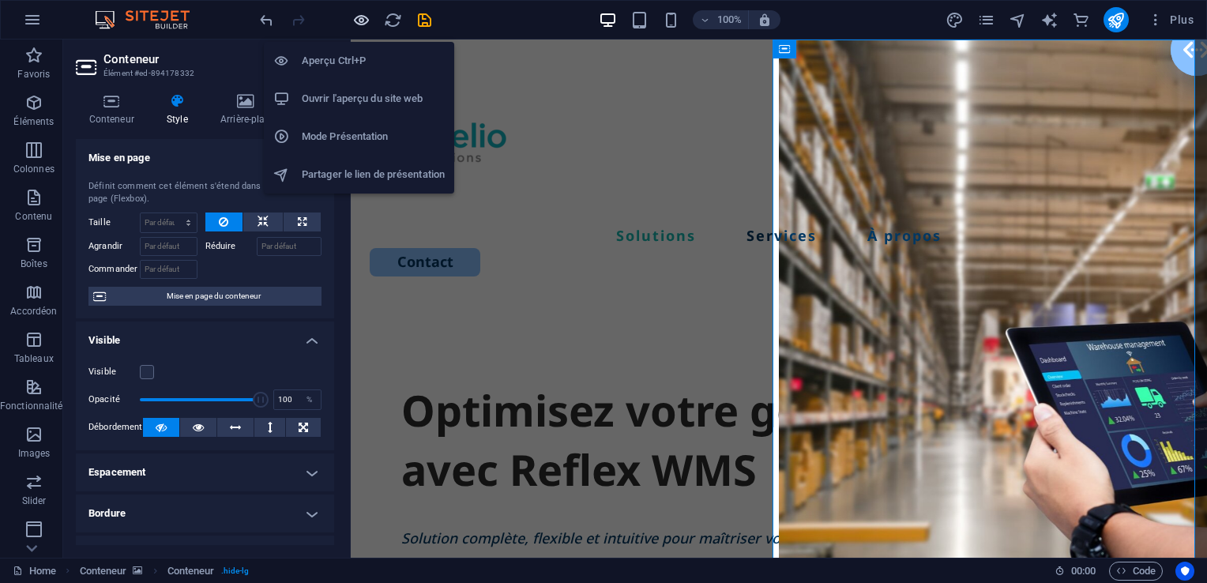
click at [363, 16] on icon "button" at bounding box center [361, 20] width 18 height 18
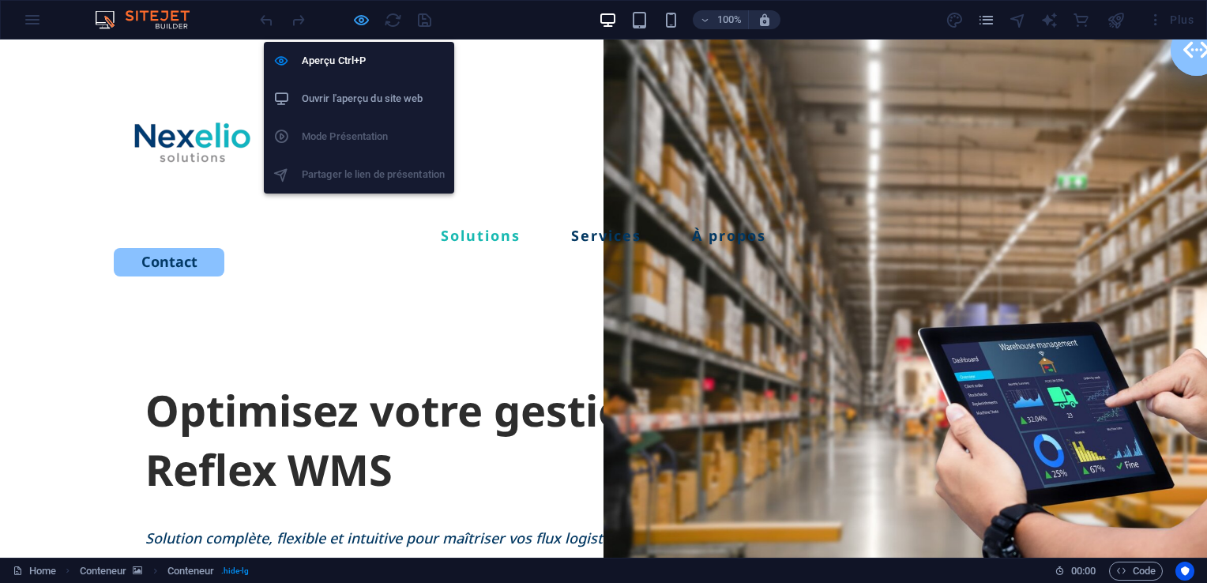
click at [360, 19] on icon "button" at bounding box center [361, 20] width 18 height 18
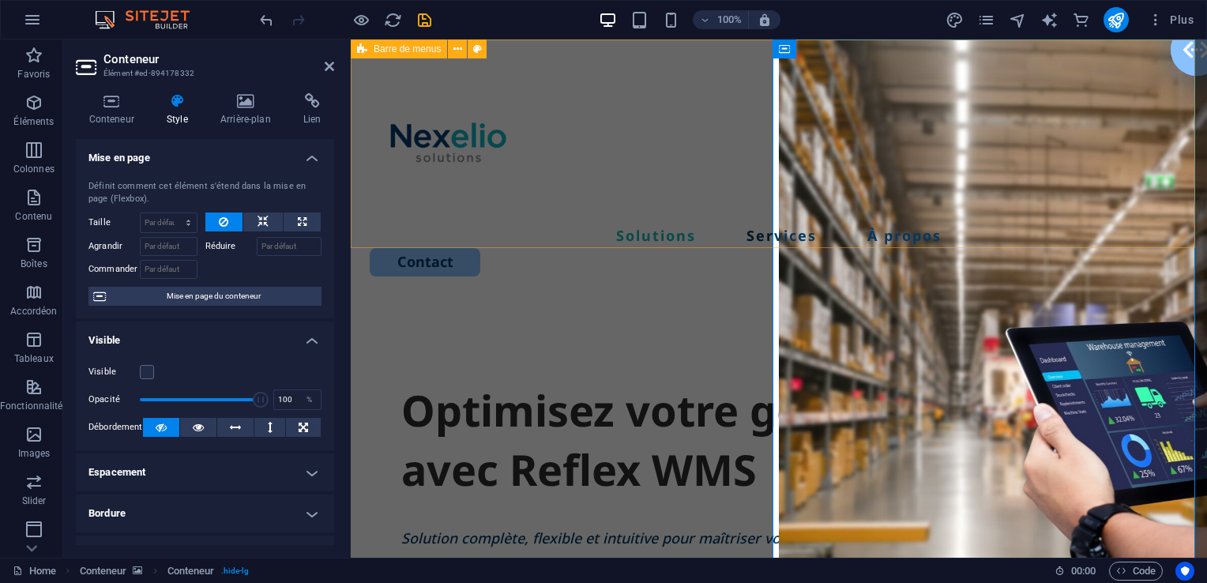
click at [539, 196] on div "Solutions Services À propos Contact" at bounding box center [779, 170] width 856 height 262
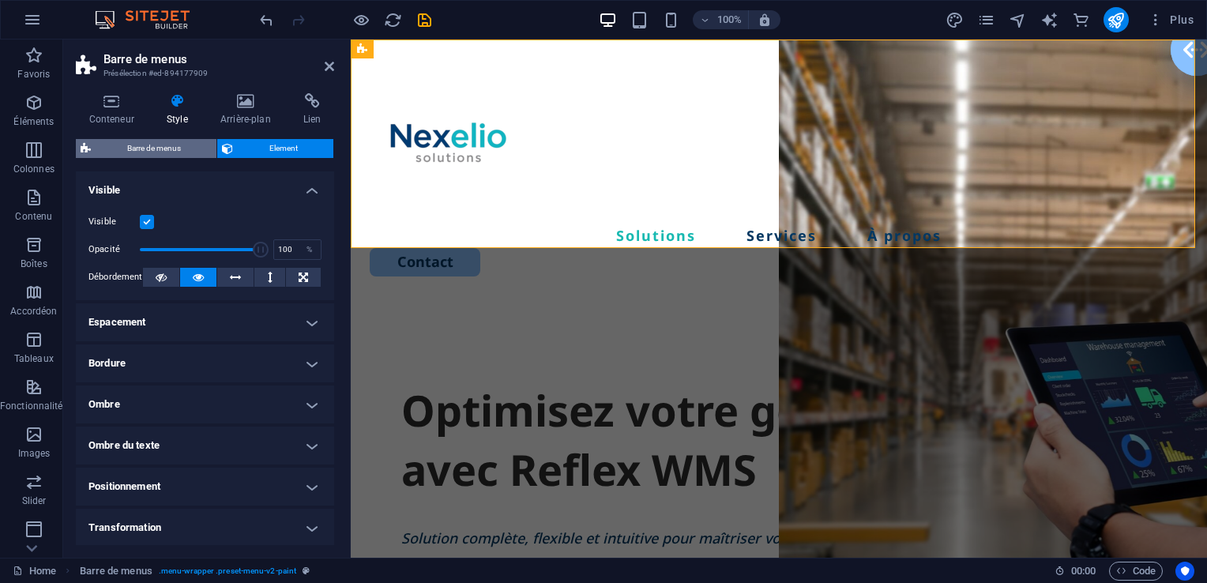
click at [190, 147] on span "Barre de menus" at bounding box center [154, 148] width 116 height 19
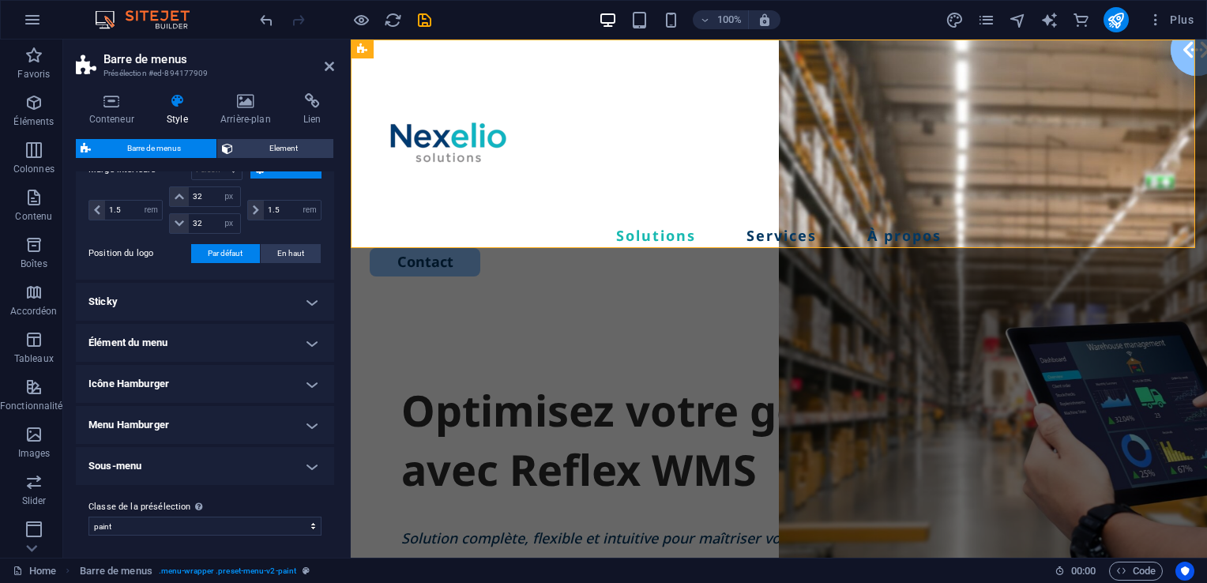
scroll to position [379, 0]
click at [310, 462] on h4 "Sous-menu" at bounding box center [205, 465] width 258 height 38
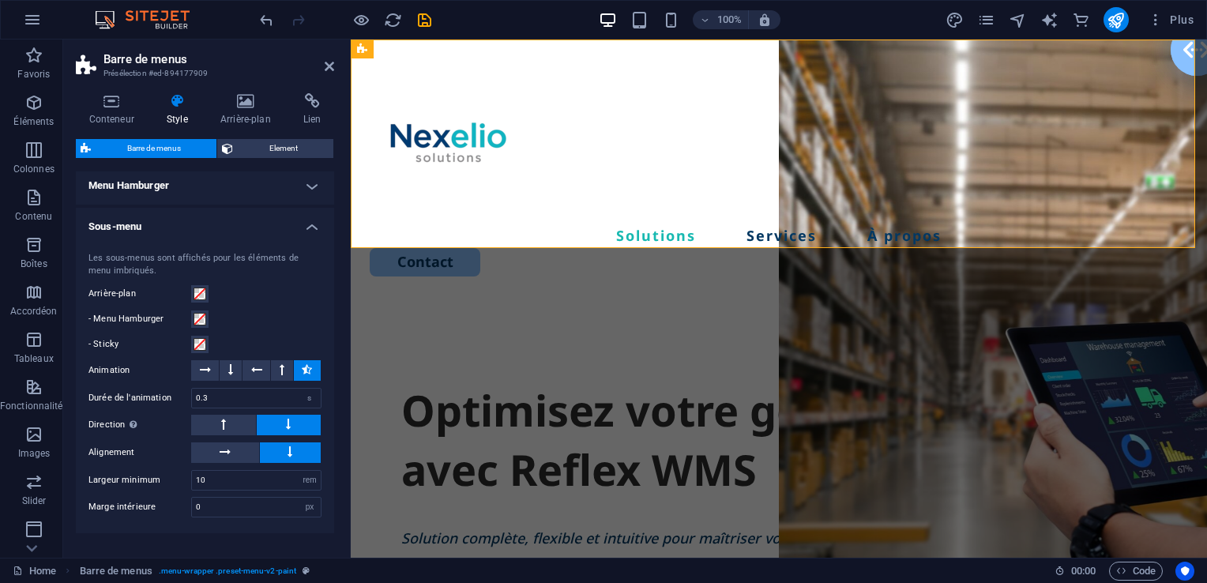
scroll to position [596, 0]
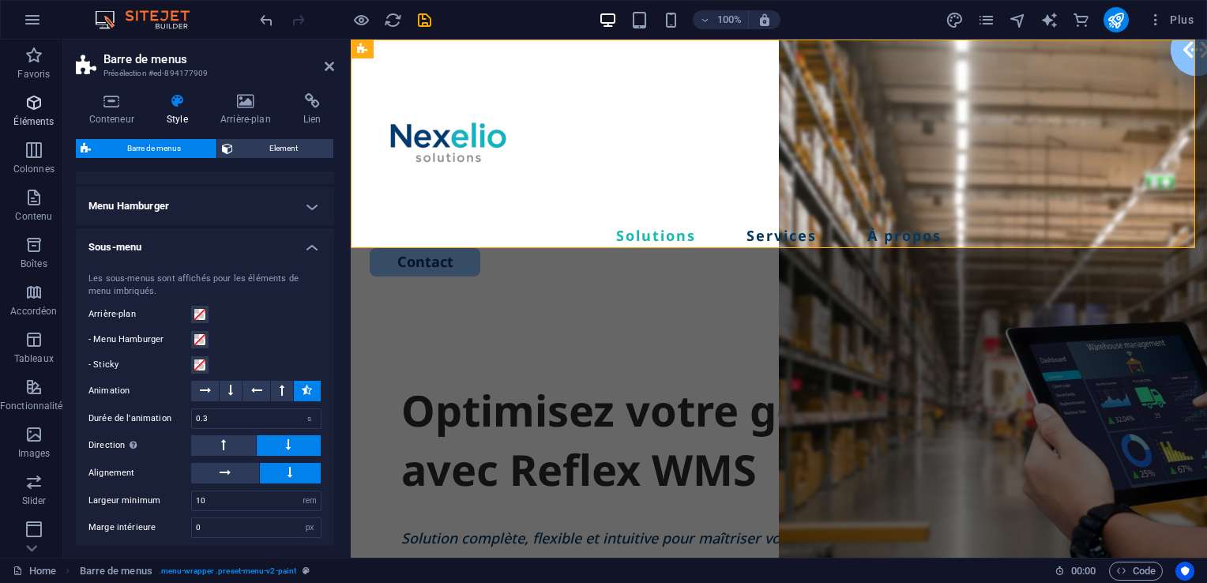
click at [41, 115] on span "Éléments" at bounding box center [34, 112] width 68 height 38
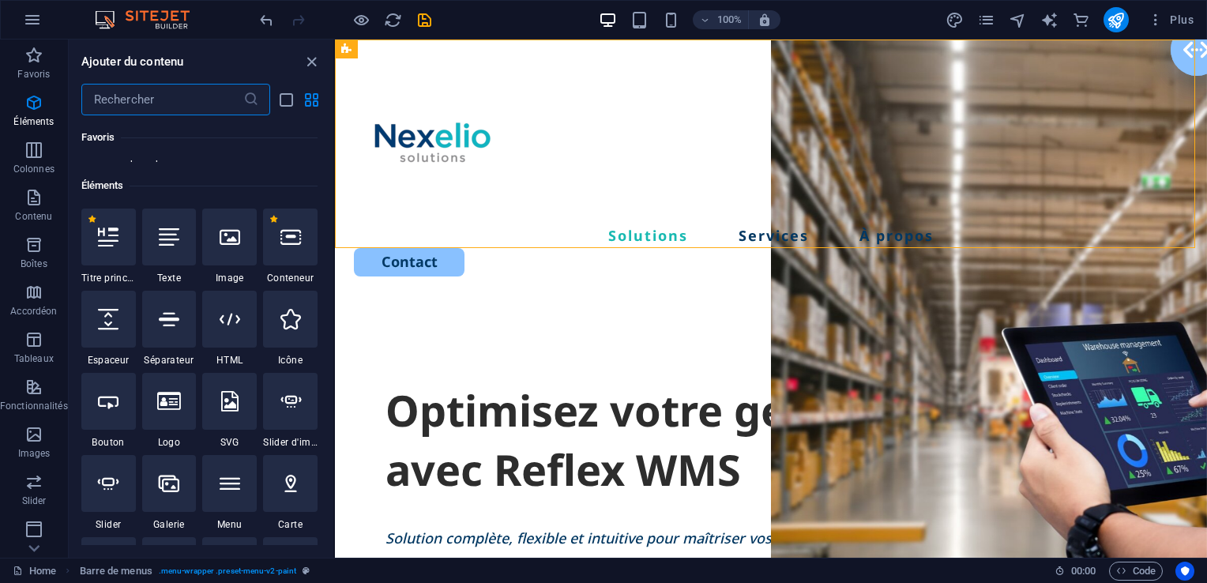
scroll to position [167, 0]
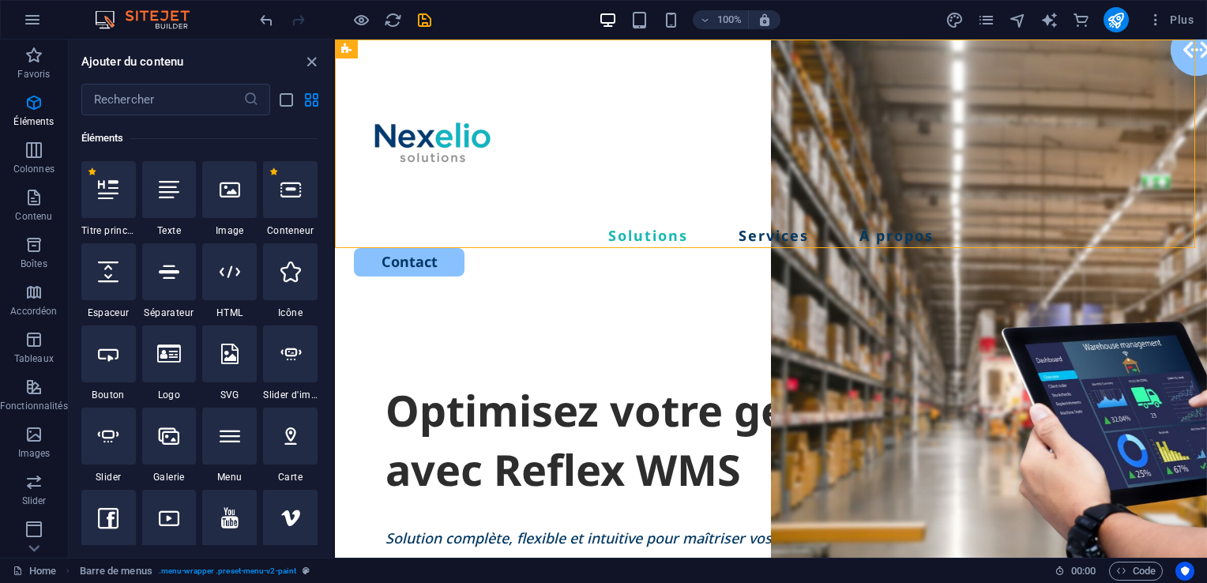
click at [329, 128] on div "Favoris 1 Star Titre principal 1 Star Conteneur Éléments 1 Star Titre principal…" at bounding box center [201, 330] width 265 height 430
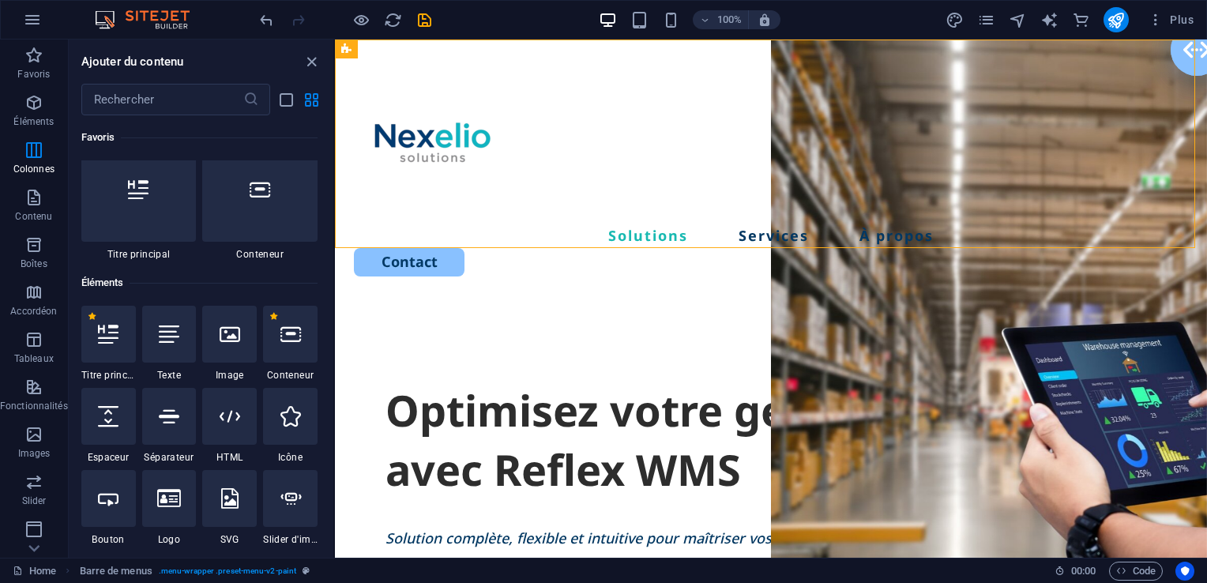
scroll to position [0, 0]
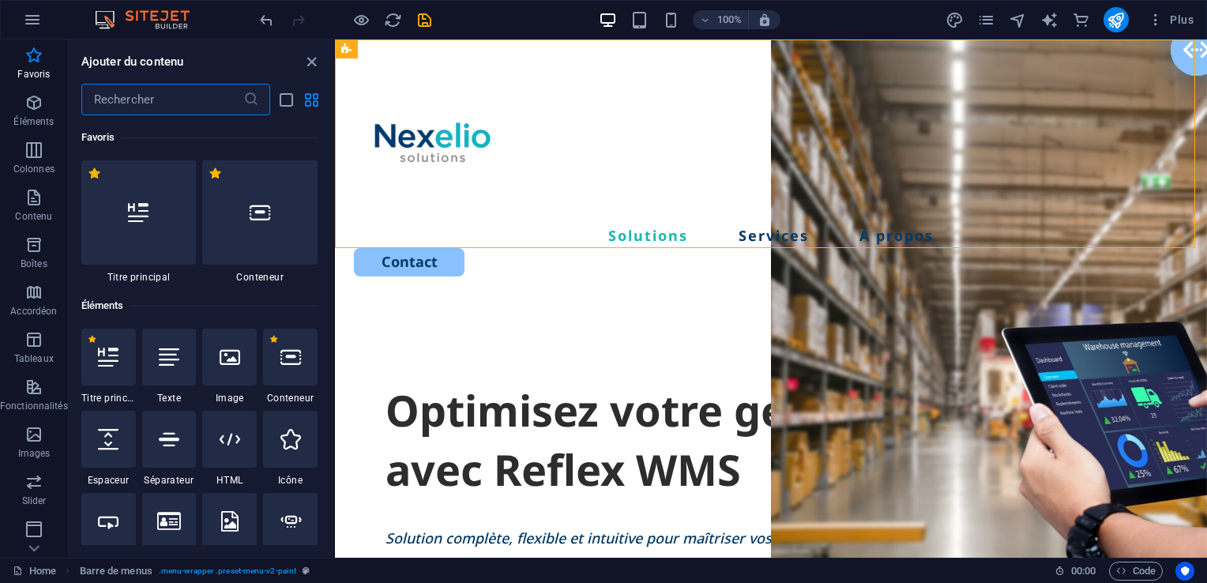
click at [172, 101] on input "text" at bounding box center [162, 100] width 162 height 32
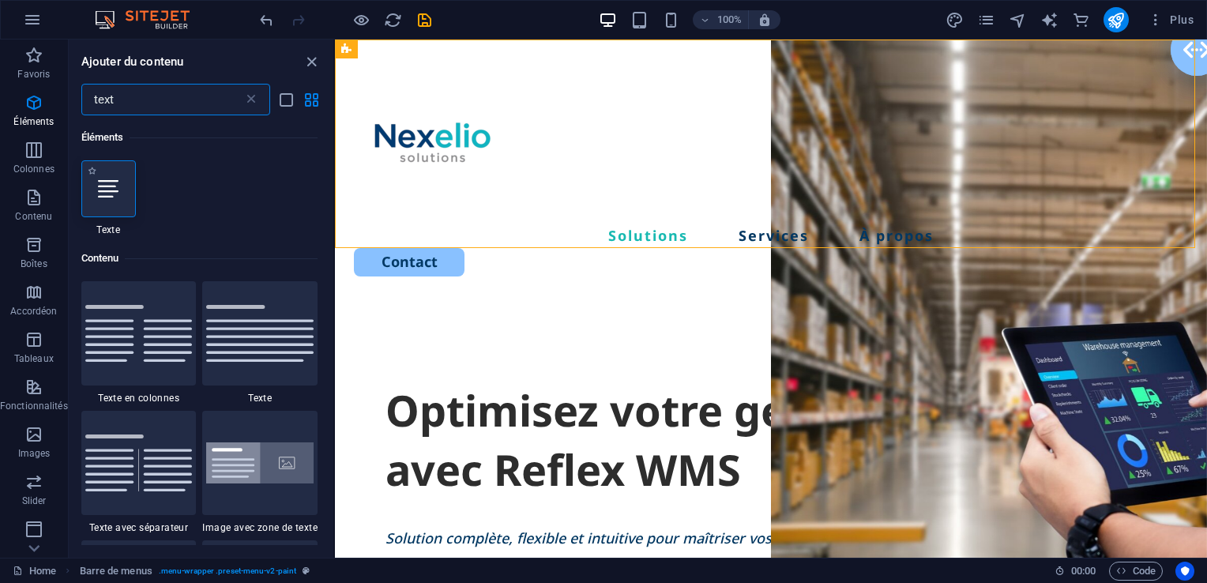
type input "text"
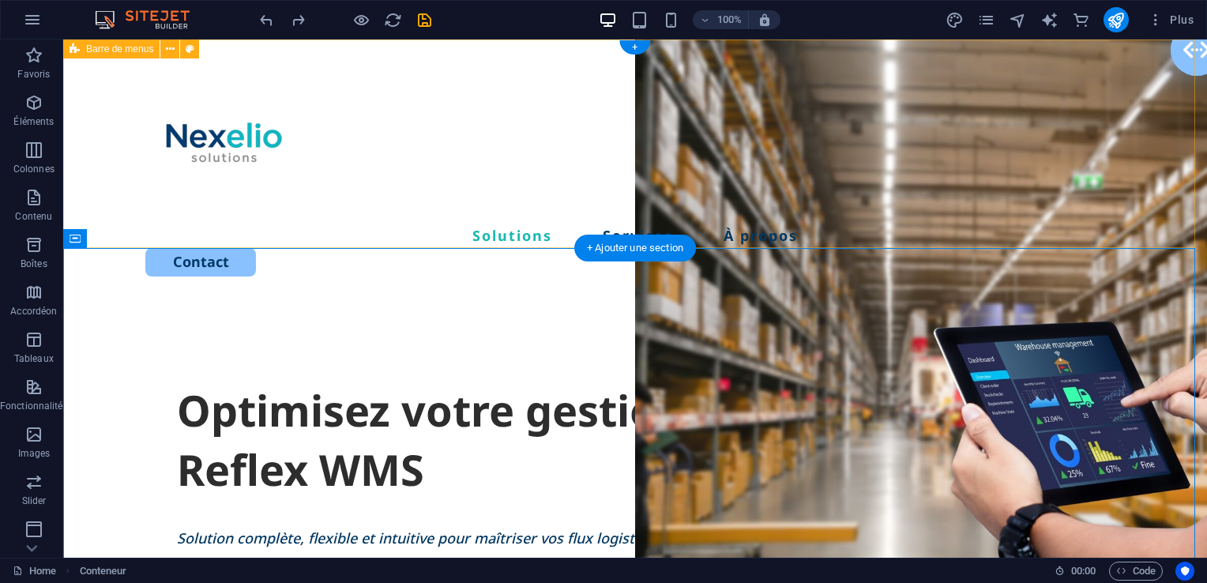
click at [942, 118] on div "Solutions Services À propos Contact" at bounding box center [635, 170] width 1144 height 262
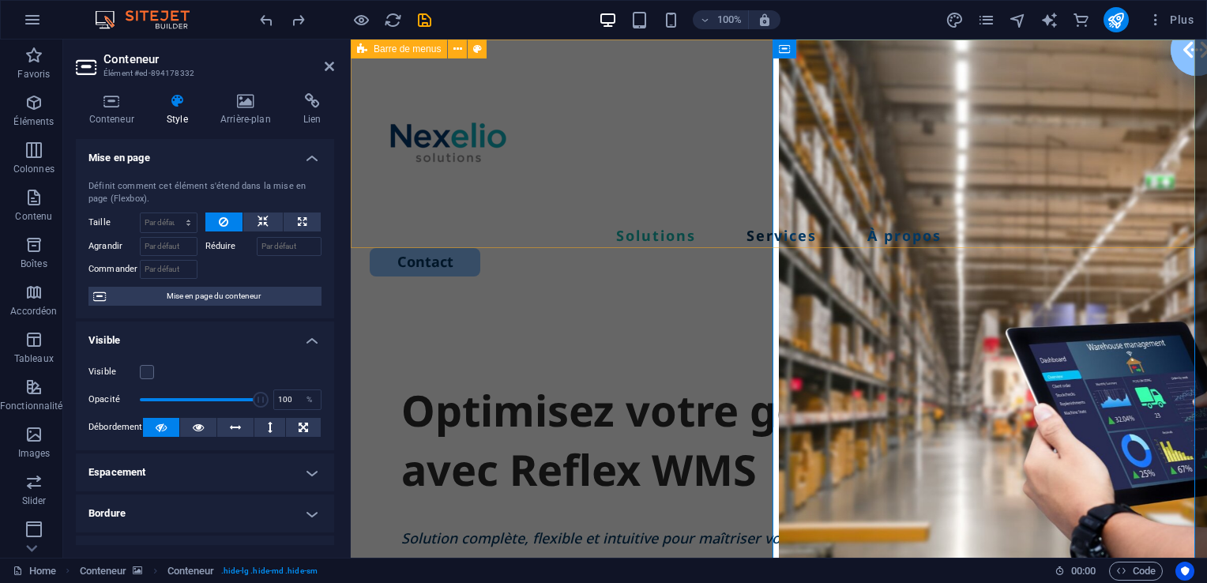
click at [901, 118] on div "Solutions Services À propos Contact" at bounding box center [779, 170] width 856 height 262
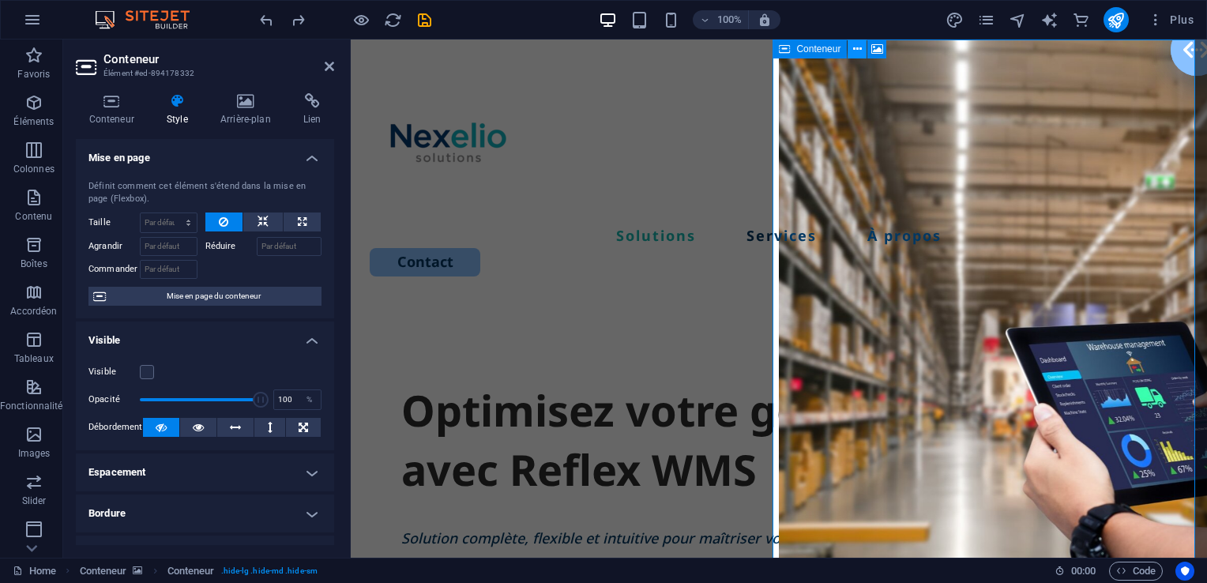
click at [860, 51] on icon at bounding box center [857, 49] width 9 height 17
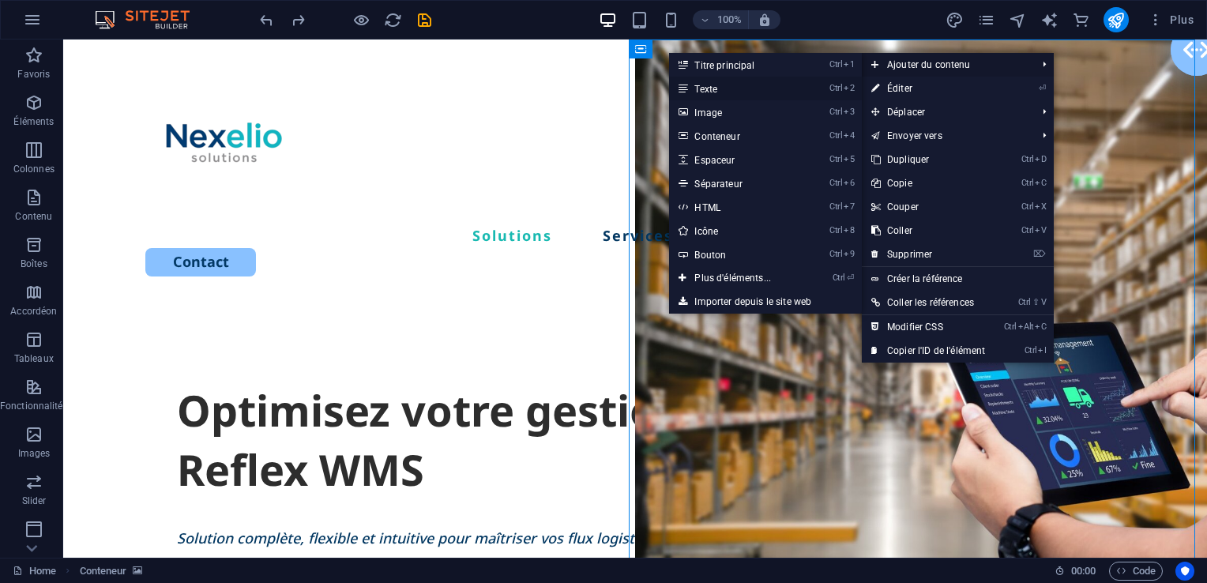
click at [766, 88] on link "Ctrl 2 Texte" at bounding box center [736, 89] width 134 height 24
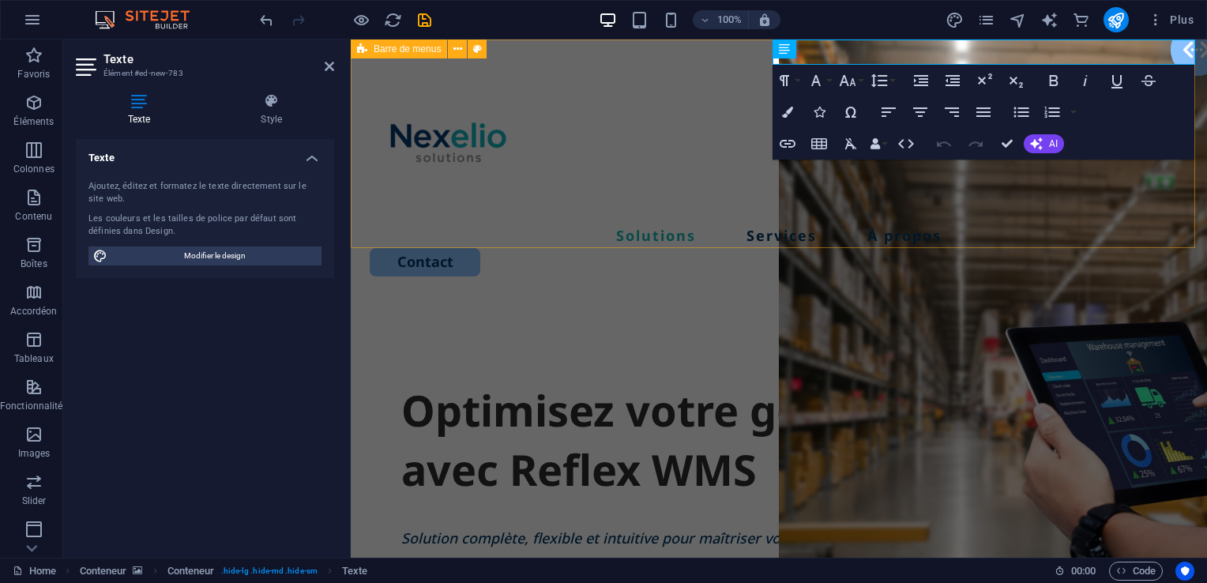
click at [882, 43] on div "Solutions Services À propos Contact" at bounding box center [779, 170] width 856 height 262
select select "rem"
select select "px"
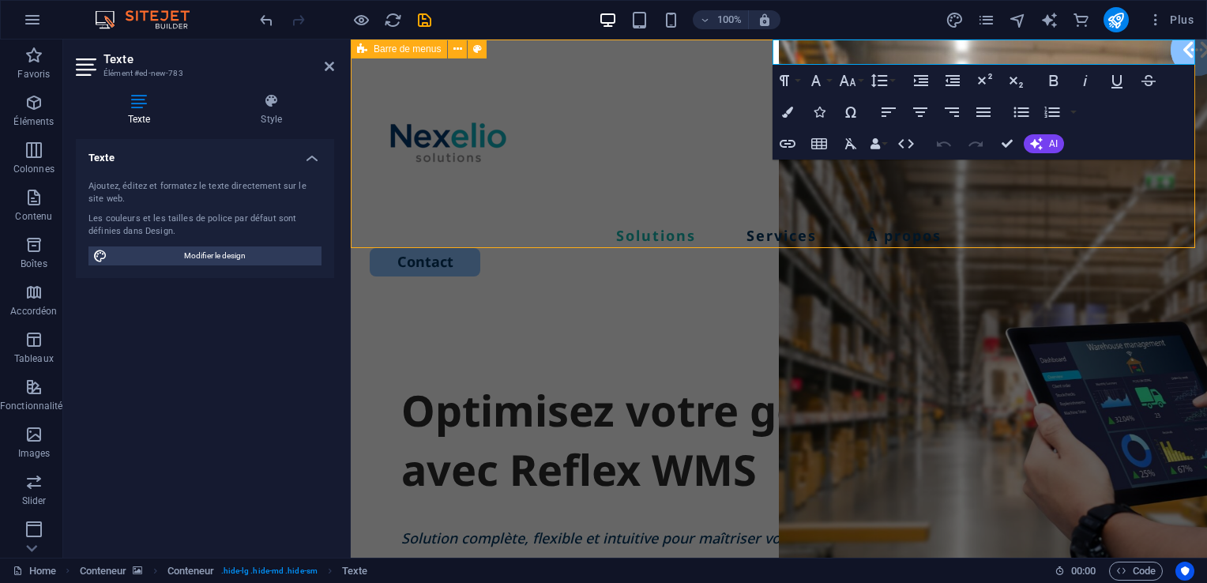
select select "rem"
select select "px"
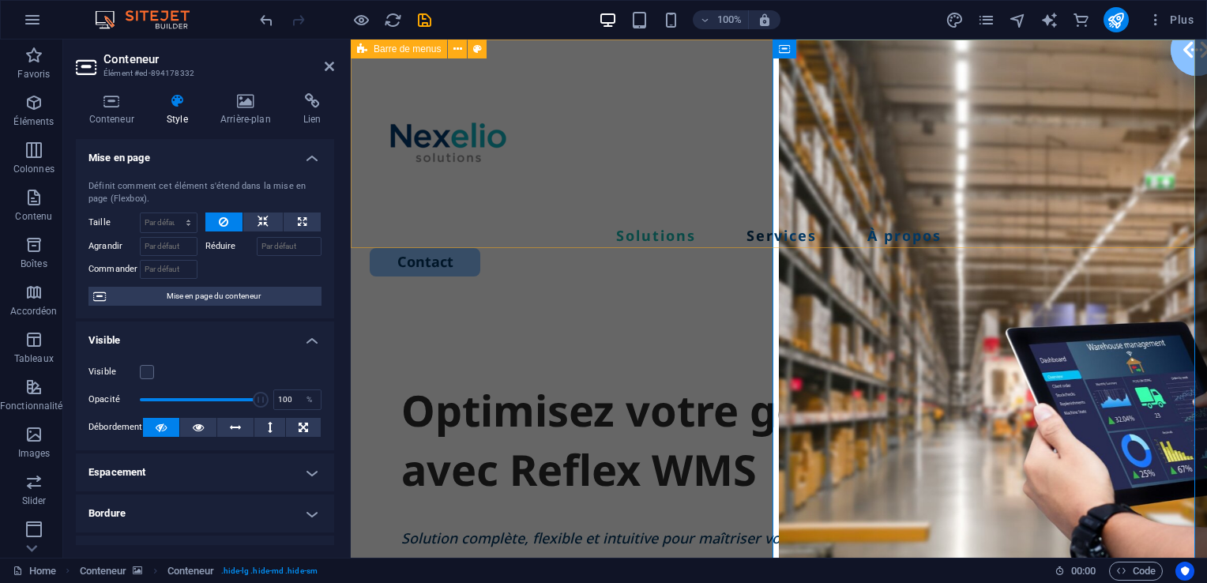
click at [896, 55] on div "Solutions Services À propos Contact" at bounding box center [779, 170] width 856 height 262
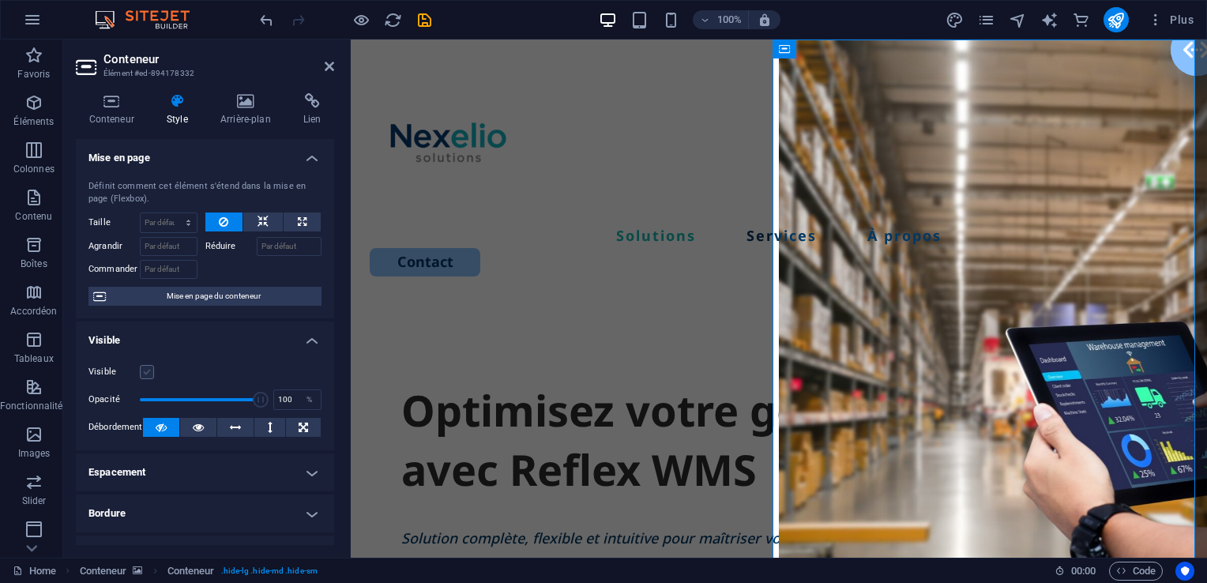
click at [149, 368] on label at bounding box center [147, 372] width 14 height 14
click at [0, 0] on input "Visible" at bounding box center [0, 0] width 0 height 0
click at [844, 56] on div "Solutions Services À propos Contact" at bounding box center [779, 170] width 856 height 262
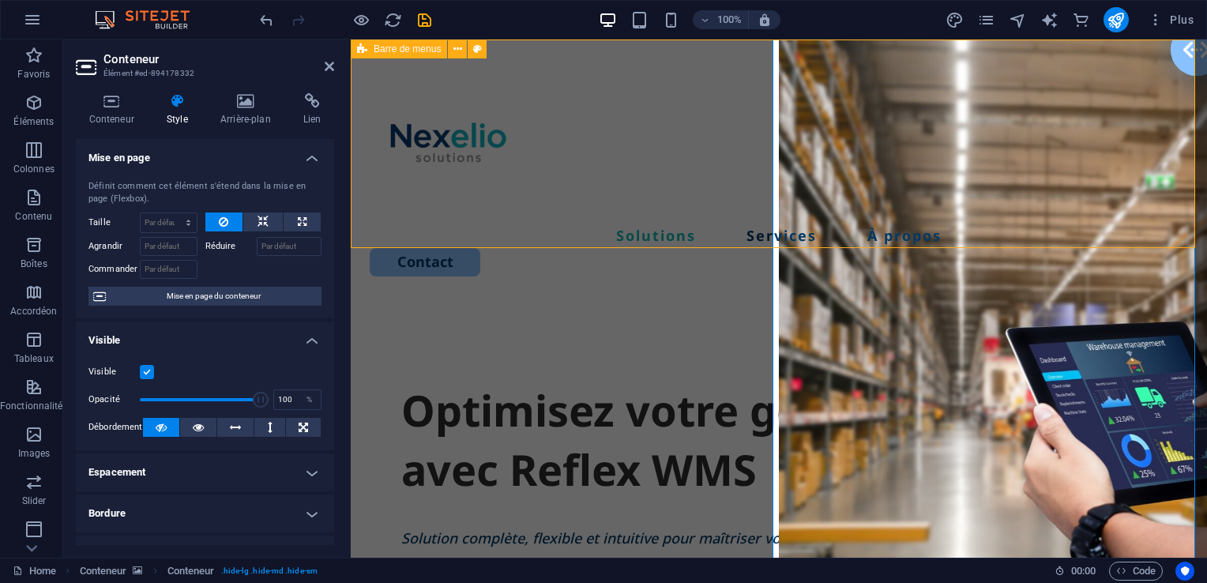
click at [844, 56] on div "Solutions Services À propos Contact" at bounding box center [779, 170] width 856 height 262
select select "rem"
select select "px"
select select "rem"
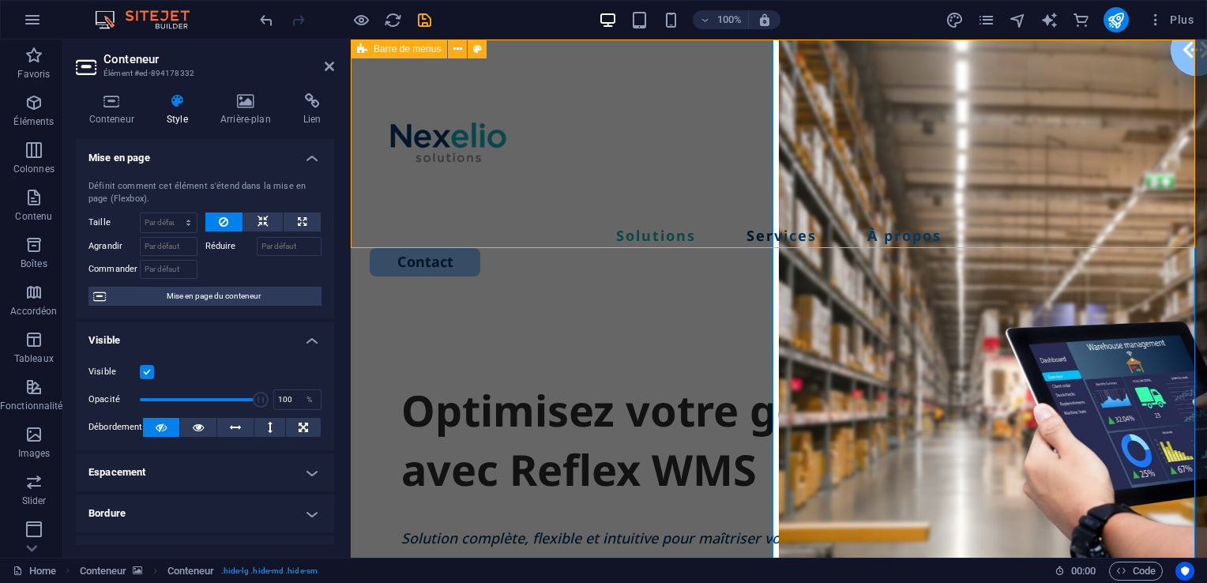
select select "rem"
select select "px"
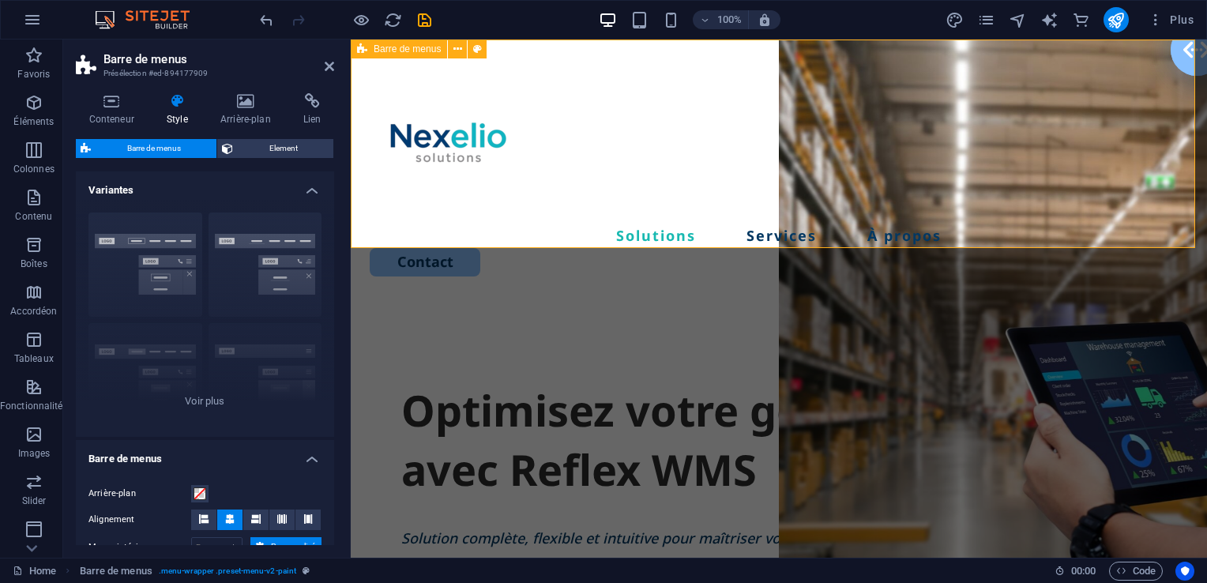
click at [829, 53] on div "Solutions Services À propos Contact" at bounding box center [779, 170] width 856 height 262
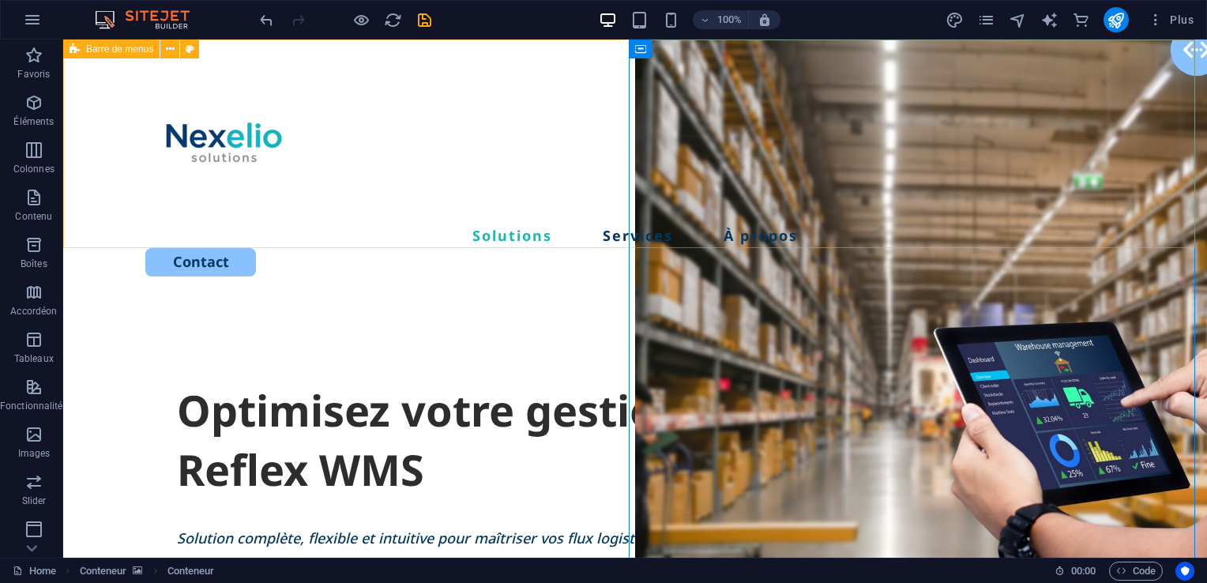
click at [765, 55] on div "Solutions Services À propos Contact" at bounding box center [635, 170] width 1144 height 262
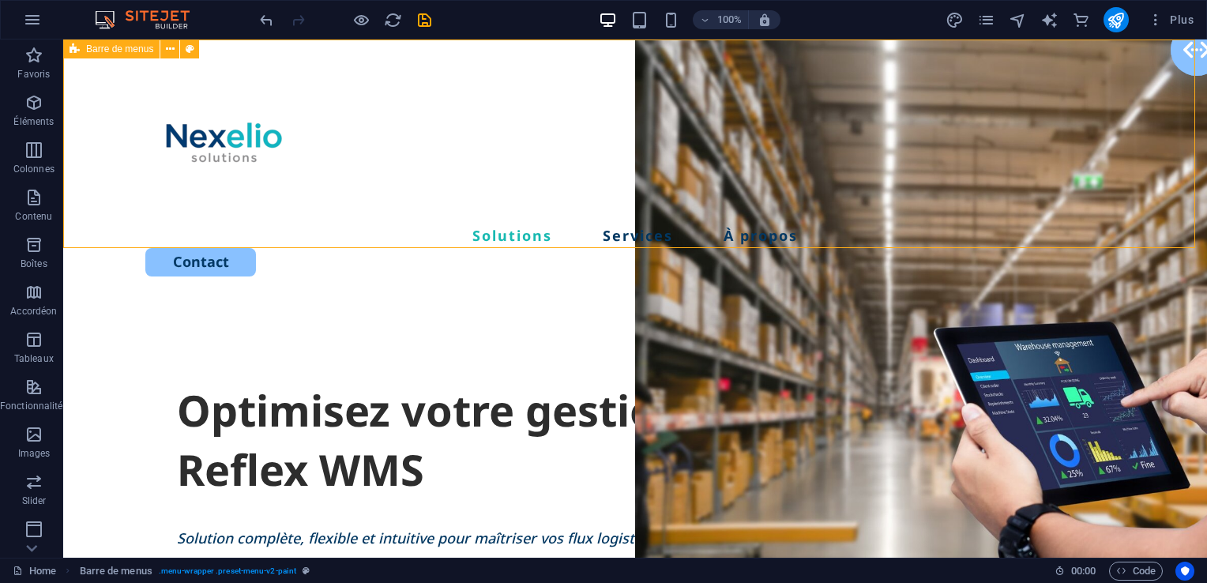
click at [765, 55] on div "Solutions Services À propos Contact" at bounding box center [635, 170] width 1144 height 262
select select "rem"
select select "px"
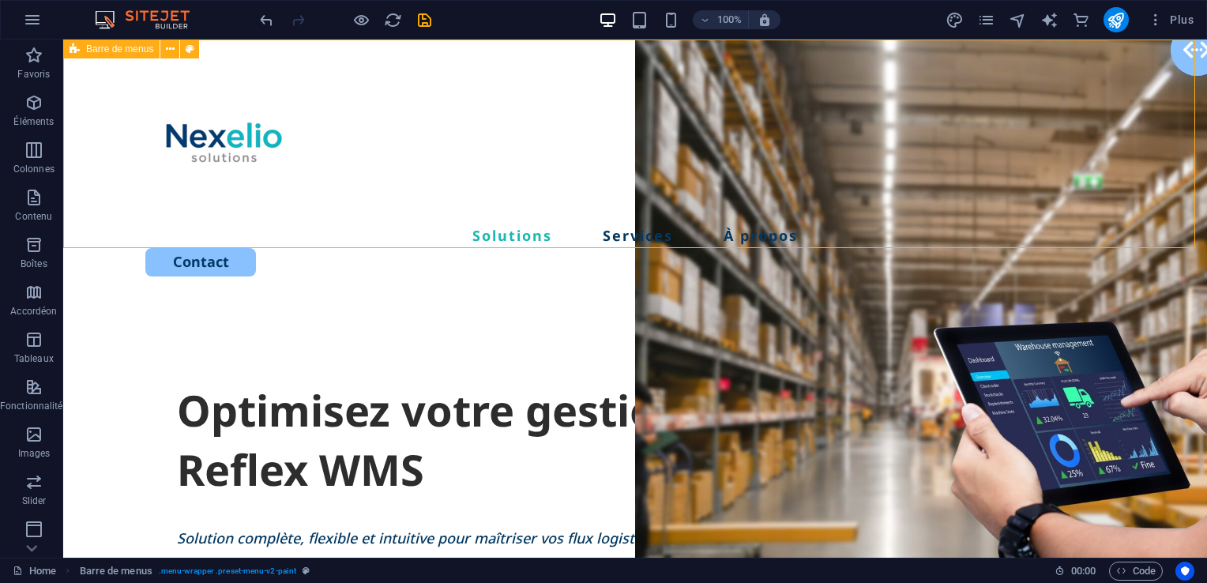
select select "rem"
select select "px"
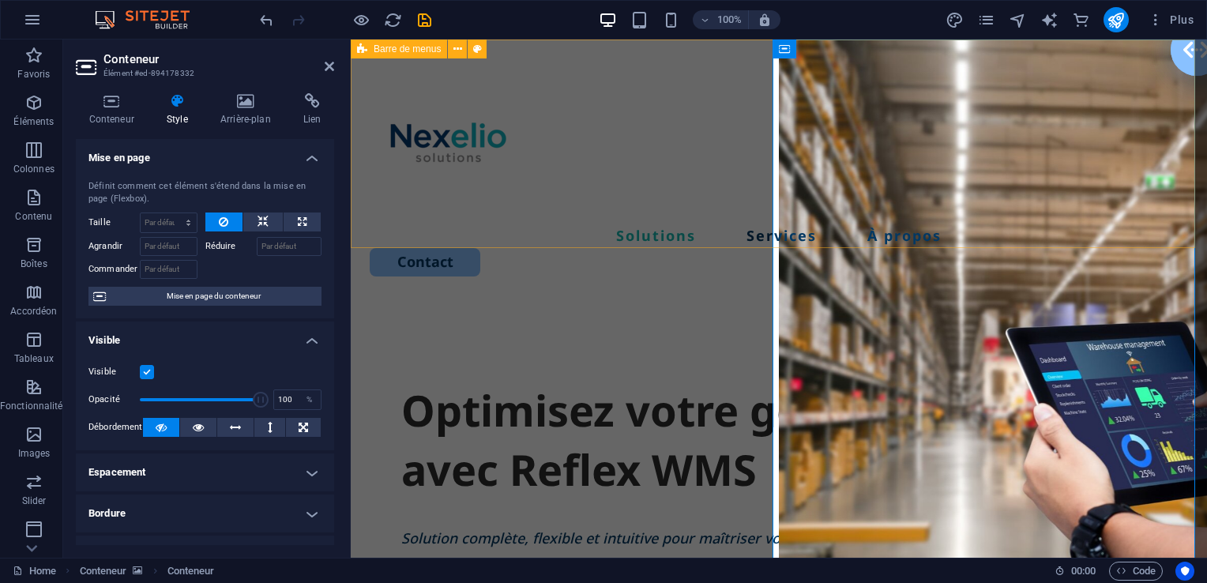
click at [589, 210] on div "Solutions Services À propos Contact" at bounding box center [779, 170] width 856 height 262
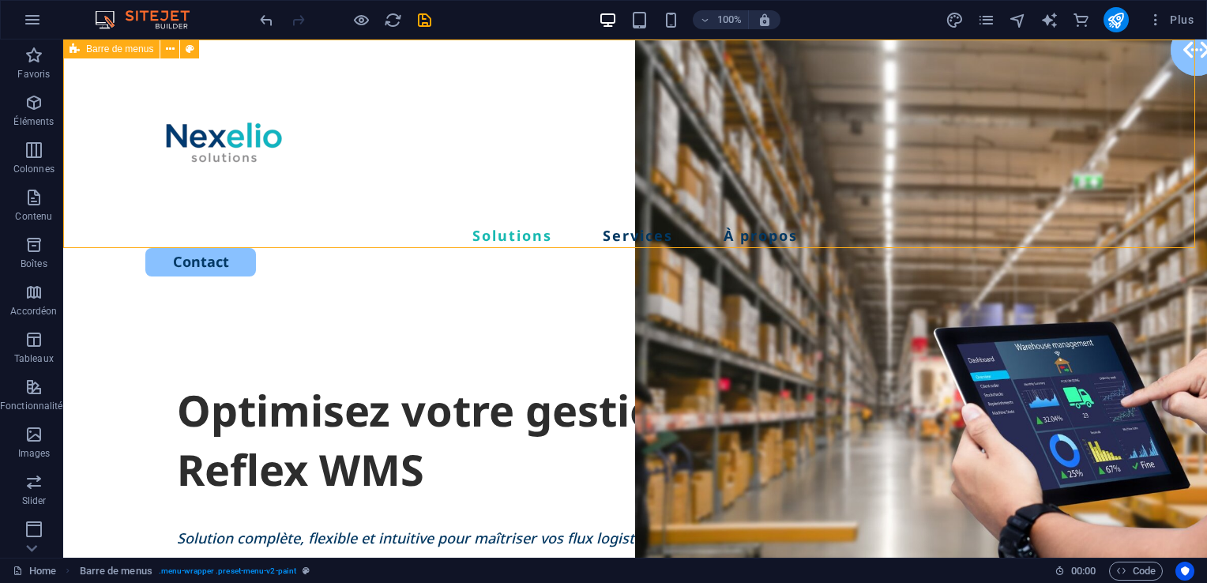
click at [374, 173] on div "Solutions Services À propos Contact" at bounding box center [635, 170] width 1144 height 262
select select "rem"
select select "px"
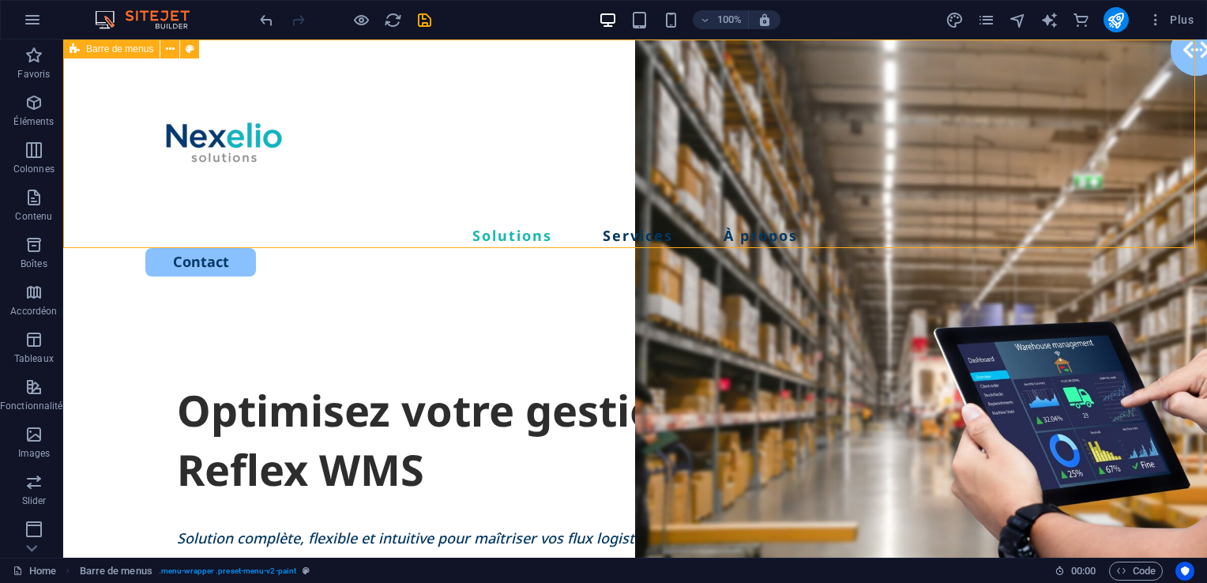
select select "rem"
select select "px"
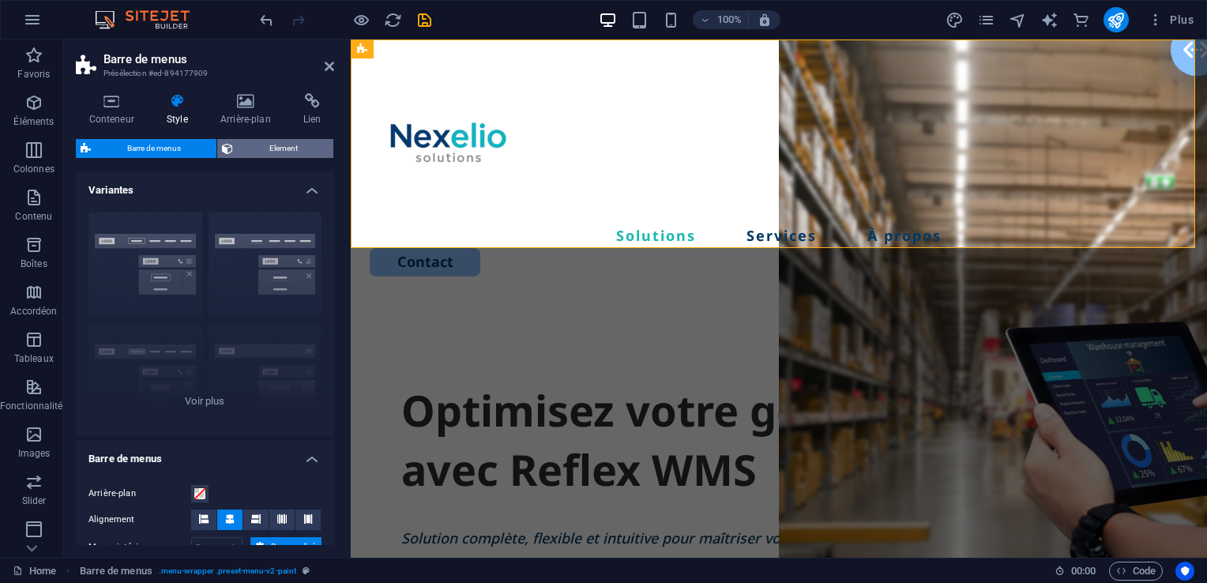
click at [284, 146] on span "Element" at bounding box center [283, 148] width 91 height 19
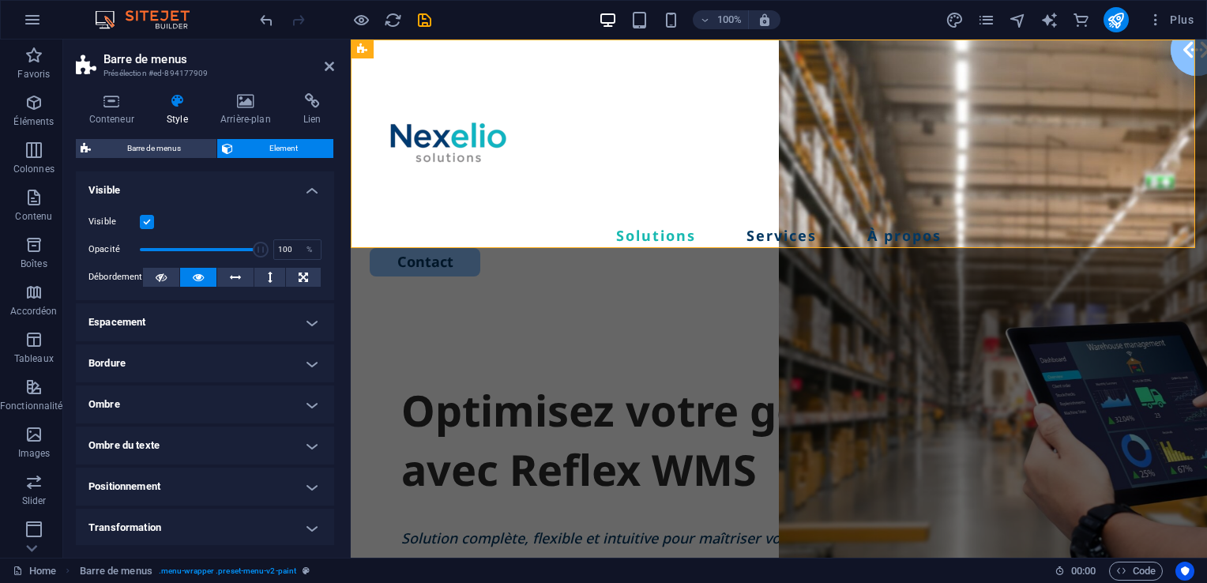
click at [149, 224] on label at bounding box center [147, 222] width 14 height 14
click at [0, 0] on input "Visible" at bounding box center [0, 0] width 0 height 0
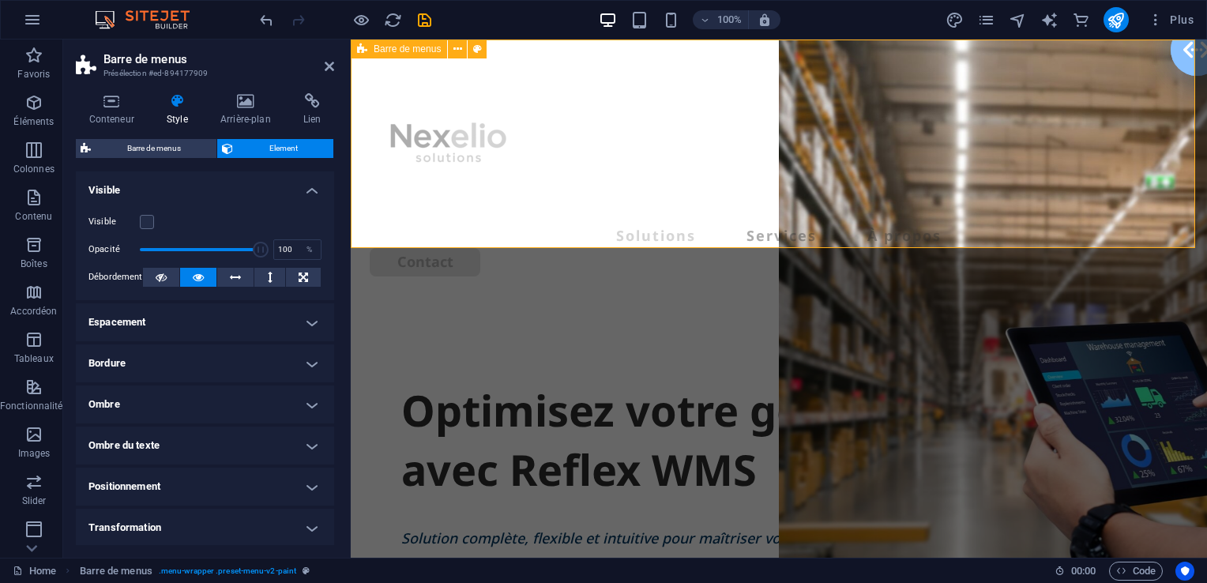
click at [812, 61] on div "Solutions Services À propos Contact" at bounding box center [779, 170] width 856 height 262
click at [810, 55] on div "Solutions Services À propos Contact" at bounding box center [779, 170] width 856 height 262
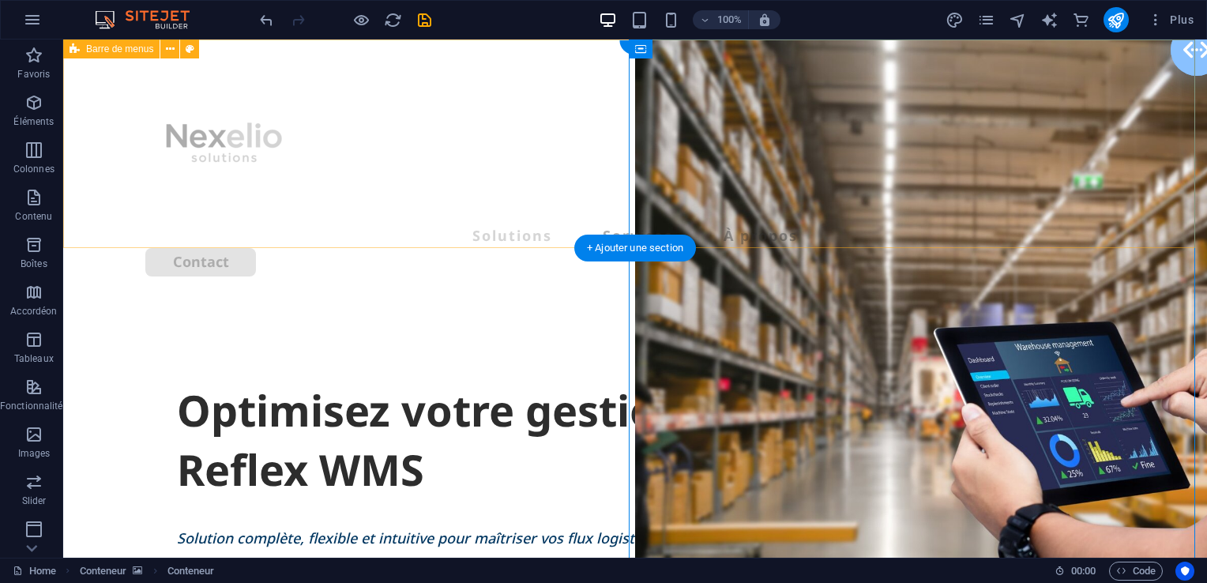
click at [736, 49] on div "Solutions Services À propos Contact" at bounding box center [635, 170] width 1144 height 262
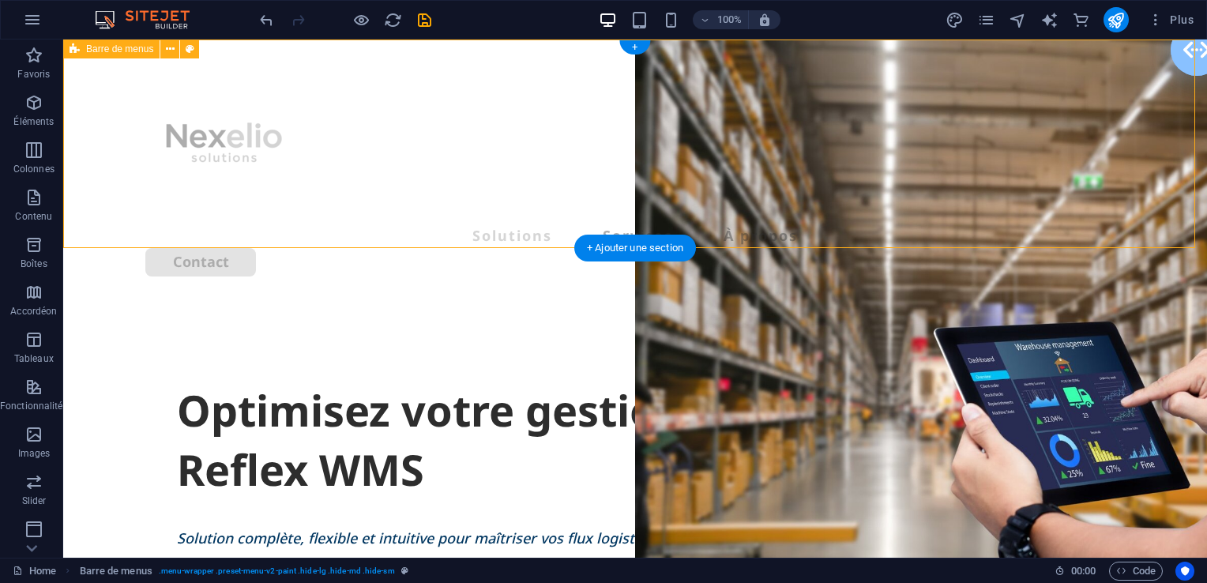
click at [736, 49] on div "Solutions Services À propos Contact" at bounding box center [635, 170] width 1144 height 262
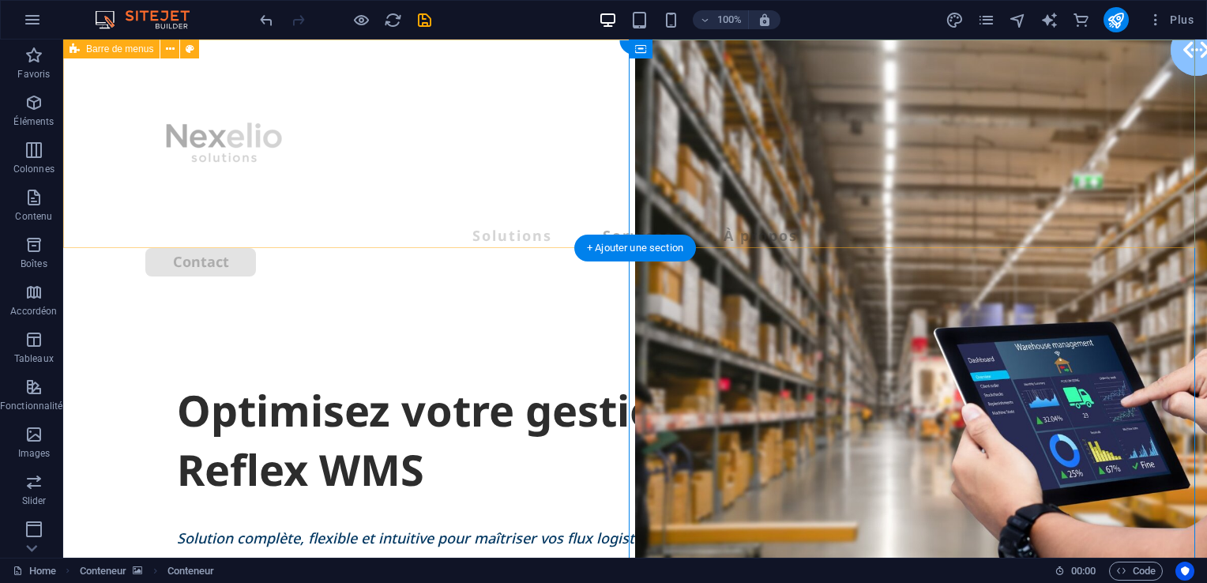
click at [703, 55] on div "Solutions Services À propos Contact" at bounding box center [635, 170] width 1144 height 262
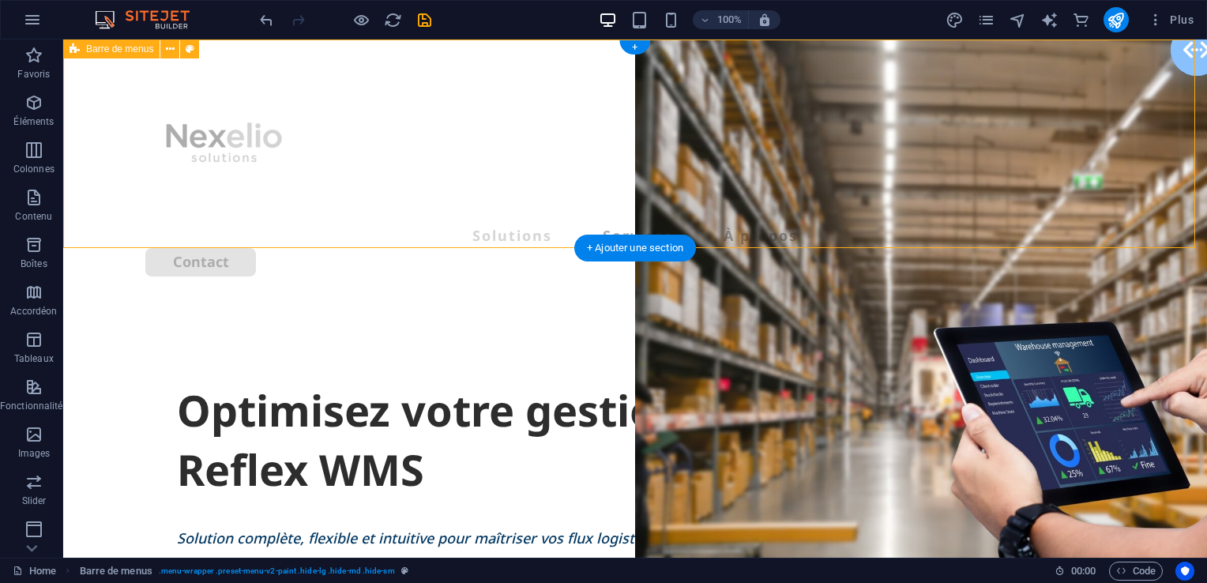
click at [703, 55] on div "Solutions Services À propos Contact" at bounding box center [635, 170] width 1144 height 262
click at [416, 55] on div "Solutions Services À propos Contact" at bounding box center [635, 170] width 1144 height 262
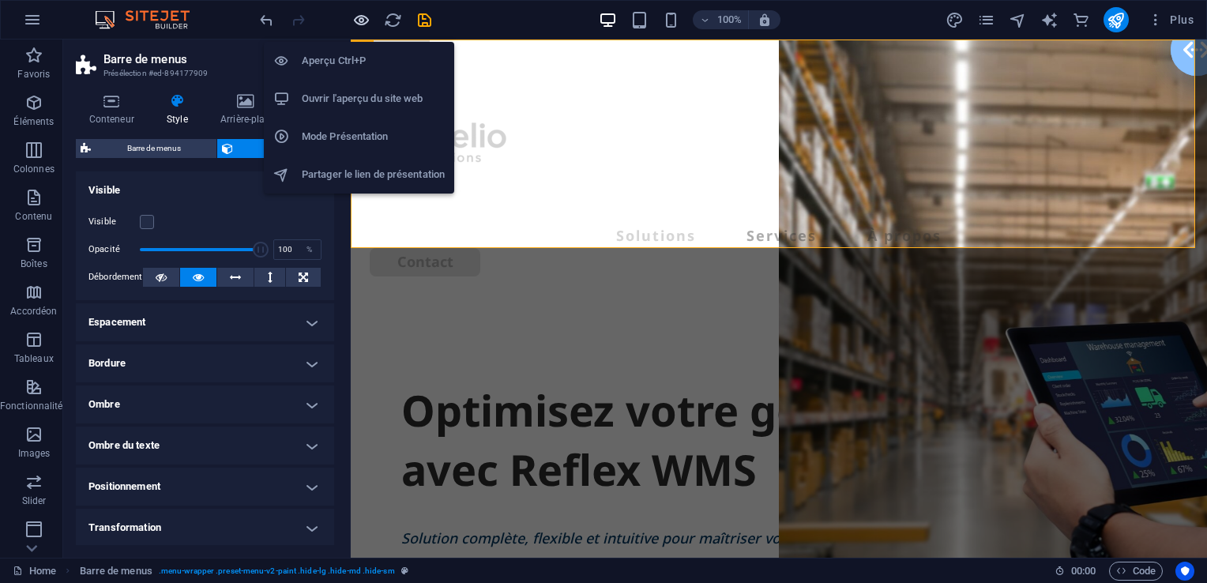
click at [362, 24] on icon "button" at bounding box center [361, 20] width 18 height 18
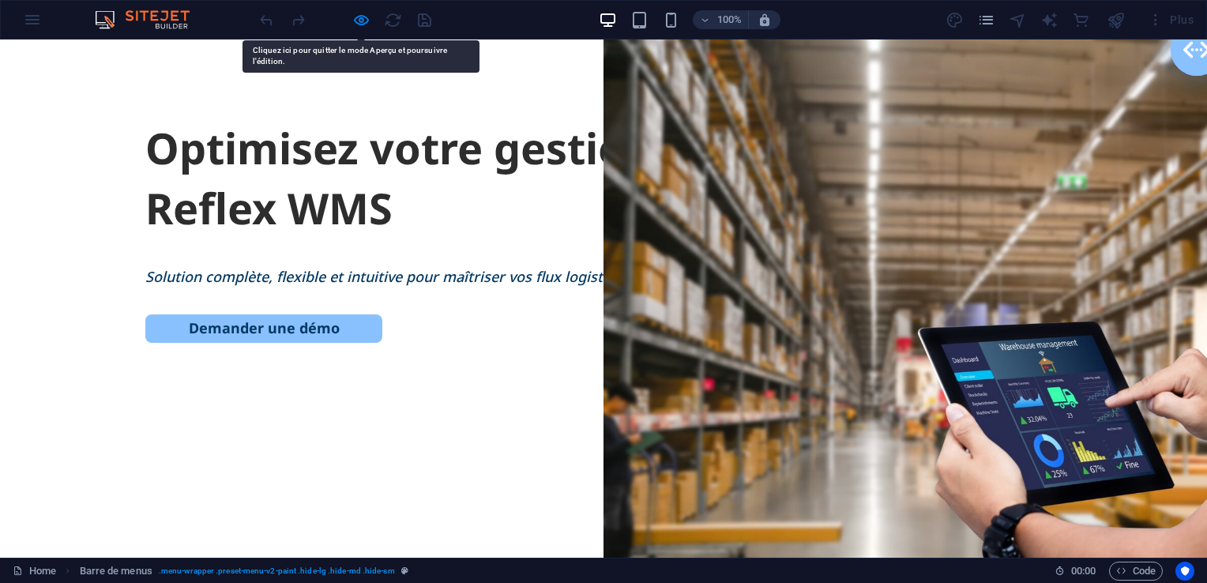
drag, startPoint x: 668, startPoint y: 53, endPoint x: 625, endPoint y: 58, distance: 43.0
drag, startPoint x: 625, startPoint y: 58, endPoint x: 660, endPoint y: 229, distance: 174.1
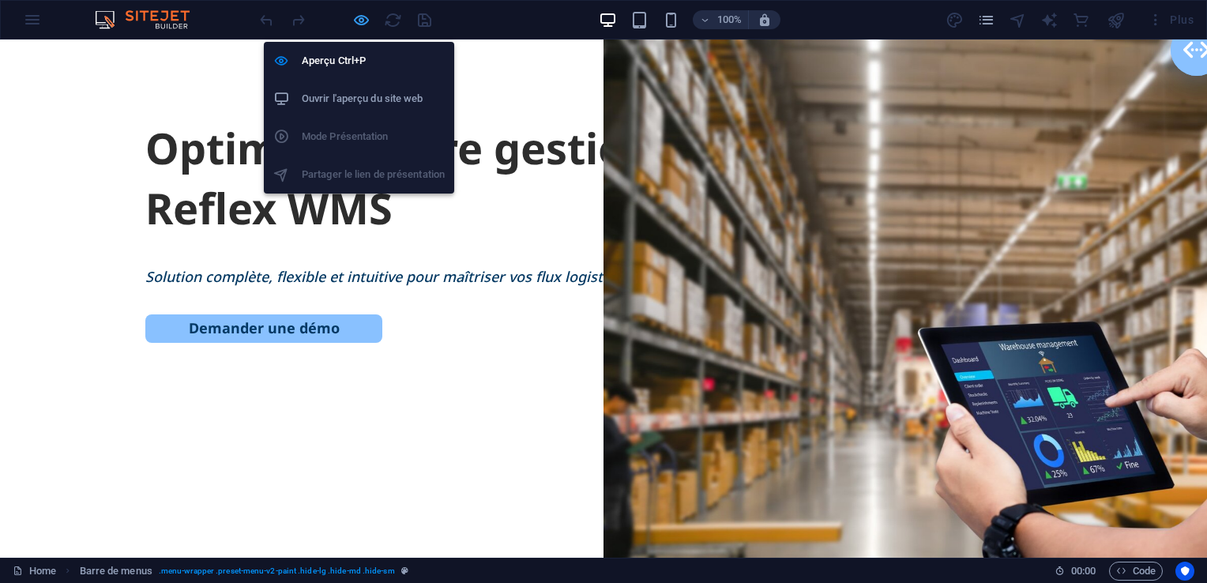
click at [360, 11] on icon "button" at bounding box center [361, 20] width 18 height 18
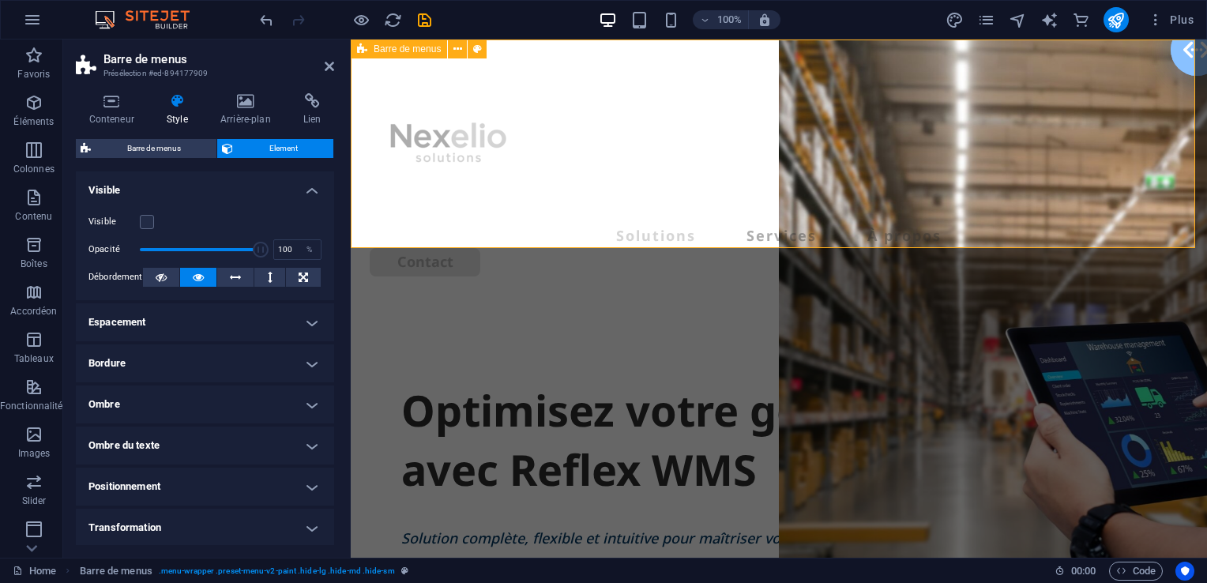
click at [528, 182] on div "Solutions Services À propos Contact" at bounding box center [779, 170] width 856 height 262
click at [555, 190] on div "Solutions Services À propos Contact" at bounding box center [779, 170] width 856 height 262
click at [145, 219] on label at bounding box center [147, 222] width 14 height 14
click at [0, 0] on input "Visible" at bounding box center [0, 0] width 0 height 0
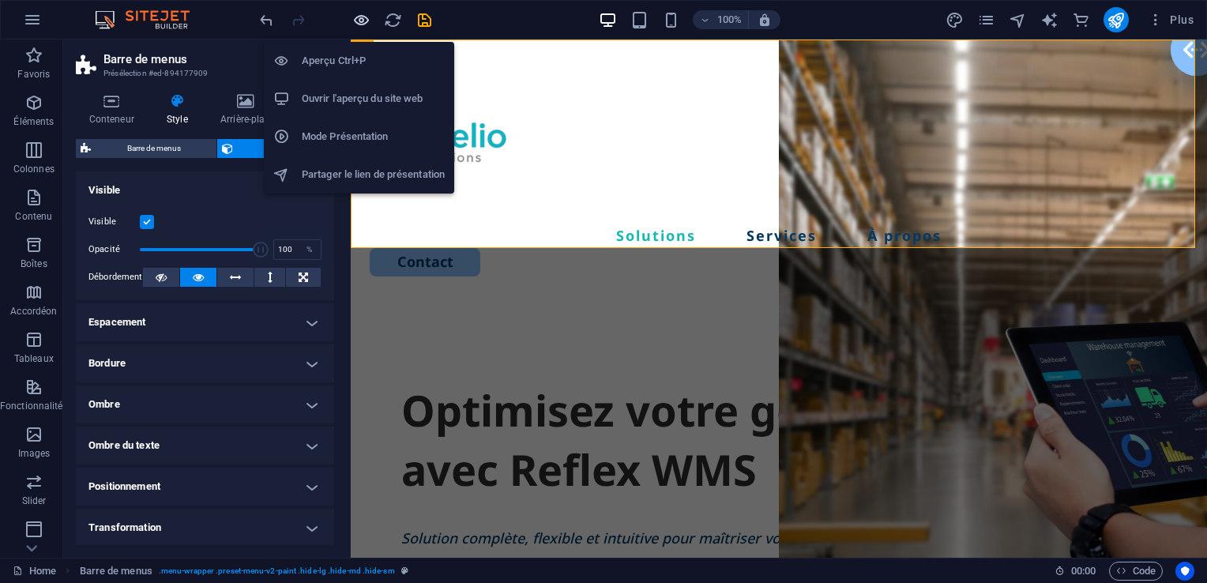
click at [363, 17] on icon "button" at bounding box center [361, 20] width 18 height 18
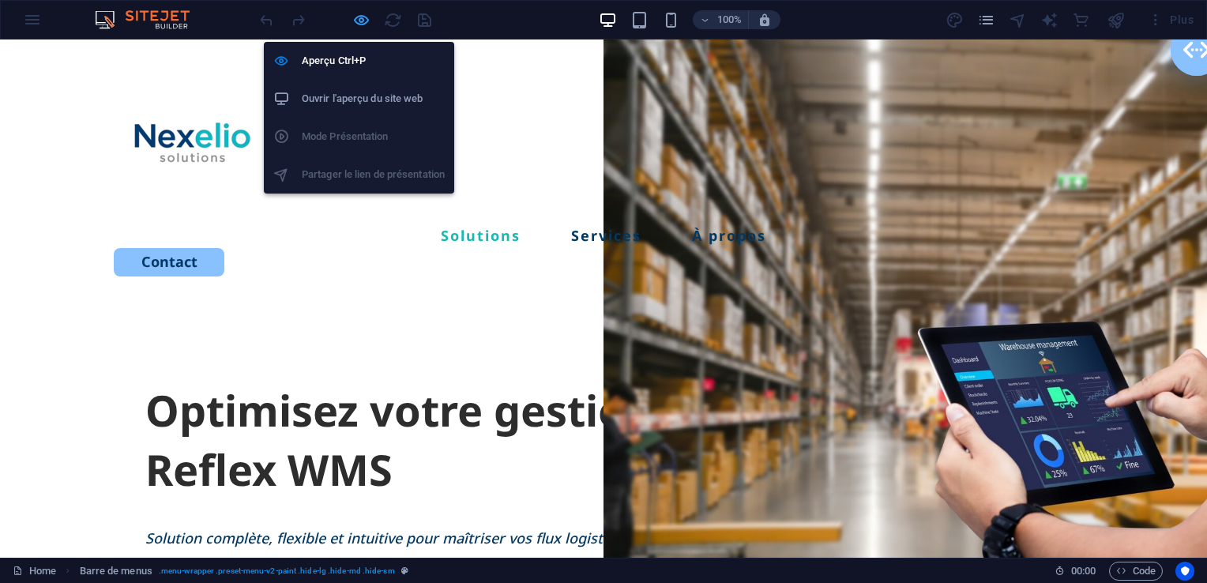
click at [367, 21] on icon "button" at bounding box center [361, 20] width 18 height 18
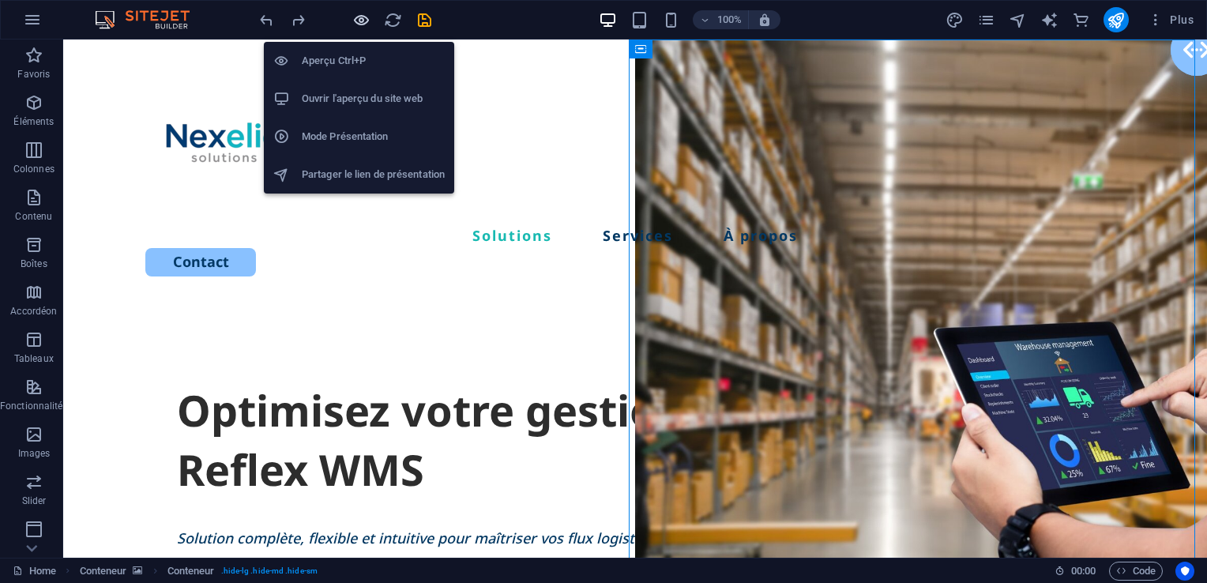
click at [365, 17] on icon "button" at bounding box center [361, 20] width 18 height 18
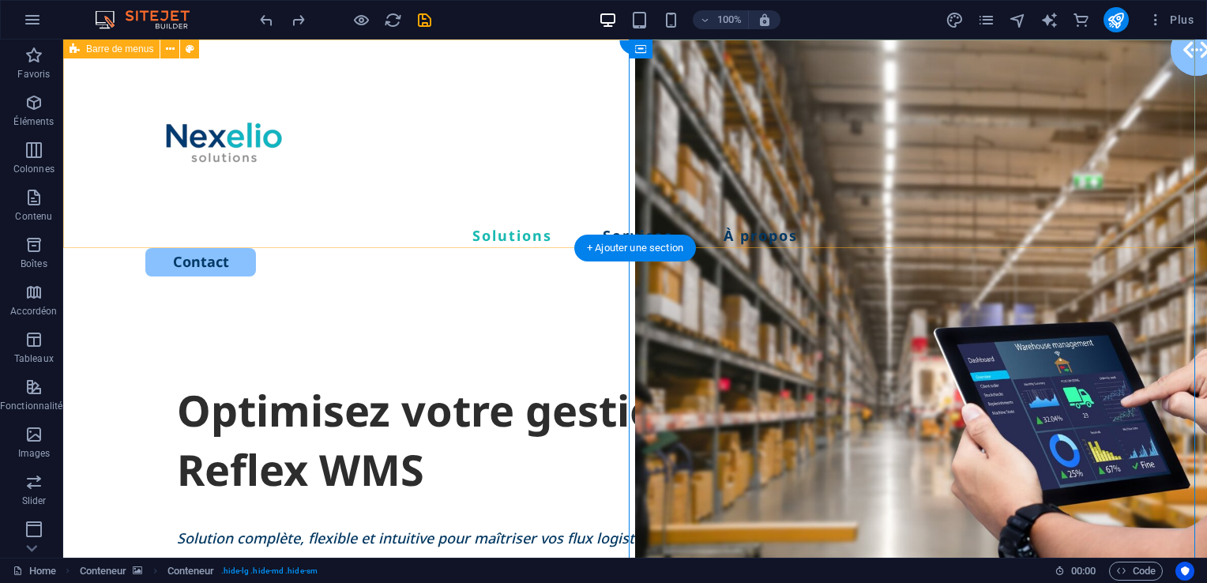
click at [397, 71] on div "Solutions Services À propos Contact" at bounding box center [635, 170] width 1144 height 262
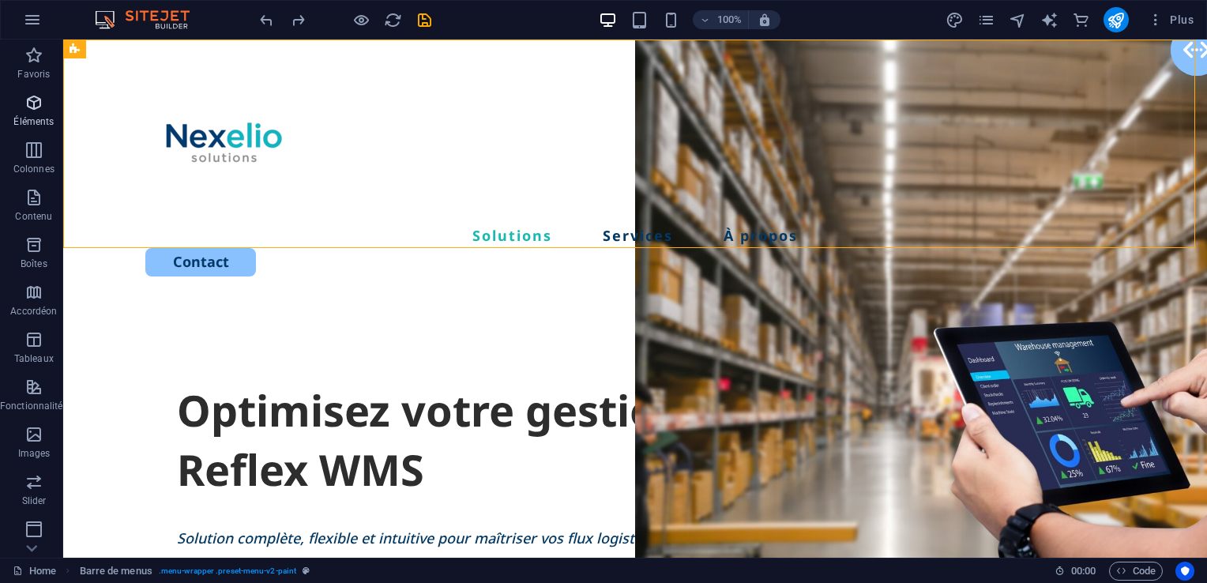
click at [38, 121] on p "Éléments" at bounding box center [33, 121] width 40 height 13
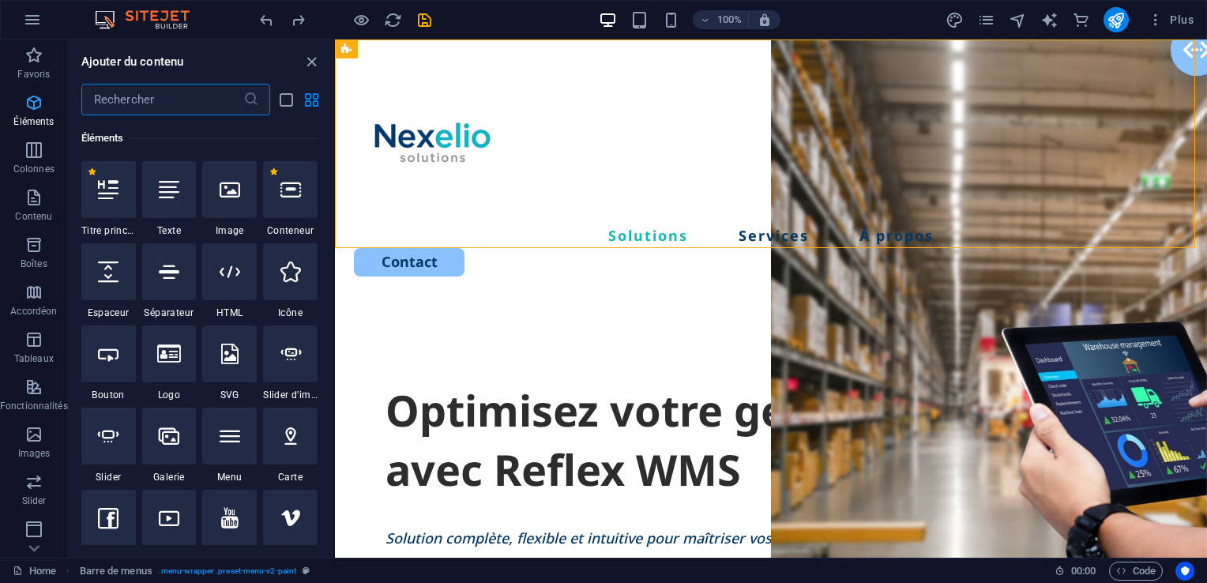
scroll to position [167, 0]
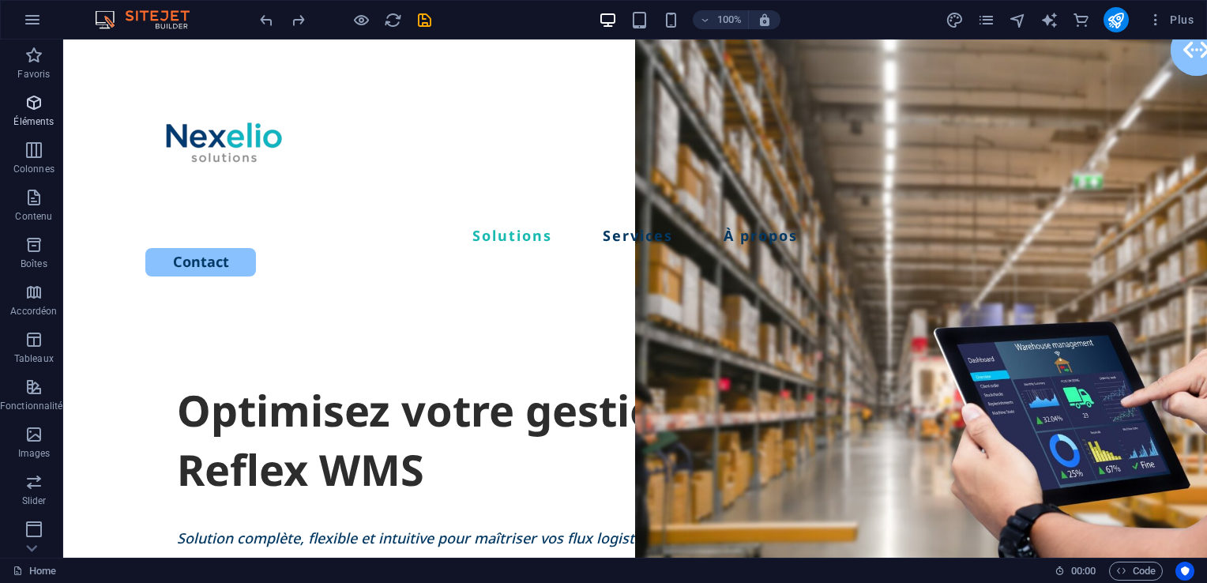
click at [33, 112] on span "Éléments" at bounding box center [34, 112] width 68 height 38
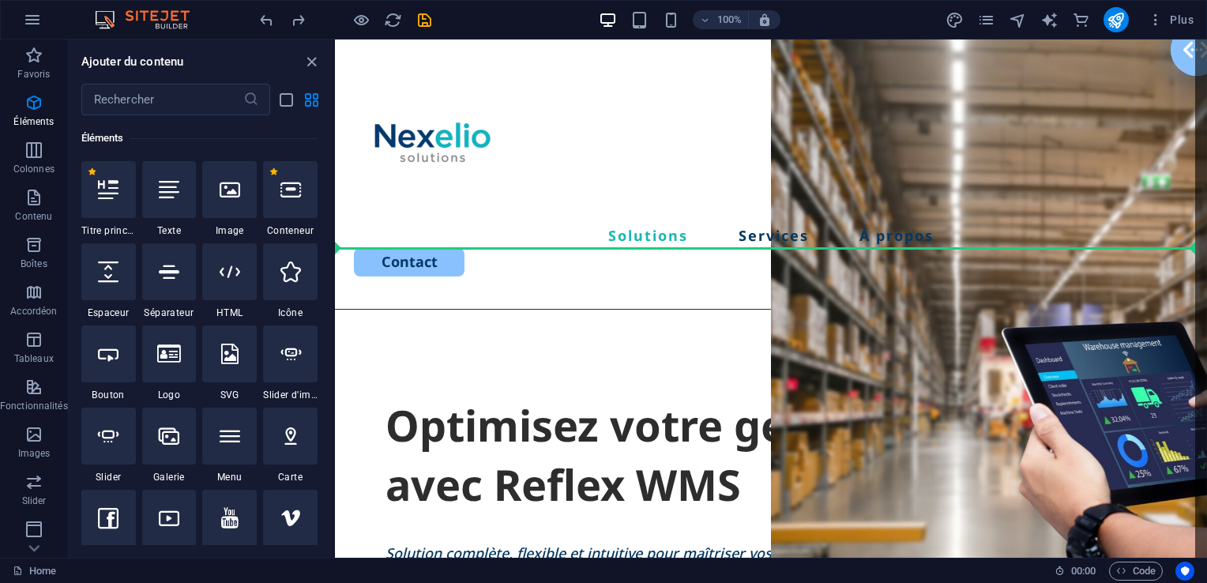
select select "%"
select select "px"
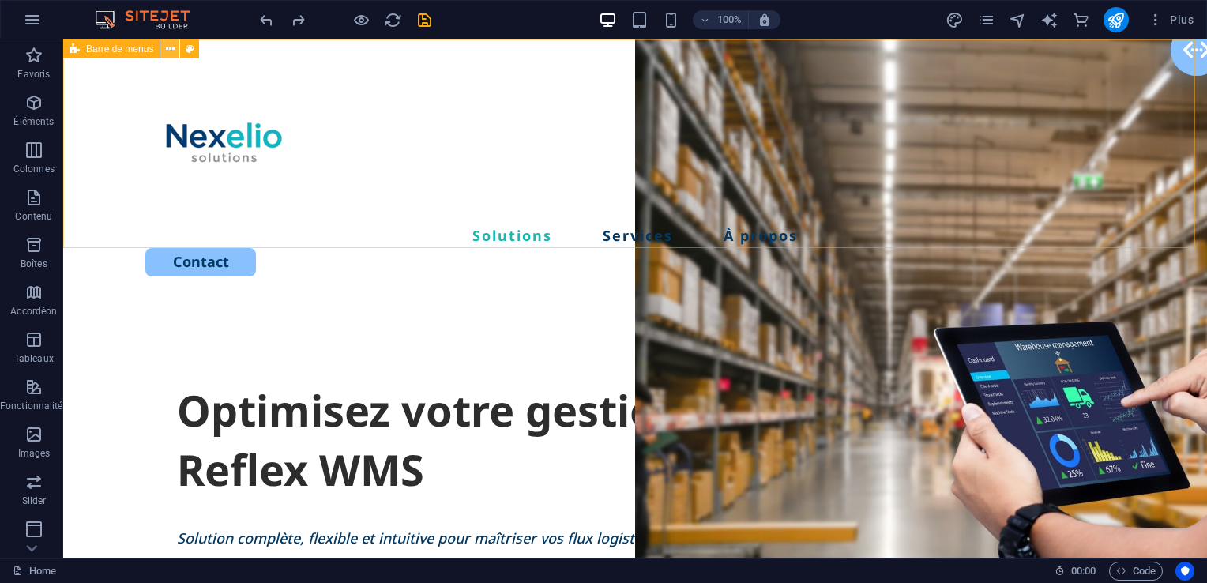
click at [174, 51] on icon at bounding box center [170, 49] width 9 height 17
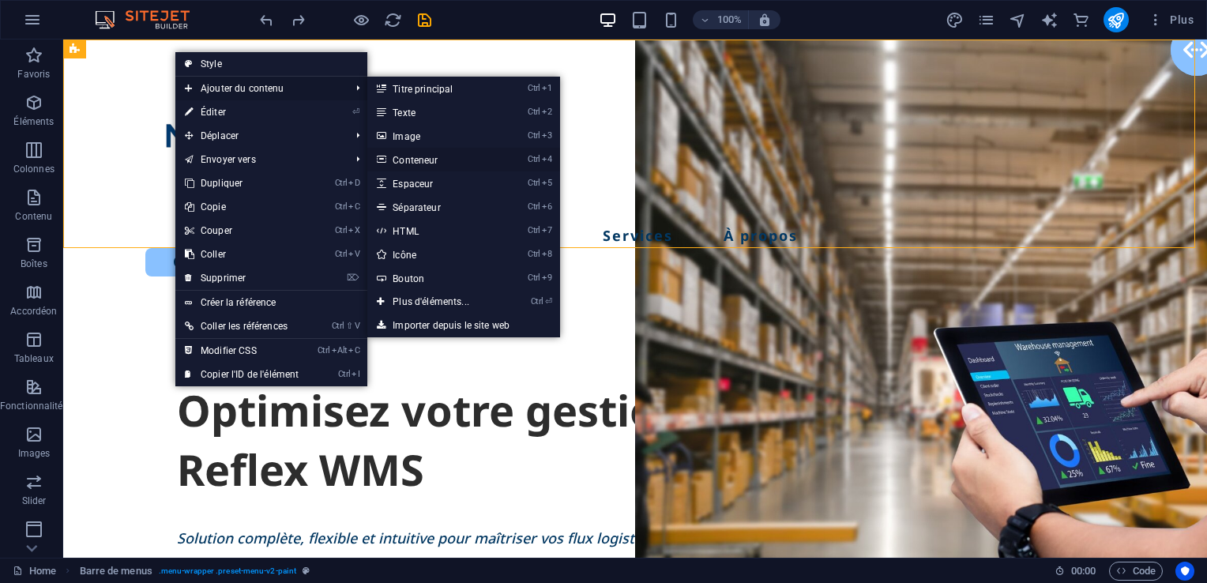
click at [444, 157] on link "Ctrl 4 Conteneur" at bounding box center [434, 160] width 134 height 24
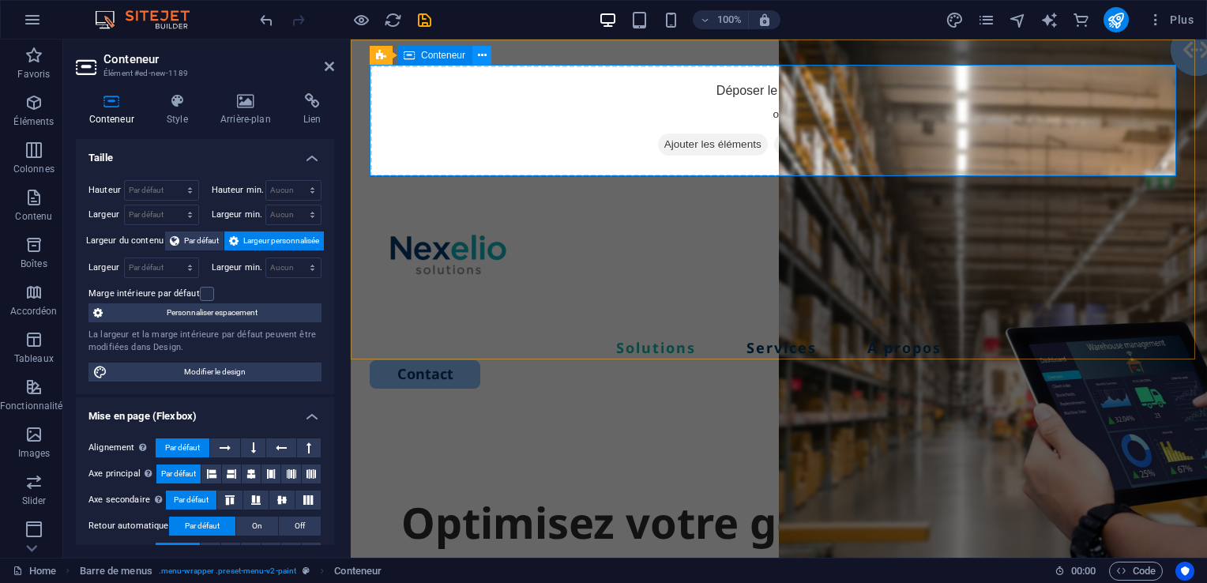
click at [481, 55] on icon at bounding box center [482, 55] width 9 height 17
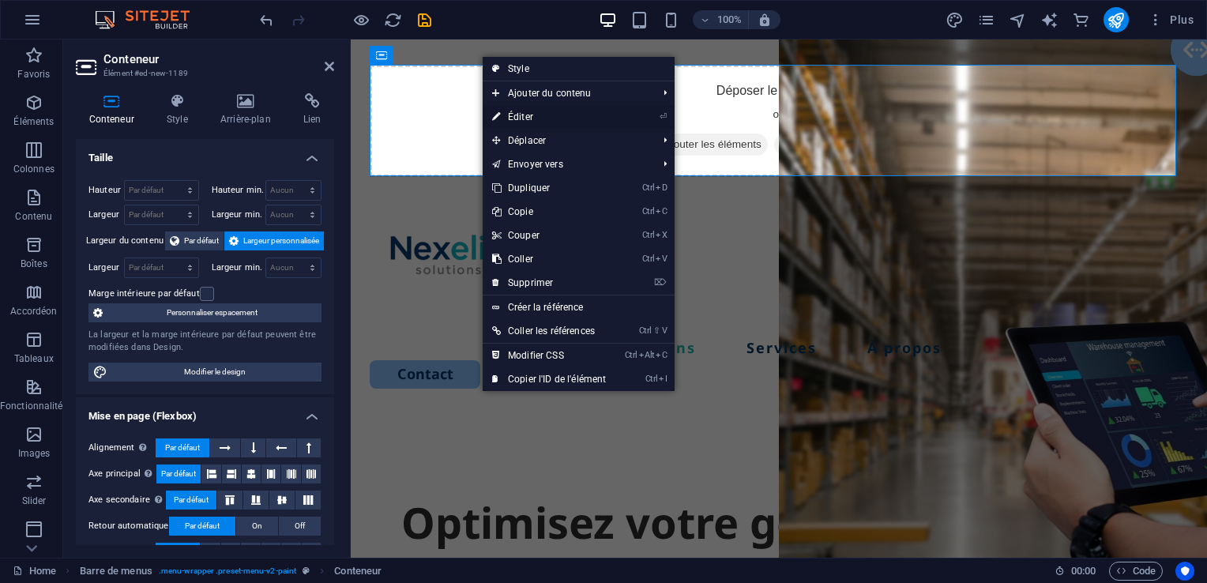
click at [528, 112] on link "⏎ Éditer" at bounding box center [549, 117] width 133 height 24
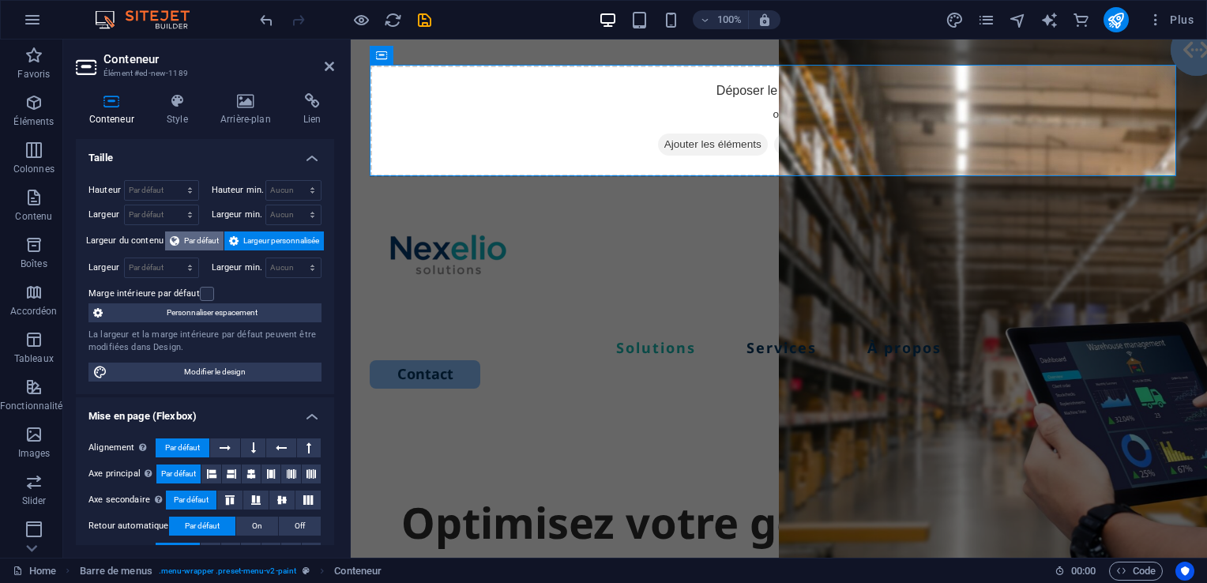
click at [191, 245] on span "Par défaut" at bounding box center [201, 240] width 35 height 19
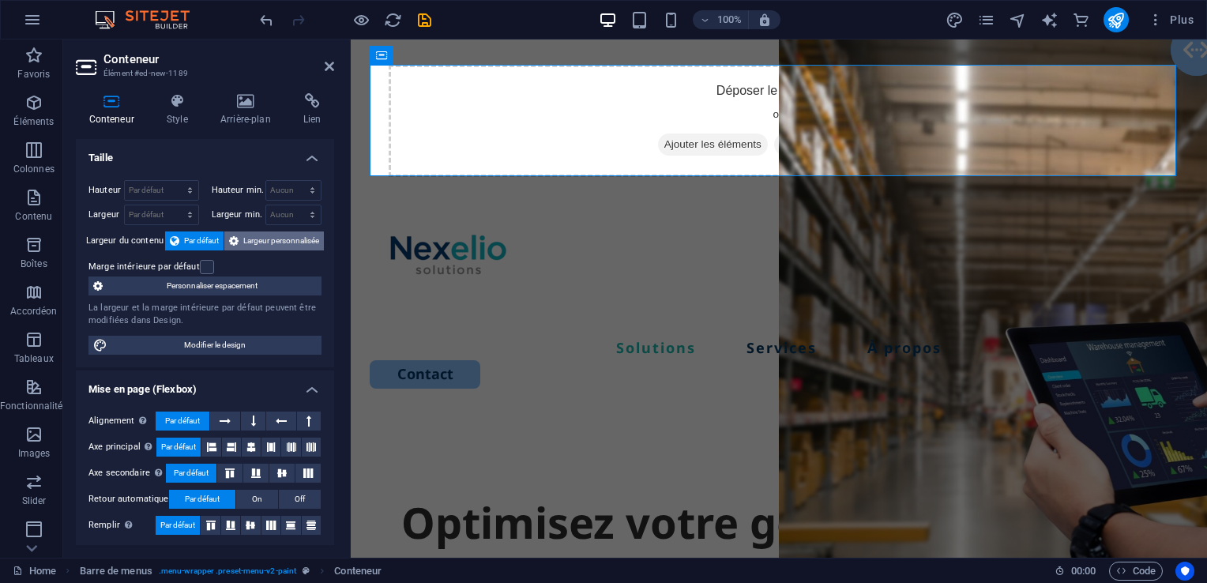
click at [248, 241] on span "Largeur personnalisée" at bounding box center [281, 240] width 76 height 19
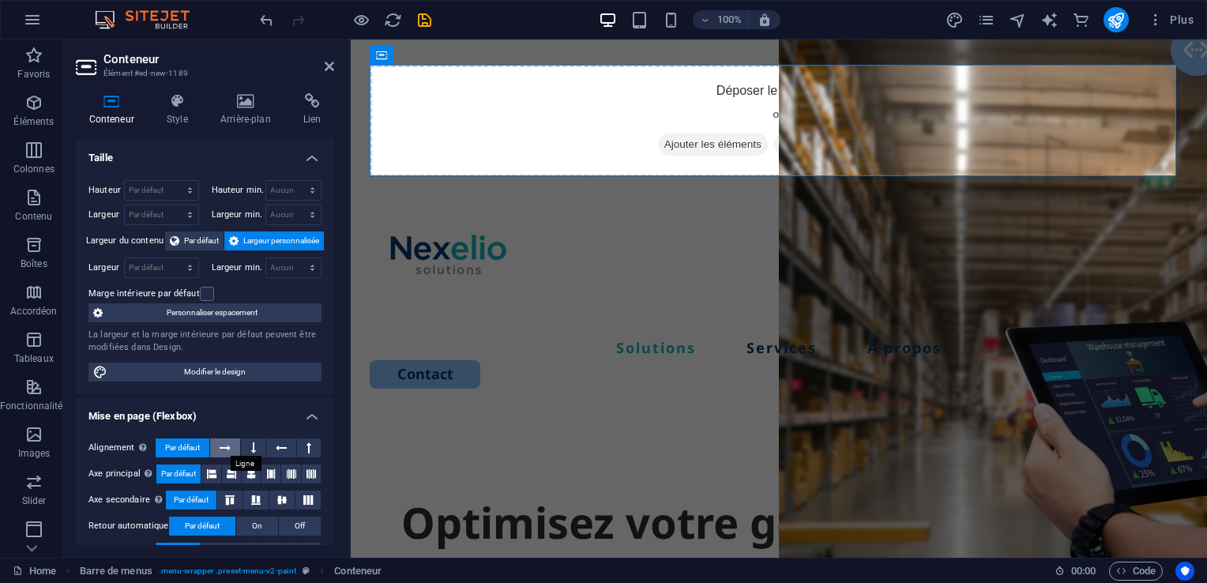
click at [233, 444] on button at bounding box center [225, 447] width 30 height 19
click at [234, 472] on icon at bounding box center [231, 473] width 9 height 19
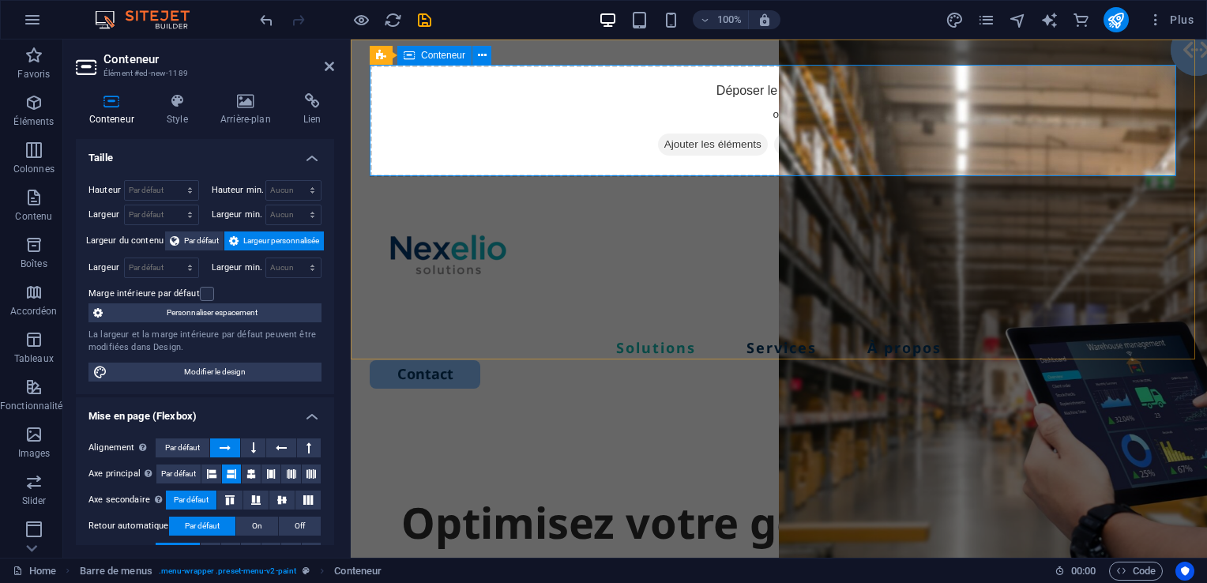
click at [520, 102] on div "Déposer le contenu ici ou Ajouter les éléments Coller le presse-papiers" at bounding box center [779, 121] width 818 height 112
click at [483, 56] on icon at bounding box center [482, 55] width 9 height 17
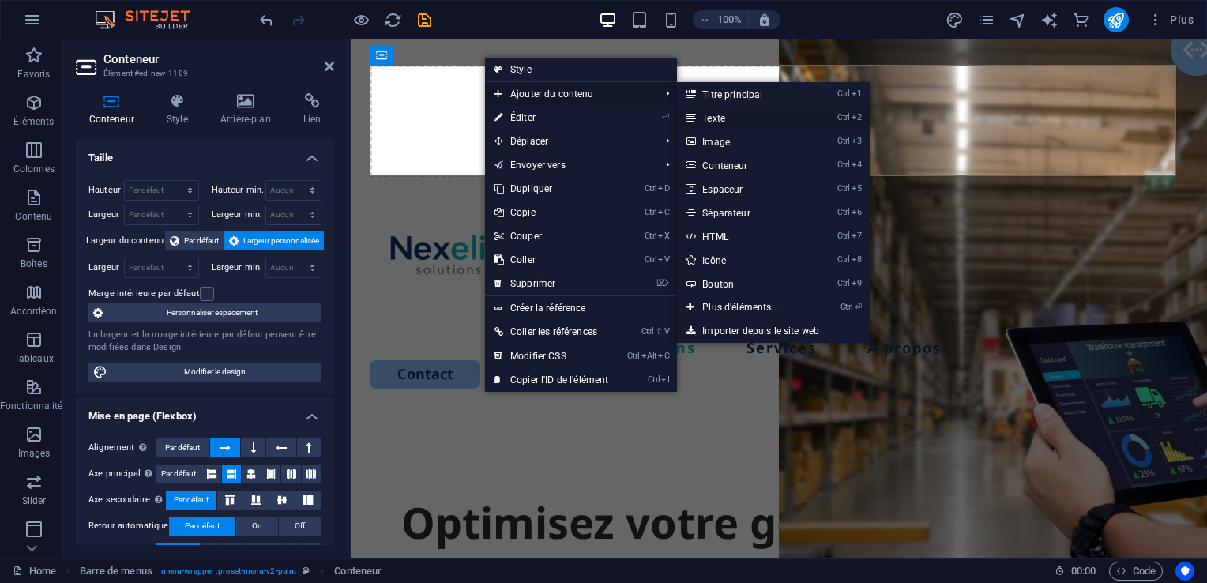
click at [701, 120] on link "Ctrl 2 Texte" at bounding box center [744, 118] width 134 height 24
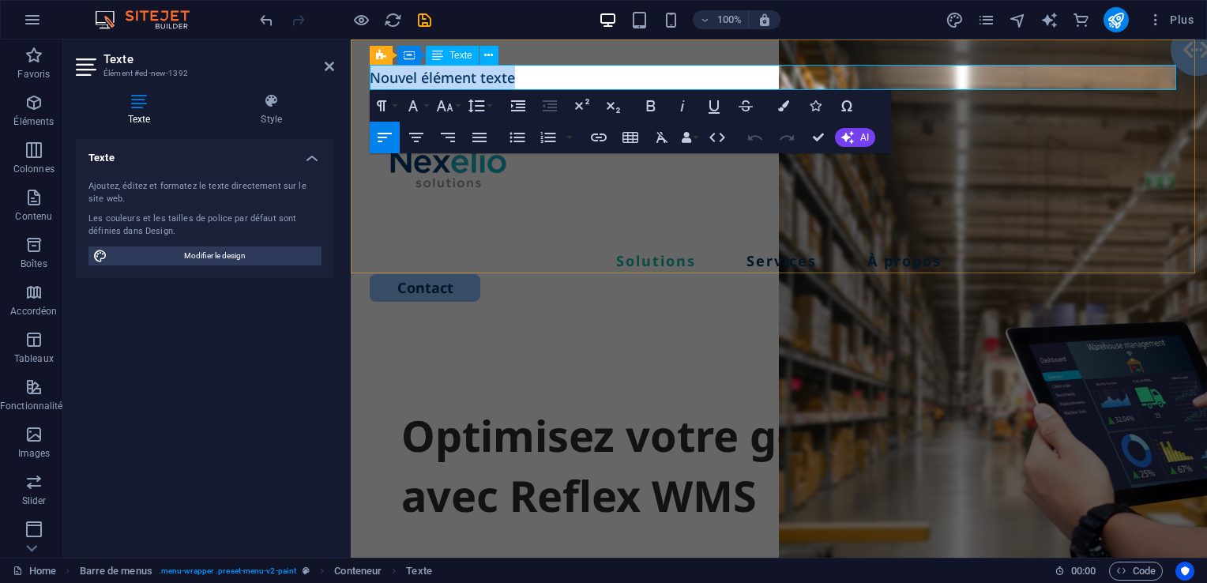
click at [540, 81] on p "Nouvel élément texte" at bounding box center [779, 77] width 818 height 25
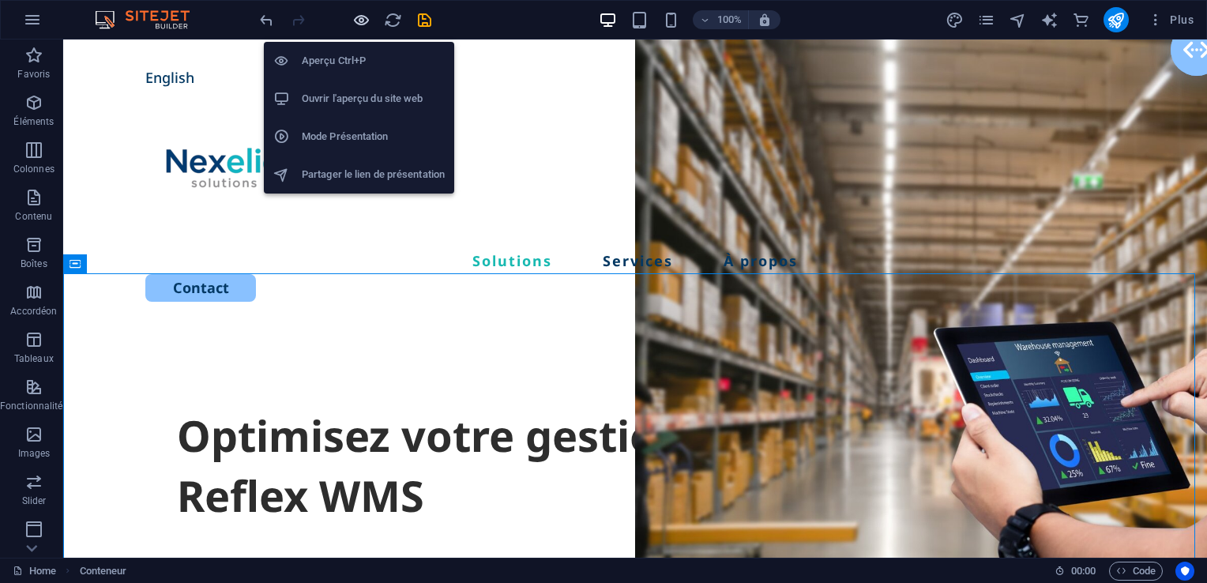
click at [359, 14] on icon "button" at bounding box center [361, 20] width 18 height 18
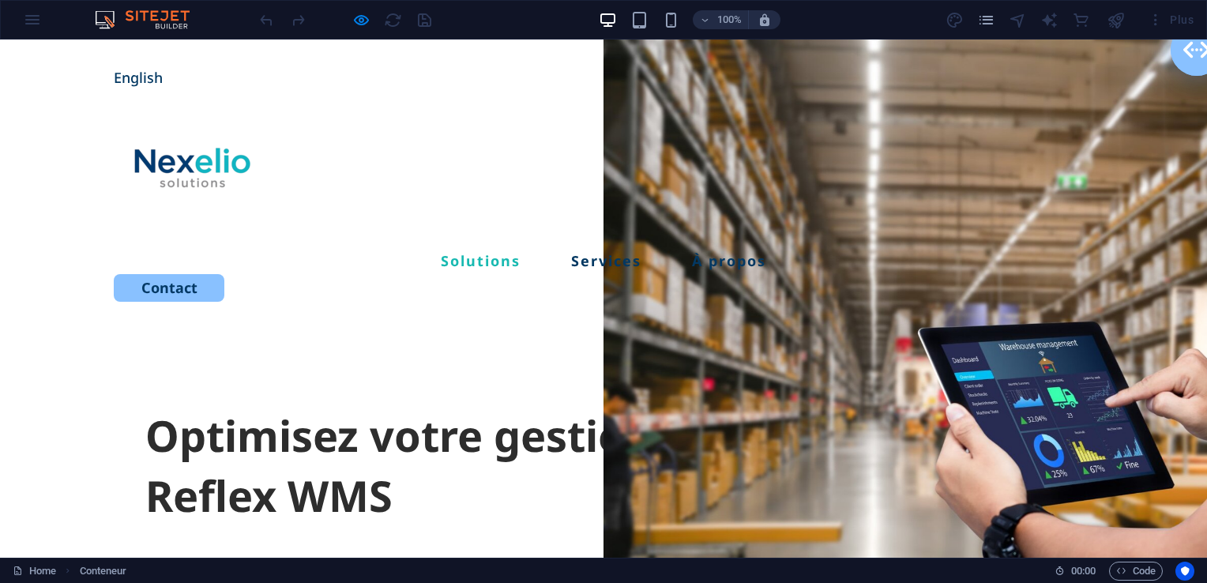
drag, startPoint x: 1194, startPoint y: 89, endPoint x: 1193, endPoint y: 109, distance: 19.8
click at [1193, 109] on div "English Solutions Services À propos Contact" at bounding box center [603, 183] width 1207 height 288
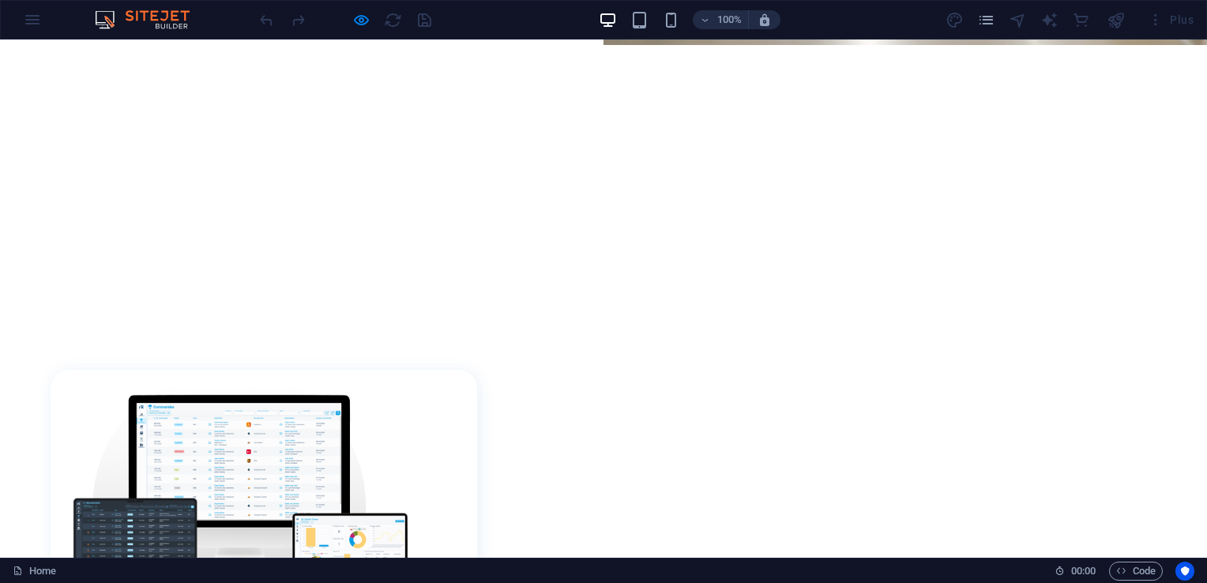
scroll to position [0, 0]
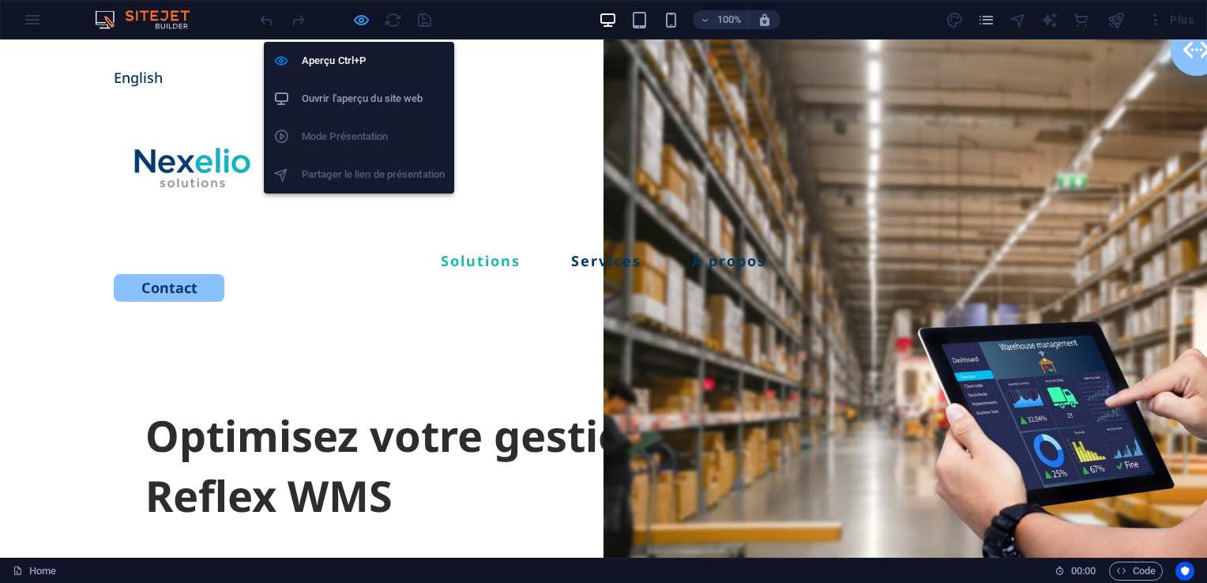
click at [363, 11] on icon "button" at bounding box center [361, 20] width 18 height 18
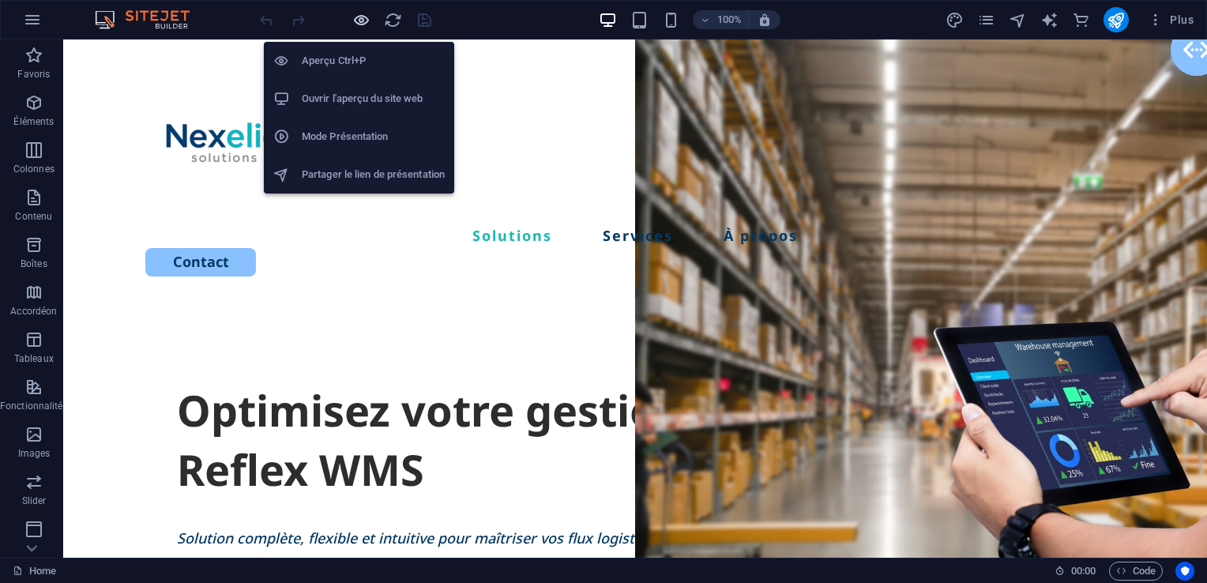
click at [363, 17] on icon "button" at bounding box center [361, 20] width 18 height 18
